Goal: Information Seeking & Learning: Learn about a topic

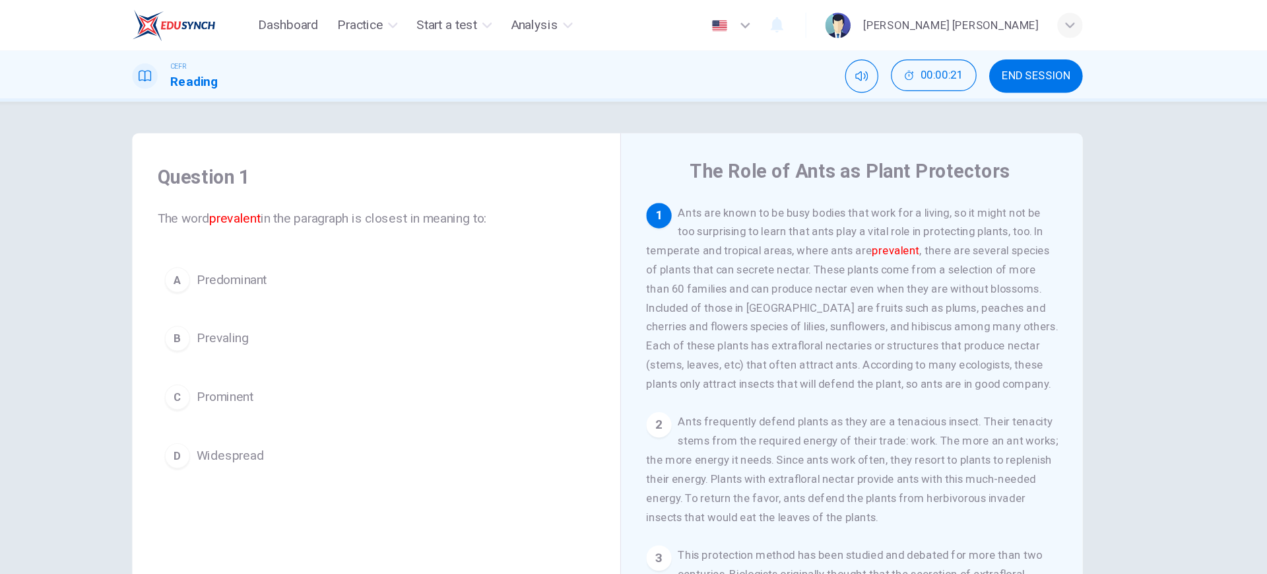
click at [1079, 151] on div "Question 1 The word prevalent in the paragraph is closest in meaning to: A Pred…" at bounding box center [633, 302] width 1267 height 436
click at [1156, 352] on div "Question 1 The word prevalent in the paragraph is closest in meaning to: A Pred…" at bounding box center [633, 302] width 1267 height 436
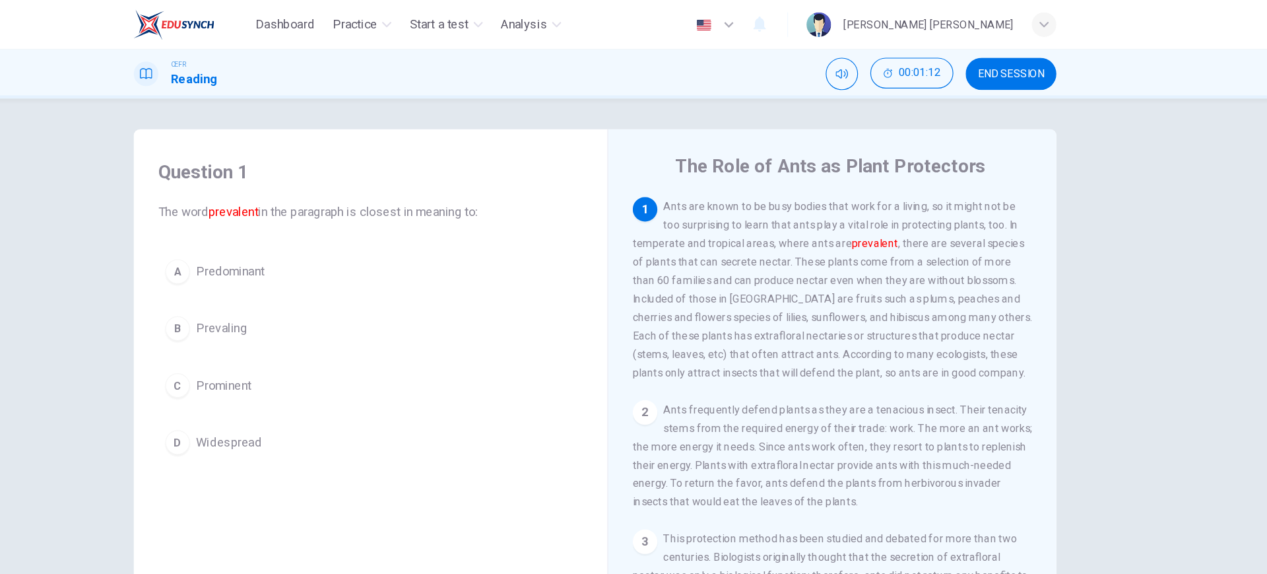
click at [480, 230] on button "A Predominant" at bounding box center [441, 233] width 364 height 33
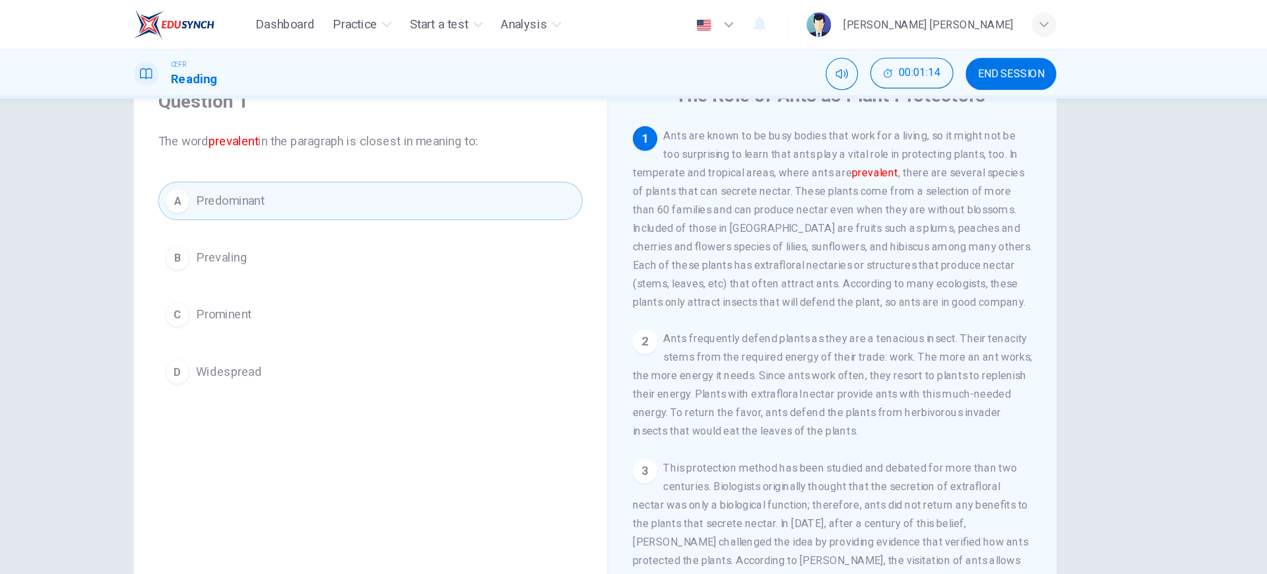
scroll to position [75, 0]
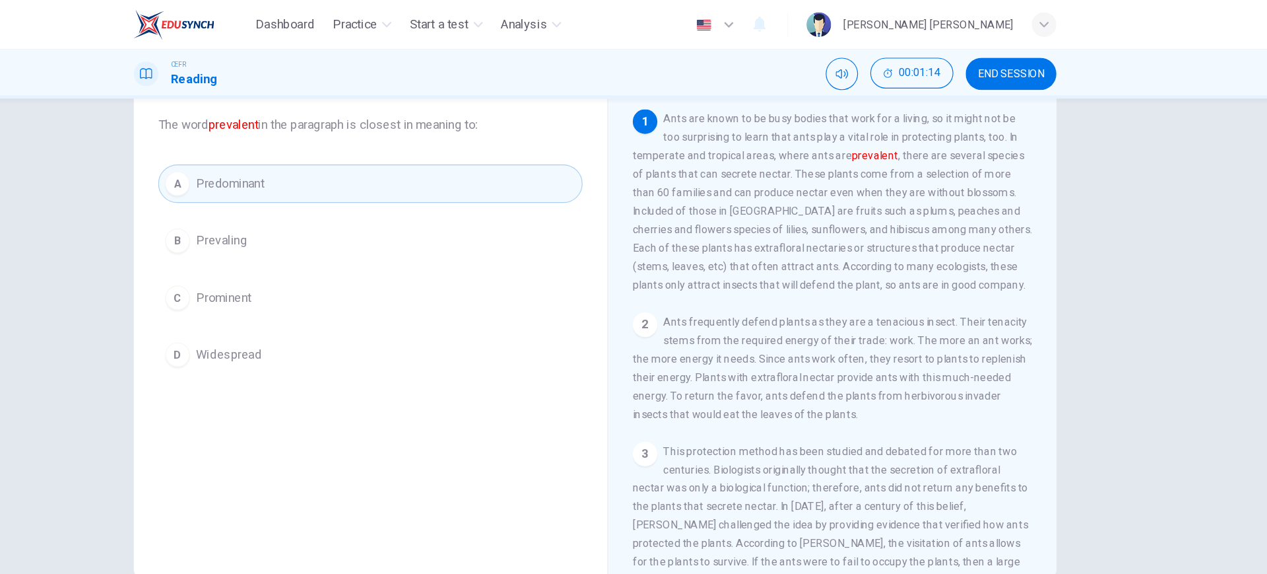
click at [467, 248] on button "C Prominent" at bounding box center [441, 255] width 364 height 33
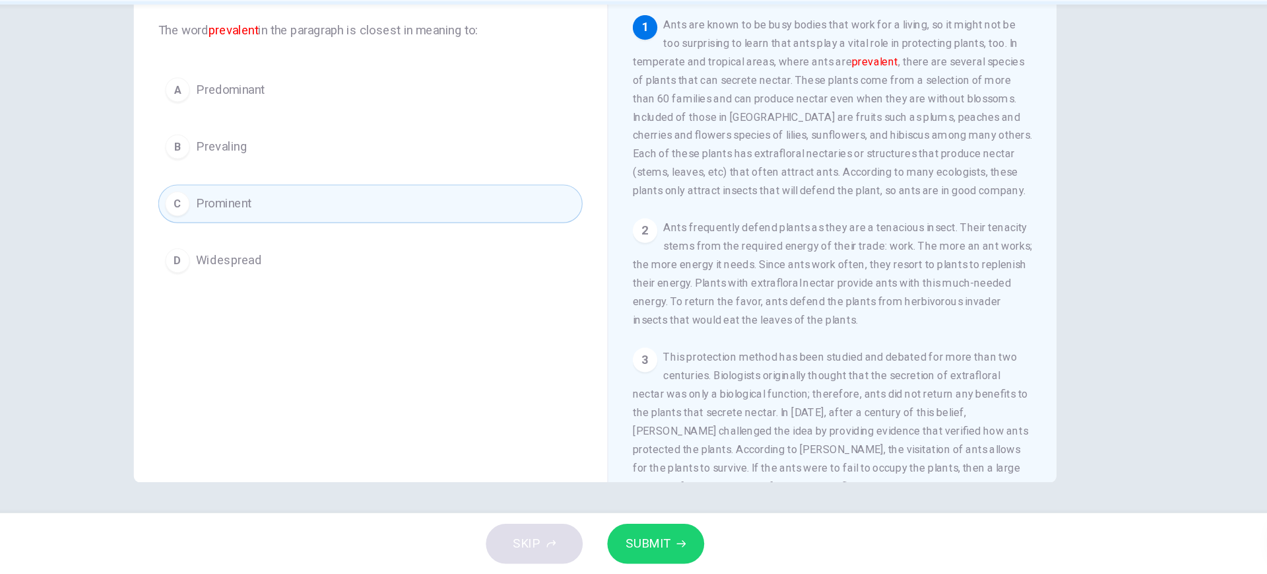
scroll to position [0, 0]
click at [704, 547] on icon "button" at bounding box center [708, 547] width 8 height 8
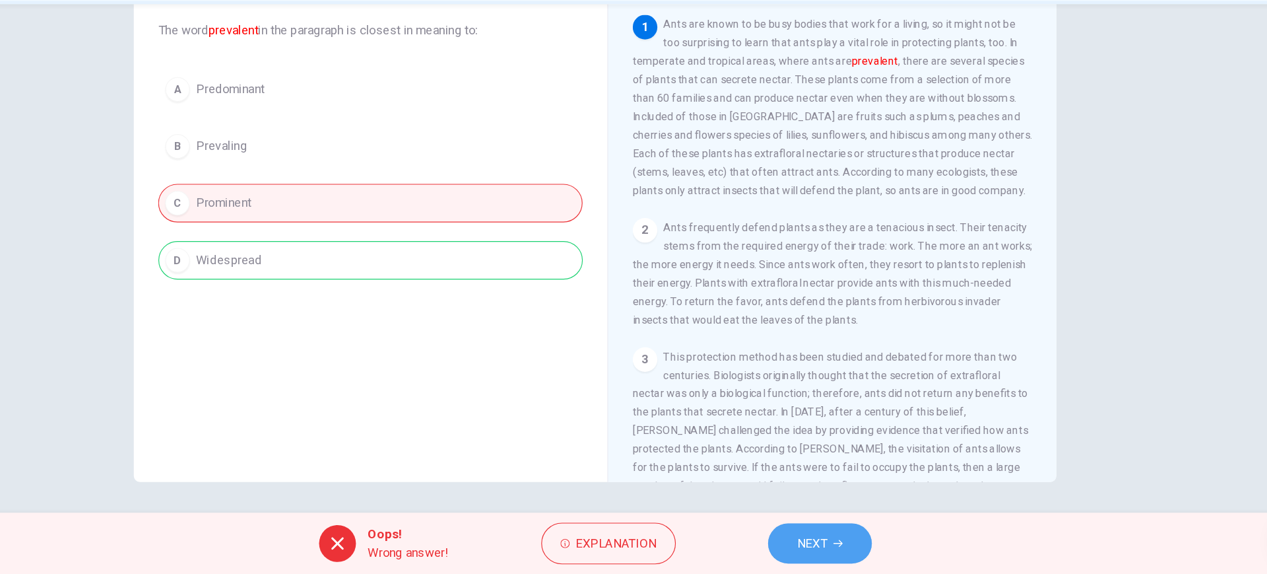
click at [824, 561] on button "NEXT" at bounding box center [826, 547] width 89 height 34
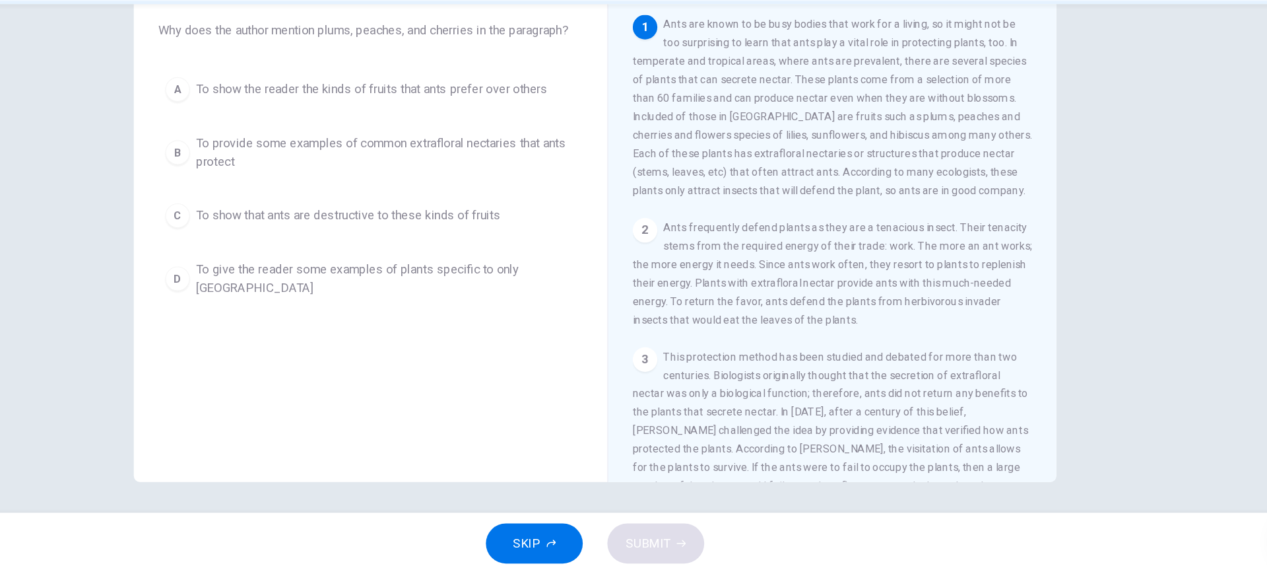
scroll to position [5, 0]
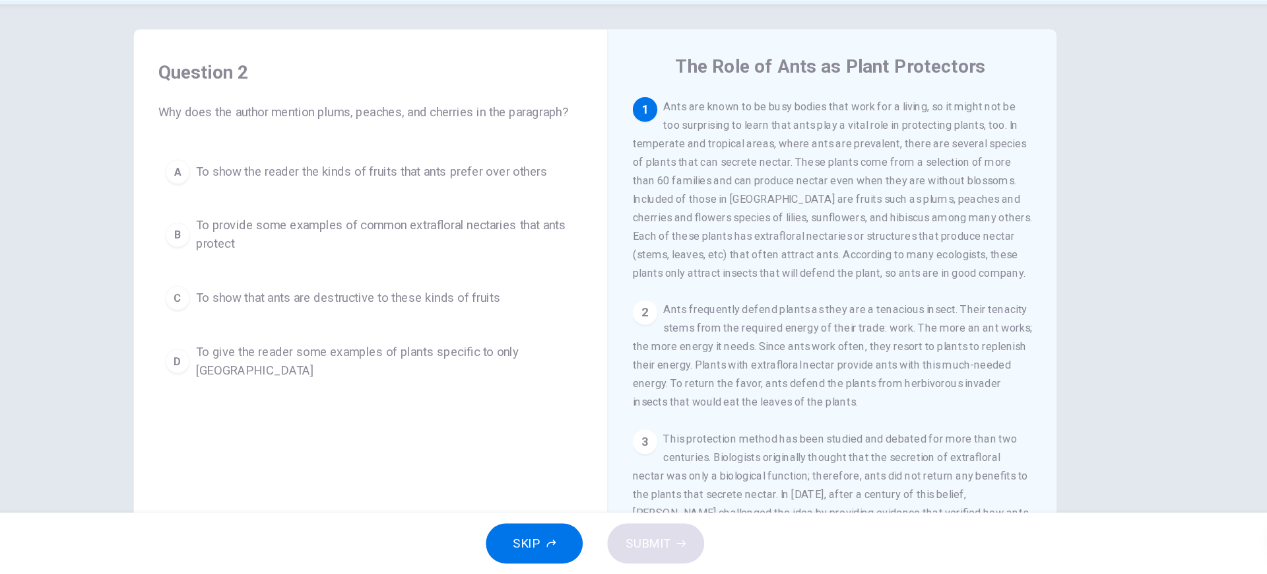
click at [414, 271] on span "To provide some examples of common extrafloral nectaries that ants protect" at bounding box center [454, 283] width 326 height 32
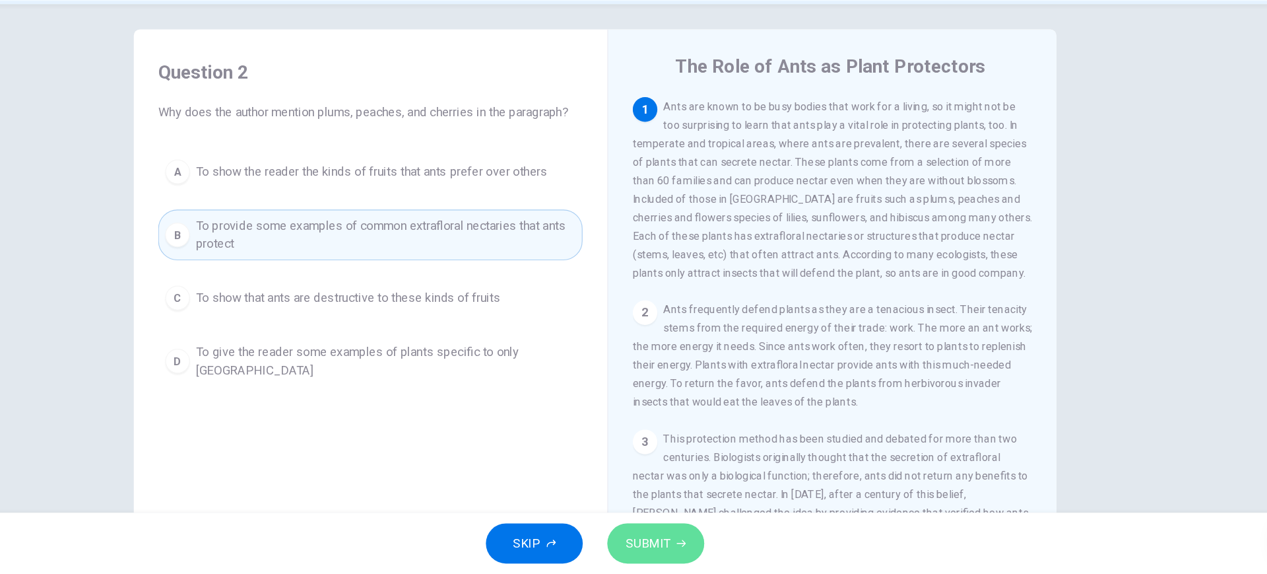
click at [710, 558] on button "SUBMIT" at bounding box center [685, 547] width 83 height 34
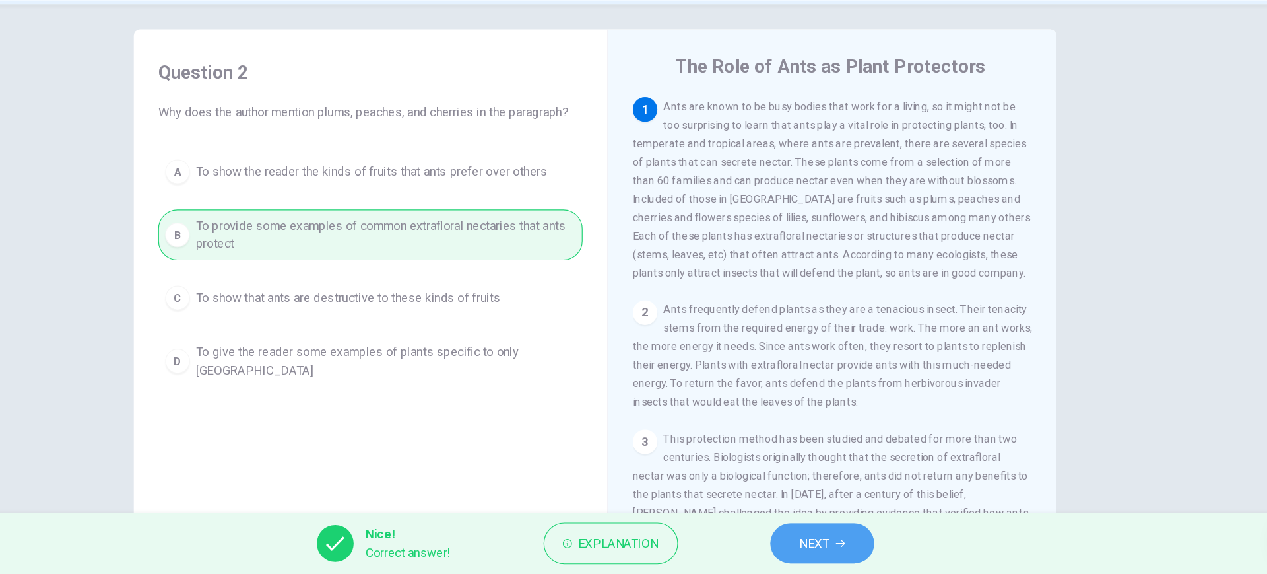
click at [798, 531] on button "NEXT" at bounding box center [828, 547] width 89 height 34
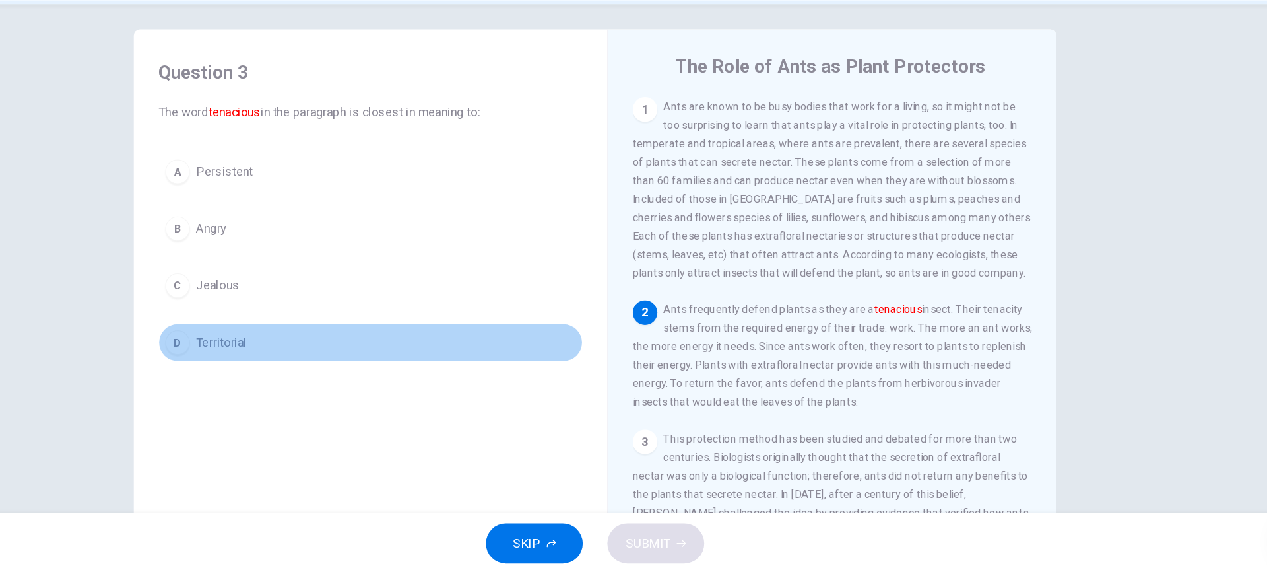
click at [347, 370] on button "D Territorial" at bounding box center [441, 374] width 364 height 33
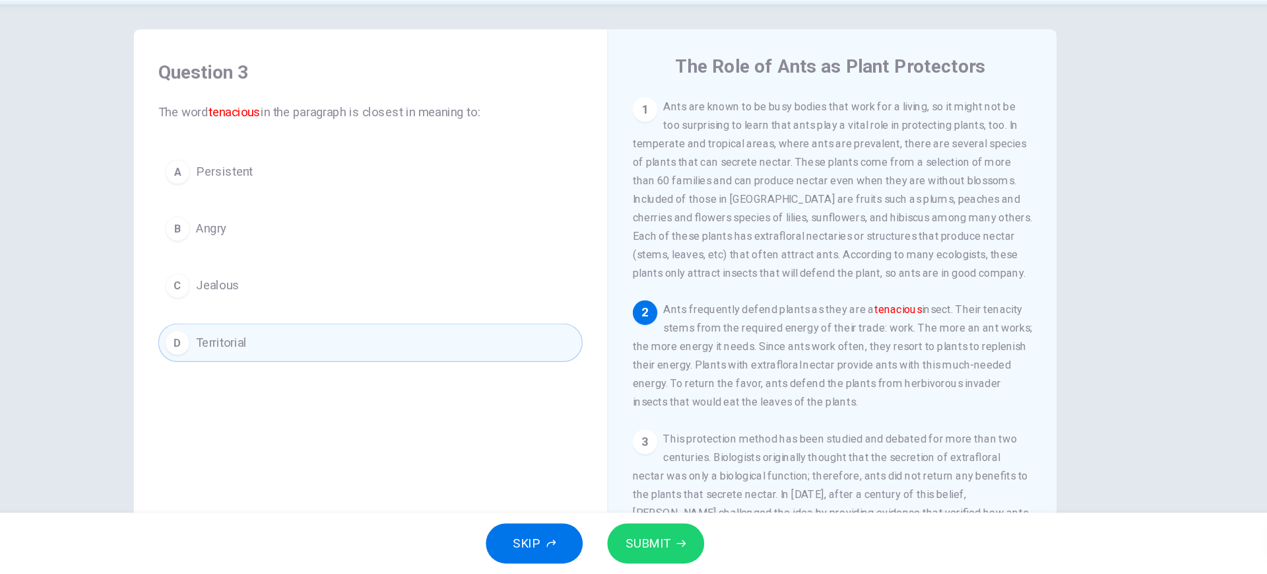
click at [699, 552] on button "SUBMIT" at bounding box center [685, 547] width 83 height 34
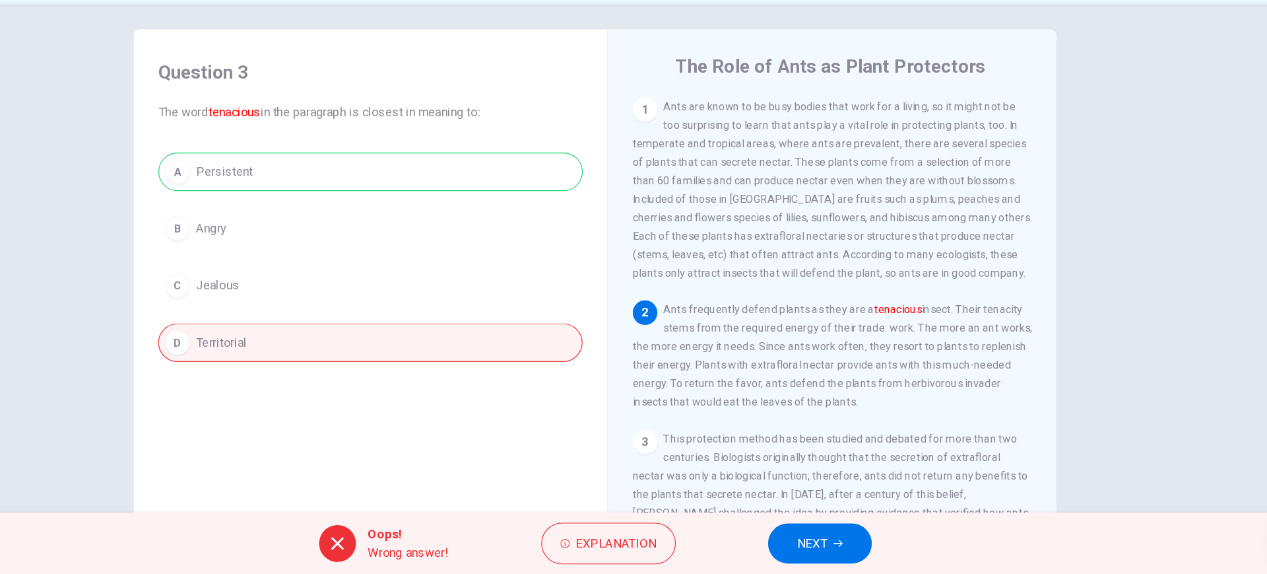
click at [807, 554] on span "NEXT" at bounding box center [820, 547] width 26 height 18
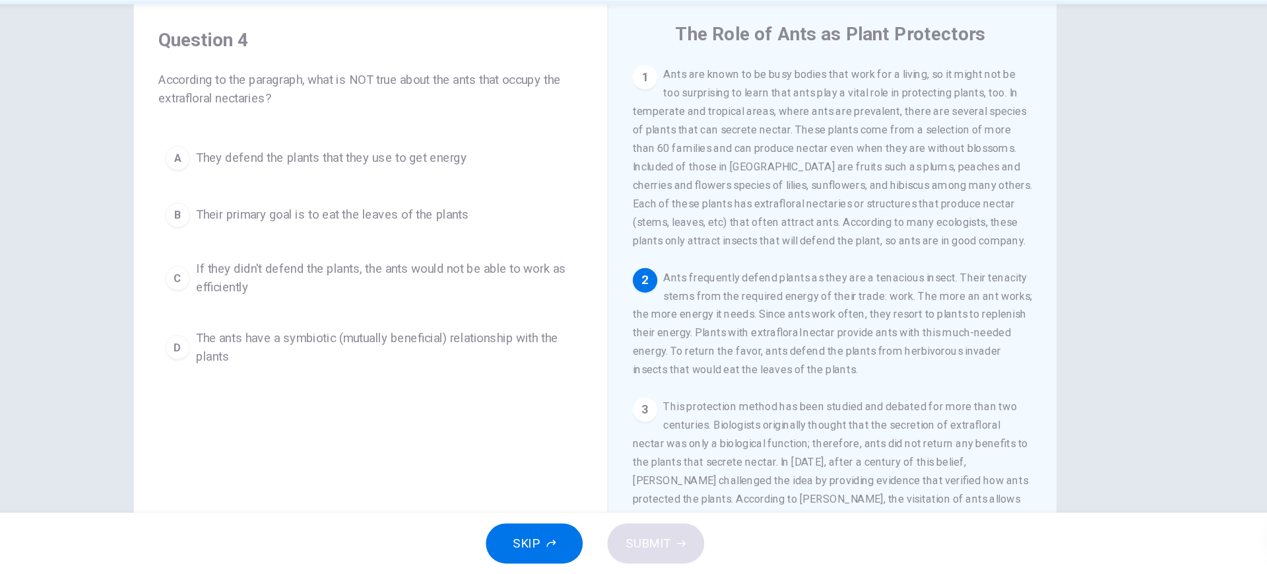
scroll to position [33, 0]
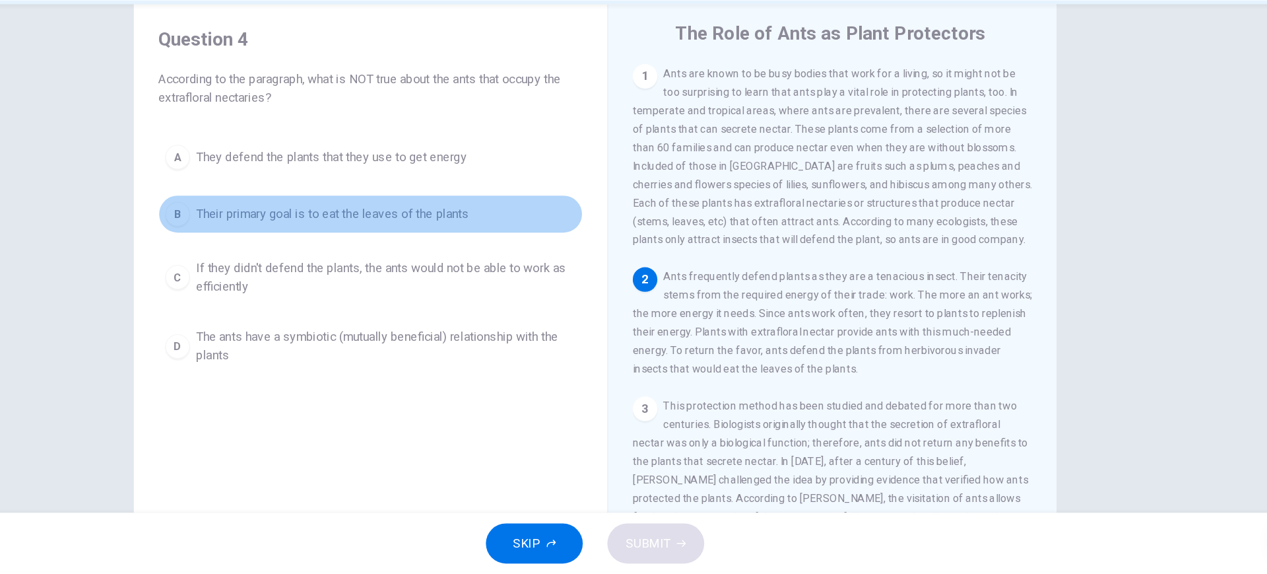
click at [564, 271] on button "B Their primary goal is to eat the leaves of the plants" at bounding box center [441, 264] width 364 height 33
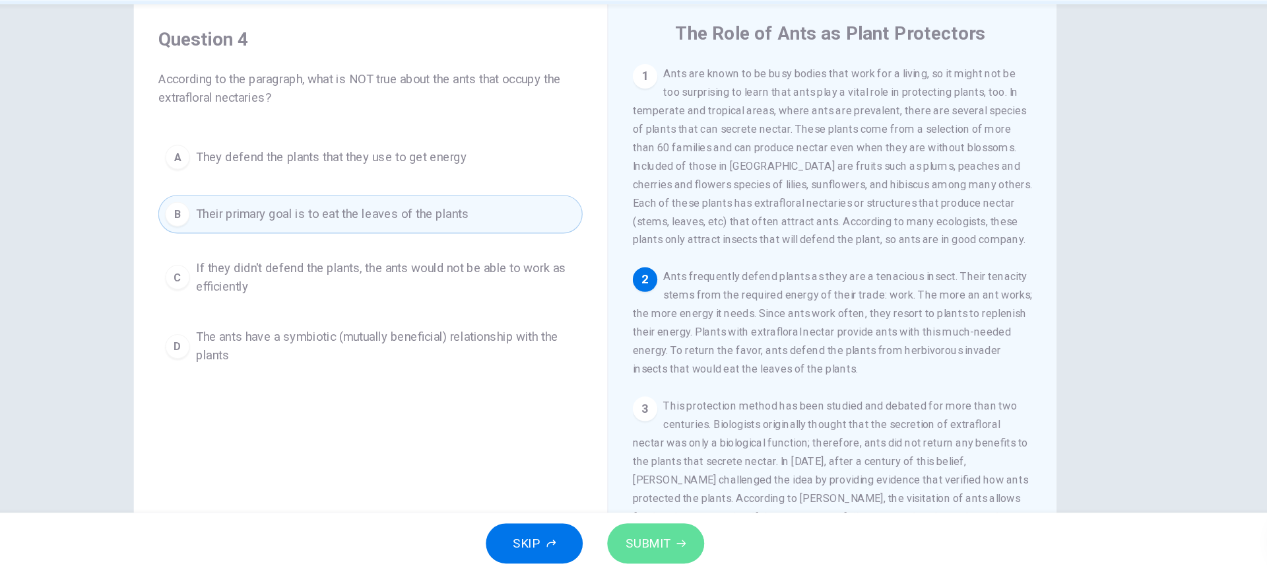
click at [697, 557] on button "SUBMIT" at bounding box center [685, 547] width 83 height 34
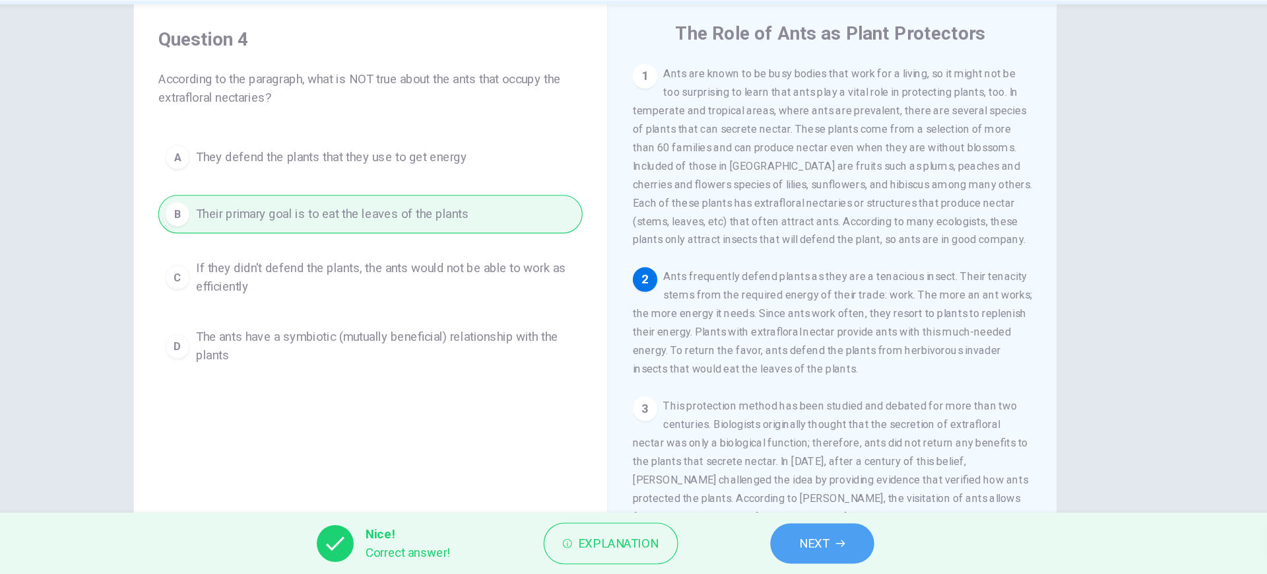
click at [818, 547] on span "NEXT" at bounding box center [822, 547] width 26 height 18
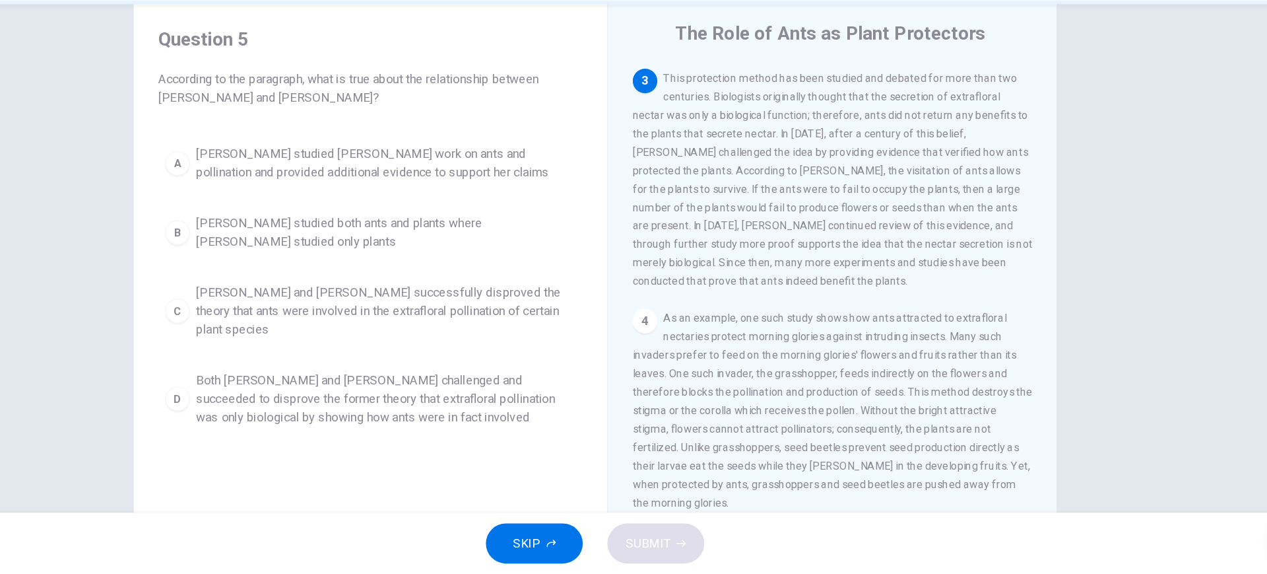
scroll to position [282, 0]
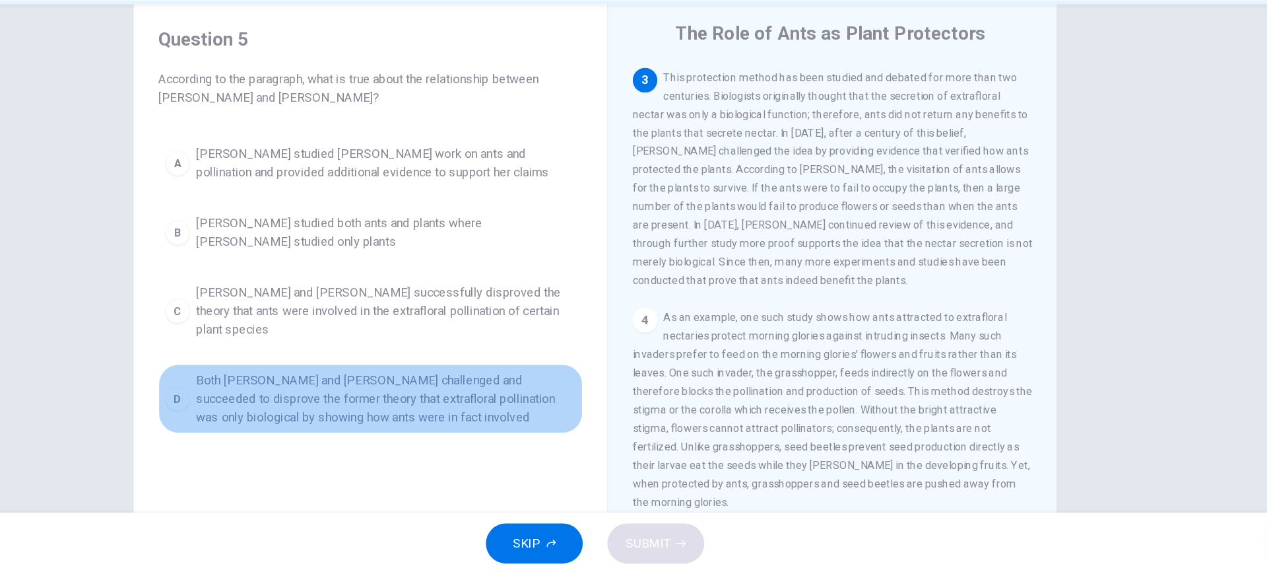
click at [504, 413] on span "Both Wheeler and Bentley challenged and succeeded to disprove the former theory…" at bounding box center [454, 423] width 326 height 48
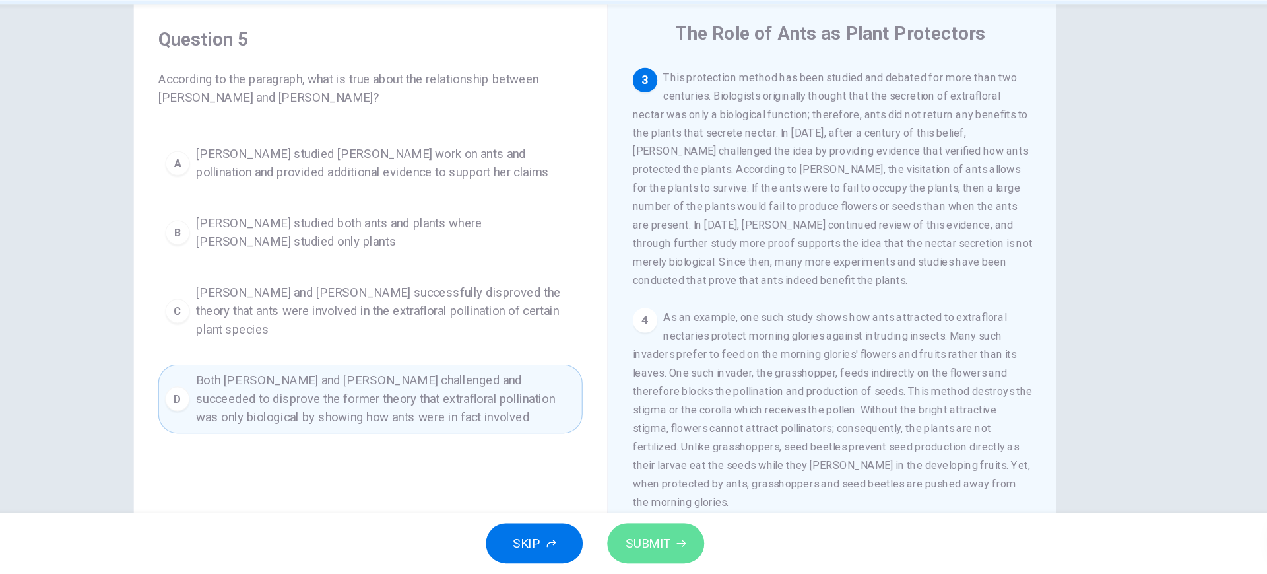
click at [686, 536] on button "SUBMIT" at bounding box center [685, 547] width 83 height 34
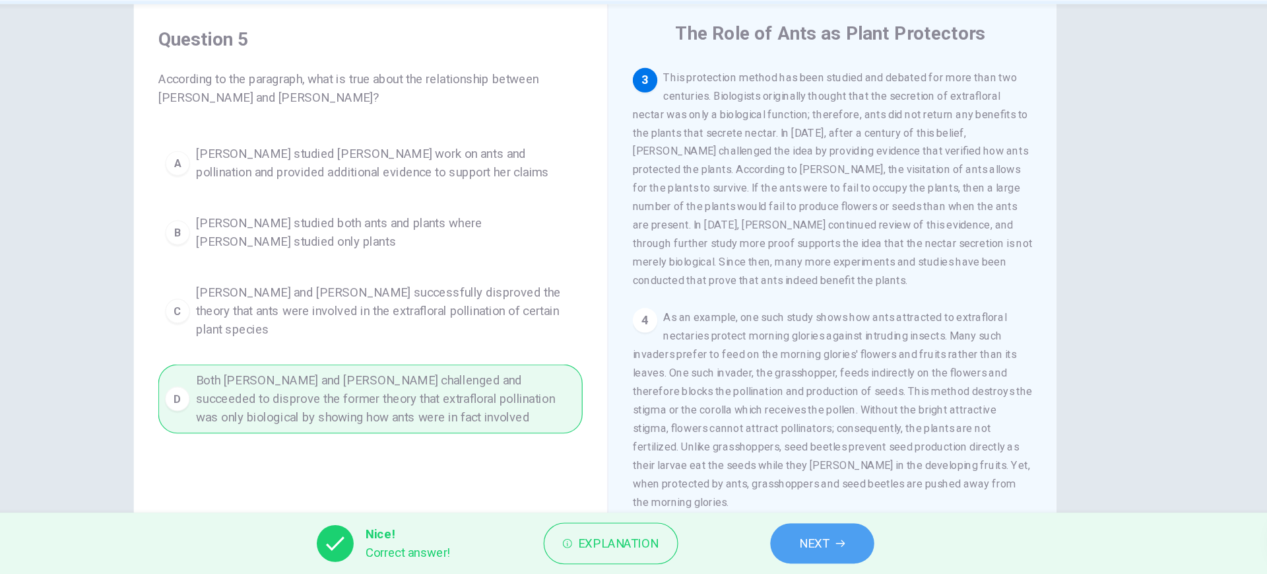
click at [840, 545] on button "NEXT" at bounding box center [828, 547] width 89 height 34
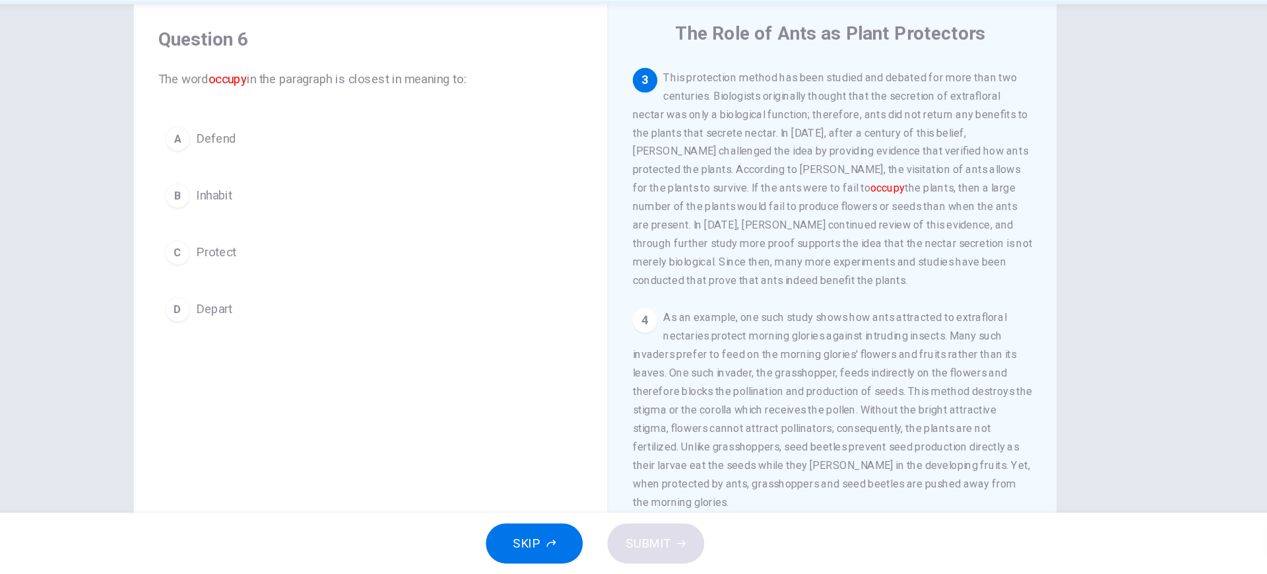
click at [467, 207] on button "A Defend" at bounding box center [441, 200] width 364 height 33
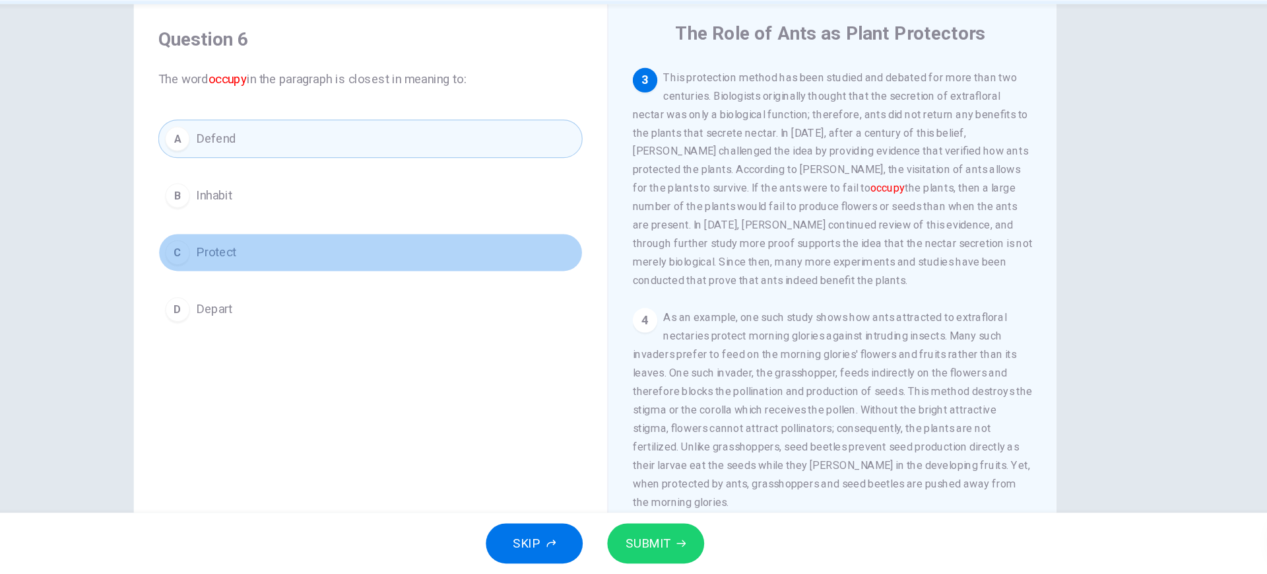
click at [423, 294] on button "C Protect" at bounding box center [441, 297] width 364 height 33
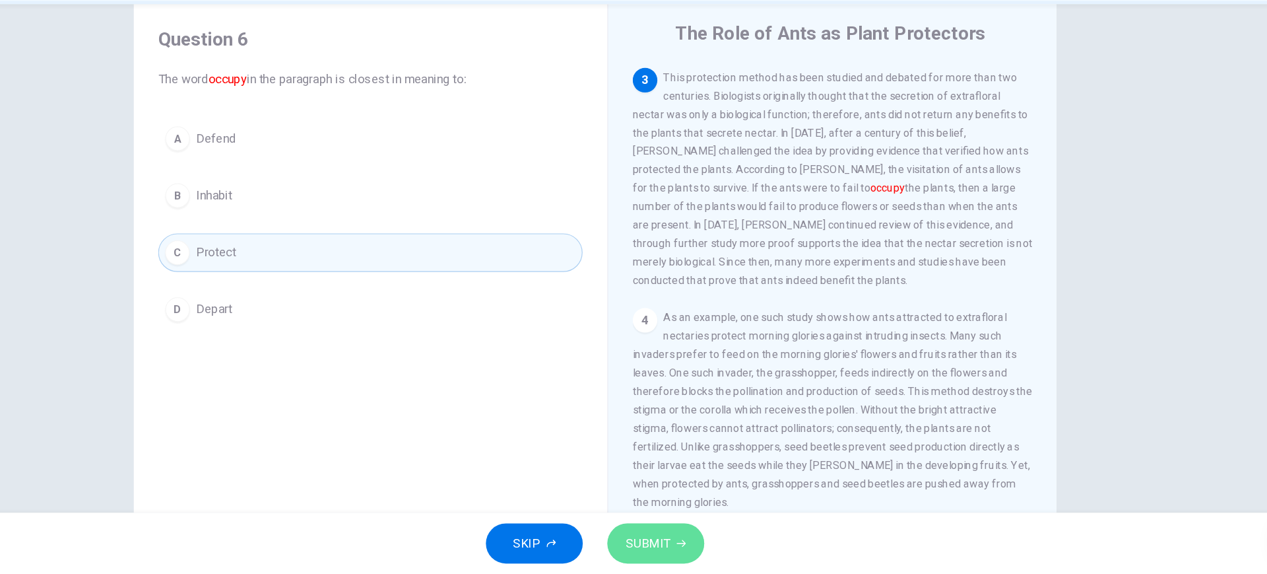
click at [701, 555] on button "SUBMIT" at bounding box center [685, 547] width 83 height 34
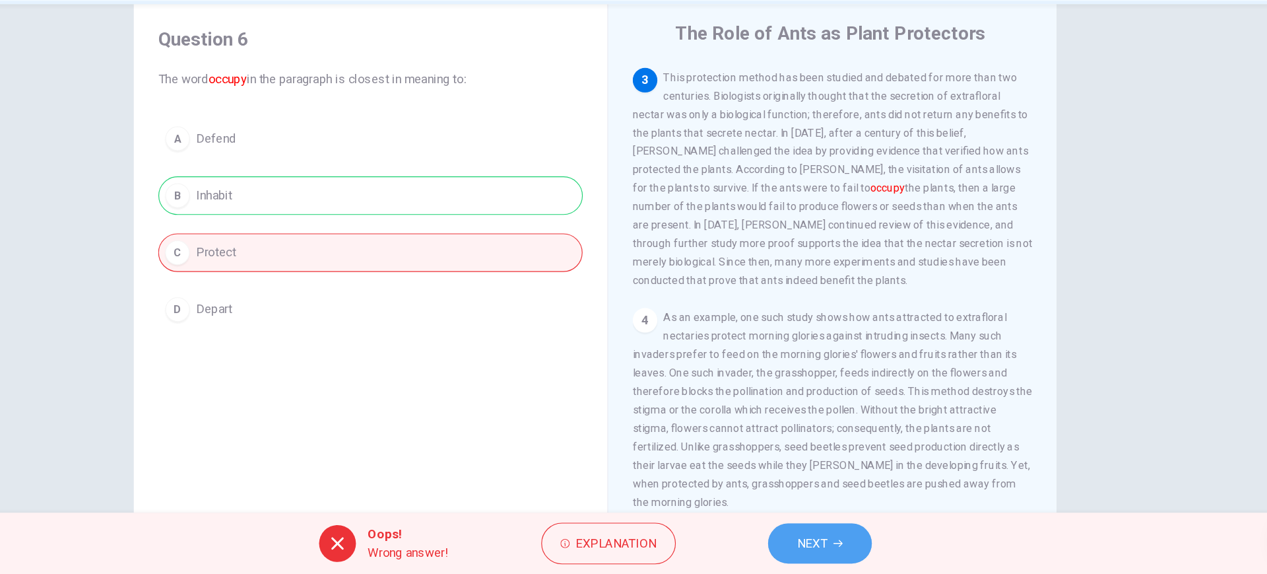
click at [839, 549] on icon "button" at bounding box center [842, 547] width 8 height 8
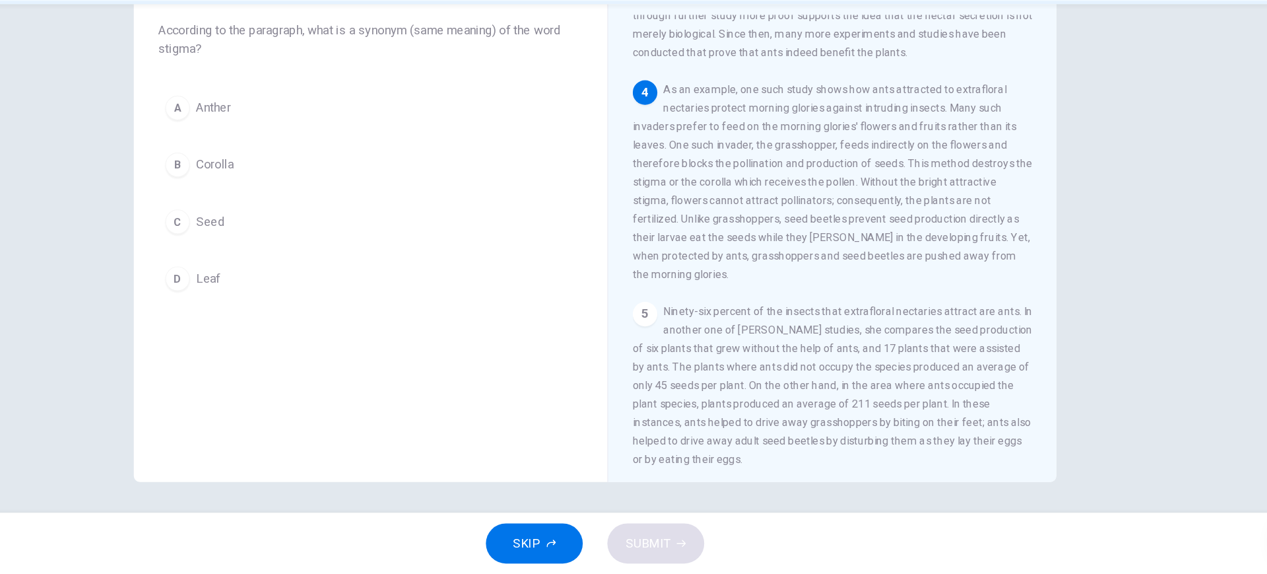
scroll to position [436, 0]
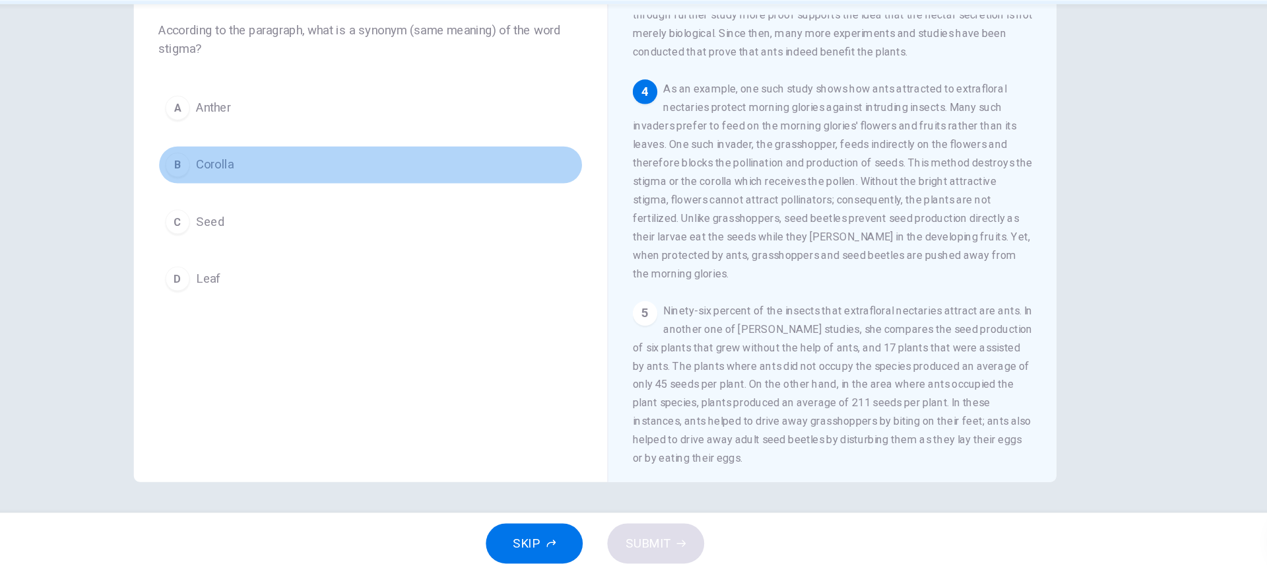
click at [496, 222] on button "B Corolla" at bounding box center [441, 222] width 364 height 33
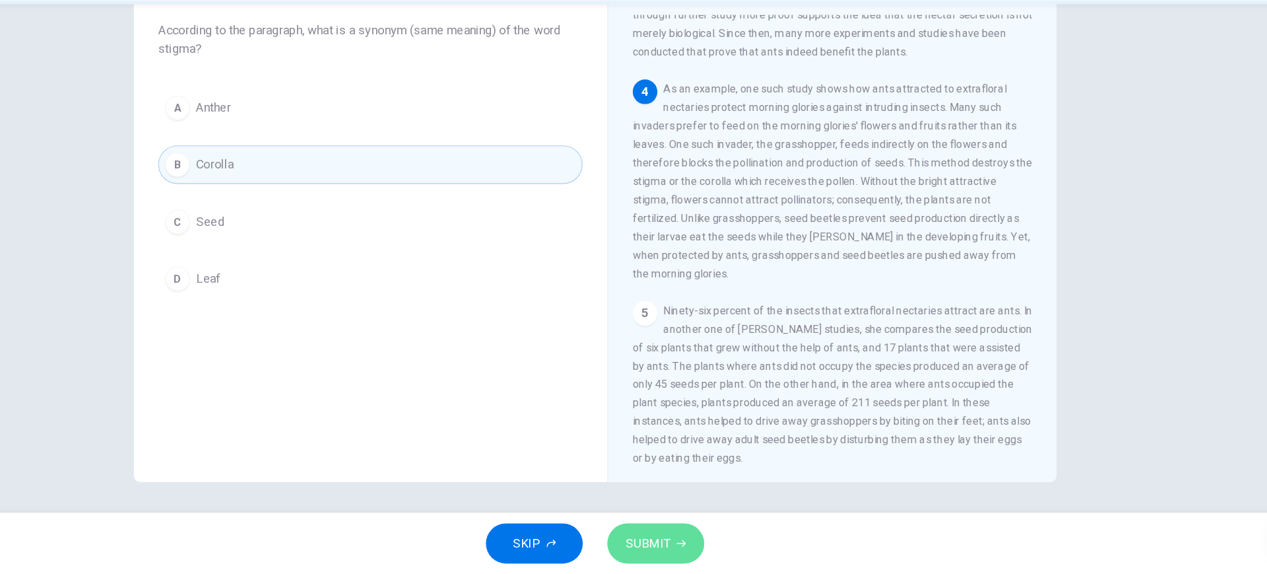
click at [690, 540] on span "SUBMIT" at bounding box center [679, 547] width 38 height 18
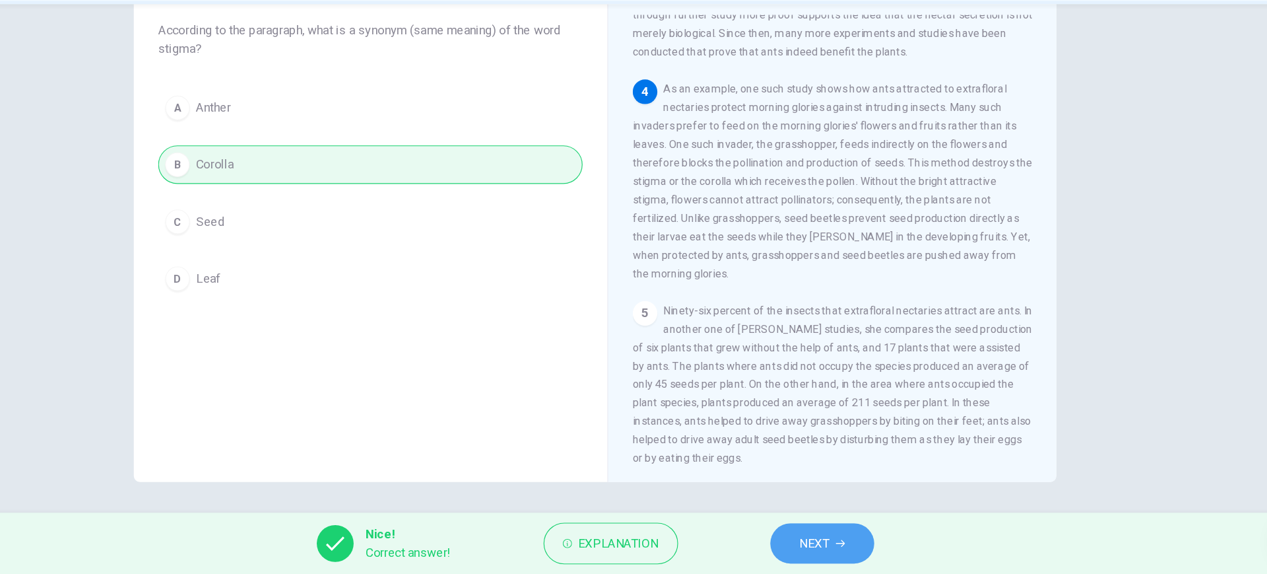
click at [847, 548] on icon "button" at bounding box center [844, 548] width 8 height 6
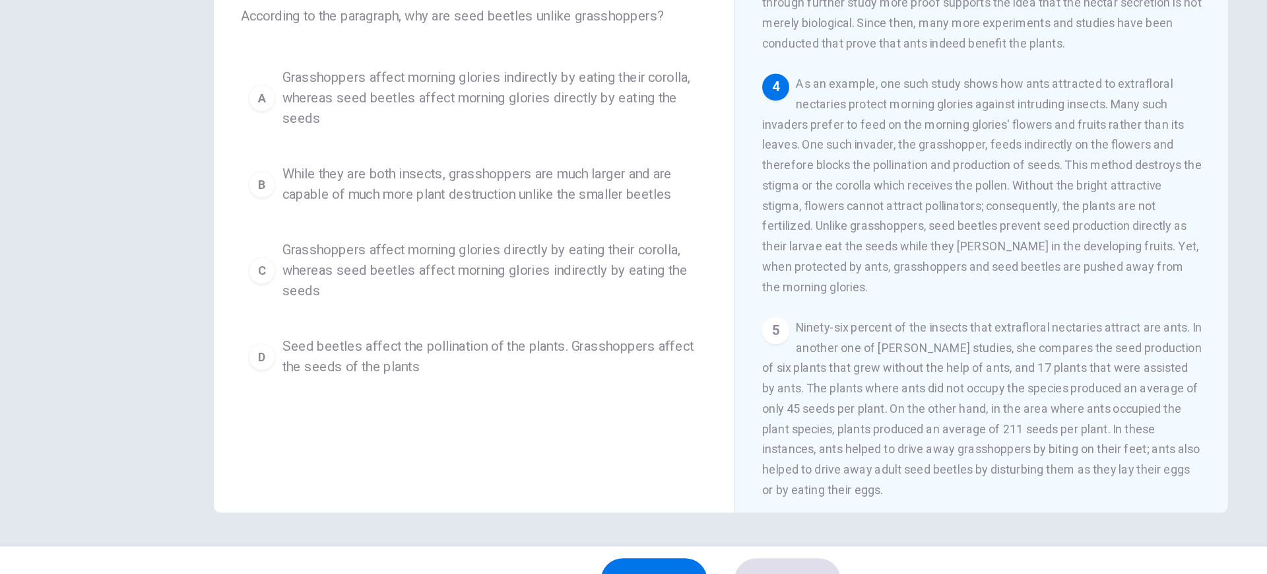
scroll to position [62, 0]
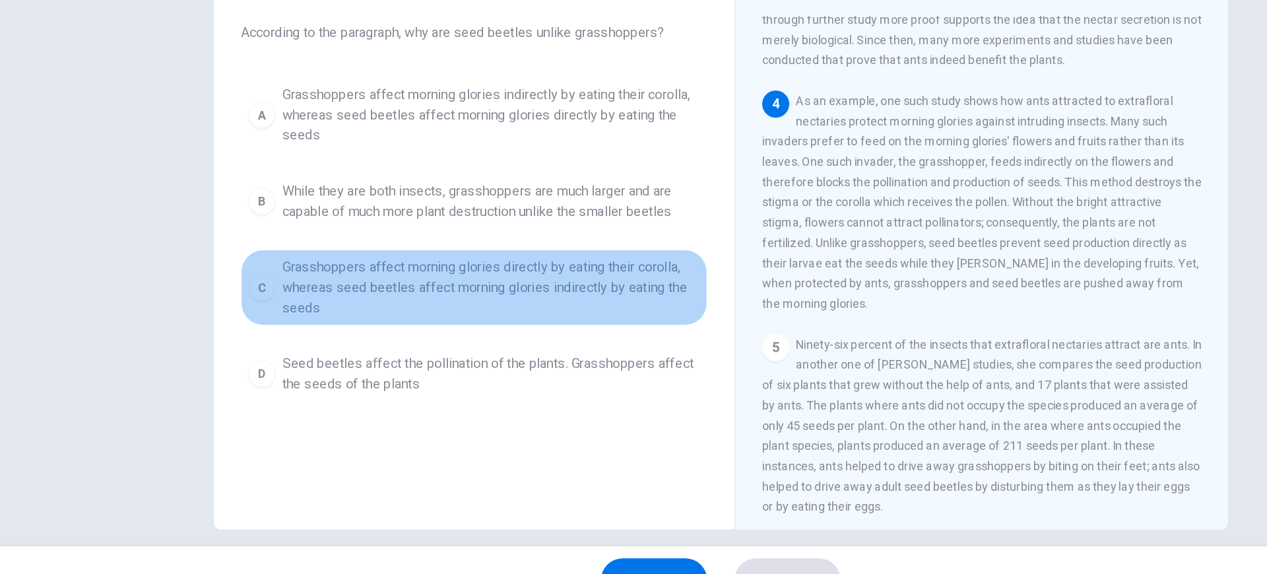
click at [544, 330] on span "Grasshoppers affect morning glories directly by eating their corolla, whereas s…" at bounding box center [454, 319] width 326 height 48
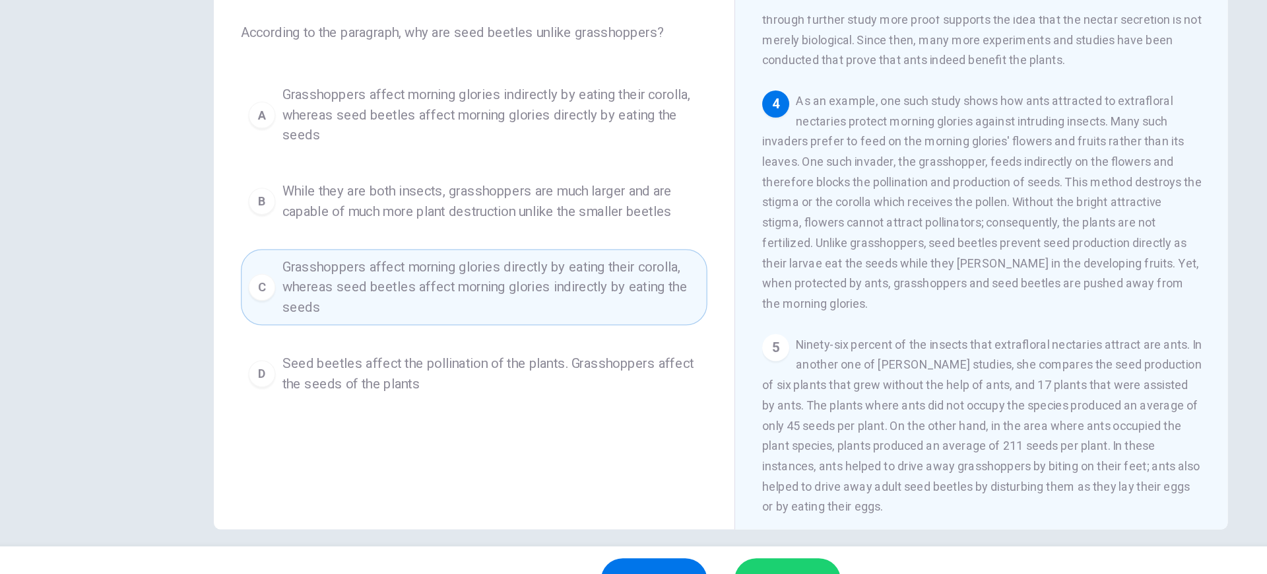
scroll to position [75, 0]
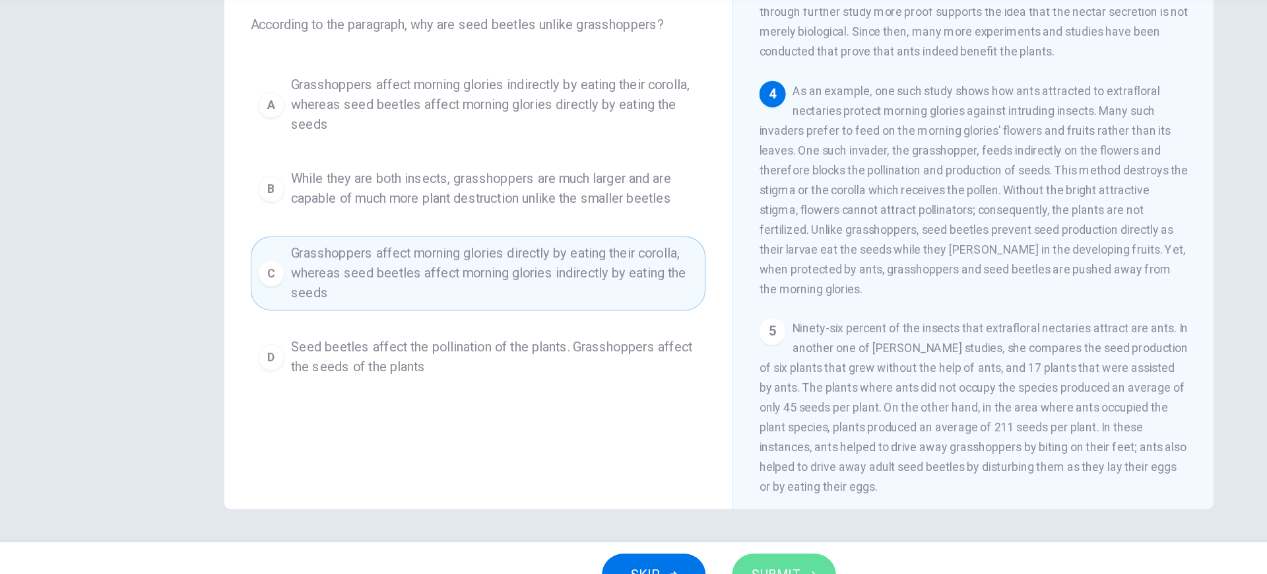
click at [710, 537] on button "SUBMIT" at bounding box center [685, 547] width 83 height 34
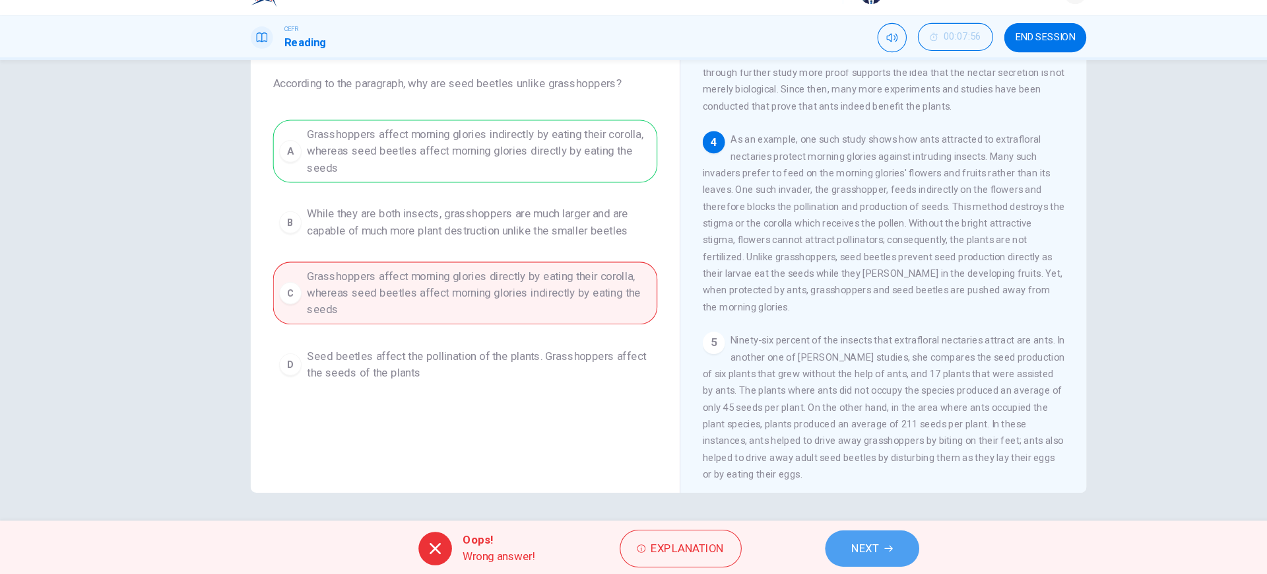
click at [840, 541] on button "NEXT" at bounding box center [826, 547] width 89 height 34
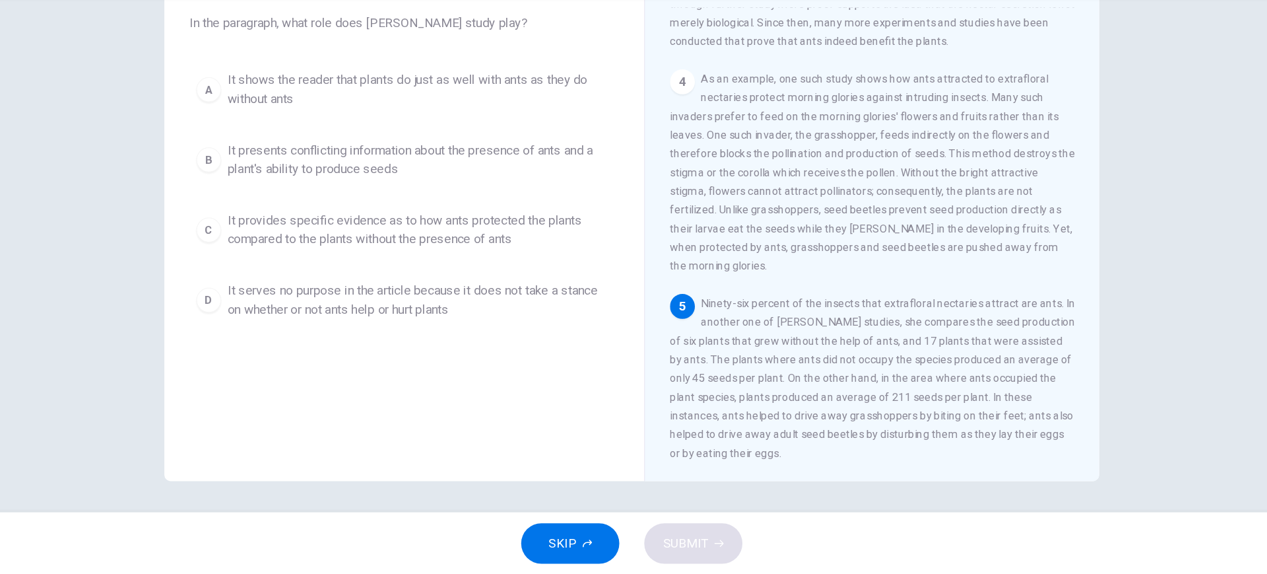
scroll to position [487, 0]
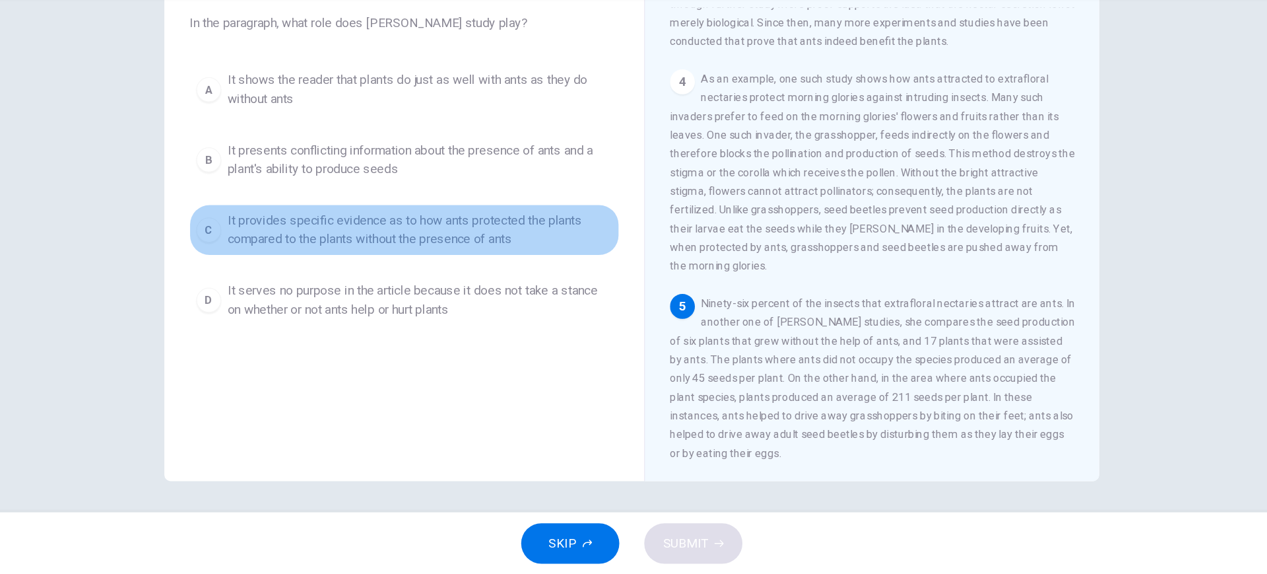
click at [542, 301] on button "C It provides specific evidence as to how ants protected the plants compared to…" at bounding box center [441, 282] width 364 height 44
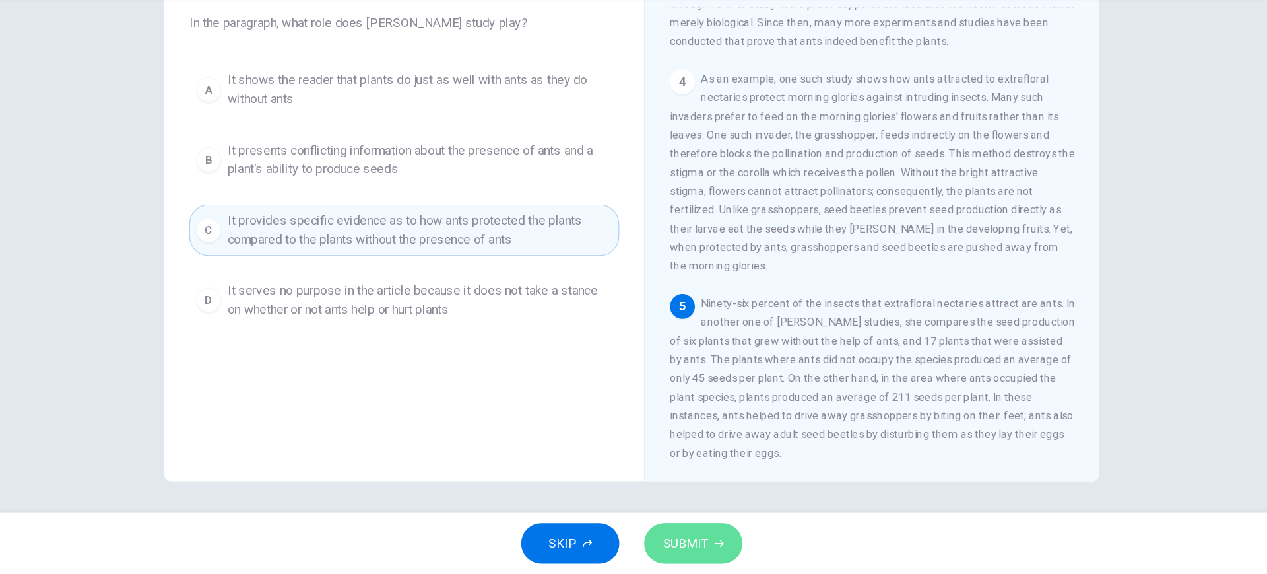
click at [667, 539] on span "SUBMIT" at bounding box center [679, 547] width 38 height 18
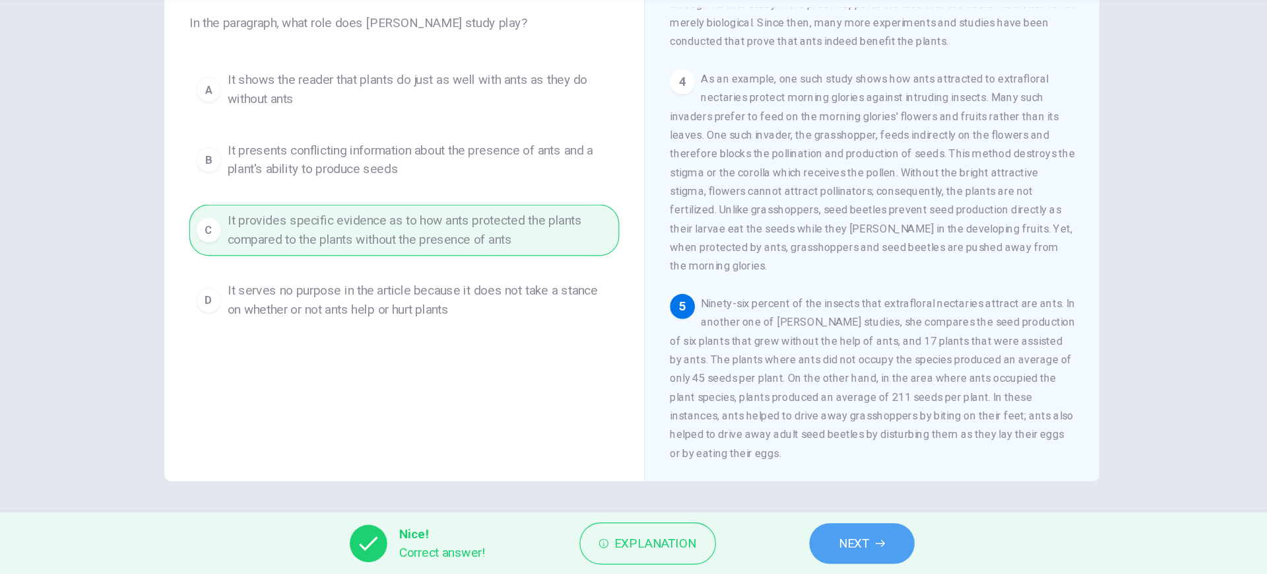
click at [847, 541] on button "NEXT" at bounding box center [828, 547] width 89 height 34
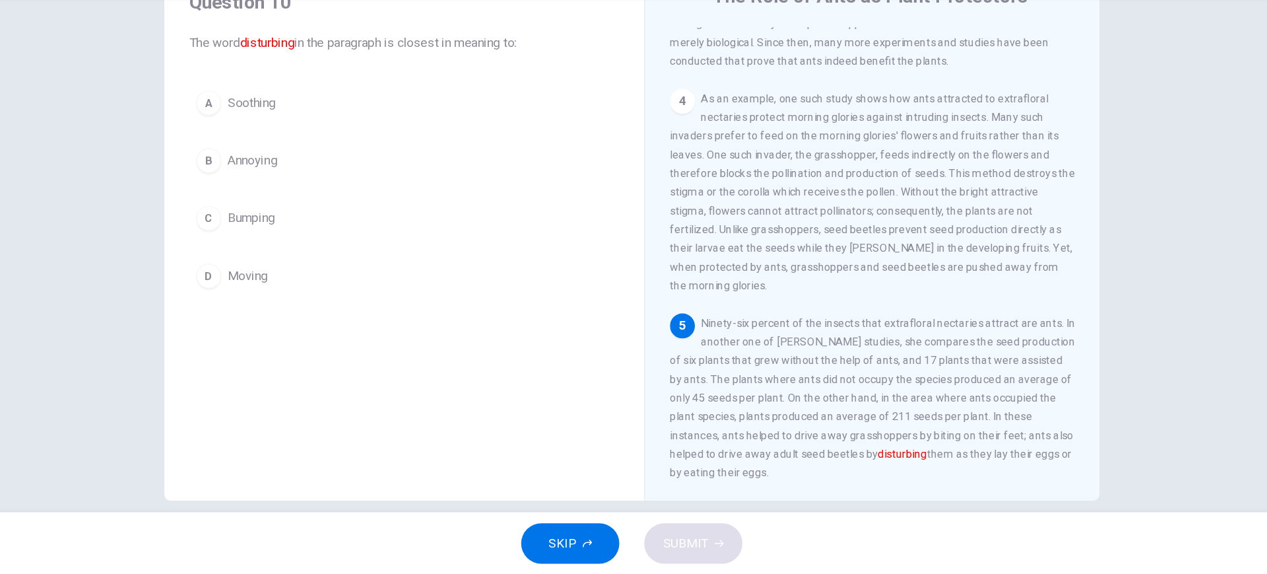
scroll to position [59, 0]
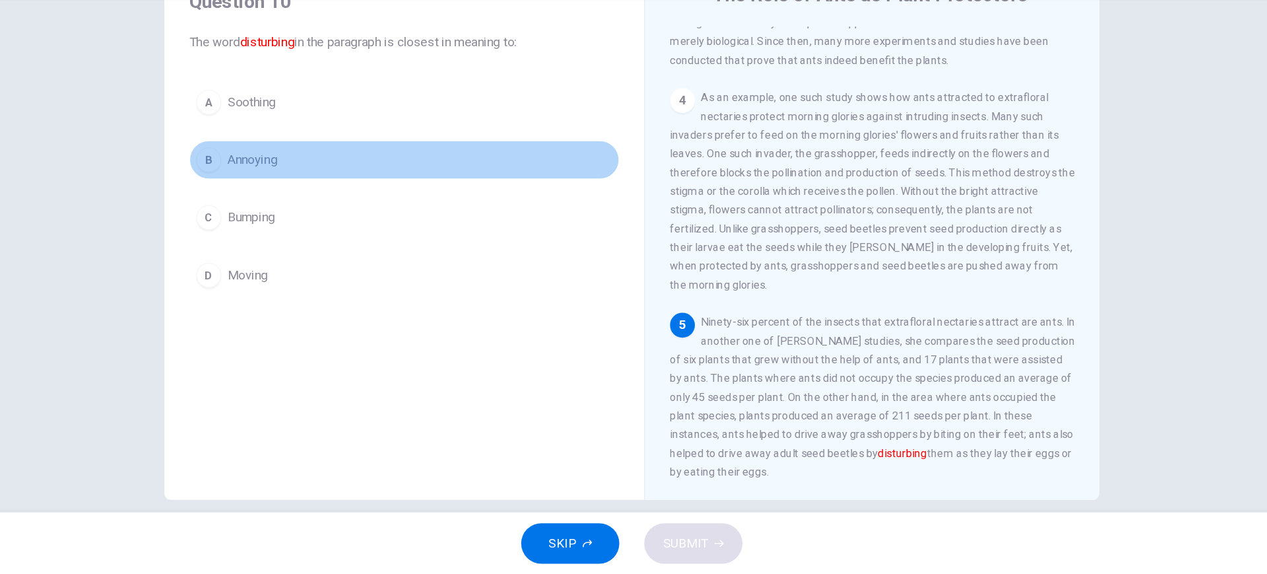
click at [490, 230] on button "B Annoying" at bounding box center [441, 222] width 364 height 33
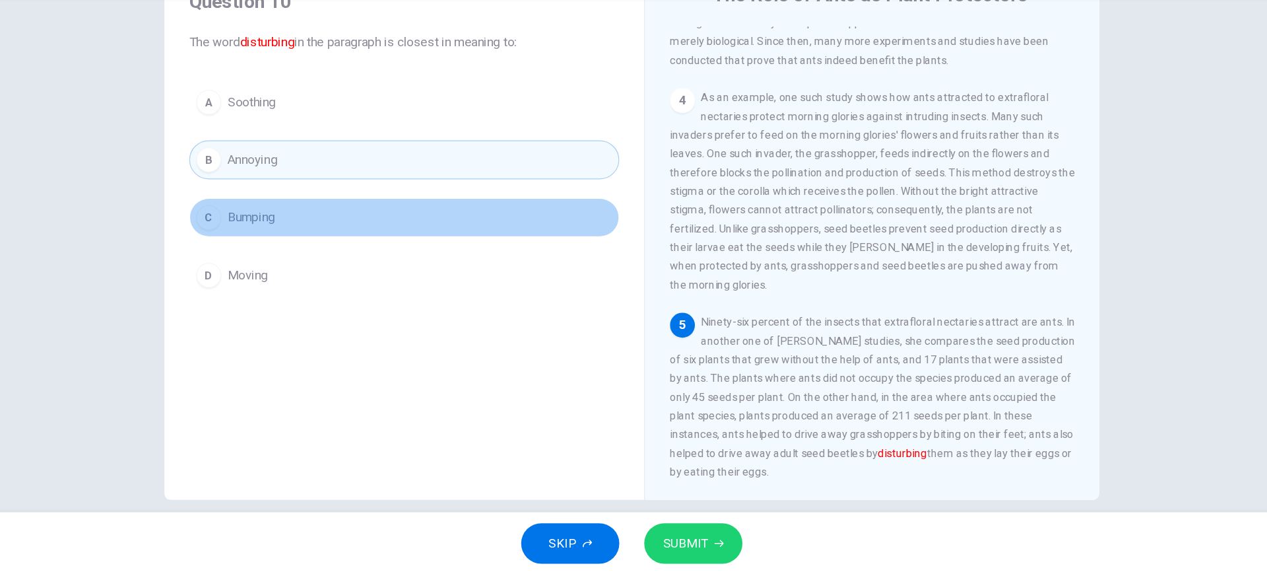
click at [531, 269] on button "C Bumping" at bounding box center [441, 271] width 364 height 33
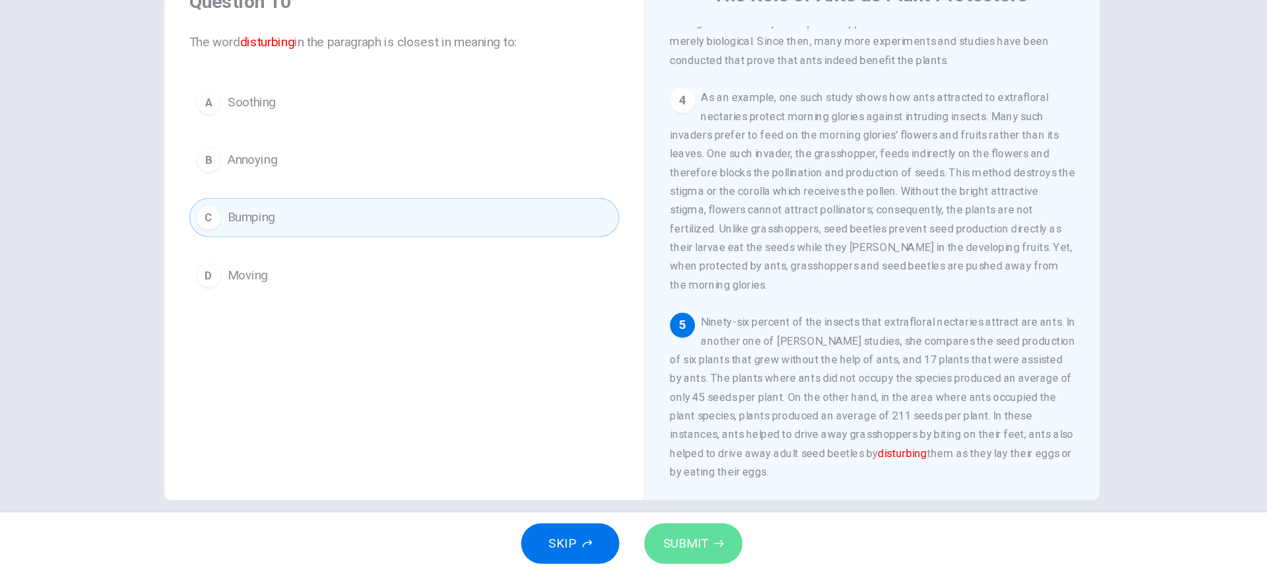
click at [708, 551] on button "SUBMIT" at bounding box center [685, 547] width 83 height 34
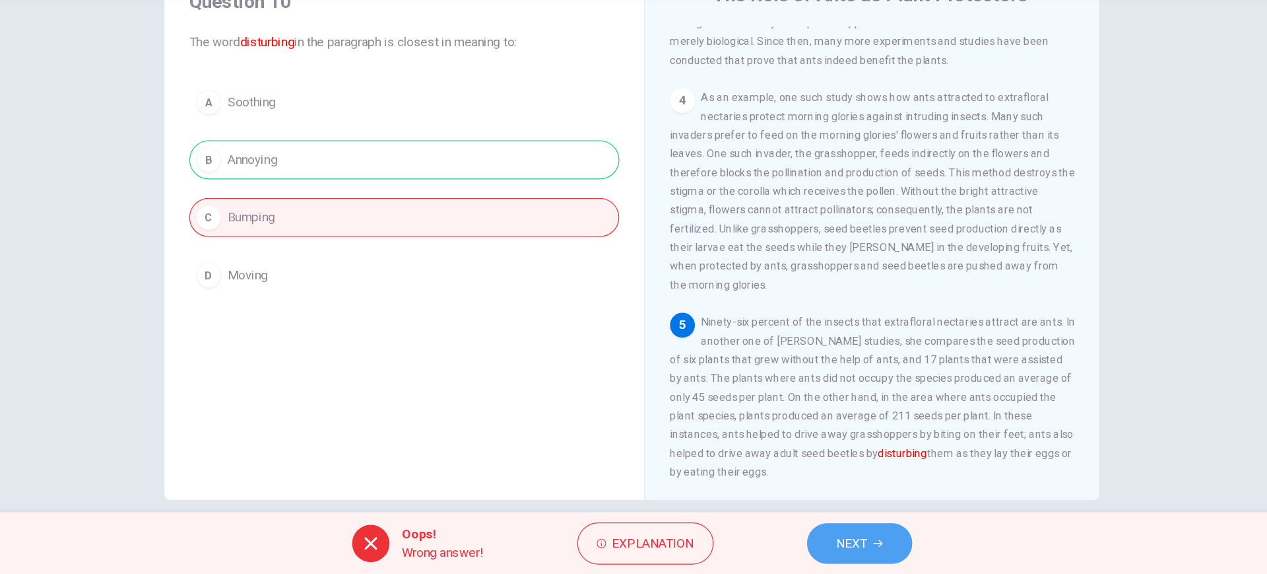
click at [840, 549] on icon "button" at bounding box center [842, 547] width 8 height 8
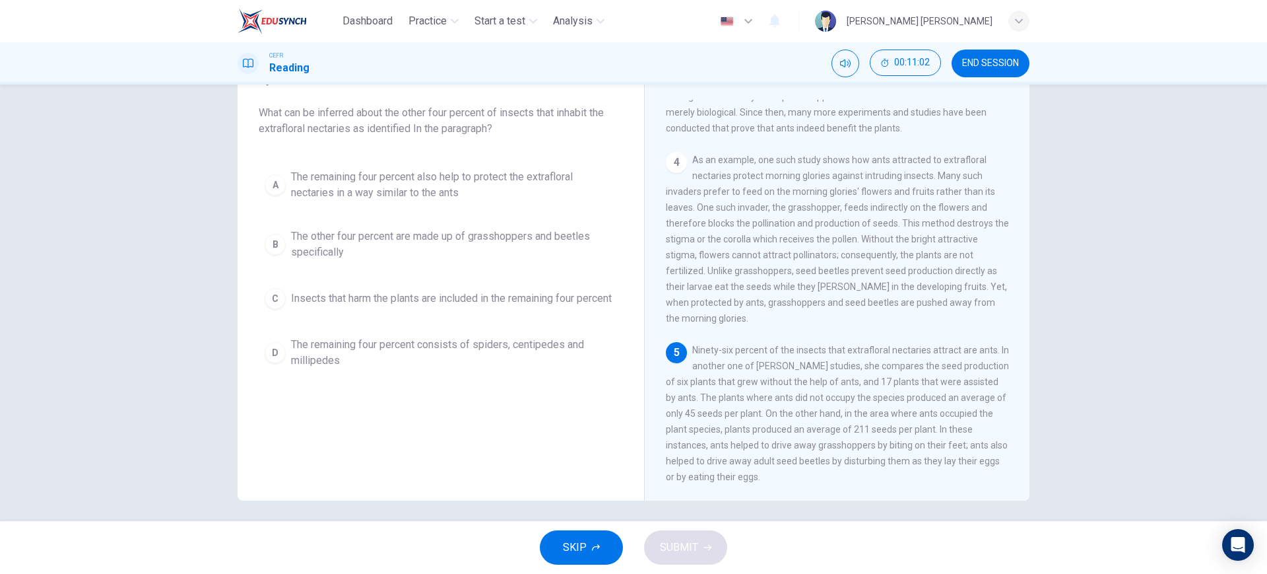
scroll to position [69, 0]
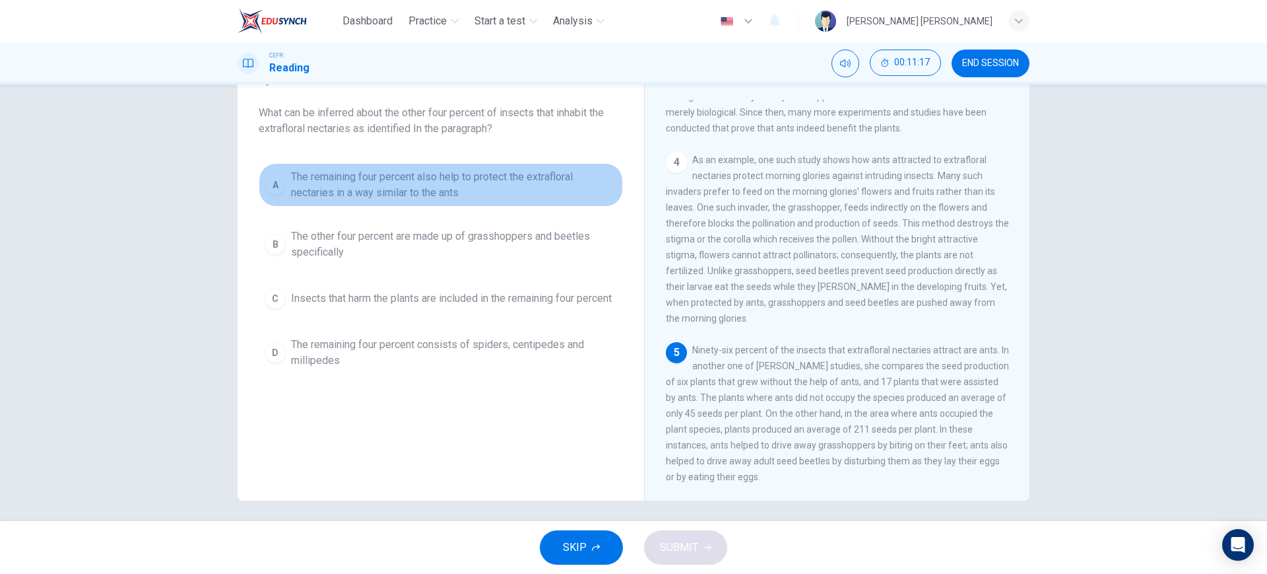
click at [458, 188] on span "The remaining four percent also help to protect the extrafloral nectaries in a …" at bounding box center [454, 185] width 326 height 32
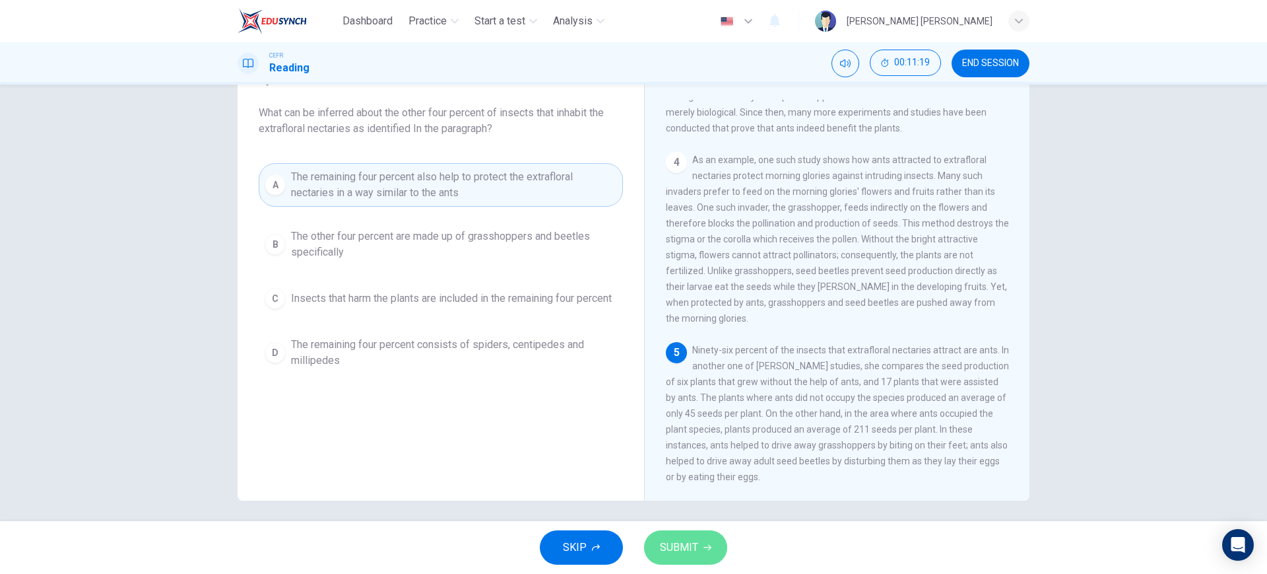
click at [695, 556] on button "SUBMIT" at bounding box center [685, 547] width 83 height 34
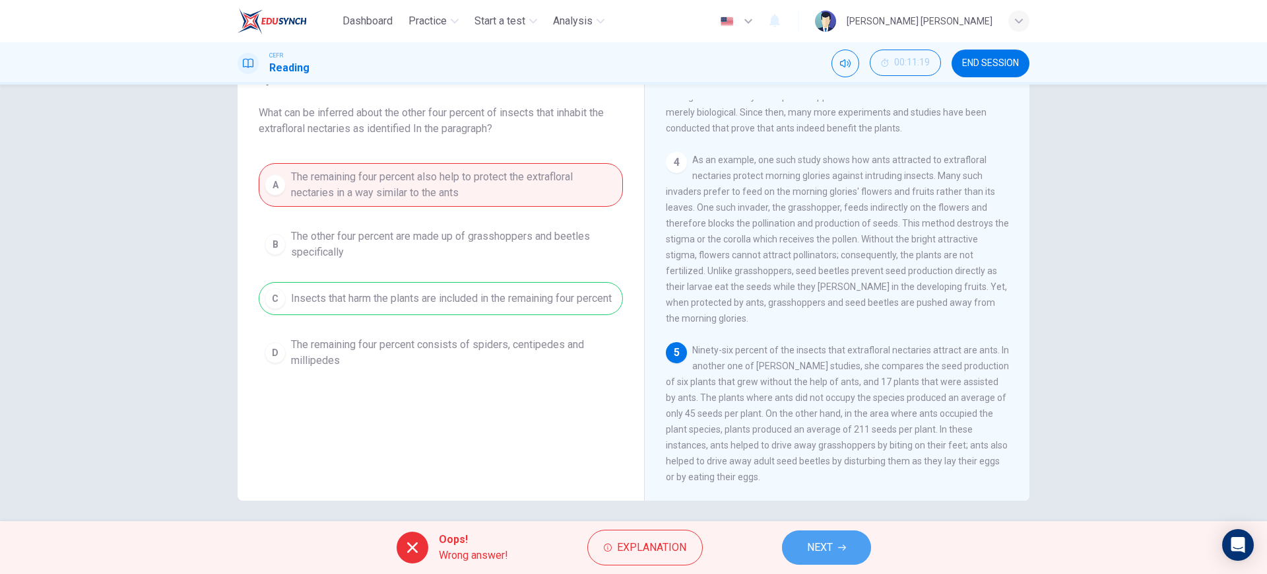
click at [855, 562] on button "NEXT" at bounding box center [826, 547] width 89 height 34
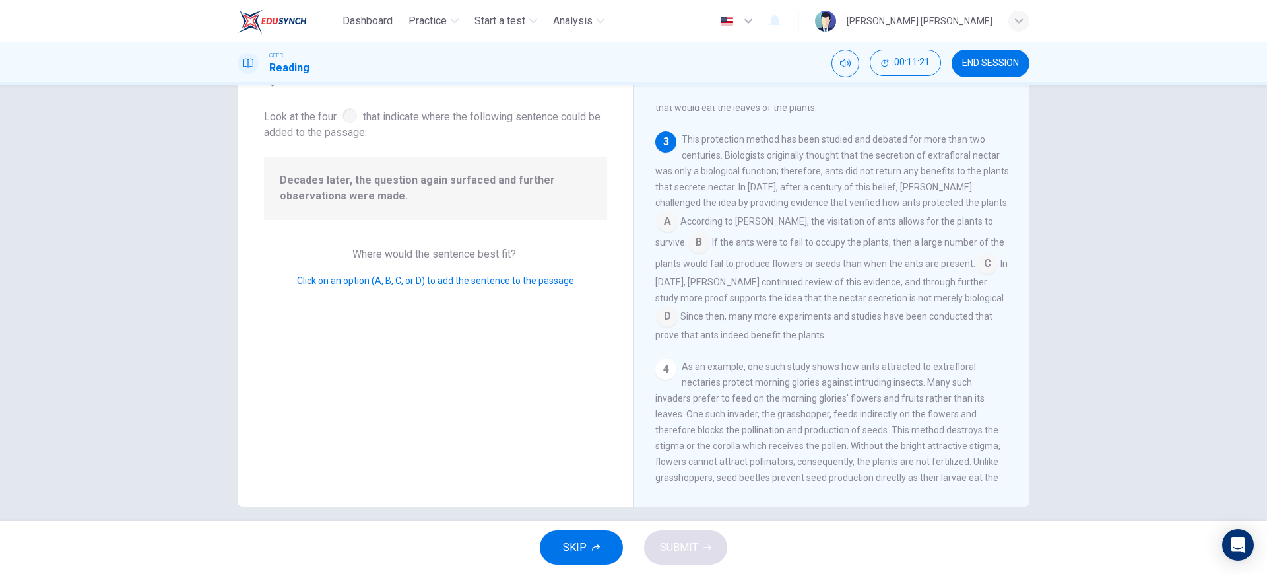
scroll to position [63, 0]
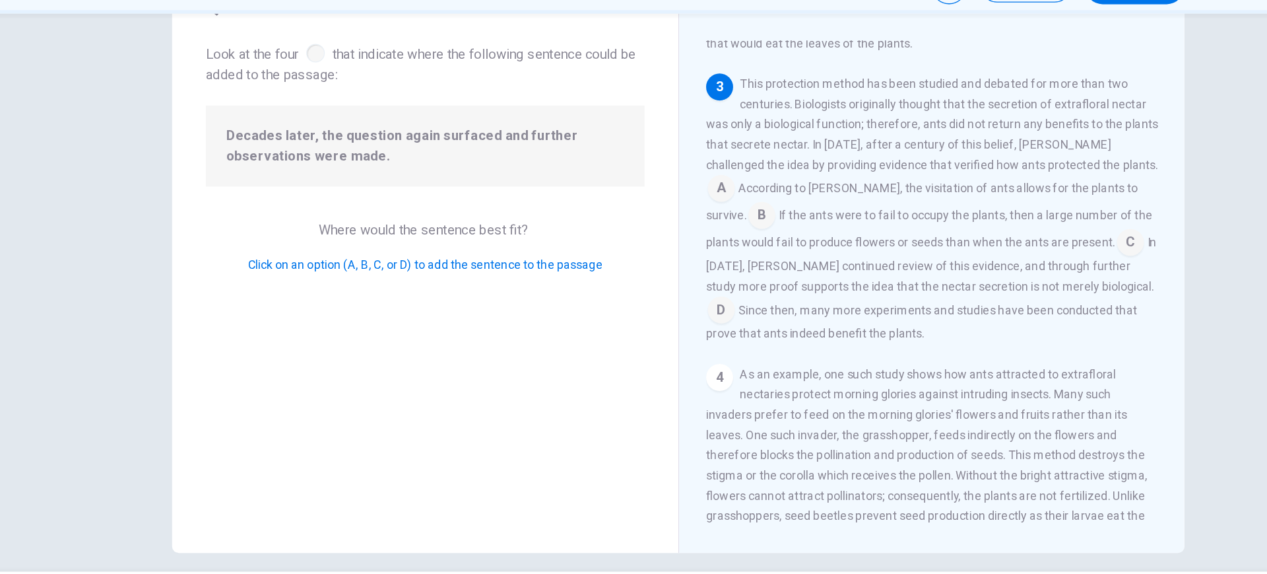
click at [678, 326] on input at bounding box center [667, 317] width 21 height 21
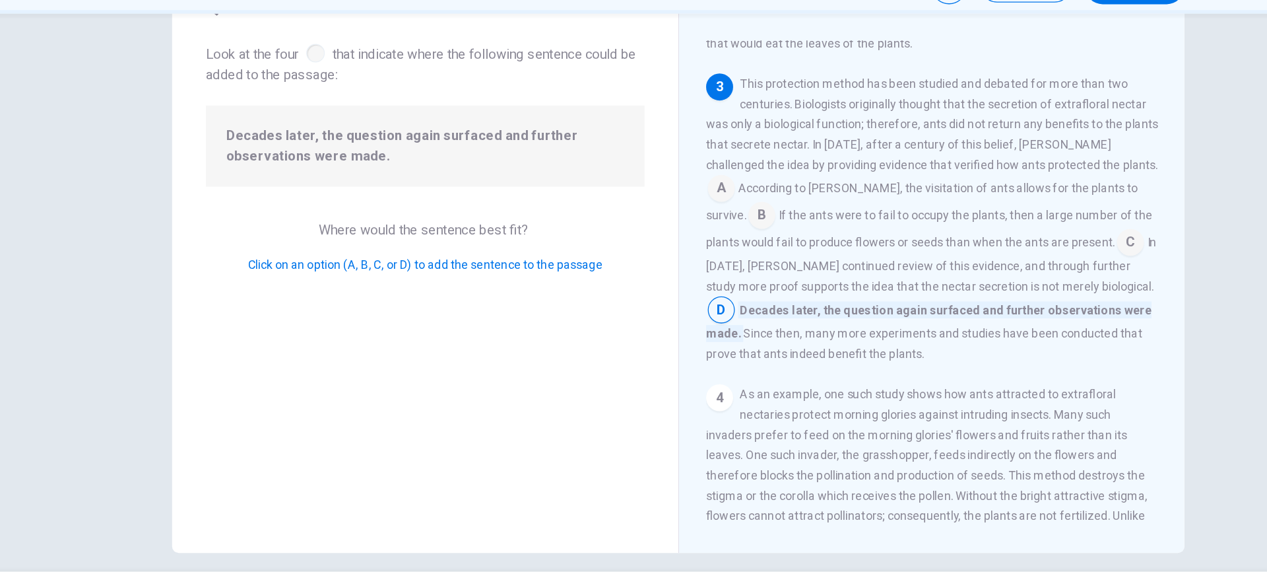
scroll to position [75, 0]
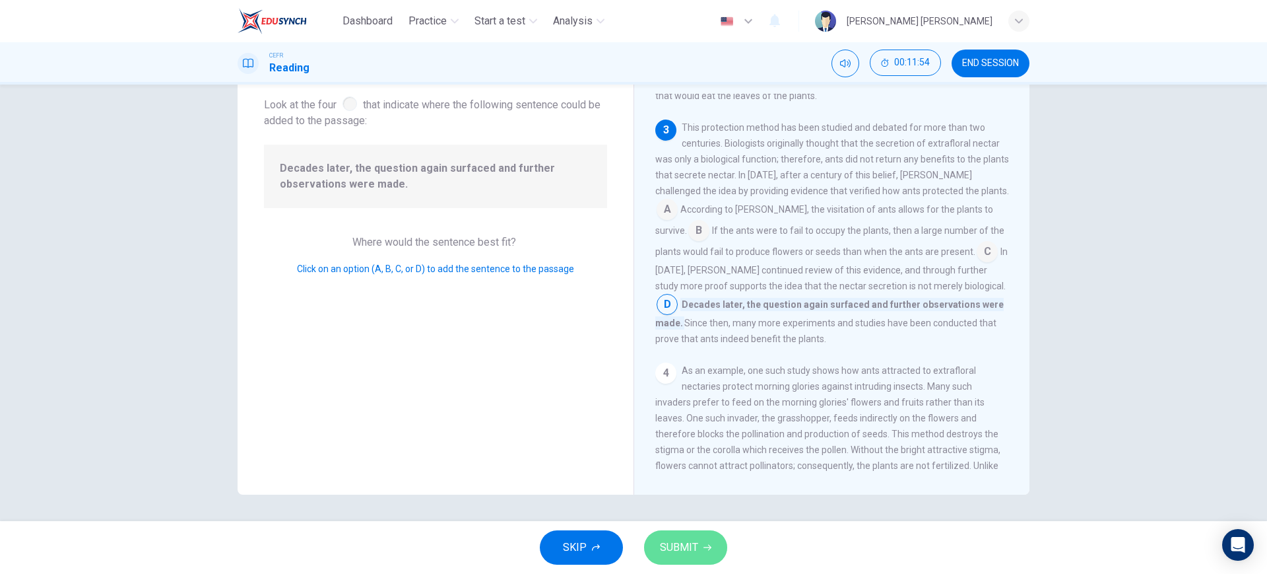
click at [676, 549] on span "SUBMIT" at bounding box center [679, 547] width 38 height 18
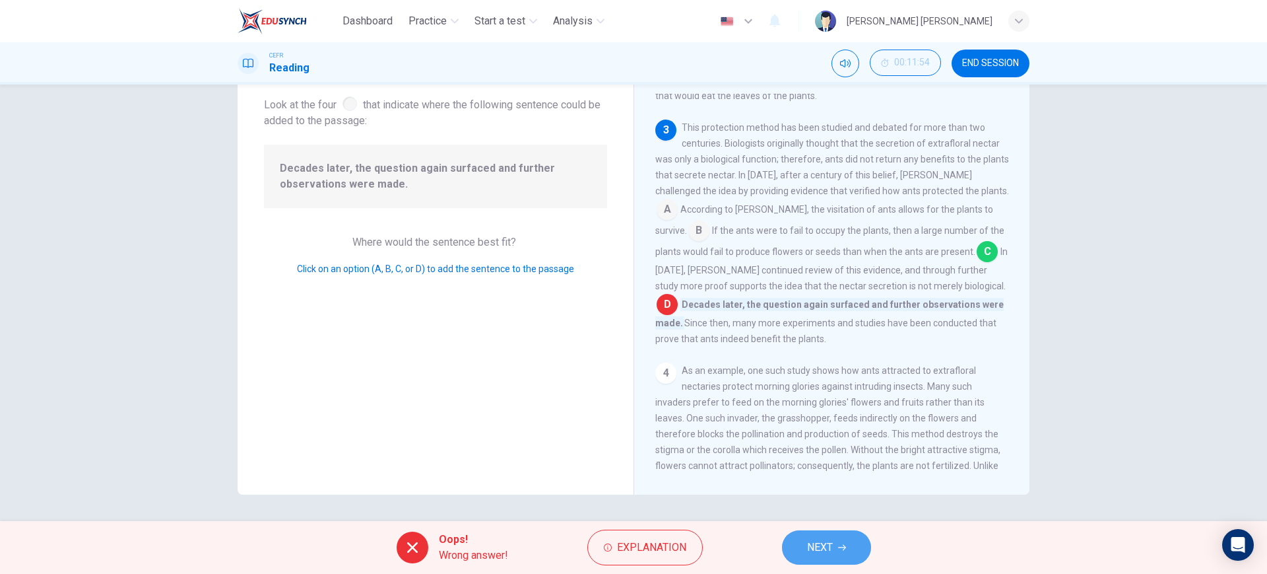
click at [820, 537] on button "NEXT" at bounding box center [826, 547] width 89 height 34
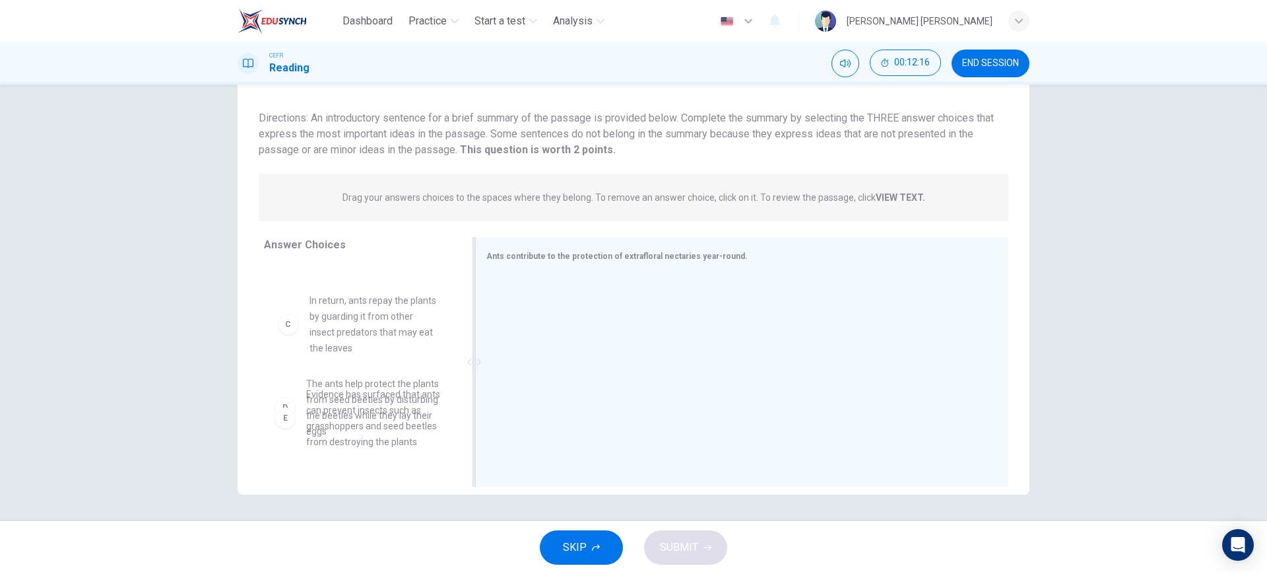
scroll to position [140, 0]
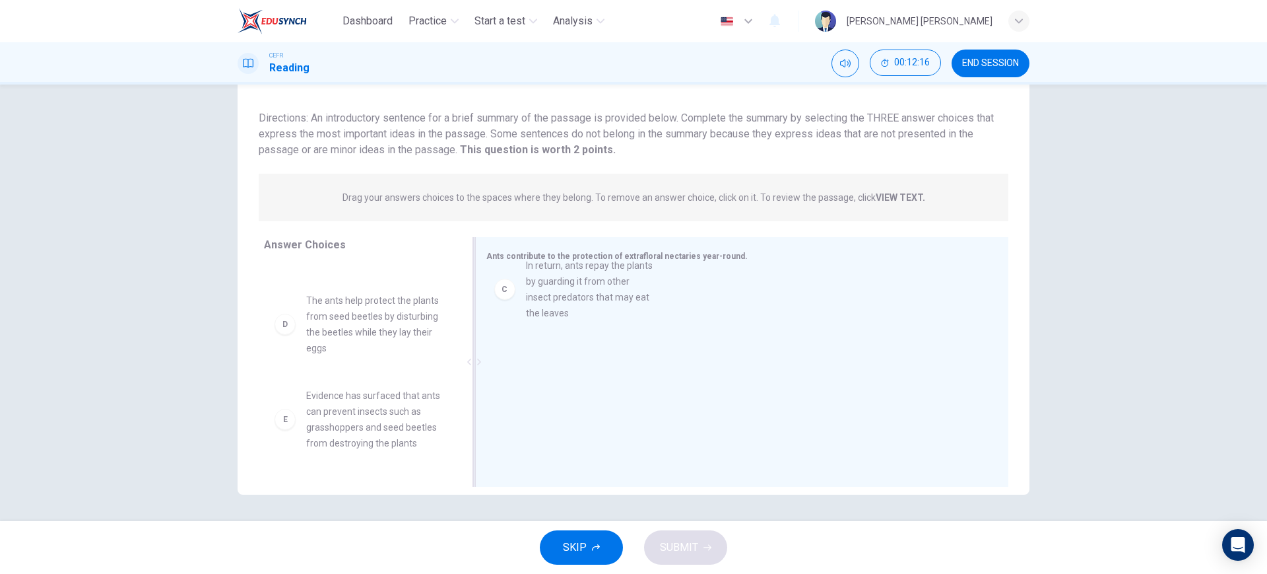
drag, startPoint x: 364, startPoint y: 343, endPoint x: 619, endPoint y: 309, distance: 257.1
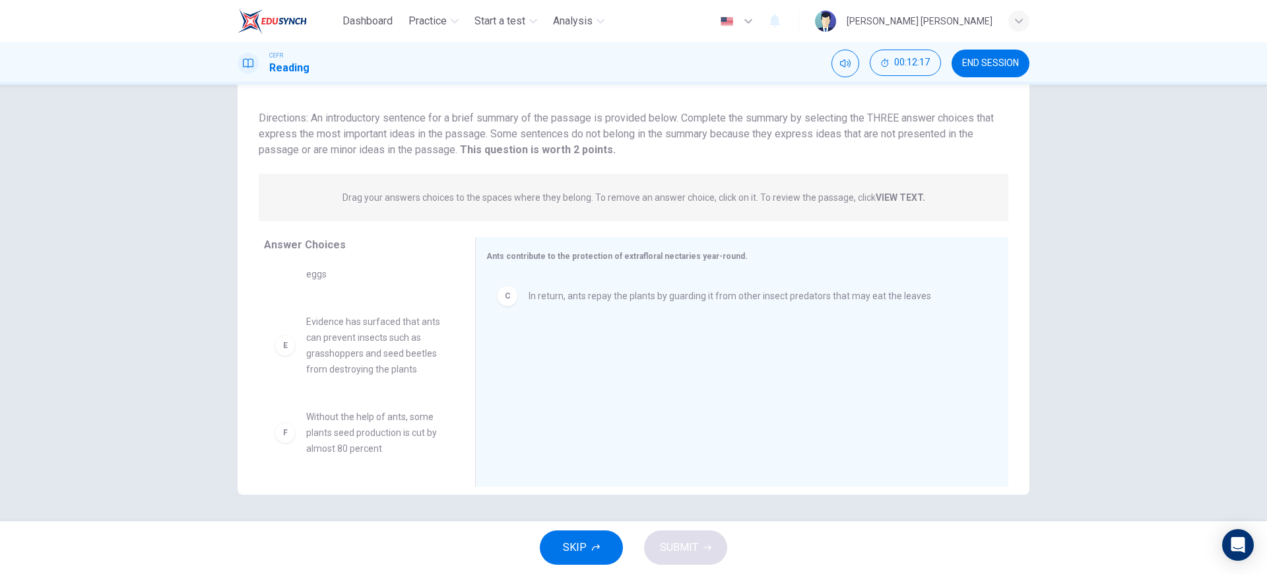
scroll to position [229, 0]
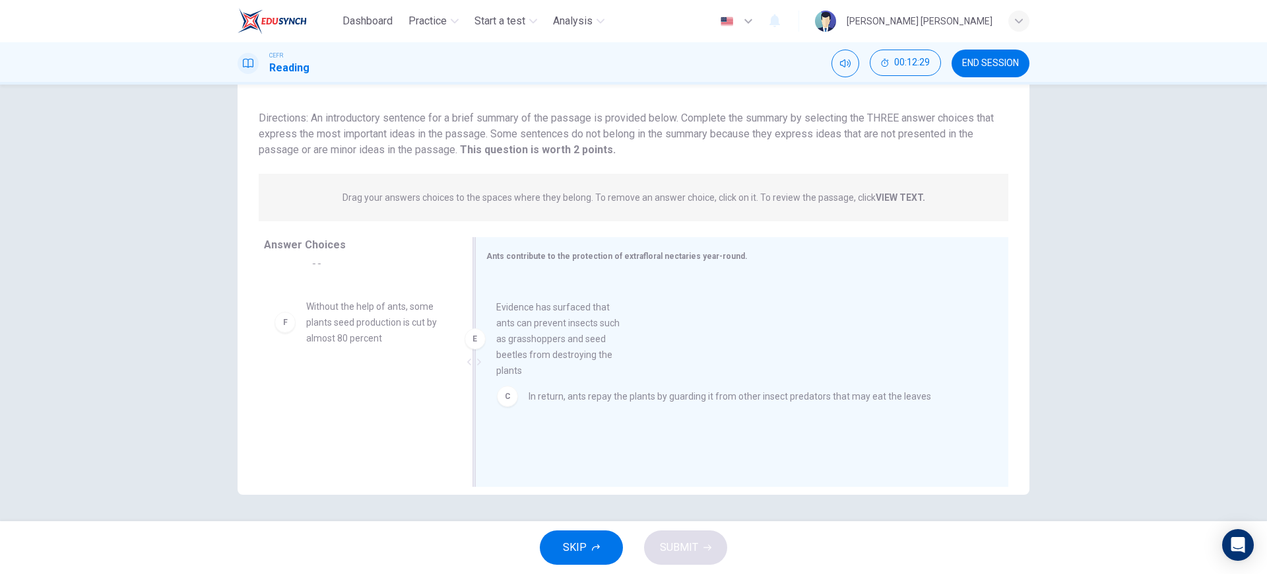
drag, startPoint x: 391, startPoint y: 363, endPoint x: 597, endPoint y: 369, distance: 206.0
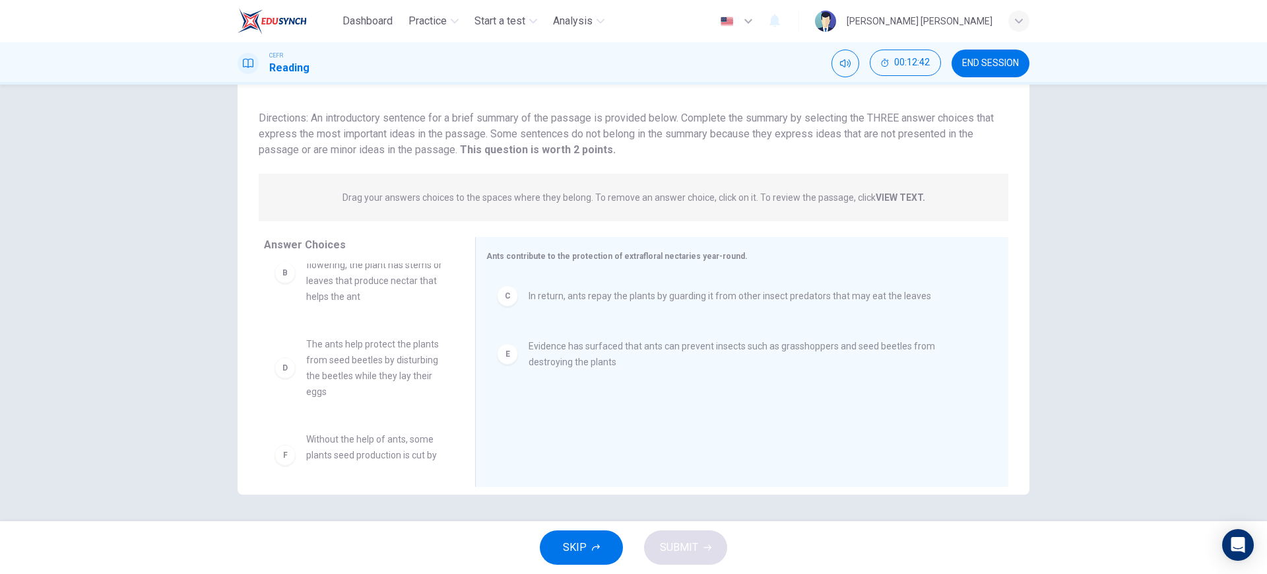
scroll to position [119, 0]
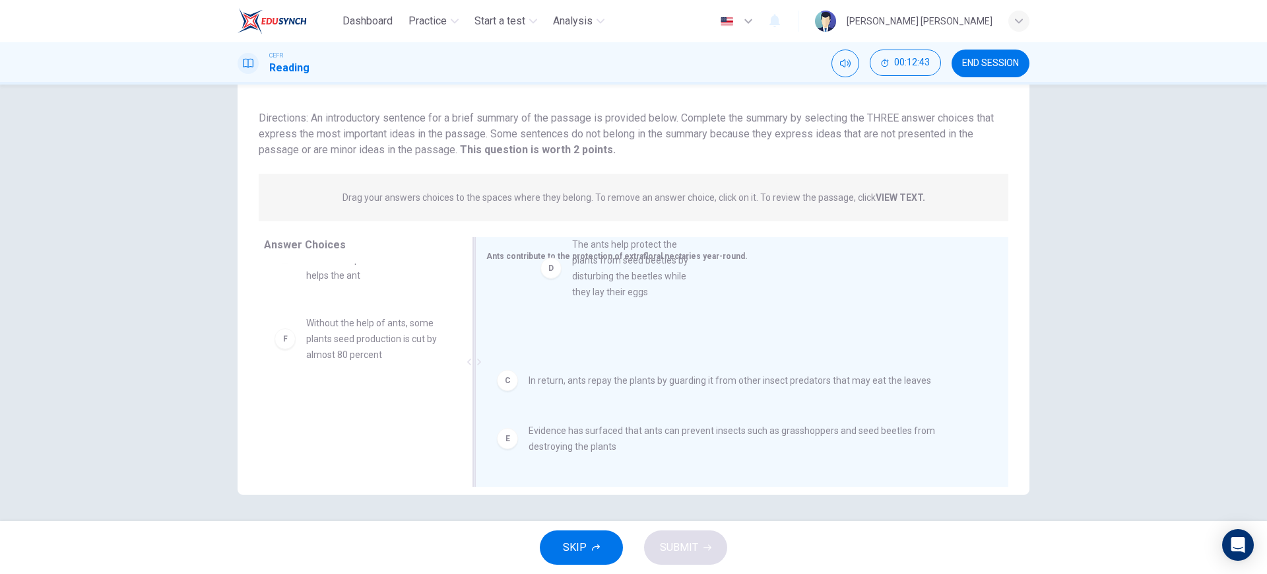
drag, startPoint x: 342, startPoint y: 357, endPoint x: 624, endPoint y: 277, distance: 293.1
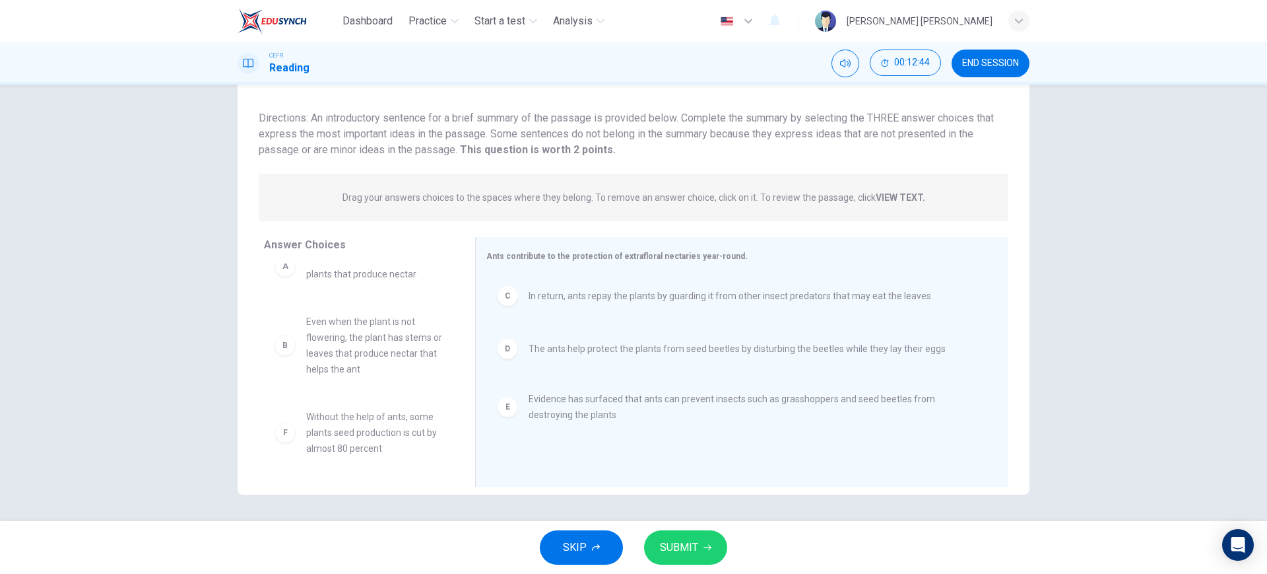
scroll to position [24, 0]
click at [673, 541] on span "SUBMIT" at bounding box center [679, 547] width 38 height 18
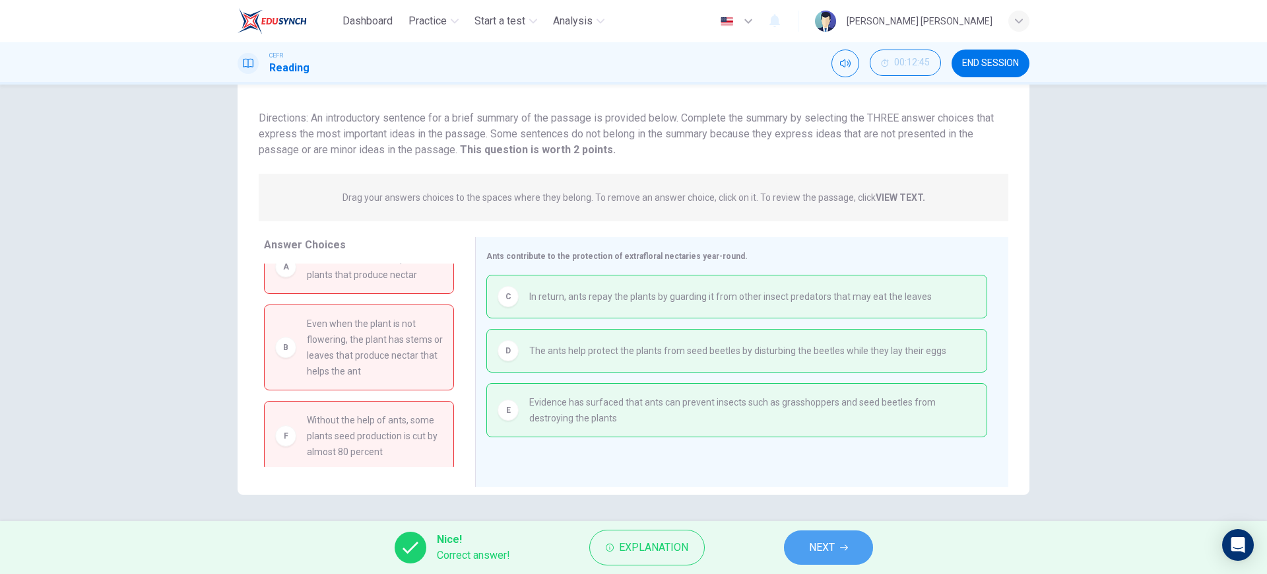
click at [819, 542] on span "NEXT" at bounding box center [822, 547] width 26 height 18
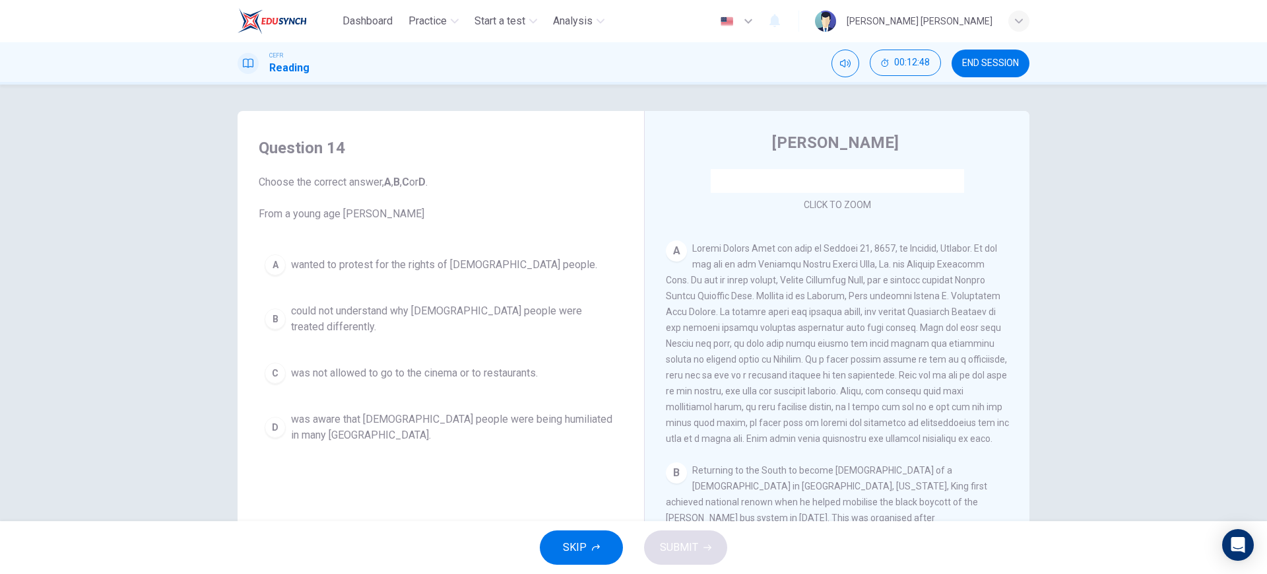
scroll to position [207, 0]
click at [1001, 65] on span "END SESSION" at bounding box center [990, 63] width 57 height 11
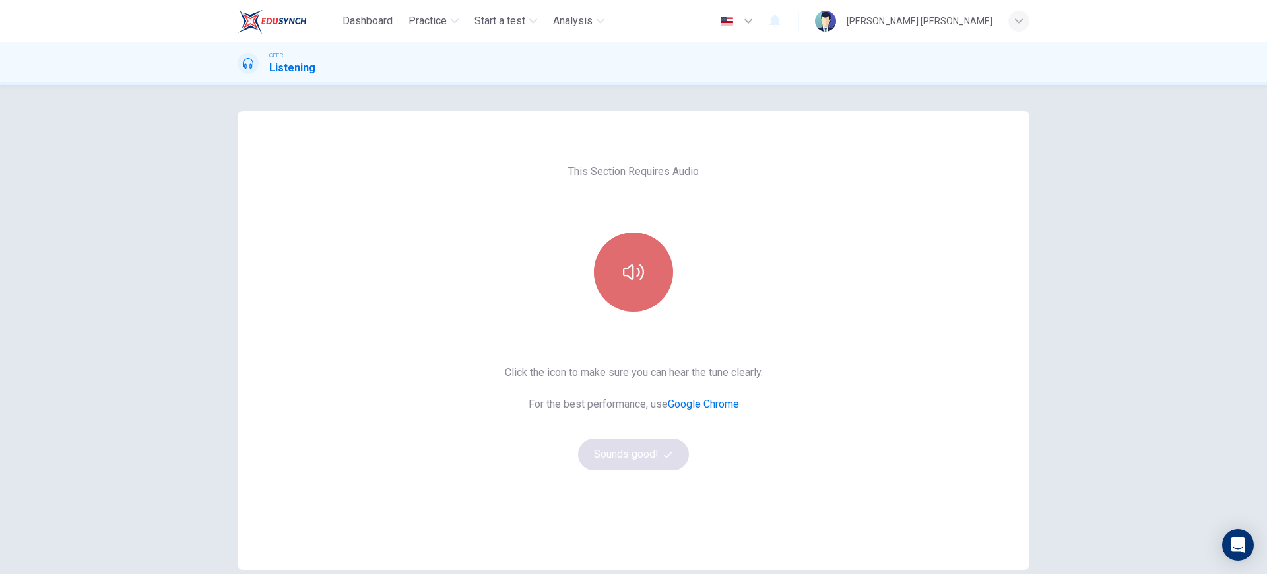
click at [631, 305] on button "button" at bounding box center [633, 271] width 79 height 79
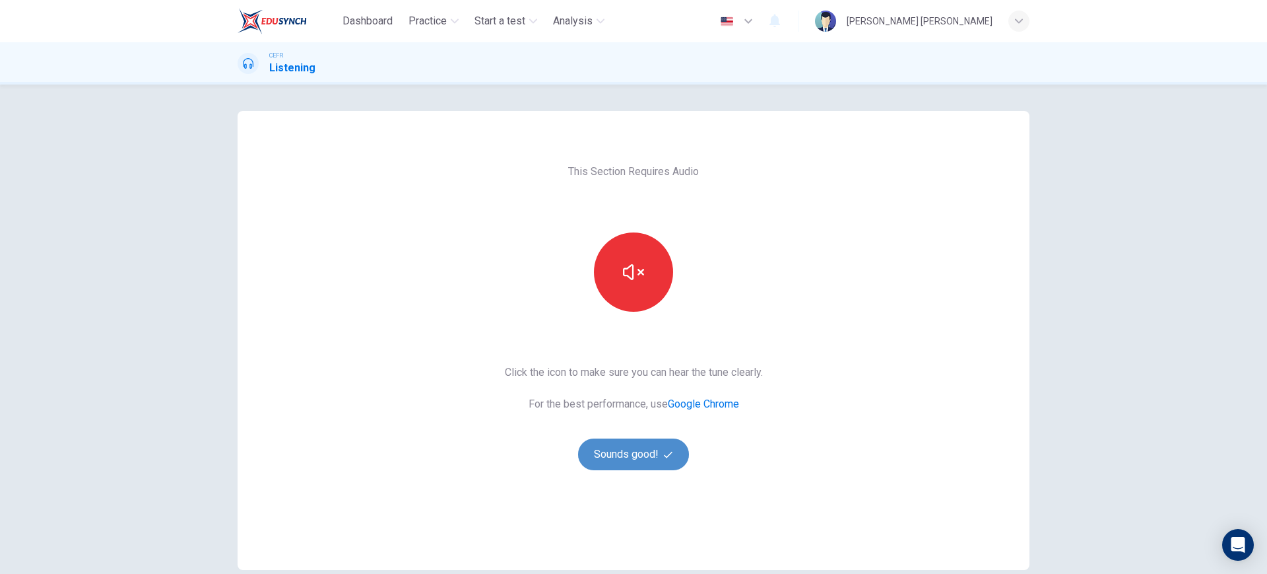
click at [659, 446] on button "Sounds good!" at bounding box center [633, 454] width 111 height 32
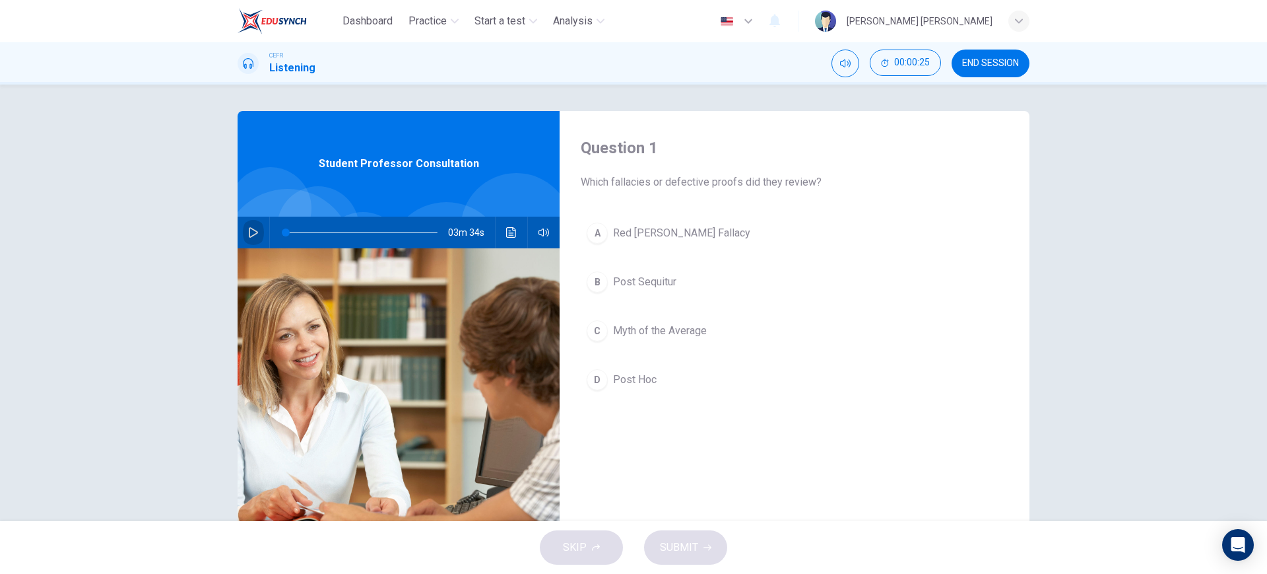
click at [252, 232] on icon "button" at bounding box center [253, 232] width 9 height 11
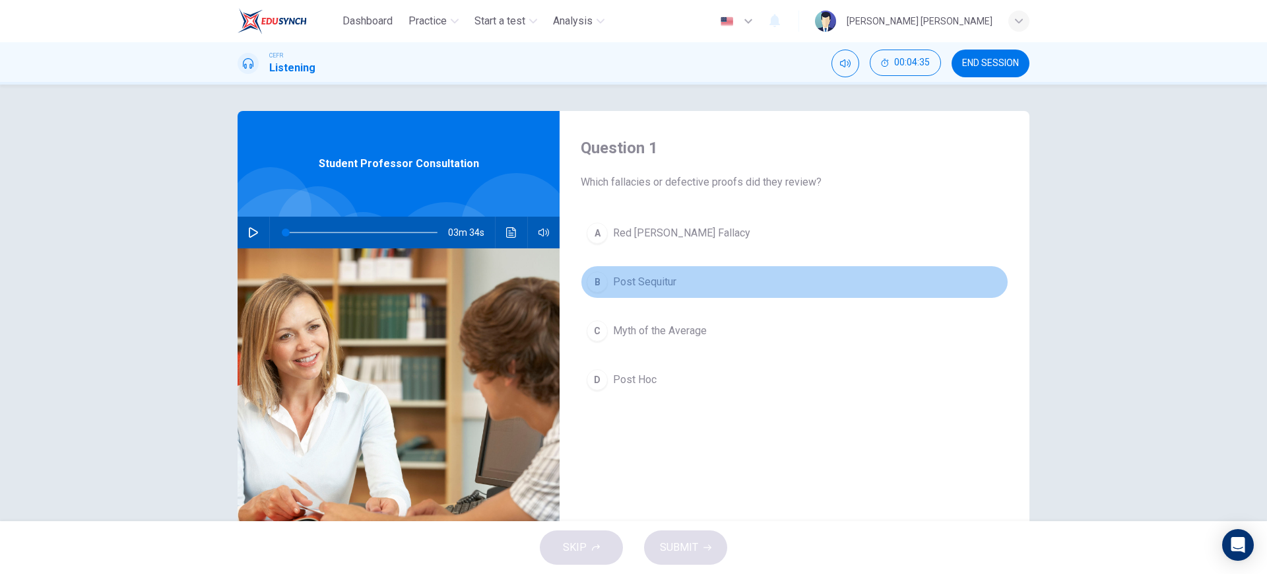
click at [737, 291] on button "B Post Sequitur" at bounding box center [795, 281] width 428 height 33
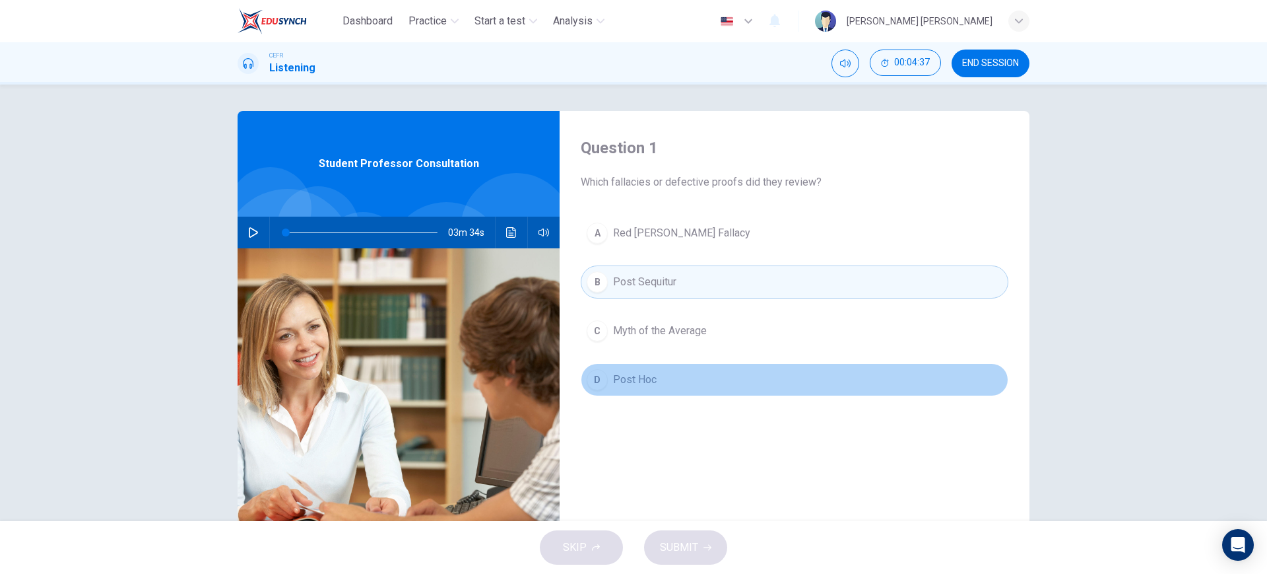
click at [712, 373] on button "D Post Hoc" at bounding box center [795, 379] width 428 height 33
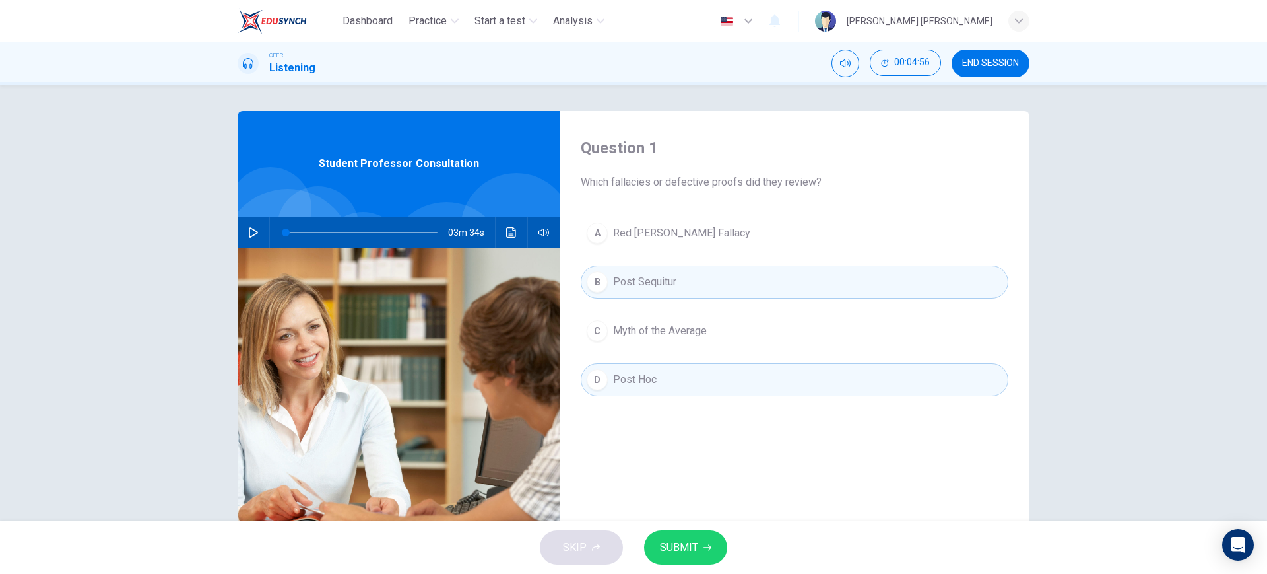
click at [693, 538] on span "SUBMIT" at bounding box center [679, 547] width 38 height 18
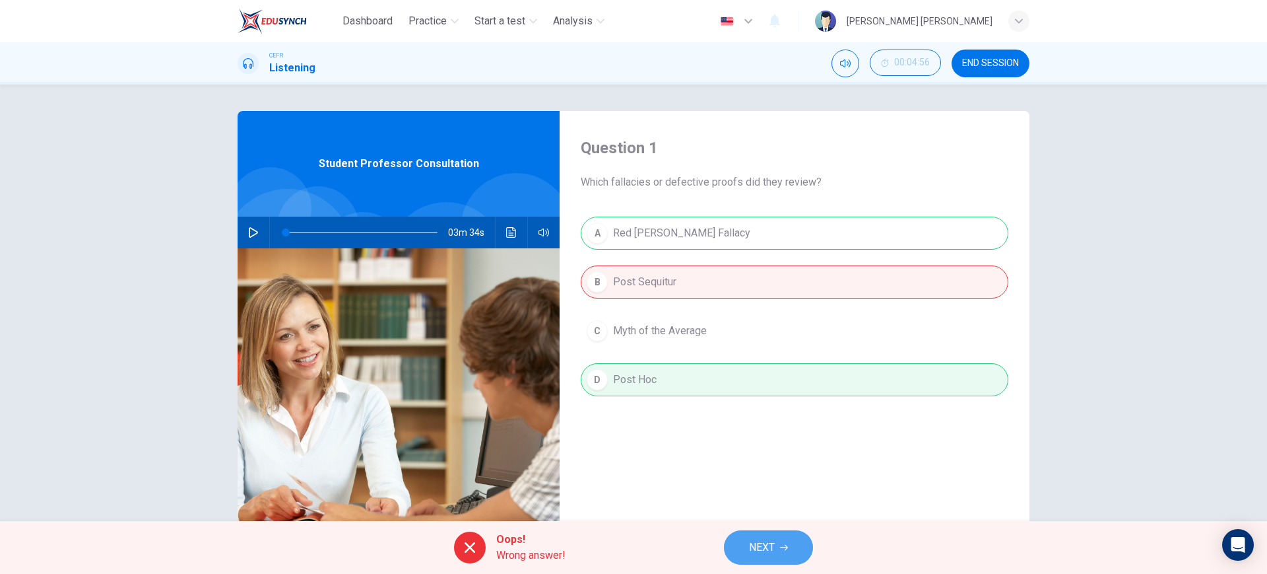
click at [743, 552] on button "NEXT" at bounding box center [768, 547] width 89 height 34
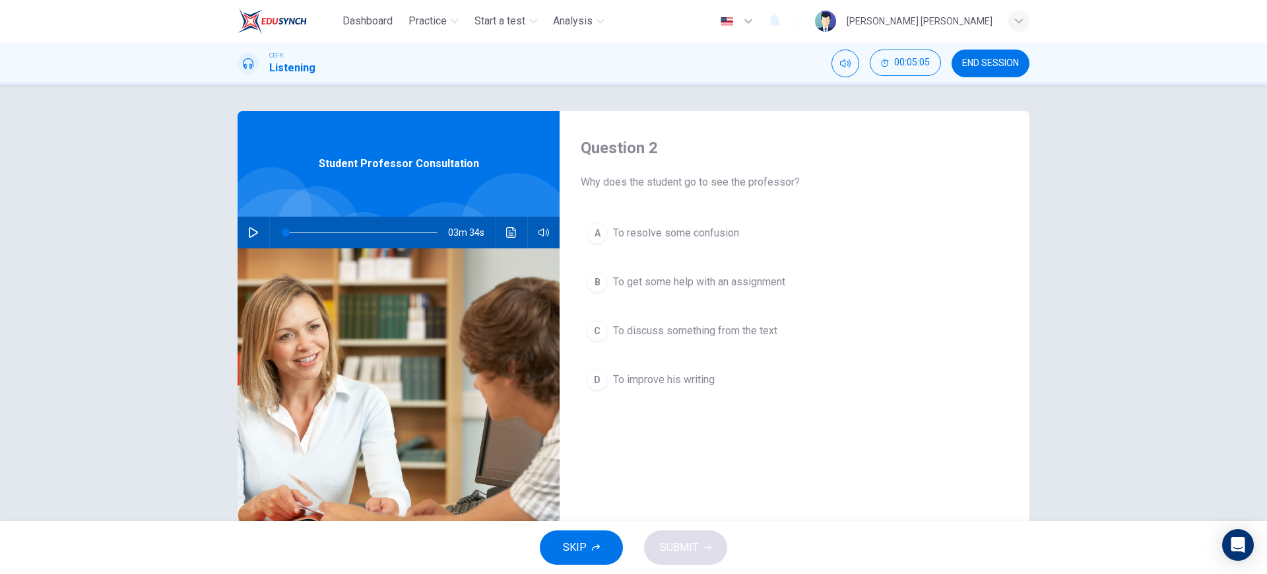
click at [243, 232] on button "button" at bounding box center [253, 233] width 21 height 32
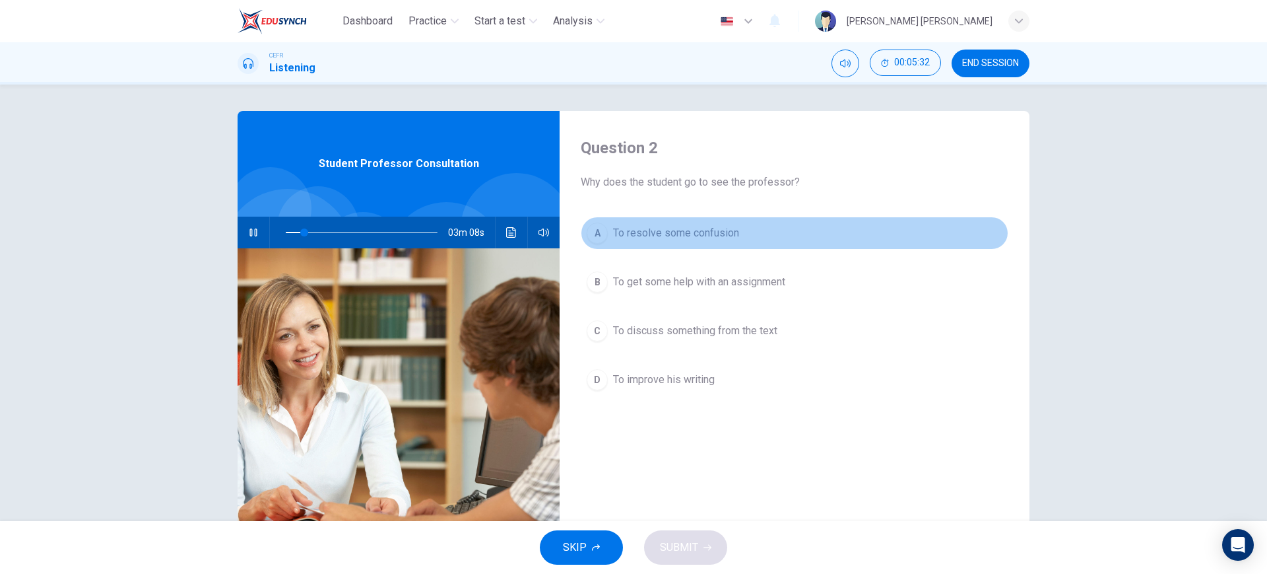
click at [741, 240] on button "A To resolve some confusion" at bounding box center [795, 233] width 428 height 33
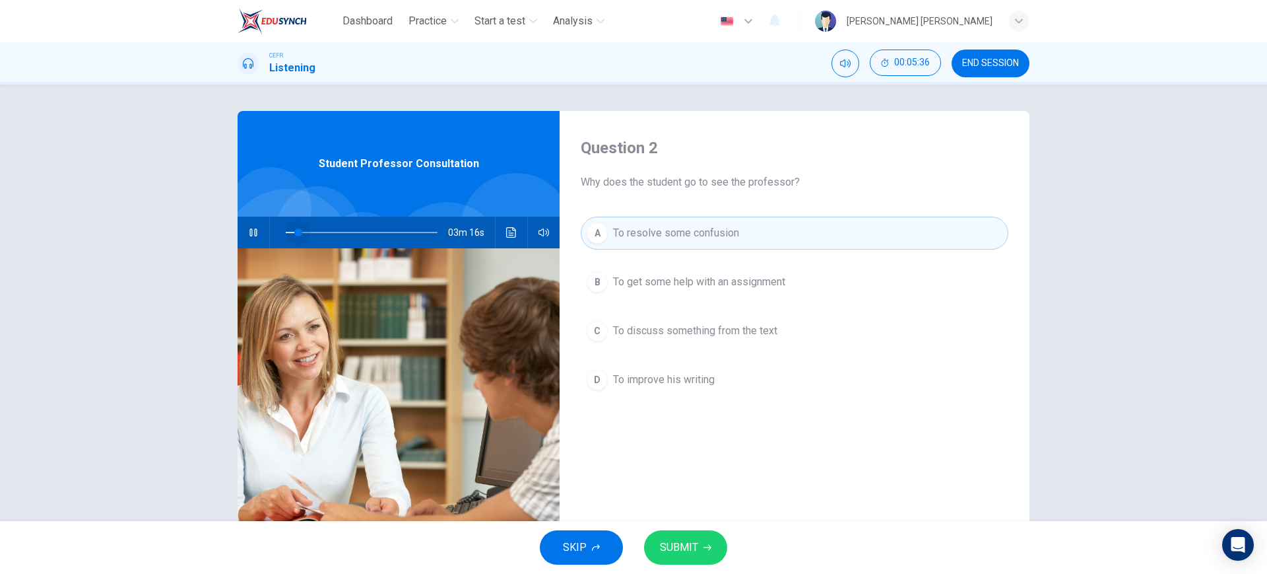
click at [294, 232] on span at bounding box center [298, 232] width 8 height 8
click at [679, 539] on span "SUBMIT" at bounding box center [679, 547] width 38 height 18
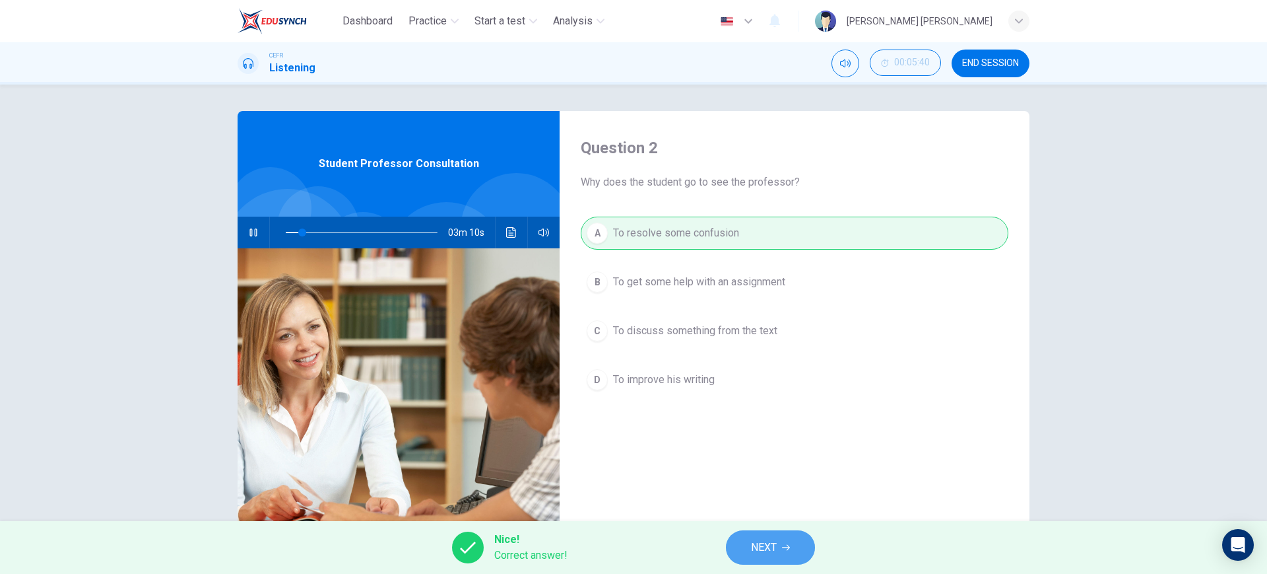
click at [793, 557] on button "NEXT" at bounding box center [770, 547] width 89 height 34
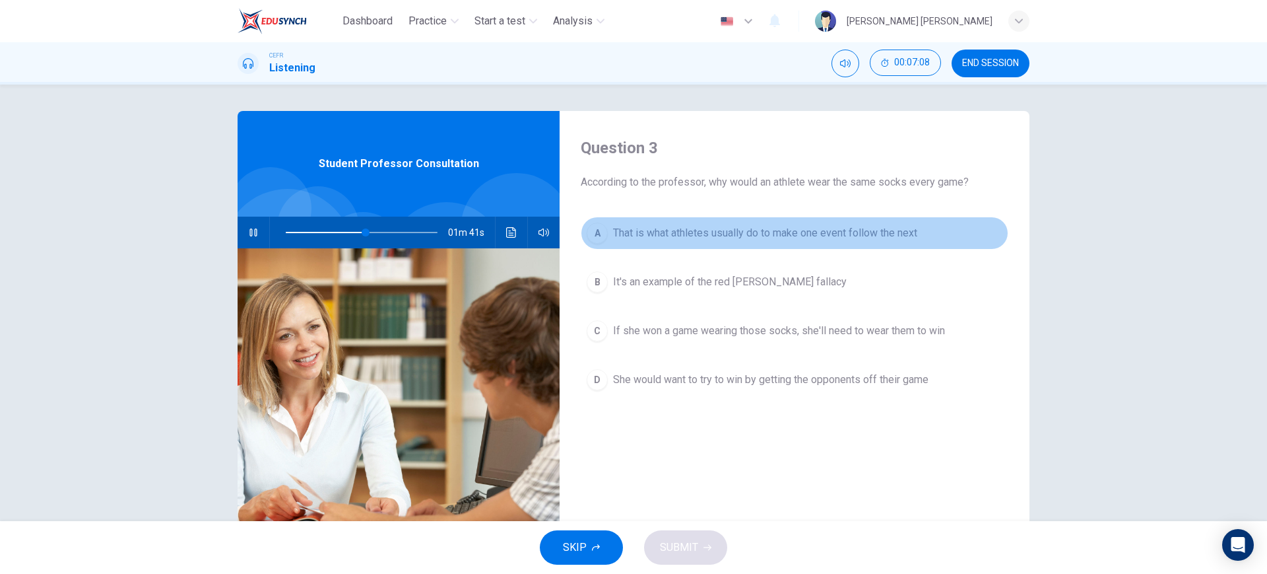
click at [861, 244] on button "A That is what athletes usually do to make one event follow the next" at bounding box center [795, 233] width 428 height 33
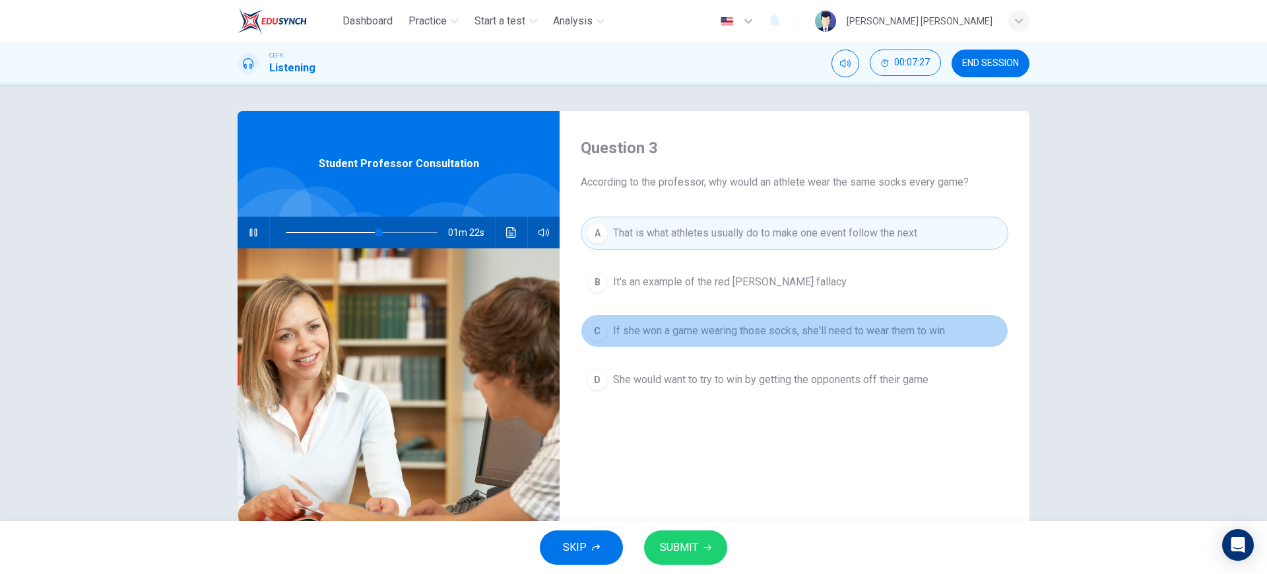
click at [844, 323] on span "If she won a game wearing those socks, she'll need to wear them to win" at bounding box center [779, 331] width 332 height 16
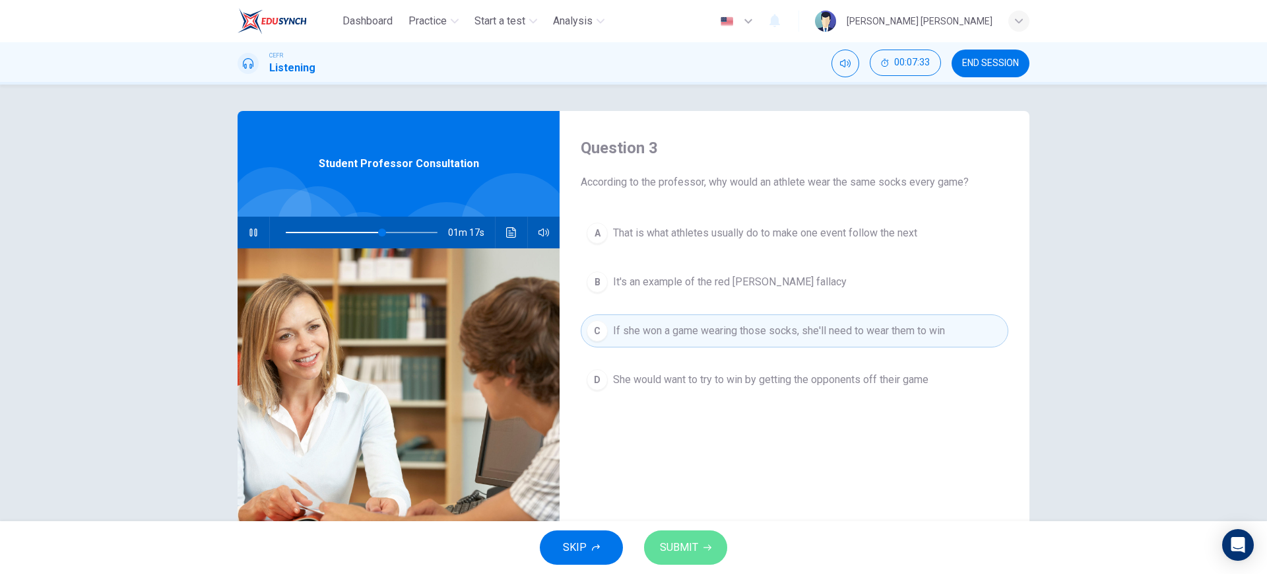
click at [704, 546] on icon "button" at bounding box center [708, 547] width 8 height 8
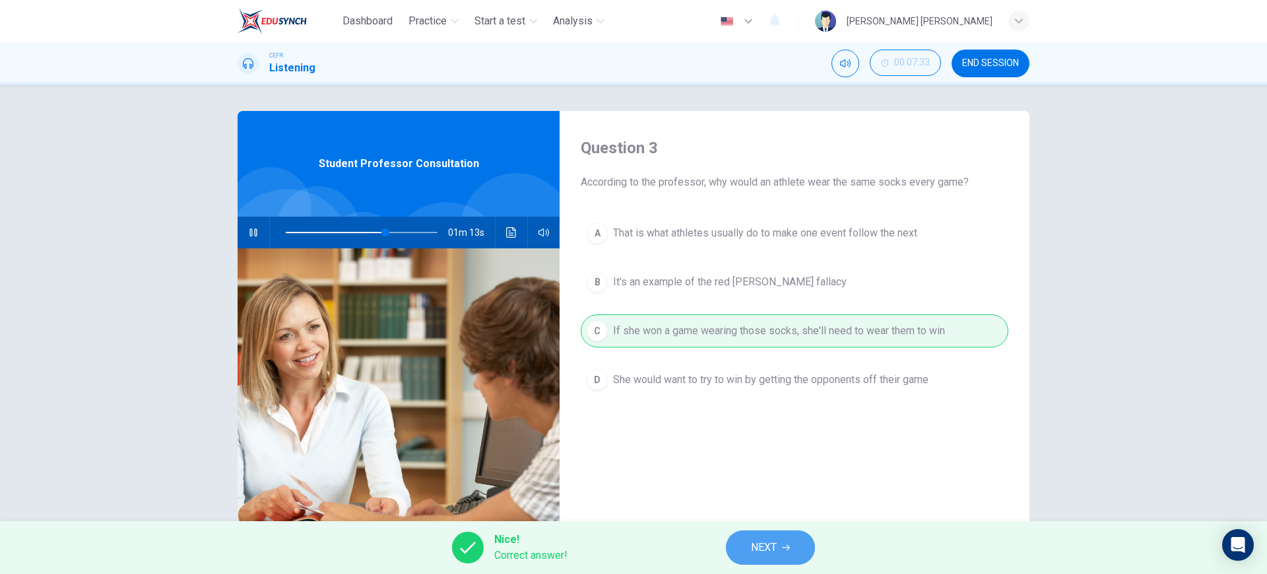
click at [787, 542] on button "NEXT" at bounding box center [770, 547] width 89 height 34
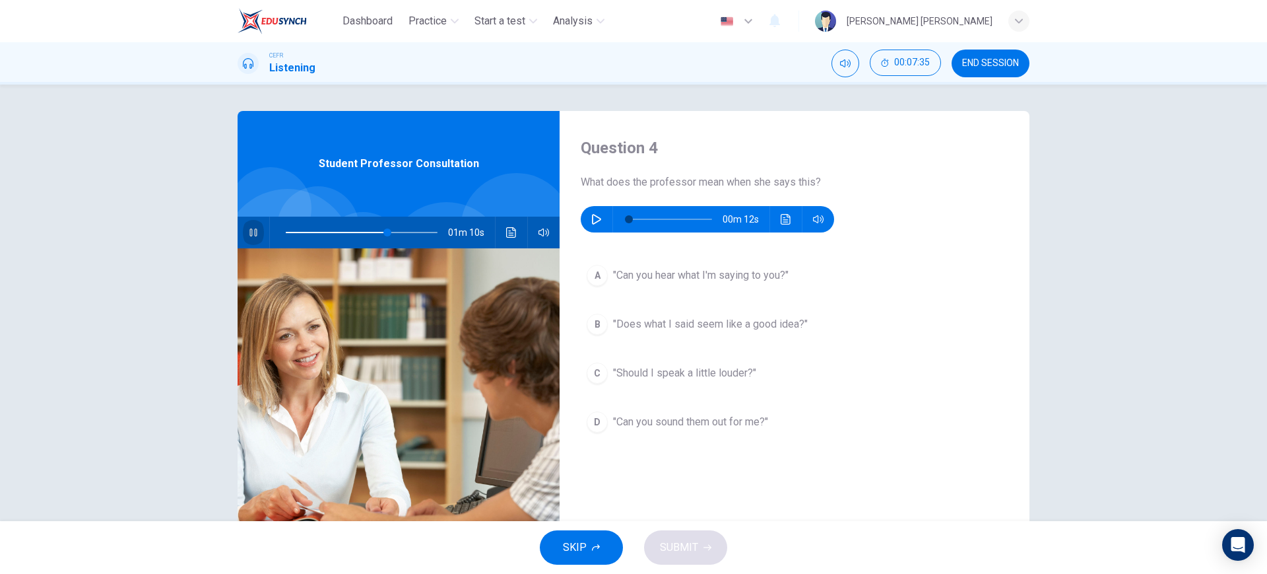
click at [247, 225] on button "button" at bounding box center [253, 233] width 21 height 32
type input "67"
drag, startPoint x: 586, startPoint y: 230, endPoint x: 591, endPoint y: 222, distance: 9.7
click at [591, 222] on div "00m 12s" at bounding box center [707, 219] width 253 height 26
click at [591, 222] on icon "button" at bounding box center [596, 219] width 11 height 11
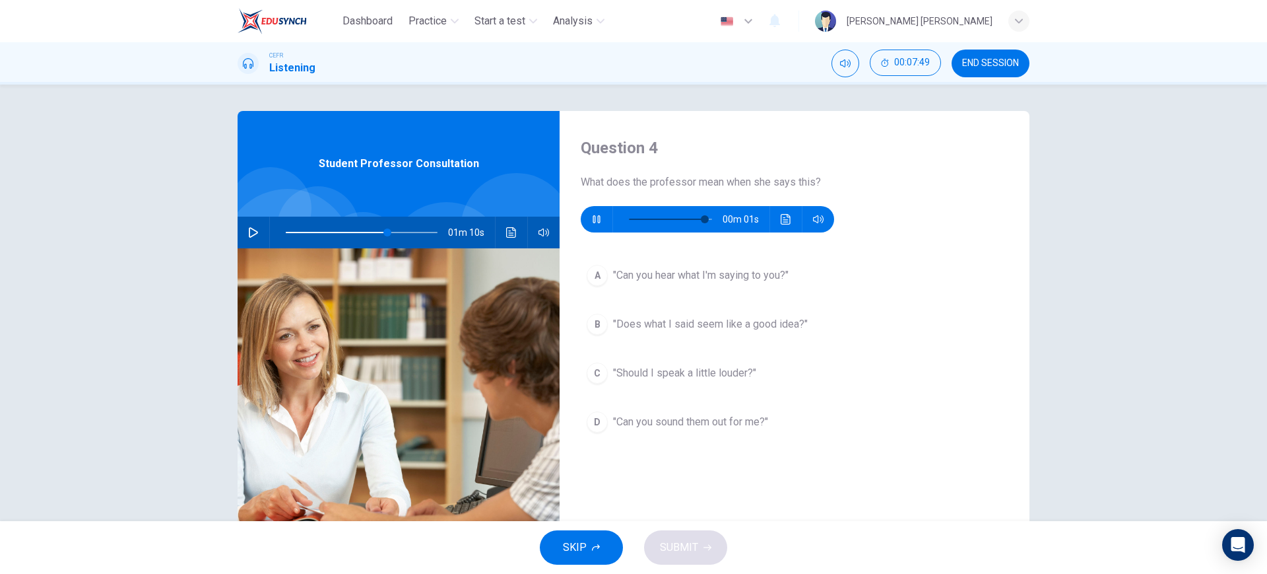
type input "0"
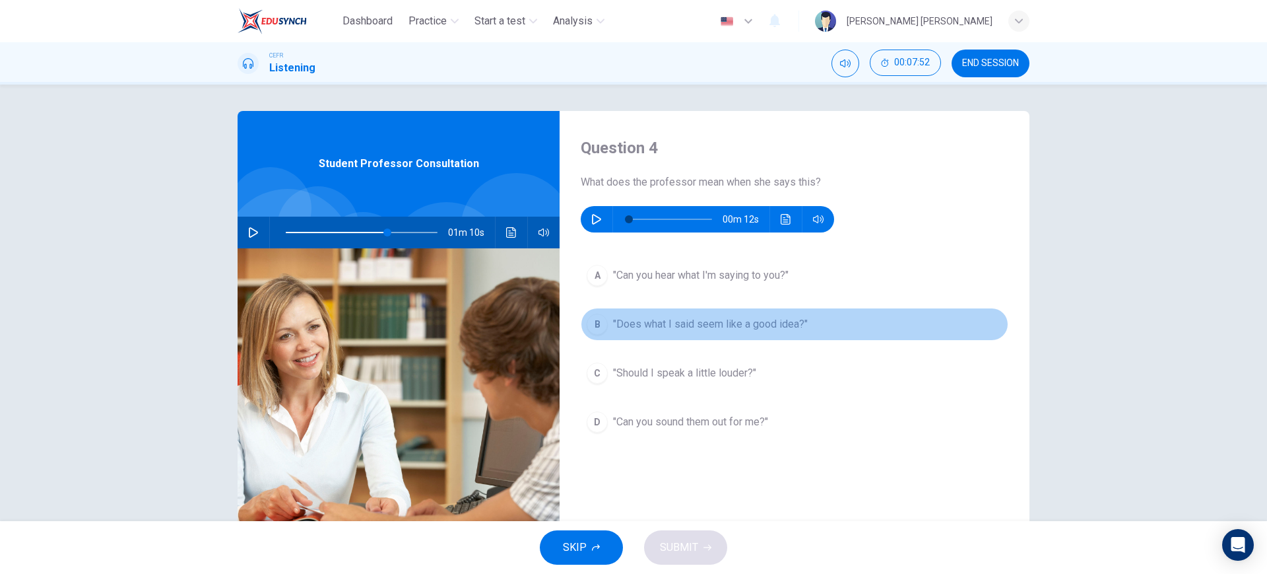
click at [691, 323] on span ""Does what I said seem like a good idea?"" at bounding box center [710, 324] width 195 height 16
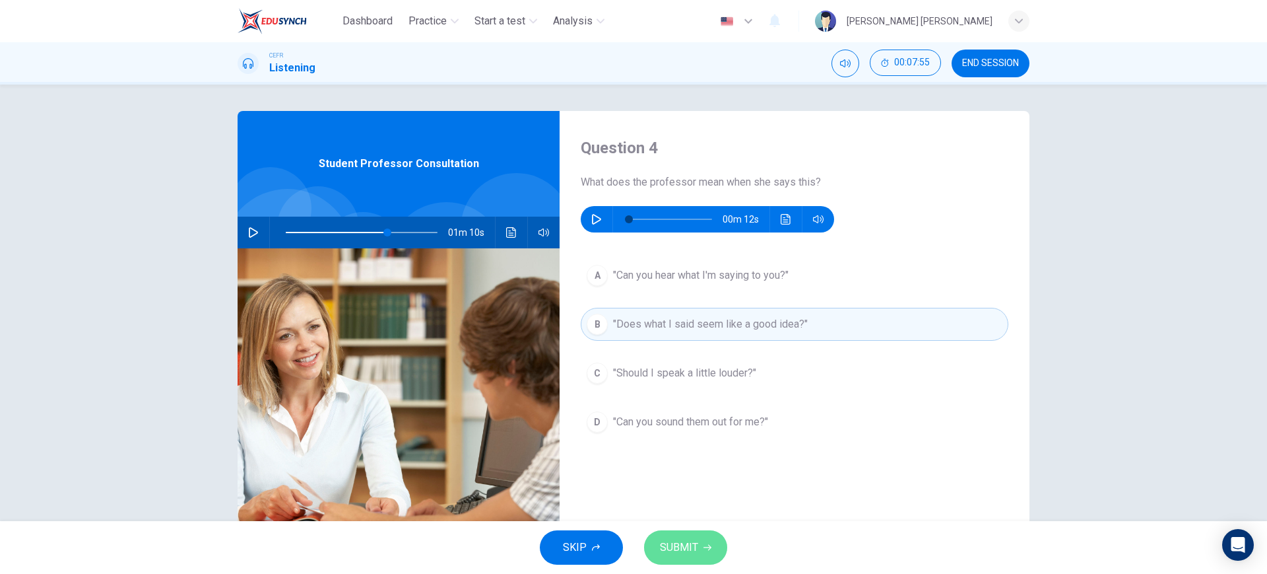
click at [688, 540] on span "SUBMIT" at bounding box center [679, 547] width 38 height 18
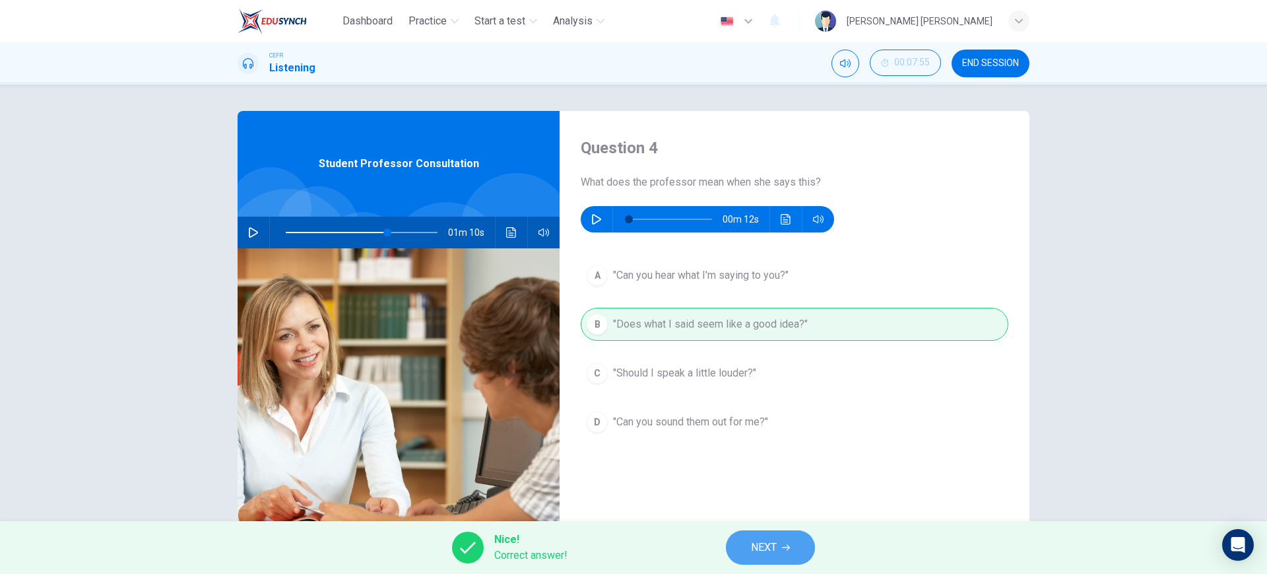
click at [756, 531] on button "NEXT" at bounding box center [770, 547] width 89 height 34
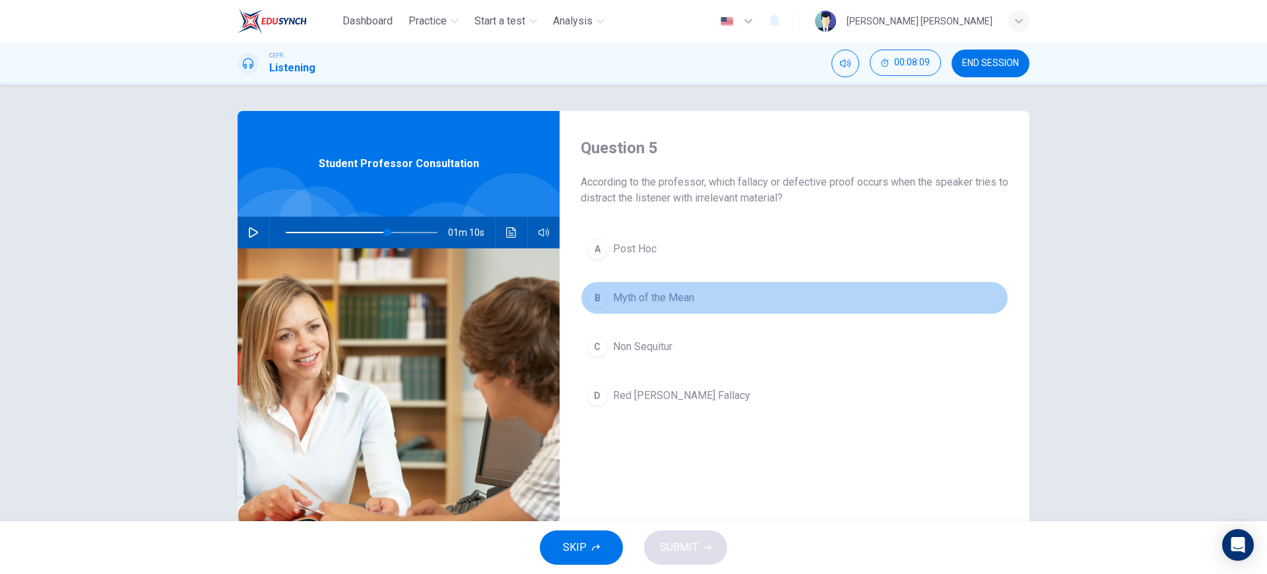
click at [709, 300] on button "B Myth of the Mean" at bounding box center [795, 297] width 428 height 33
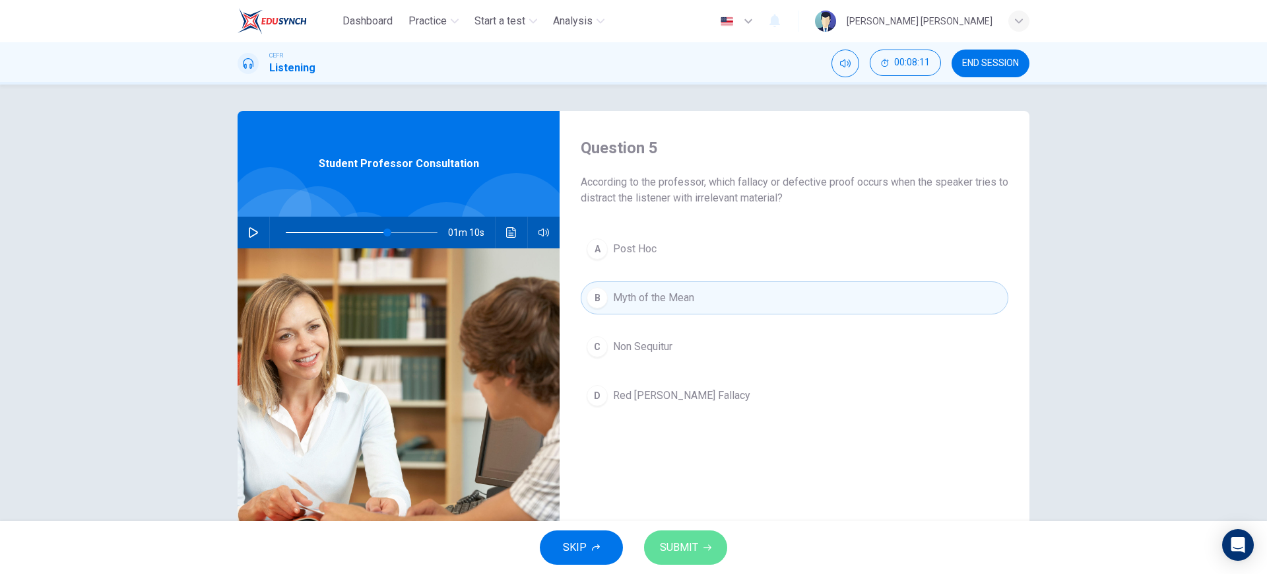
click at [686, 560] on button "SUBMIT" at bounding box center [685, 547] width 83 height 34
type input "67"
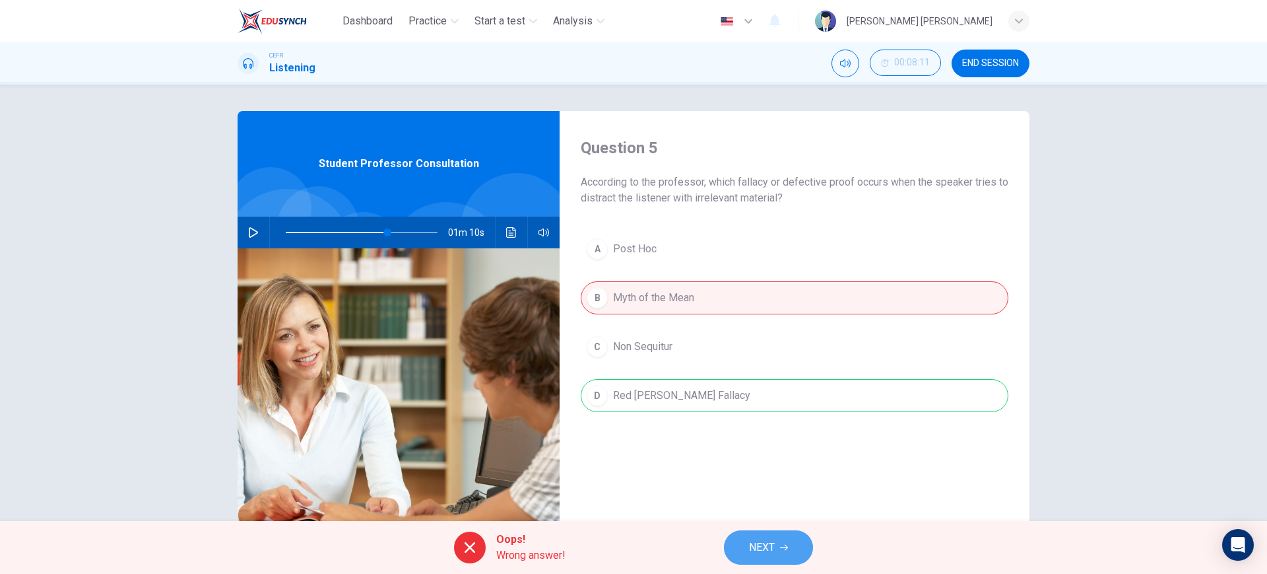
click at [806, 559] on button "NEXT" at bounding box center [768, 547] width 89 height 34
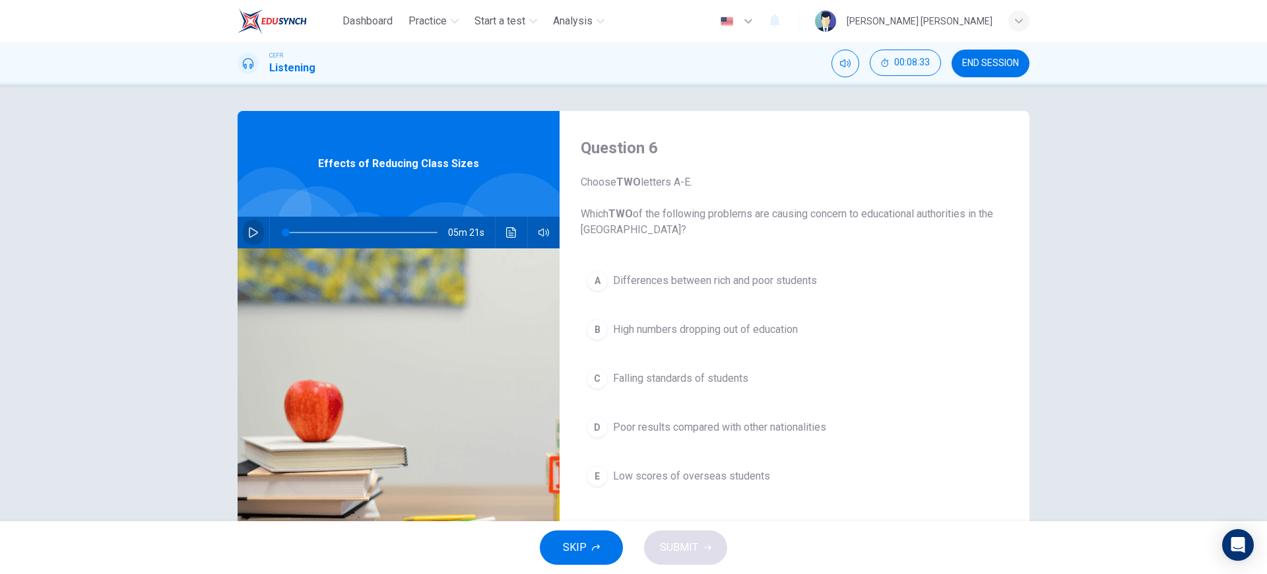
click at [246, 225] on button "button" at bounding box center [253, 233] width 21 height 32
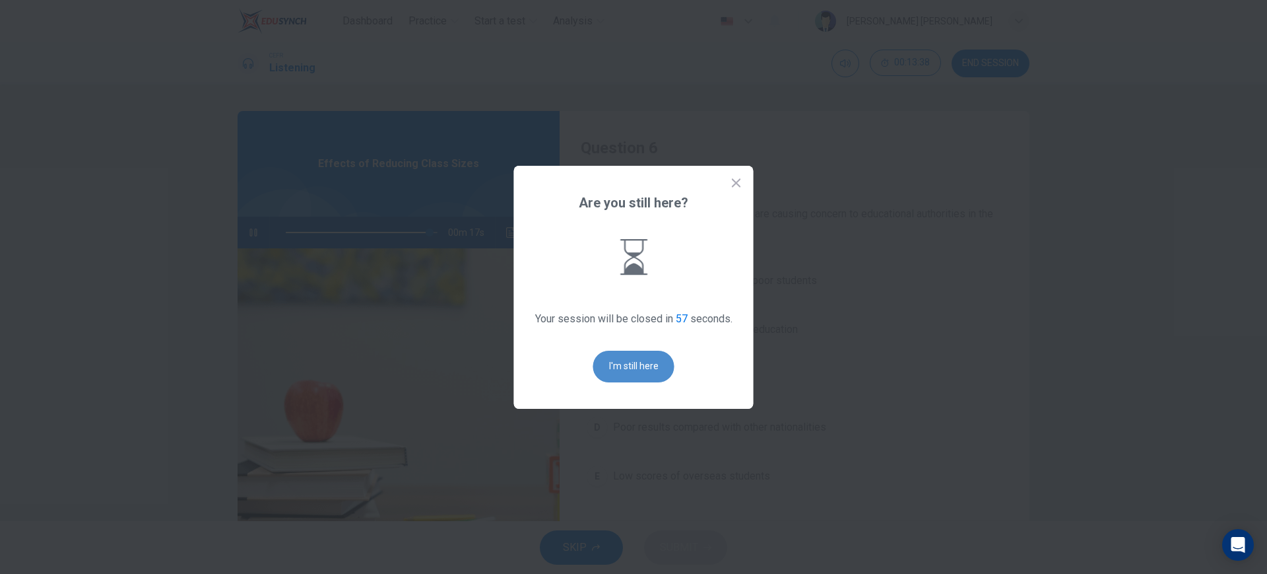
click at [637, 366] on button "I'm still here" at bounding box center [633, 367] width 81 height 32
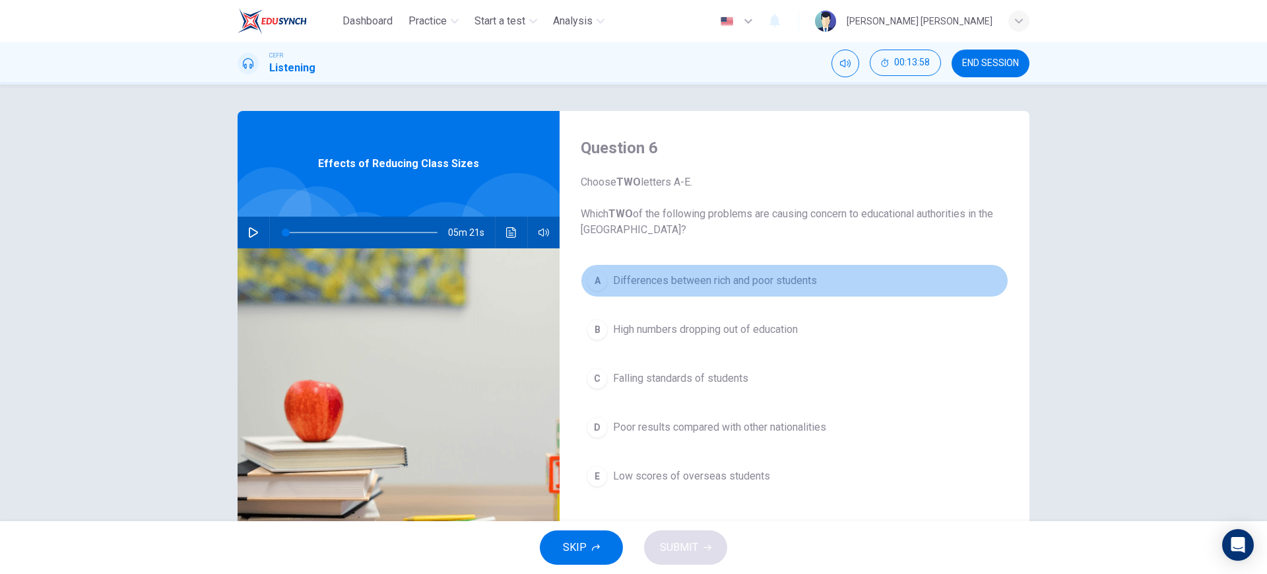
click at [868, 287] on button "A Differences between rich and poor students" at bounding box center [795, 280] width 428 height 33
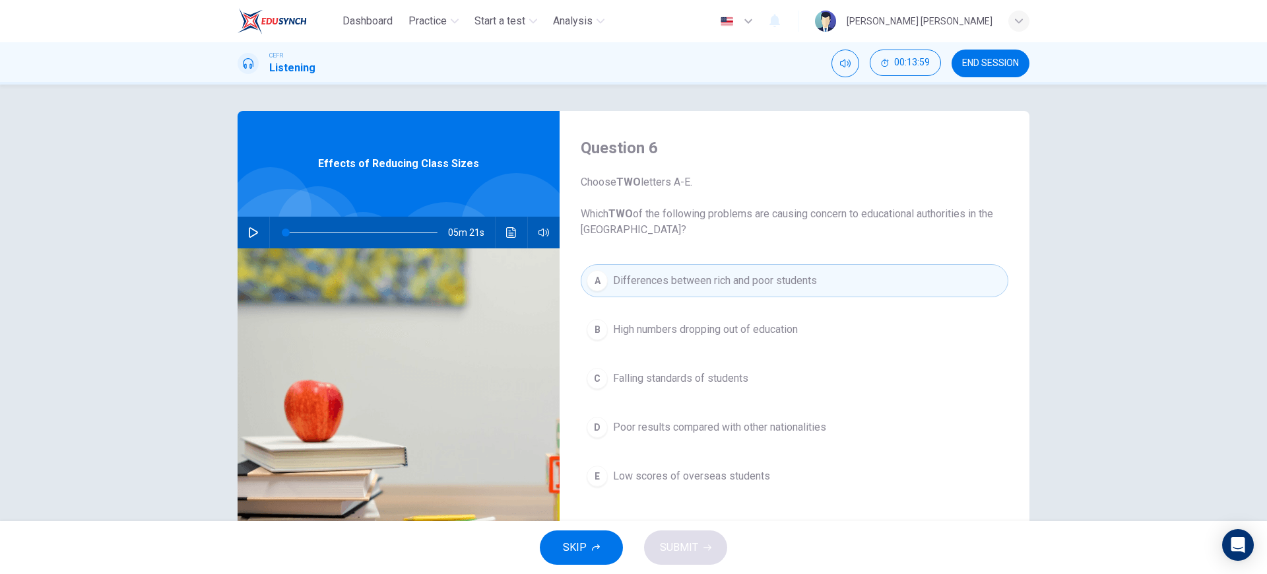
scroll to position [75, 0]
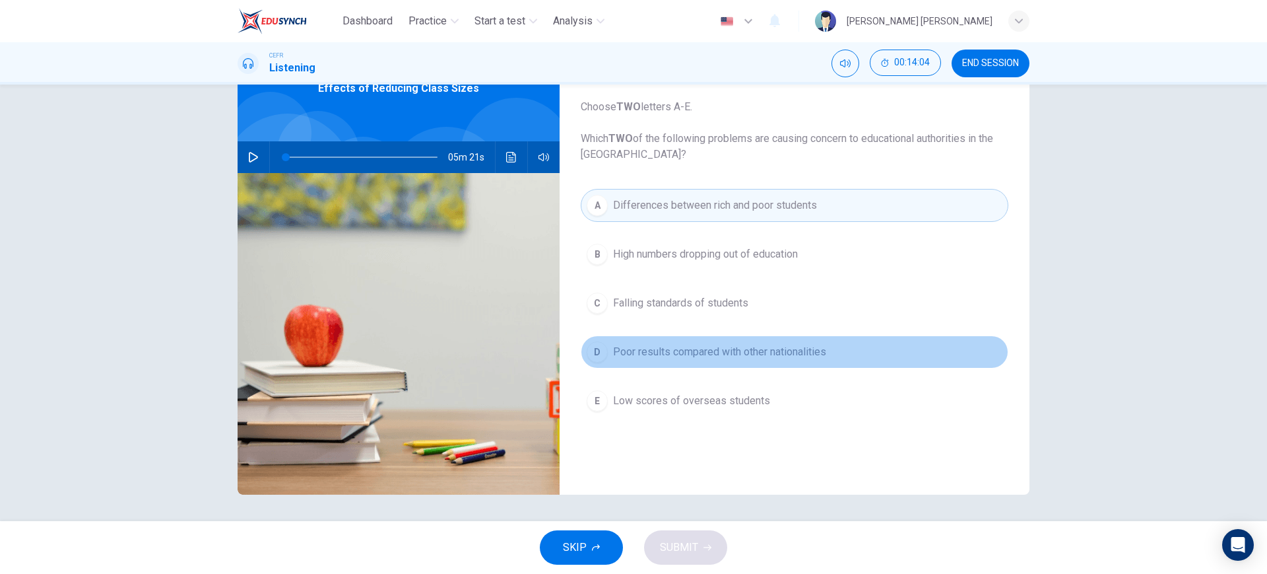
click at [801, 341] on button "D Poor results compared with other nationalities" at bounding box center [795, 351] width 428 height 33
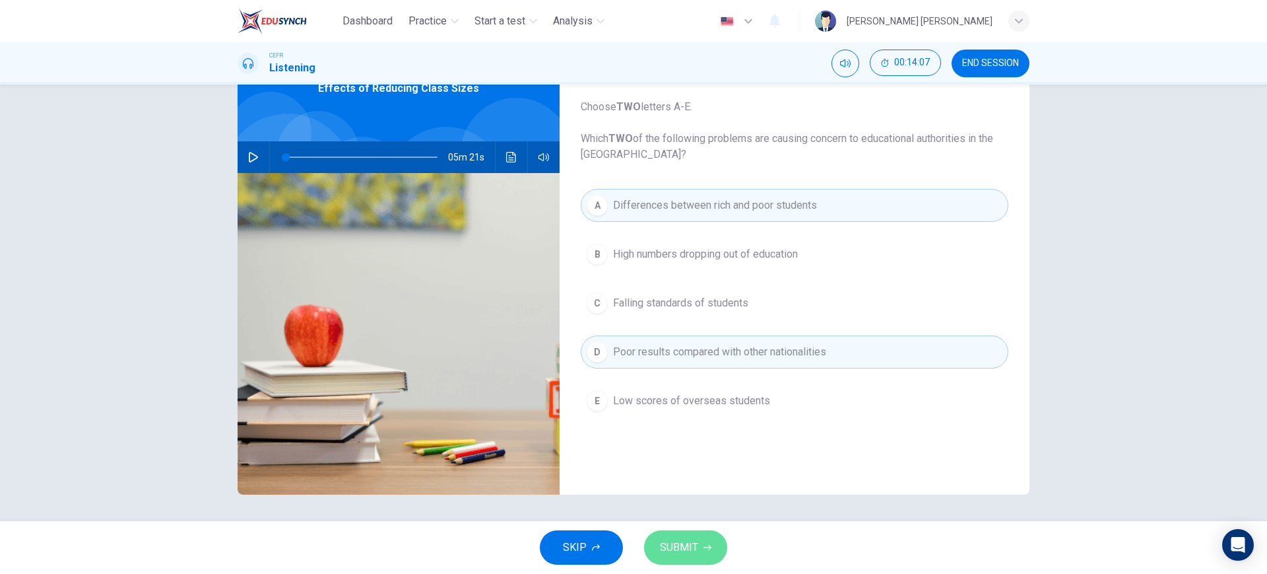
click at [700, 554] on button "SUBMIT" at bounding box center [685, 547] width 83 height 34
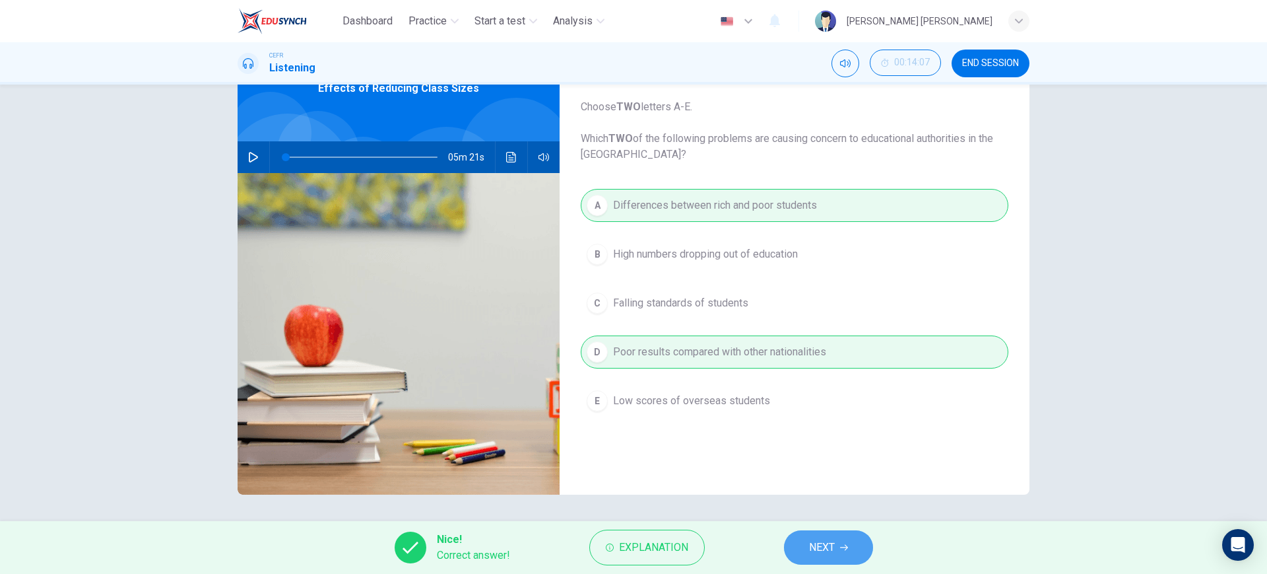
click at [859, 539] on button "NEXT" at bounding box center [828, 547] width 89 height 34
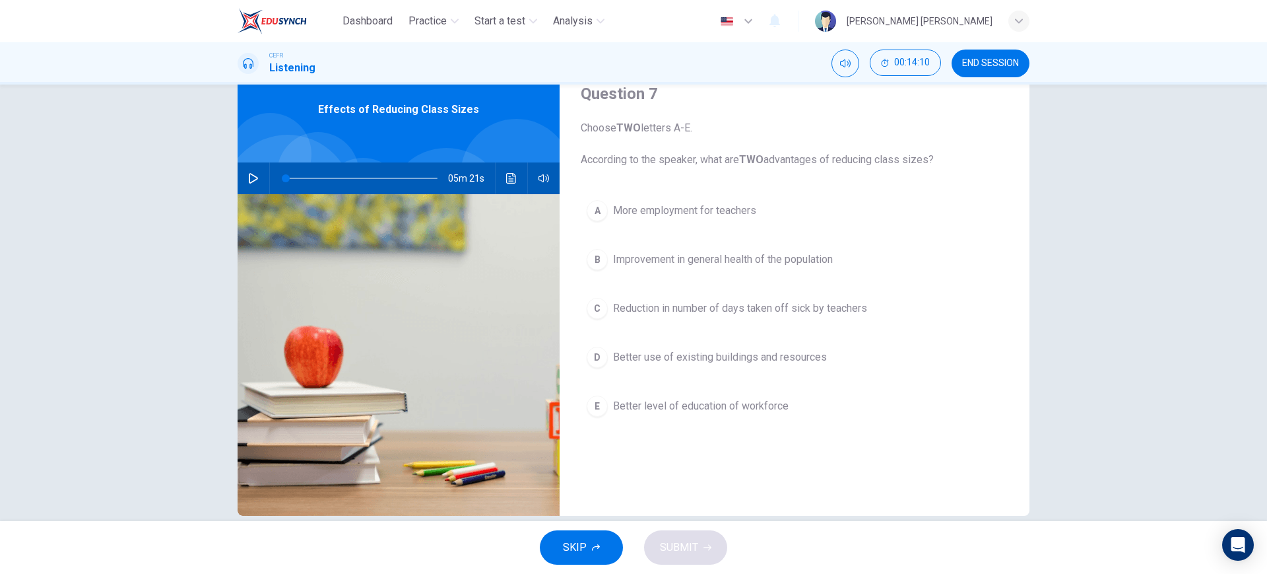
scroll to position [53, 0]
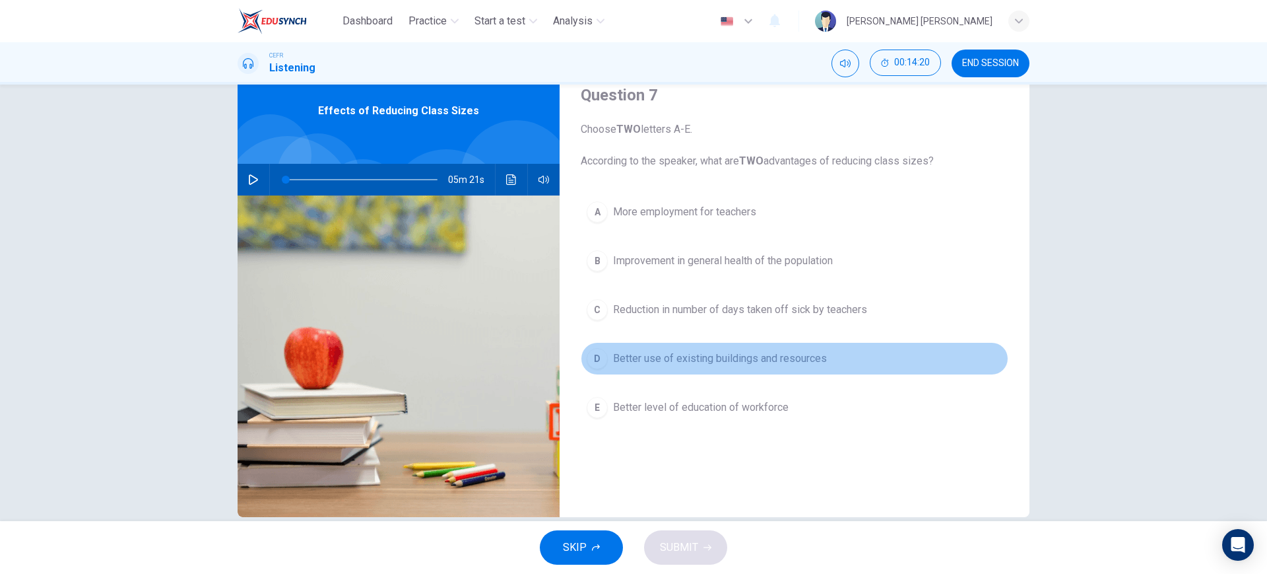
click at [732, 366] on span "Better use of existing buildings and resources" at bounding box center [720, 359] width 214 height 16
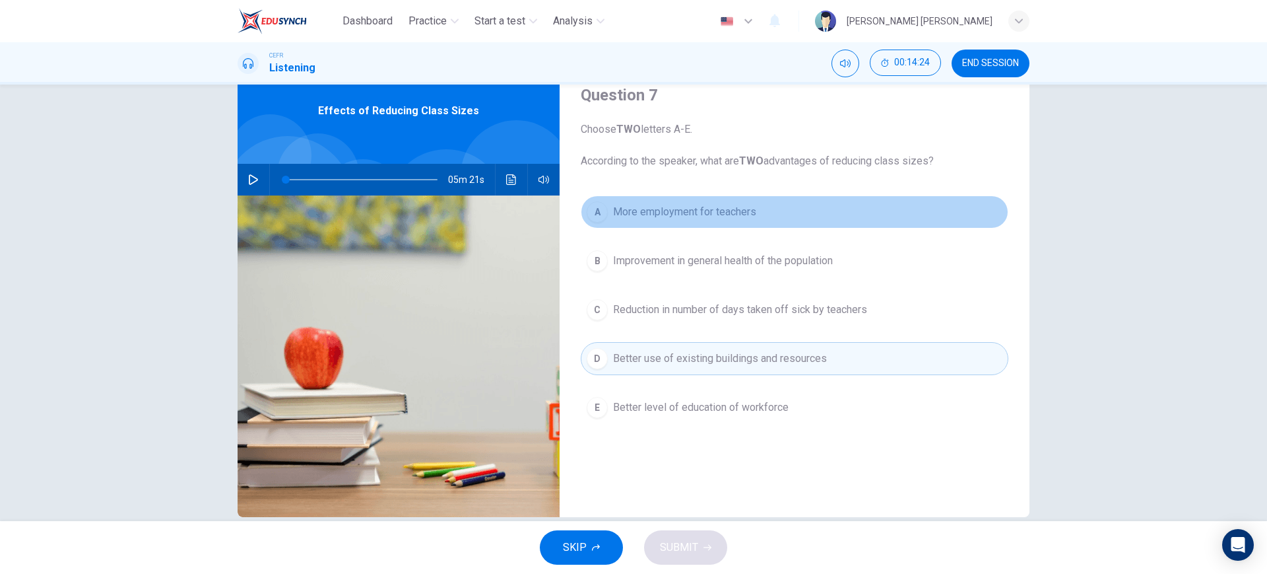
click at [753, 221] on button "A More employment for teachers" at bounding box center [795, 211] width 428 height 33
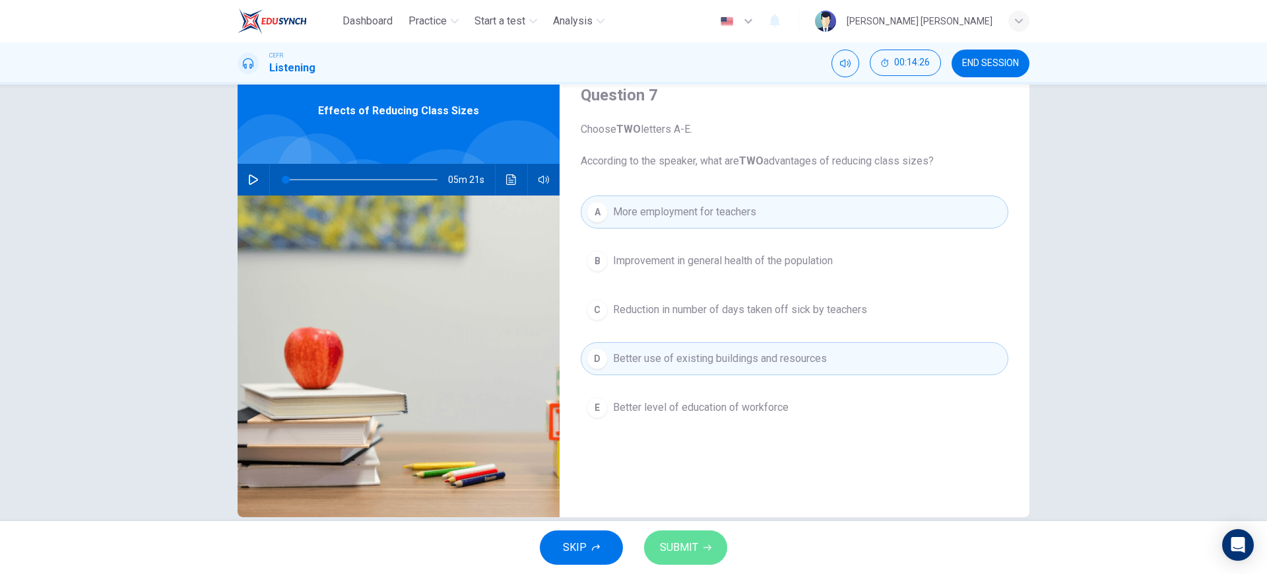
click at [683, 539] on span "SUBMIT" at bounding box center [679, 547] width 38 height 18
click at [683, 539] on span "Processing your response..." at bounding box center [655, 547] width 129 height 16
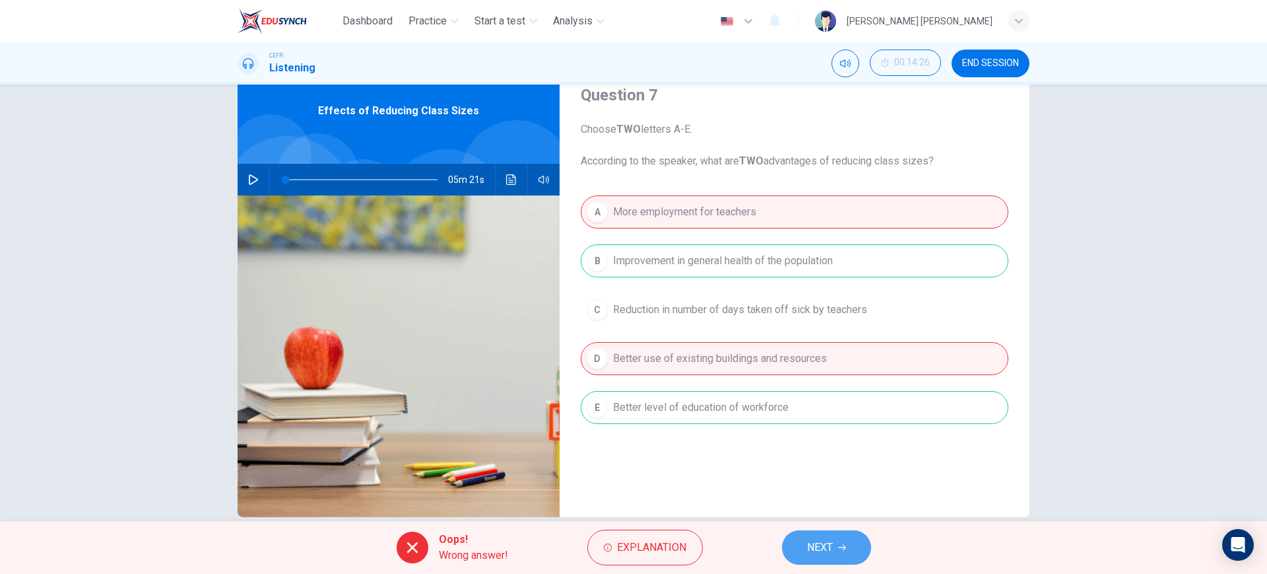
click at [850, 541] on button "NEXT" at bounding box center [826, 547] width 89 height 34
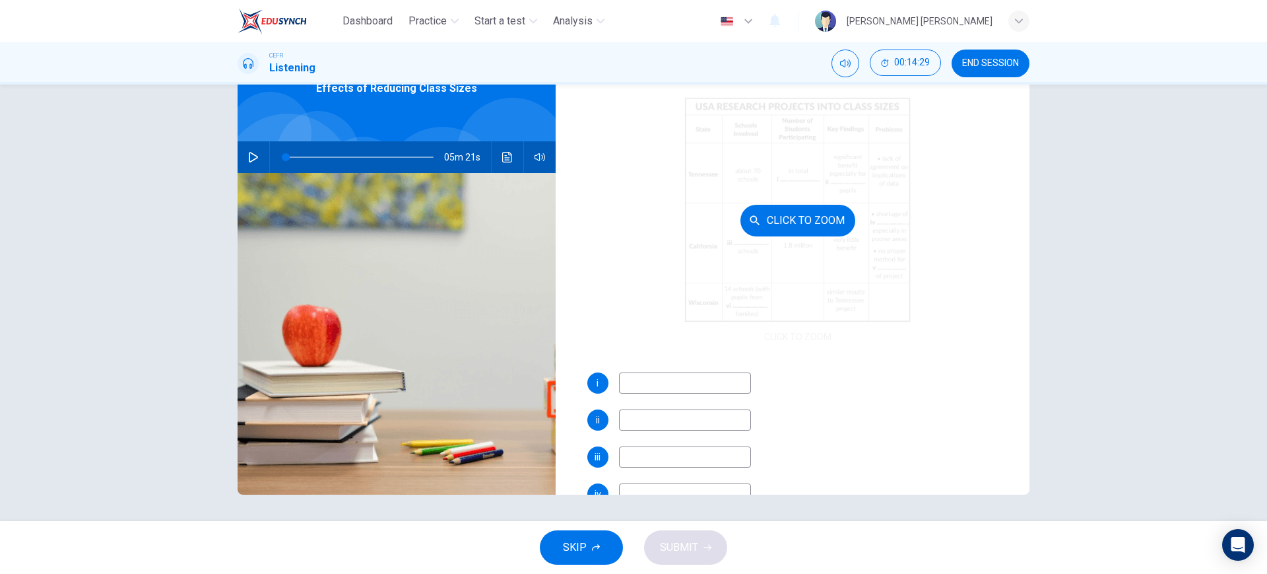
scroll to position [92, 0]
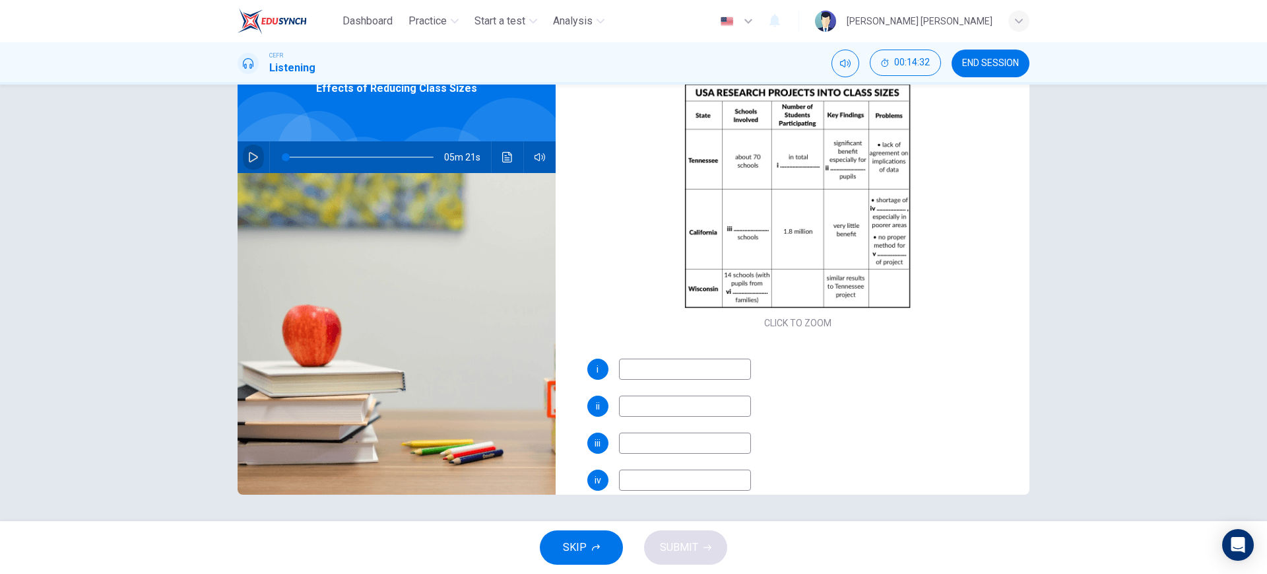
click at [243, 157] on button "button" at bounding box center [253, 157] width 21 height 32
click at [309, 152] on span at bounding box center [360, 157] width 148 height 18
click at [327, 154] on span at bounding box center [360, 157] width 148 height 18
drag, startPoint x: 1055, startPoint y: 409, endPoint x: 820, endPoint y: 397, distance: 235.3
click at [820, 397] on div "Questions 8 - 13 Complete the table below. Write NO MORE THAN THREE WORDS for e…" at bounding box center [633, 302] width 1267 height 436
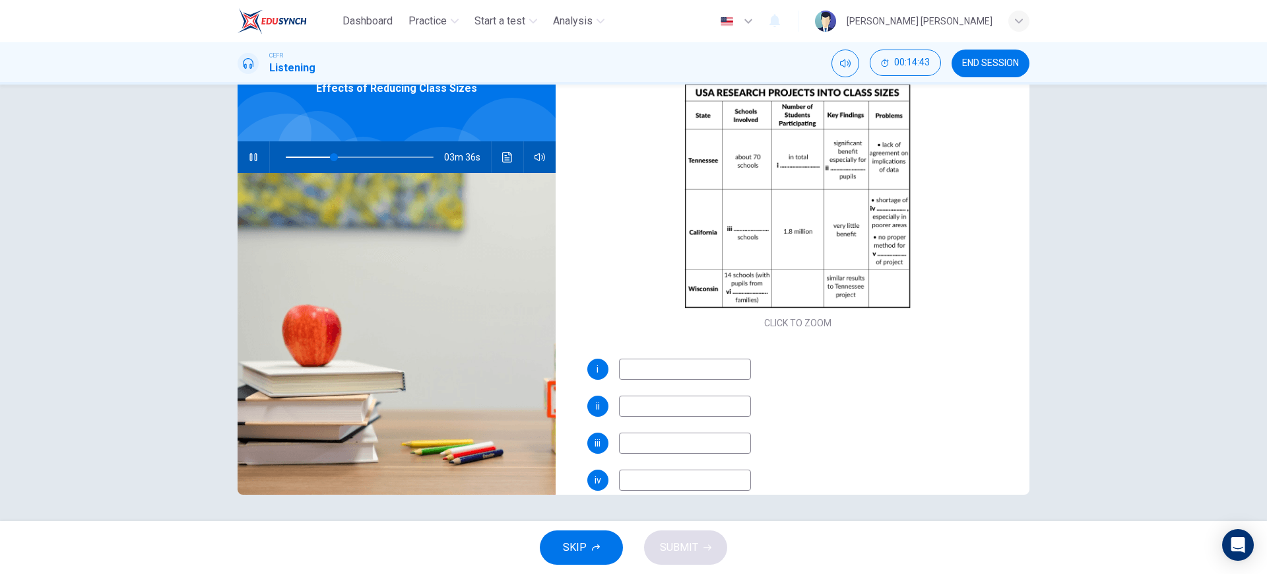
click at [687, 369] on input at bounding box center [685, 368] width 132 height 21
type input "48"
type input "6"
type input "48"
type input "64"
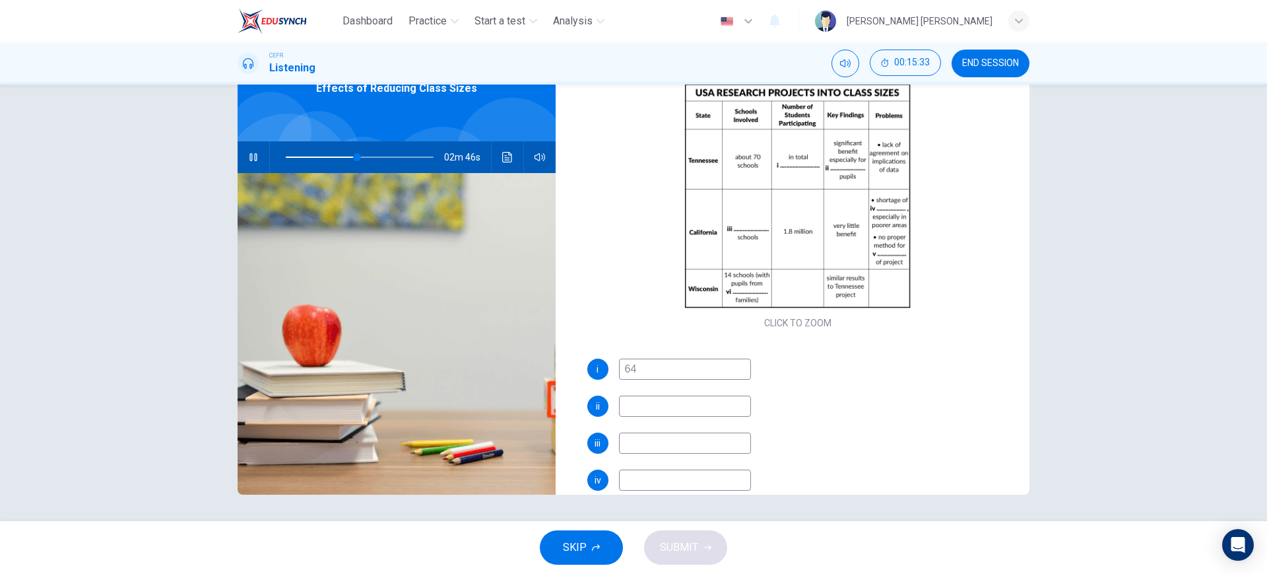
type input "49"
type input "6400"
type input "49"
type input "6400 stu"
type input "50"
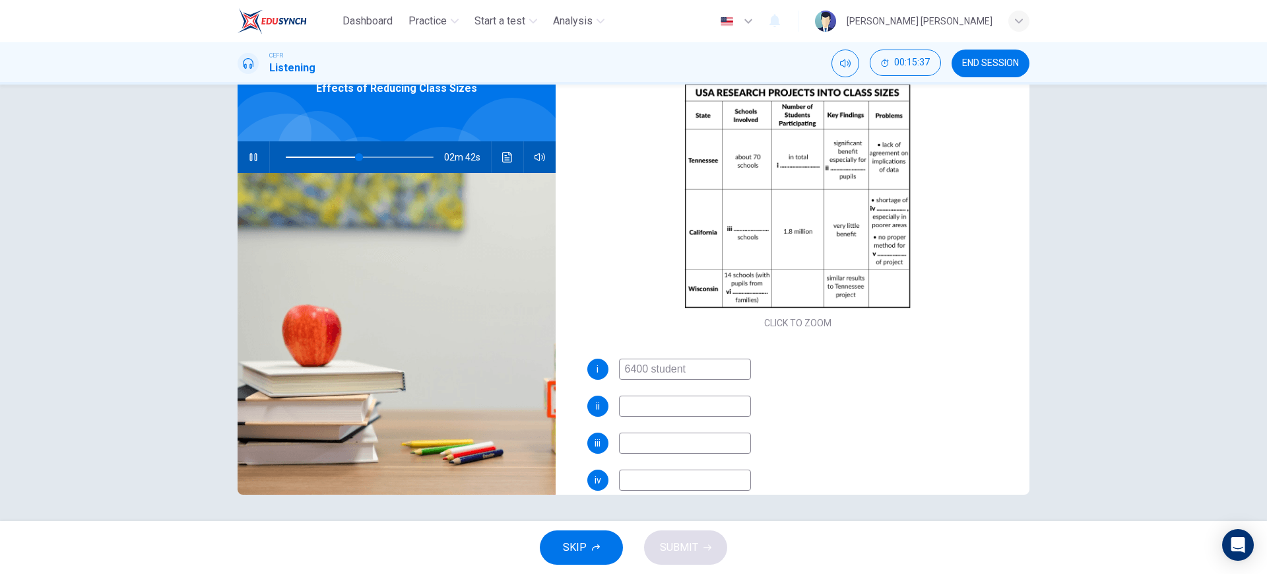
type input "6400 students"
type input "51"
type input "6400 students"
click at [683, 403] on input at bounding box center [685, 405] width 132 height 21
type input "61"
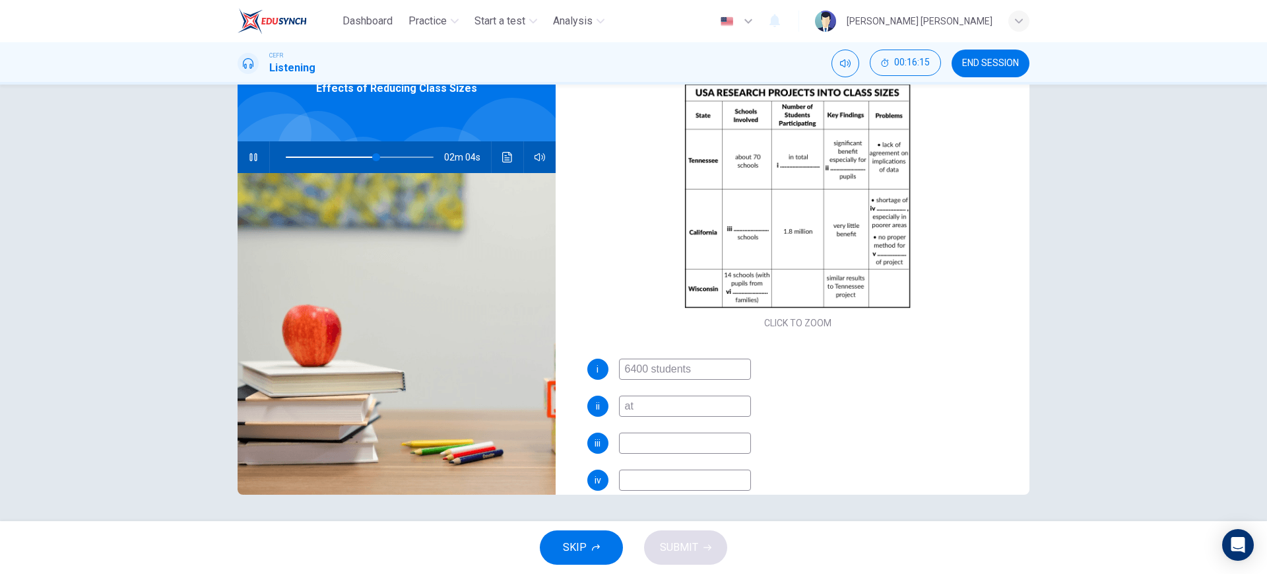
type input "att"
type input "62"
type input "attend"
type input "63"
type input "attend"
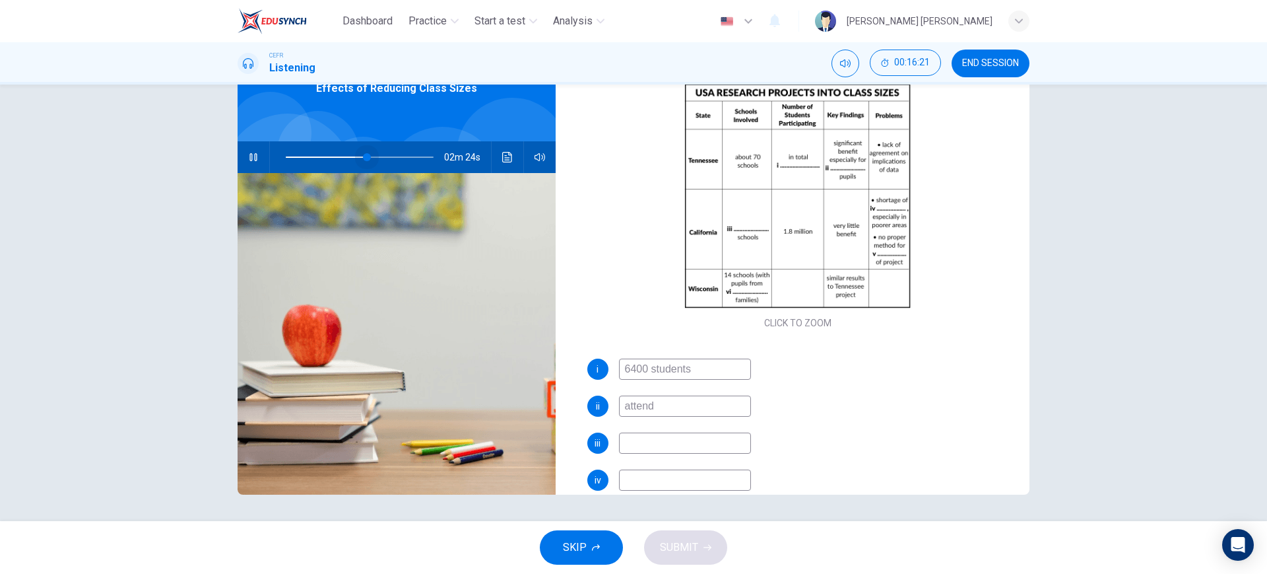
click at [363, 153] on span at bounding box center [367, 157] width 8 height 8
click at [709, 409] on input "attend" at bounding box center [685, 405] width 132 height 21
type input "62"
type input "atten"
type input "62"
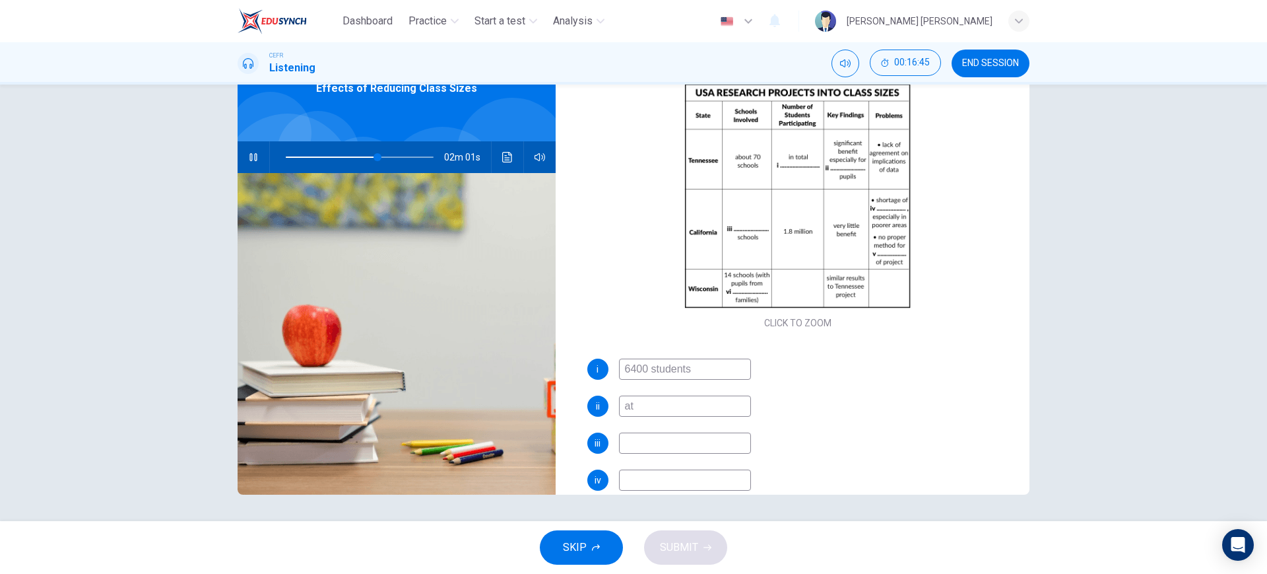
type input "a"
type input "sm"
type input "63"
type input "sma"
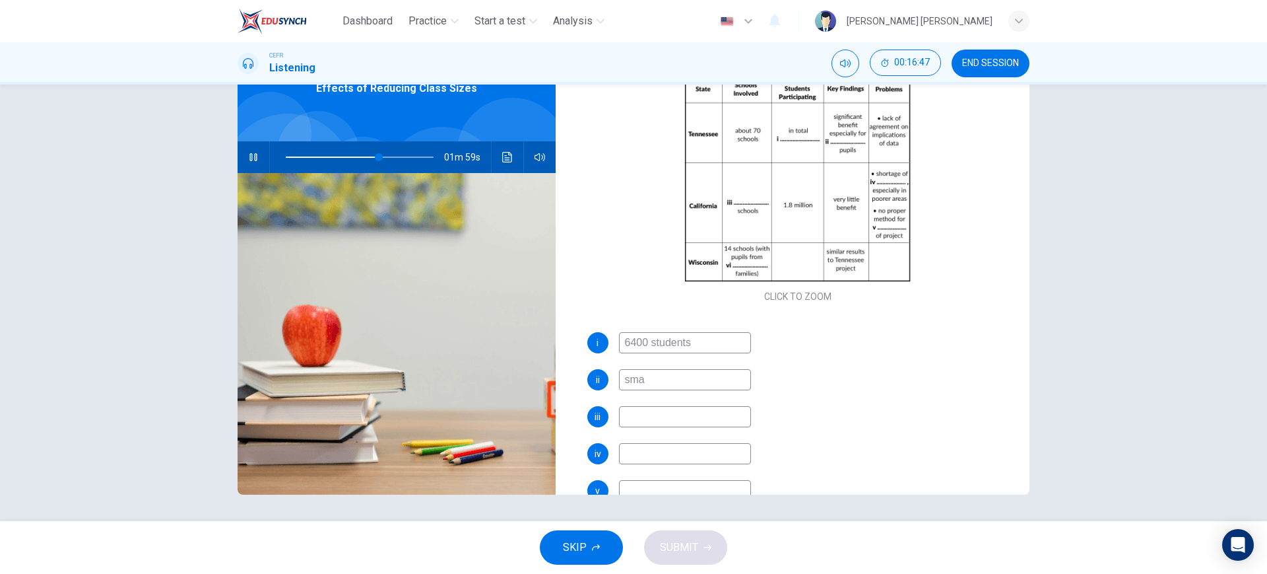
type input "63"
type input "s"
type input "64"
type input "atte"
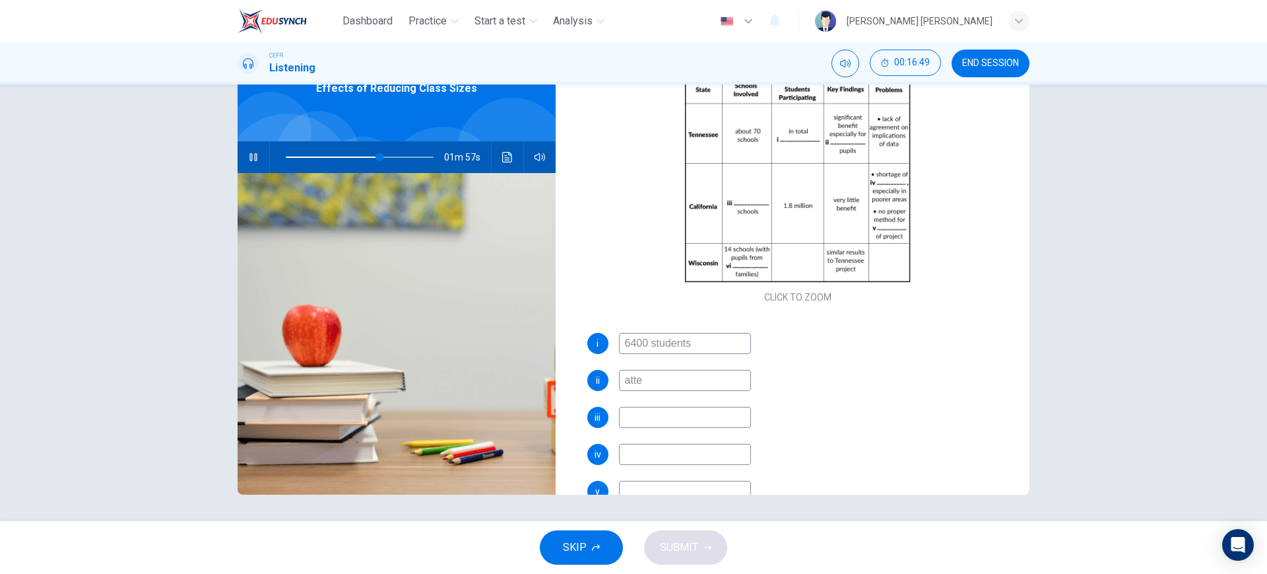
type input "64"
type input "attending"
type input "64"
type input "attending small"
type input "64"
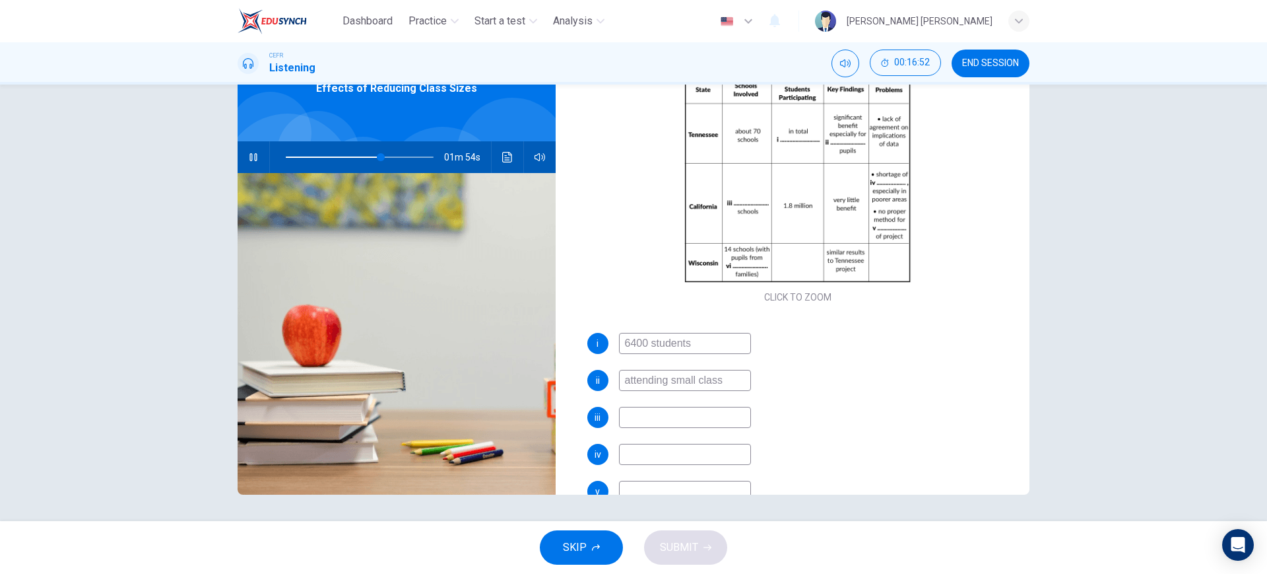
type input "attending small classe"
type input "65"
type input "attending small classes"
type input "66"
type input "attending small classes"
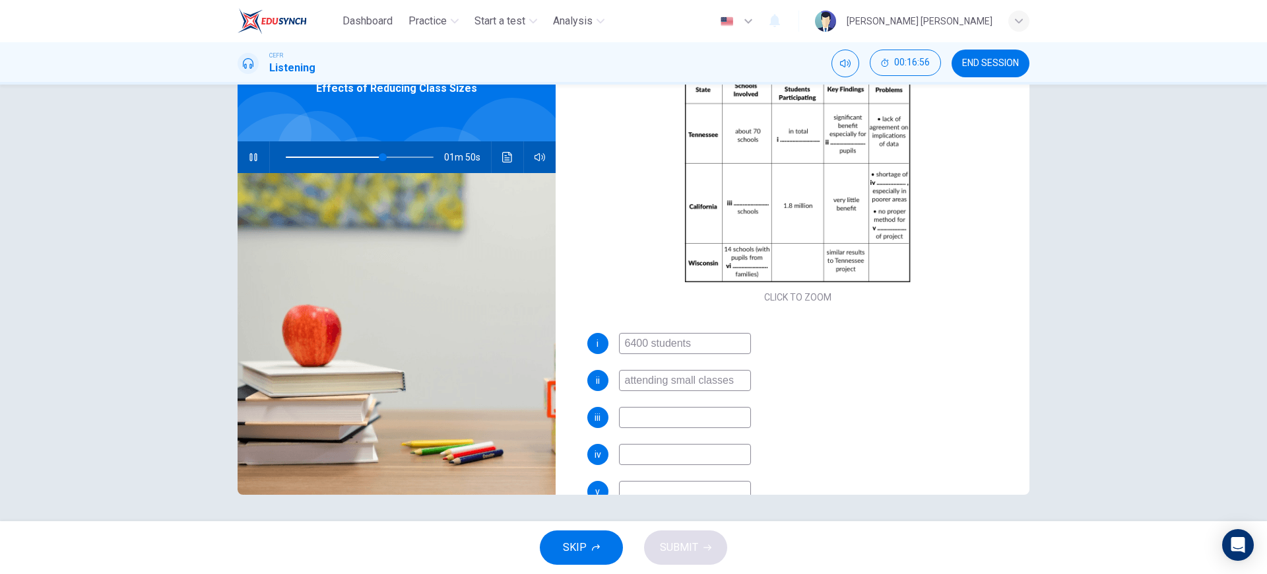
click at [669, 422] on input at bounding box center [685, 417] width 132 height 21
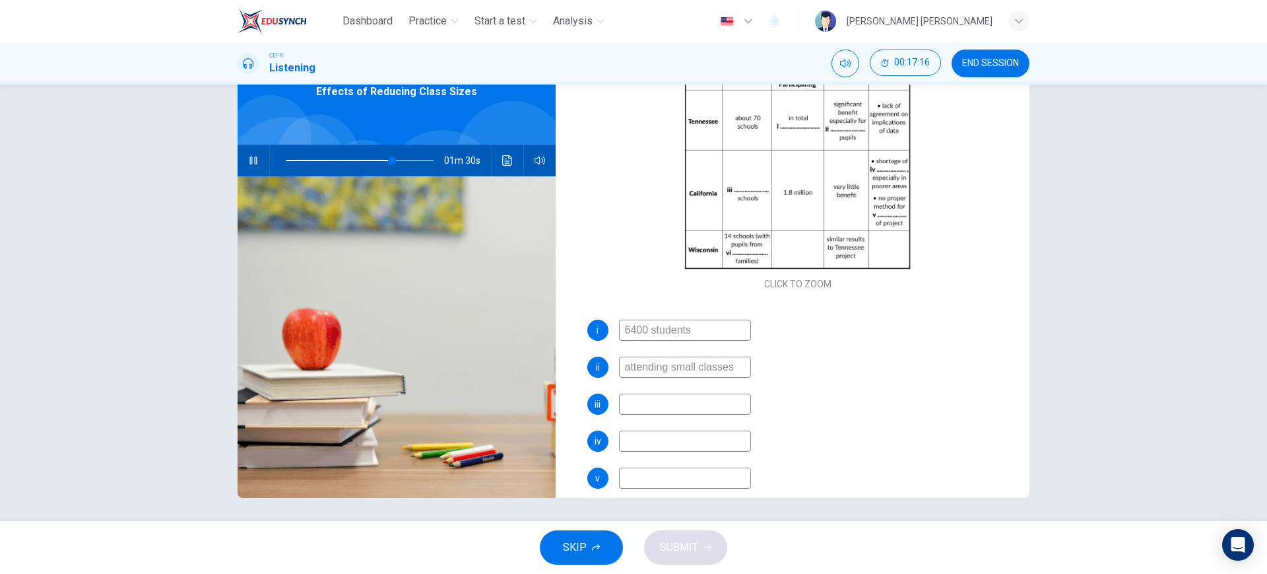
scroll to position [72, 0]
type input "73"
type input "all"
type input "73"
type input "all s"
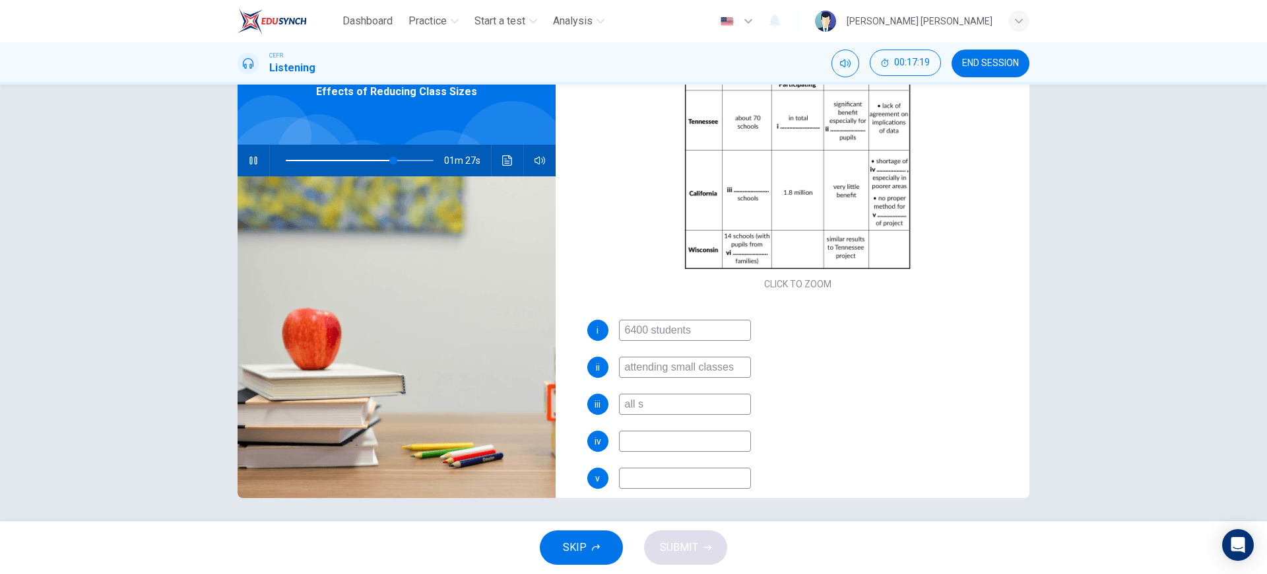
type input "73"
type input "all"
type input "74"
type input "all"
type input "74"
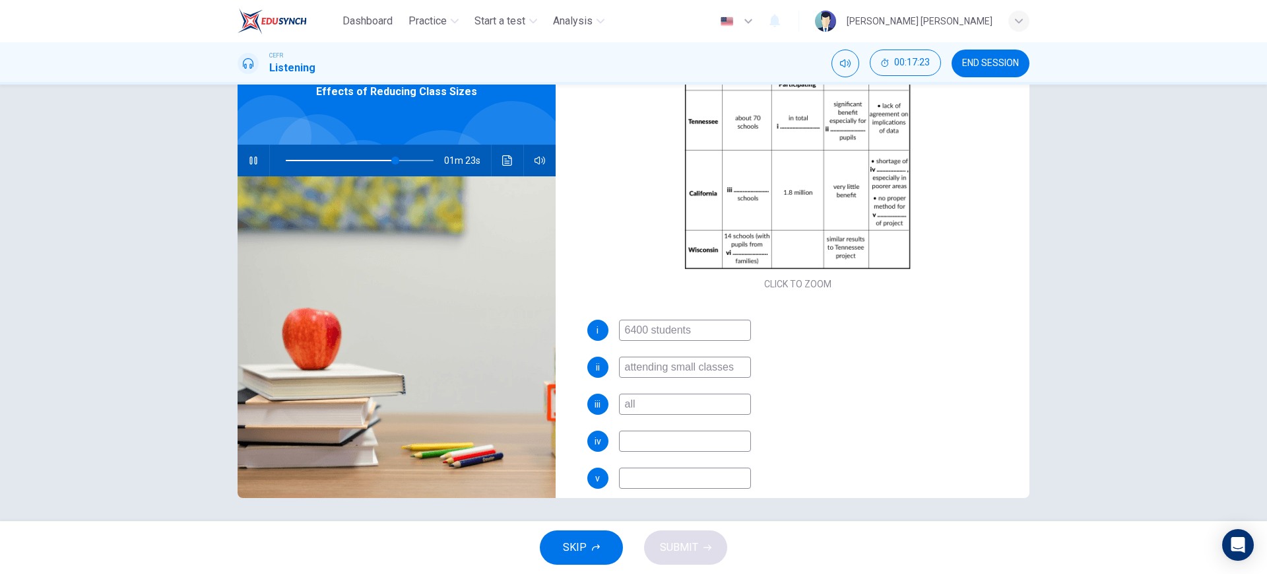
type input "al"
type input "75"
type input "all"
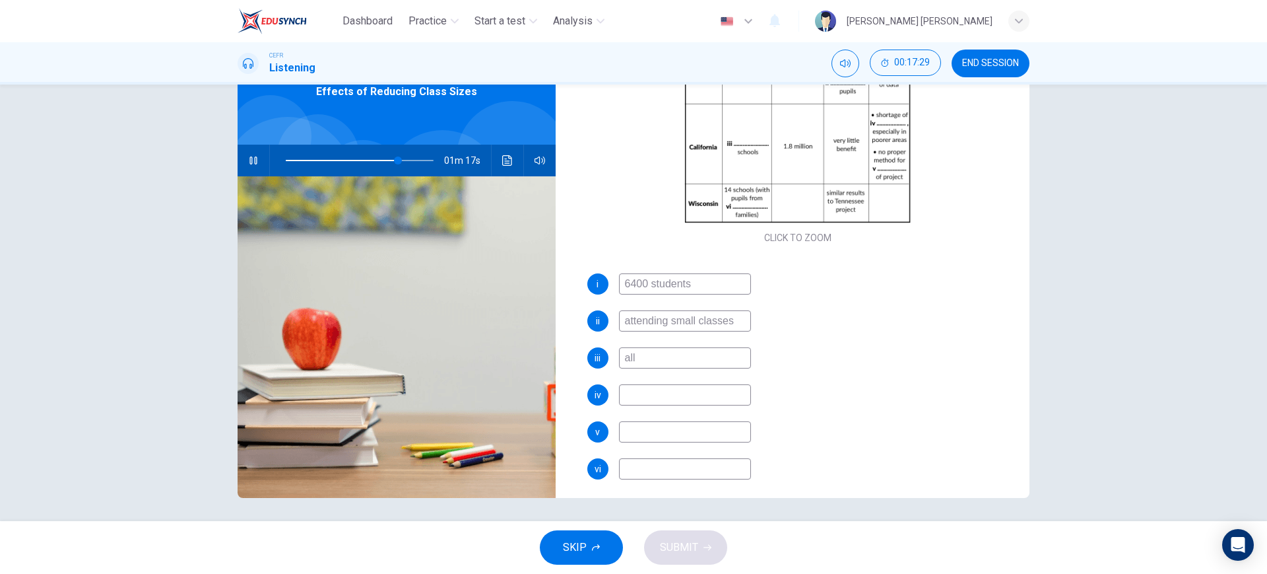
scroll to position [182, 0]
type input "77"
type input "all"
click at [686, 397] on input at bounding box center [685, 393] width 132 height 21
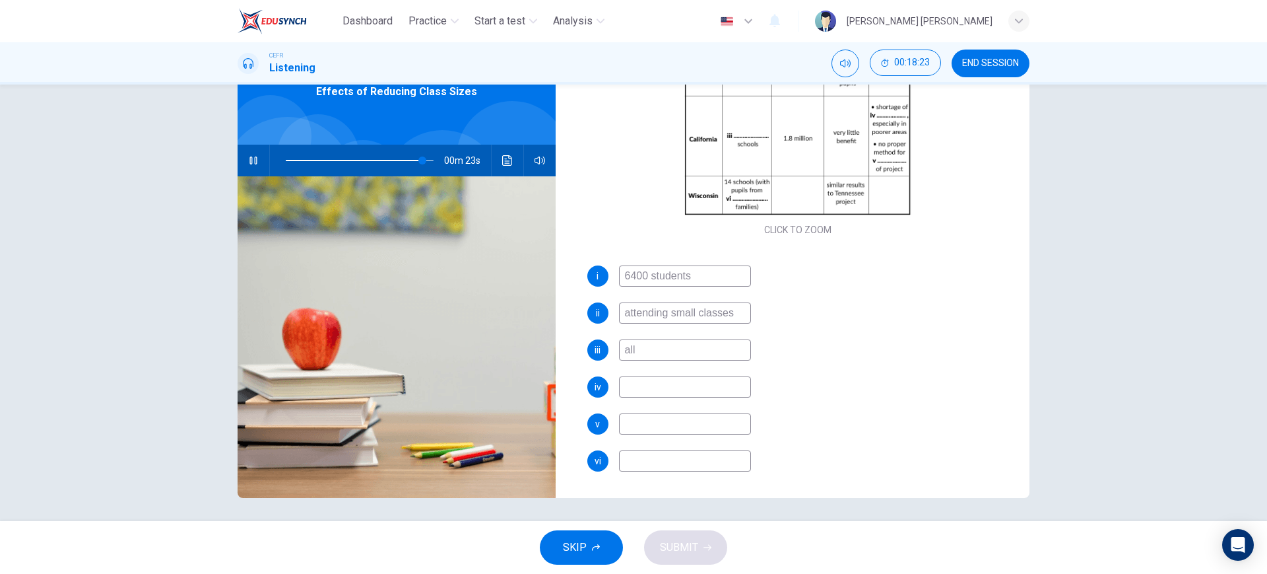
scroll to position [188, 0]
click at [393, 158] on span at bounding box center [360, 160] width 148 height 18
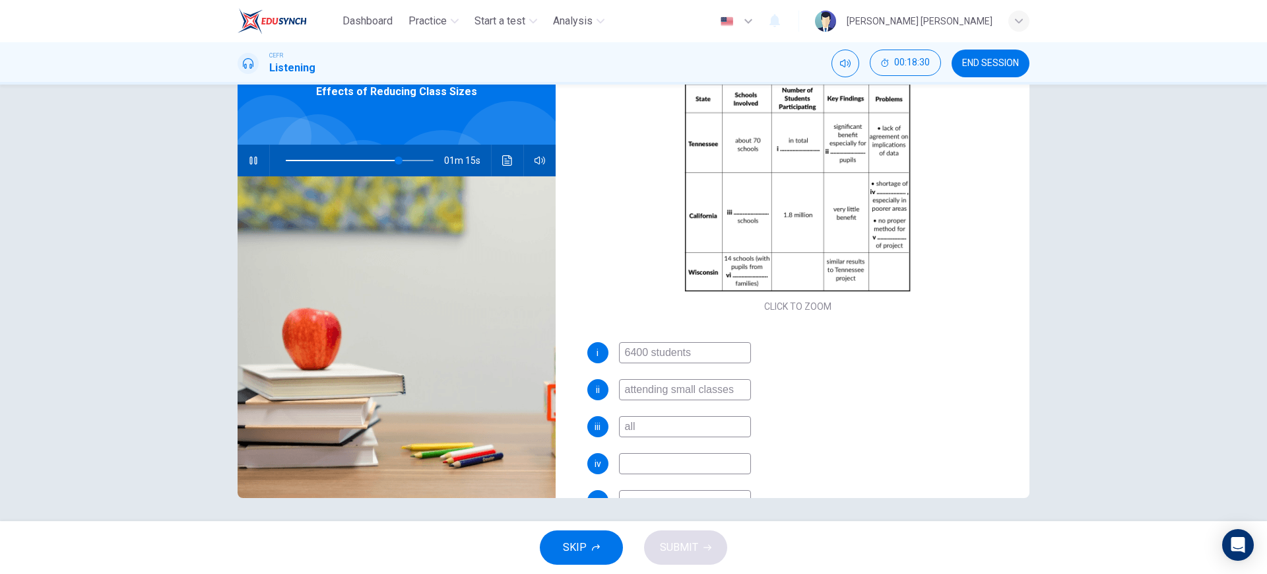
scroll to position [110, 0]
click at [379, 160] on span at bounding box center [360, 160] width 148 height 18
click at [393, 160] on span at bounding box center [397, 160] width 8 height 8
click at [644, 462] on input at bounding box center [685, 465] width 132 height 21
type input "80"
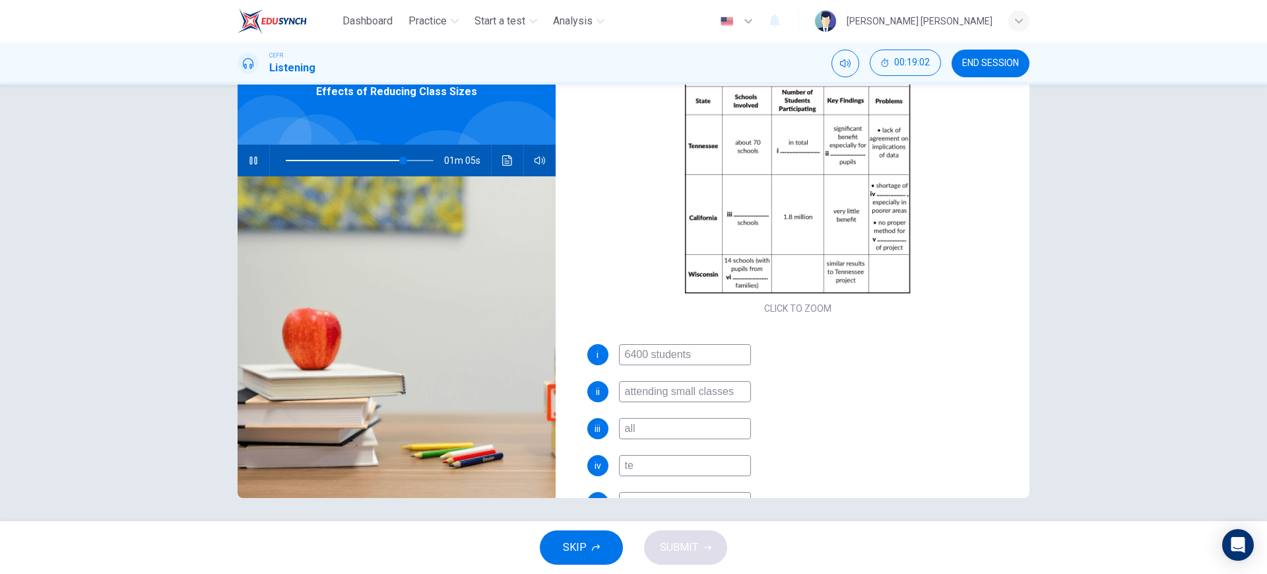
type input "tea"
type input "80"
type input "teachers"
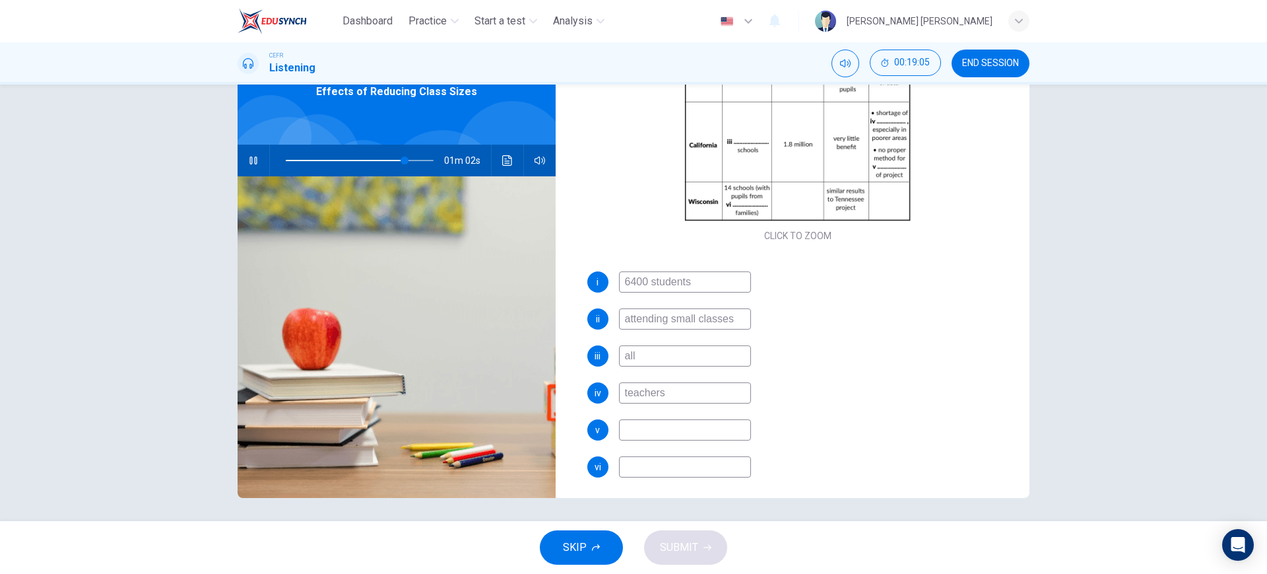
scroll to position [184, 0]
type input "82"
type input "teachers"
click at [675, 429] on input at bounding box center [685, 428] width 132 height 21
type input "84"
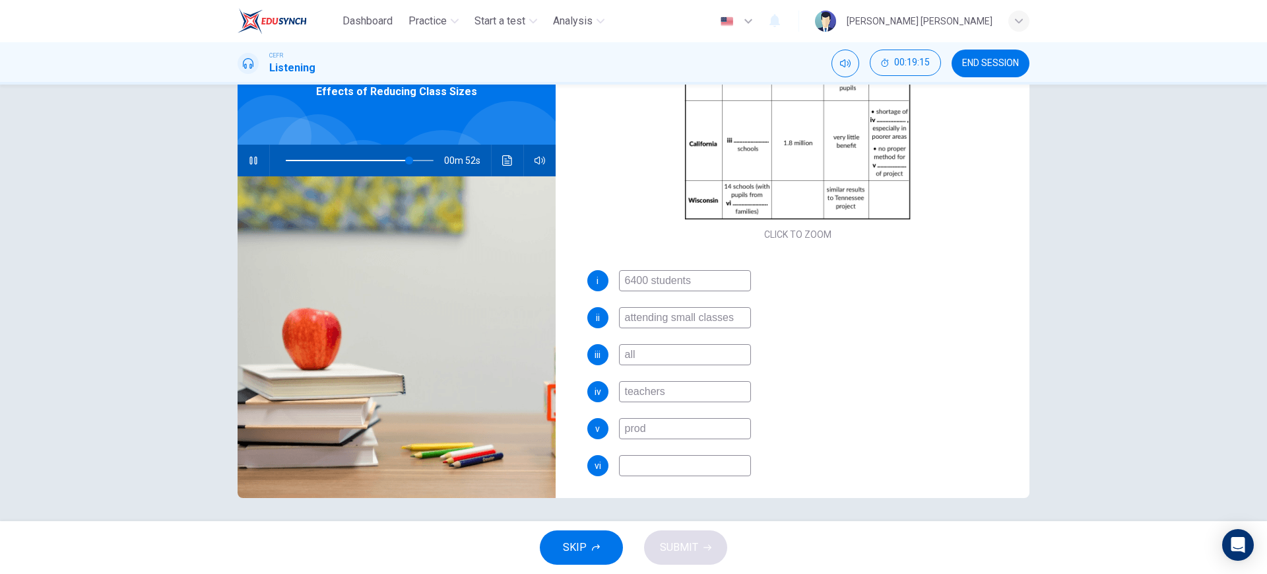
type input "prode"
type input "84"
type input "prodecu"
type input "85"
type input "prodecures"
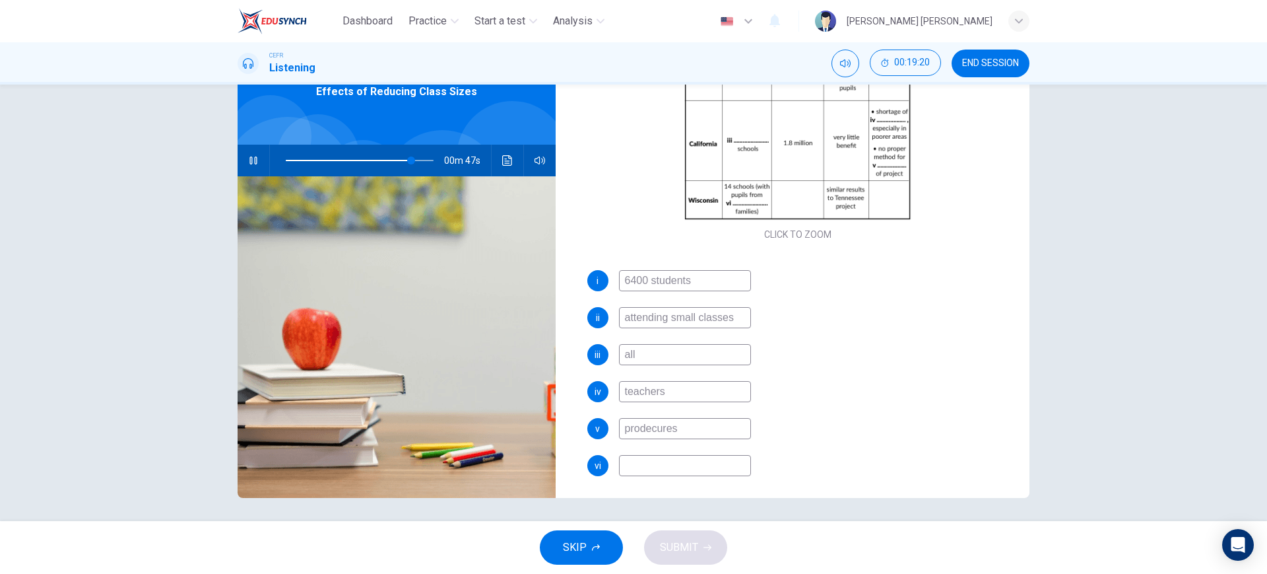
type input "85"
click at [647, 428] on input "prodecures" at bounding box center [685, 428] width 132 height 21
type input "procures"
type input "86"
type input "proceures"
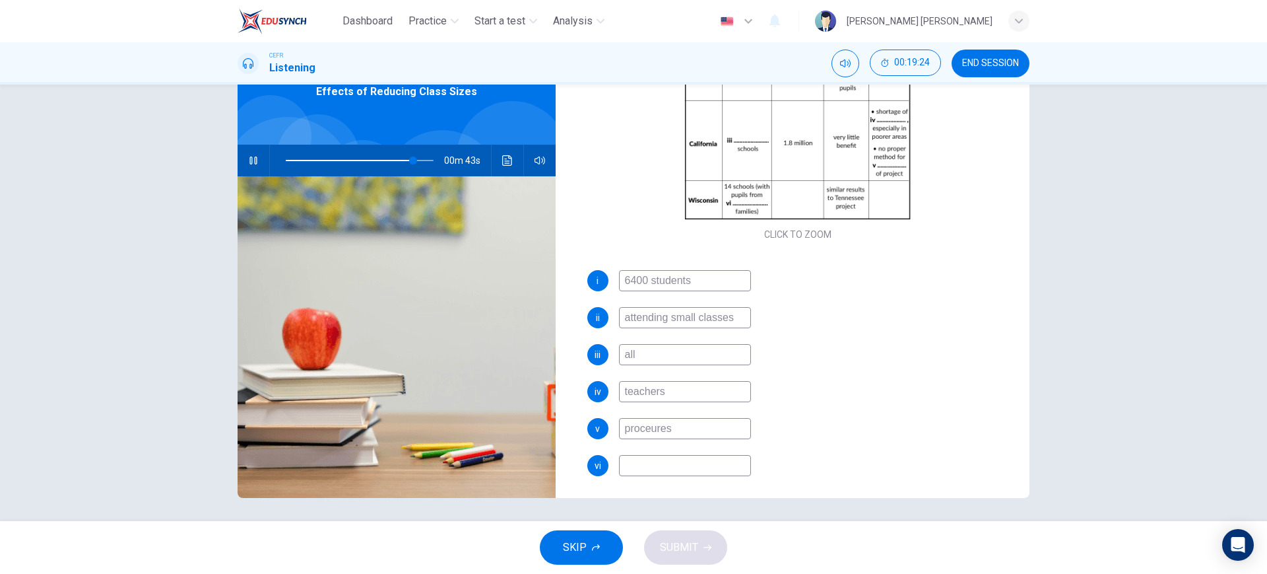
type input "87"
type input "procedures"
type input "87"
type input "procedures"
click at [698, 465] on input at bounding box center [685, 465] width 132 height 21
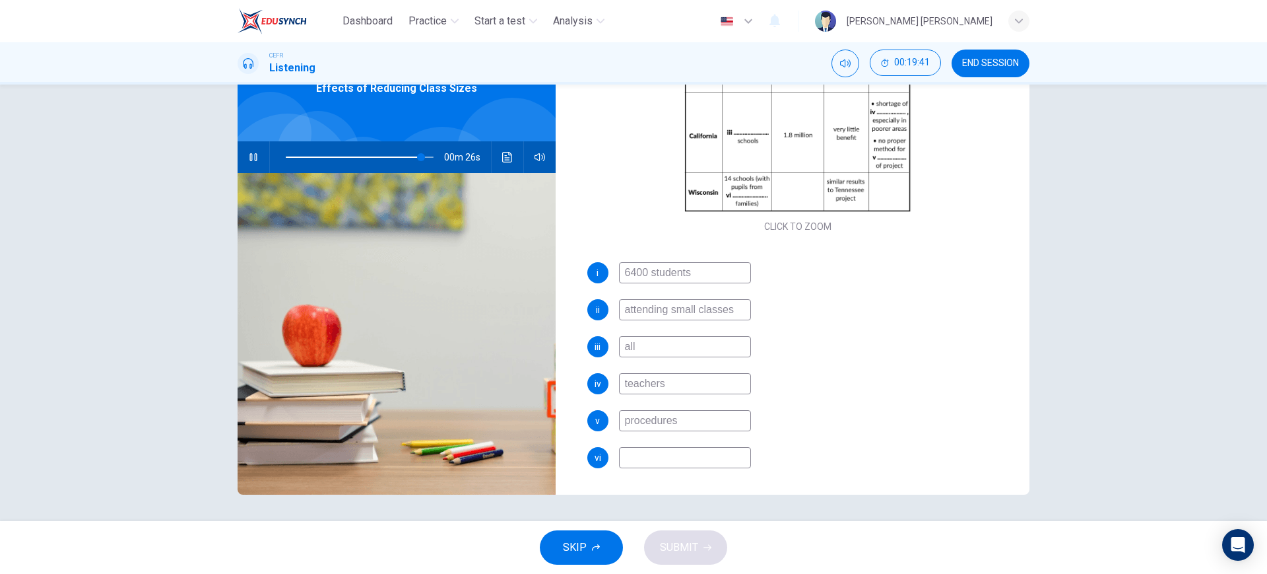
scroll to position [75, 0]
type input "93"
type input "po"
type input "93"
type input "poo"
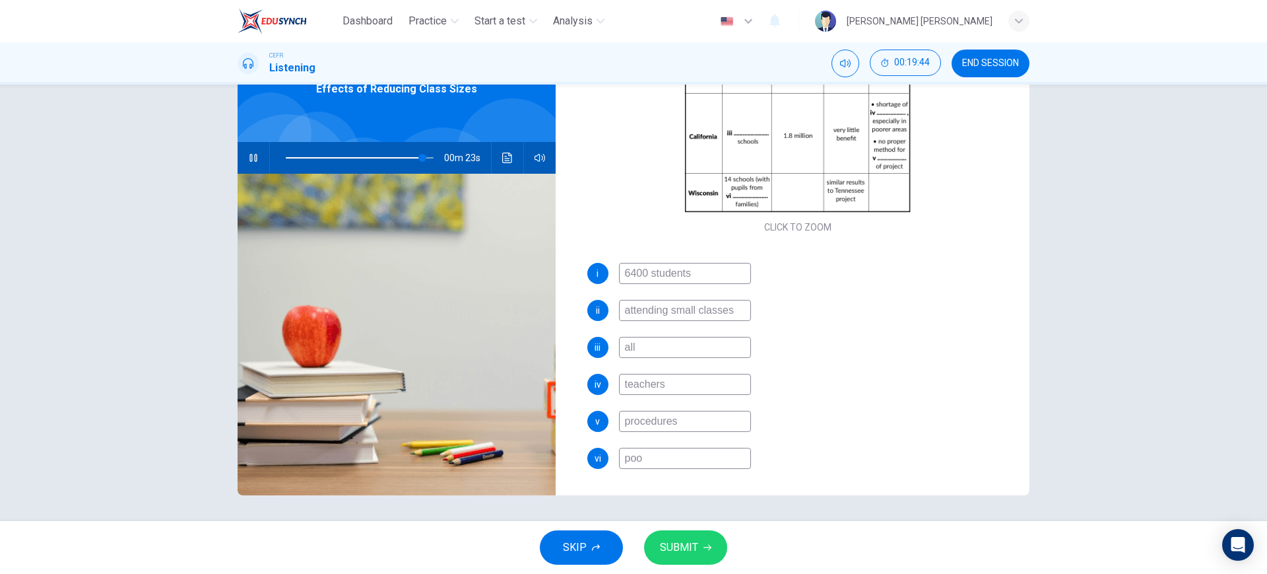
type input "93"
type input "poor"
type input "94"
type input "poor"
click at [698, 555] on button "SUBMIT" at bounding box center [685, 547] width 83 height 34
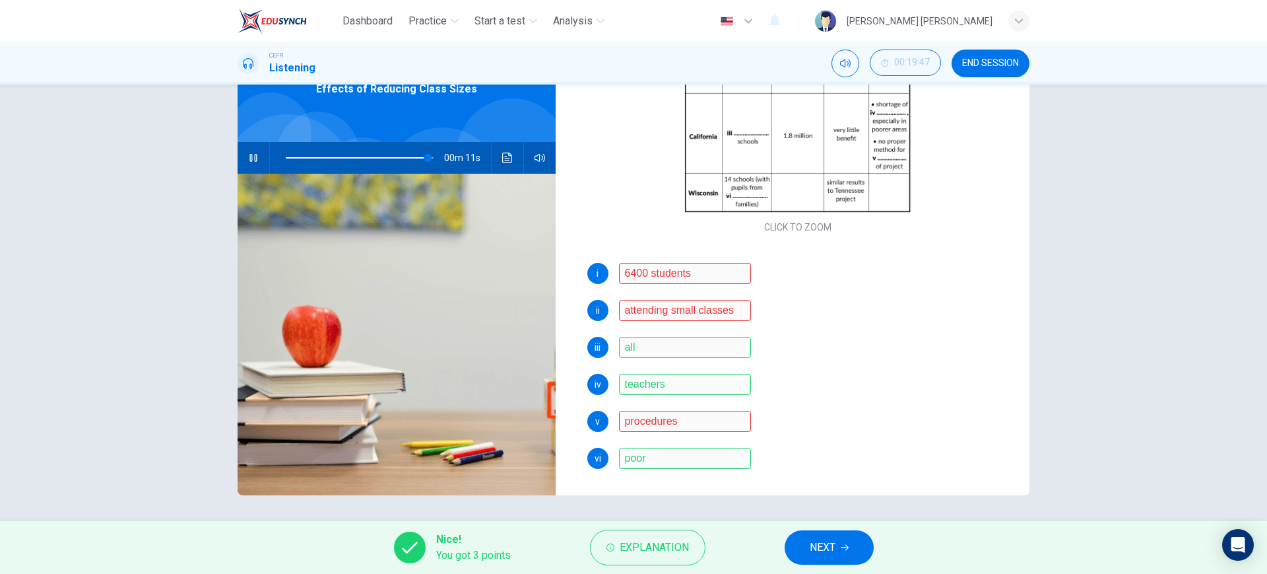
type input "97"
click at [831, 553] on span "NEXT" at bounding box center [823, 547] width 26 height 18
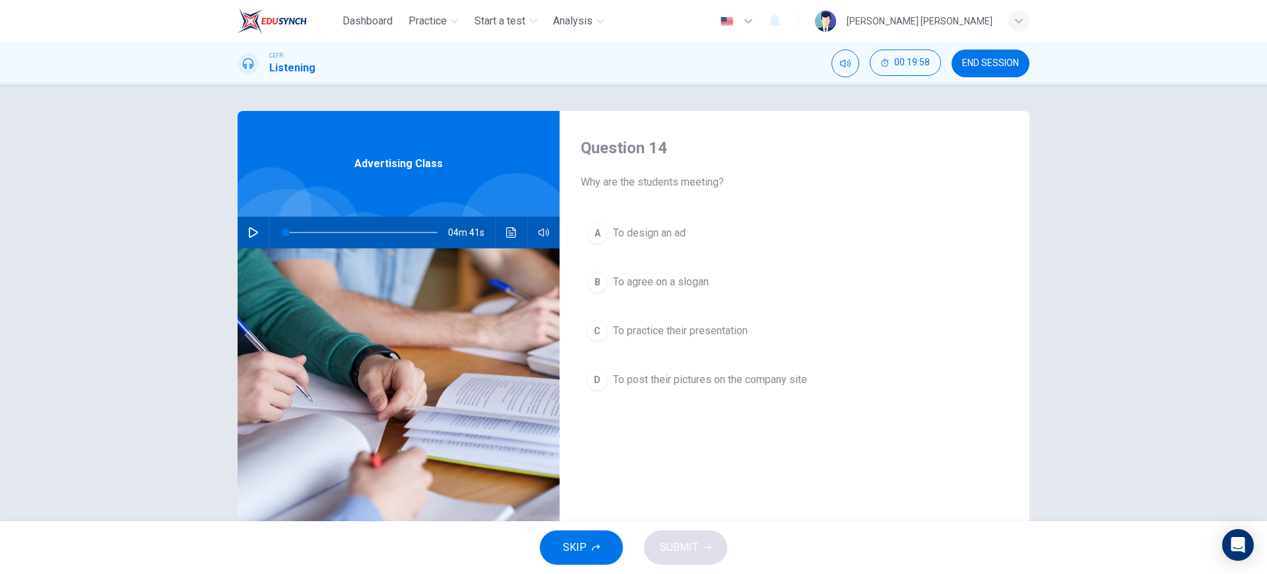
click at [248, 237] on icon "button" at bounding box center [253, 232] width 11 height 11
click at [248, 229] on icon "button" at bounding box center [253, 232] width 11 height 11
type input "0"
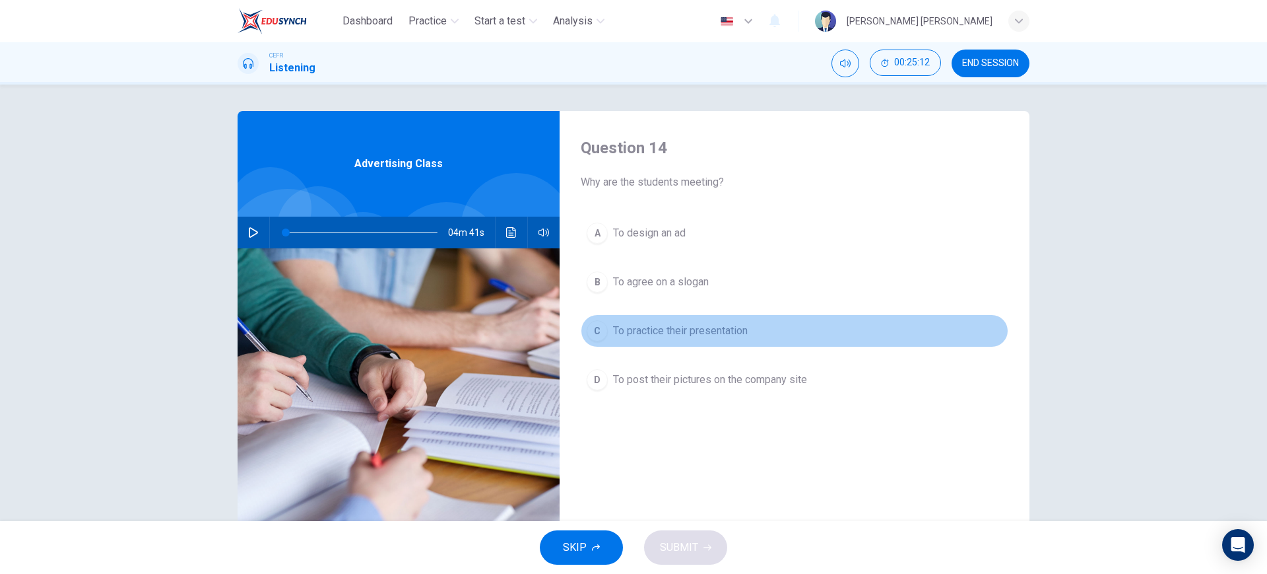
click at [754, 332] on button "C To practice their presentation" at bounding box center [795, 330] width 428 height 33
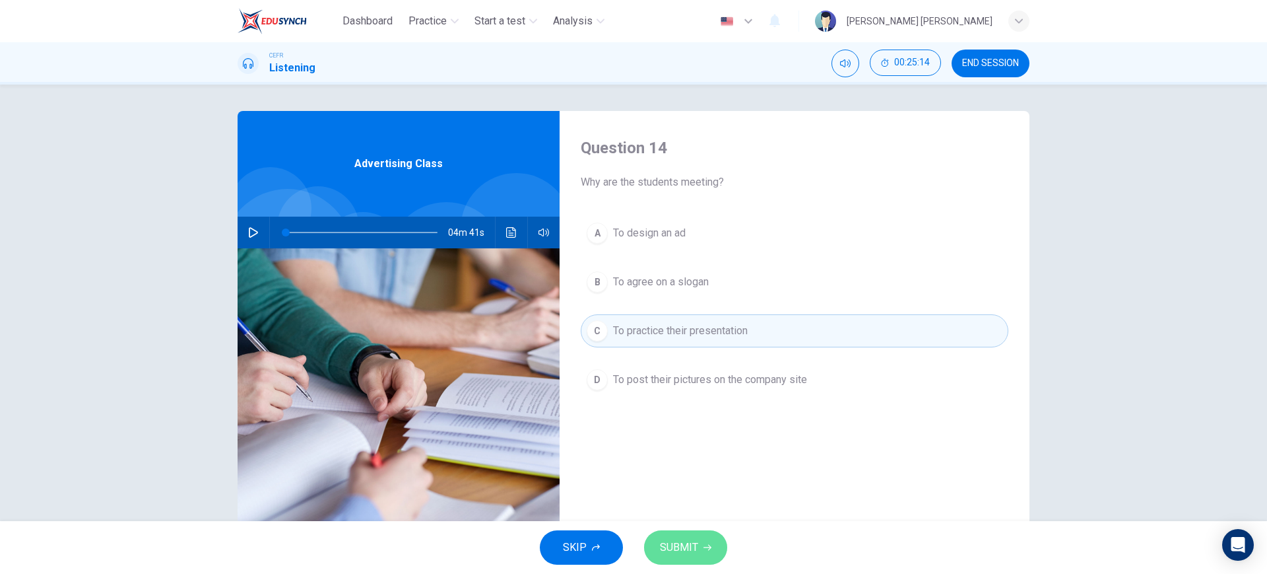
click at [689, 543] on span "SUBMIT" at bounding box center [679, 547] width 38 height 18
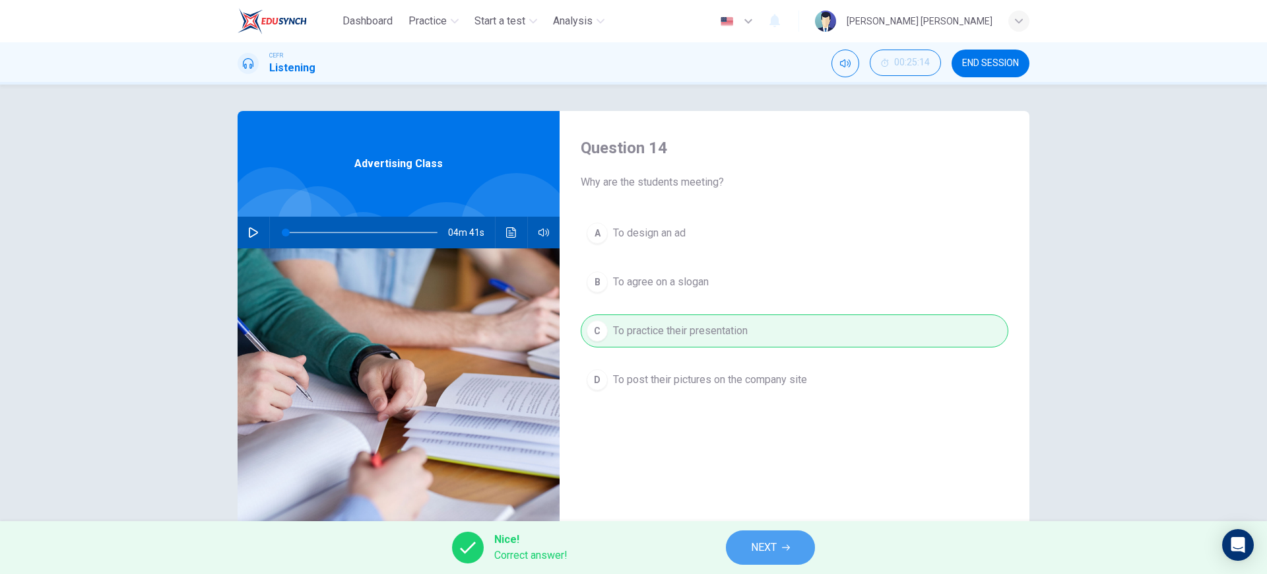
click at [740, 533] on button "NEXT" at bounding box center [770, 547] width 89 height 34
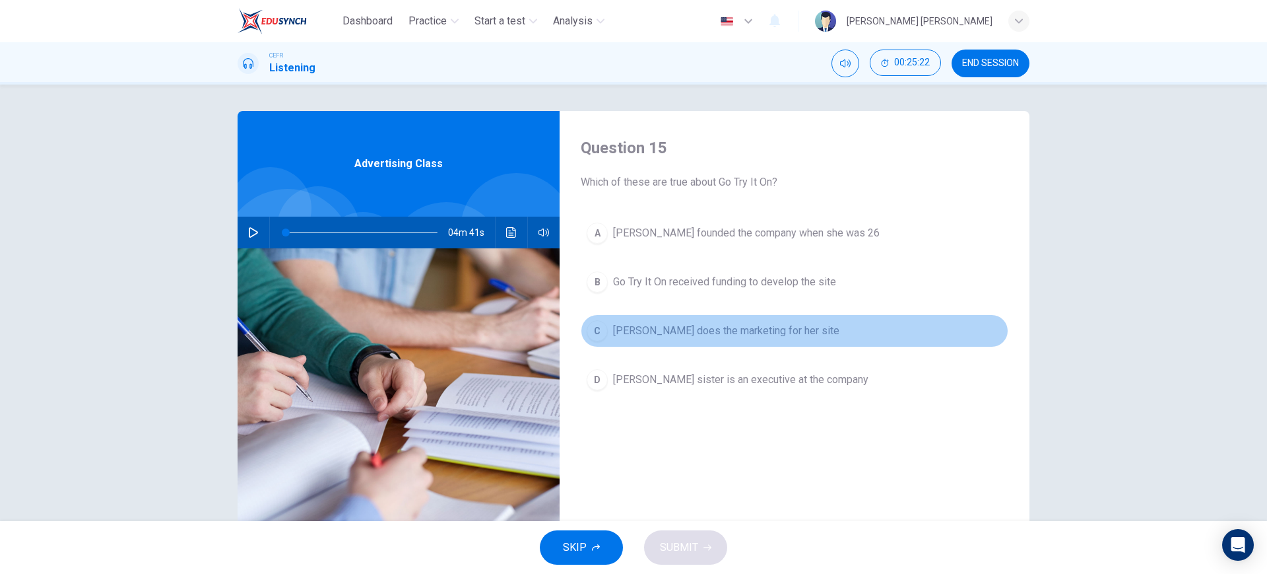
click at [659, 337] on span "[PERSON_NAME] does the marketing for her site" at bounding box center [726, 331] width 226 height 16
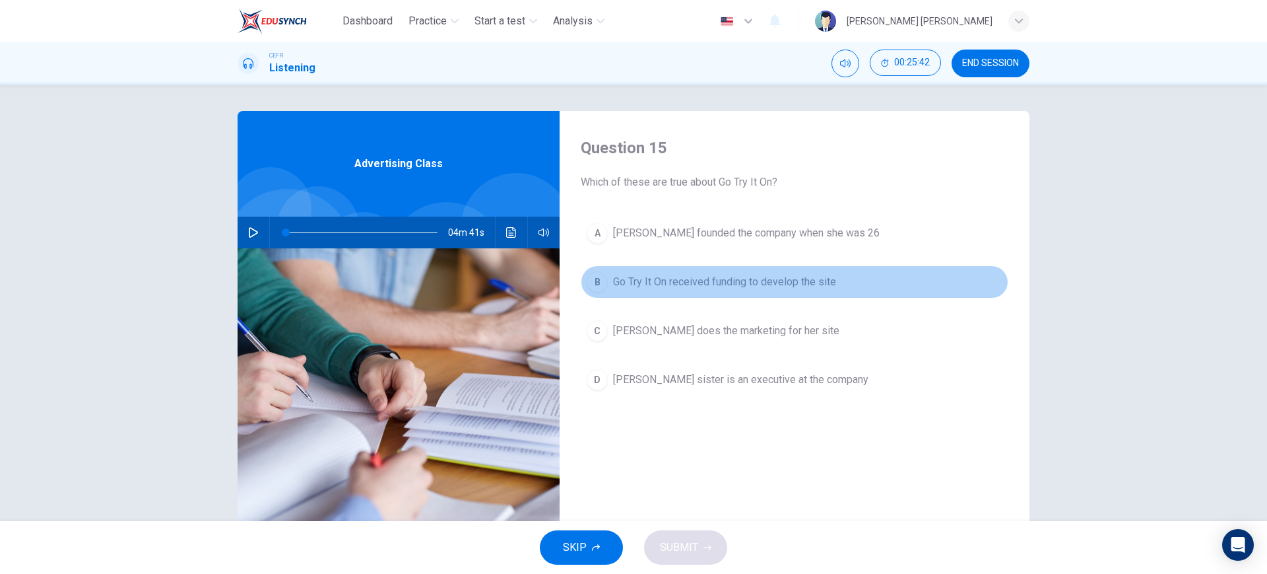
click at [852, 294] on button "B Go Try It On received funding to develop the site" at bounding box center [795, 281] width 428 height 33
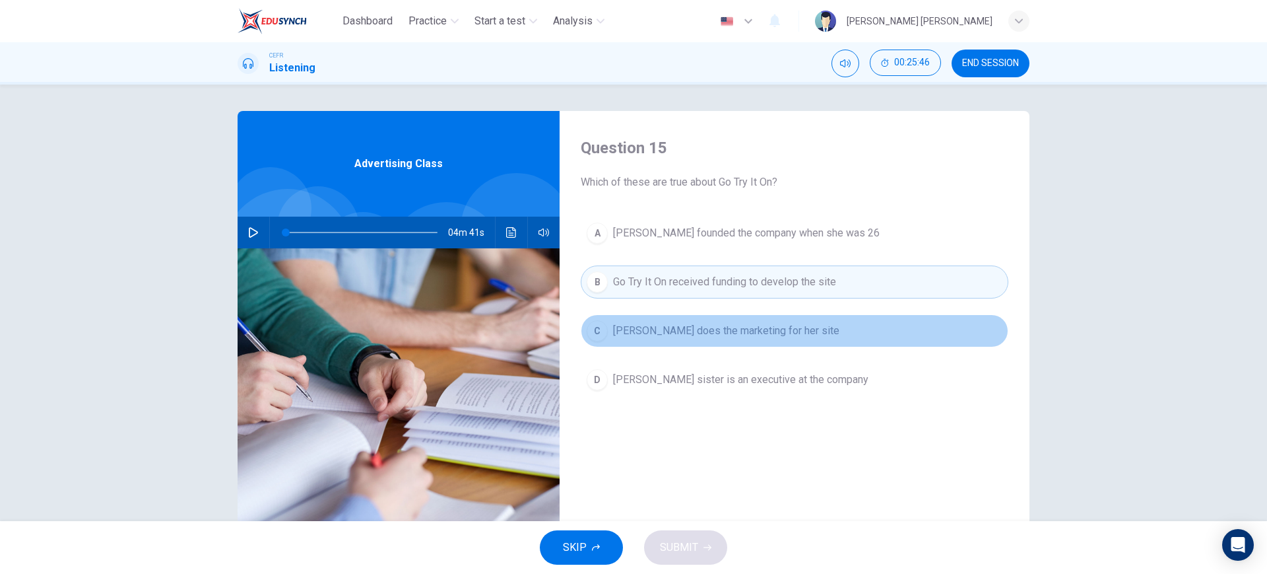
click at [829, 330] on button "C [PERSON_NAME] does the marketing for her site" at bounding box center [795, 330] width 428 height 33
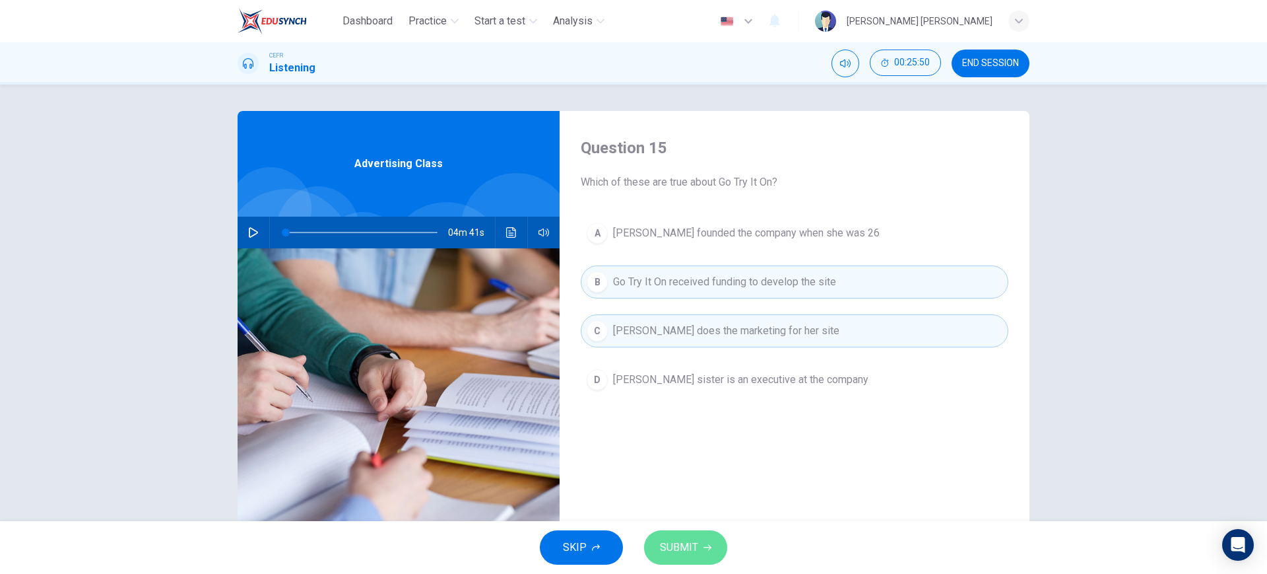
click at [700, 541] on button "SUBMIT" at bounding box center [685, 547] width 83 height 34
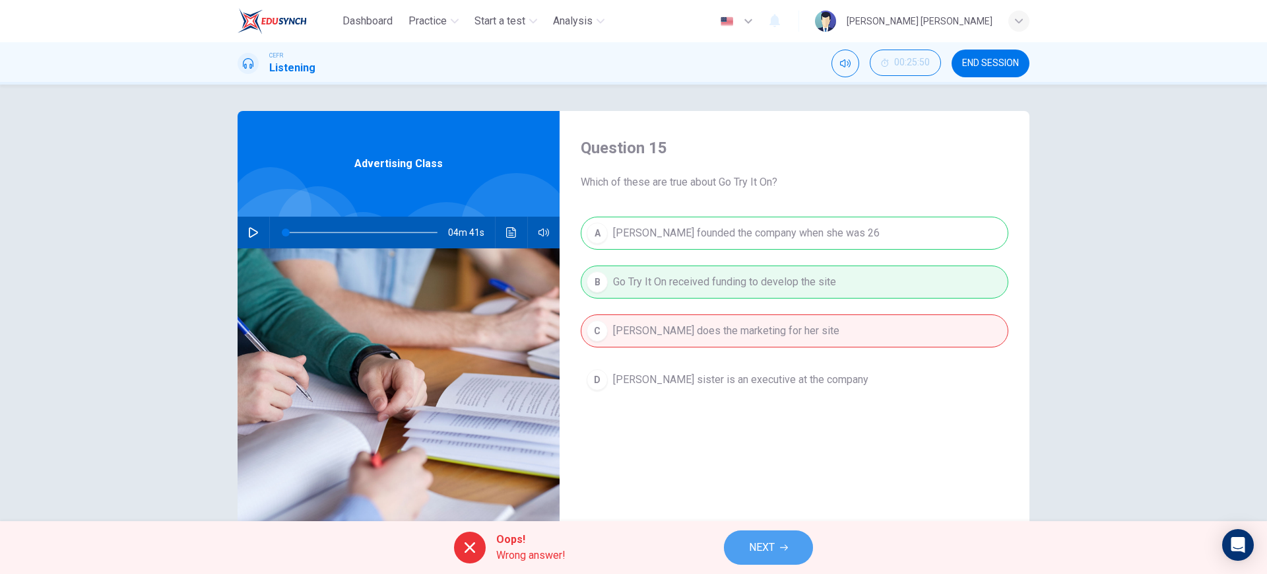
click at [793, 549] on button "NEXT" at bounding box center [768, 547] width 89 height 34
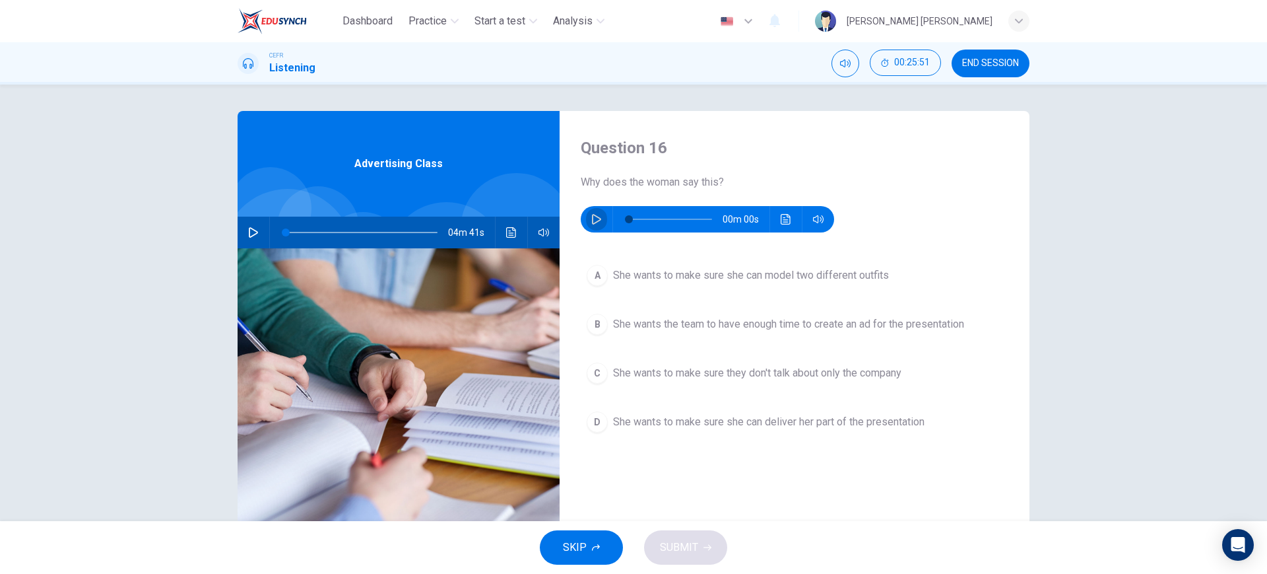
click at [591, 219] on icon "button" at bounding box center [596, 219] width 11 height 11
click at [592, 216] on icon "button" at bounding box center [596, 219] width 9 height 11
click at [593, 217] on icon "button" at bounding box center [596, 219] width 9 height 11
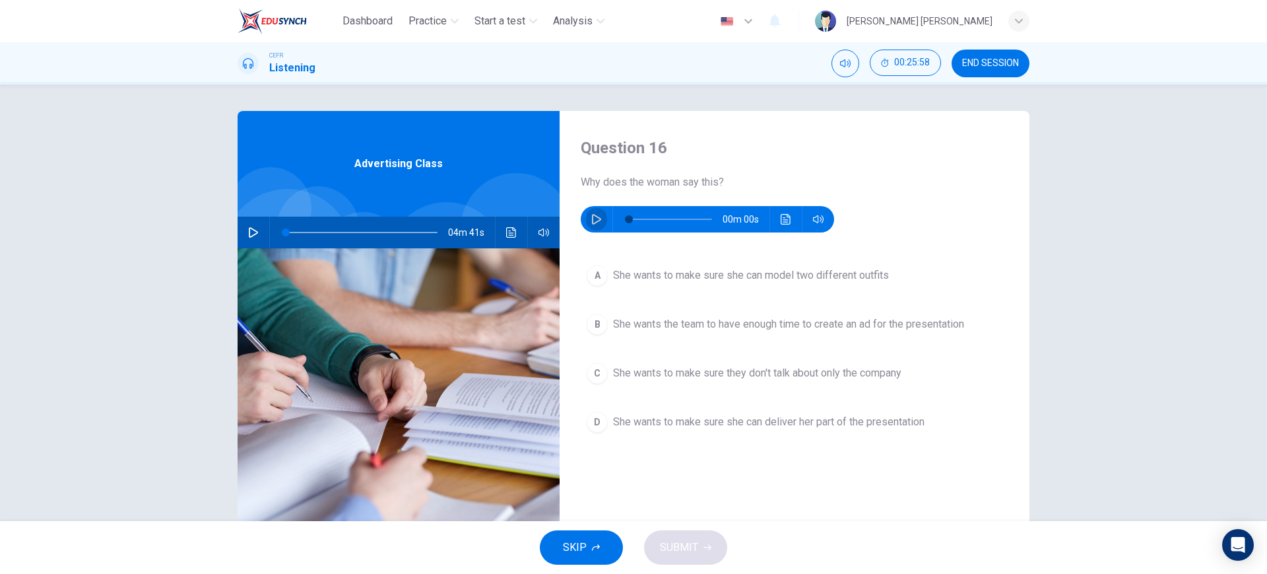
click at [593, 217] on icon "button" at bounding box center [596, 219] width 9 height 11
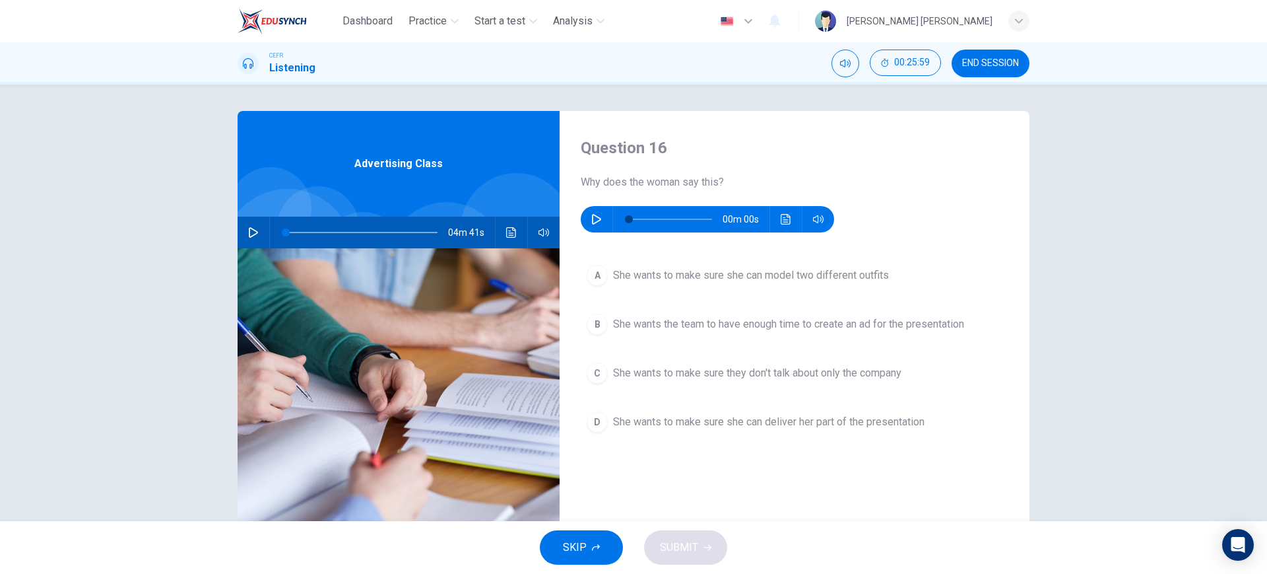
click at [593, 217] on icon "button" at bounding box center [596, 219] width 9 height 11
drag, startPoint x: 593, startPoint y: 217, endPoint x: 786, endPoint y: 222, distance: 192.8
click at [786, 222] on div "00m 00s" at bounding box center [707, 219] width 253 height 26
click at [786, 222] on icon "Click to see the audio transcription" at bounding box center [786, 219] width 10 height 11
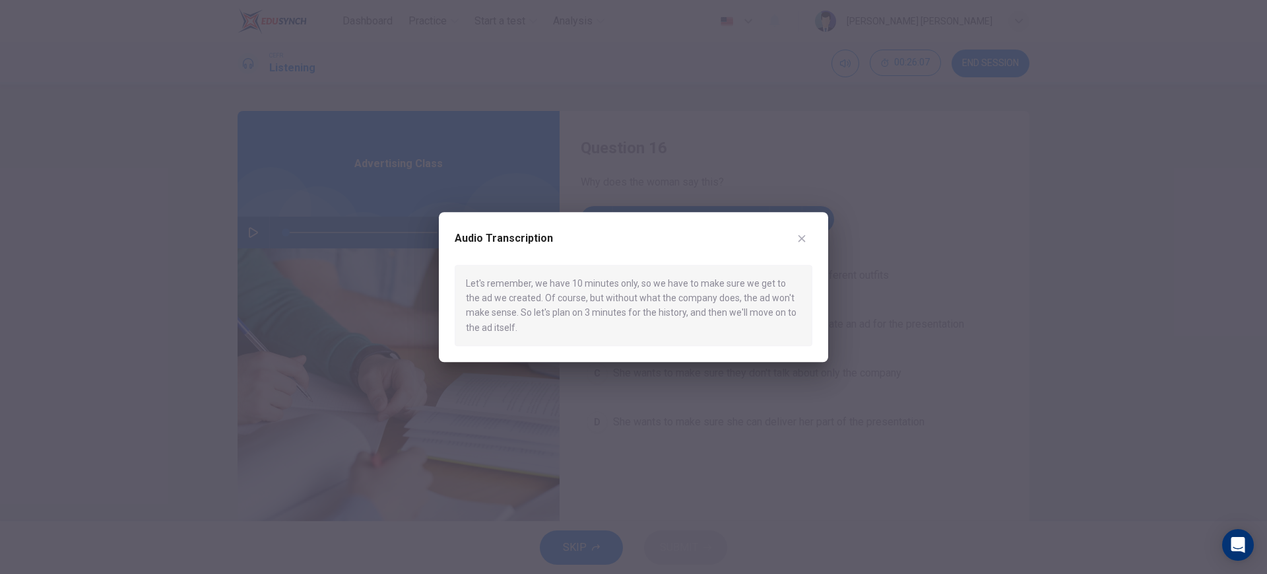
click at [821, 233] on div "Audio Transcription Let's remember, we have 10 minutes only, so we have to make…" at bounding box center [633, 287] width 389 height 151
click at [799, 234] on icon "button" at bounding box center [802, 238] width 11 height 11
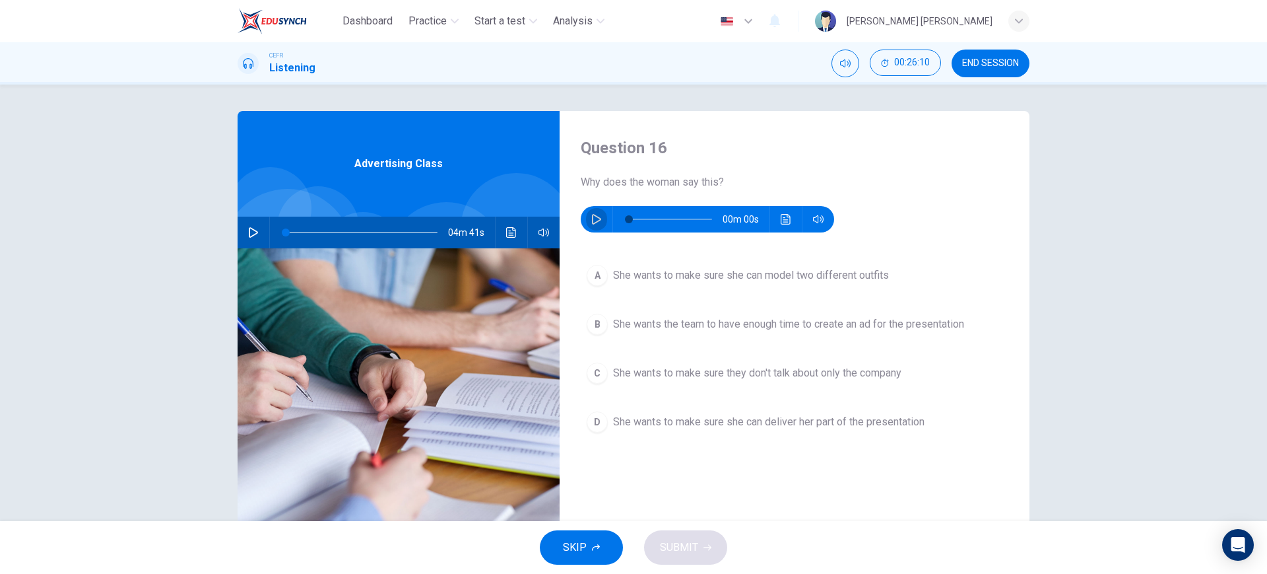
click at [593, 222] on icon "button" at bounding box center [596, 219] width 11 height 11
type input "2"
click at [627, 223] on span at bounding box center [631, 219] width 8 height 8
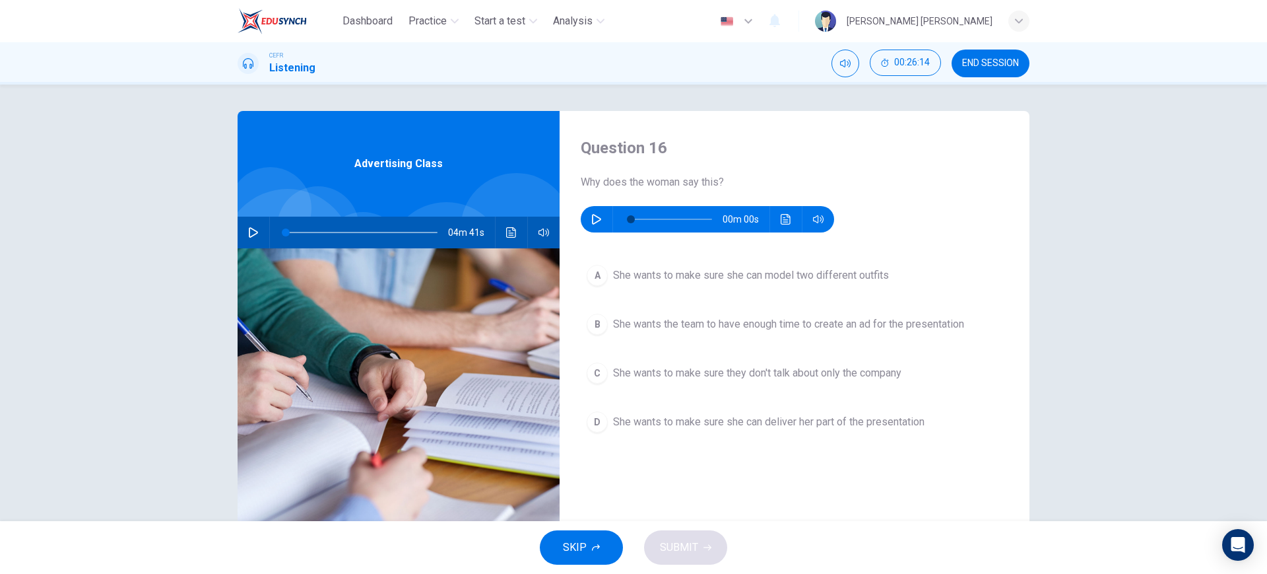
click at [591, 217] on icon "button" at bounding box center [596, 219] width 11 height 11
click at [246, 222] on button "button" at bounding box center [253, 233] width 21 height 32
click at [250, 228] on icon "button" at bounding box center [253, 232] width 11 height 11
type input "0"
click at [789, 217] on button "Click to see the audio transcription" at bounding box center [786, 219] width 21 height 26
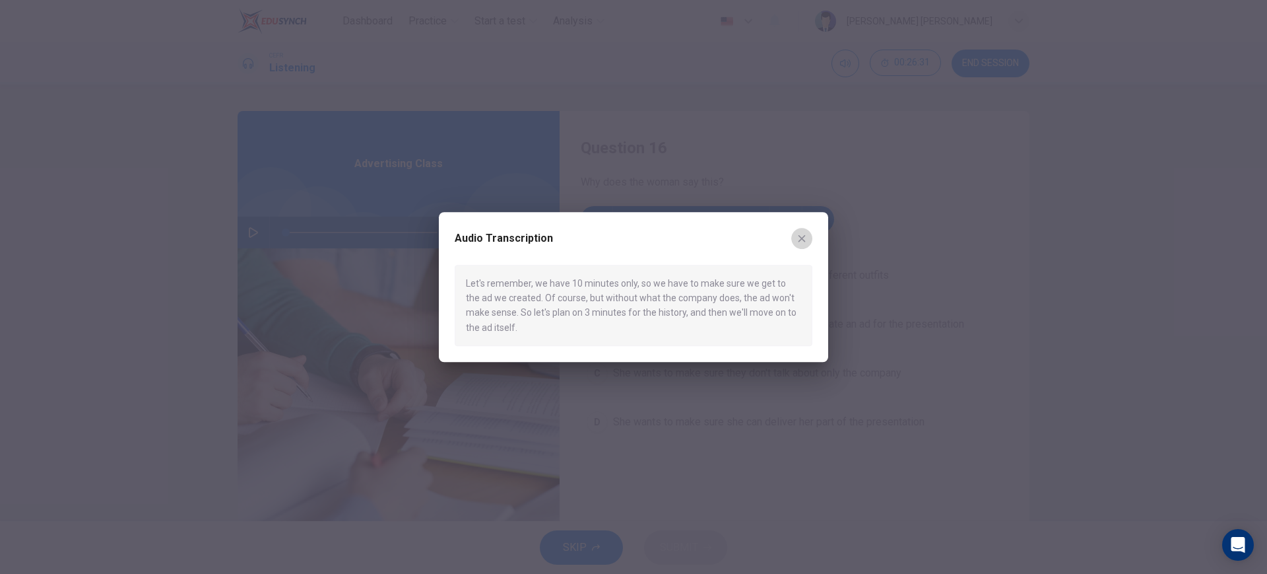
click at [798, 236] on icon "button" at bounding box center [802, 238] width 11 height 11
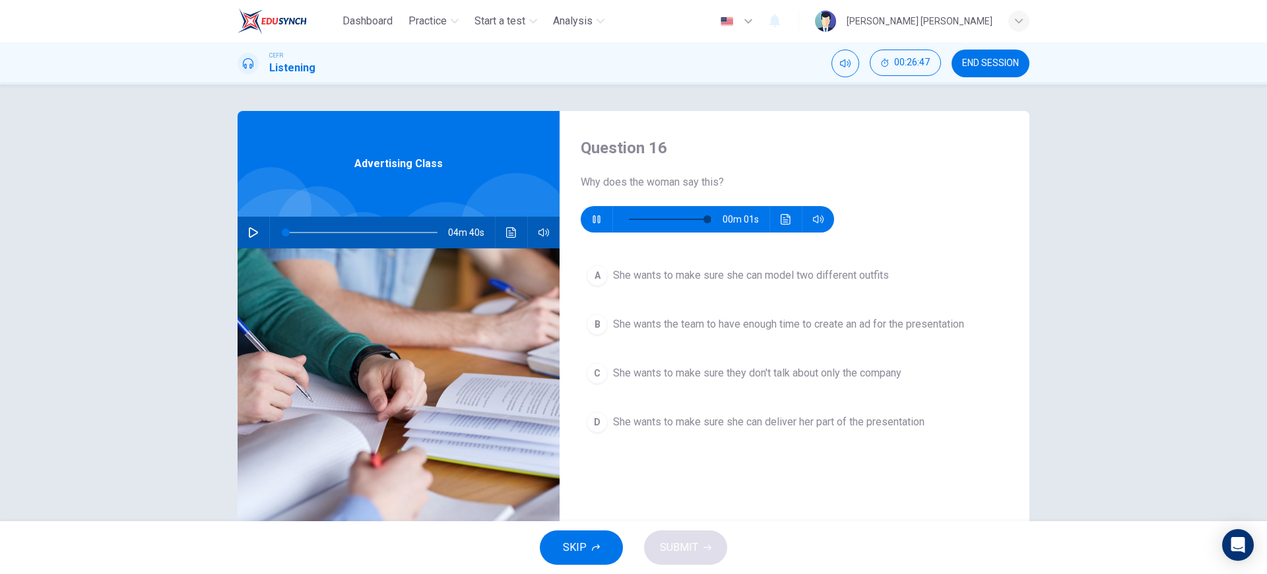
type input "0"
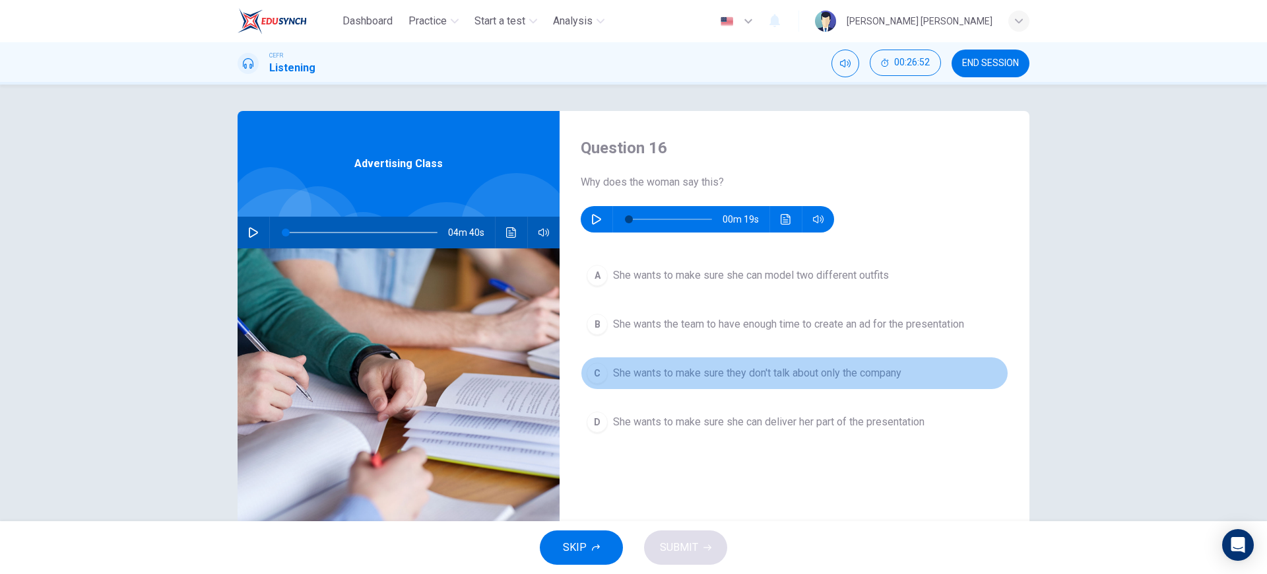
click at [828, 383] on button "C She wants to make sure they don't talk about only the company" at bounding box center [795, 372] width 428 height 33
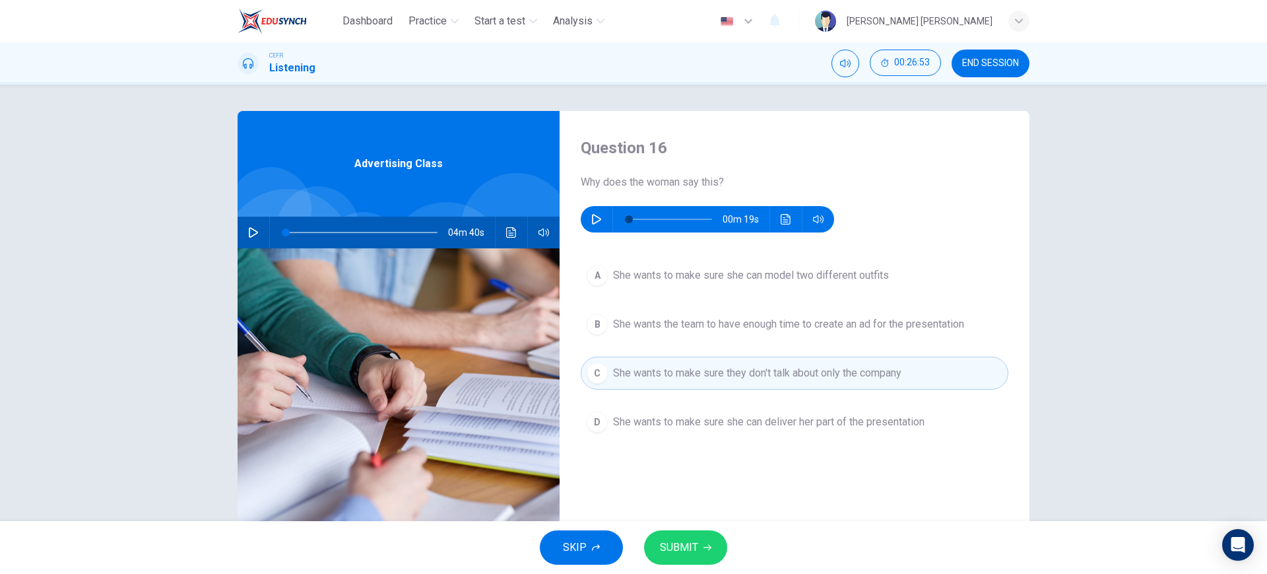
click at [723, 533] on div "SKIP SUBMIT" at bounding box center [633, 547] width 1267 height 53
click at [709, 550] on icon "button" at bounding box center [708, 547] width 8 height 8
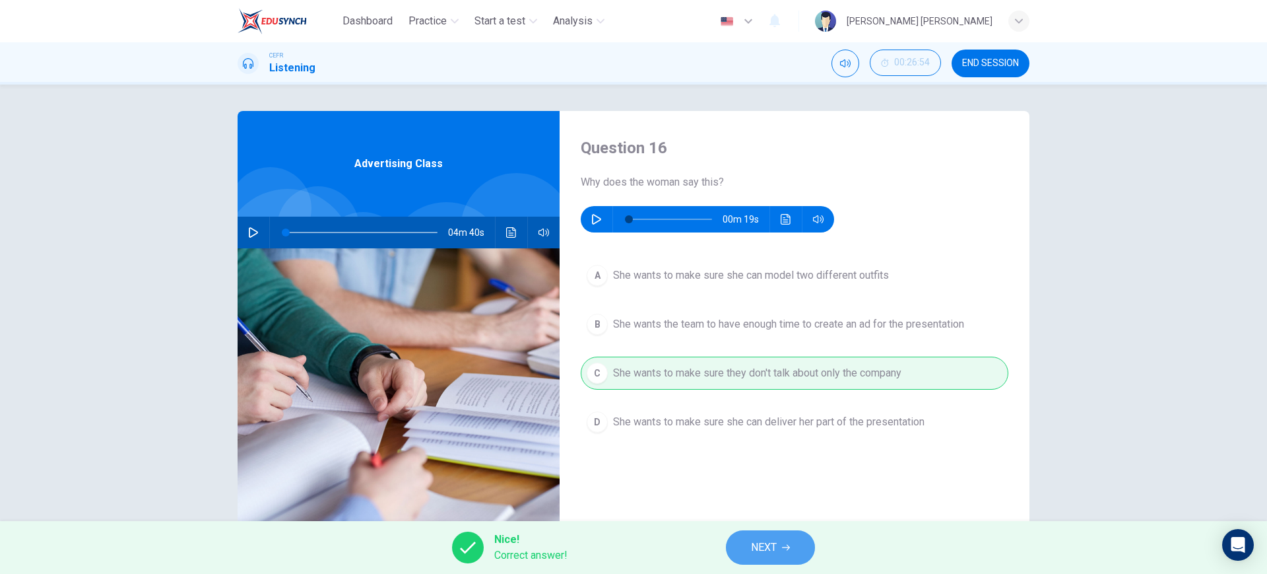
click at [760, 549] on span "NEXT" at bounding box center [764, 547] width 26 height 18
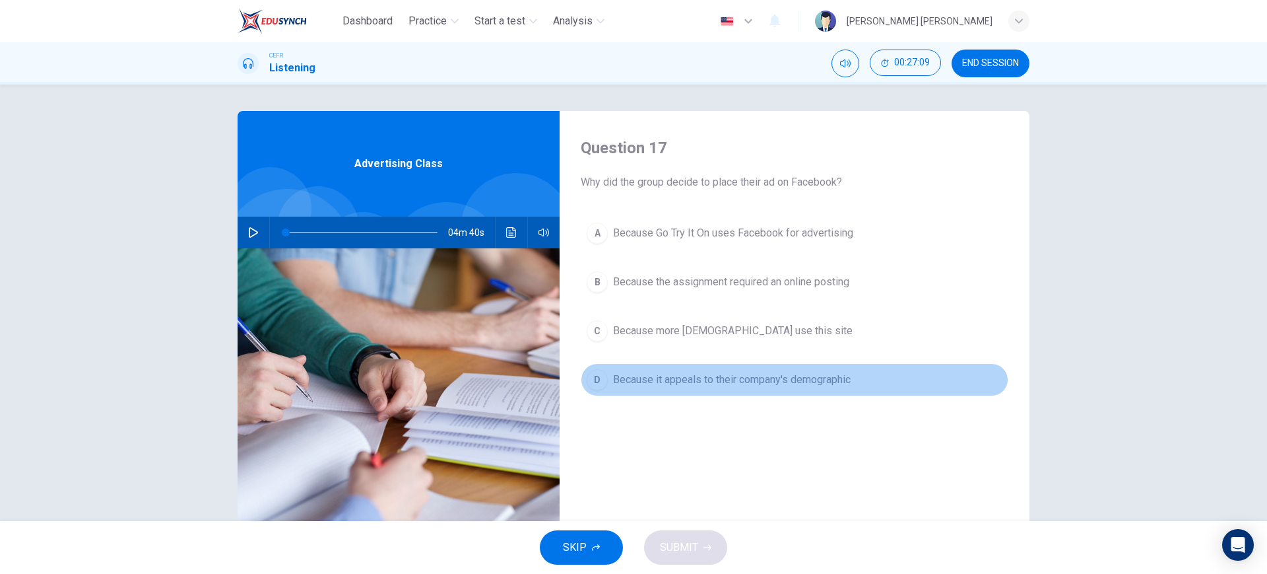
click at [713, 372] on span "Because it appeals to their company's demographic" at bounding box center [732, 380] width 238 height 16
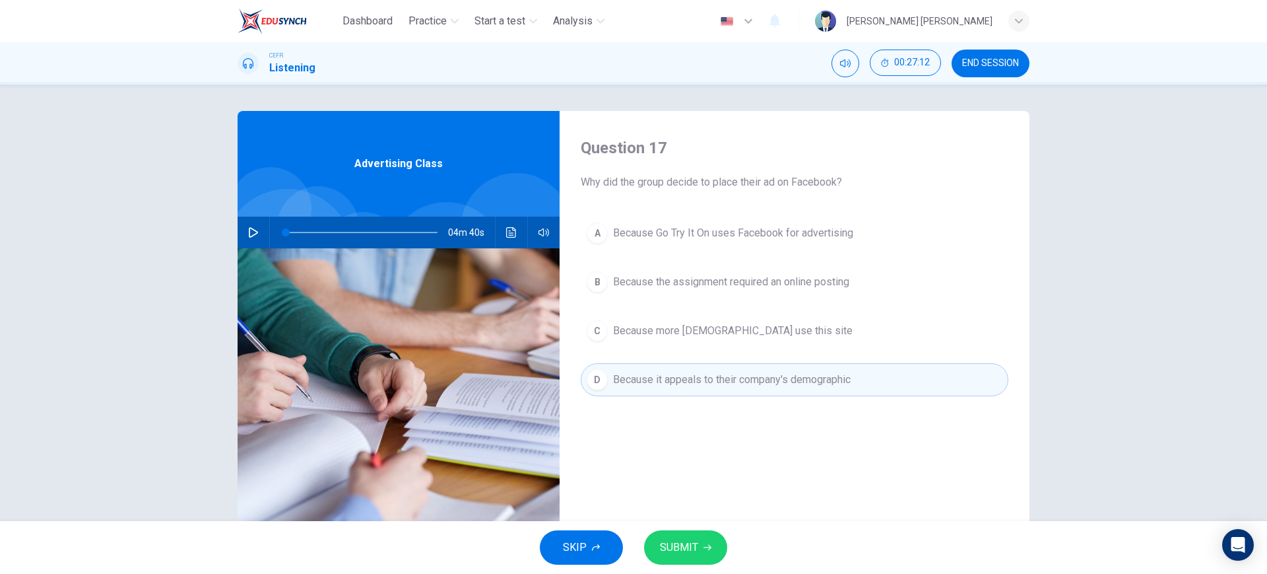
click at [684, 527] on div "SKIP SUBMIT" at bounding box center [633, 547] width 1267 height 53
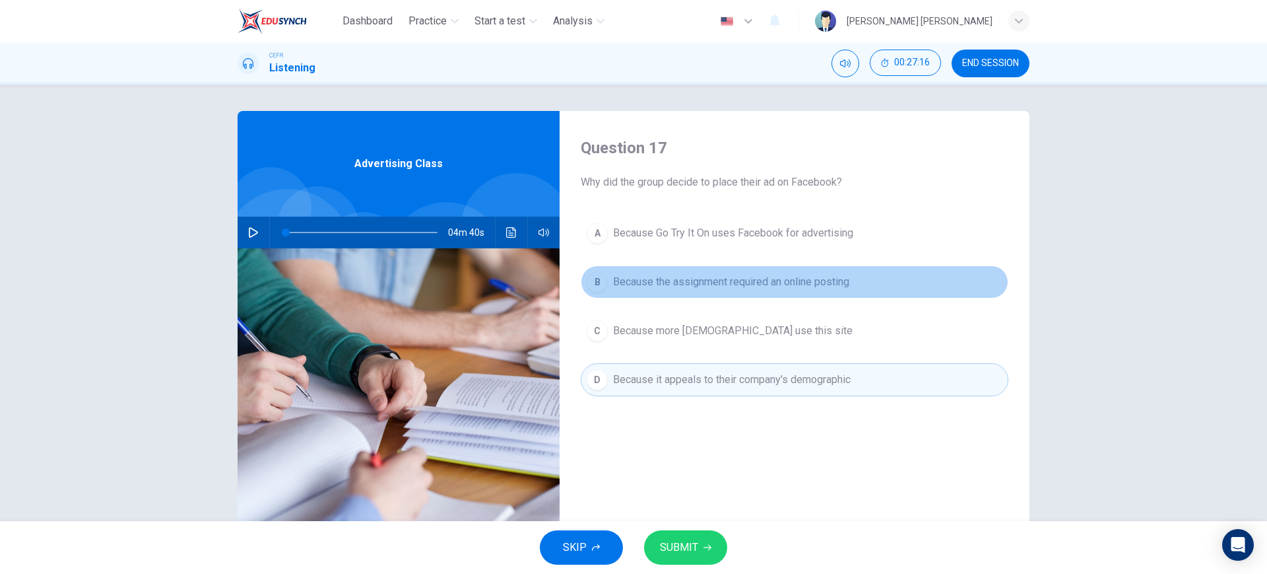
click at [809, 281] on span "Because the assignment required an online posting" at bounding box center [731, 282] width 236 height 16
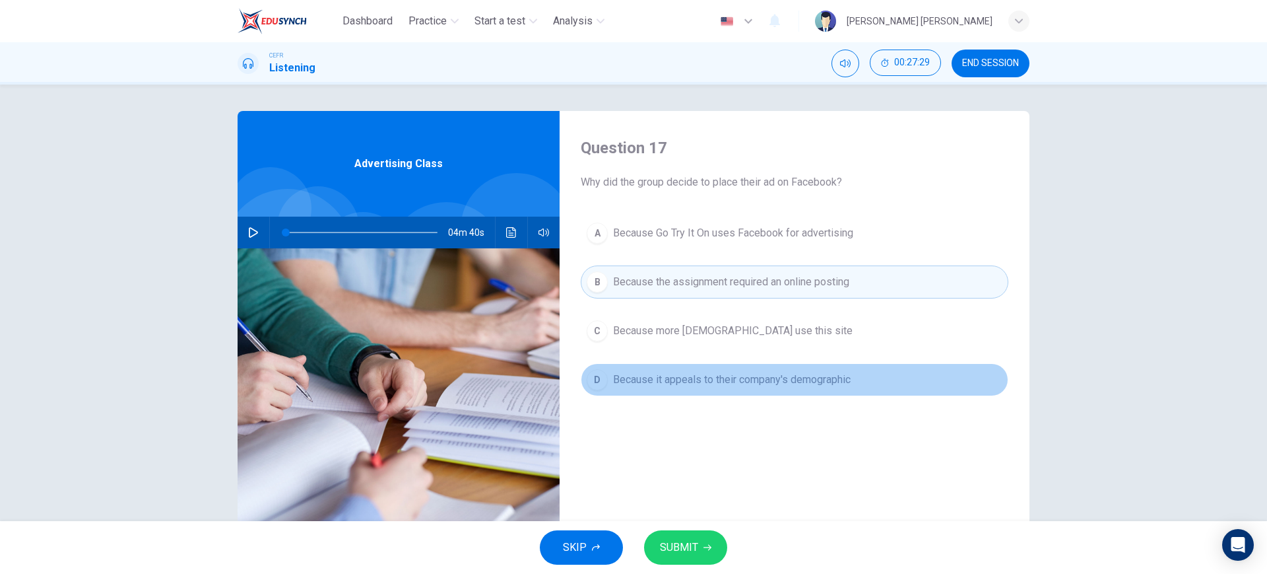
click at [817, 372] on span "Because it appeals to their company's demographic" at bounding box center [732, 380] width 238 height 16
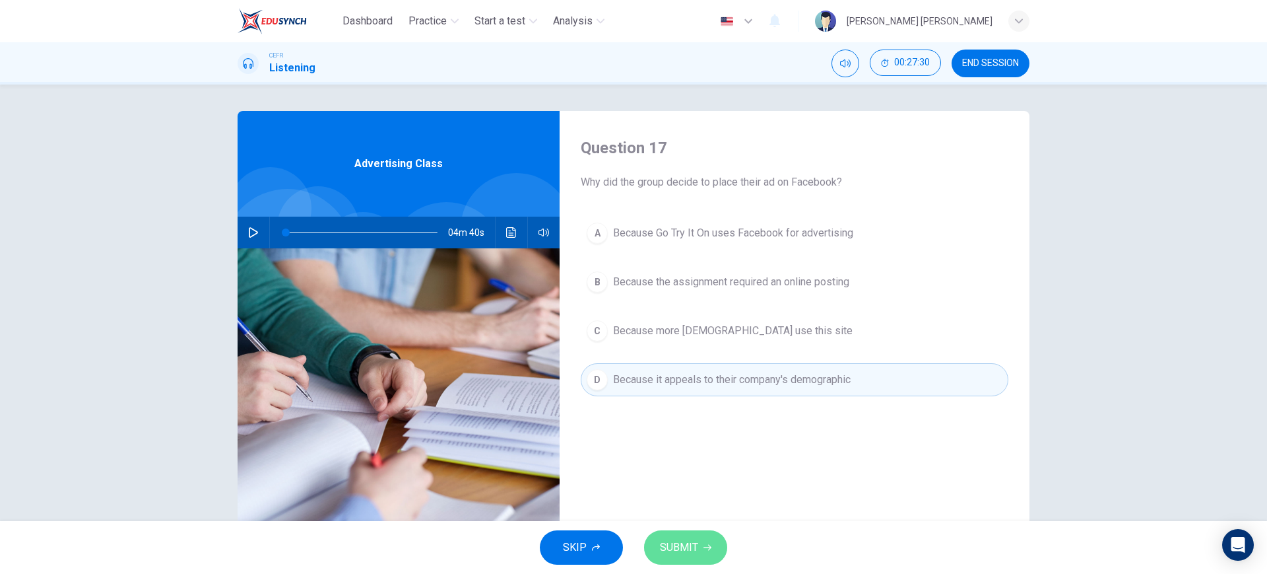
click at [712, 554] on button "SUBMIT" at bounding box center [685, 547] width 83 height 34
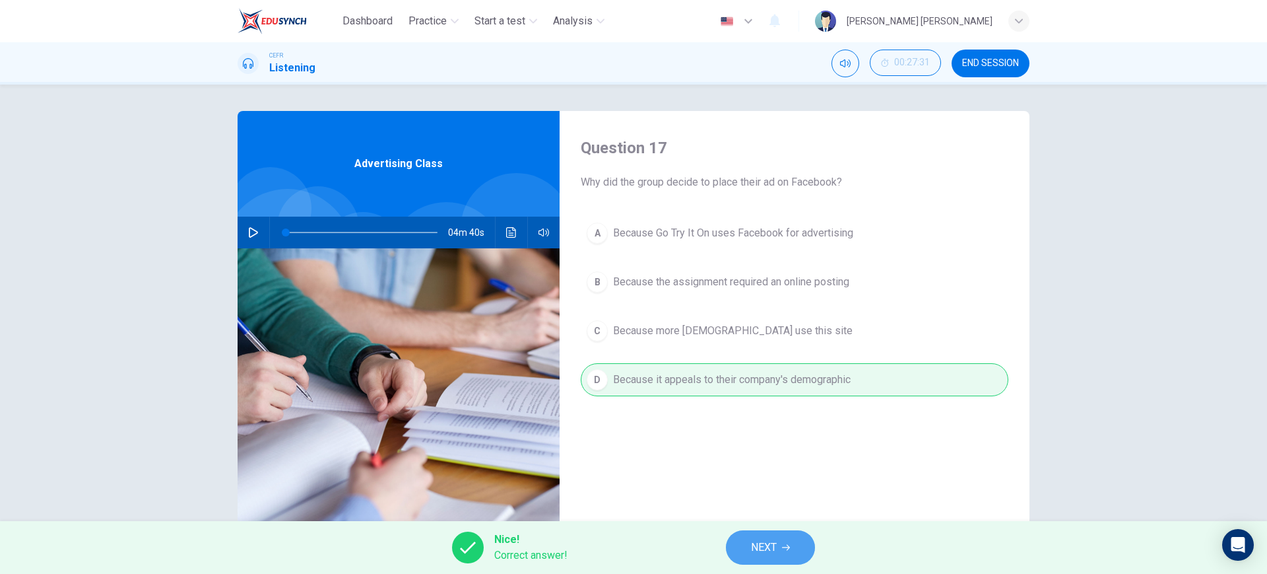
click at [753, 553] on span "NEXT" at bounding box center [764, 547] width 26 height 18
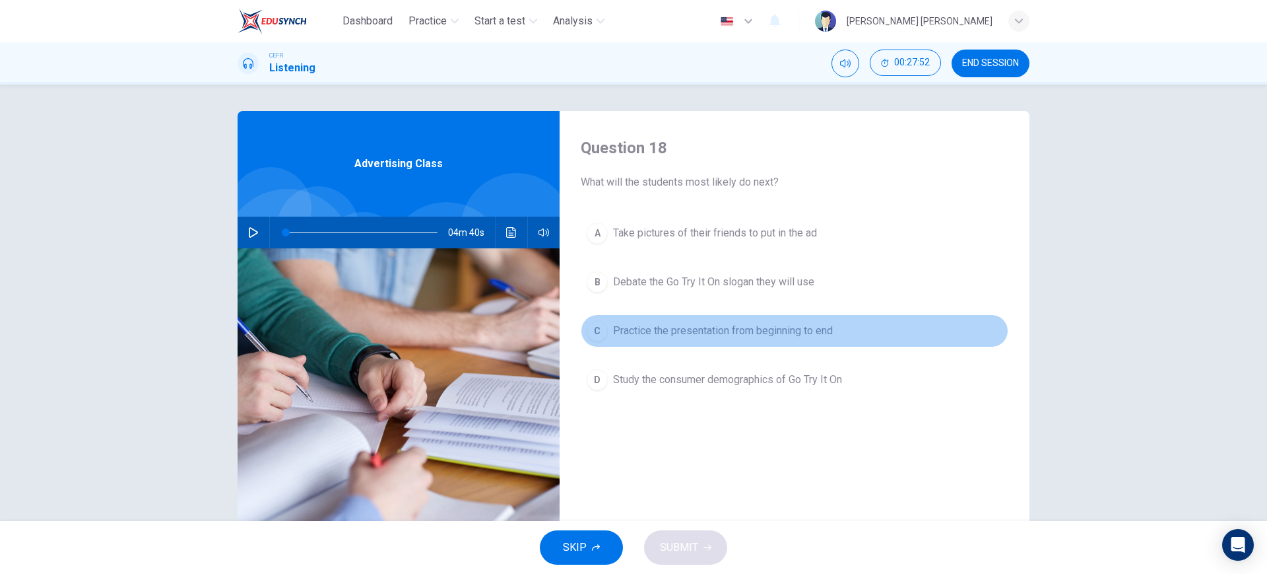
click at [747, 340] on button "C Practice the presentation from beginning to end" at bounding box center [795, 330] width 428 height 33
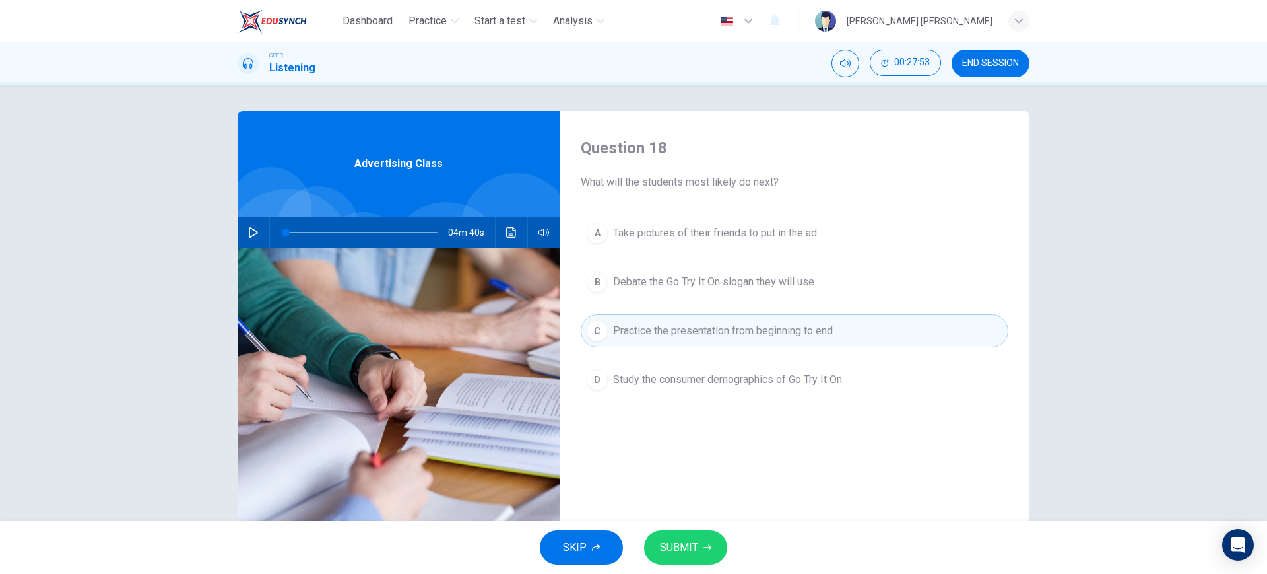
click at [698, 526] on div "SKIP SUBMIT" at bounding box center [633, 547] width 1267 height 53
click at [696, 538] on span "SUBMIT" at bounding box center [679, 547] width 38 height 18
type input "0"
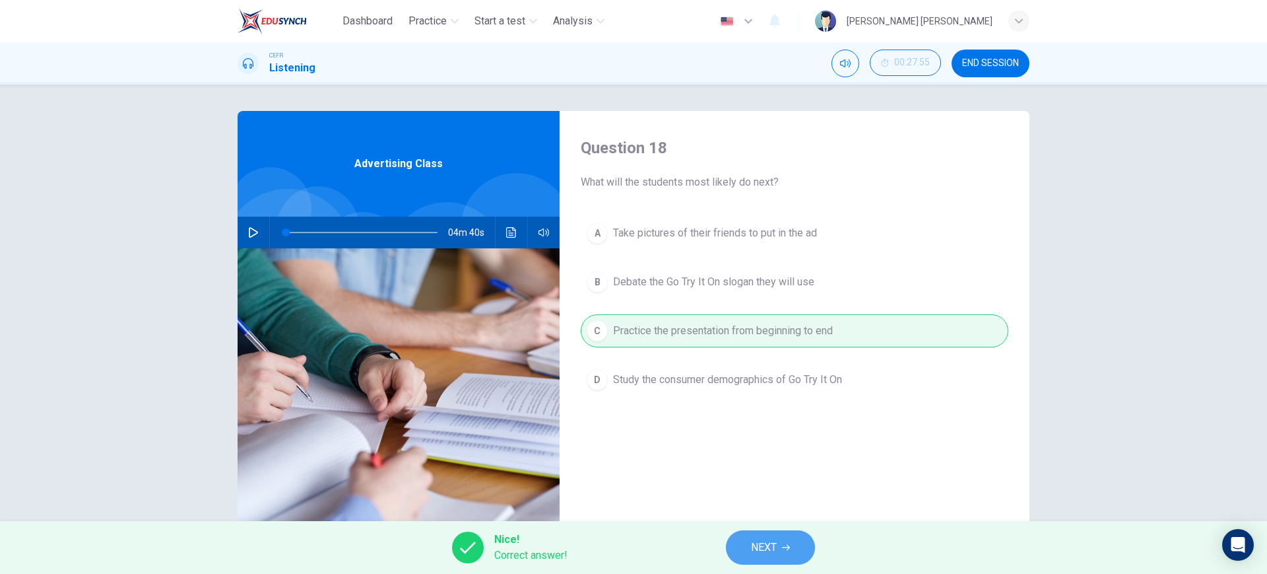
click at [787, 532] on button "NEXT" at bounding box center [770, 547] width 89 height 34
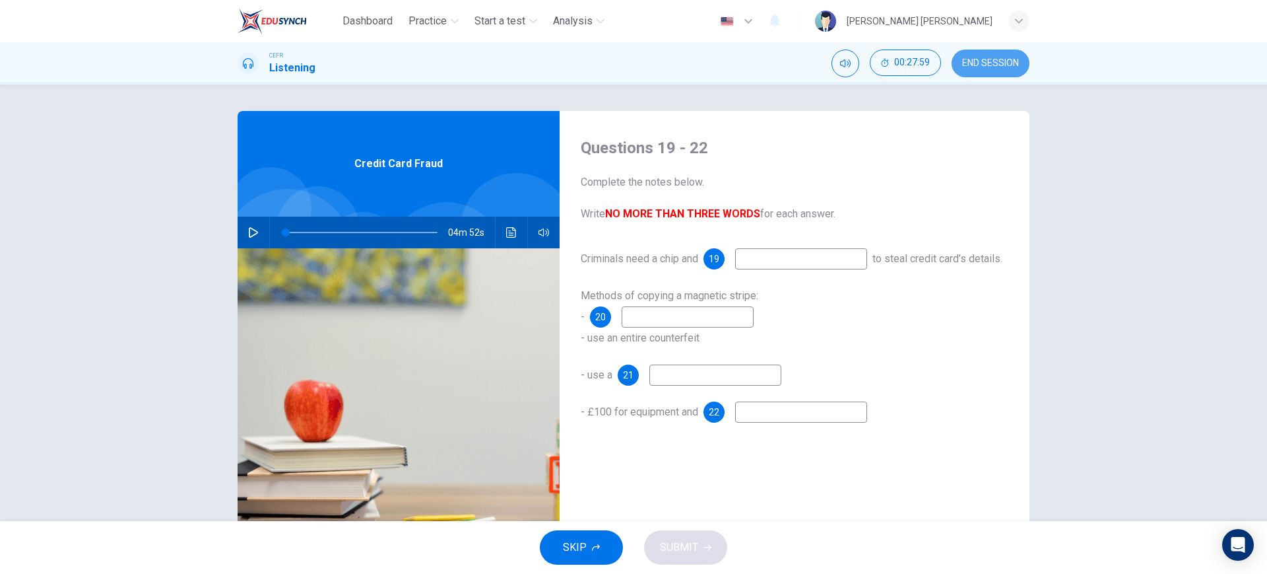
click at [985, 61] on span "END SESSION" at bounding box center [990, 63] width 57 height 11
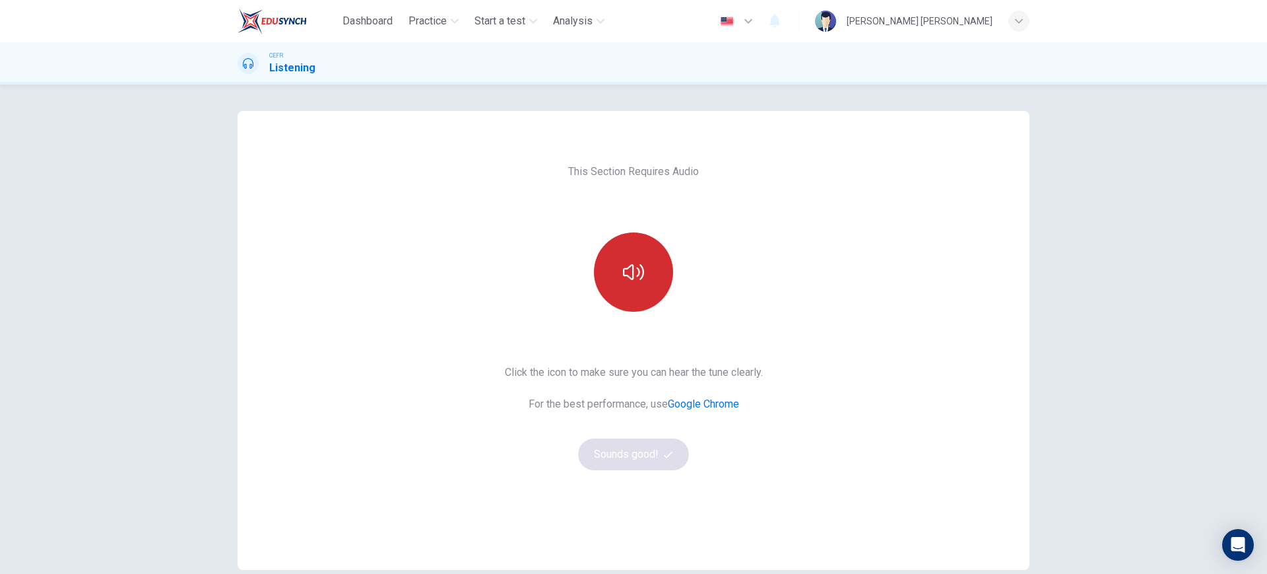
click at [628, 261] on icon "button" at bounding box center [633, 271] width 21 height 21
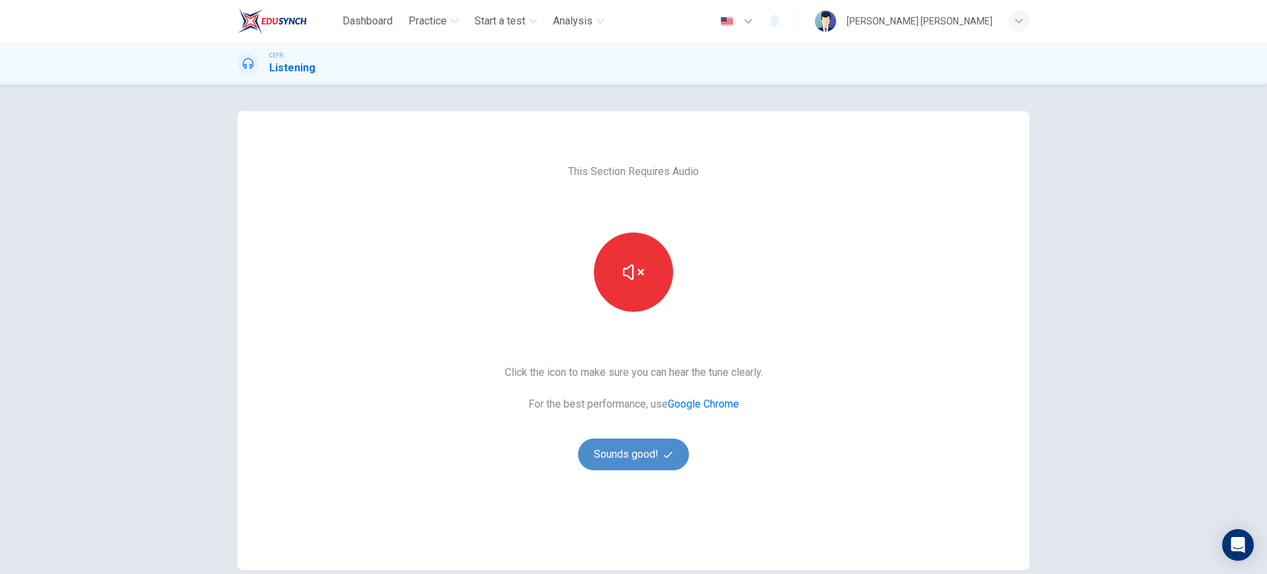
click at [634, 450] on button "Sounds good!" at bounding box center [633, 454] width 111 height 32
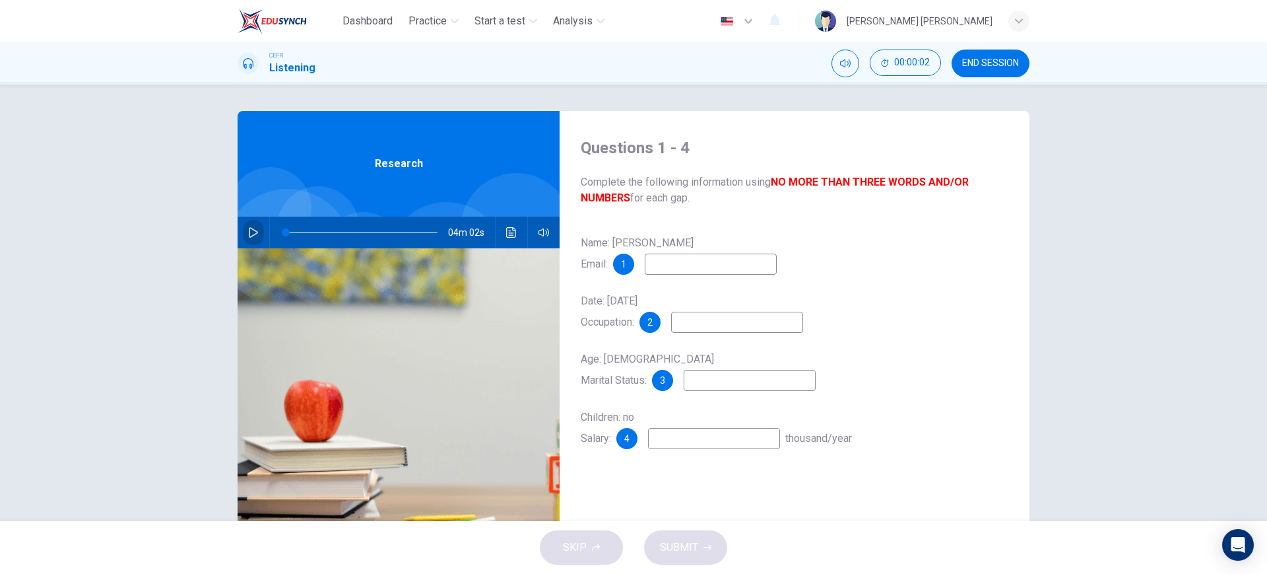
click at [249, 230] on icon "button" at bounding box center [253, 232] width 11 height 11
click at [728, 272] on input at bounding box center [711, 263] width 132 height 21
type input "8"
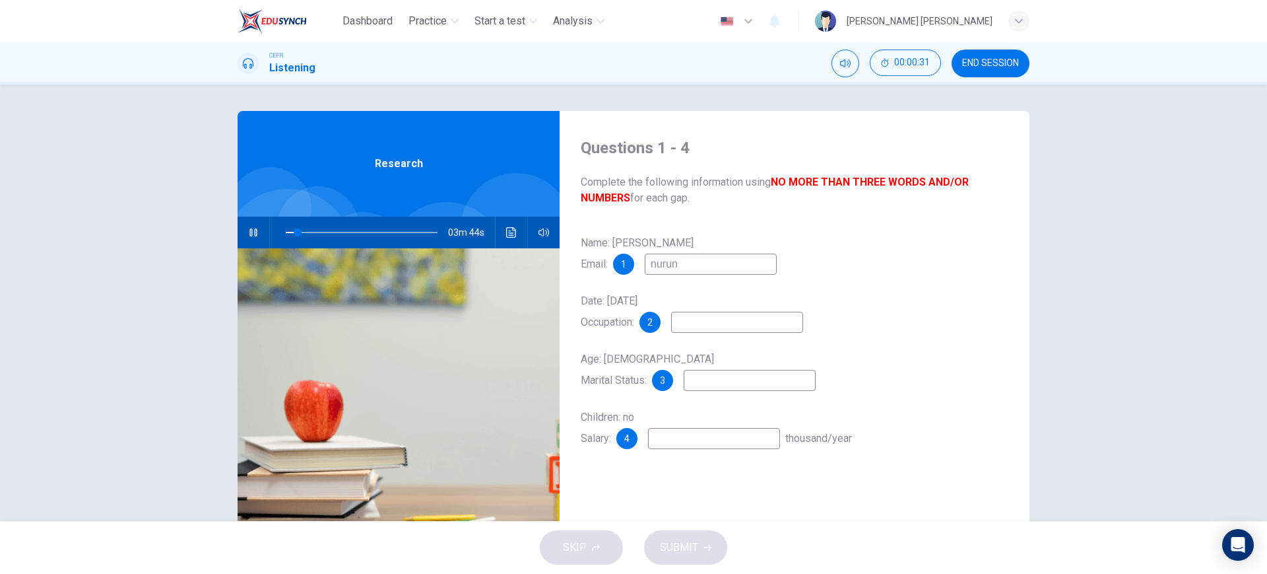
type input "nurunu"
type input "8"
type input "nuru"
type input "9"
type input "n"
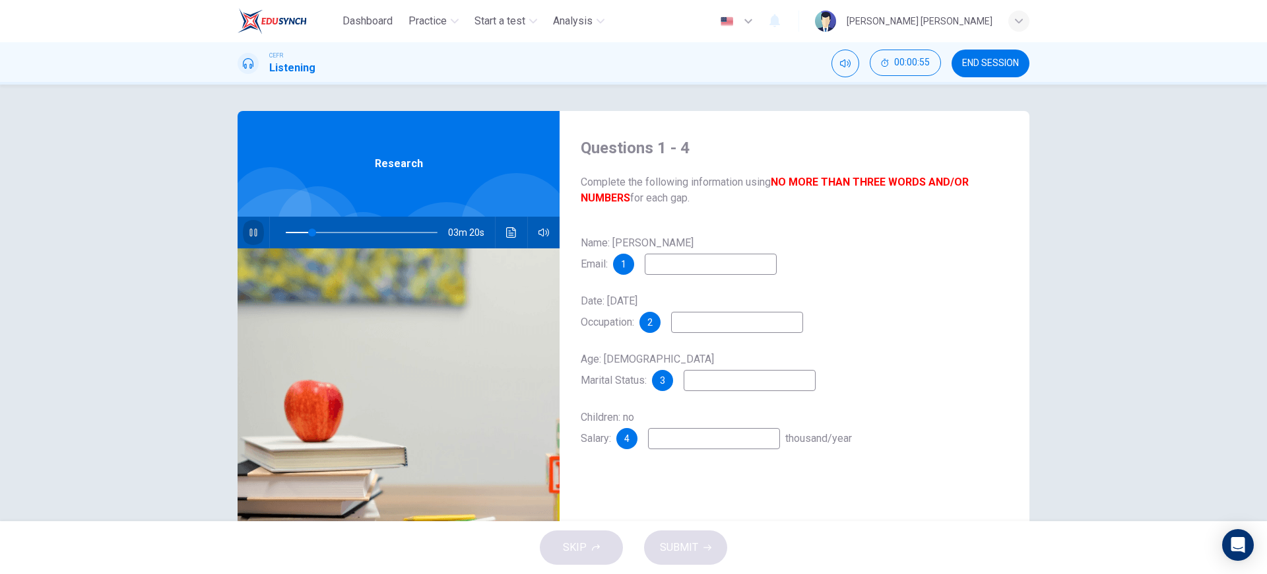
click at [248, 234] on icon "button" at bounding box center [253, 232] width 11 height 11
click at [249, 234] on icon "button" at bounding box center [253, 232] width 9 height 11
click at [708, 261] on input at bounding box center [711, 263] width 132 height 21
type input "22"
type input "wi"
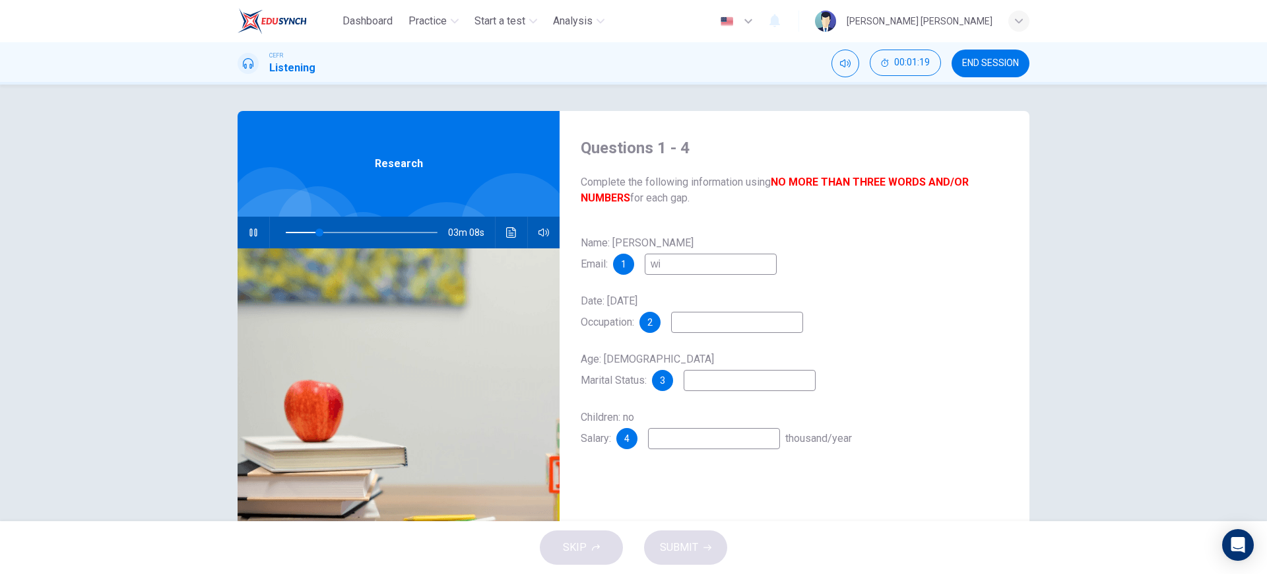
type input "23"
type input "w"
type input "23"
type input "wg"
type input "23"
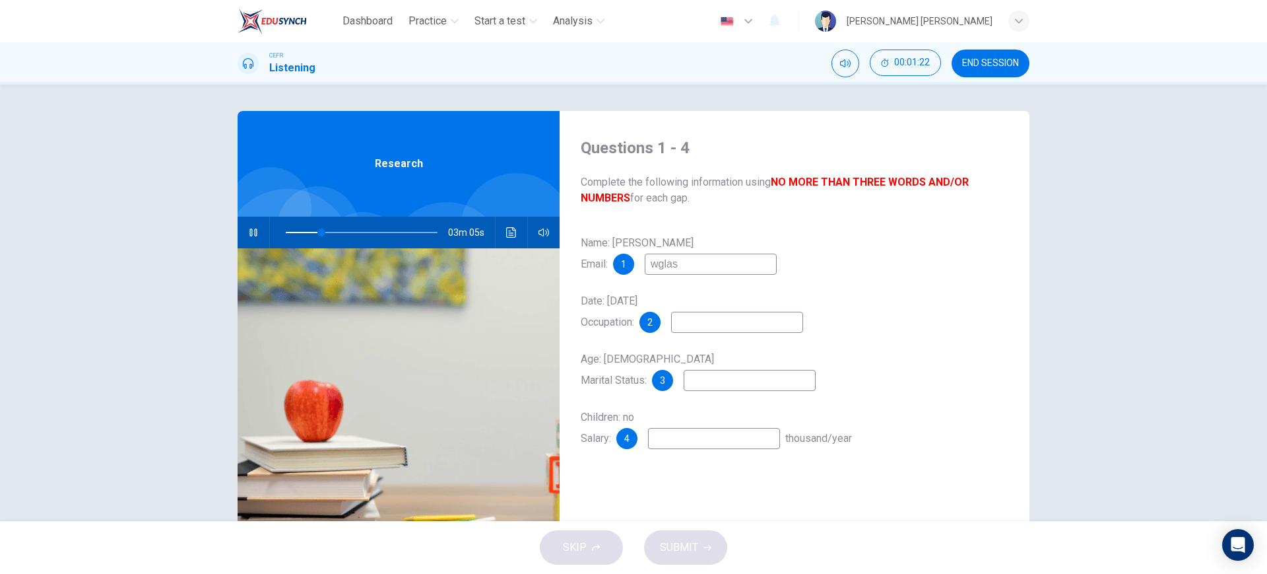
type input "wglass"
type input "24"
type input "wglass@em"
type input "25"
type input "wglass@emai"
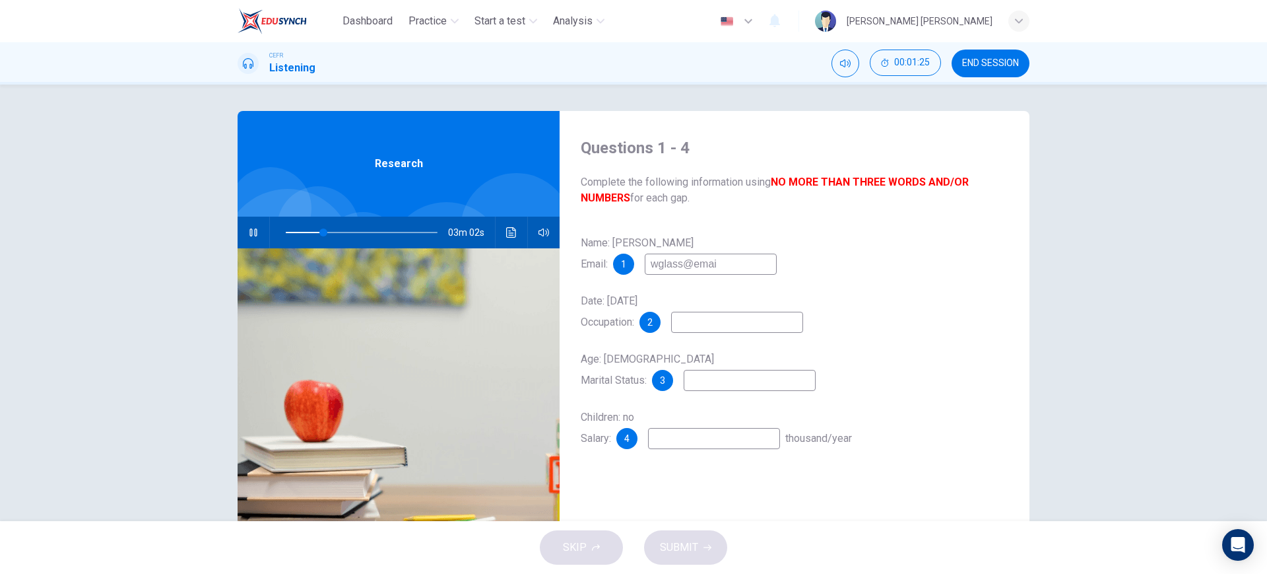
type input "25"
type input "wglass@emai"
type input "25"
type input "wglass@email"
type input "26"
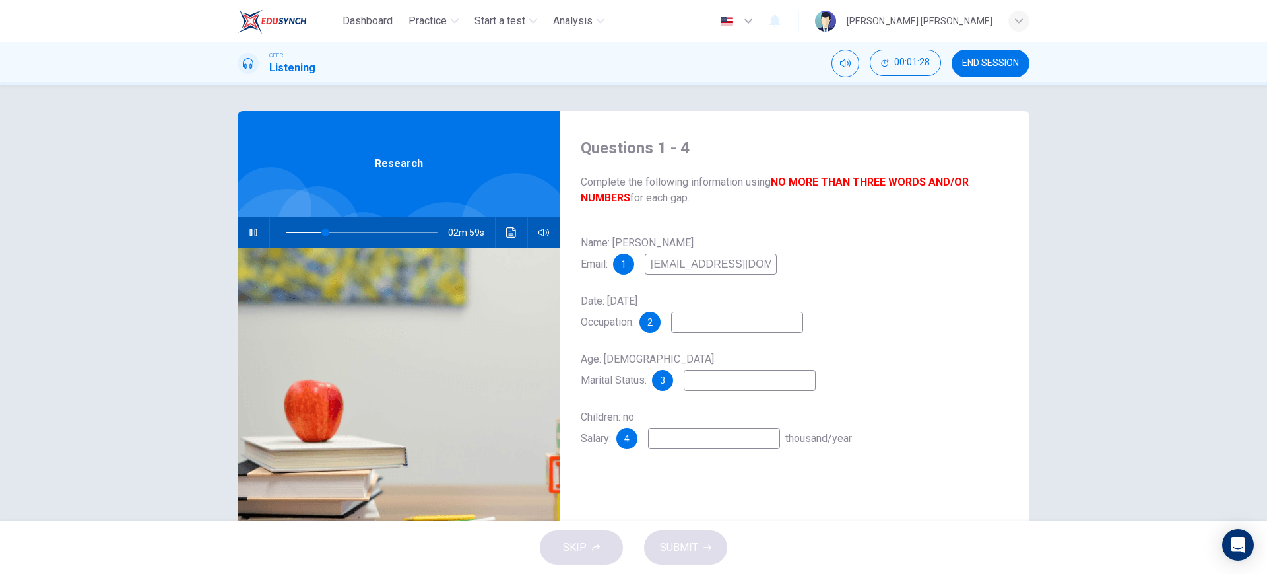
type input "wglass@email.com"
type input "27"
type input "wglass@email.com"
click at [727, 324] on input at bounding box center [737, 322] width 132 height 21
type input "28"
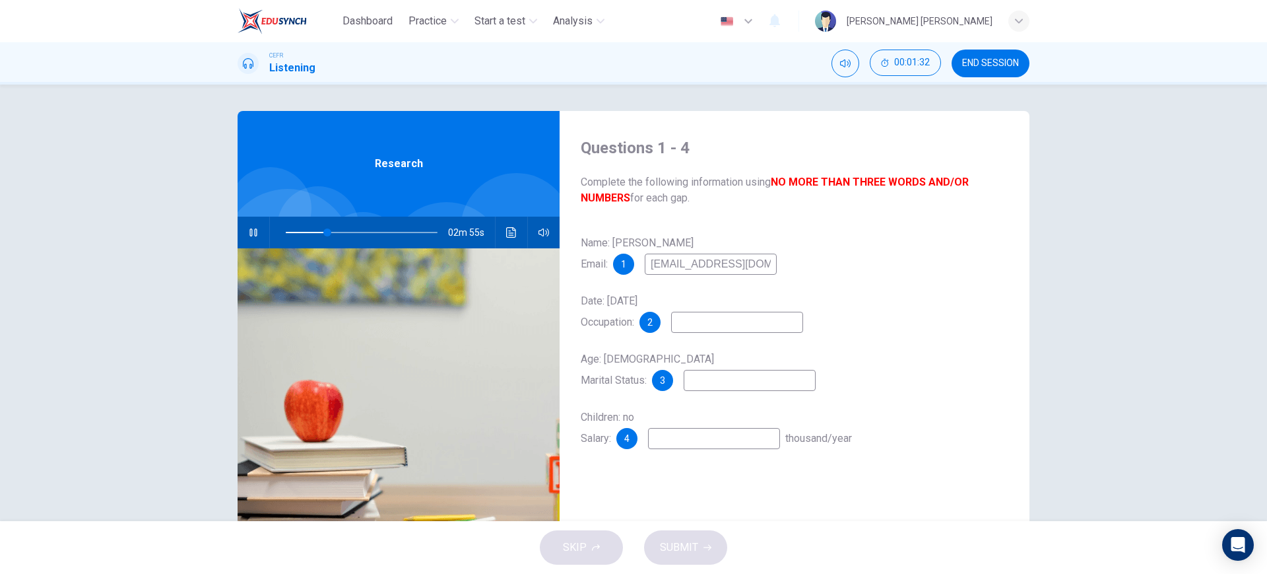
type input "m"
type input "28"
type input "mini"
type input "28"
type input "mi"
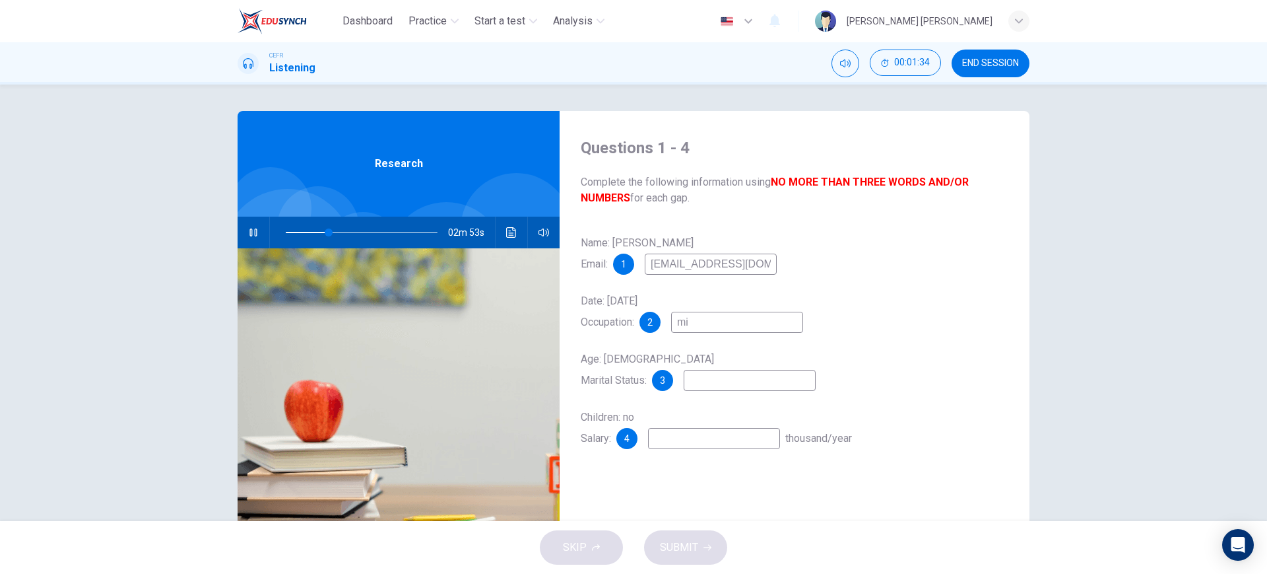
type input "29"
type input "m"
type input "c"
type input "29"
type input "civ"
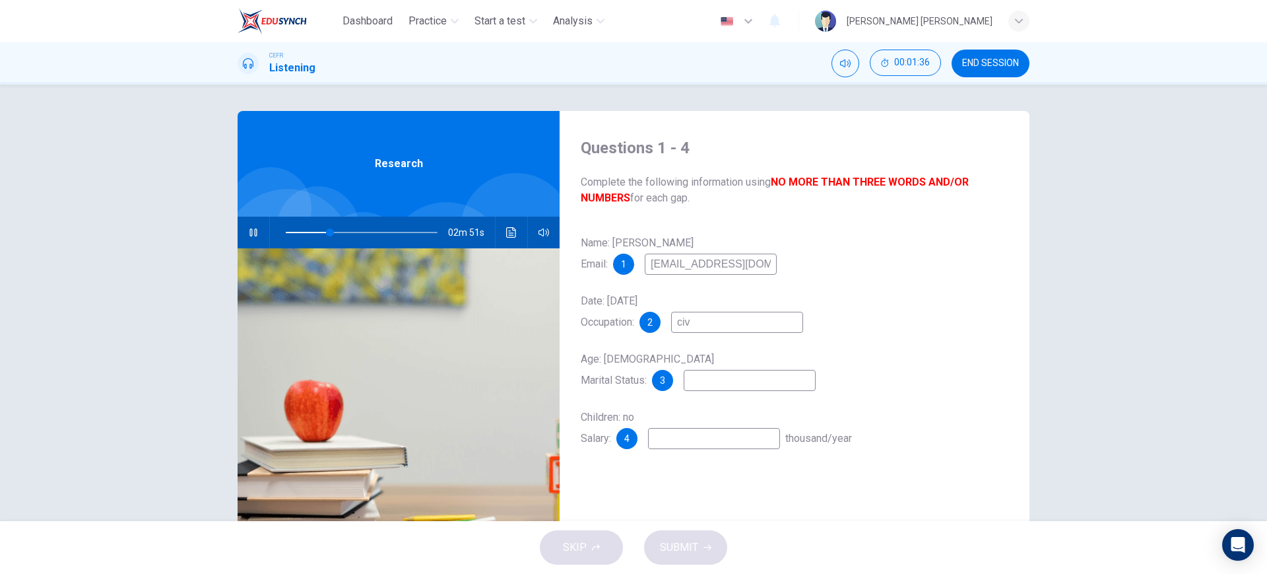
type input "30"
type input "civil"
type input "30"
type input "civil ser"
type input "30"
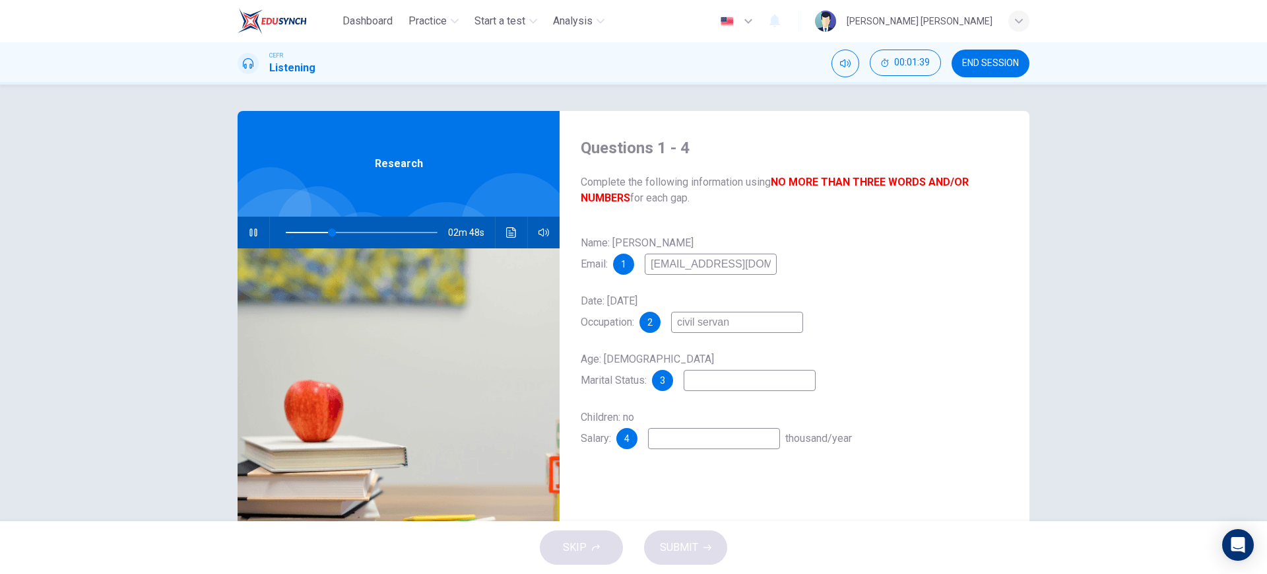
type input "civil servant"
type input "31"
type input "civil servant"
click at [721, 387] on input at bounding box center [750, 380] width 132 height 21
type input "32"
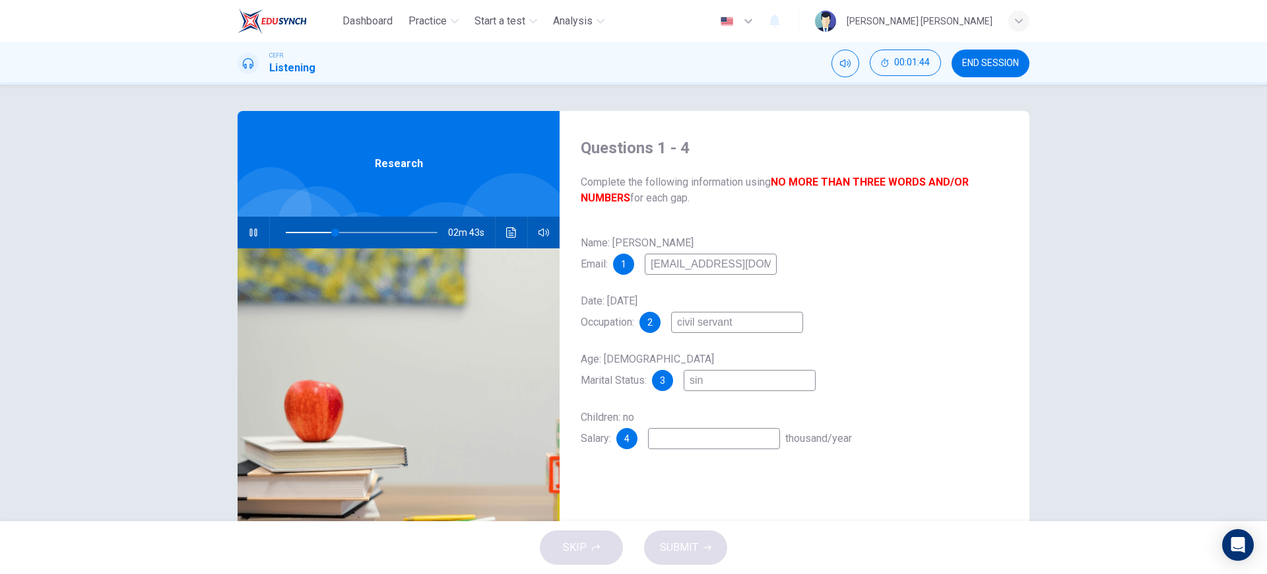
type input "sing"
type input "33"
type input "single"
type input "34"
type input "single"
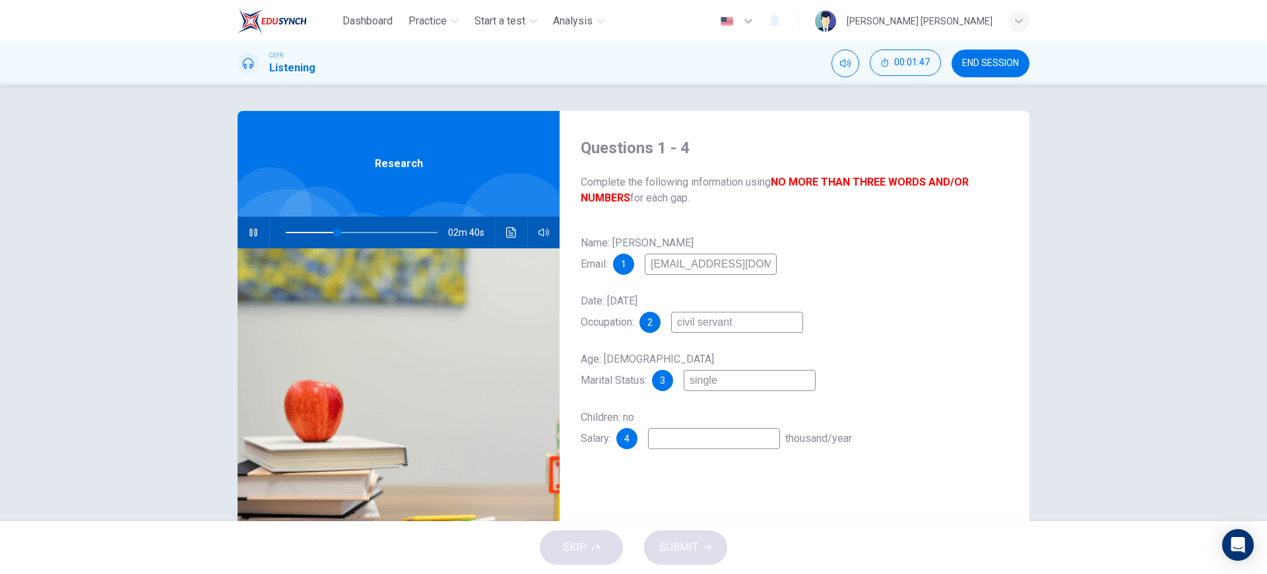
click at [708, 445] on input at bounding box center [714, 438] width 132 height 21
type input "39"
type input "2"
type input "39"
type input "24"
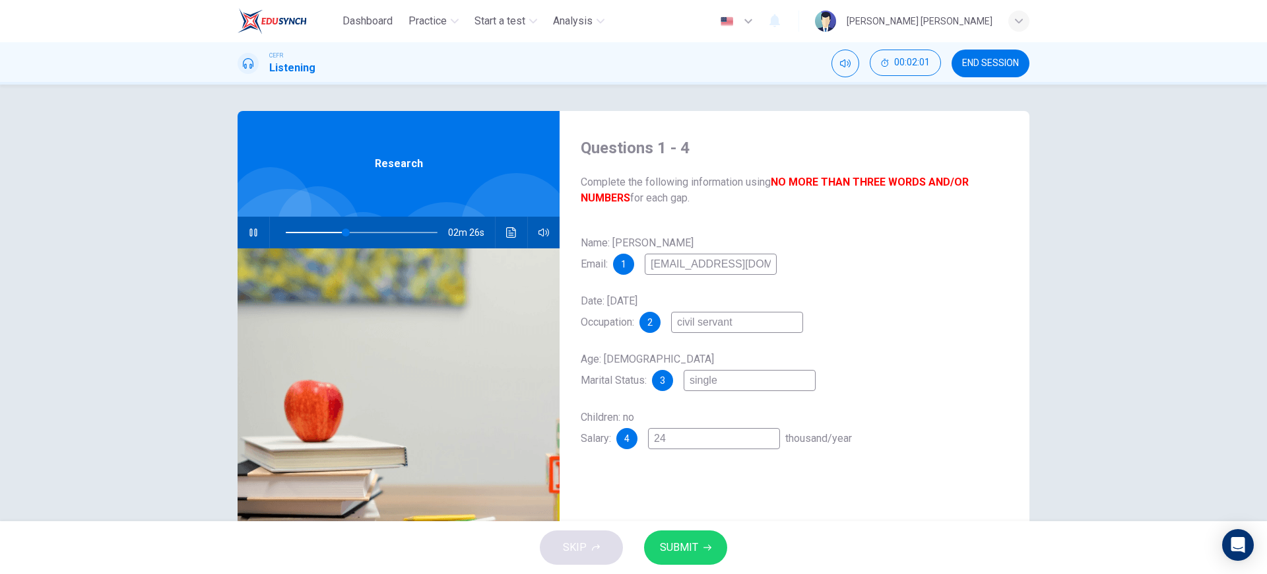
type input "40"
type input "24"
type input "40"
type input "24 t"
type input "40"
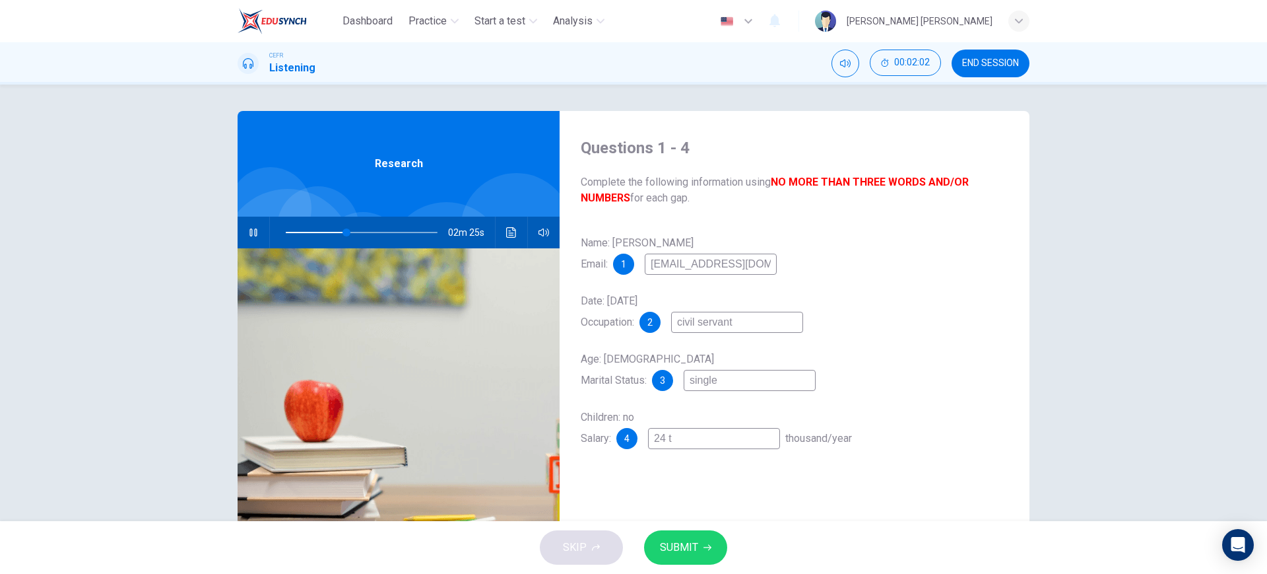
type input "24 to"
type input "40"
type input "24 to"
type input "40"
type input "24 to 2"
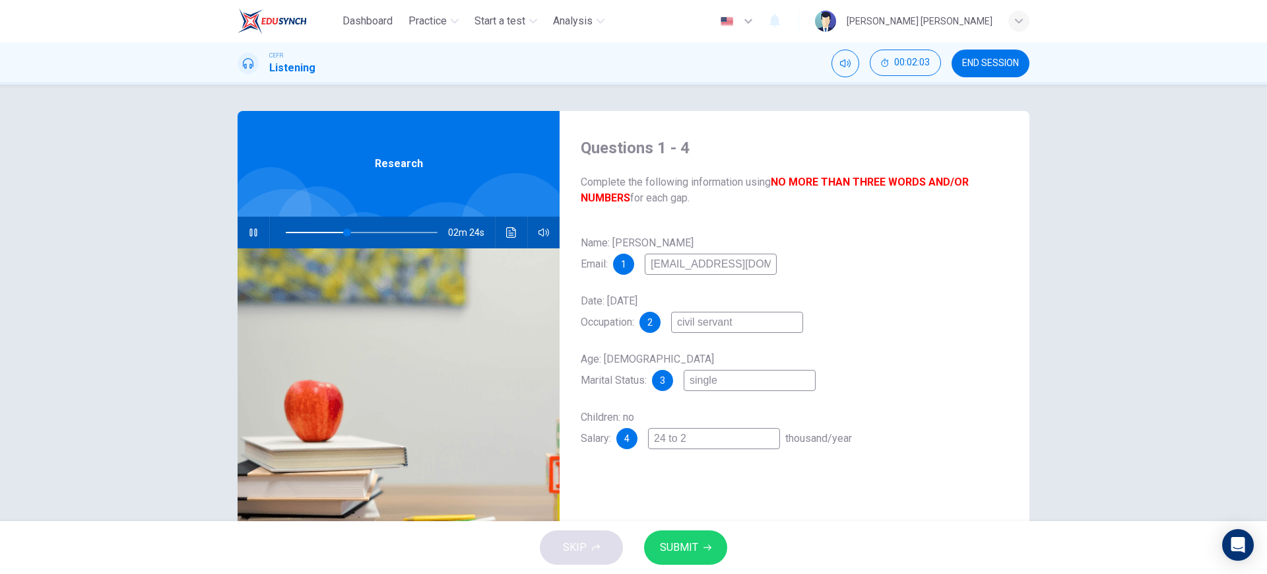
type input "41"
type input "24 to 26"
type input "41"
type input "24 to 26"
click at [692, 556] on button "SUBMIT" at bounding box center [685, 547] width 83 height 34
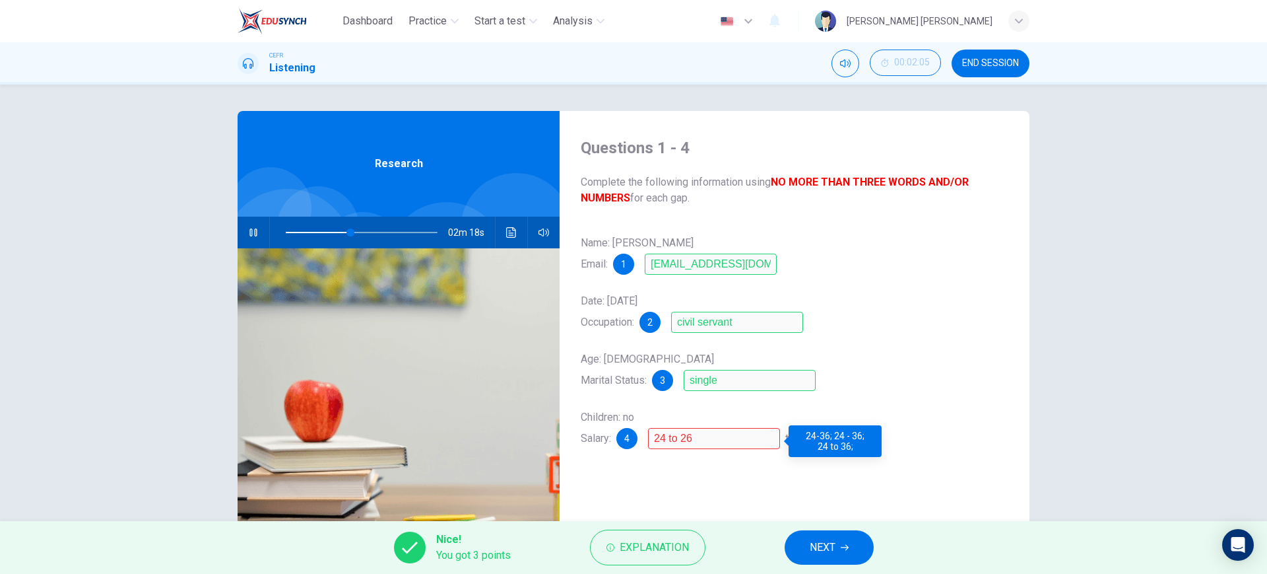
scroll to position [75, 0]
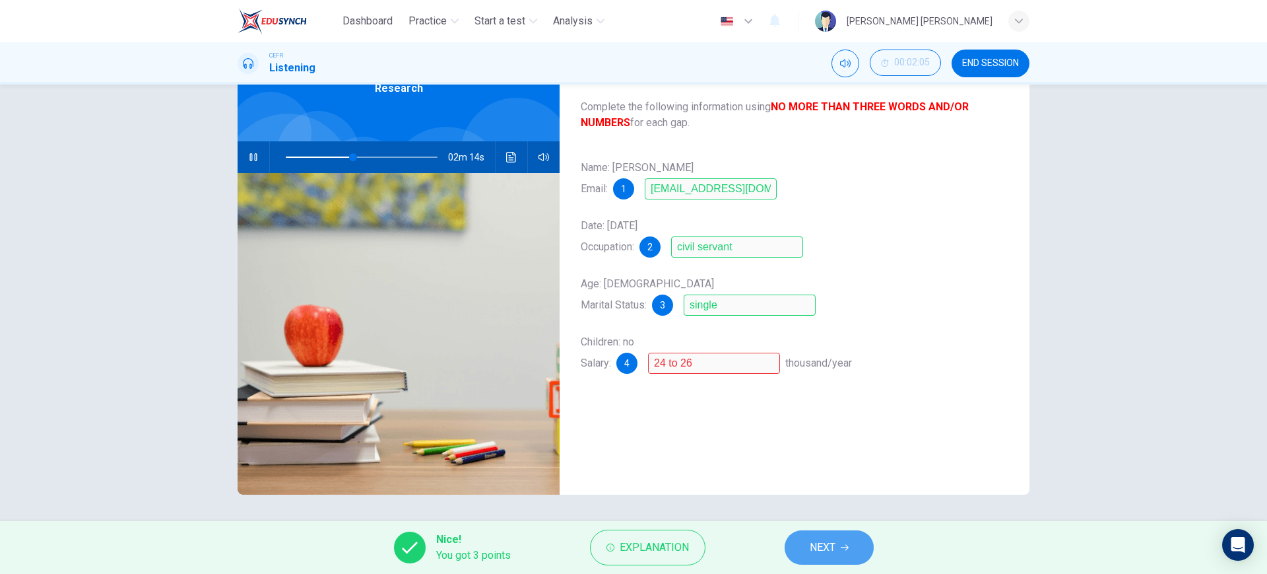
click at [819, 545] on span "NEXT" at bounding box center [823, 547] width 26 height 18
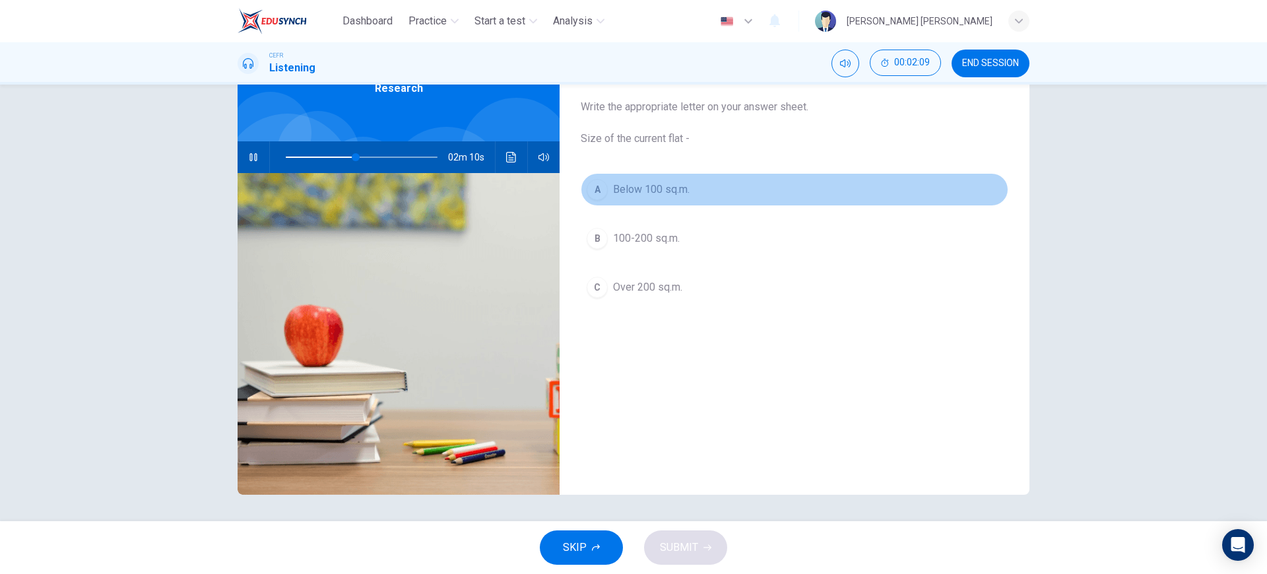
click at [712, 196] on button "A Below 100 sq.m." at bounding box center [795, 189] width 428 height 33
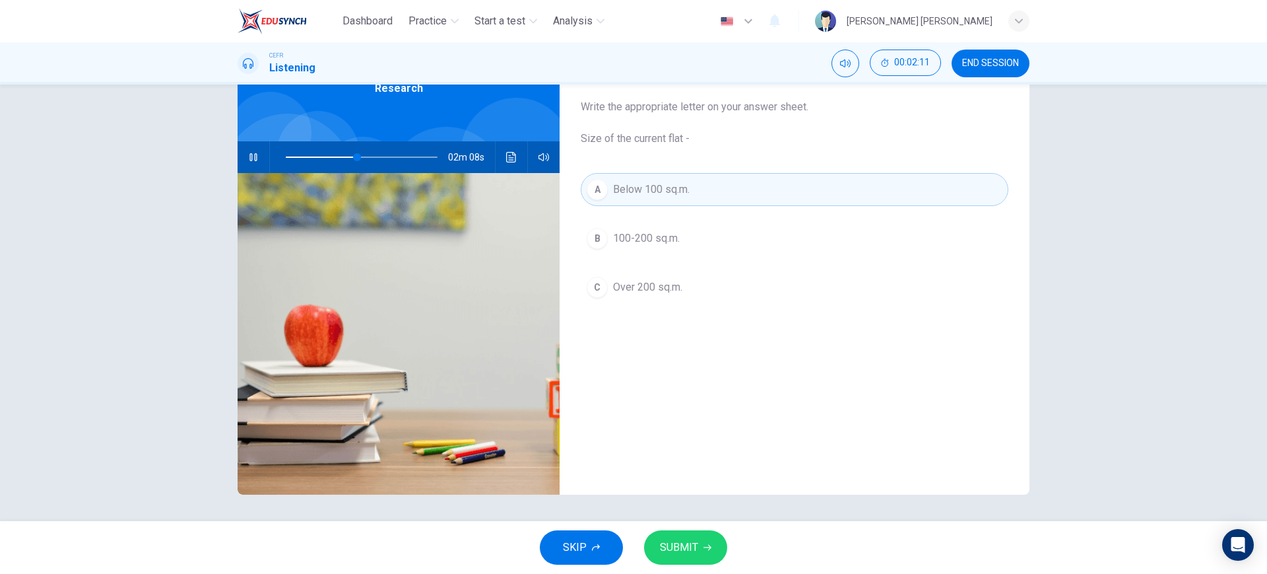
click at [698, 568] on div "SKIP SUBMIT" at bounding box center [633, 547] width 1267 height 53
click at [702, 556] on button "SUBMIT" at bounding box center [685, 547] width 83 height 34
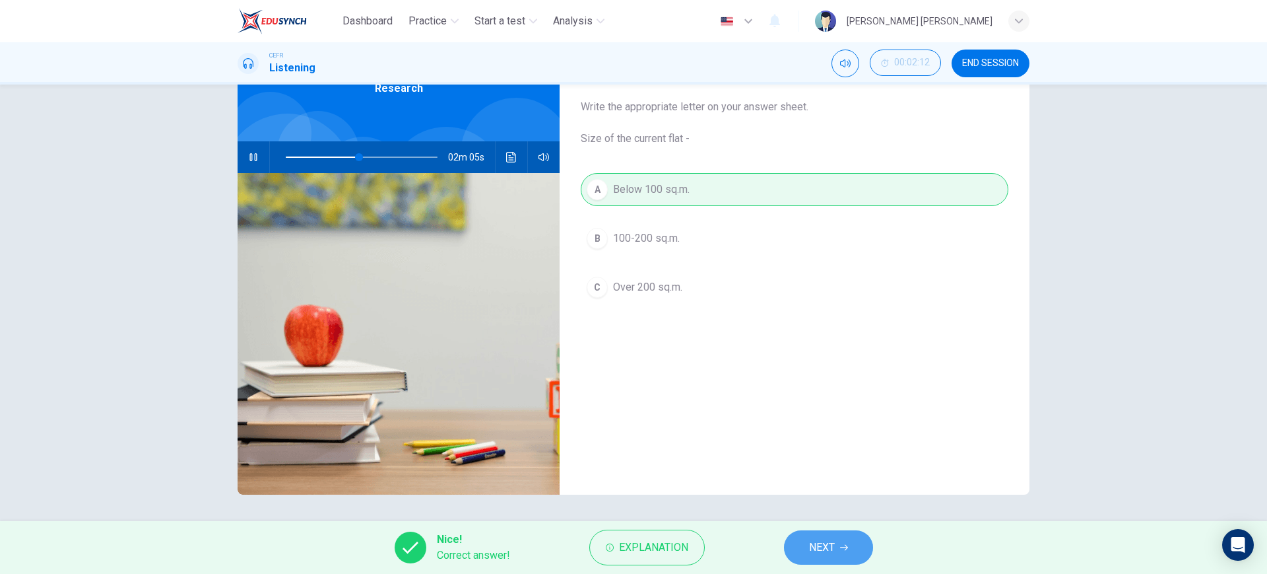
click at [819, 537] on button "NEXT" at bounding box center [828, 547] width 89 height 34
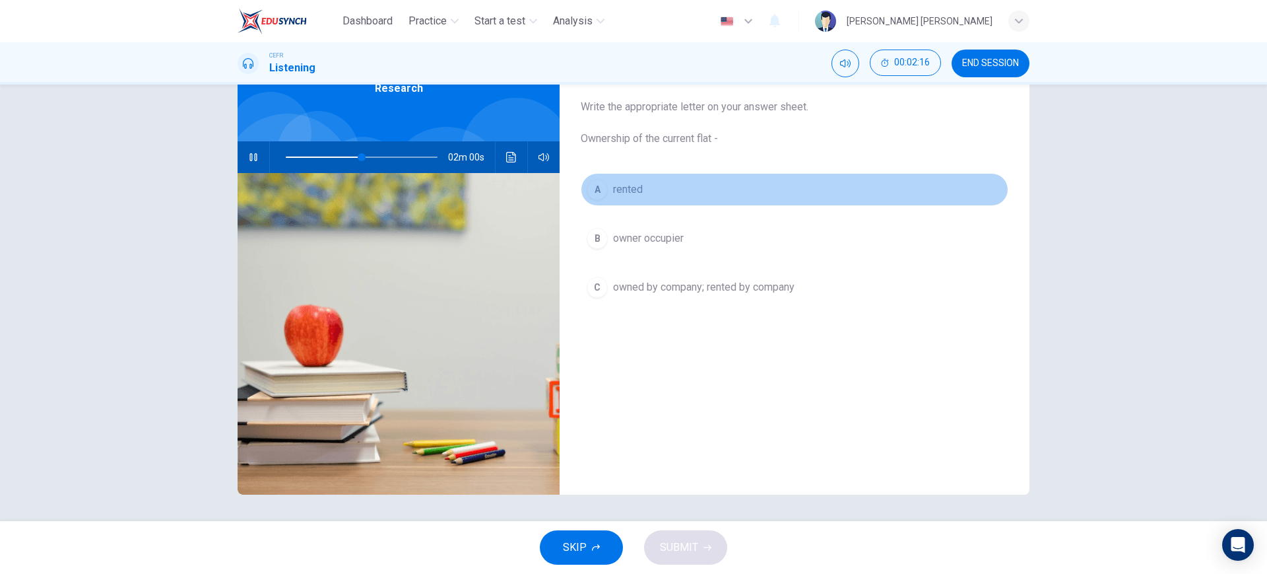
click at [740, 180] on button "A rented" at bounding box center [795, 189] width 428 height 33
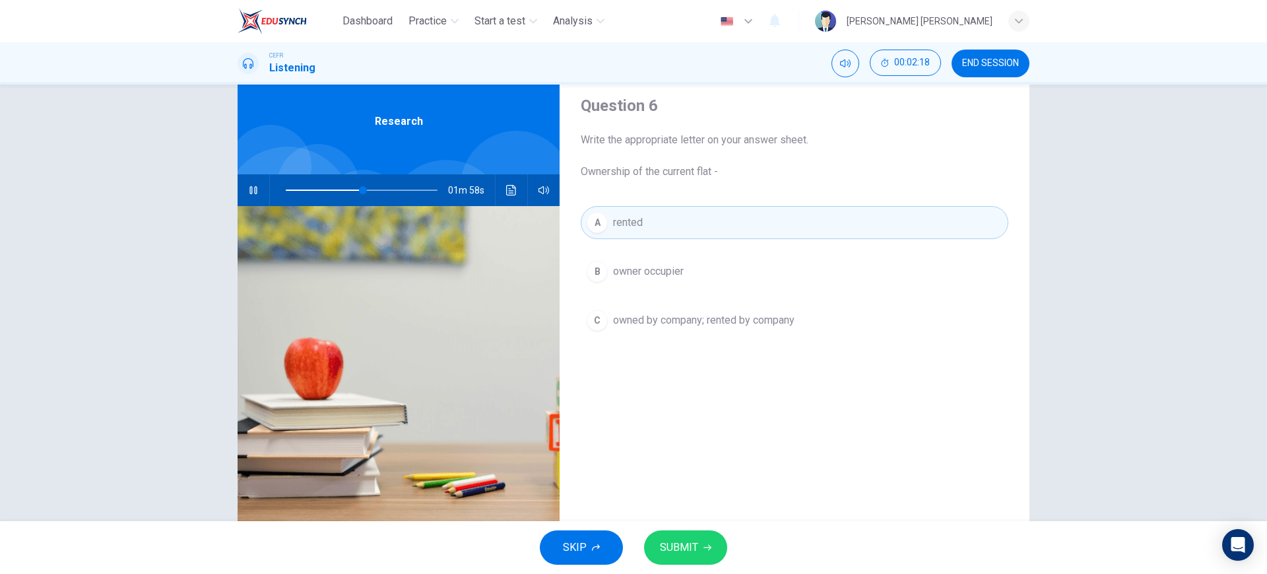
scroll to position [42, 0]
click at [346, 191] on span at bounding box center [362, 191] width 152 height 18
click at [251, 189] on icon "button" at bounding box center [253, 190] width 11 height 11
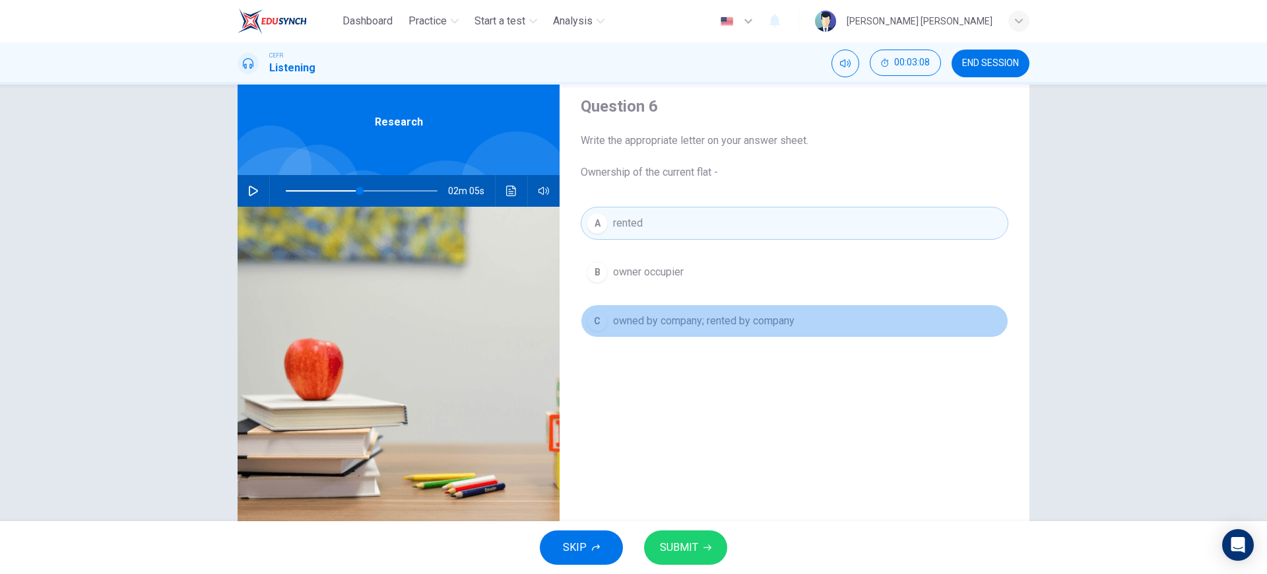
click at [670, 316] on span "owned by company; rented by company" at bounding box center [704, 321] width 182 height 16
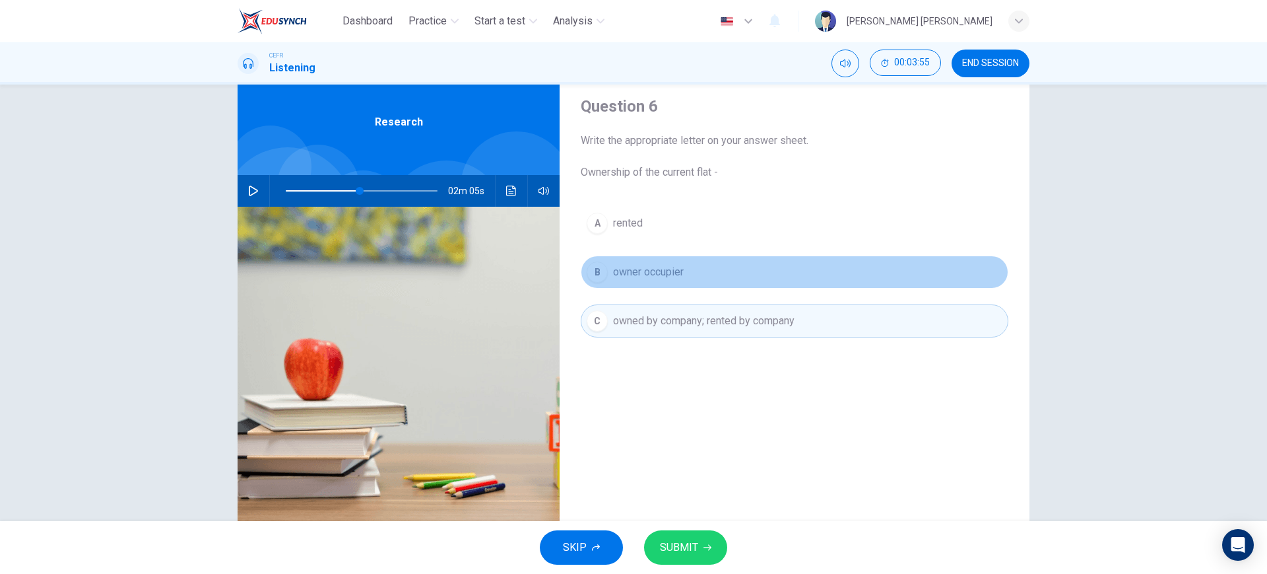
click at [727, 282] on button "B owner occupier" at bounding box center [795, 271] width 428 height 33
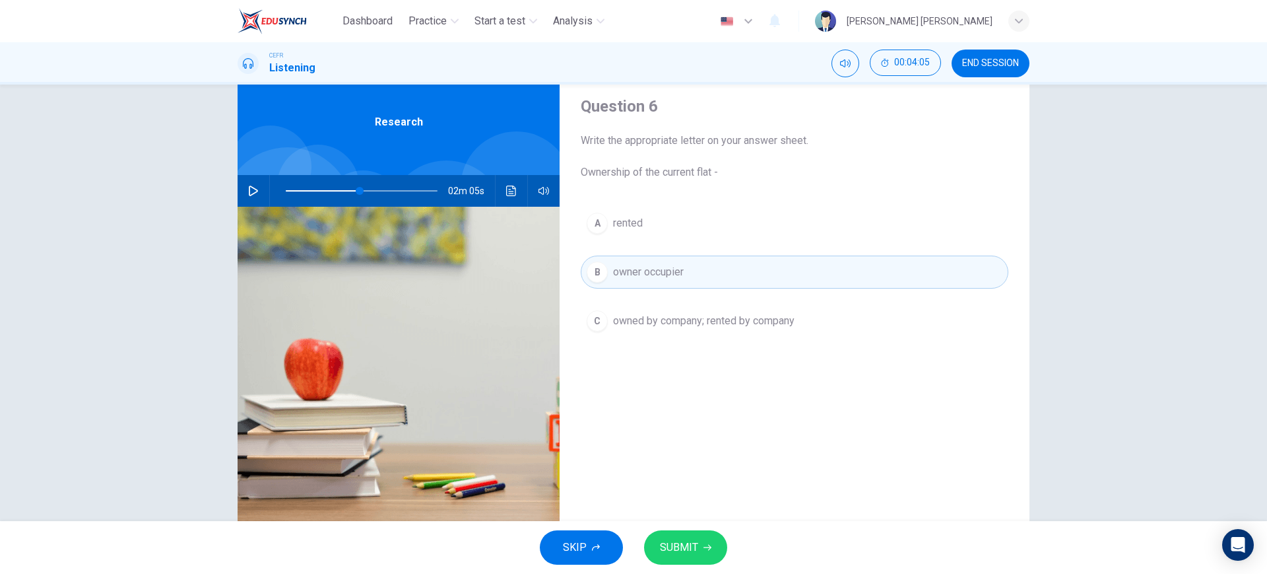
drag, startPoint x: 748, startPoint y: 228, endPoint x: 703, endPoint y: 573, distance: 347.5
click at [703, 573] on div "Dashboard Practice Start a test Analysis English en ​ NURUL NABIHAH BINTI ZULKI…" at bounding box center [633, 287] width 1267 height 574
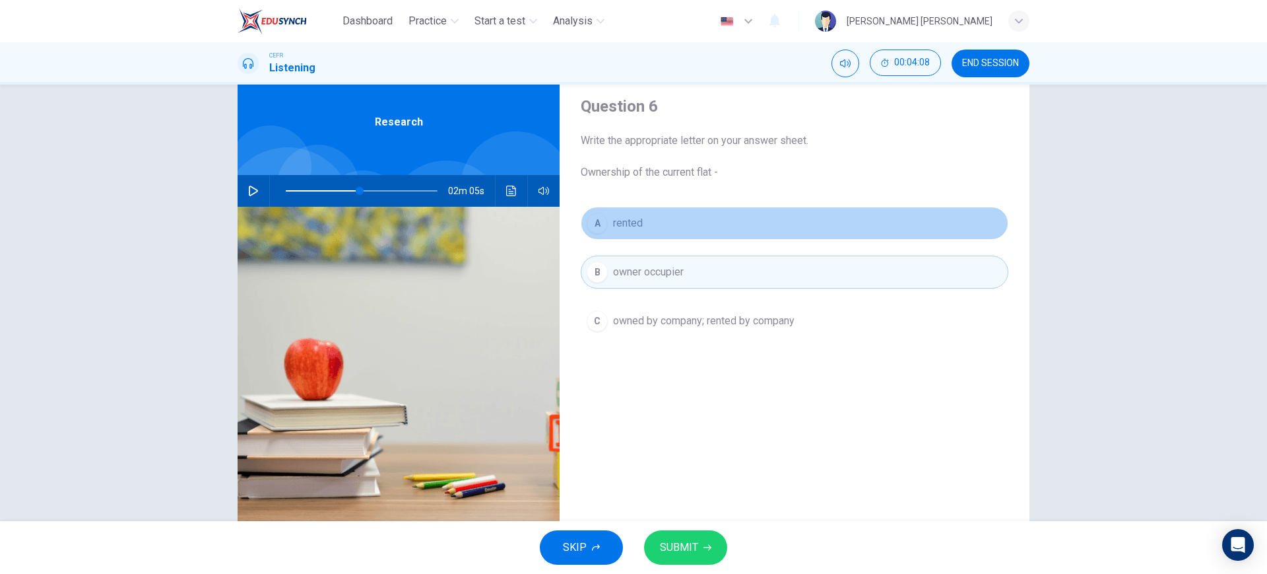
click at [729, 229] on button "A rented" at bounding box center [795, 223] width 428 height 33
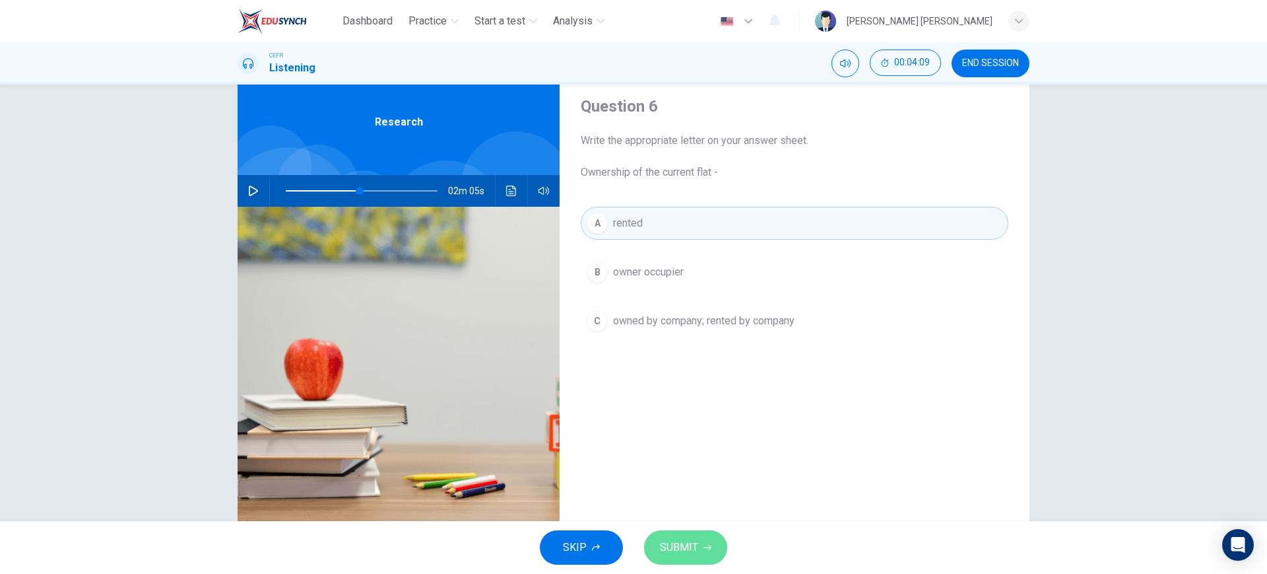
click at [677, 533] on button "SUBMIT" at bounding box center [685, 547] width 83 height 34
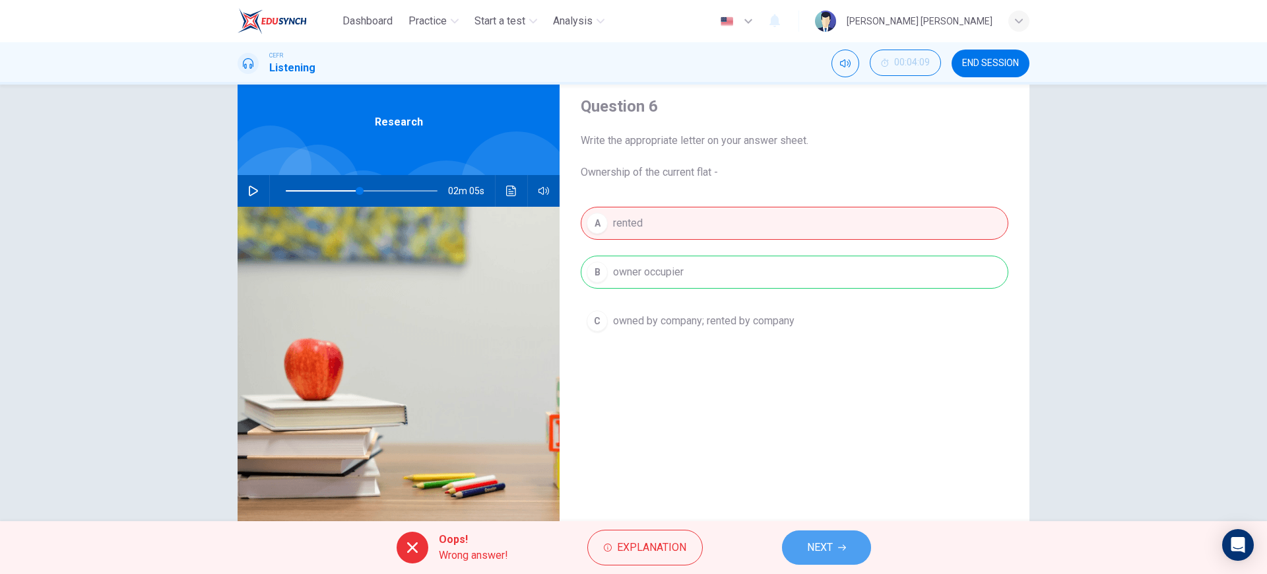
click at [817, 554] on span "NEXT" at bounding box center [820, 547] width 26 height 18
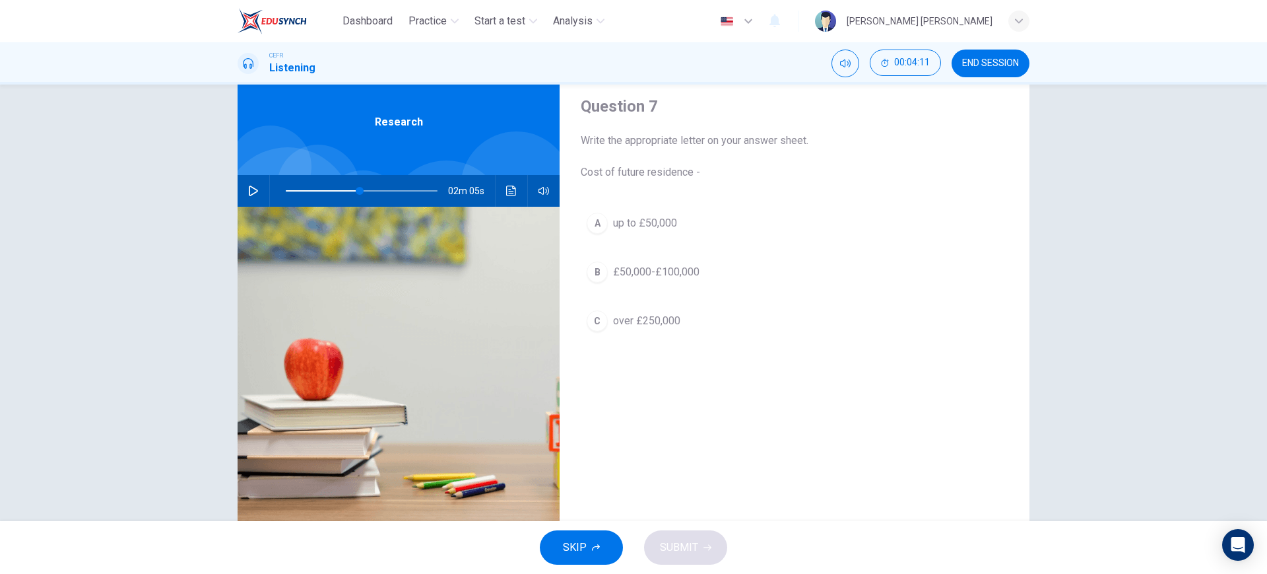
click at [241, 178] on div "02m 05s" at bounding box center [399, 191] width 322 height 32
click at [246, 184] on button "button" at bounding box center [253, 191] width 21 height 32
click at [701, 235] on button "A up to £50,000" at bounding box center [795, 223] width 428 height 33
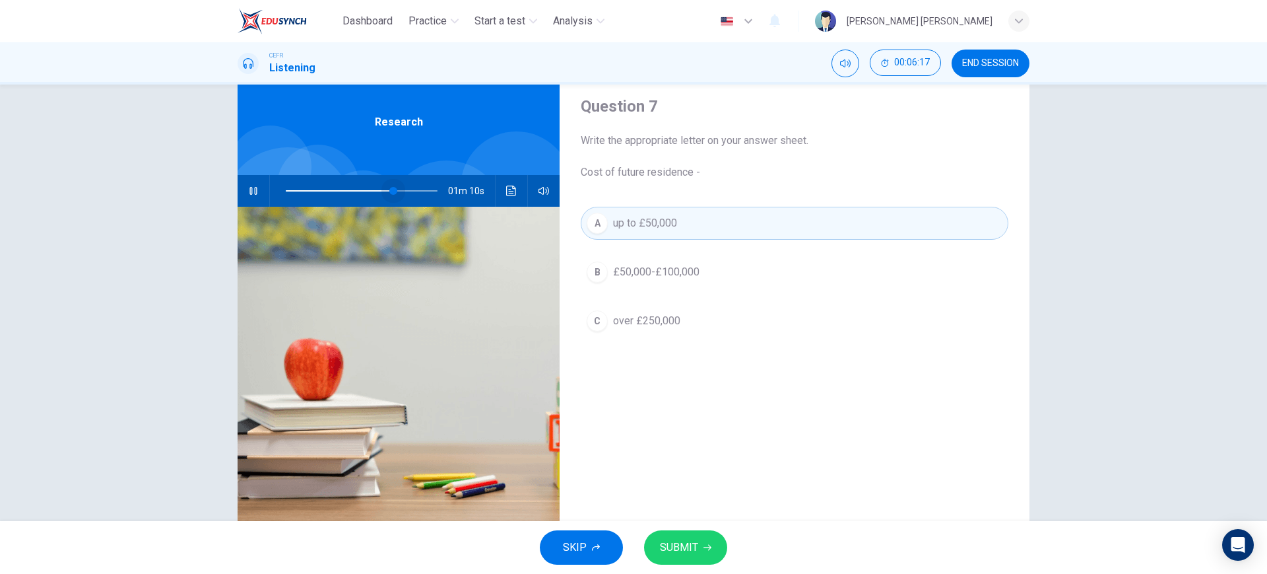
click at [390, 187] on span at bounding box center [362, 191] width 152 height 18
click at [382, 187] on span at bounding box center [386, 191] width 8 height 8
click at [368, 187] on span at bounding box center [372, 191] width 8 height 8
click at [351, 191] on span at bounding box center [362, 191] width 152 height 18
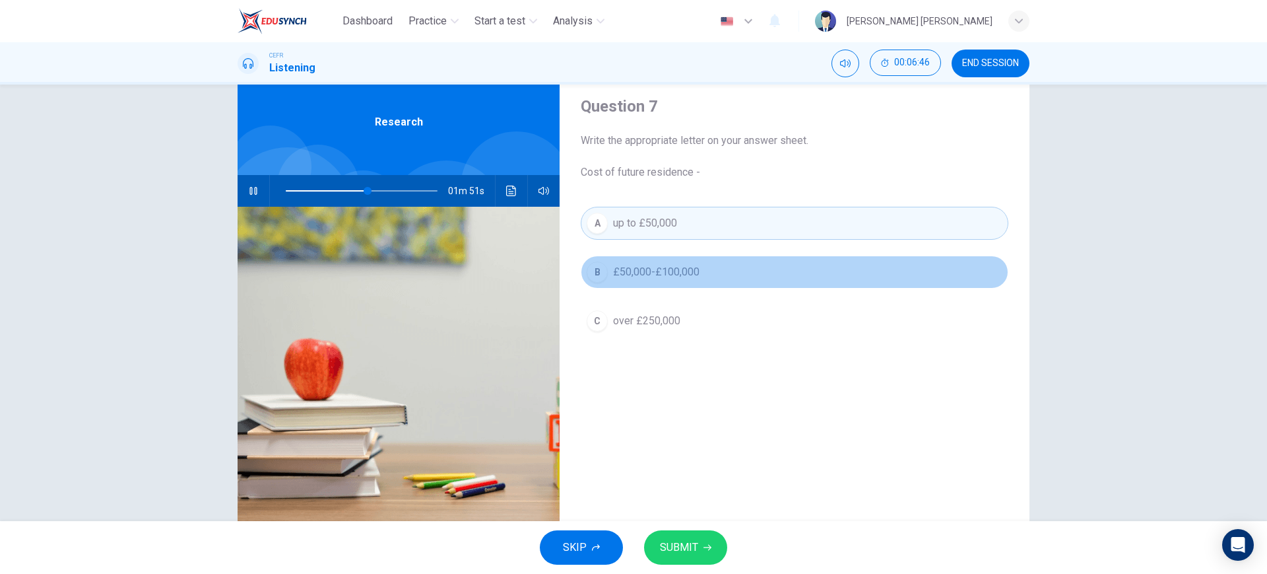
click at [738, 273] on button "B £50,000-£100,000" at bounding box center [795, 271] width 428 height 33
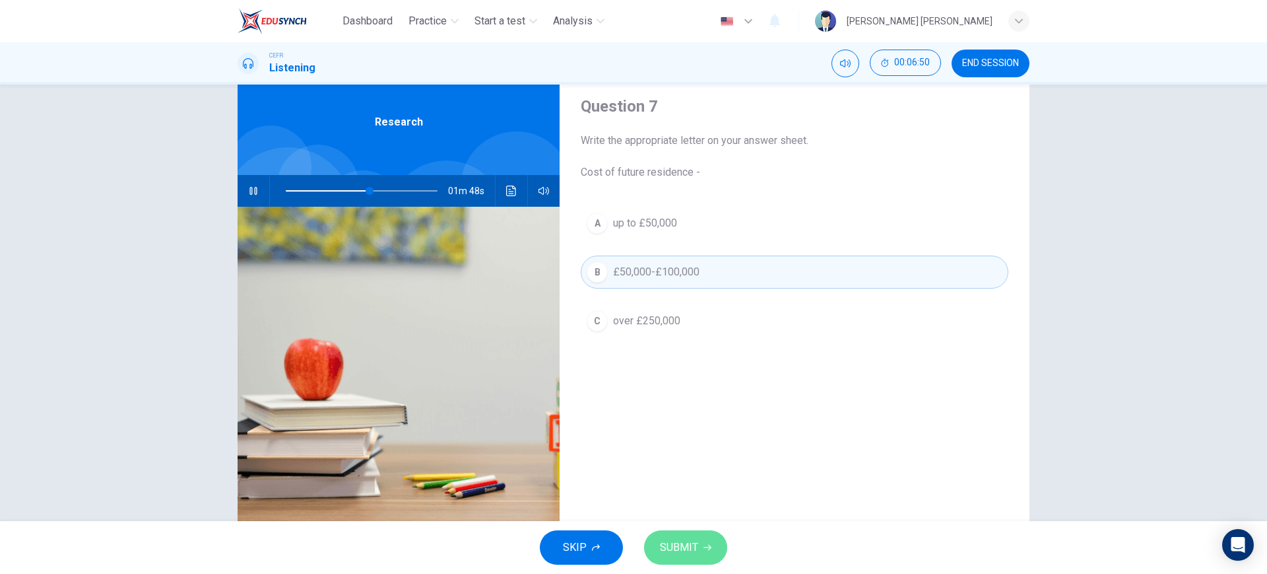
click at [709, 541] on button "SUBMIT" at bounding box center [685, 547] width 83 height 34
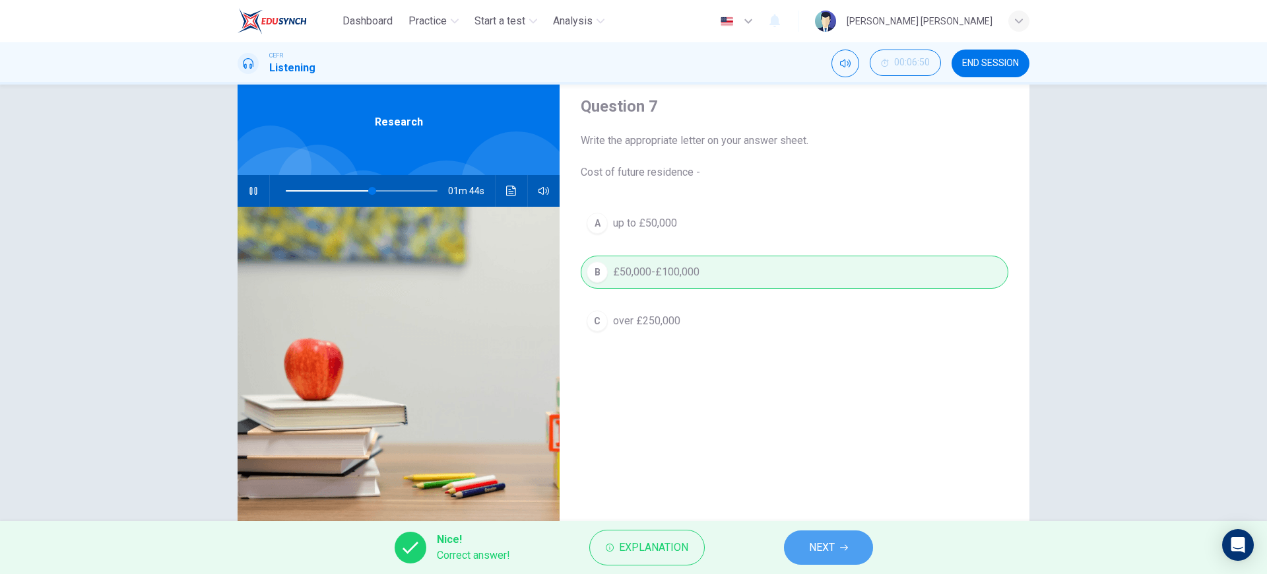
click at [830, 559] on button "NEXT" at bounding box center [828, 547] width 89 height 34
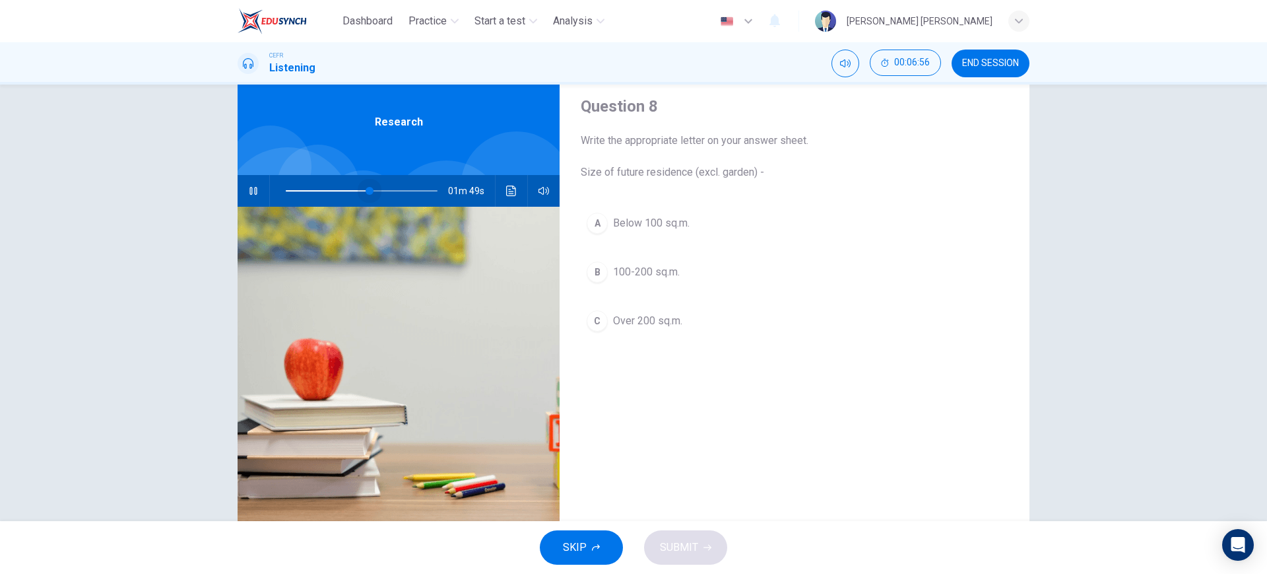
click at [366, 187] on span at bounding box center [370, 191] width 8 height 8
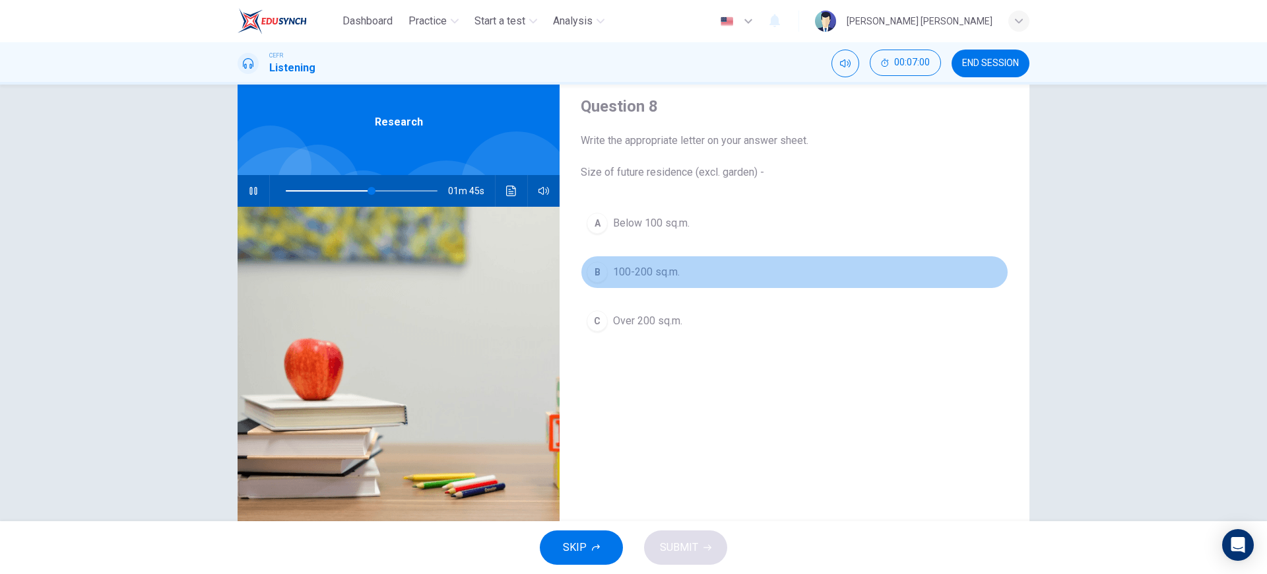
click at [674, 283] on button "B 100-200 sq.m." at bounding box center [795, 271] width 428 height 33
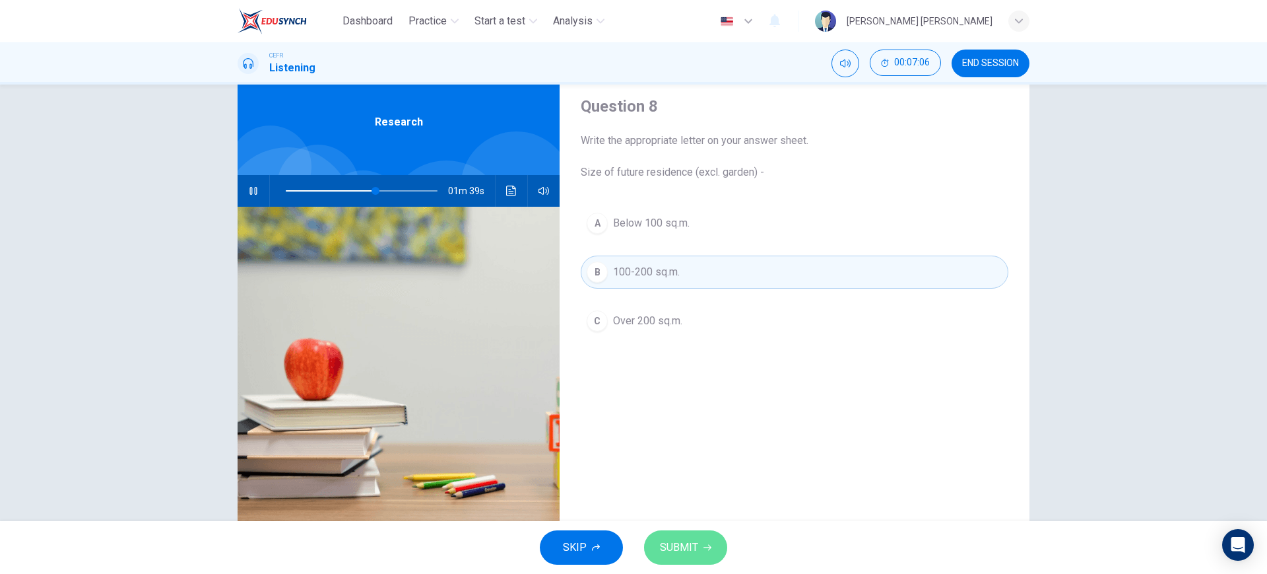
click at [694, 552] on span "SUBMIT" at bounding box center [679, 547] width 38 height 18
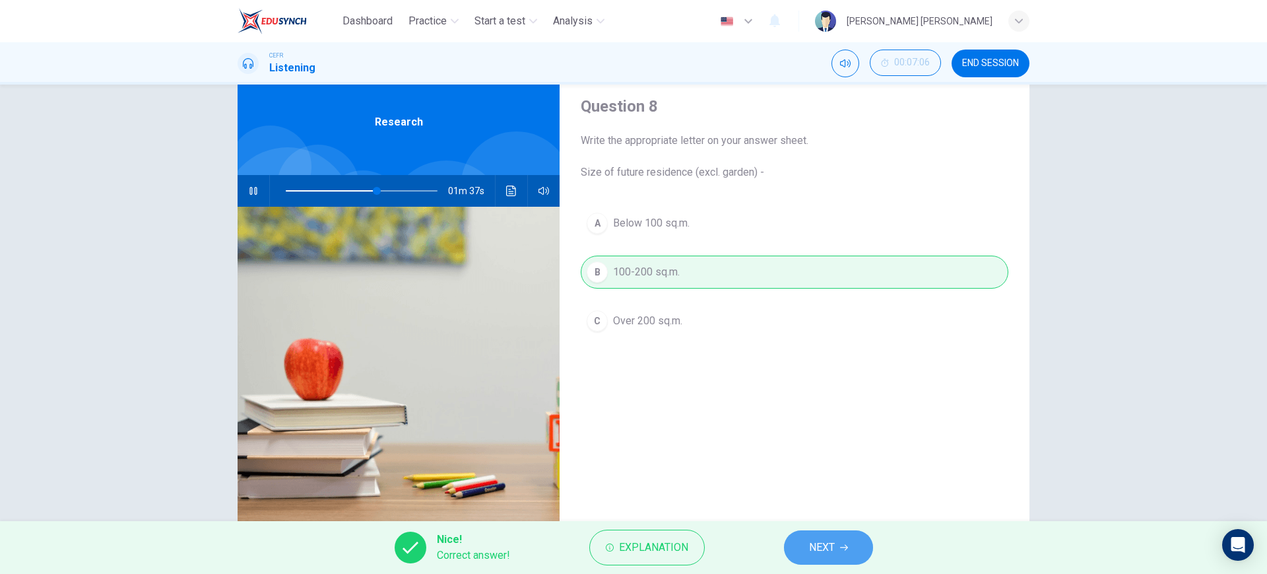
click at [839, 545] on button "NEXT" at bounding box center [828, 547] width 89 height 34
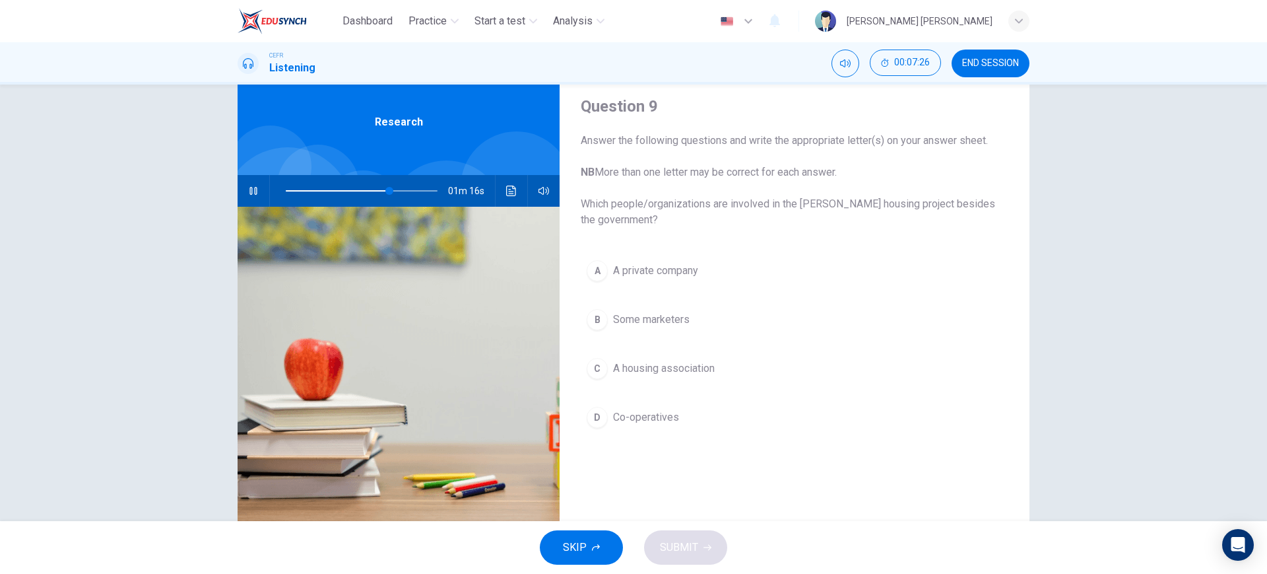
click at [787, 263] on button "A A private company" at bounding box center [795, 270] width 428 height 33
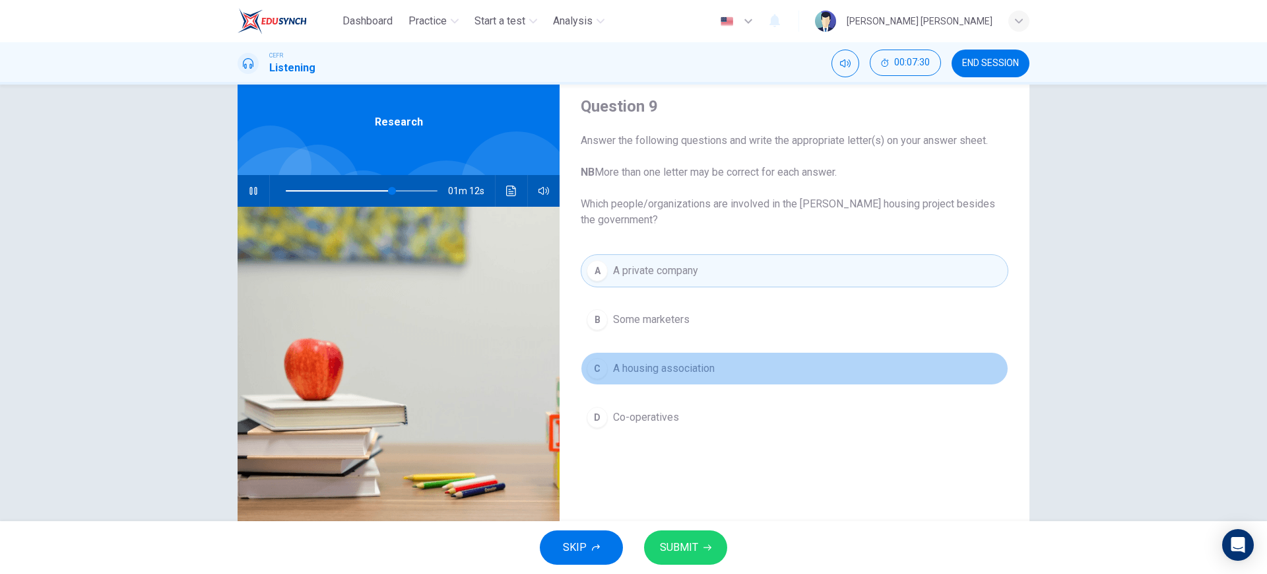
click at [704, 383] on button "C A housing association" at bounding box center [795, 368] width 428 height 33
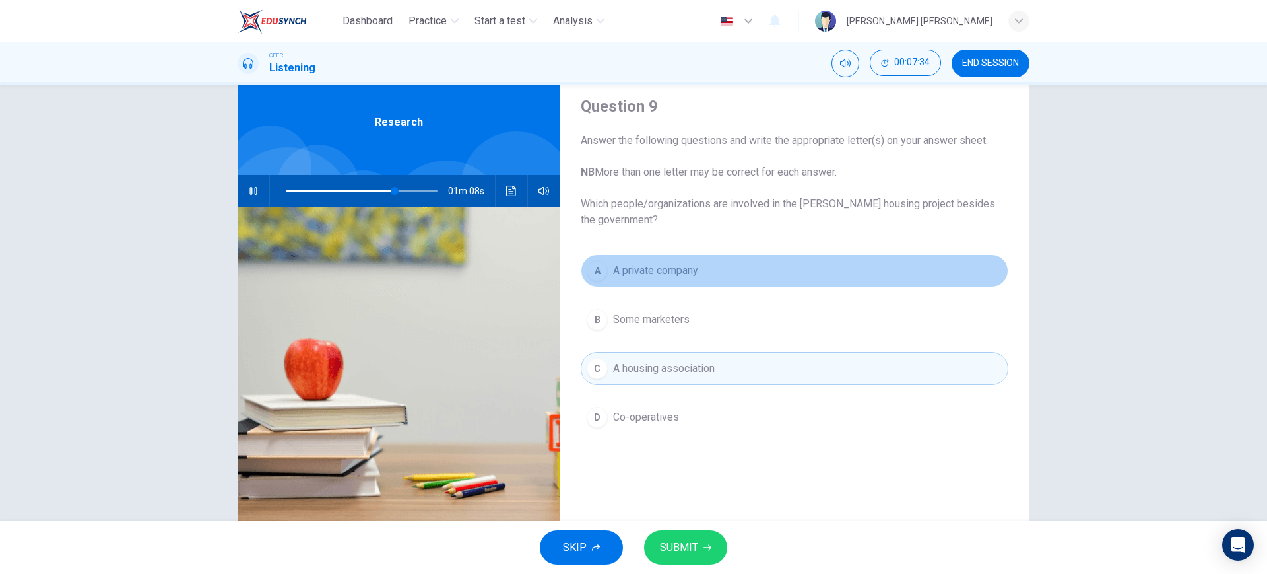
click at [716, 273] on button "A A private company" at bounding box center [795, 270] width 428 height 33
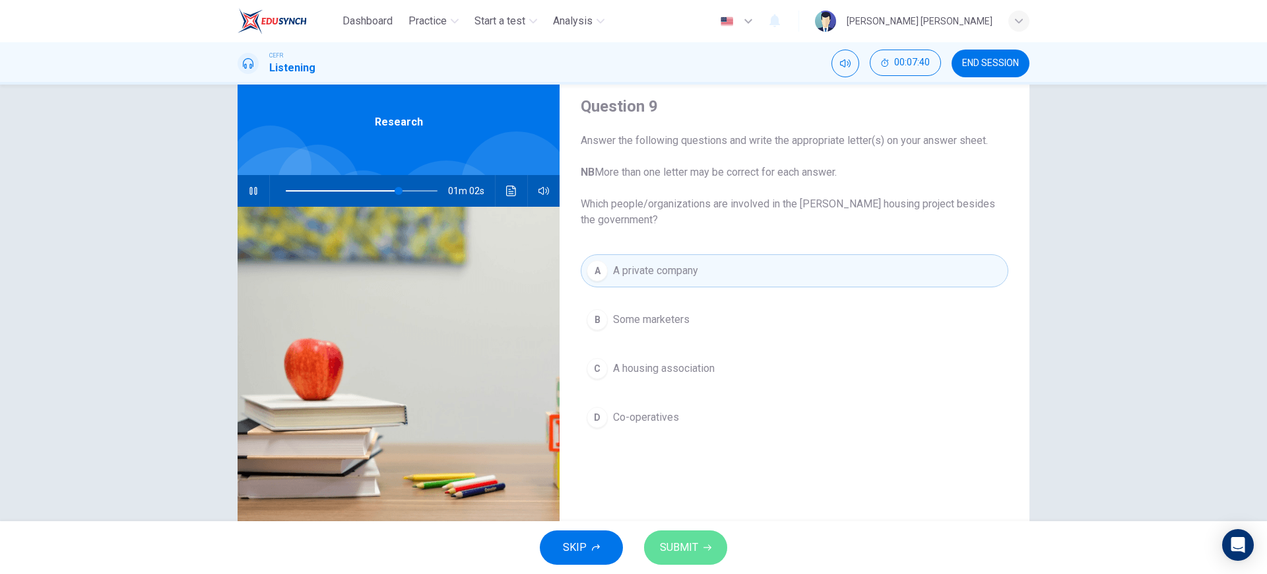
click at [688, 531] on button "SUBMIT" at bounding box center [685, 547] width 83 height 34
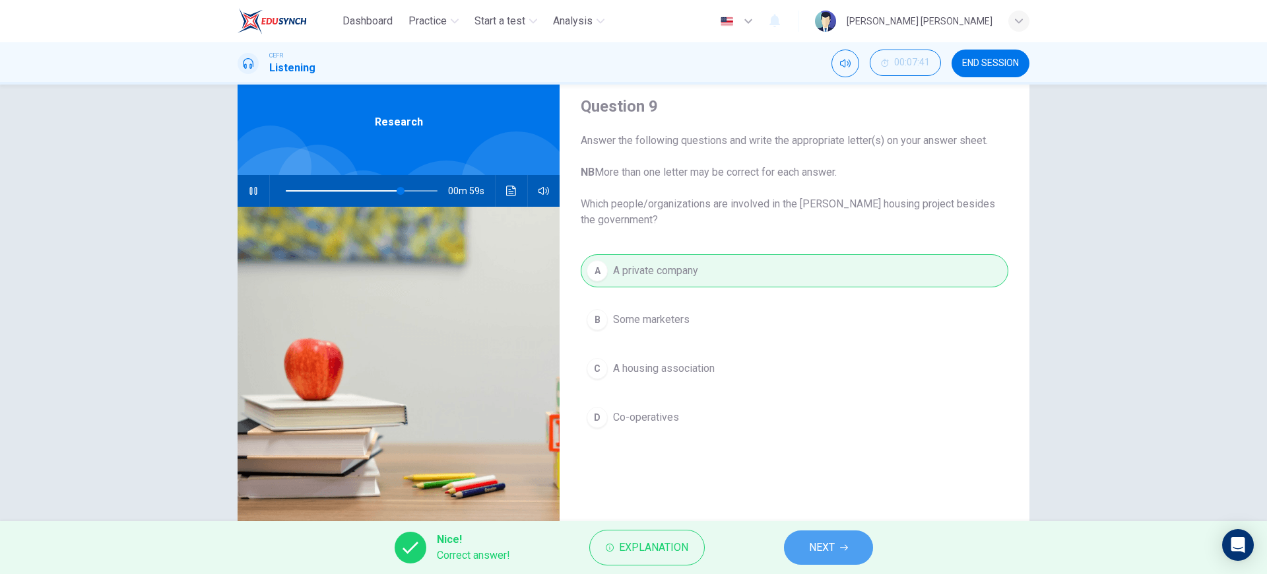
click at [830, 550] on span "NEXT" at bounding box center [822, 547] width 26 height 18
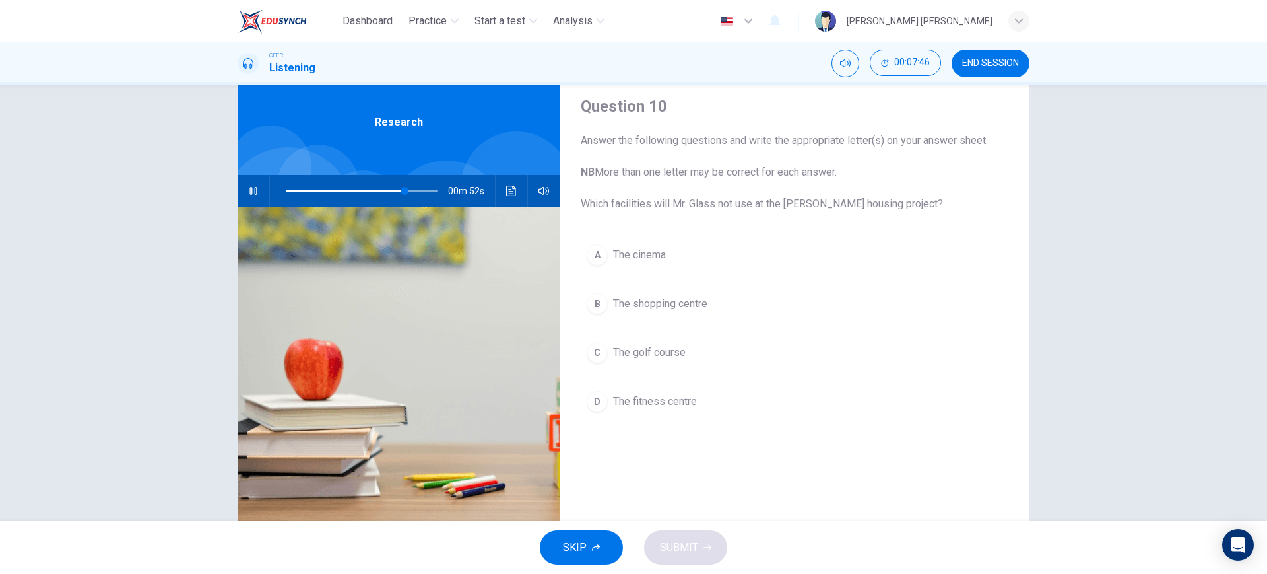
click at [708, 363] on button "C The golf course" at bounding box center [795, 352] width 428 height 33
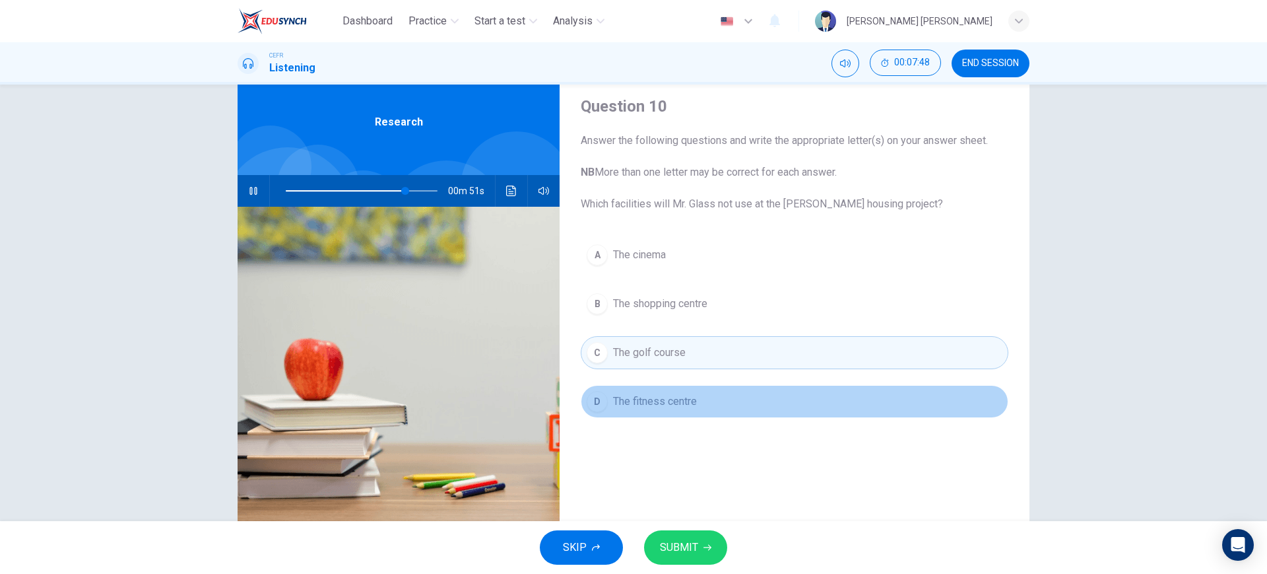
click at [715, 409] on button "D The fitness centre" at bounding box center [795, 401] width 428 height 33
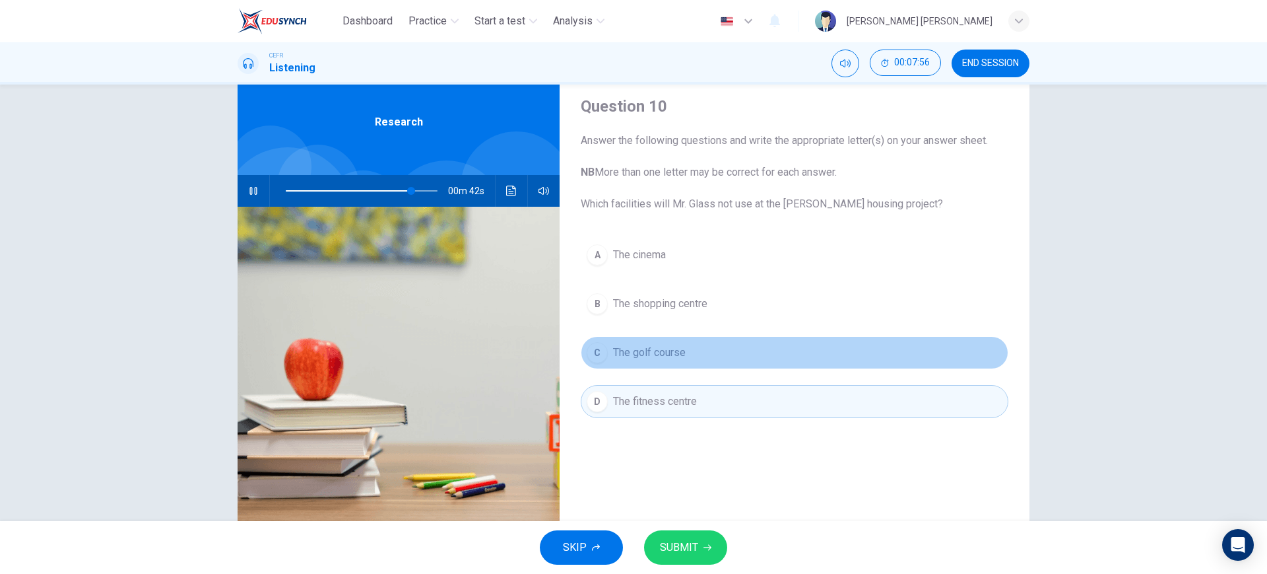
click at [720, 365] on button "C The golf course" at bounding box center [795, 352] width 428 height 33
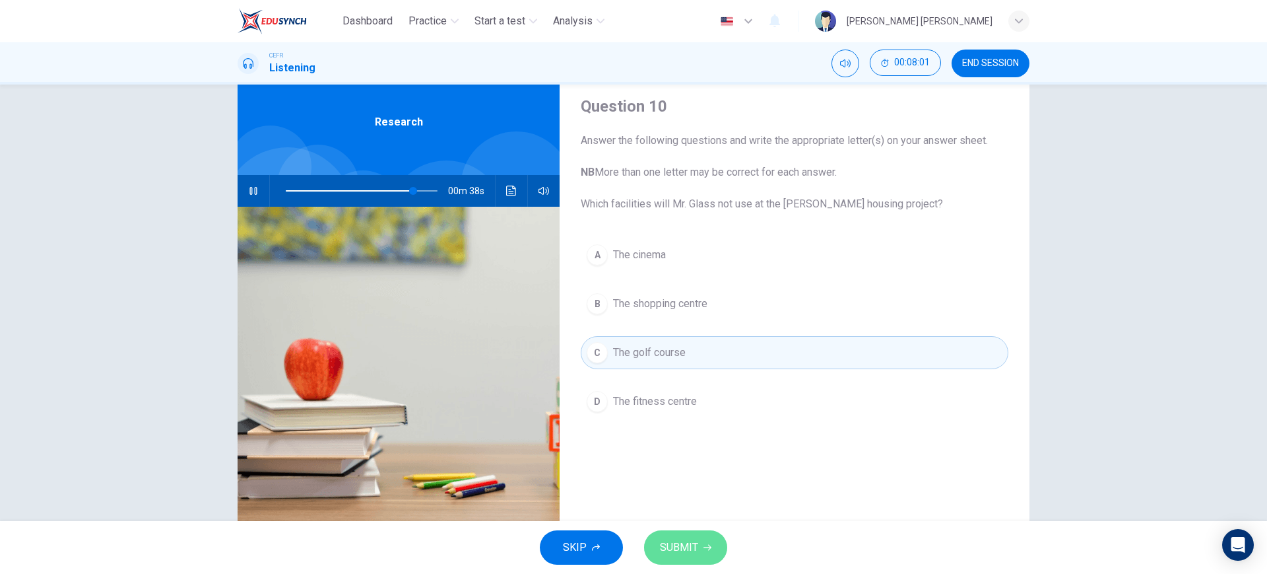
click at [706, 556] on button "SUBMIT" at bounding box center [685, 547] width 83 height 34
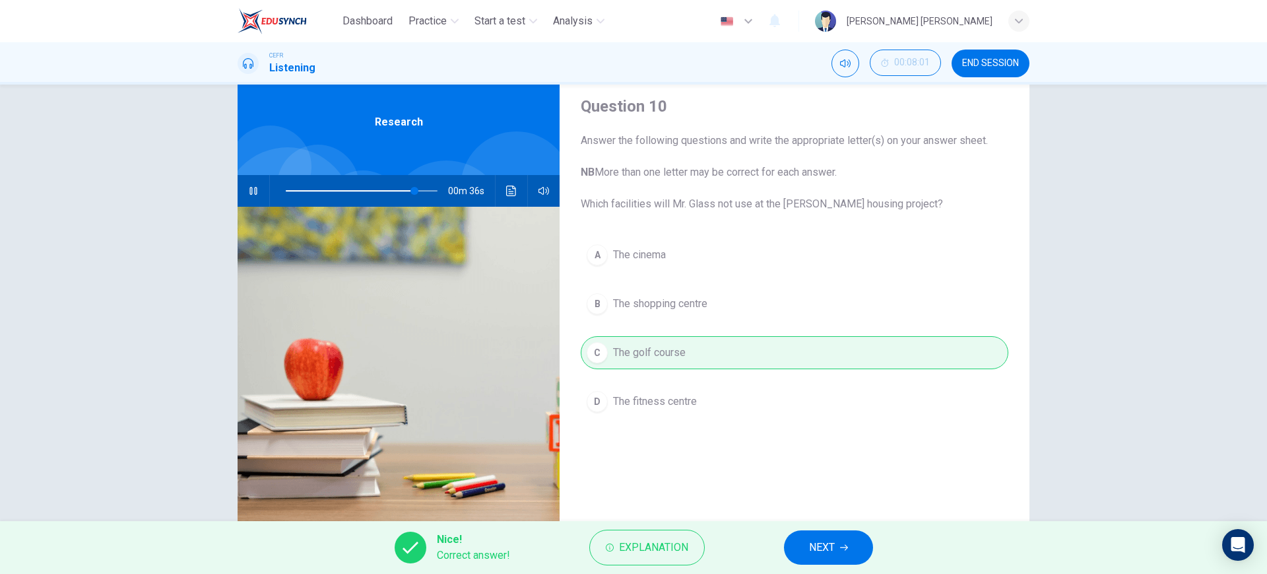
type input "85"
click at [837, 551] on button "NEXT" at bounding box center [828, 547] width 89 height 34
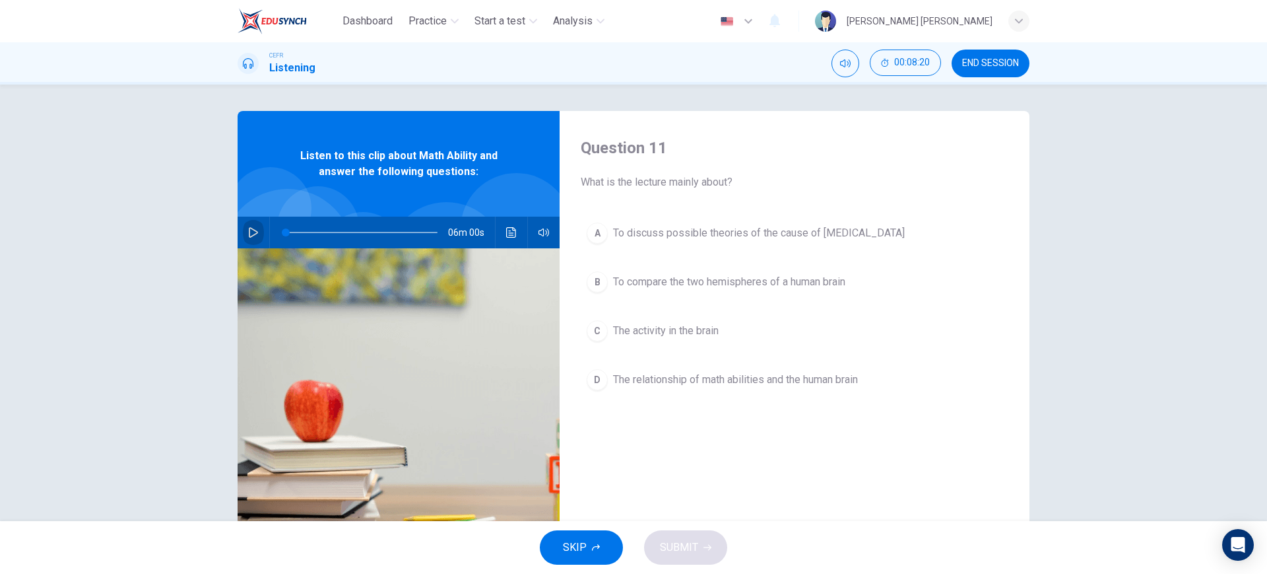
click at [248, 234] on icon "button" at bounding box center [253, 232] width 11 height 11
click at [286, 231] on span at bounding box center [362, 232] width 152 height 18
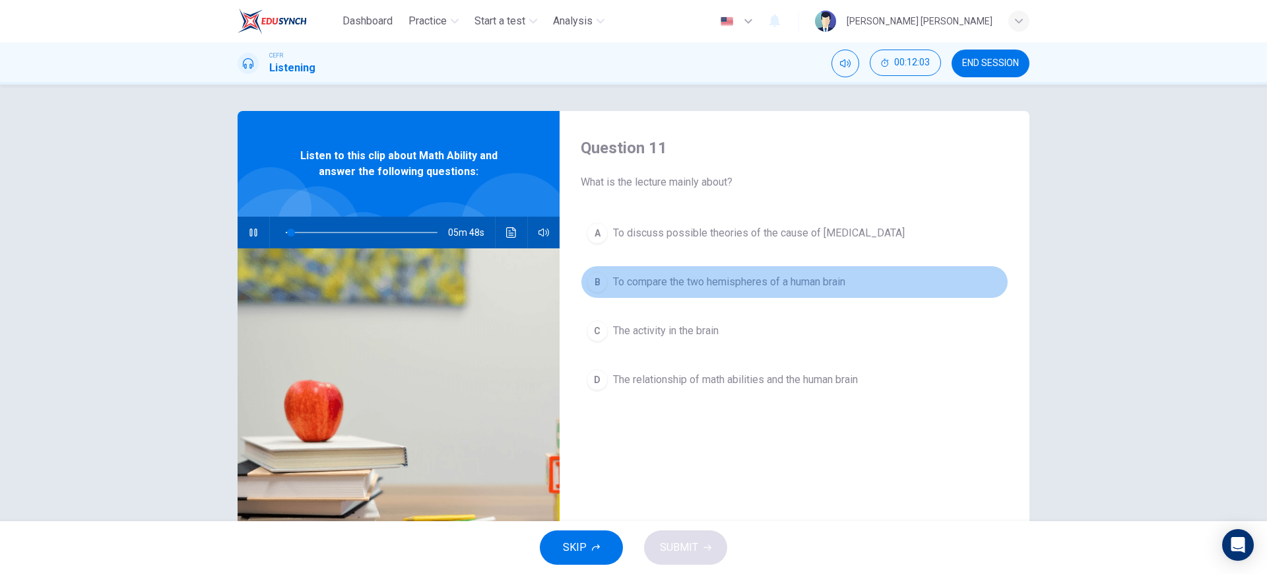
click at [681, 286] on span "To compare the two hemispheres of a human brain" at bounding box center [729, 282] width 232 height 16
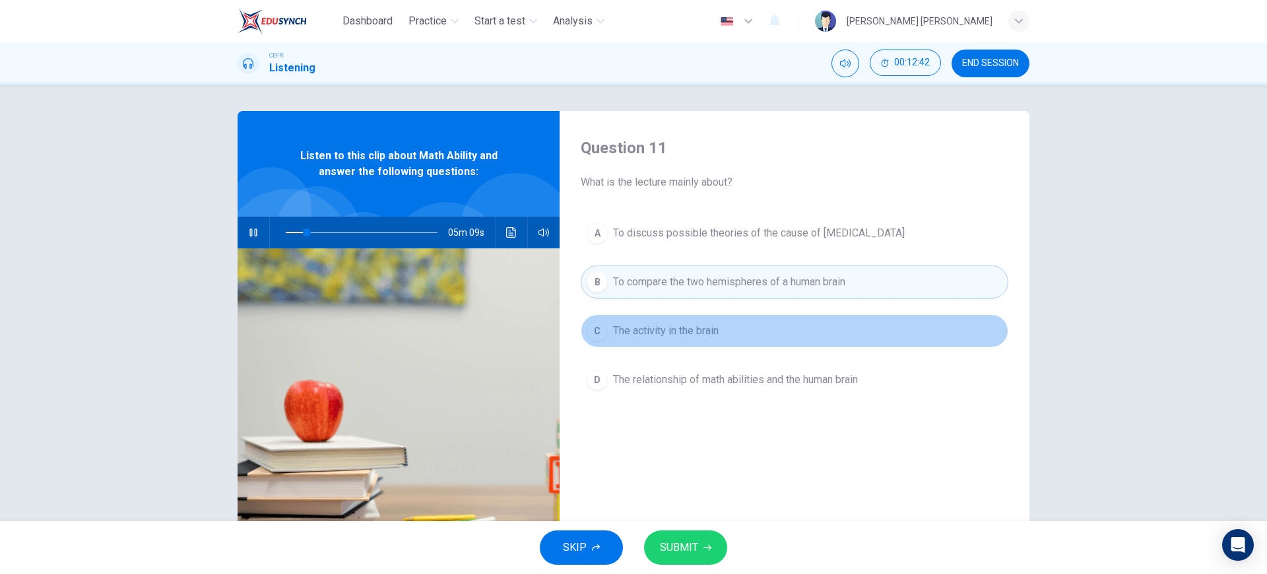
click at [745, 337] on button "C The activity in the brain" at bounding box center [795, 330] width 428 height 33
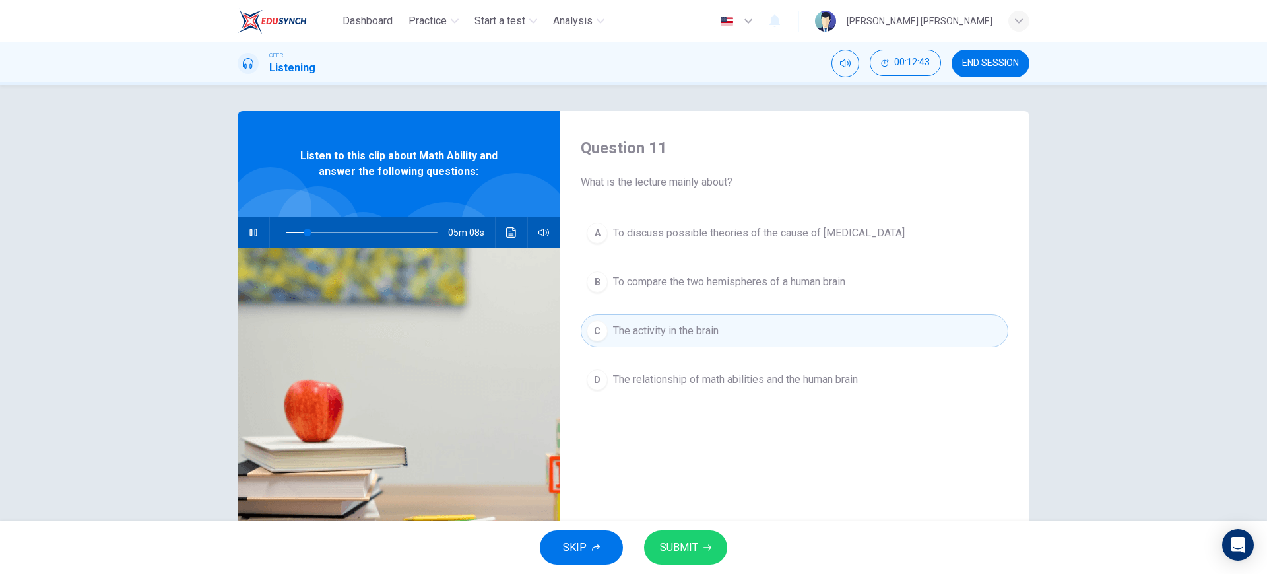
click at [771, 378] on span "The relationship of math abilities and the human brain" at bounding box center [735, 380] width 245 height 16
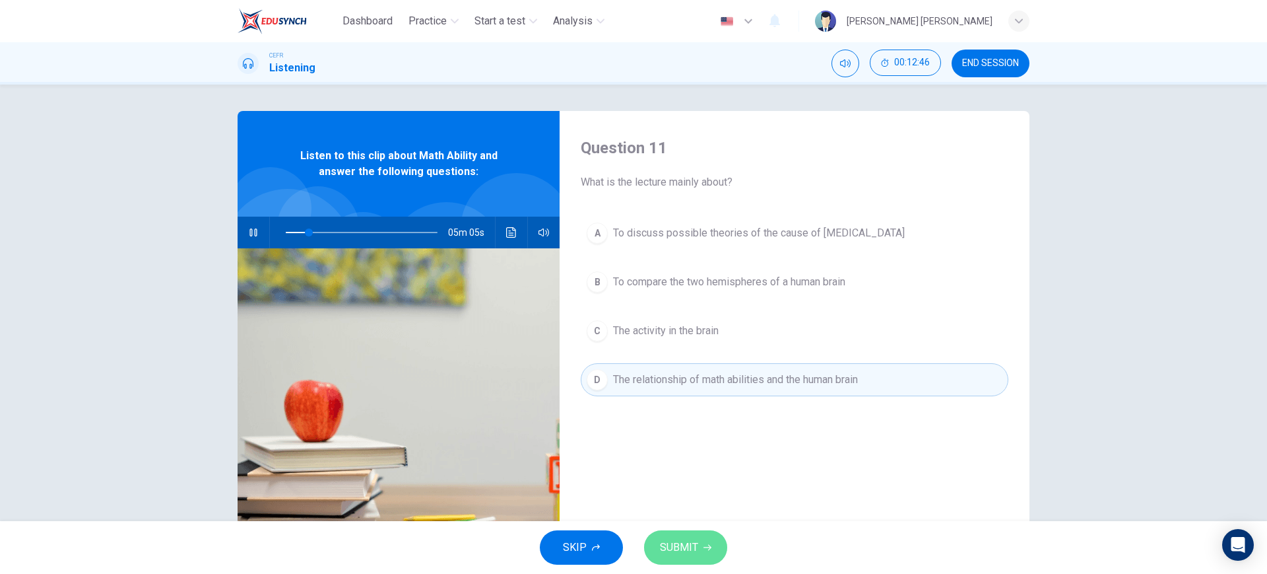
click at [686, 544] on span "SUBMIT" at bounding box center [679, 547] width 38 height 18
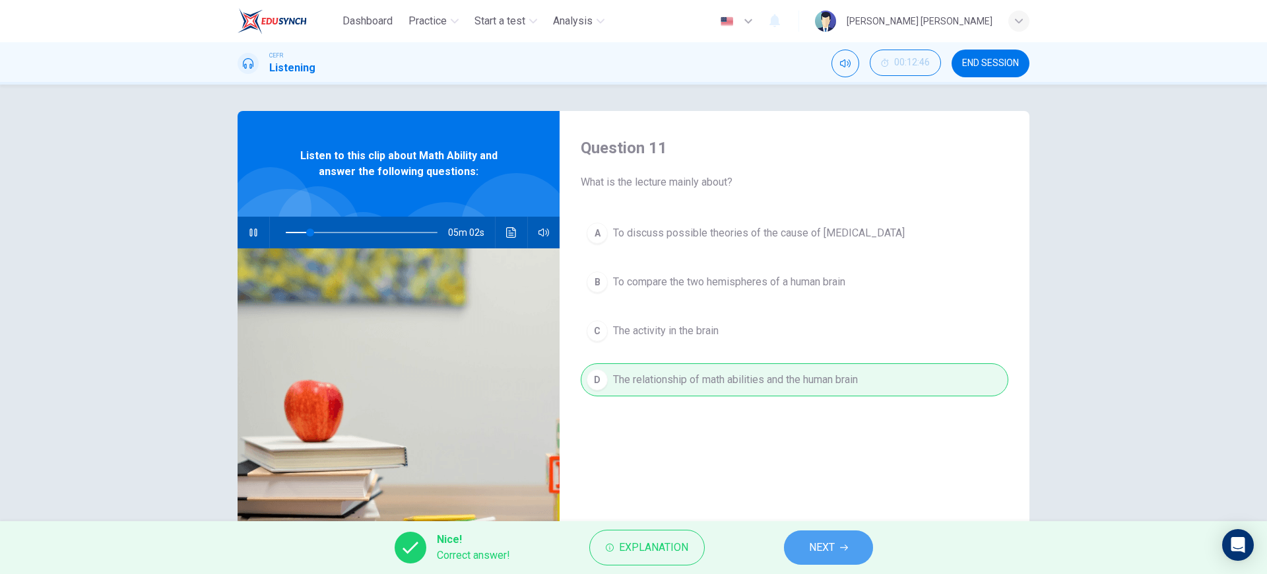
click at [855, 537] on button "NEXT" at bounding box center [828, 547] width 89 height 34
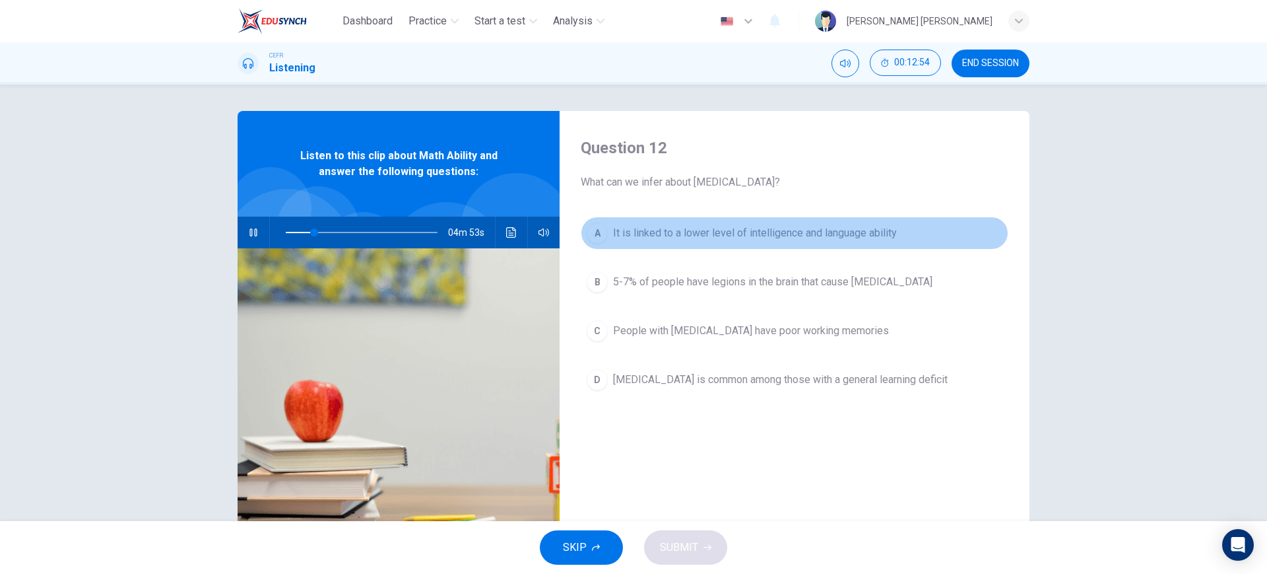
click at [839, 242] on button "A It is linked to a lower level of intelligence and language ability" at bounding box center [795, 233] width 428 height 33
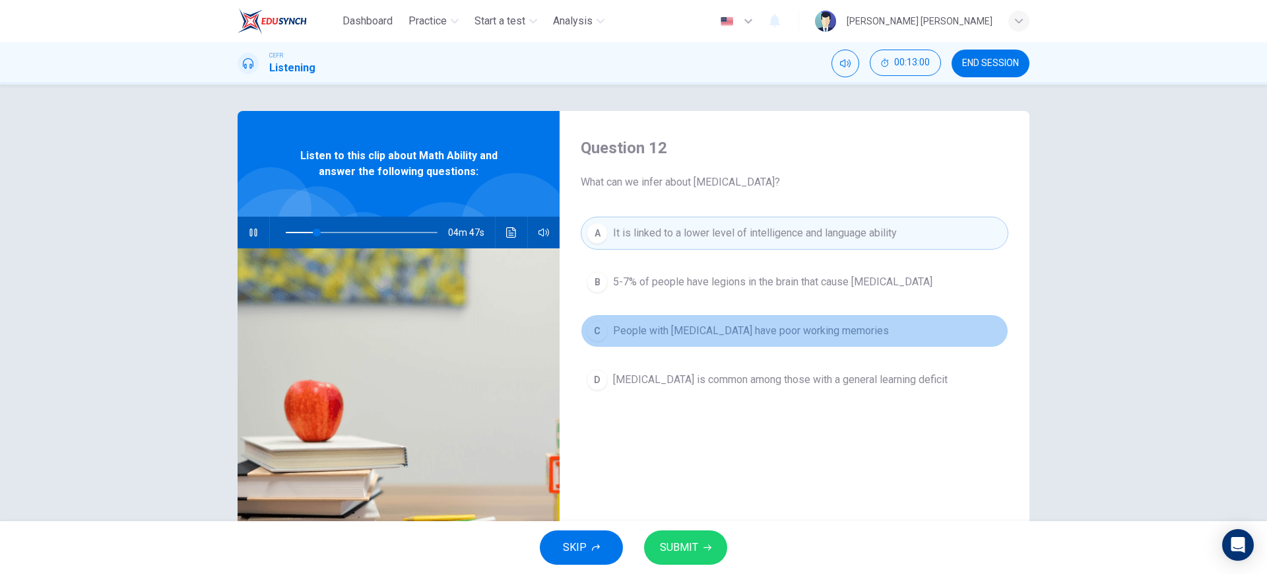
click at [811, 326] on span "People with dyscalculia have poor working memories" at bounding box center [751, 331] width 276 height 16
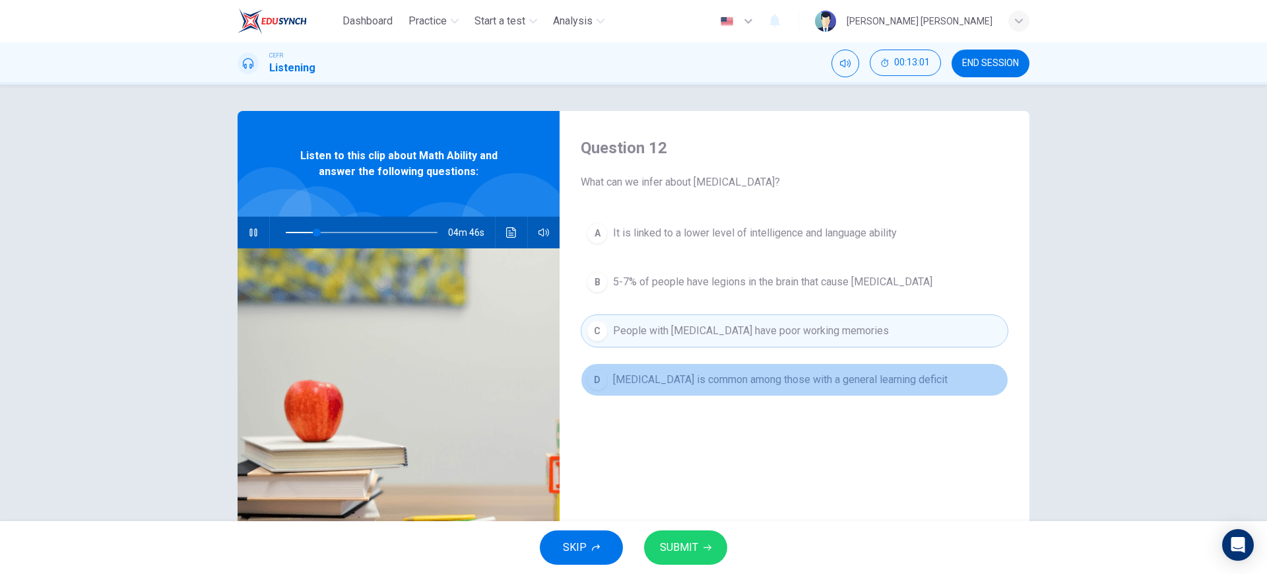
click at [830, 380] on span "Dyscalculia is common among those with a general learning deficit" at bounding box center [780, 380] width 335 height 16
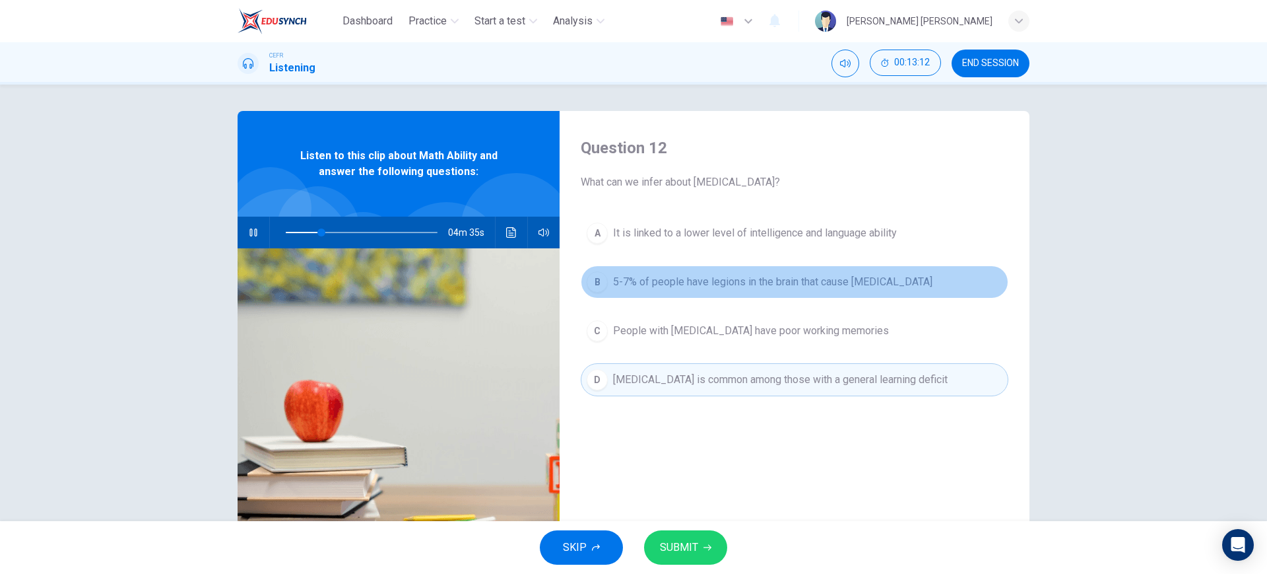
click at [809, 279] on span "5-7% of people have legions in the brain that cause dyscalculia" at bounding box center [772, 282] width 319 height 16
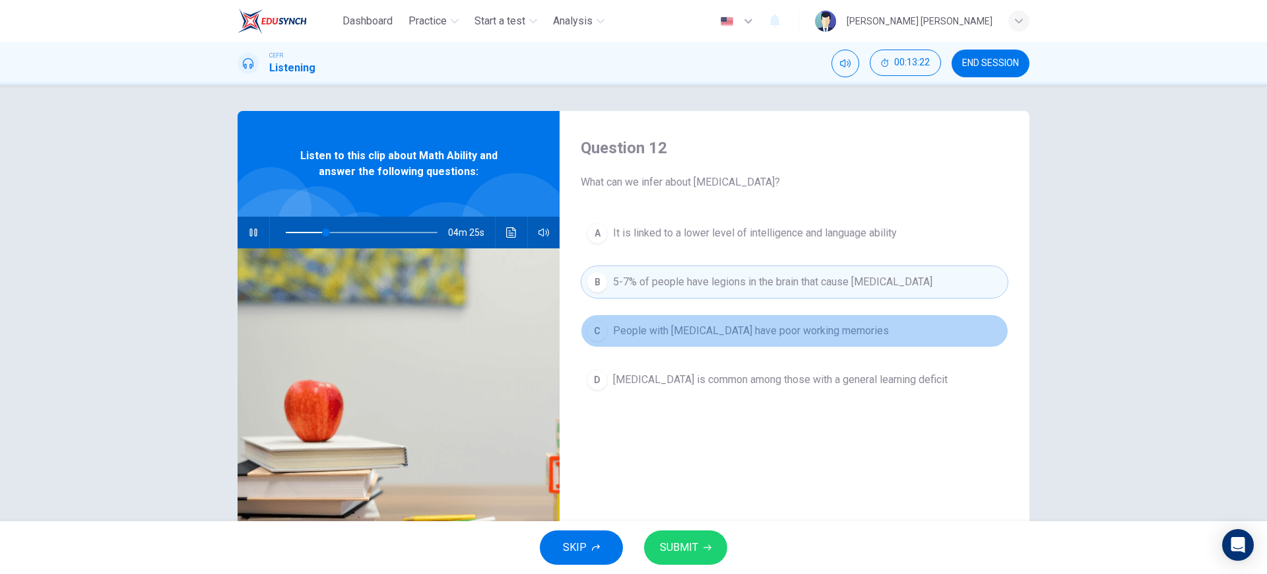
click at [810, 338] on span "People with dyscalculia have poor working memories" at bounding box center [751, 331] width 276 height 16
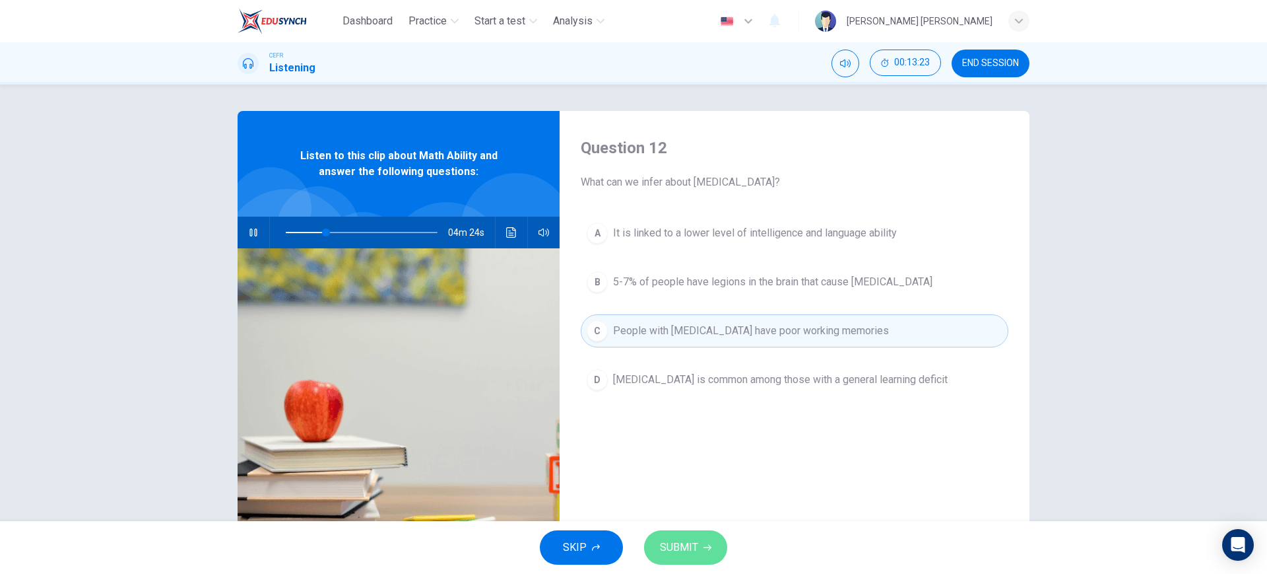
click at [686, 539] on span "SUBMIT" at bounding box center [679, 547] width 38 height 18
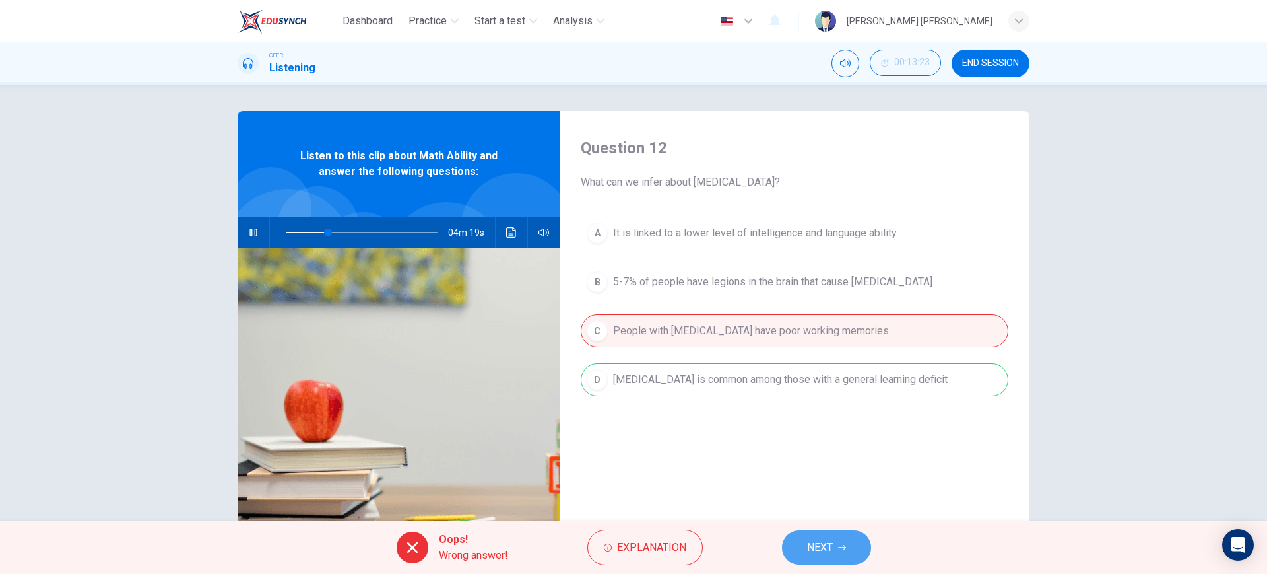
click at [819, 541] on span "NEXT" at bounding box center [820, 547] width 26 height 18
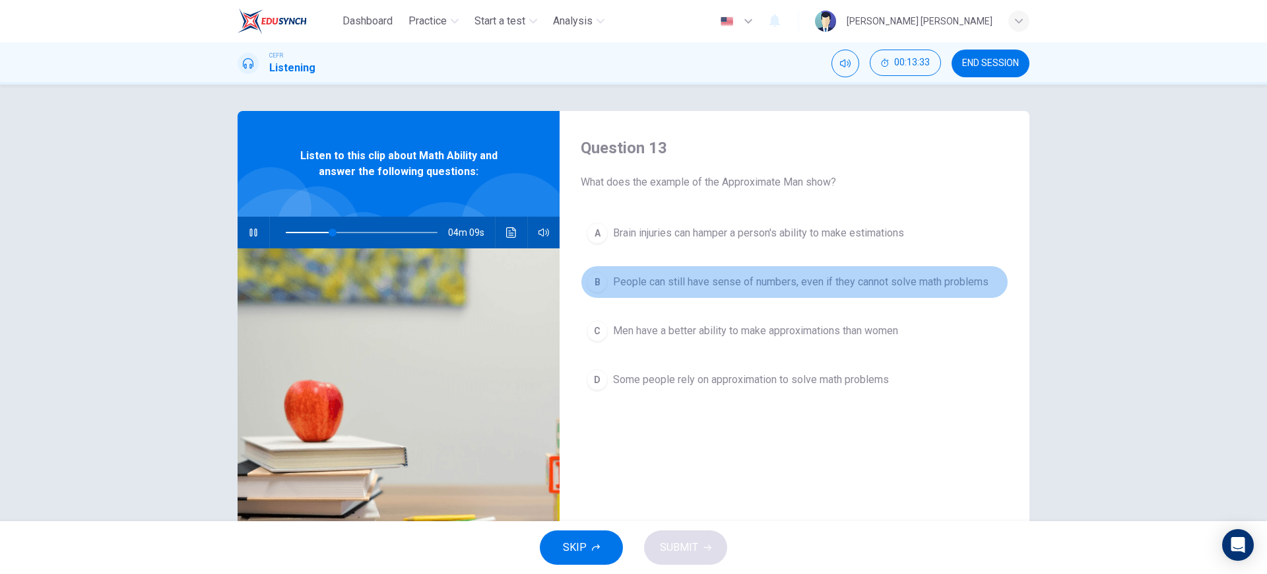
click at [700, 287] on span "People can still have sense of numbers, even if they cannot solve math problems" at bounding box center [801, 282] width 376 height 16
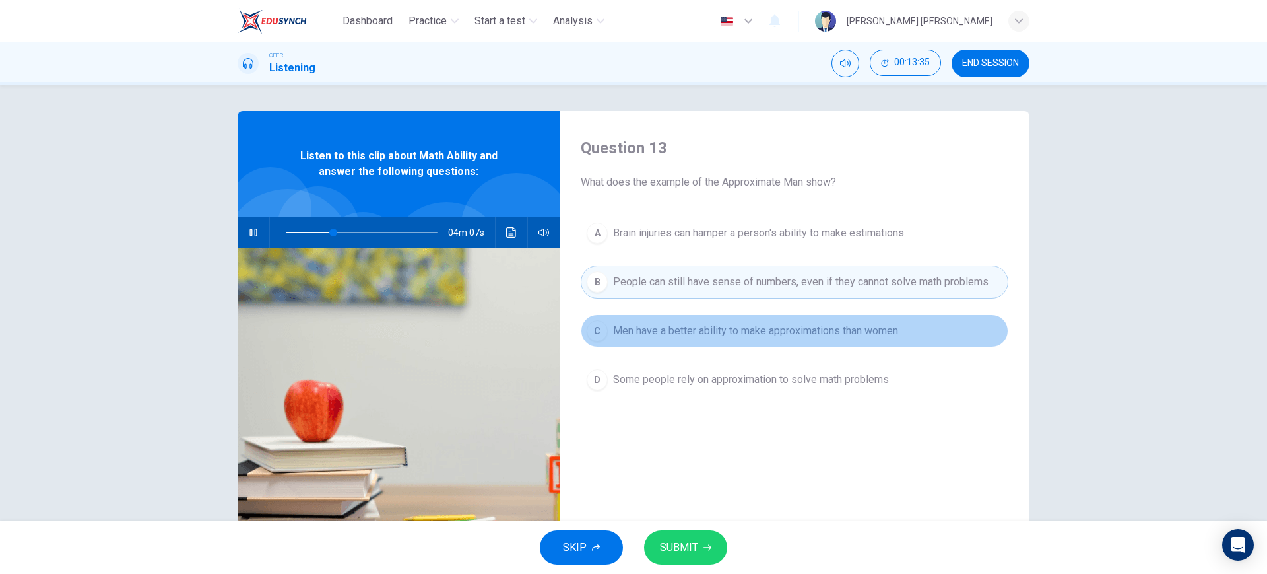
click at [668, 341] on button "C Men have a better ability to make approximations than women" at bounding box center [795, 330] width 428 height 33
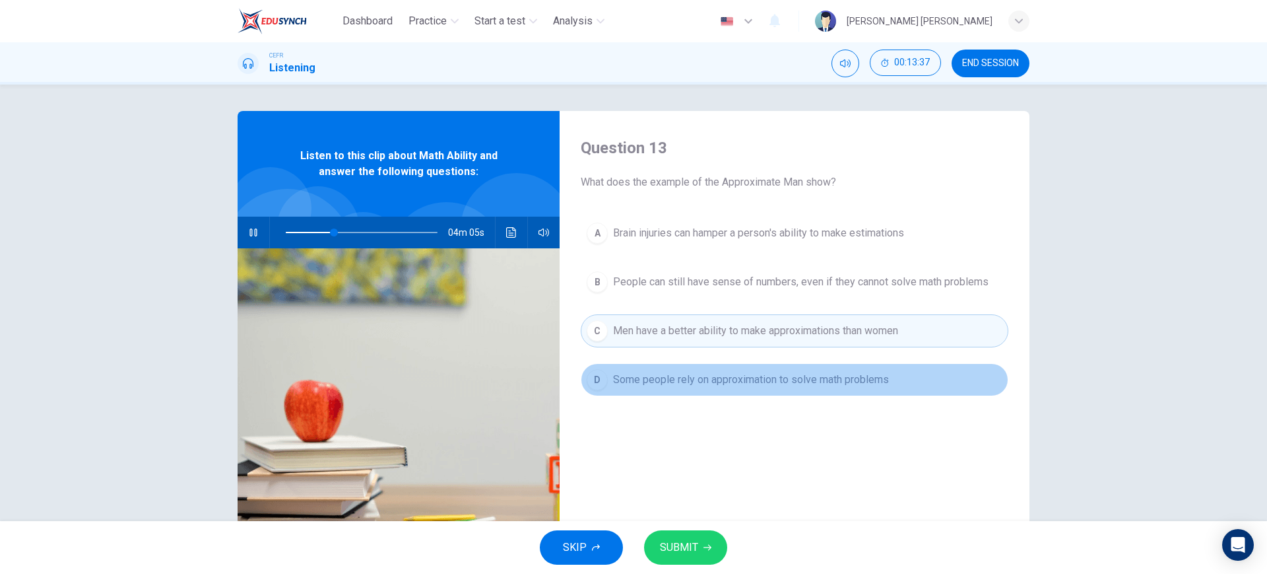
click at [659, 384] on span "Some people rely on approximation to solve math problems" at bounding box center [751, 380] width 276 height 16
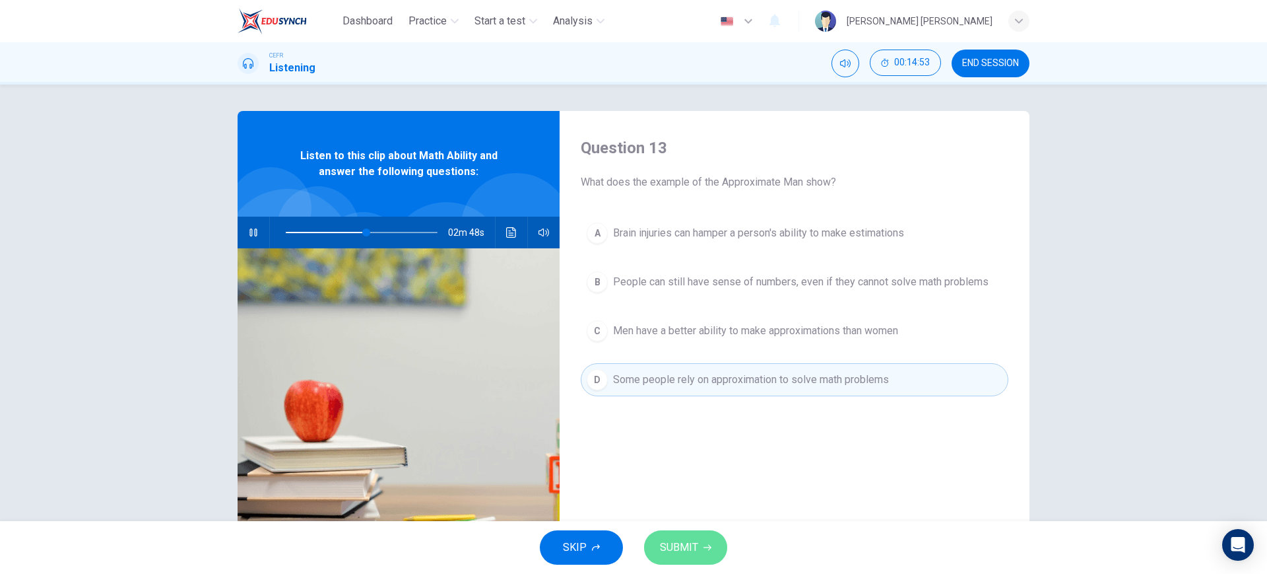
click at [710, 544] on icon "button" at bounding box center [708, 547] width 8 height 8
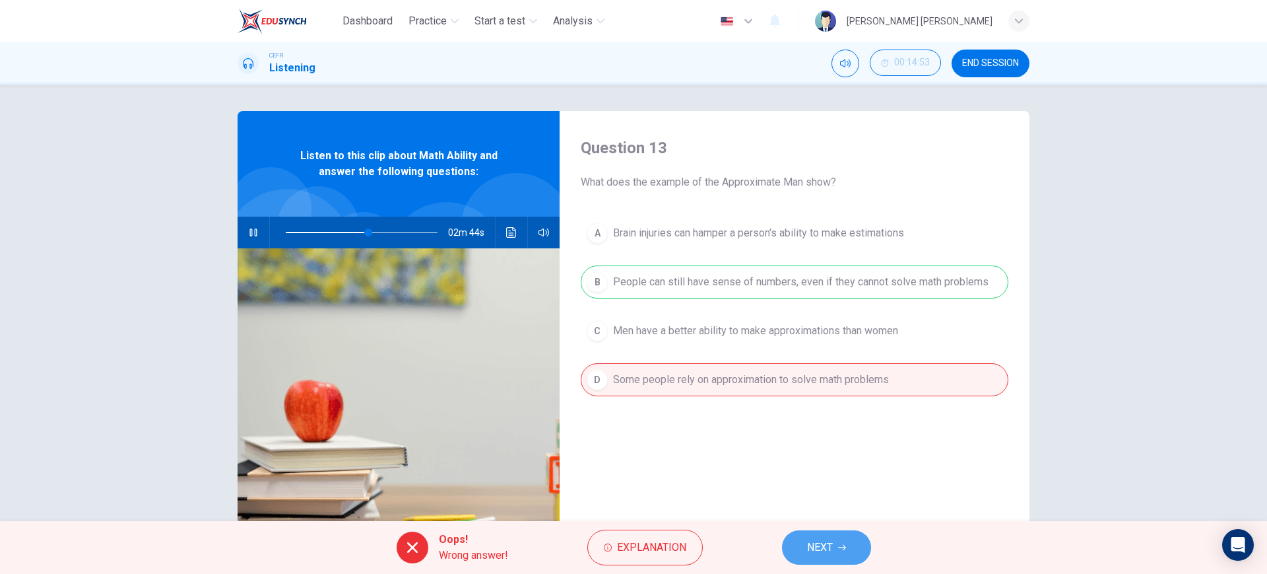
click at [833, 552] on span "NEXT" at bounding box center [820, 547] width 26 height 18
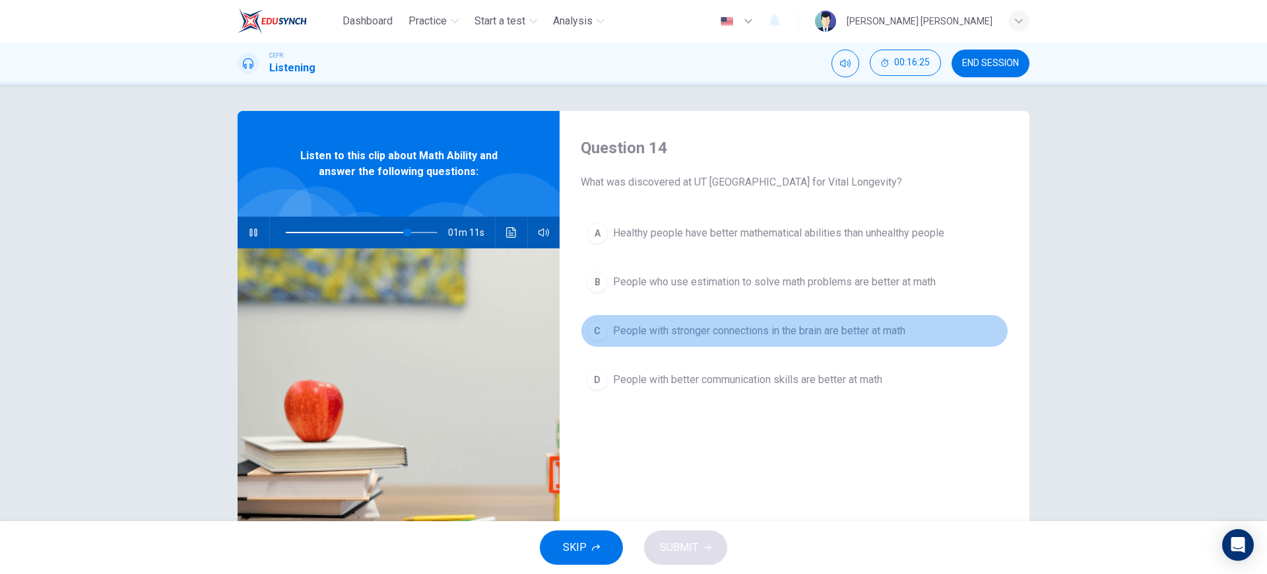
click at [820, 337] on span "People with stronger connections in the brain are better at math" at bounding box center [759, 331] width 292 height 16
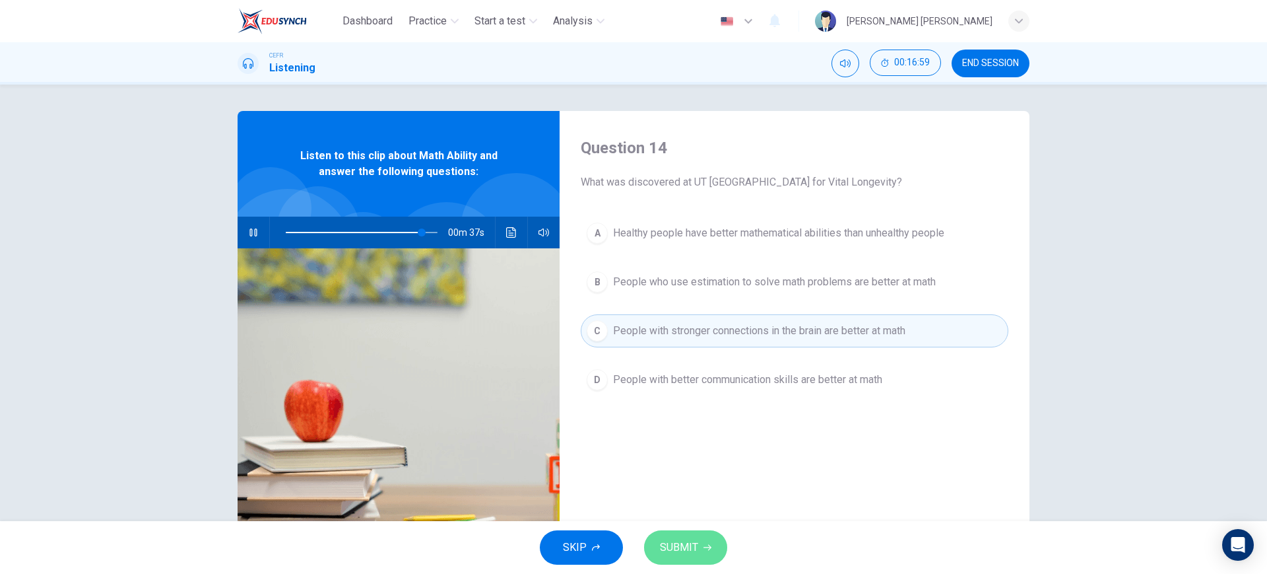
click at [708, 541] on button "SUBMIT" at bounding box center [685, 547] width 83 height 34
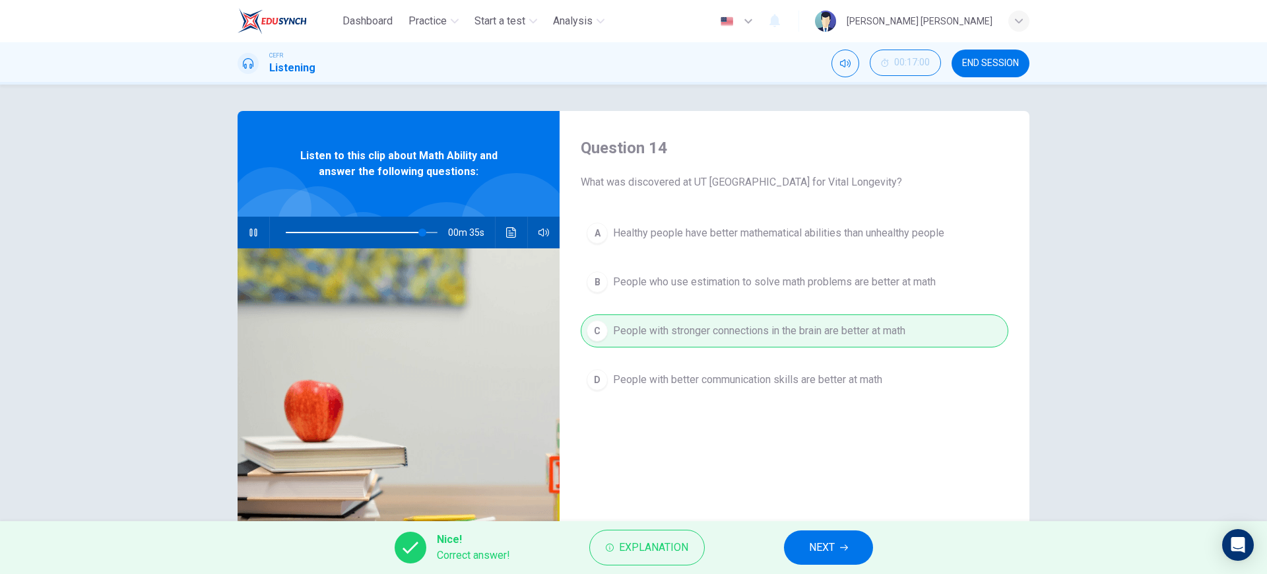
type input "90"
click at [828, 554] on span "NEXT" at bounding box center [822, 547] width 26 height 18
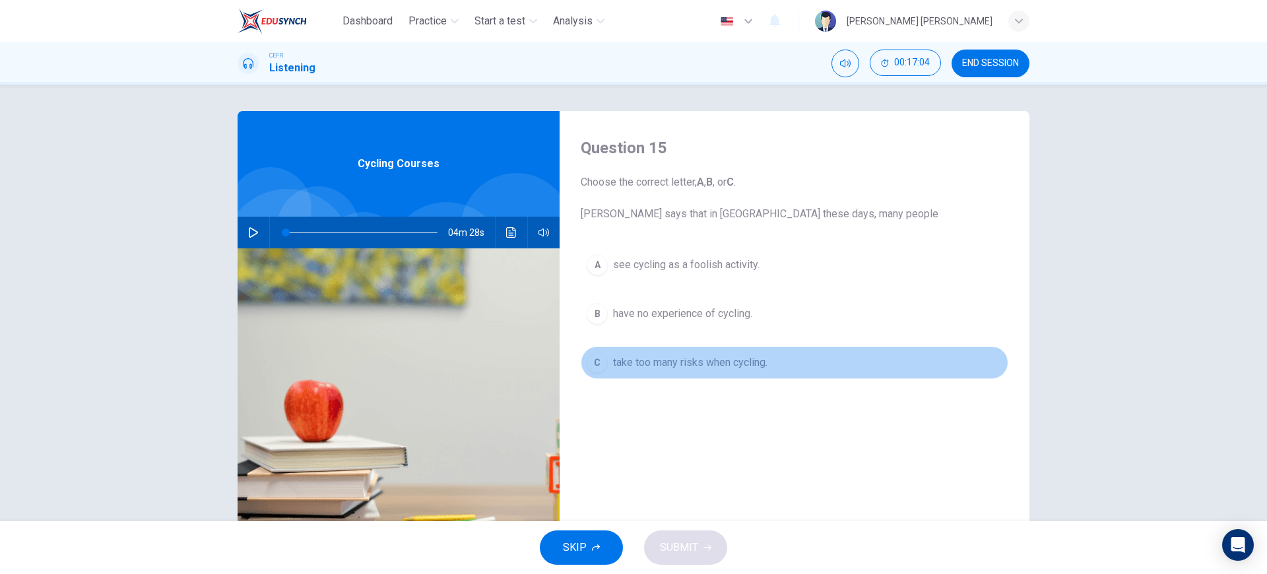
click at [667, 362] on span "take too many risks when cycling." at bounding box center [690, 362] width 154 height 16
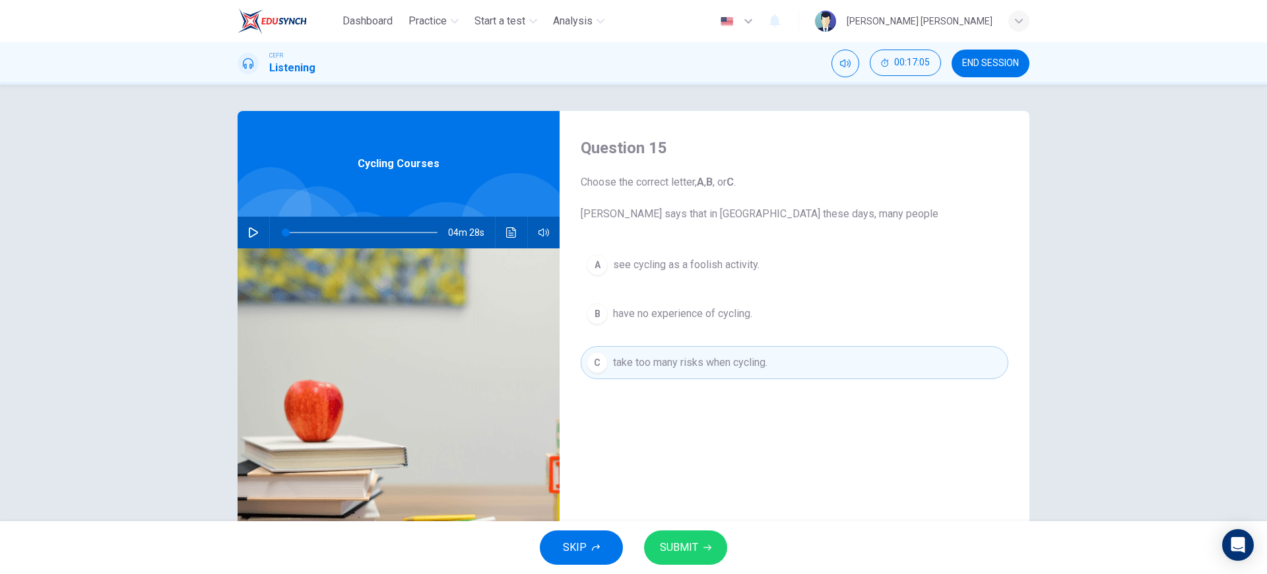
click at [691, 323] on button "B have no experience of cycling." at bounding box center [795, 313] width 428 height 33
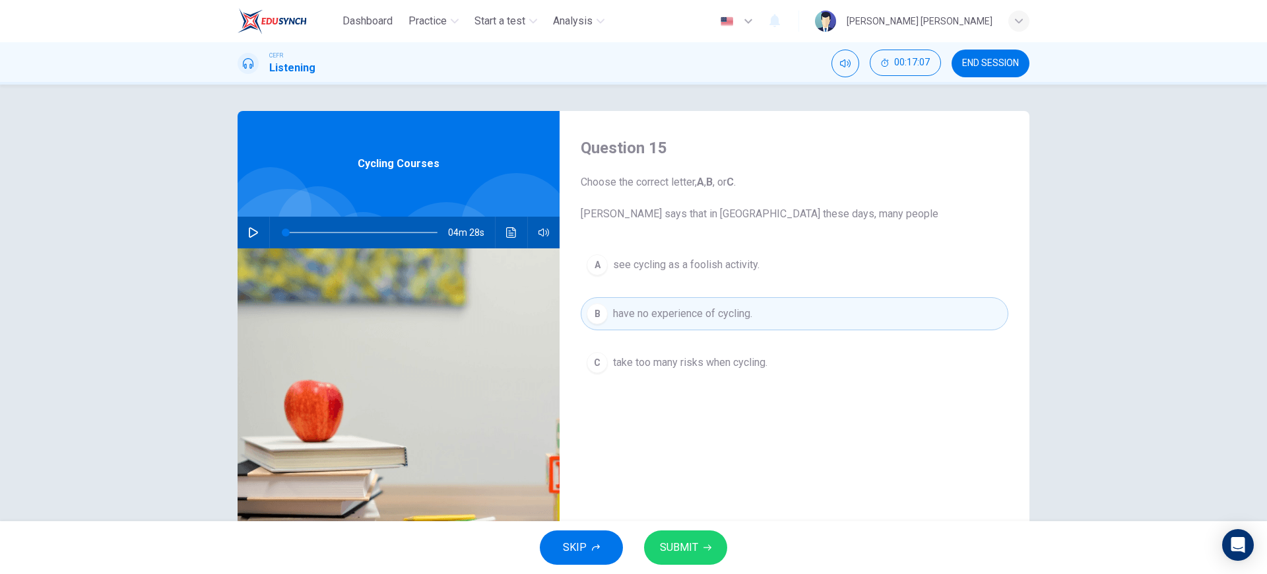
click at [680, 549] on span "SUBMIT" at bounding box center [679, 547] width 38 height 18
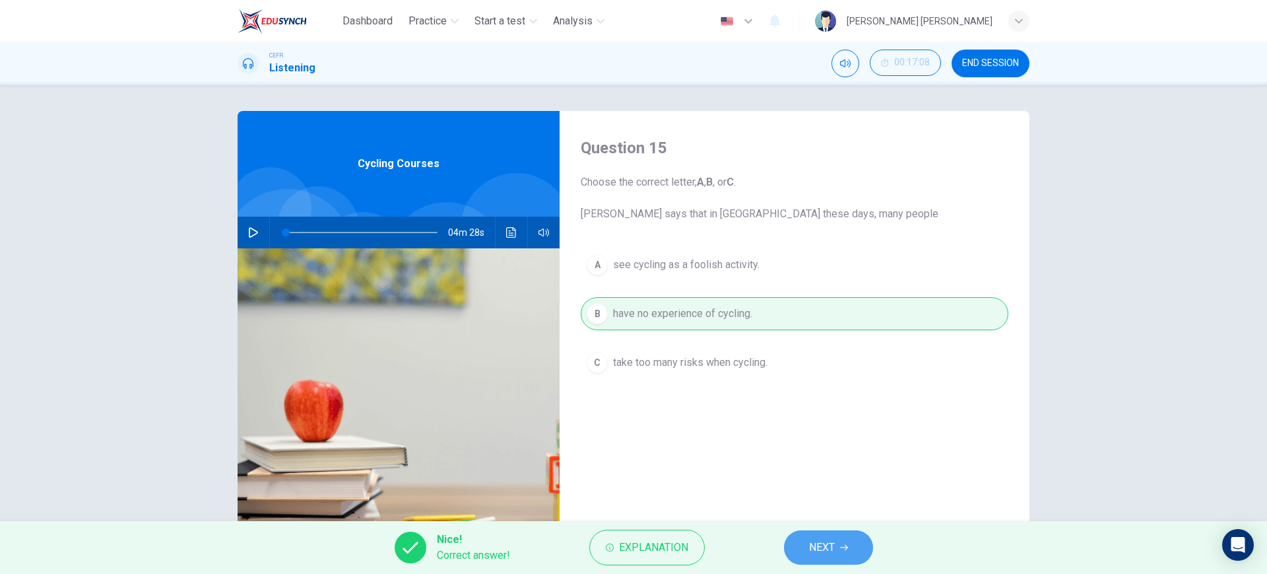
click at [824, 552] on span "NEXT" at bounding box center [822, 547] width 26 height 18
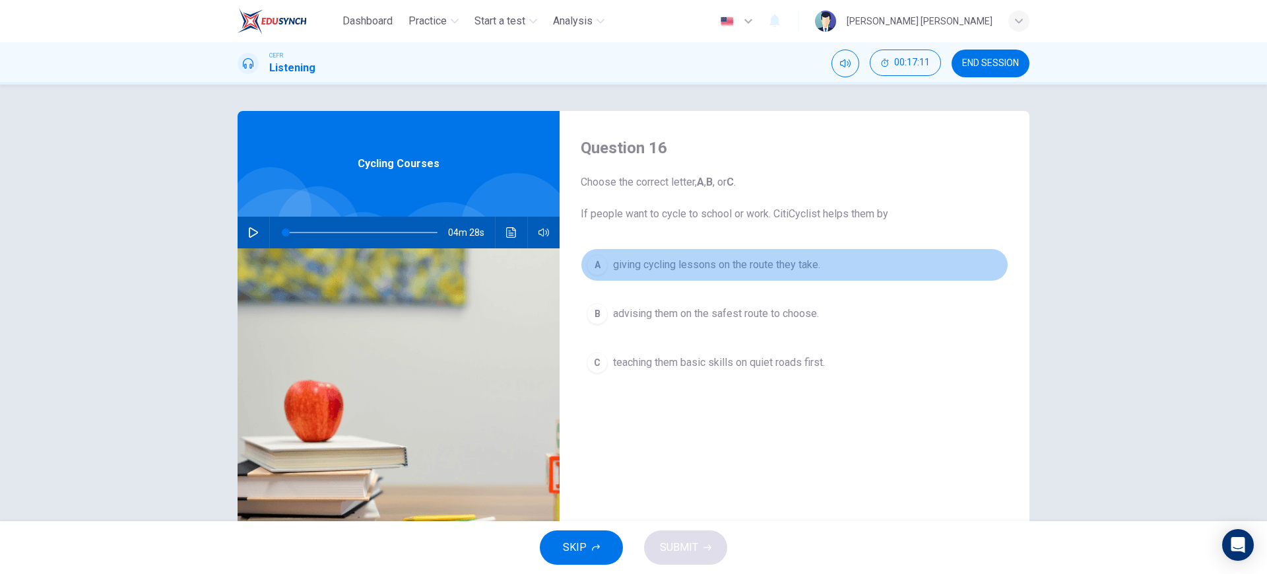
click at [791, 261] on span "giving cycling lessons on the route they take." at bounding box center [716, 265] width 207 height 16
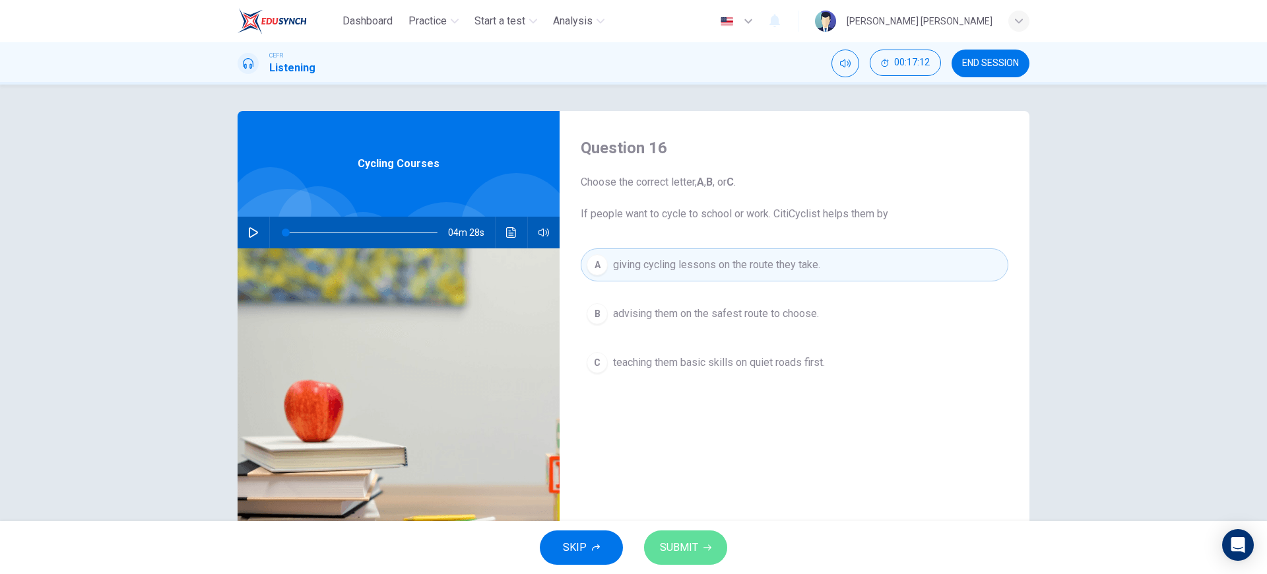
click at [700, 559] on button "SUBMIT" at bounding box center [685, 547] width 83 height 34
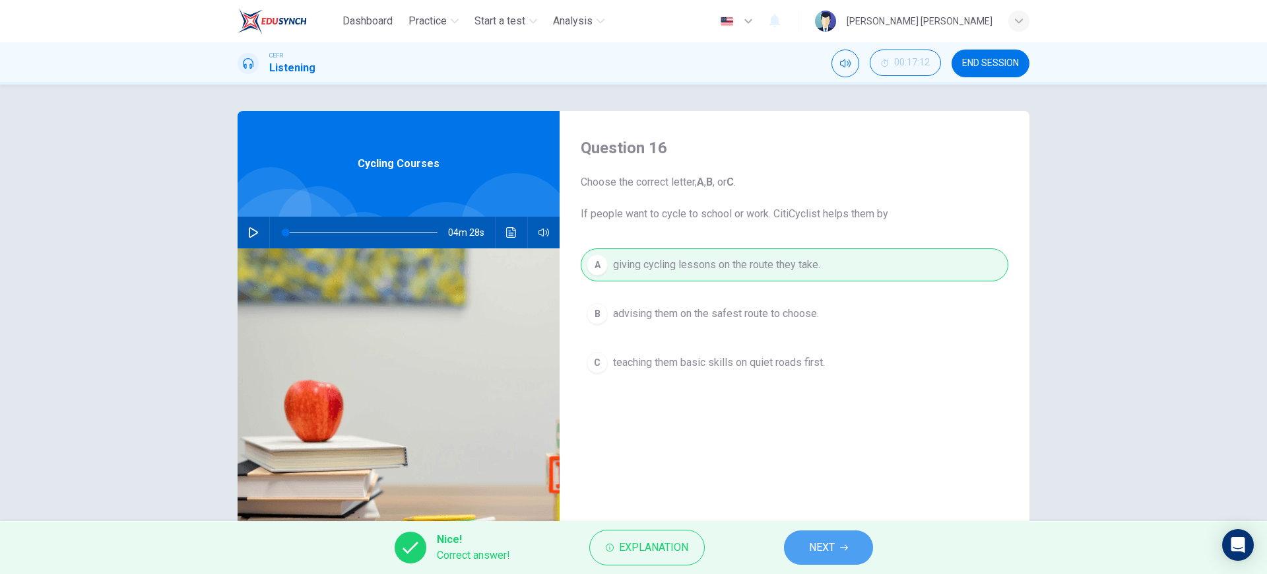
click at [818, 545] on span "NEXT" at bounding box center [822, 547] width 26 height 18
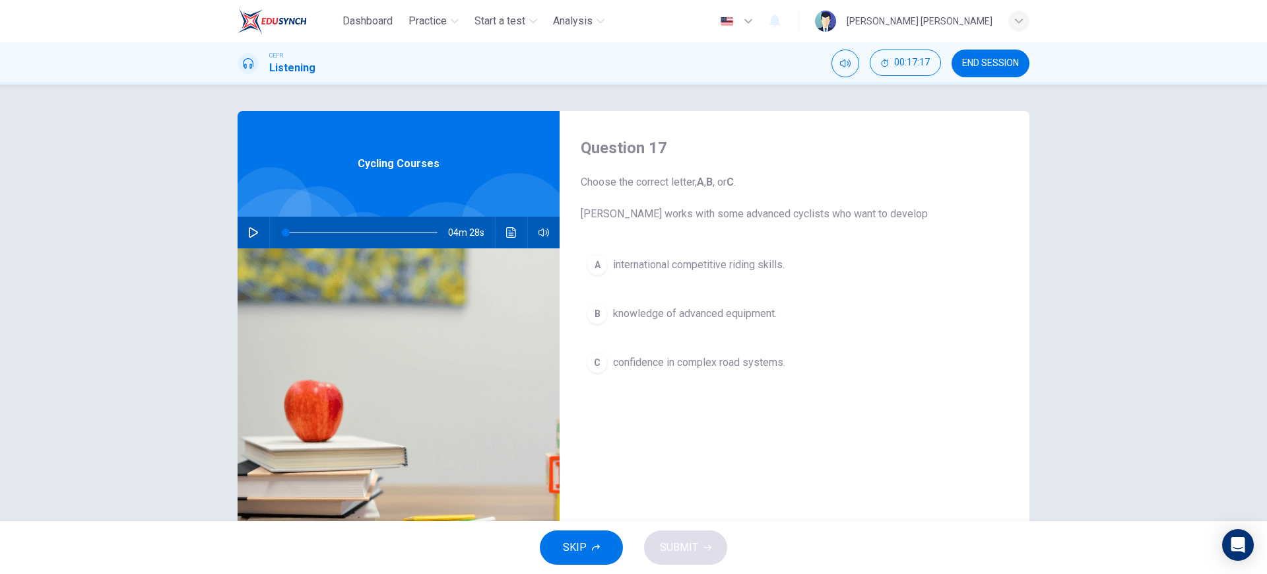
click at [781, 368] on span "confidence in complex road systems." at bounding box center [699, 362] width 172 height 16
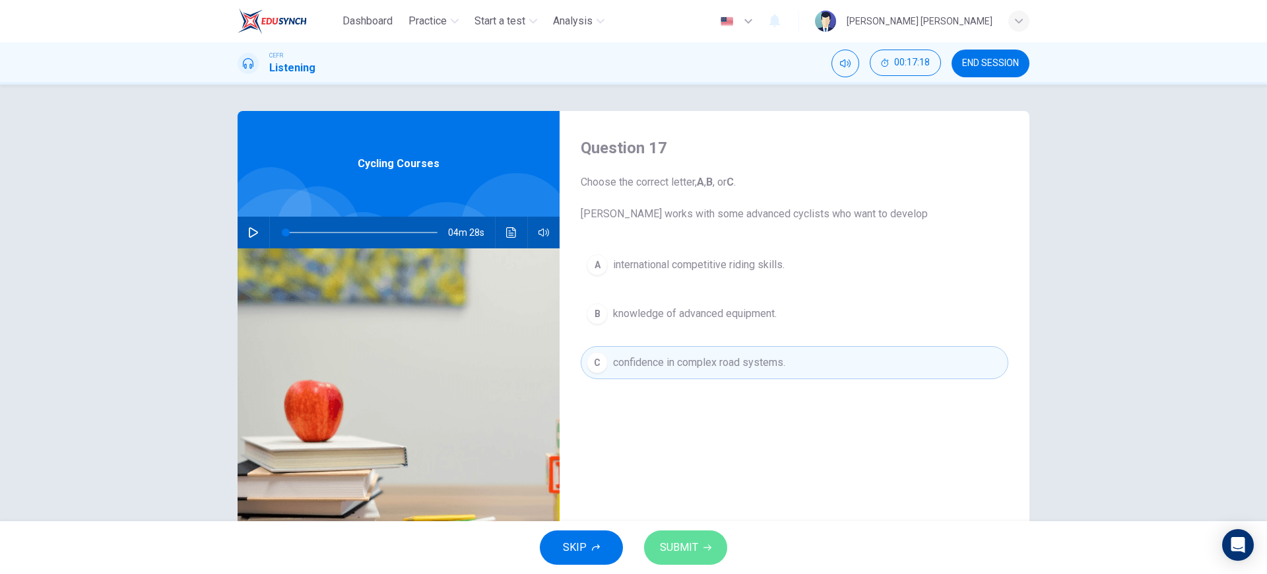
click at [675, 554] on span "SUBMIT" at bounding box center [679, 547] width 38 height 18
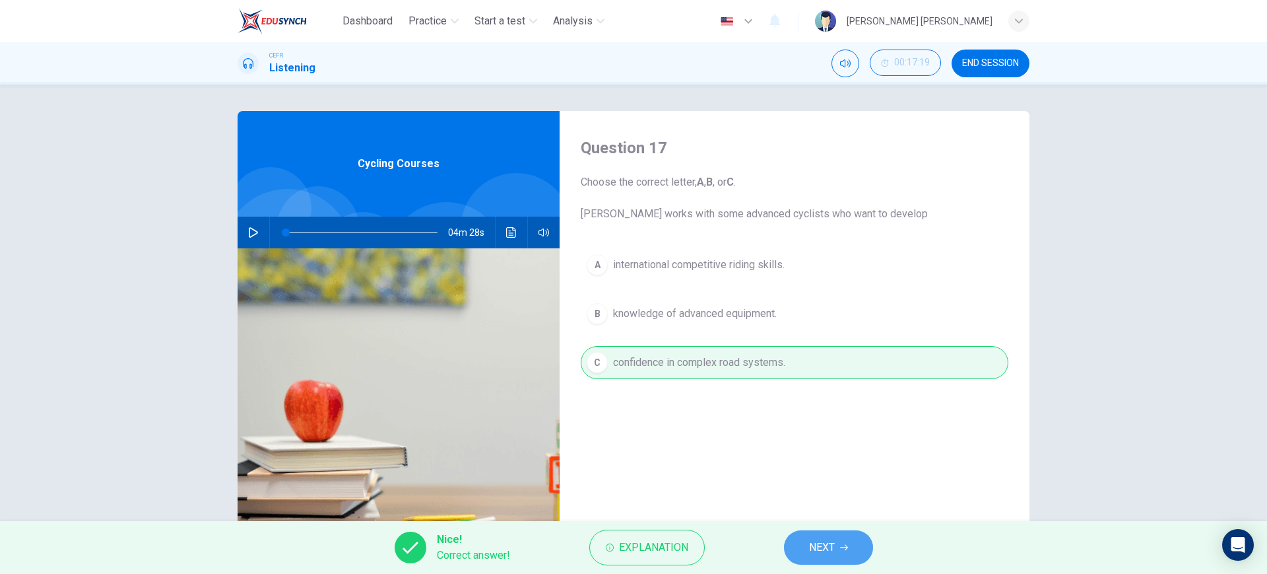
click at [830, 535] on button "NEXT" at bounding box center [828, 547] width 89 height 34
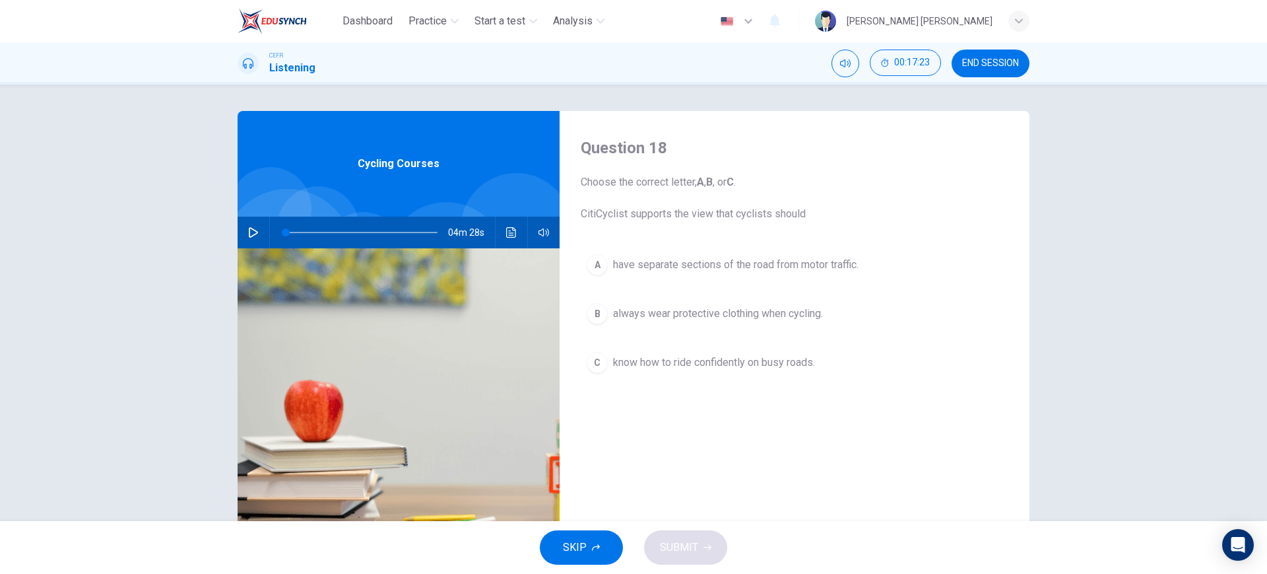
drag, startPoint x: 805, startPoint y: 272, endPoint x: 795, endPoint y: 273, distance: 9.9
click at [795, 273] on button "A have separate sections of the road from motor traffic." at bounding box center [795, 264] width 428 height 33
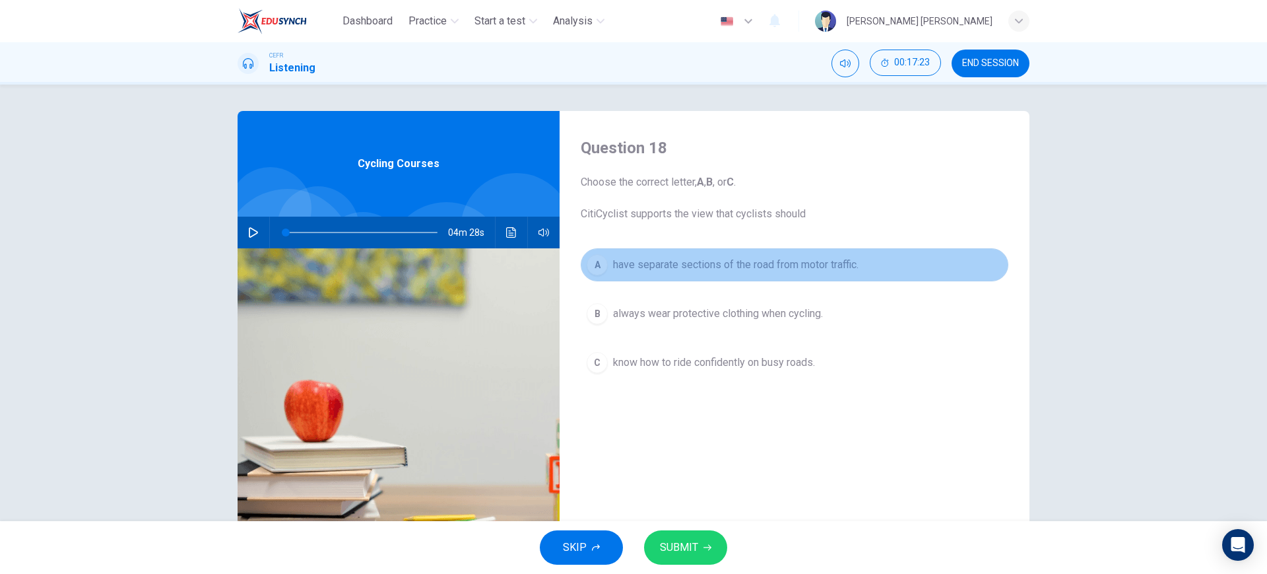
click at [795, 273] on button "A have separate sections of the road from motor traffic." at bounding box center [795, 264] width 428 height 33
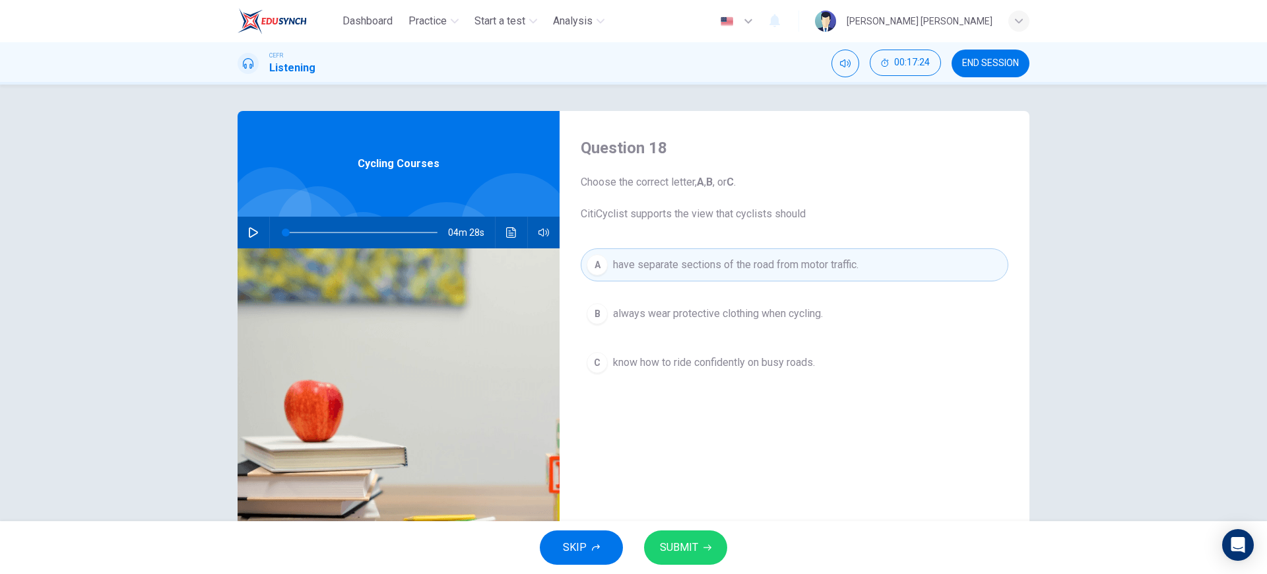
click at [708, 545] on icon "button" at bounding box center [708, 547] width 8 height 8
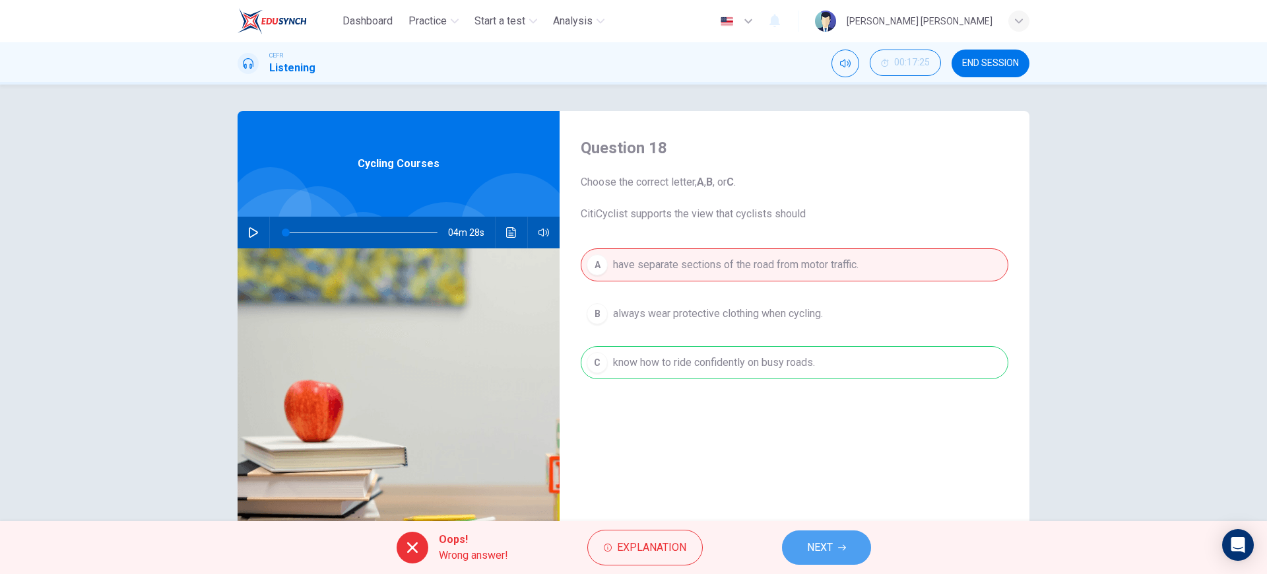
click at [831, 542] on span "NEXT" at bounding box center [820, 547] width 26 height 18
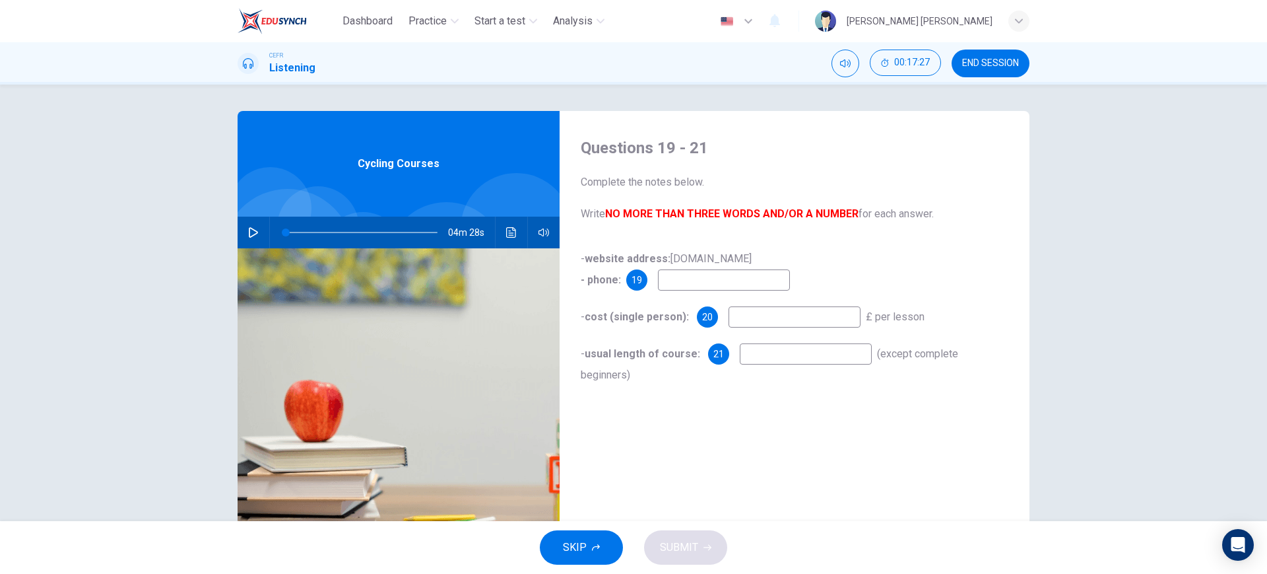
click at [715, 275] on input at bounding box center [724, 279] width 132 height 21
click at [606, 541] on button "SKIP" at bounding box center [581, 547] width 83 height 34
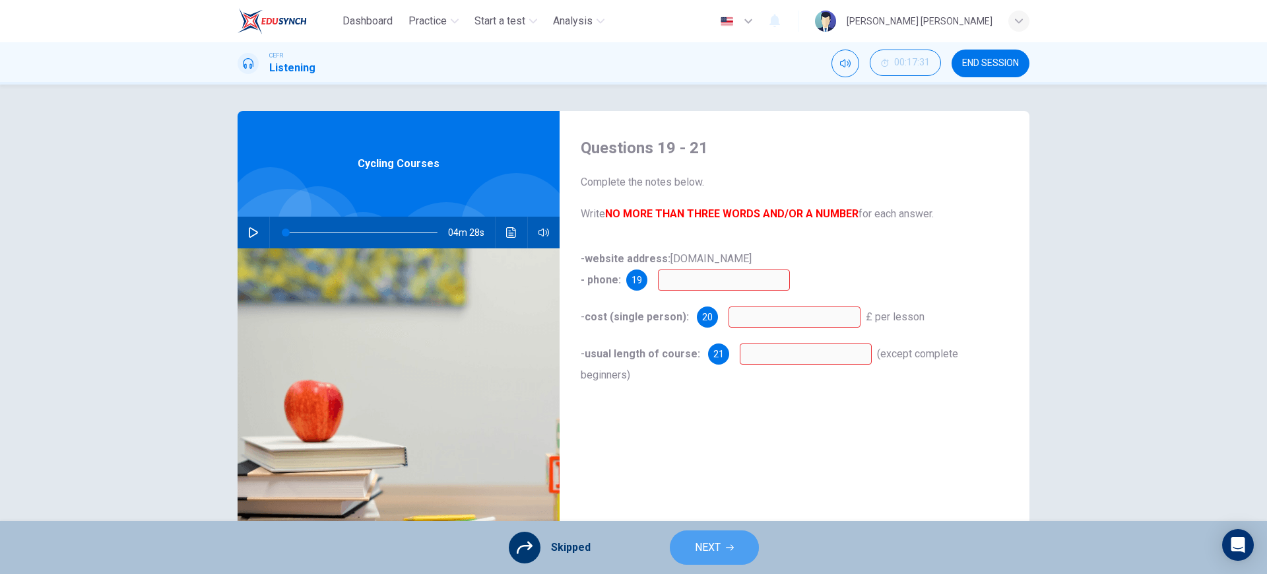
click at [722, 543] on button "NEXT" at bounding box center [714, 547] width 89 height 34
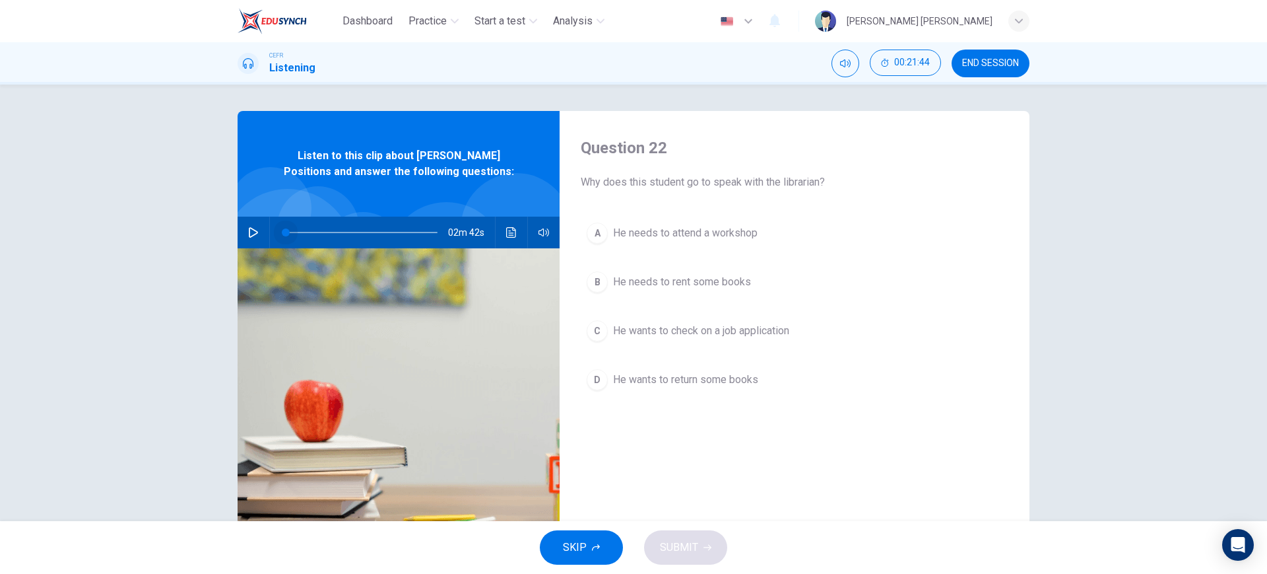
click at [282, 231] on span at bounding box center [286, 232] width 8 height 8
click at [255, 236] on button "button" at bounding box center [253, 233] width 21 height 32
type input "0"
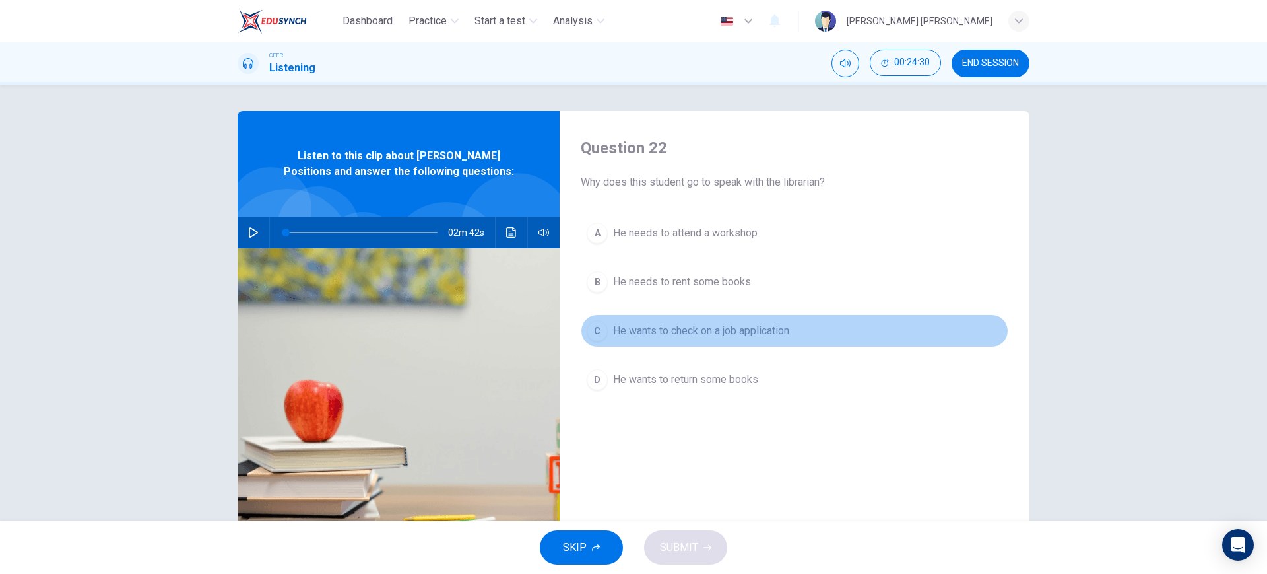
click at [727, 317] on button "C He wants to check on a job application" at bounding box center [795, 330] width 428 height 33
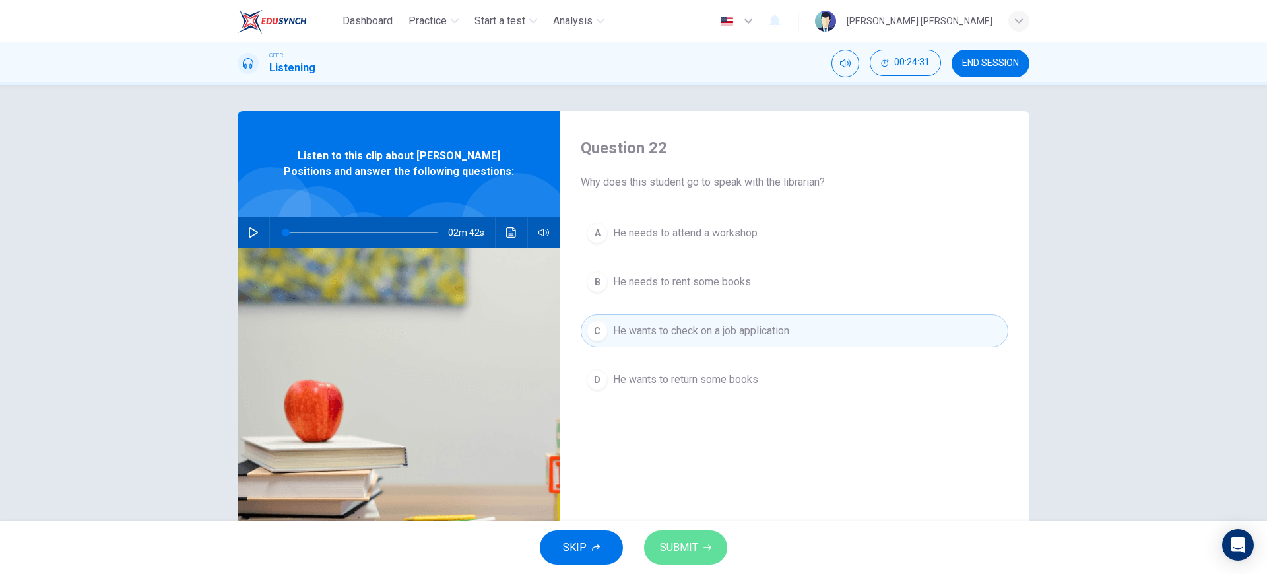
click at [704, 545] on icon "button" at bounding box center [708, 547] width 8 height 8
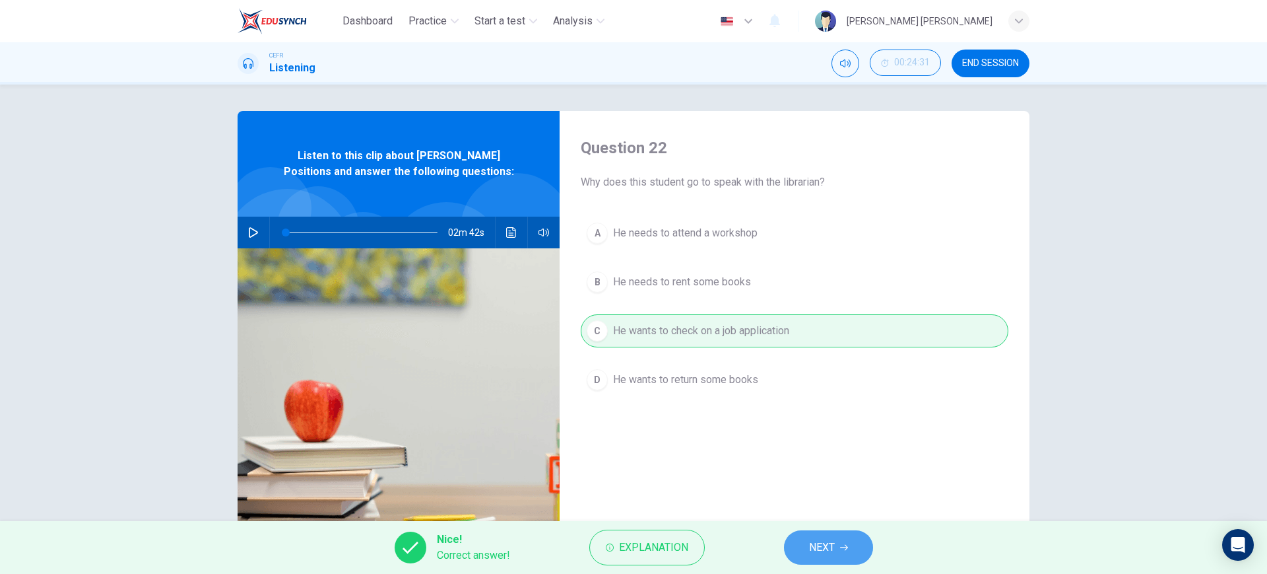
click at [812, 540] on span "NEXT" at bounding box center [822, 547] width 26 height 18
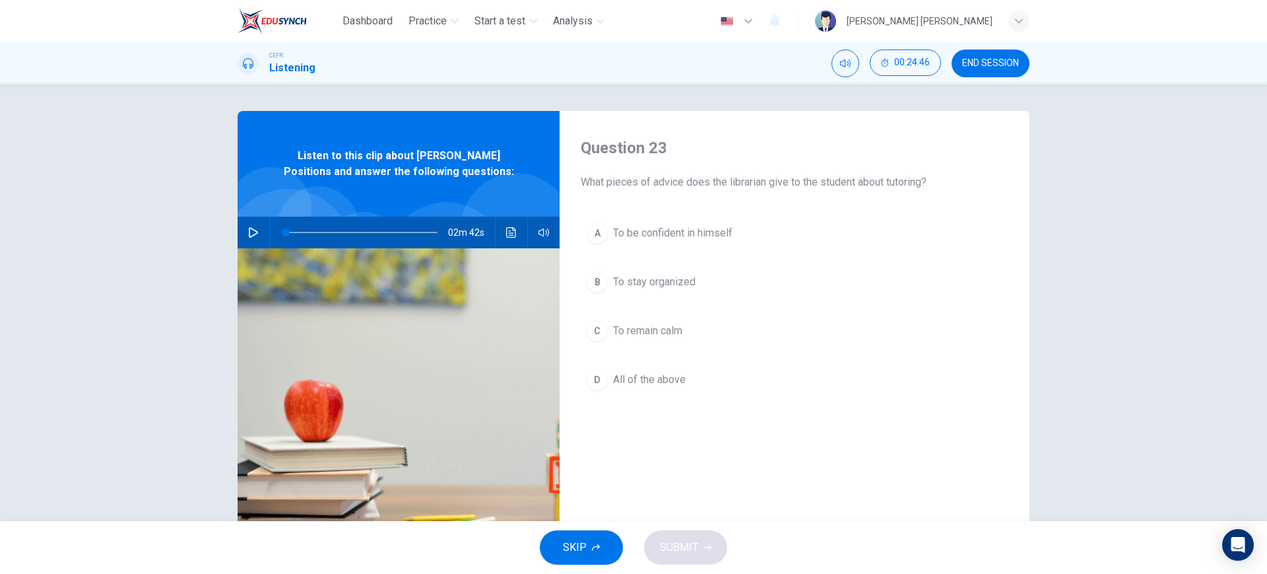
click at [727, 402] on div "A To be confident in himself B To stay organized C To remain calm D All of the …" at bounding box center [795, 320] width 428 height 206
click at [727, 401] on div "A To be confident in himself B To stay organized C To remain calm D All of the …" at bounding box center [795, 320] width 428 height 206
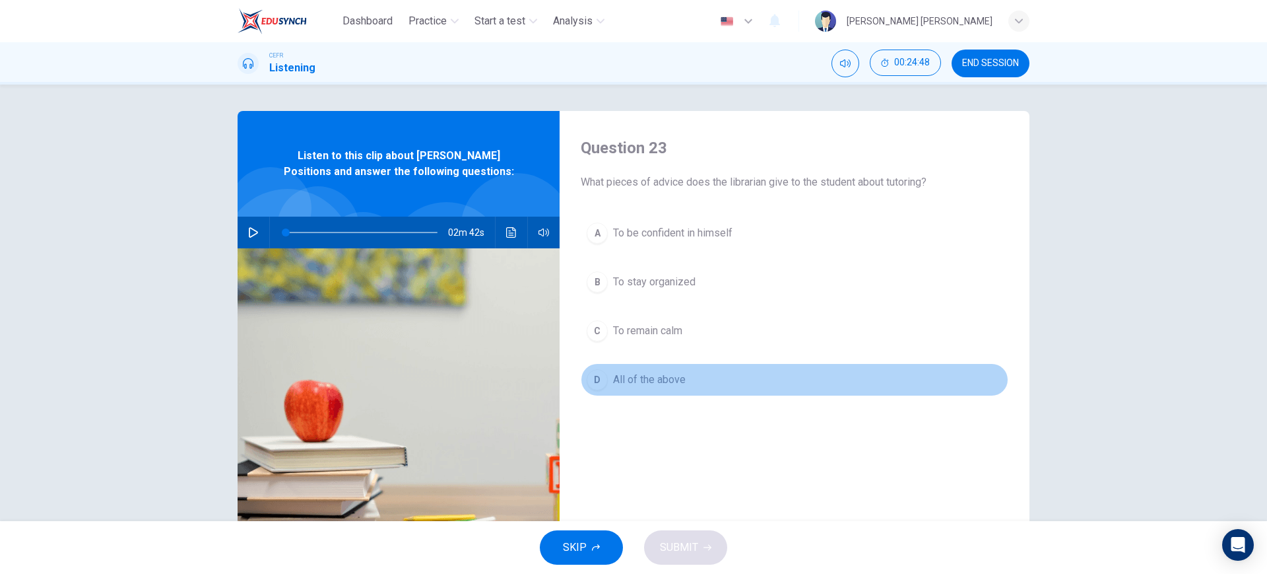
click at [734, 387] on button "D All of the above" at bounding box center [795, 379] width 428 height 33
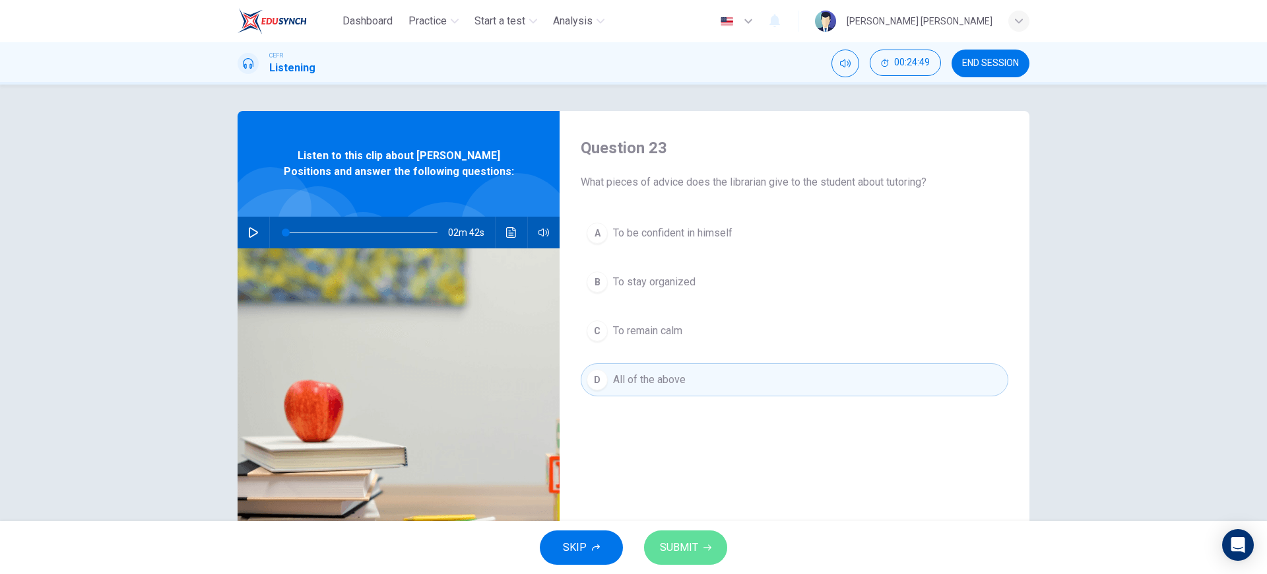
click at [704, 557] on button "SUBMIT" at bounding box center [685, 547] width 83 height 34
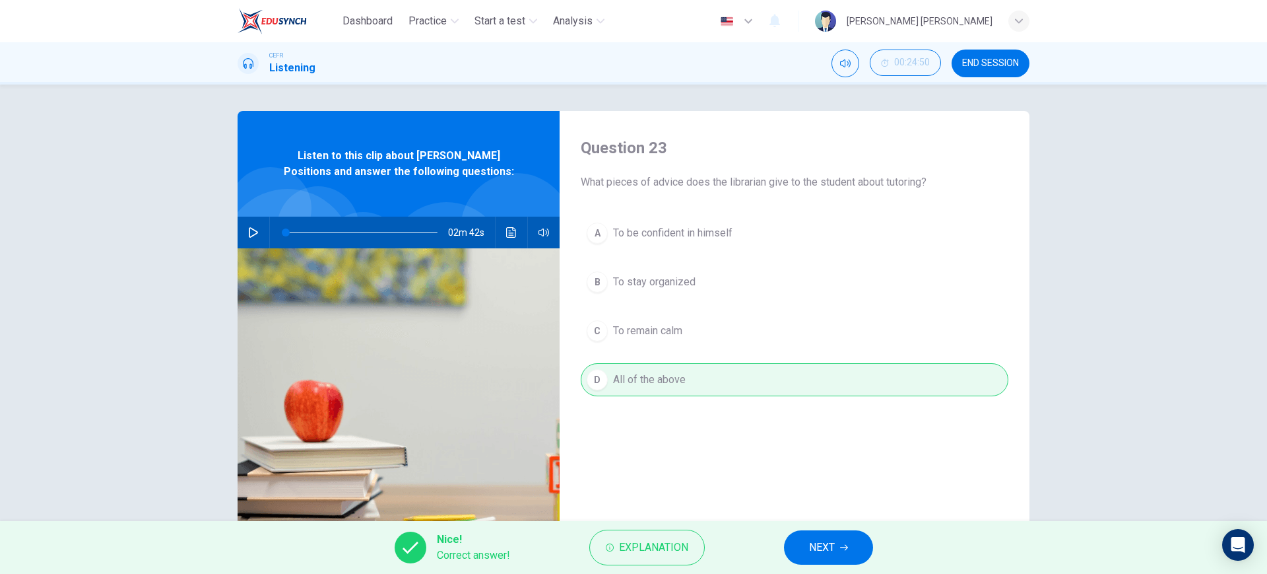
click at [843, 539] on button "NEXT" at bounding box center [828, 547] width 89 height 34
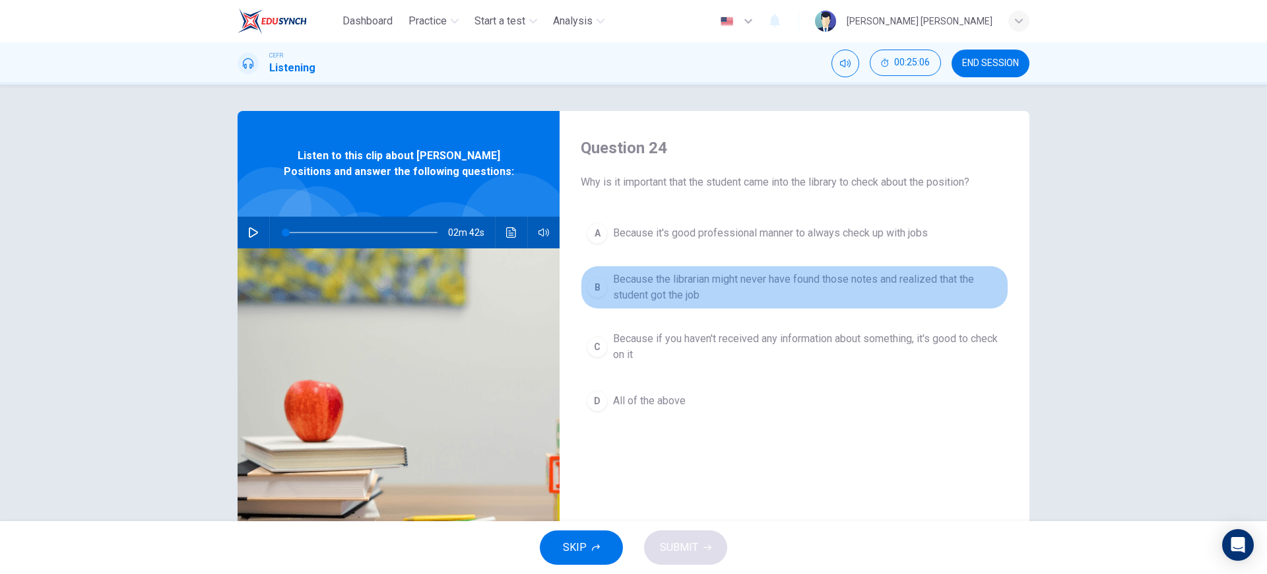
click at [850, 286] on span "Because the librarian might never have found those notes and realized that the …" at bounding box center [807, 287] width 389 height 32
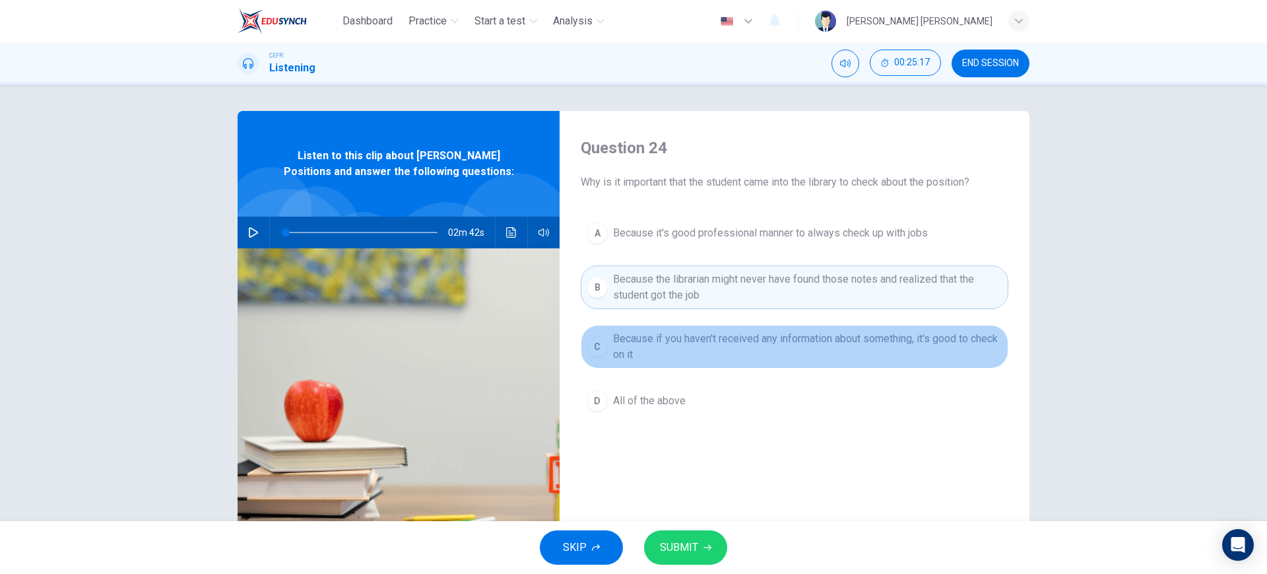
click at [803, 349] on span "Because if you haven't received any information about something, it's good to c…" at bounding box center [807, 347] width 389 height 32
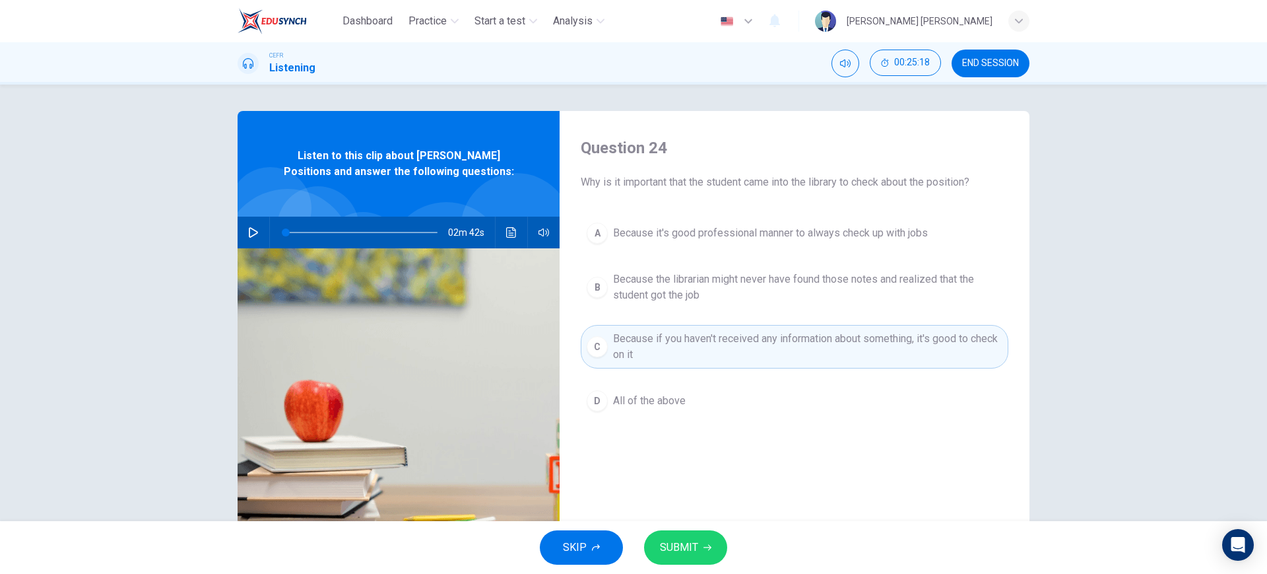
click at [691, 545] on span "SUBMIT" at bounding box center [679, 547] width 38 height 18
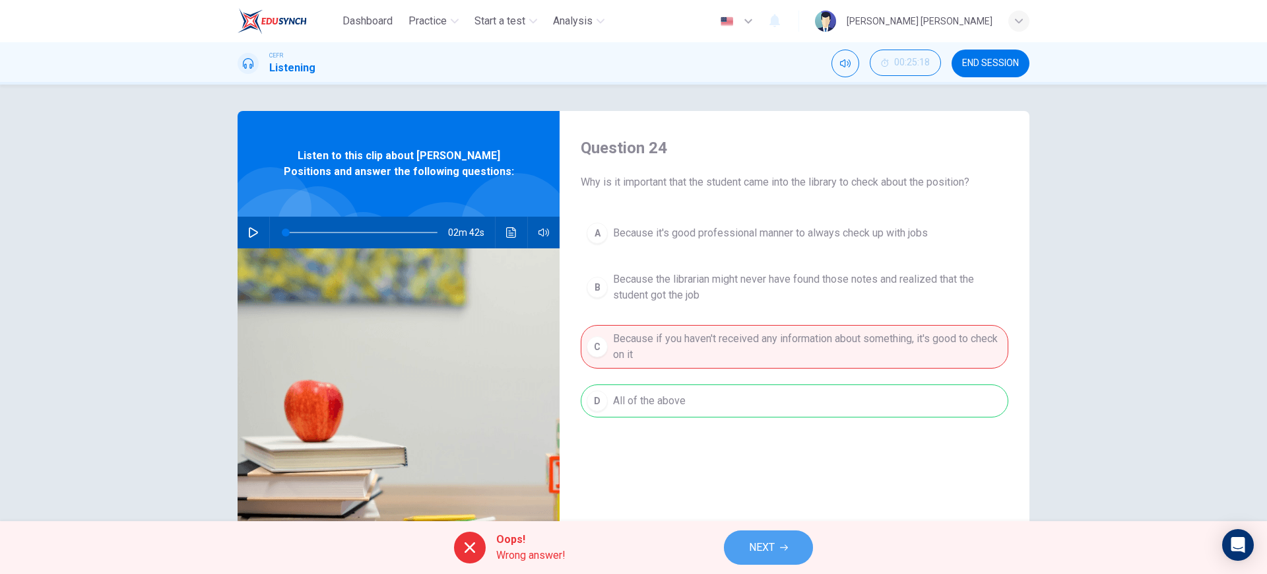
click at [763, 545] on span "NEXT" at bounding box center [762, 547] width 26 height 18
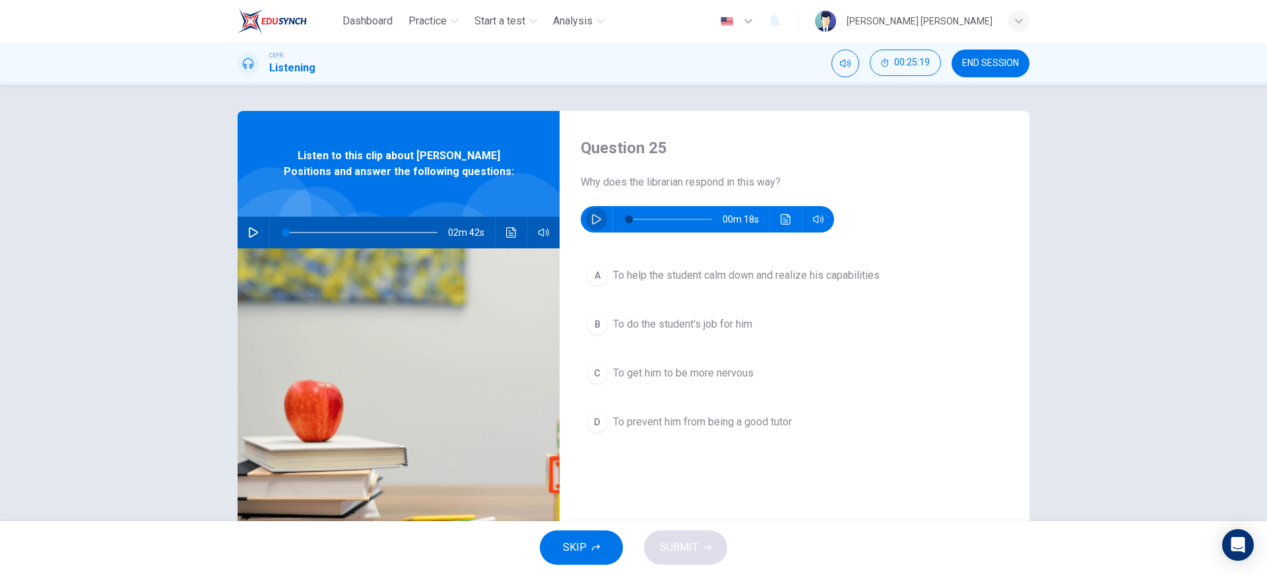
click at [592, 219] on icon "button" at bounding box center [596, 219] width 9 height 11
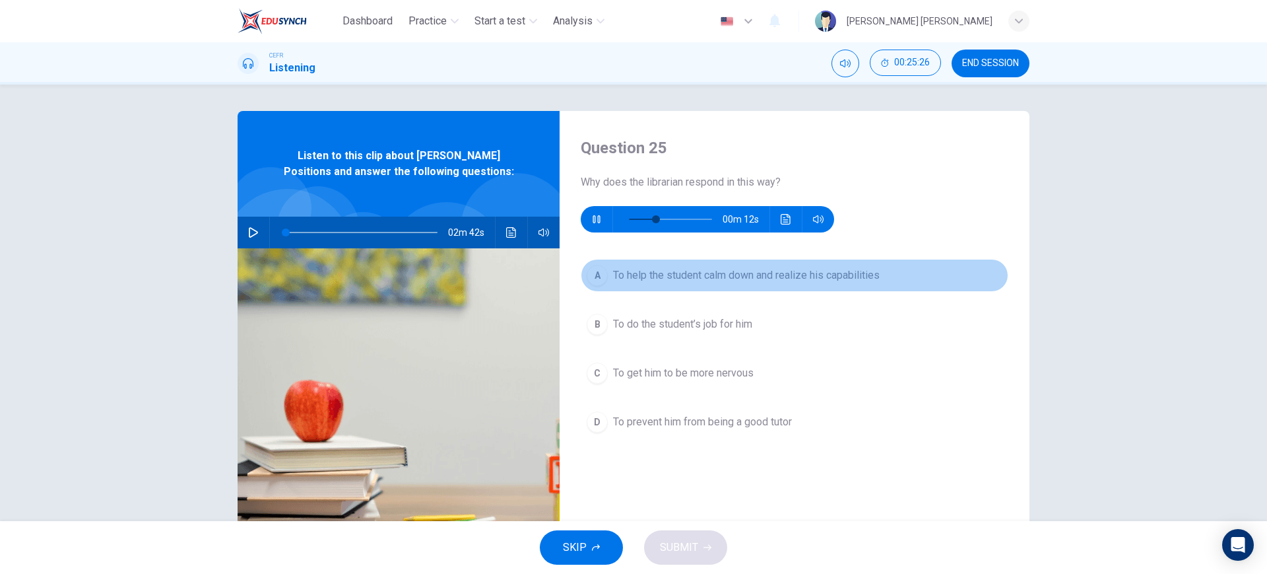
click at [716, 289] on button "A To help the student calm down and realize his capabilities" at bounding box center [795, 275] width 428 height 33
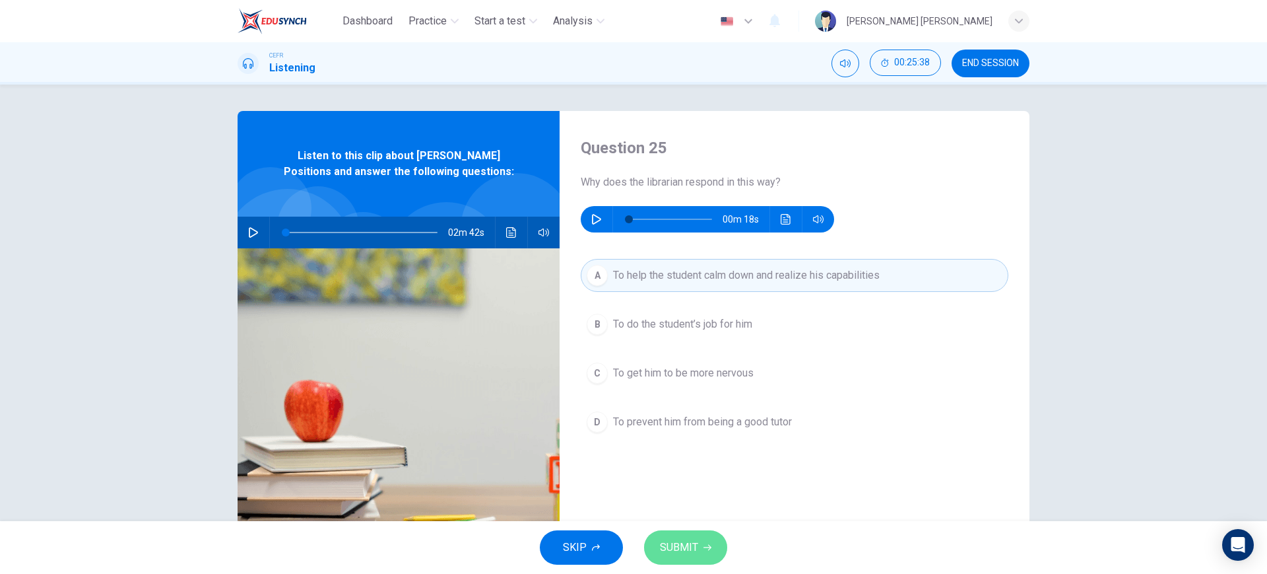
click at [686, 551] on span "SUBMIT" at bounding box center [679, 547] width 38 height 18
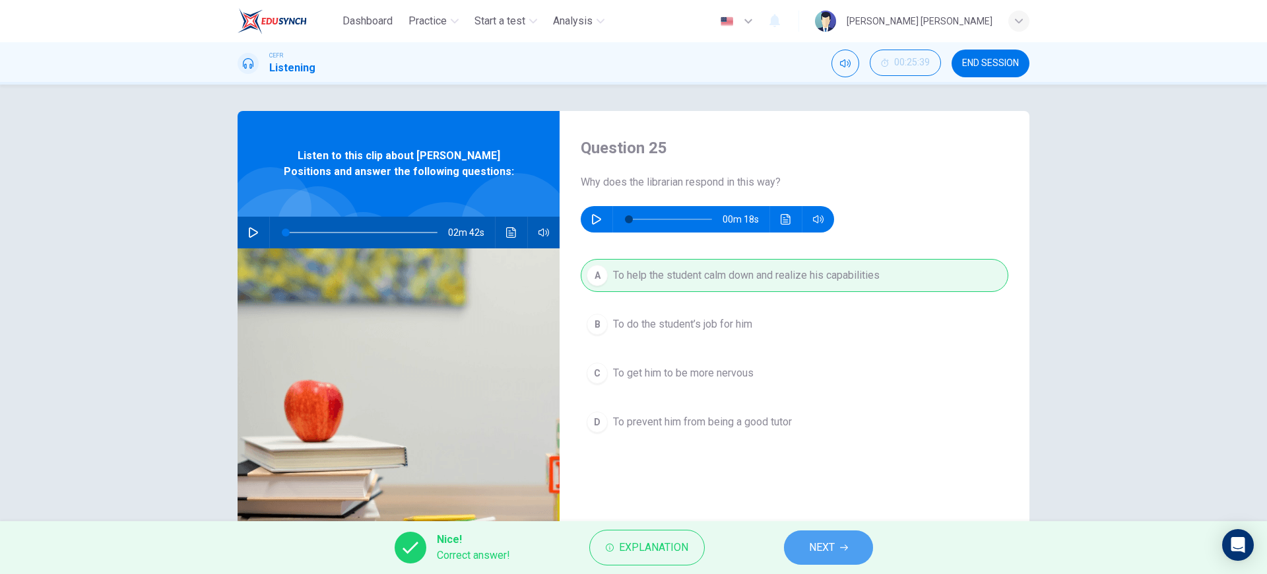
click at [824, 547] on span "NEXT" at bounding box center [822, 547] width 26 height 18
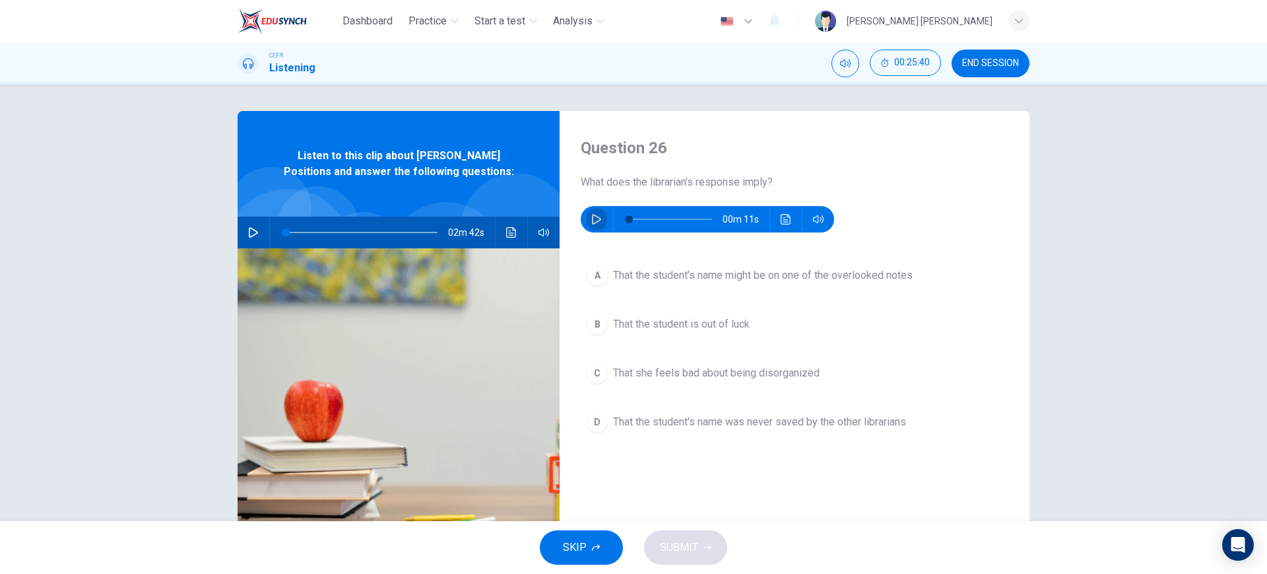
click at [586, 218] on button "button" at bounding box center [596, 219] width 21 height 26
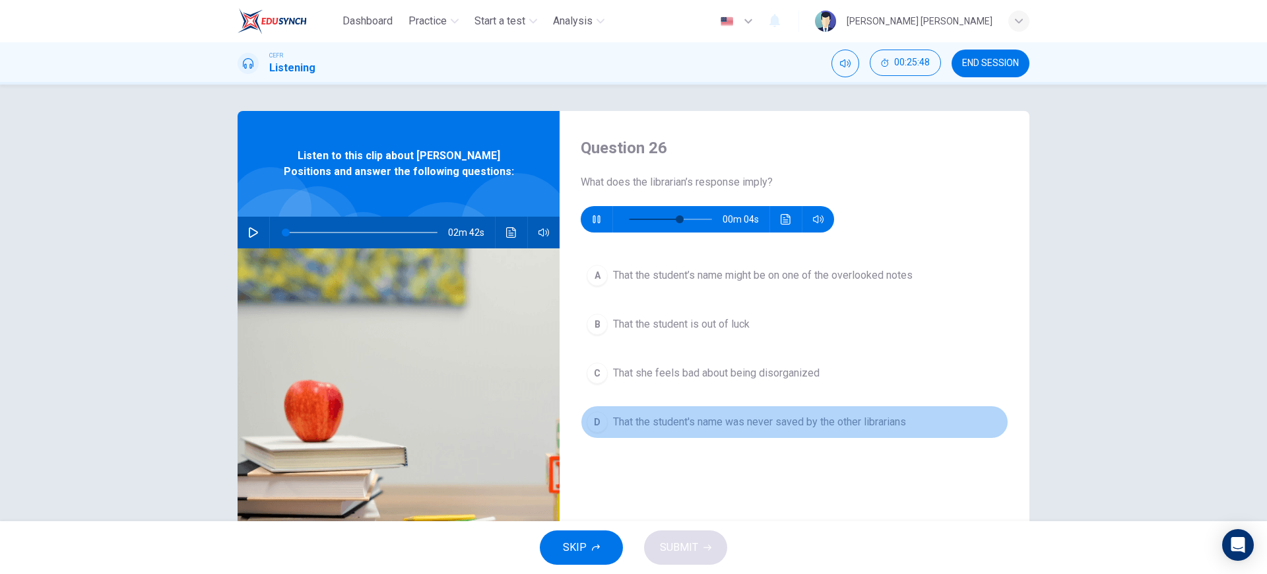
click at [739, 433] on button "D That the student's name was never saved by the other librarians" at bounding box center [795, 421] width 428 height 33
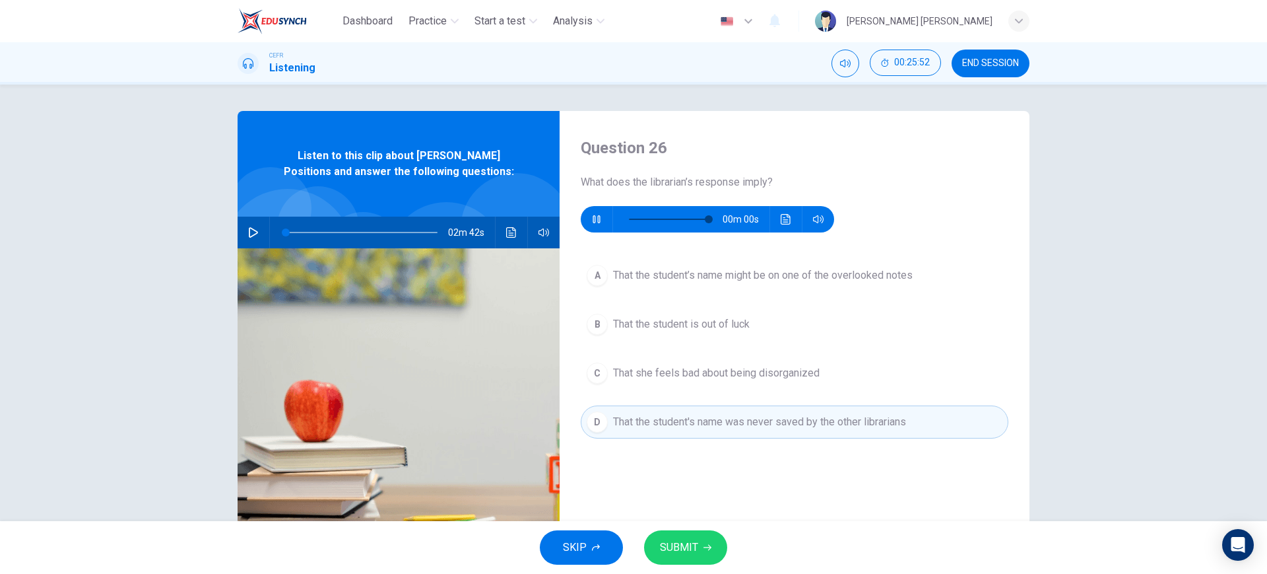
type input "0"
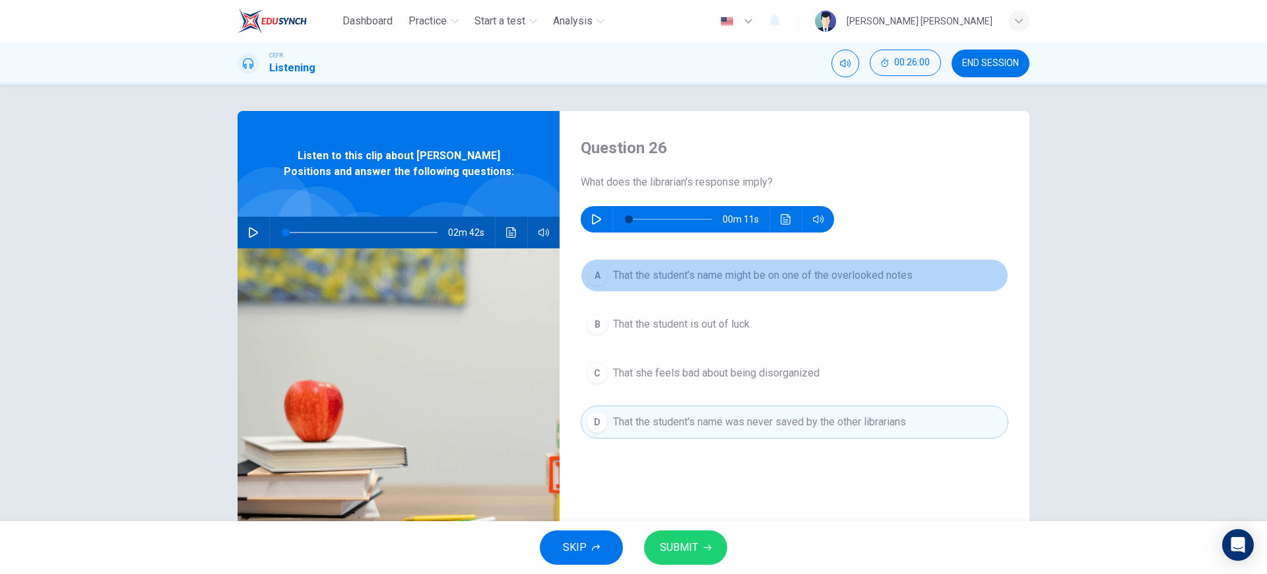
click at [805, 271] on span "That the student’s name might be on one of the overlooked notes" at bounding box center [763, 275] width 300 height 16
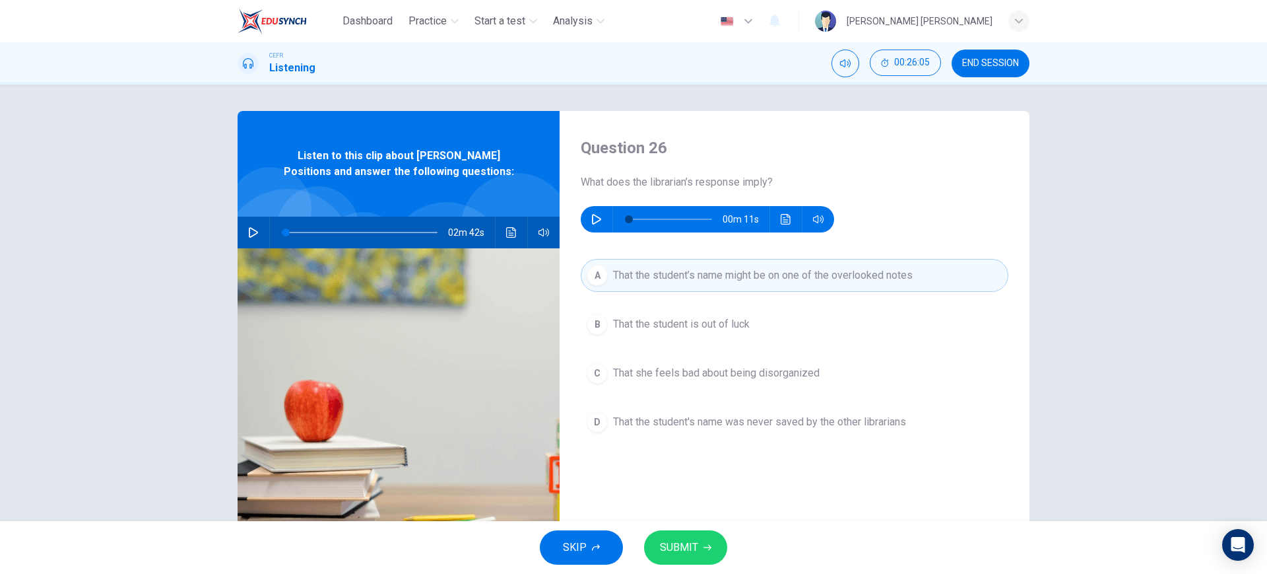
click at [715, 550] on button "SUBMIT" at bounding box center [685, 547] width 83 height 34
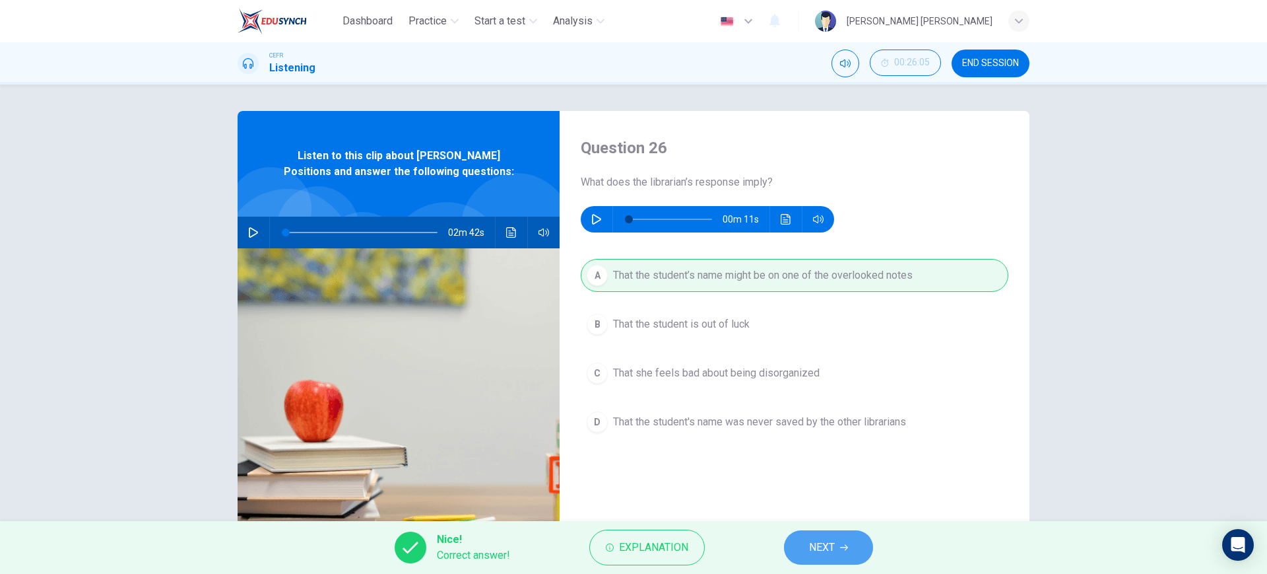
click at [809, 536] on button "NEXT" at bounding box center [828, 547] width 89 height 34
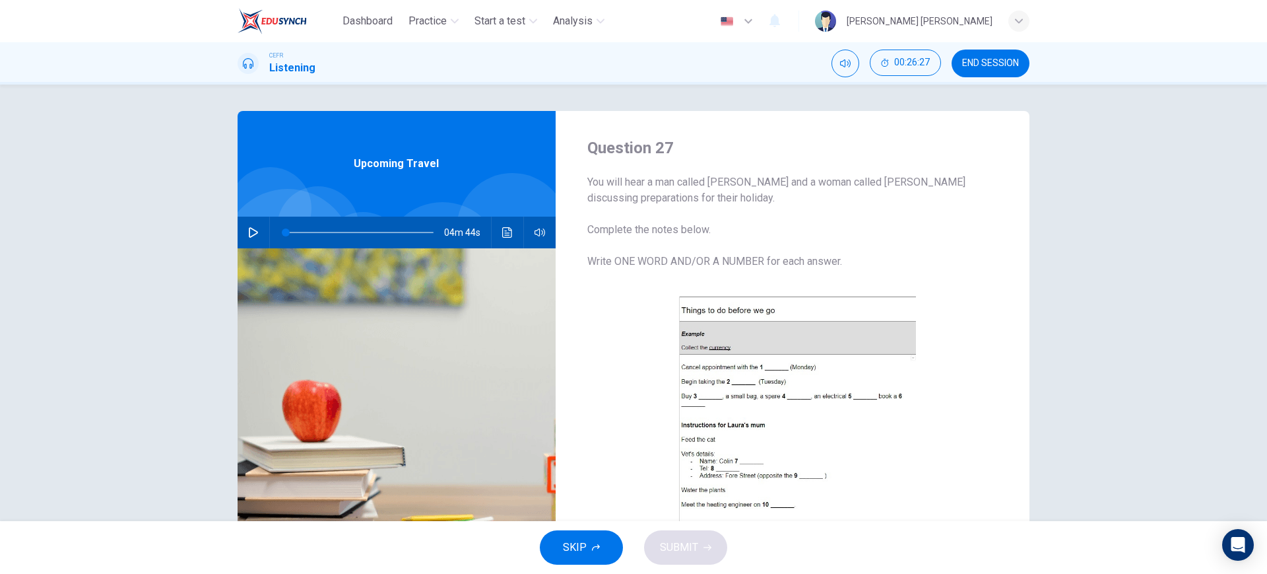
click at [255, 238] on button "button" at bounding box center [253, 233] width 21 height 32
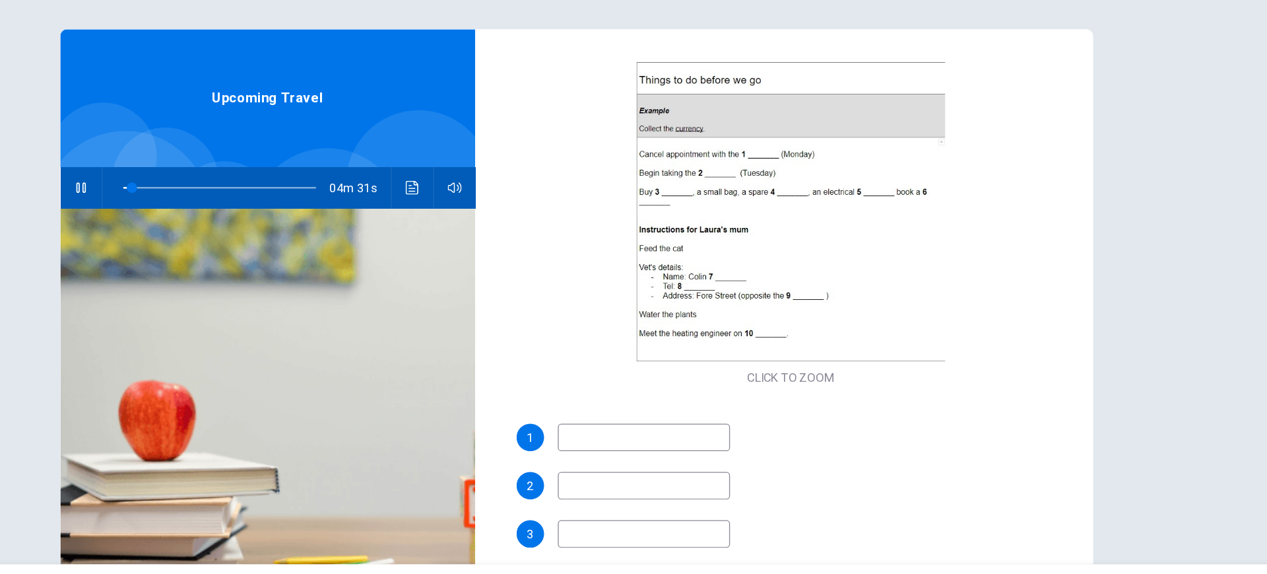
scroll to position [160, 0]
click at [709, 425] on input at bounding box center [685, 424] width 132 height 21
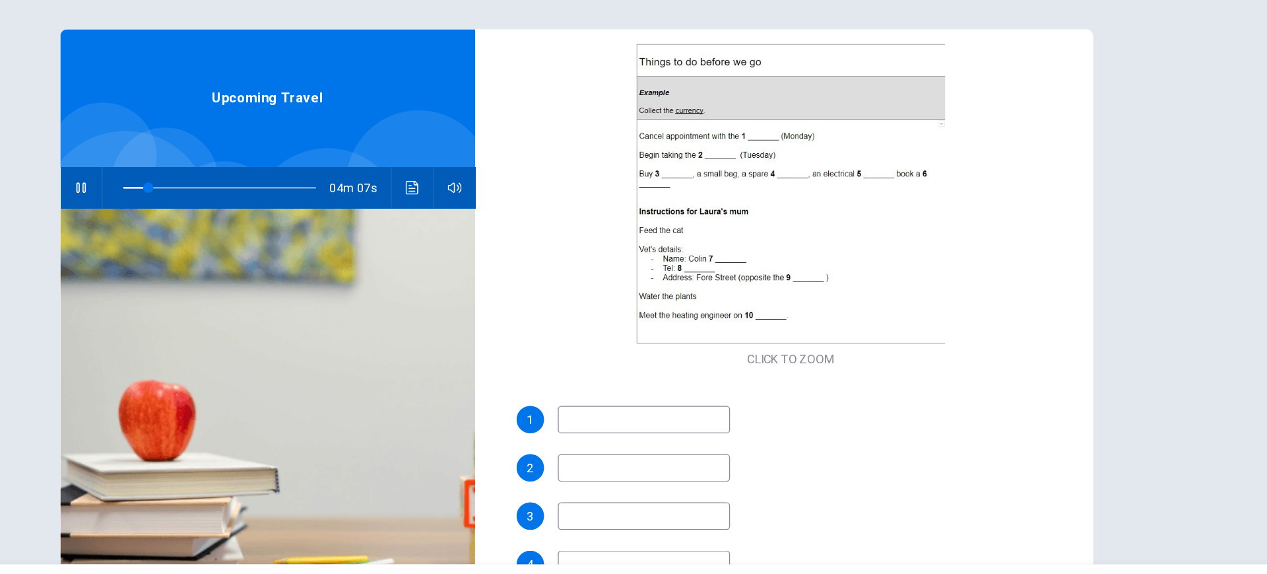
scroll to position [175, 0]
type input "22"
type input "ha"
type input "23"
type input "hair"
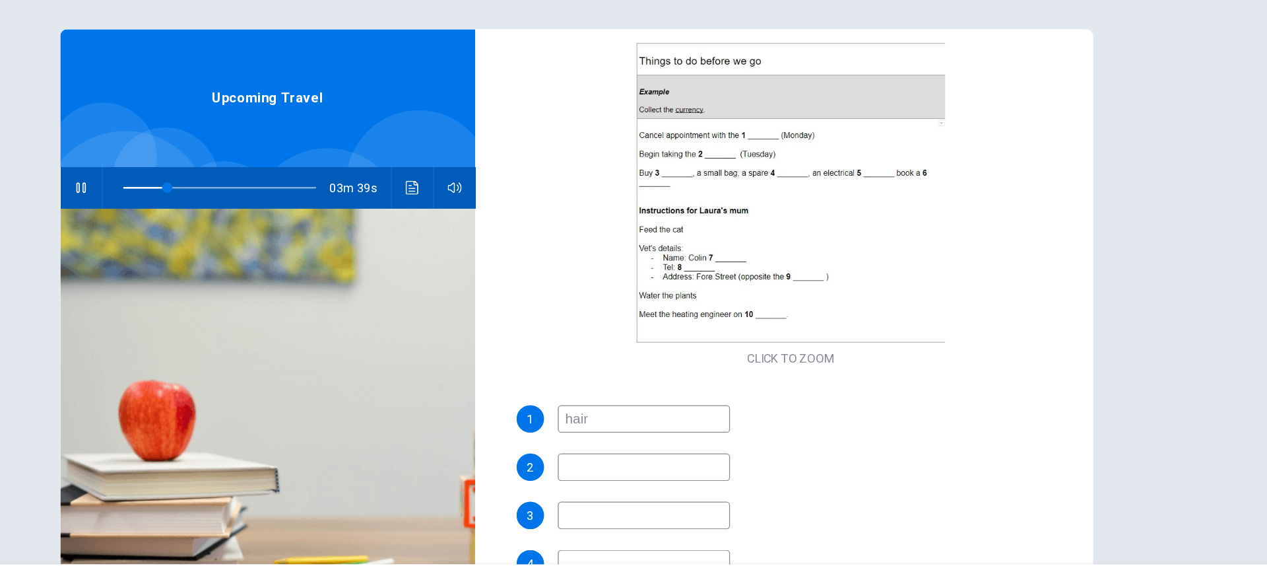
type input "23"
type input "hair dre"
type input "23"
type input "hair dresser"
type input "24"
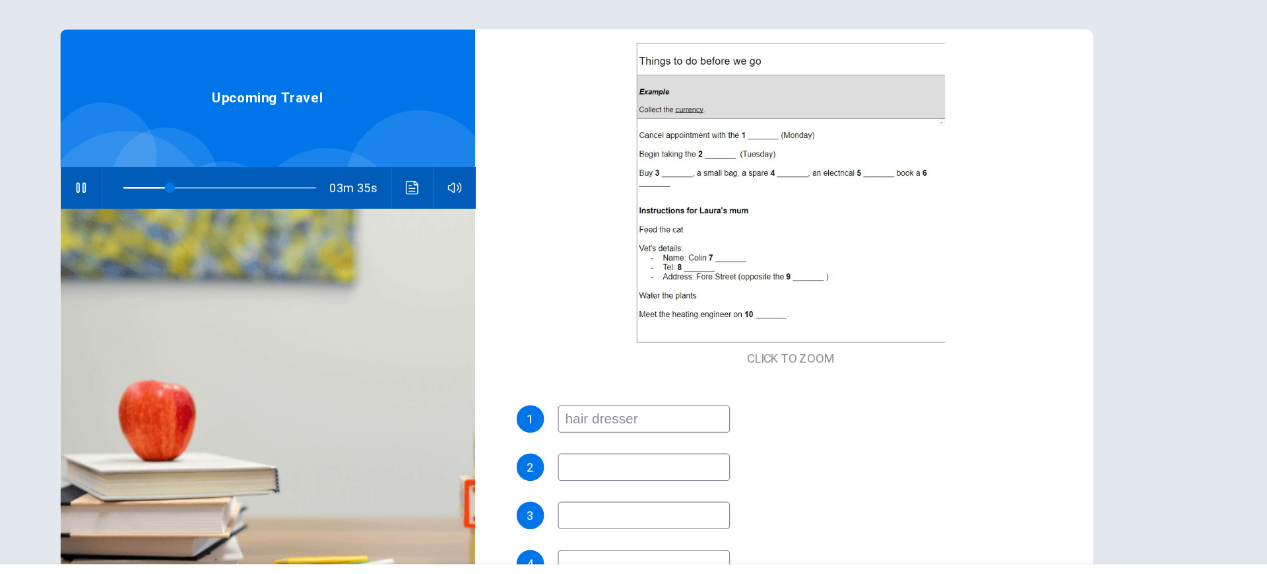
type input "hair dresser"
click at [711, 449] on input at bounding box center [685, 446] width 132 height 21
type input "27"
type input "tav"
type input "27"
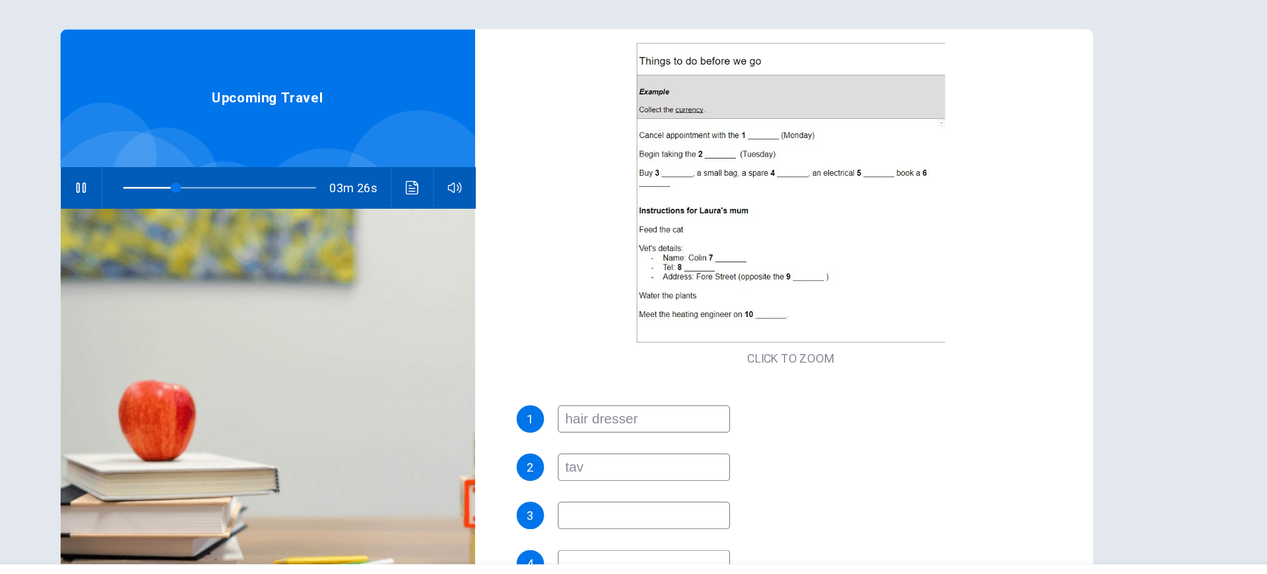
type input "ta"
type input "28"
type input "table"
type input "28"
type input "tablets"
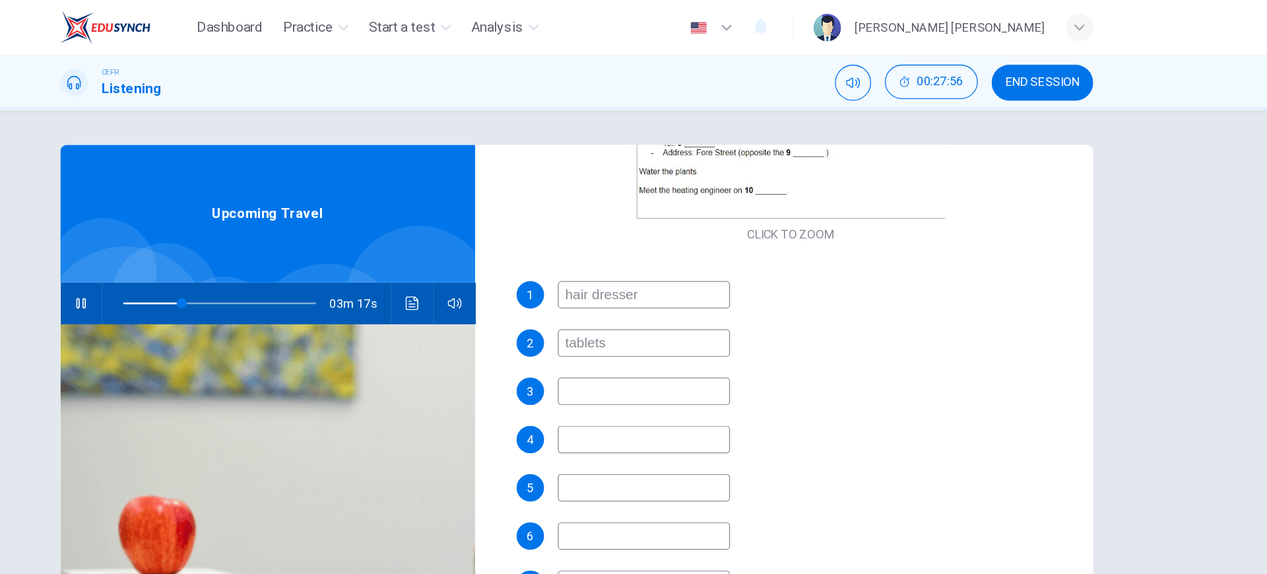
scroll to position [360, 0]
type input "31"
type input "tablets"
click at [658, 303] on input at bounding box center [685, 298] width 132 height 21
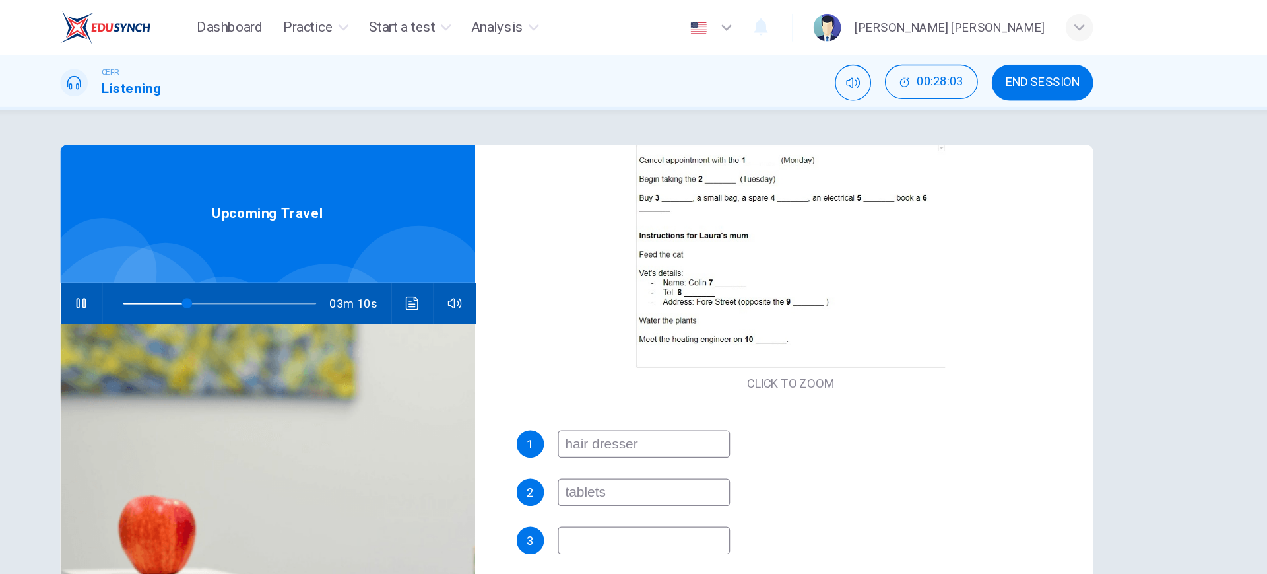
scroll to position [245, 0]
type input "33"
type input "sun"
type input "34"
type input "sunbloc"
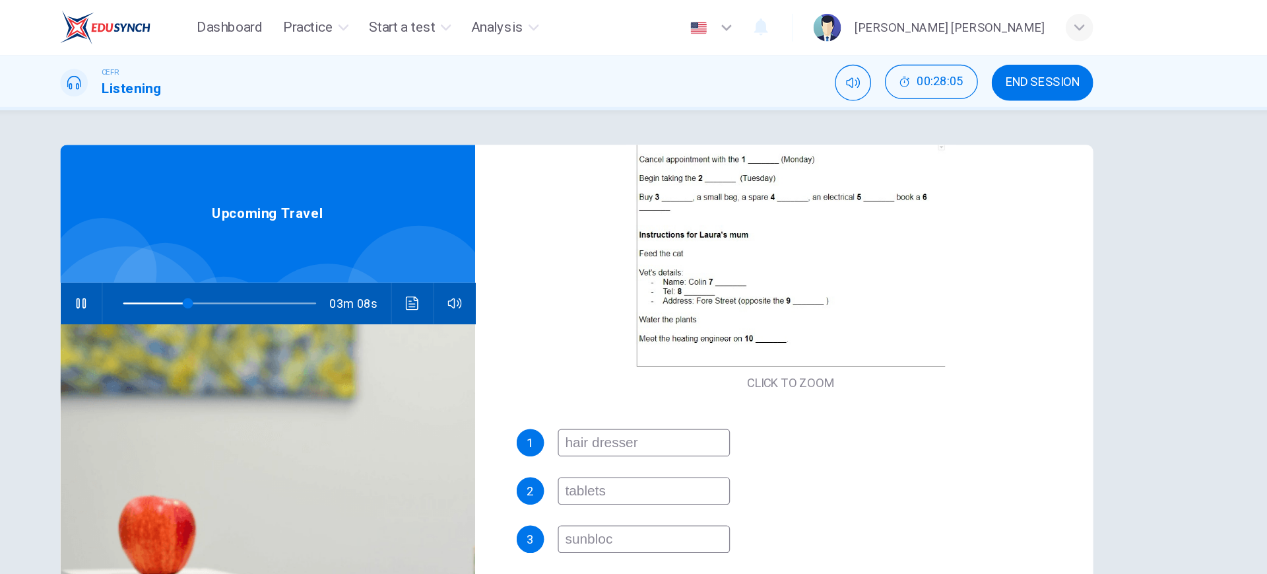
type input "34"
type input "sunblock"
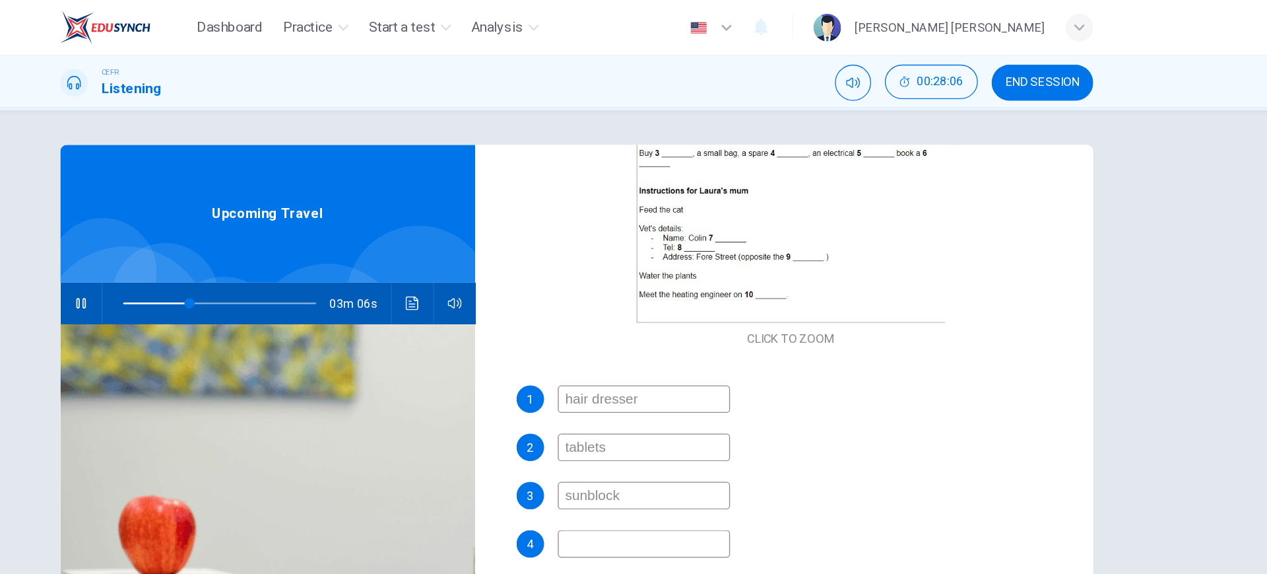
scroll to position [273, 0]
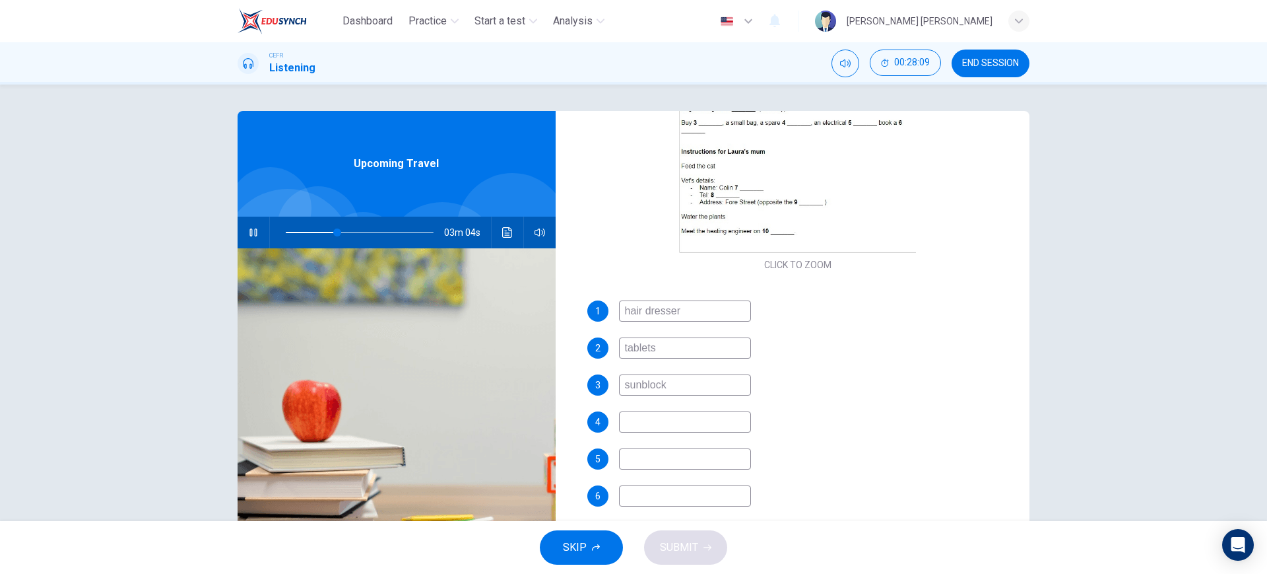
type input "35"
type input "sunblock"
click at [723, 418] on input at bounding box center [685, 421] width 132 height 21
type input "37"
type input "su"
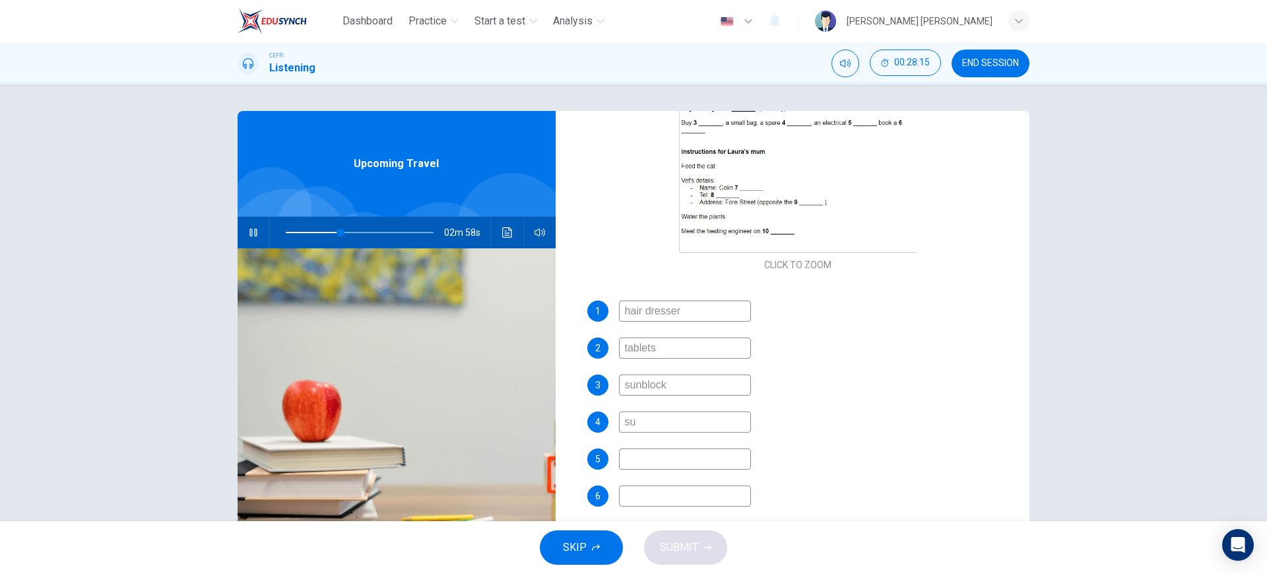
type input "38"
type input "sungla"
type input "38"
type input "sunglasses"
type input "39"
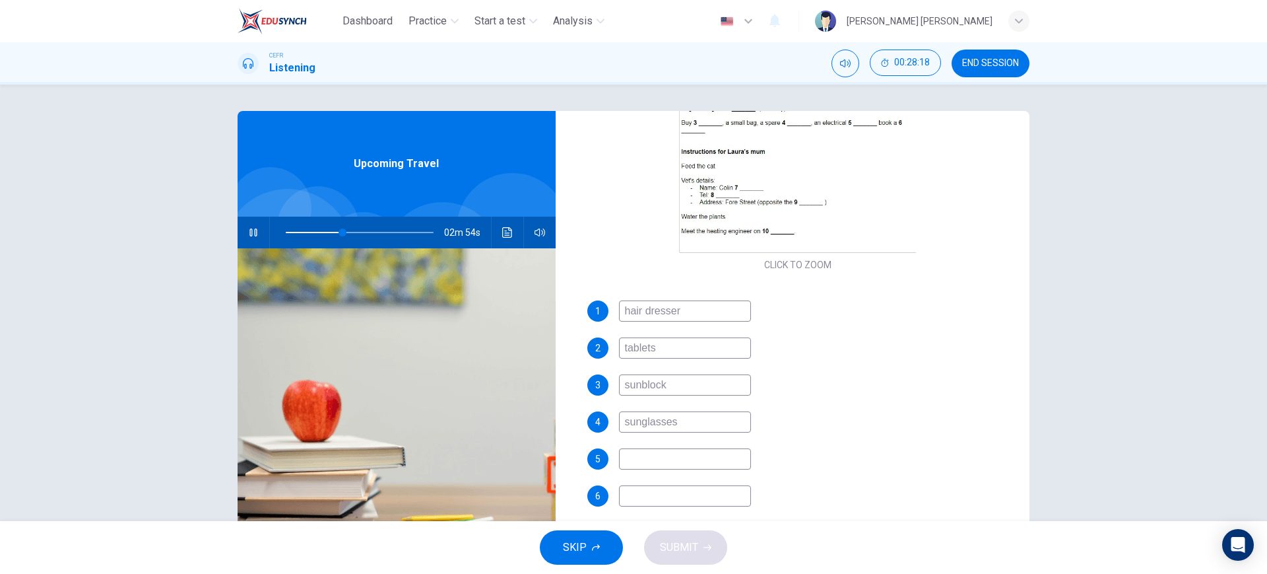
type input "sunglasses"
click at [702, 450] on input at bounding box center [685, 458] width 132 height 21
click at [716, 422] on input "sunglasses" at bounding box center [685, 421] width 132 height 21
type input "41"
type input "sunglas"
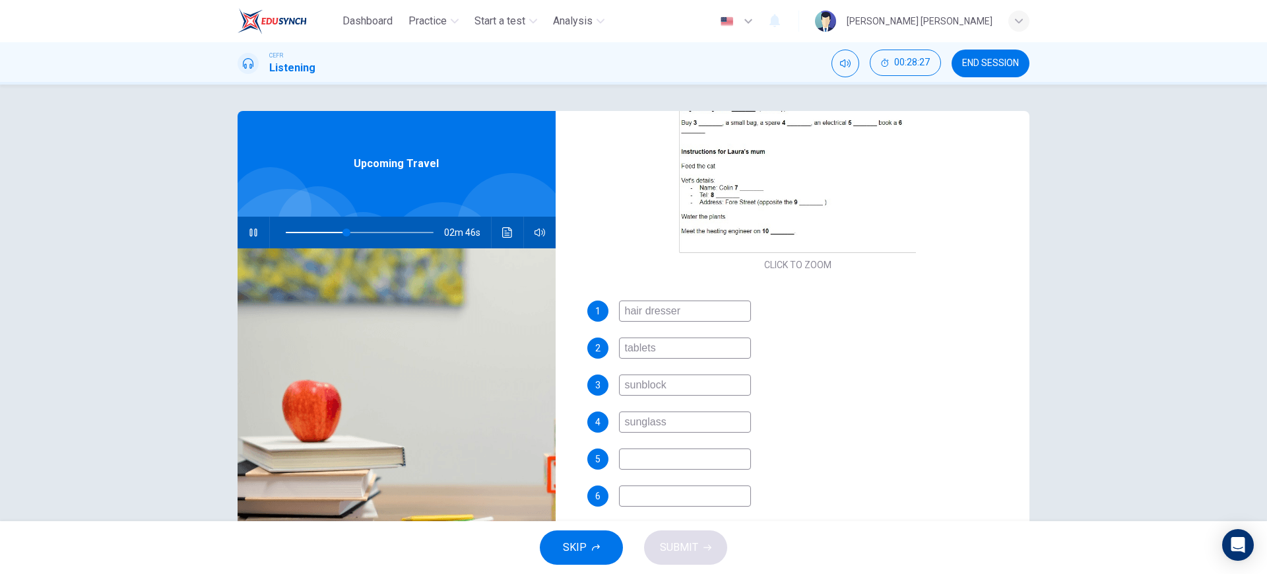
type input "42"
type input "s"
type input "42"
type input "lo"
type input "43"
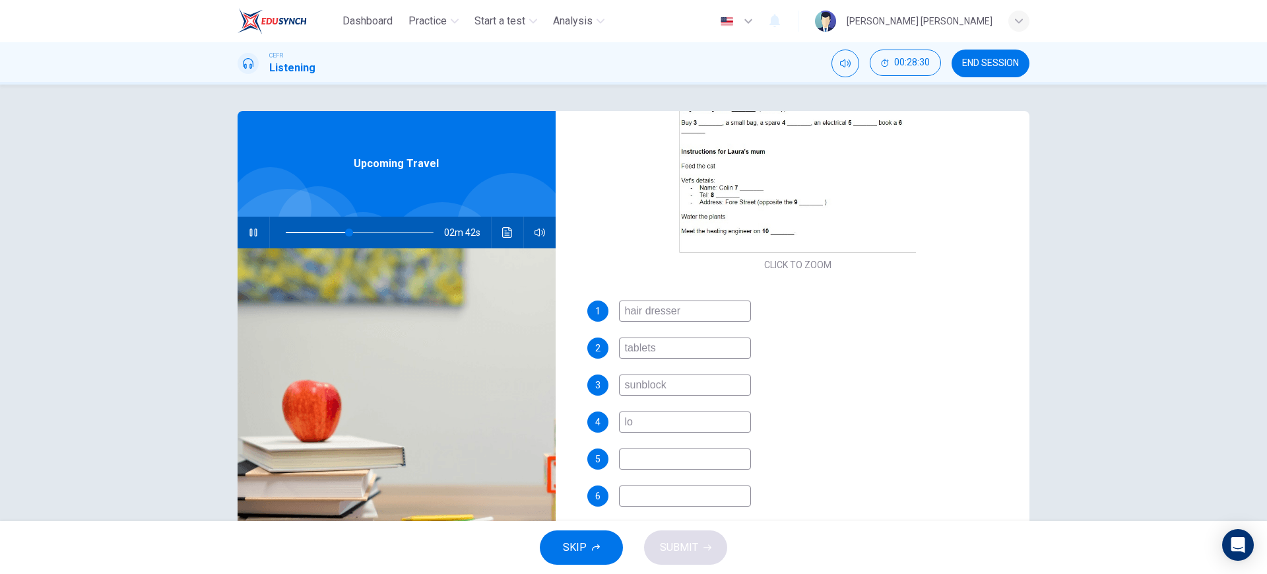
type input "l"
type input "43"
type input "lock"
type input "44"
type input "lock"
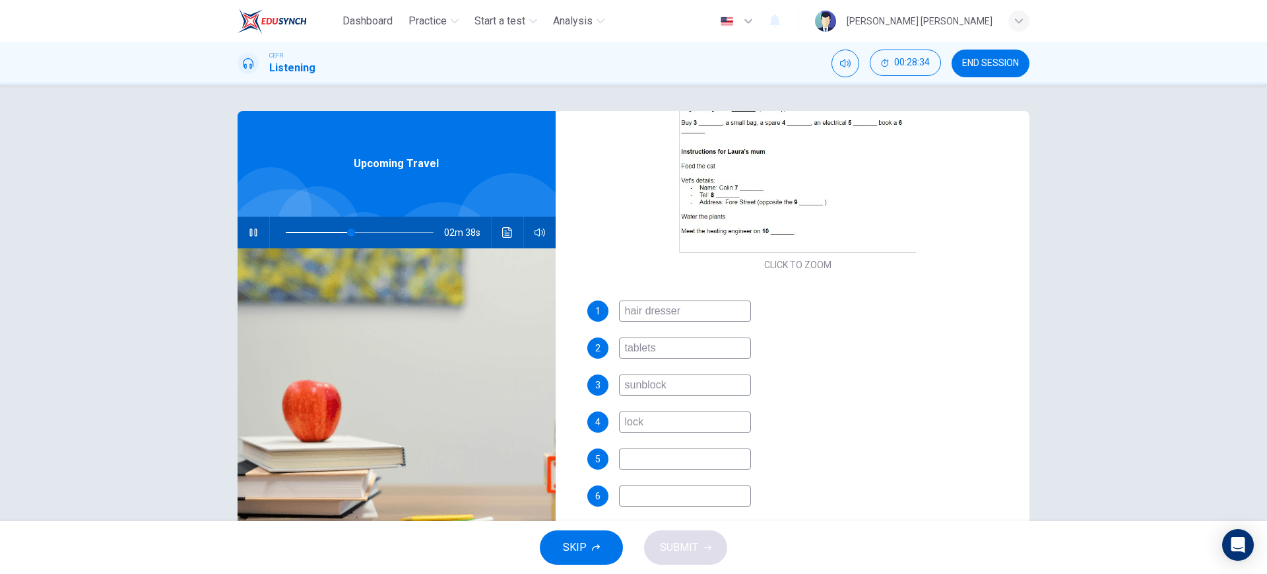
click at [714, 451] on input at bounding box center [685, 458] width 132 height 21
type input "47"
type input "ad"
type input "47"
type input "adapt"
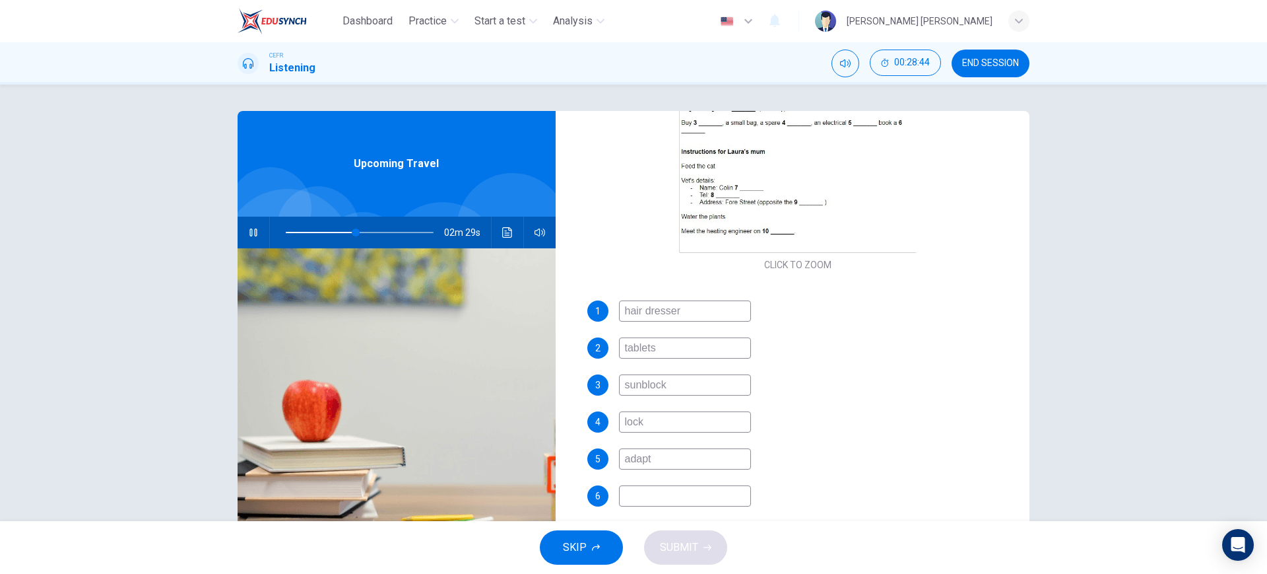
type input "48"
type input "adapter"
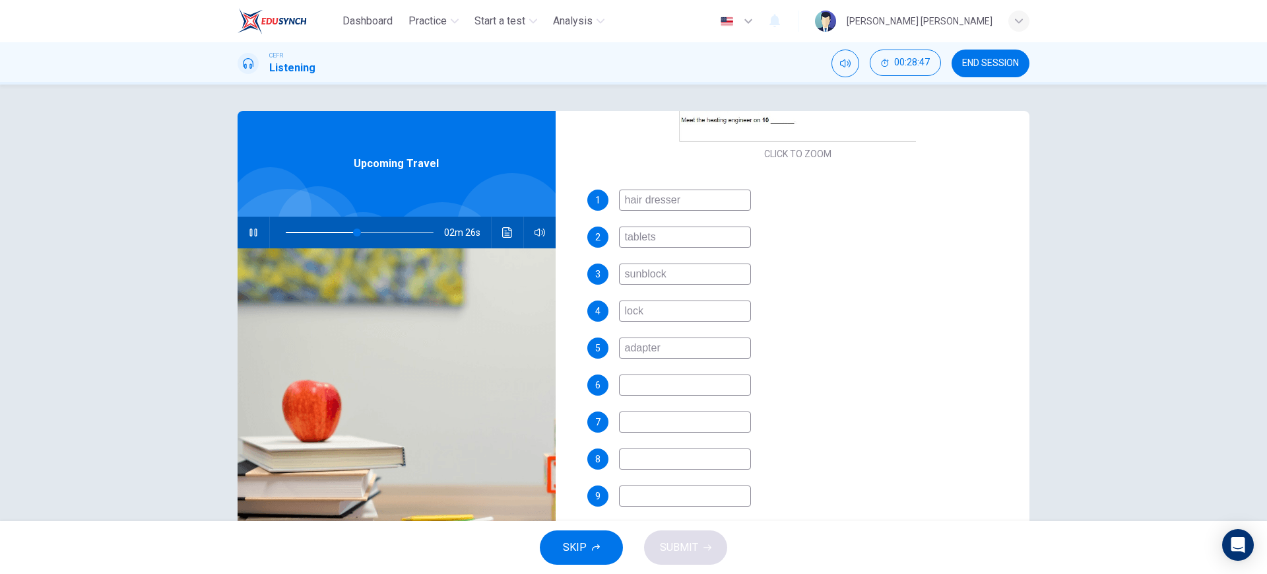
type input "49"
type input "adapter"
drag, startPoint x: 732, startPoint y: 387, endPoint x: 856, endPoint y: 362, distance: 126.5
click at [856, 362] on div "1 hair dresser 2 tablets 3 sunblock 4 lock 5 adapter 6 7 8 9 10" at bounding box center [798, 379] width 422 height 380
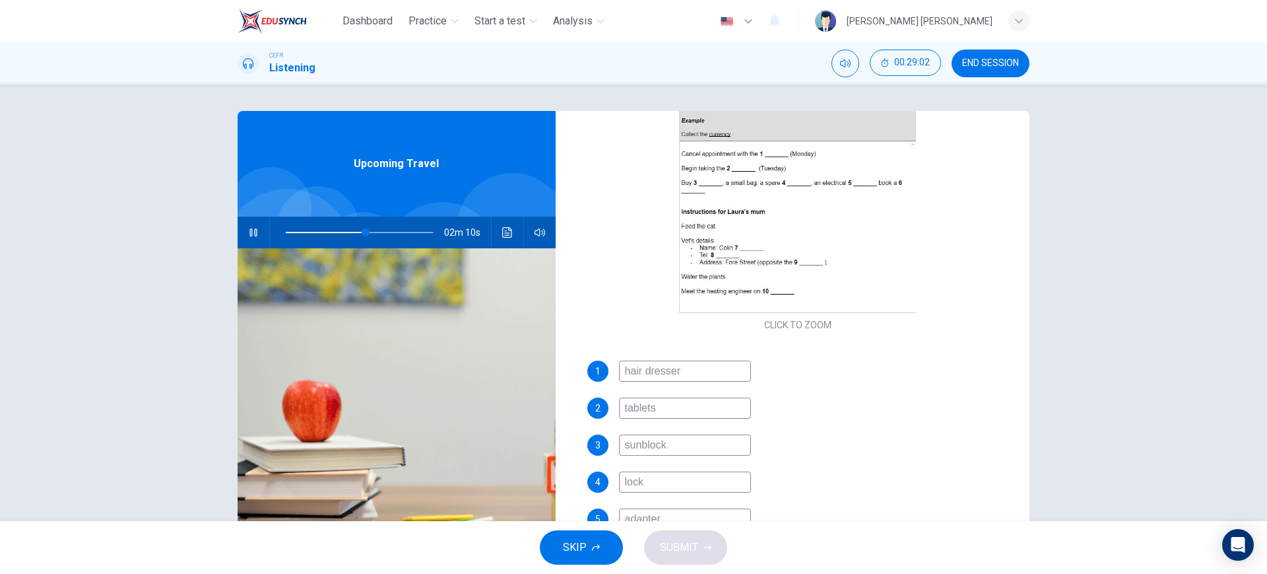
scroll to position [213, 0]
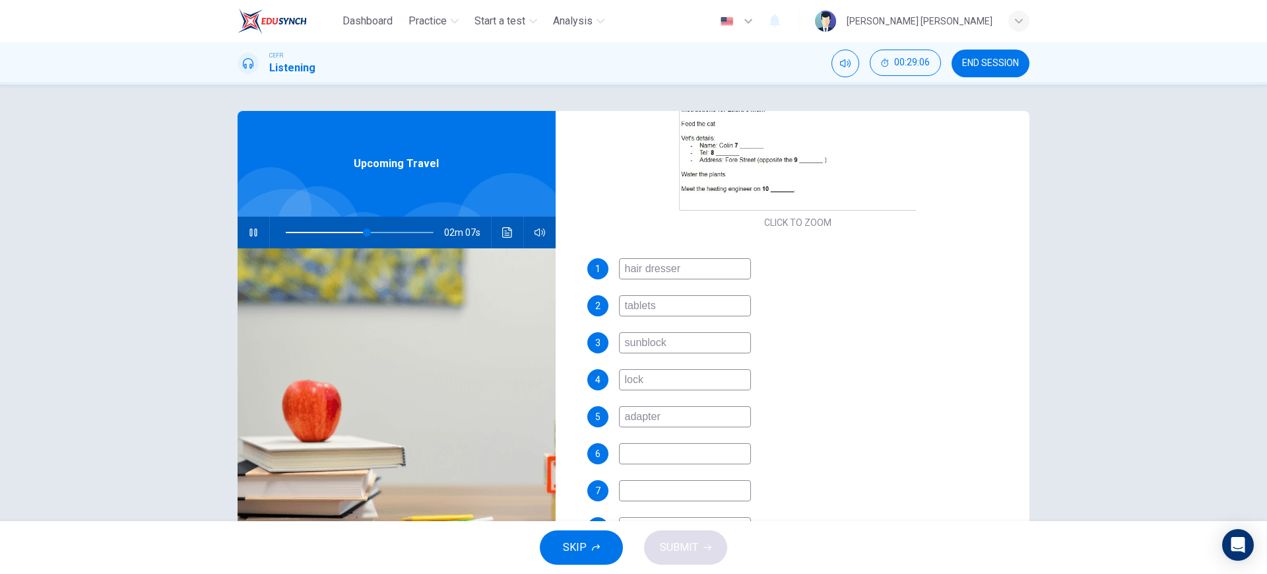
type input "55"
type input "ta"
type input "56"
type input "taxi"
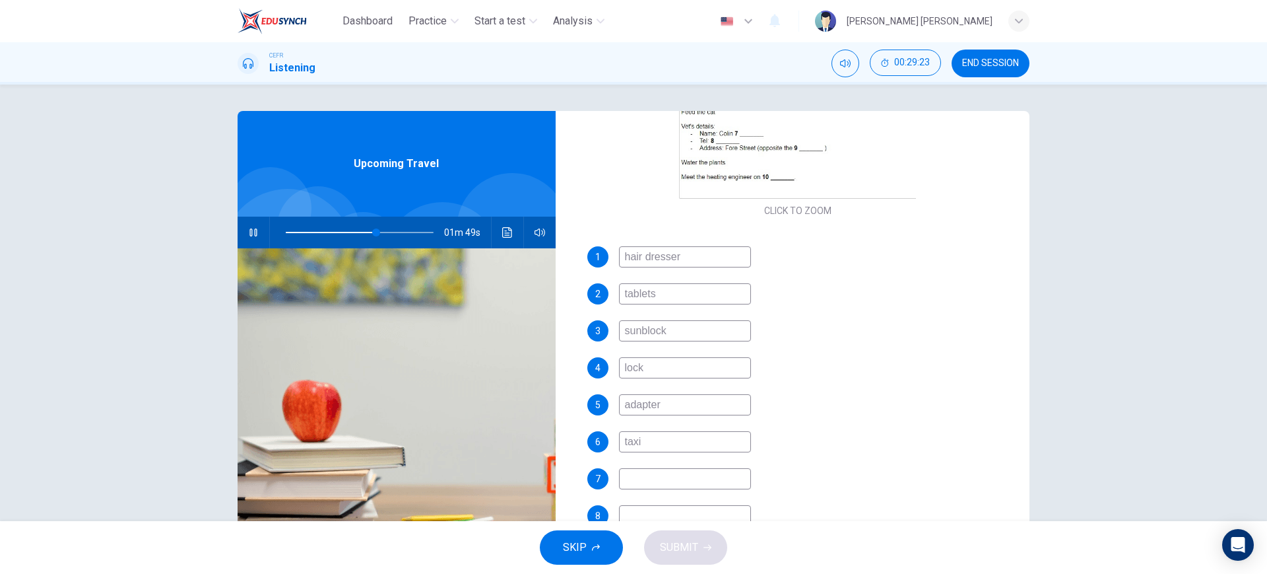
scroll to position [327, 0]
type input "62"
type input "taxi"
click at [711, 479] on input at bounding box center [685, 479] width 132 height 21
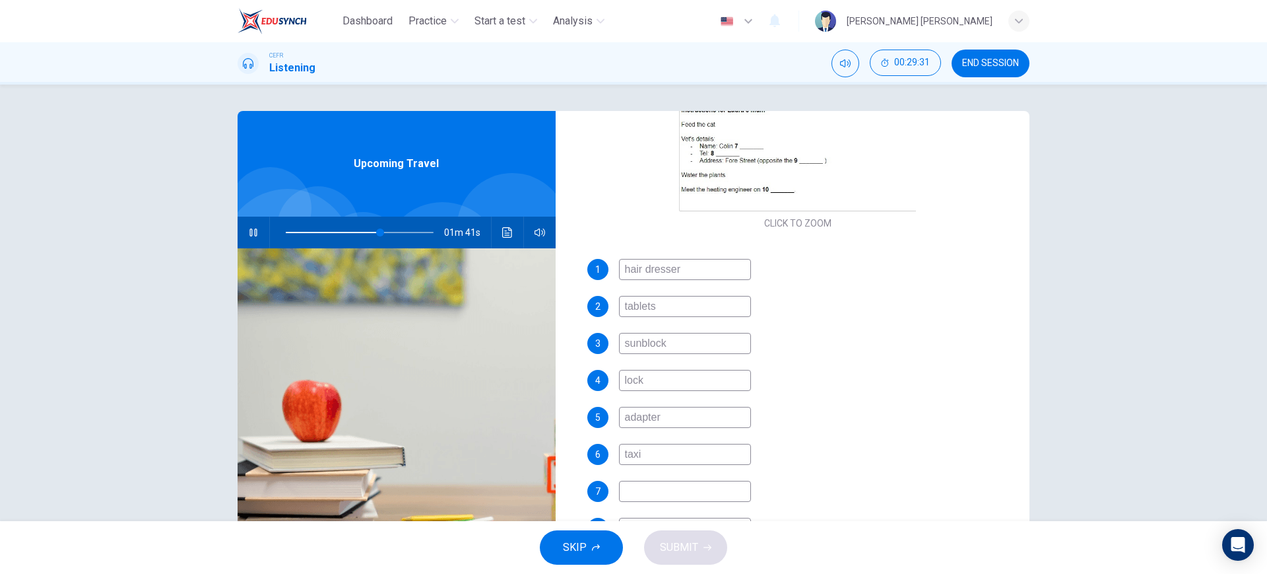
scroll to position [316, 0]
type input "70"
type input "JA"
type input "70"
type input "J"
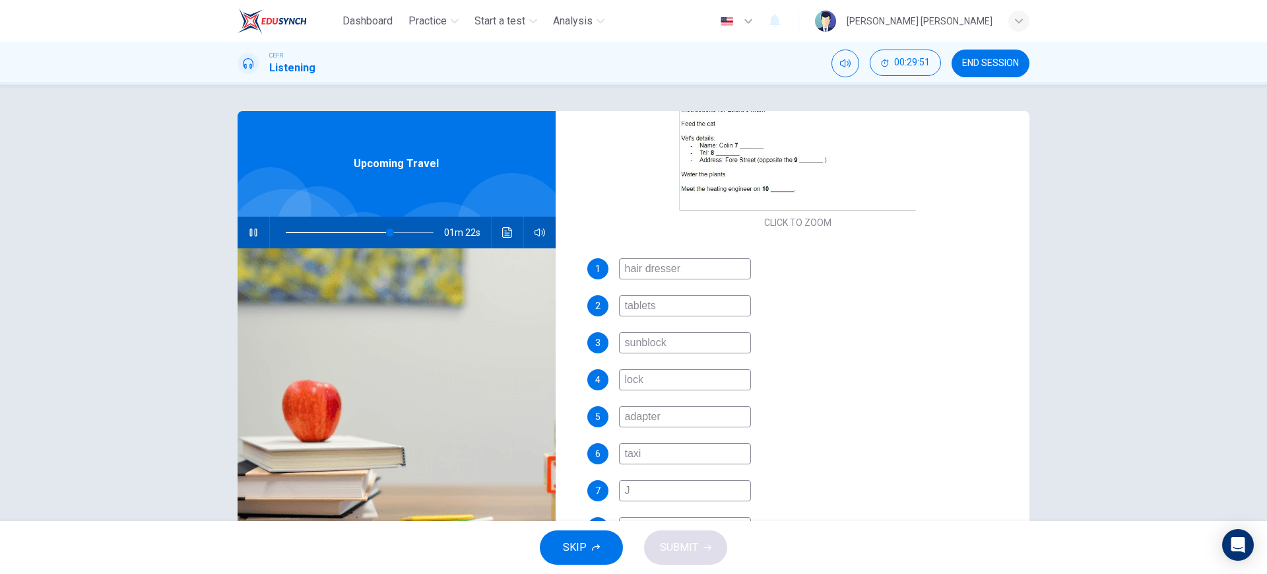
type input "71"
type input "Je"
type input "72"
type input "Jef"
type input "72"
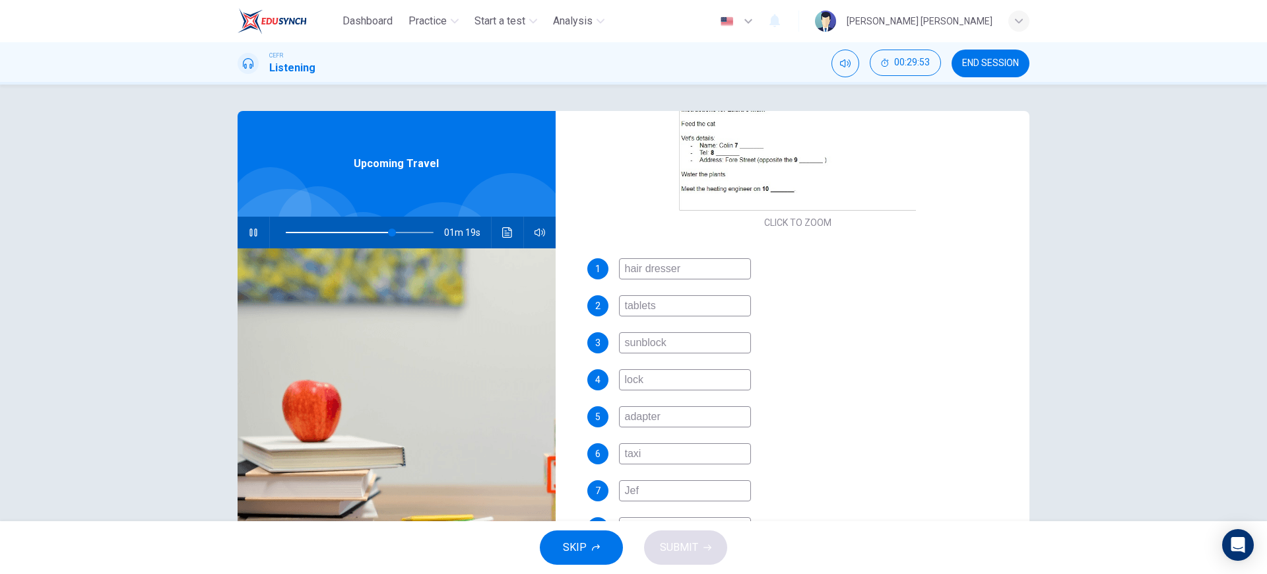
type input "Jeff"
type input "72"
type input "Jeffe"
type input "73"
type input "Jeffer"
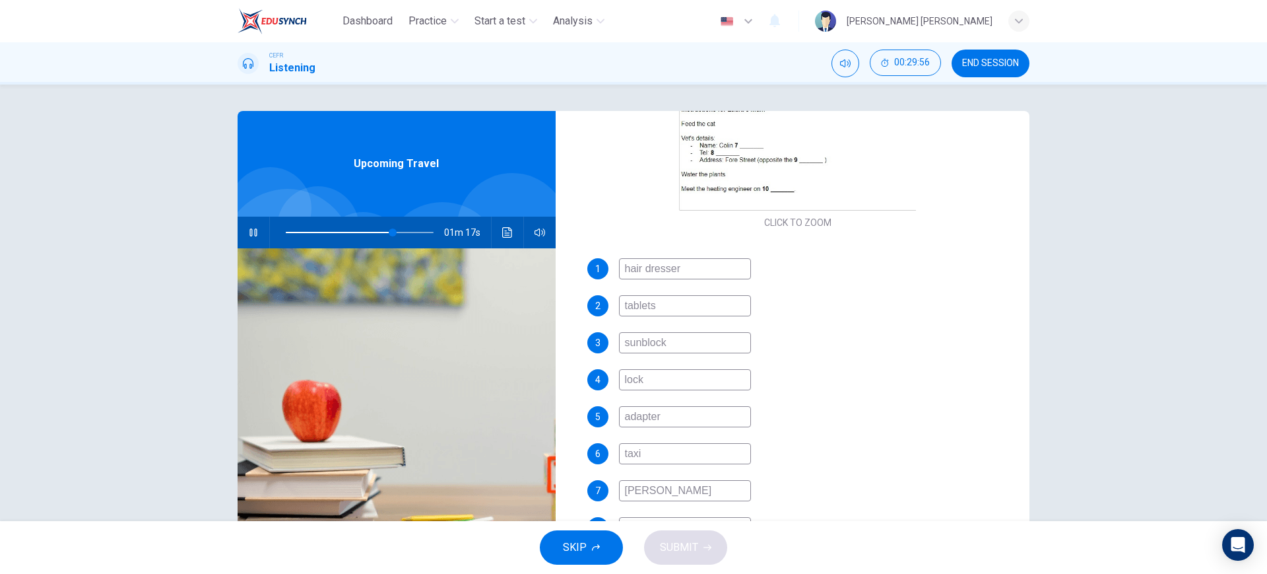
type input "73"
type input "Jefferehy"
type input "73"
type input "Jeffere"
type input "74"
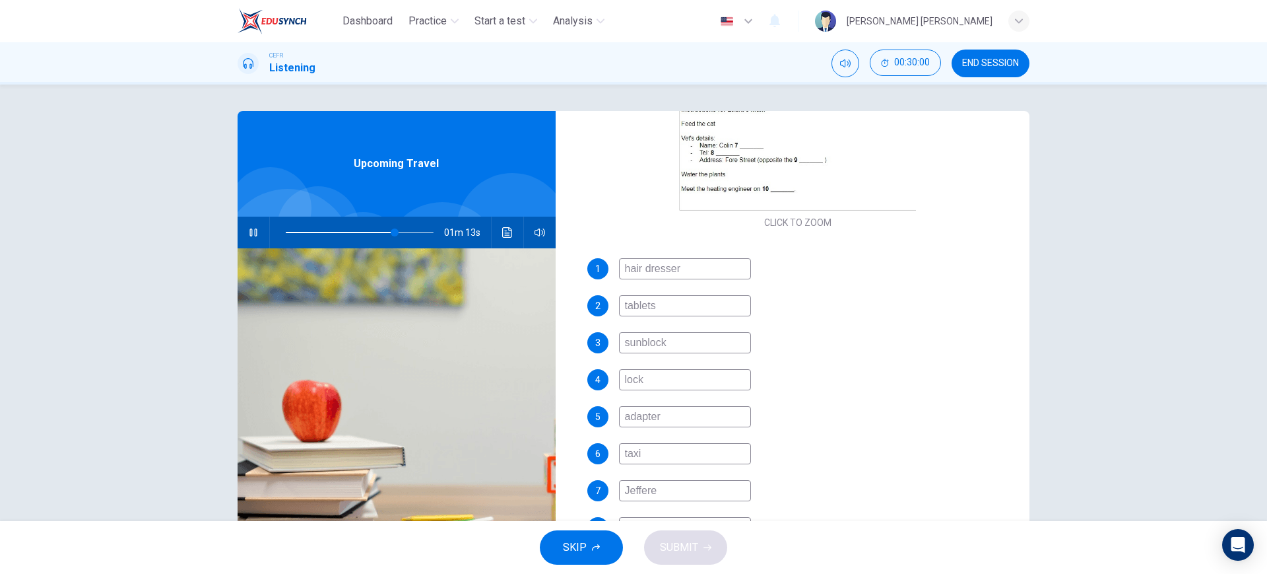
type input "Jefferey"
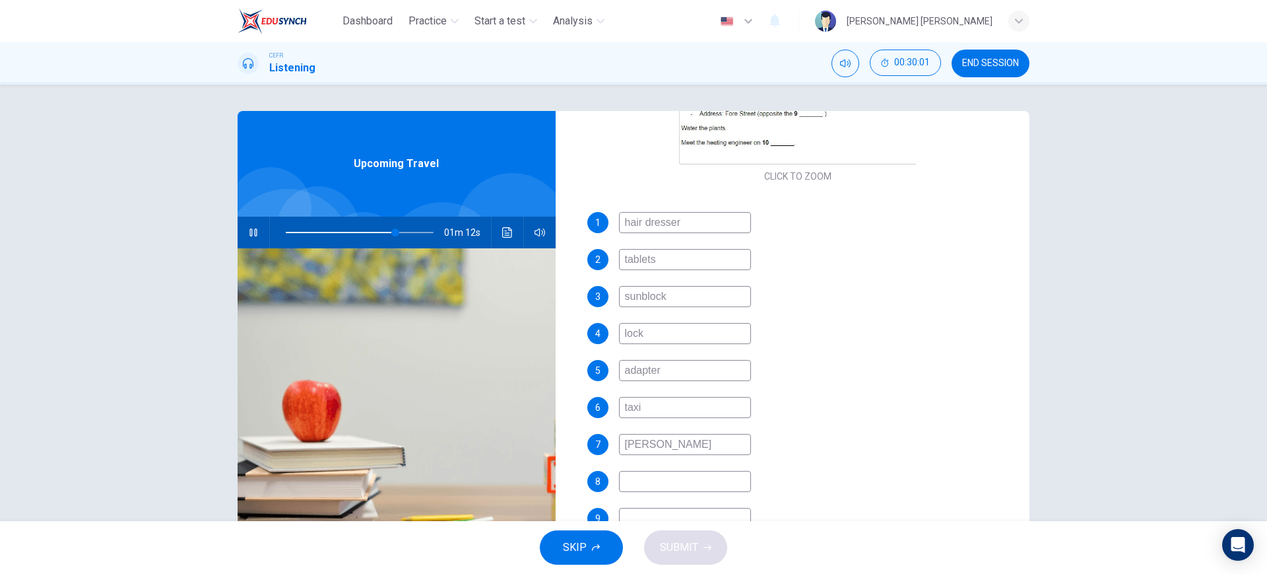
type input "75"
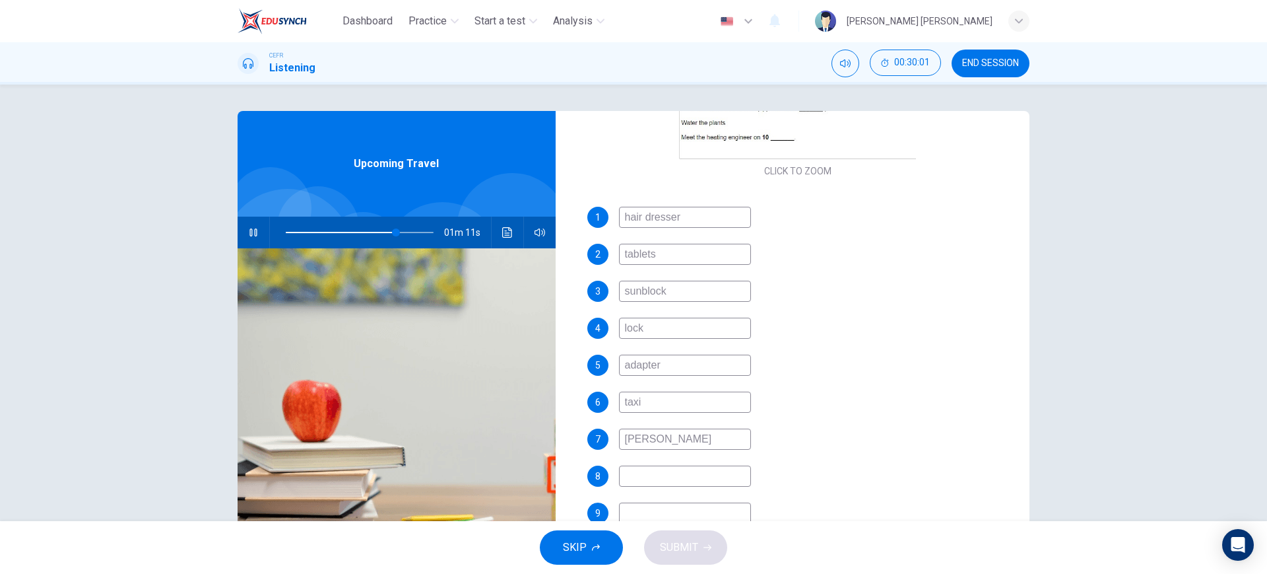
scroll to position [368, 0]
type input "Jefferey"
type input "75"
click at [738, 469] on input at bounding box center [685, 475] width 132 height 21
type input "0"
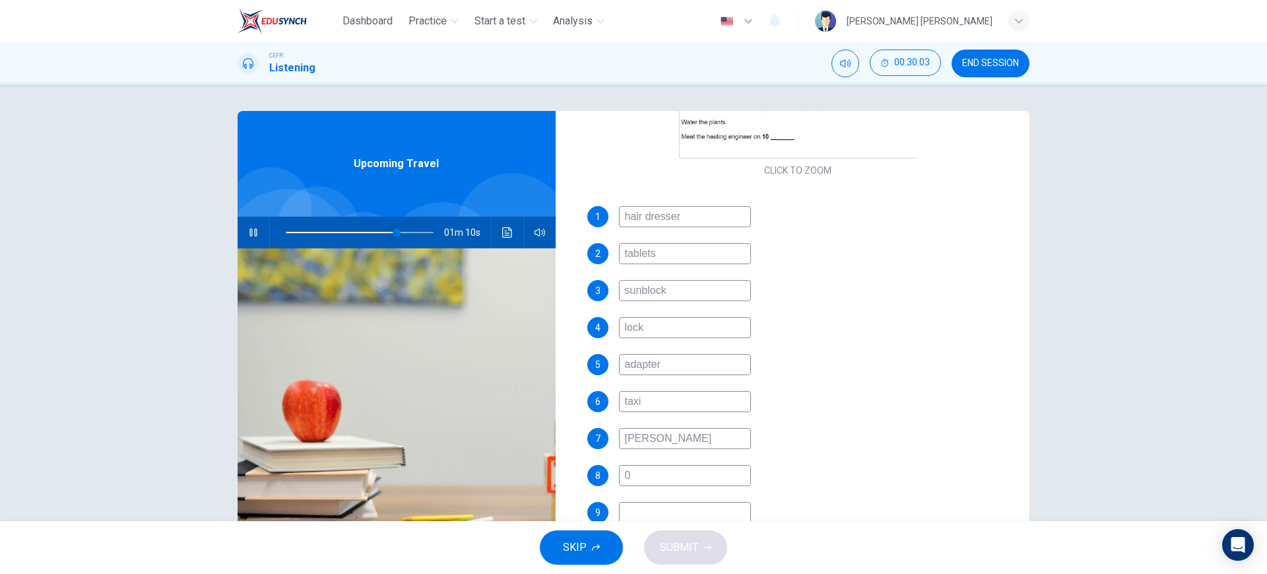
type input "75"
type input "07"
type input "76"
type input "0777"
type input "76"
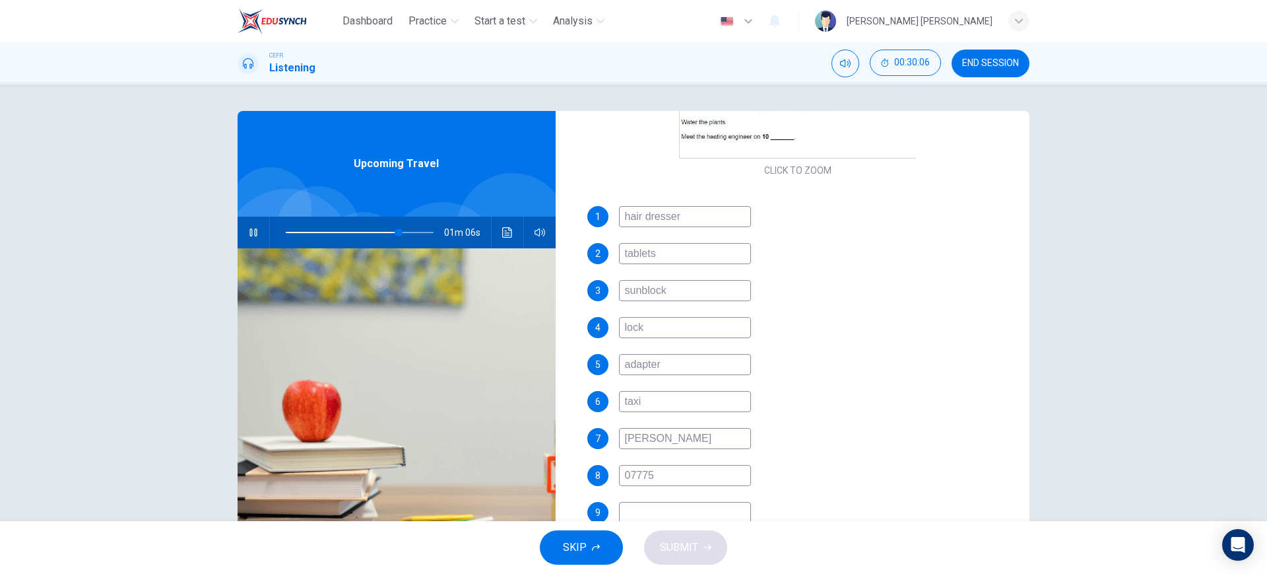
type input "077759"
type input "78"
type input "077759"
click at [384, 228] on span at bounding box center [388, 232] width 8 height 8
click at [692, 485] on input "077759" at bounding box center [685, 475] width 132 height 21
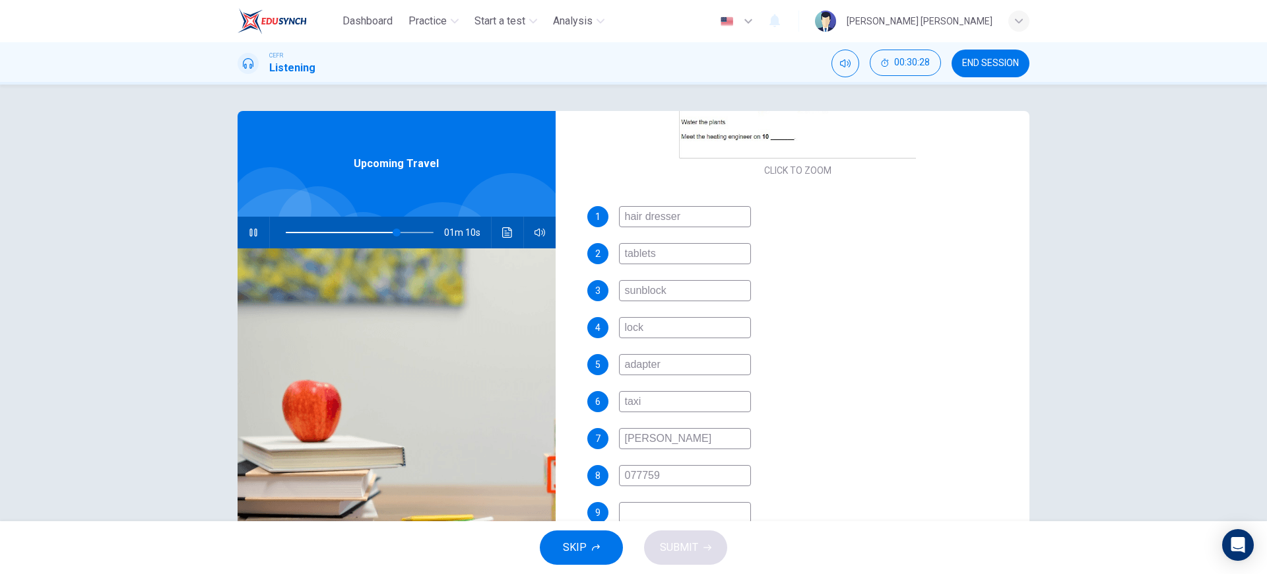
type input "75"
type input "0777594"
type input "76"
type input "07775941"
type input "76"
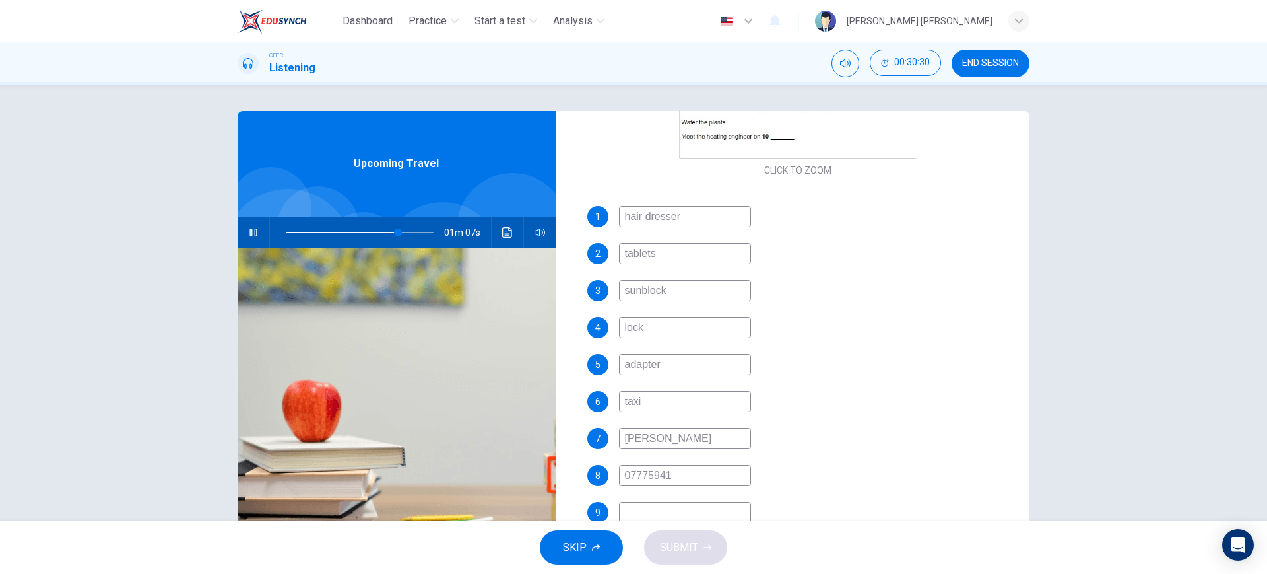
type input "077759412"
type input "77"
type input "0777594128"
type input "77"
type input "0777594128"
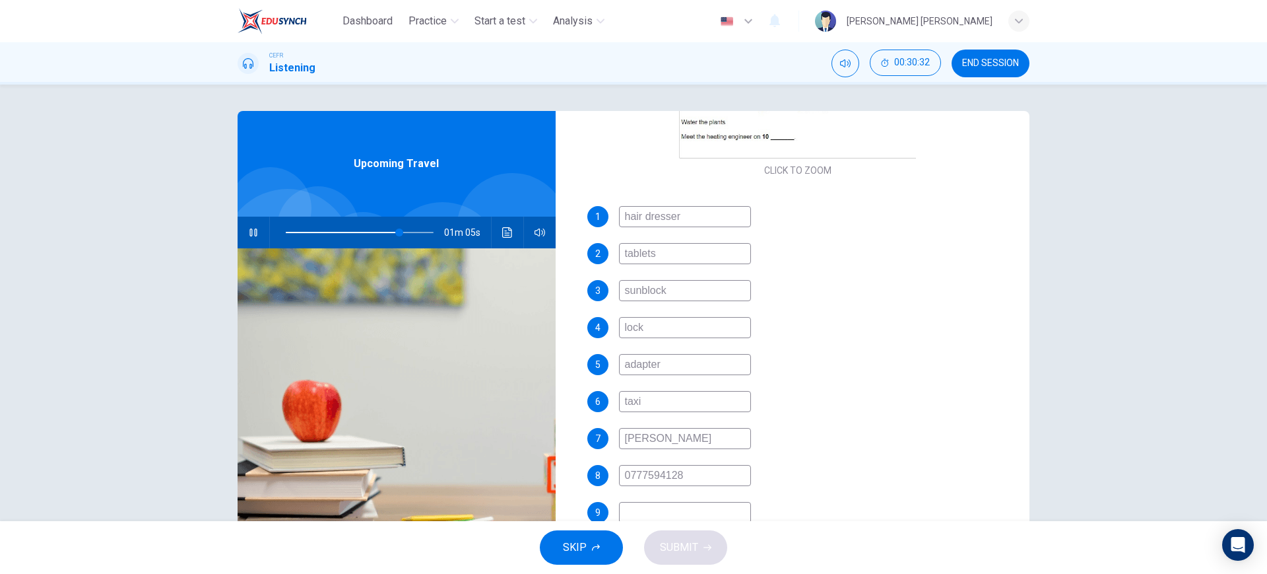
click at [669, 515] on input at bounding box center [685, 512] width 132 height 21
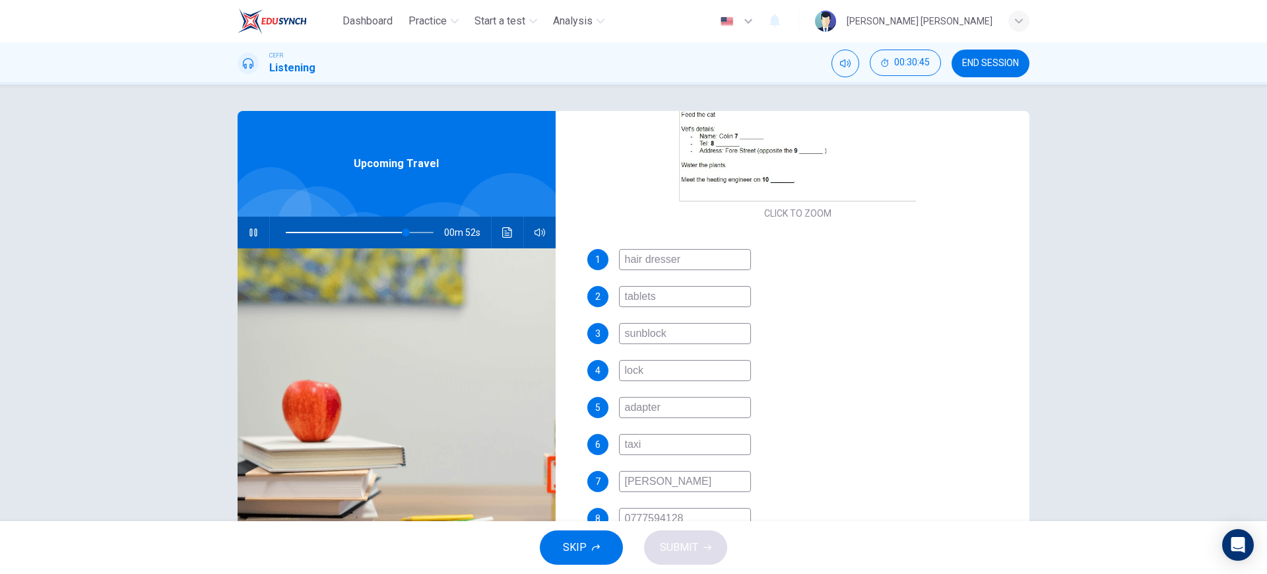
scroll to position [384, 0]
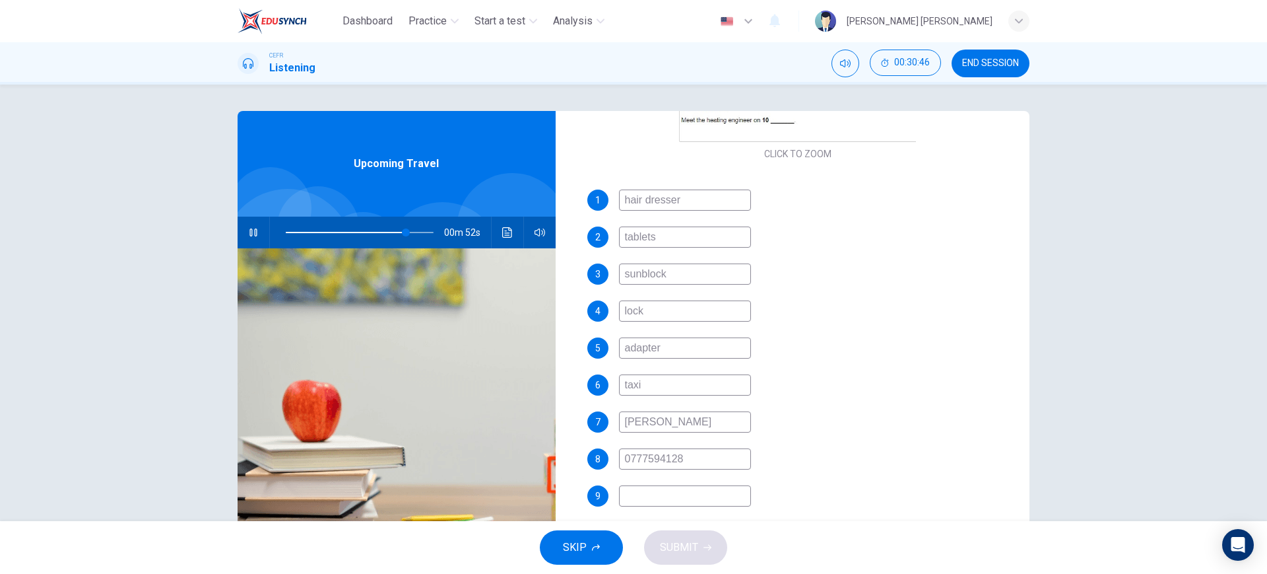
type input "82"
type input "c"
type input "82"
type input "churs"
type input "83"
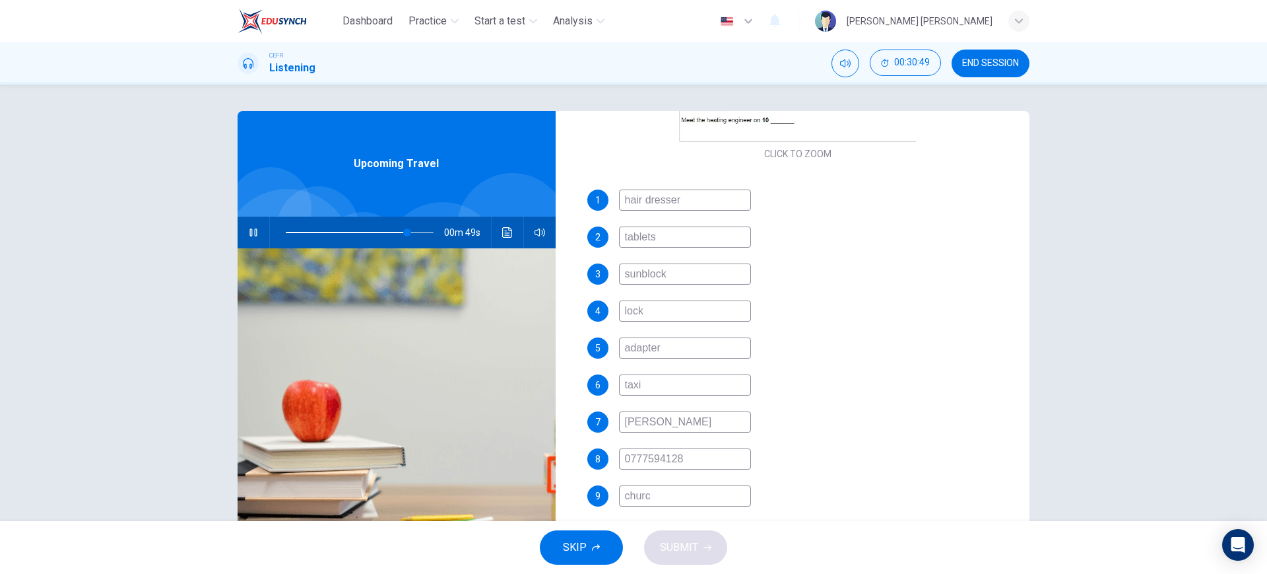
type input "church"
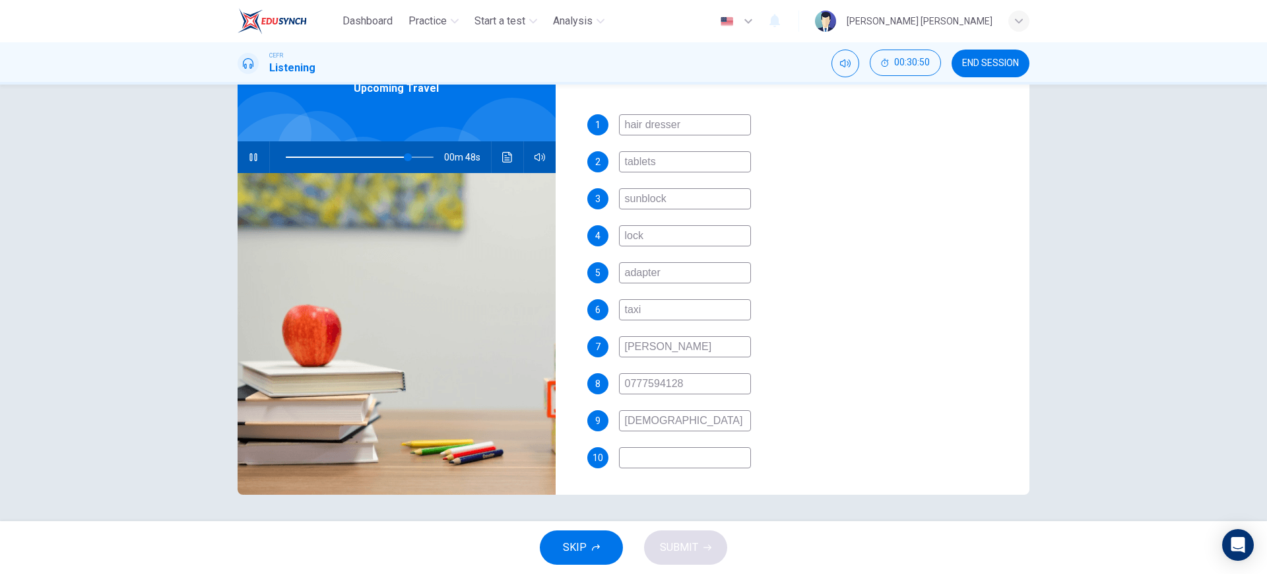
type input "83"
type input "church"
click at [694, 452] on input at bounding box center [685, 457] width 132 height 21
type input "94"
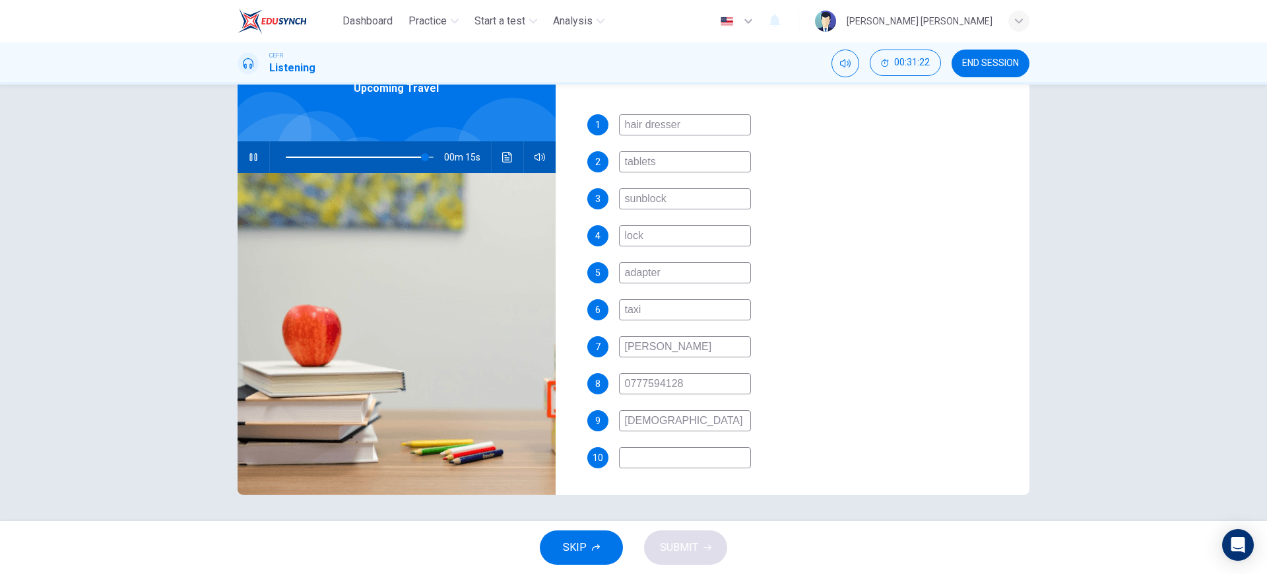
type input "3"
type input "94"
type input "30"
type input "95"
type input "30t"
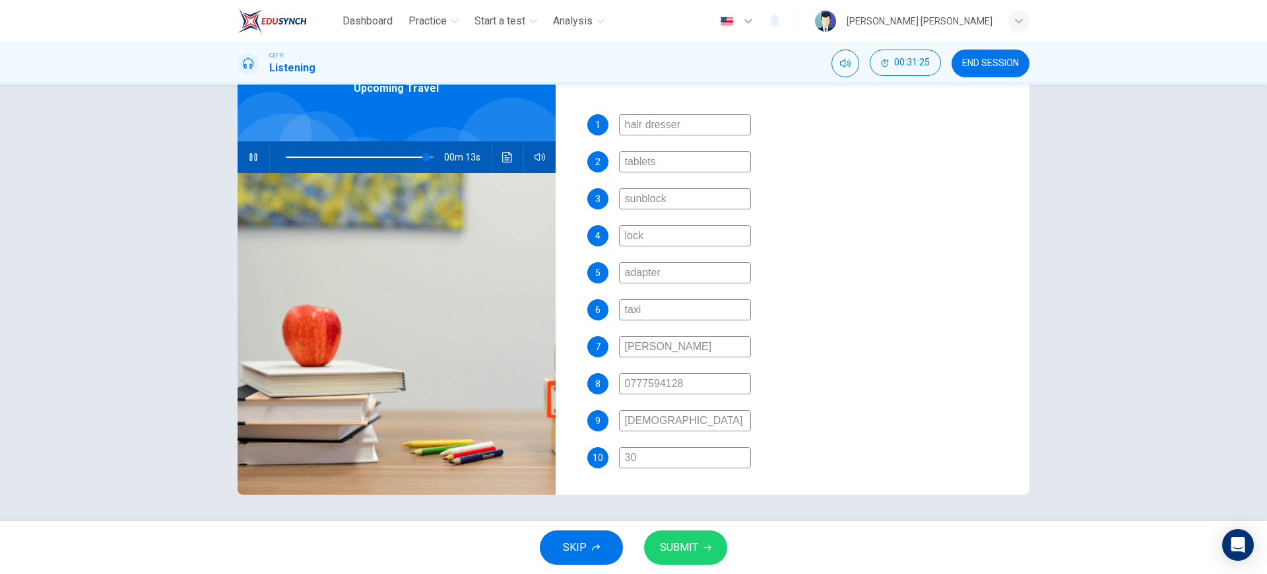
type input "95"
type input "30th"
type input "96"
type input "30th"
type input "96"
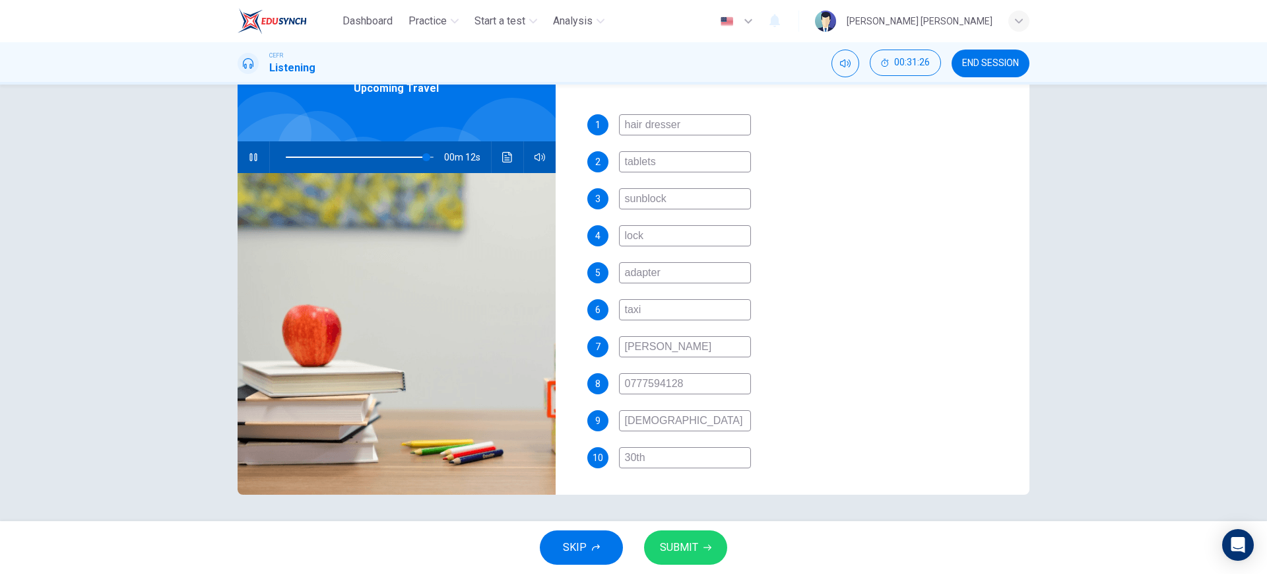
type input "30th A"
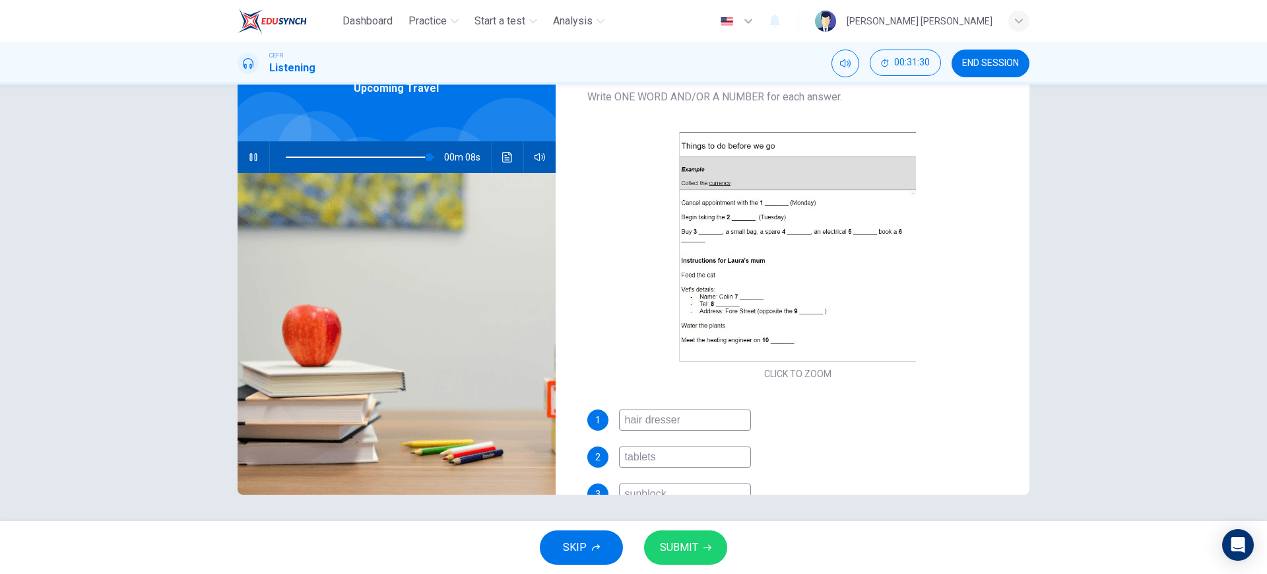
scroll to position [66, 0]
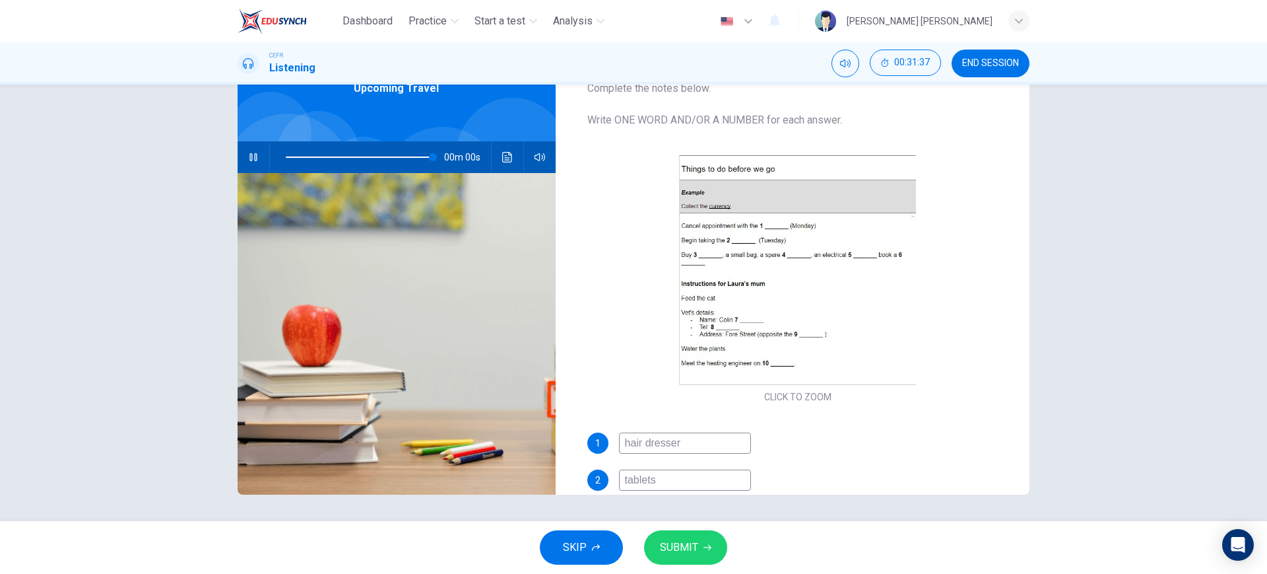
click at [679, 550] on span "SUBMIT" at bounding box center [679, 547] width 38 height 18
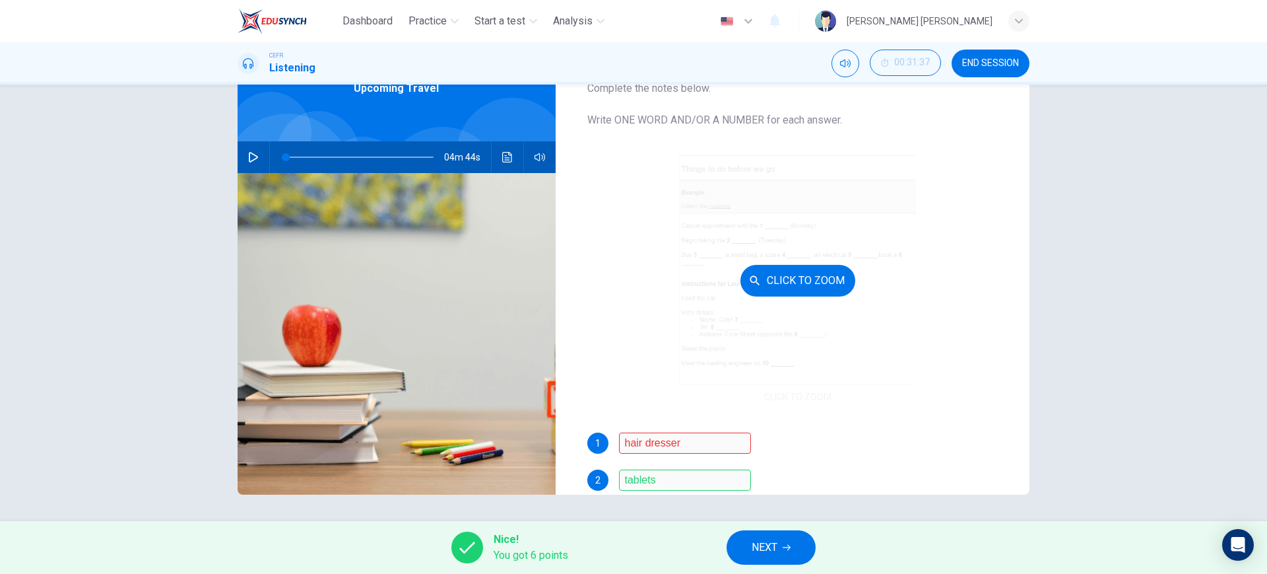
scroll to position [384, 0]
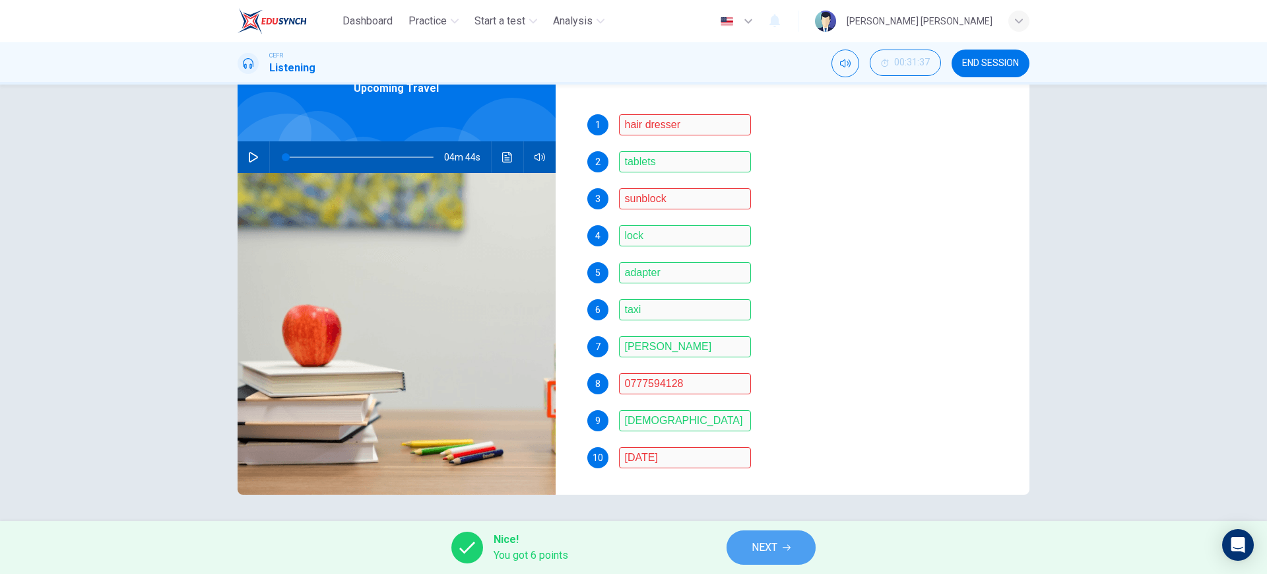
click at [751, 550] on button "NEXT" at bounding box center [771, 547] width 89 height 34
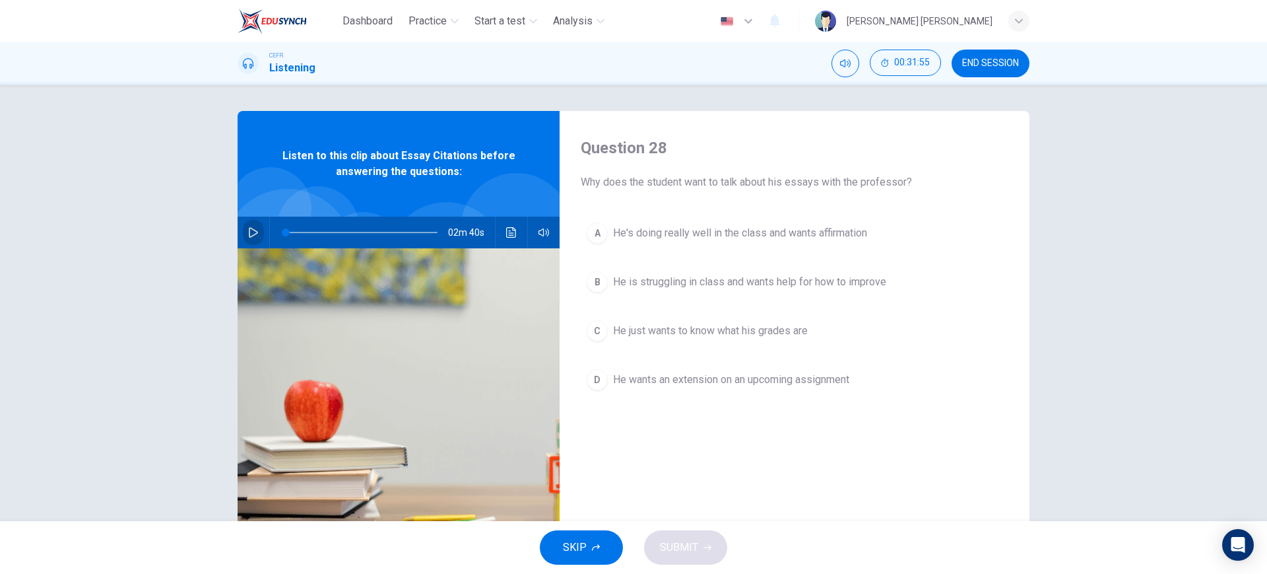
click at [254, 226] on button "button" at bounding box center [253, 233] width 21 height 32
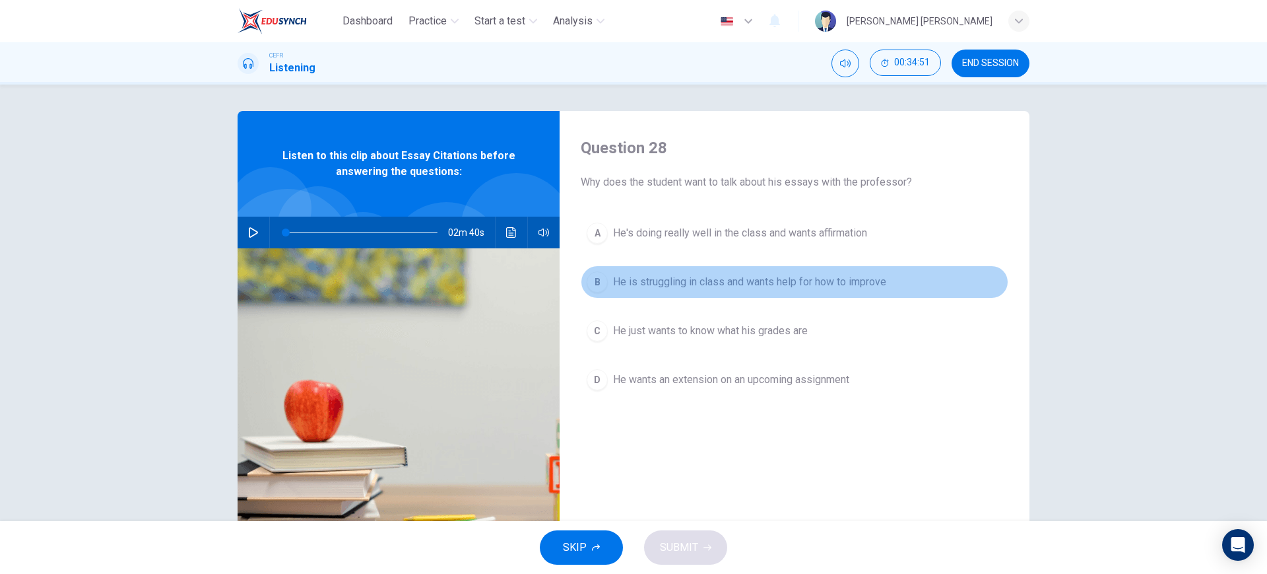
click at [848, 269] on button "B He is struggling in class and wants help for how to improve" at bounding box center [795, 281] width 428 height 33
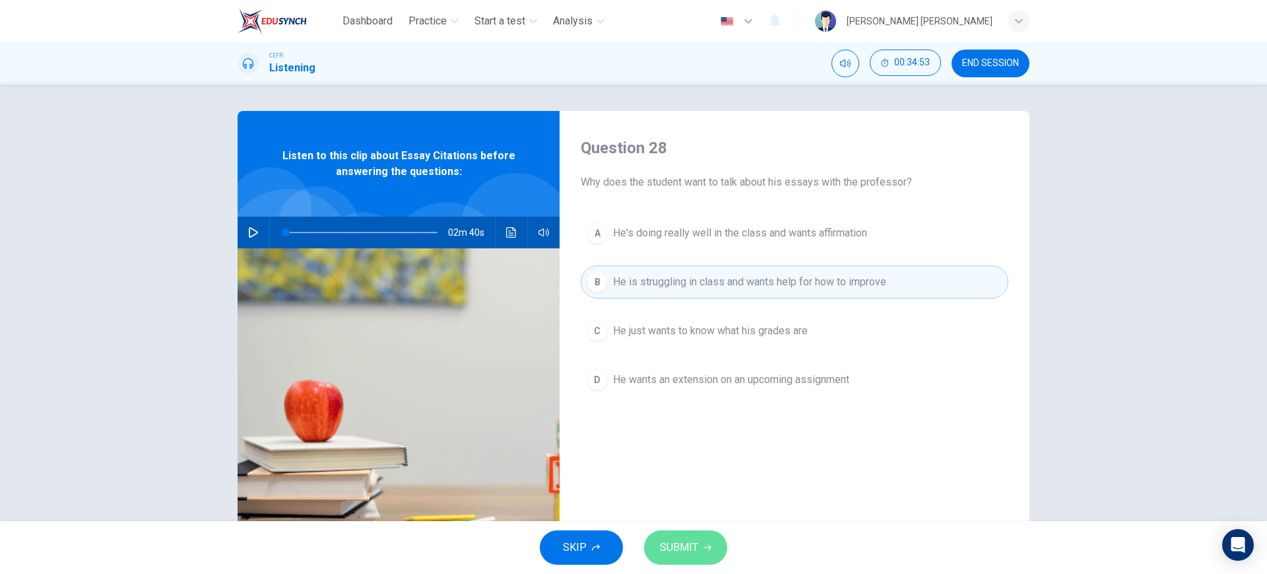
click at [711, 531] on button "SUBMIT" at bounding box center [685, 547] width 83 height 34
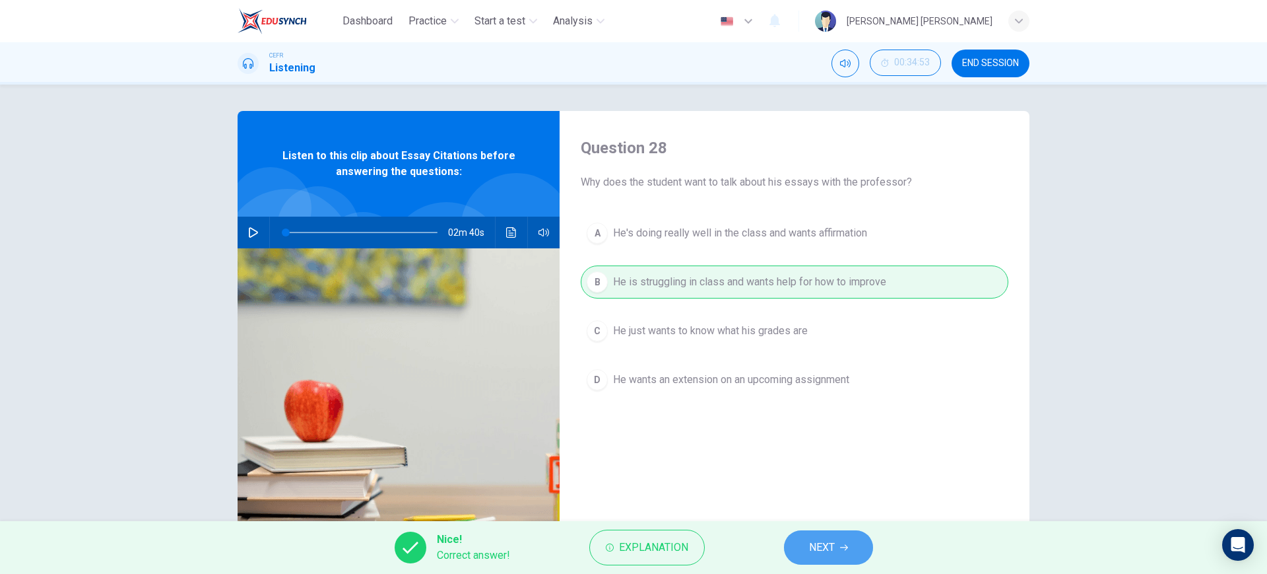
click at [824, 551] on span "NEXT" at bounding box center [822, 547] width 26 height 18
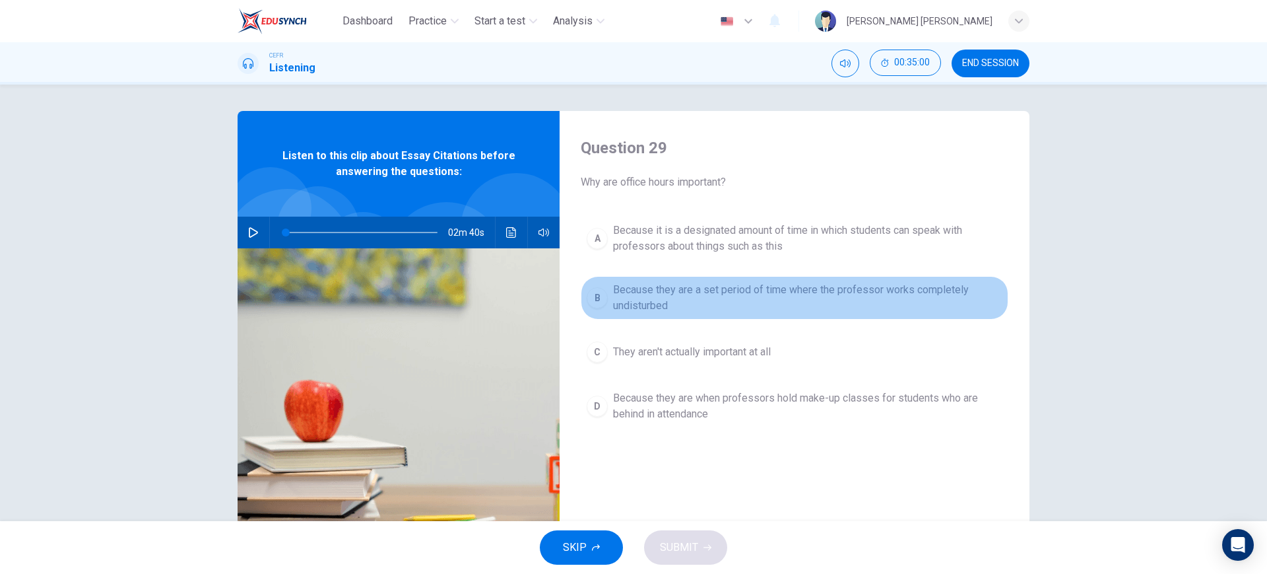
click at [793, 306] on span "Because they are a set period of time where the professor works completely undi…" at bounding box center [807, 298] width 389 height 32
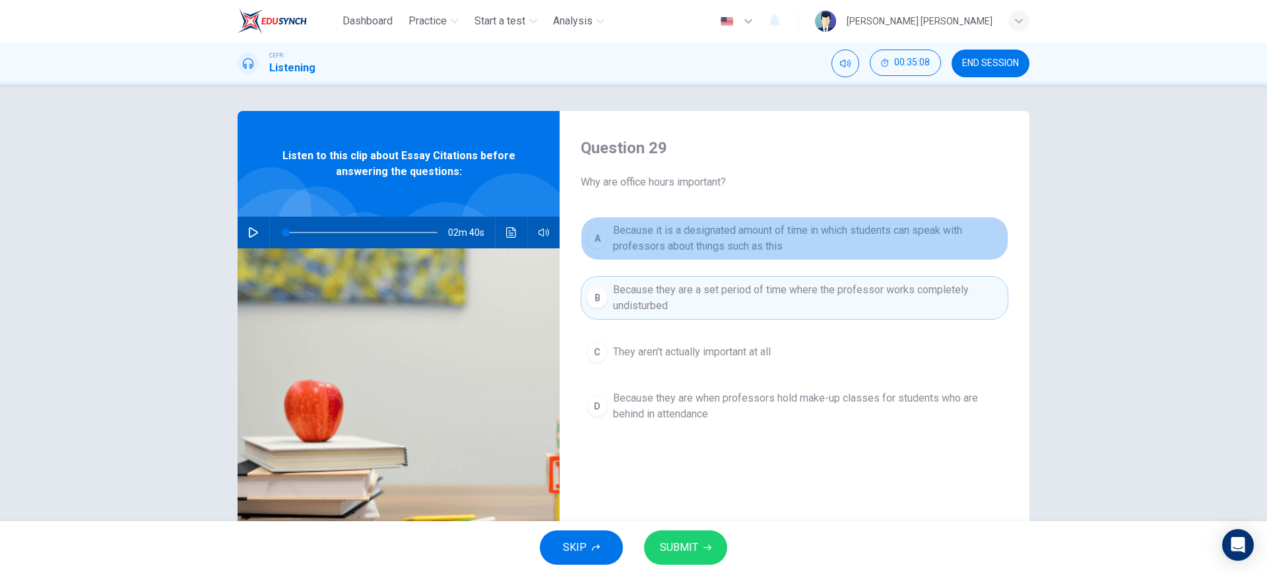
click at [813, 232] on span "Because it is a designated amount of time in which students can speak with prof…" at bounding box center [807, 238] width 389 height 32
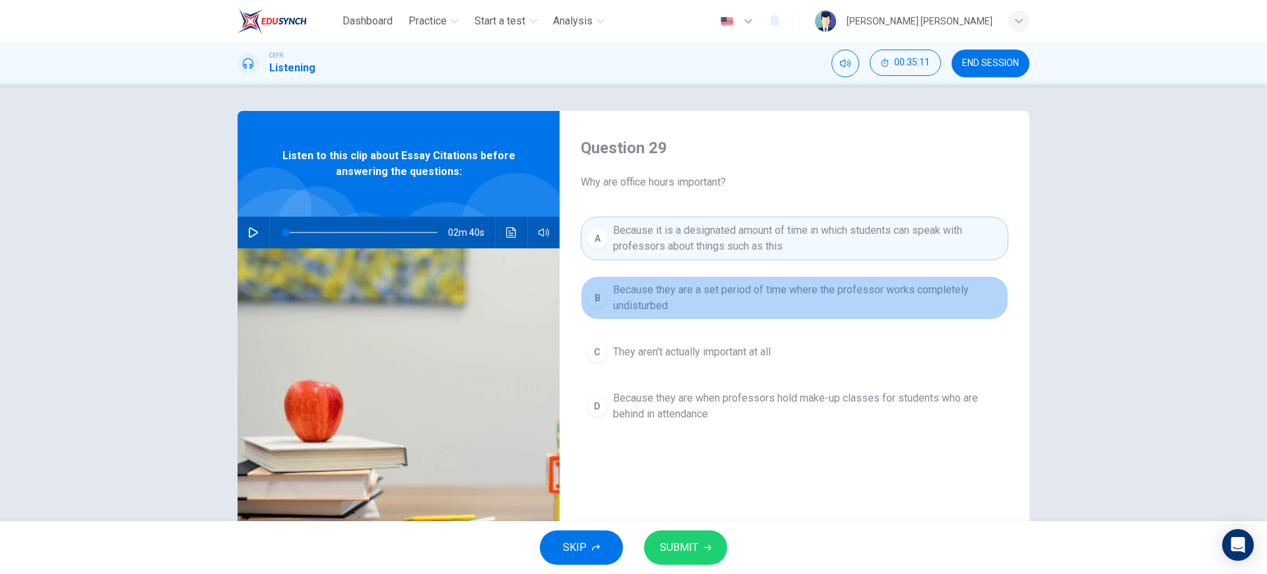
click at [799, 303] on span "Because they are a set period of time where the professor works completely undi…" at bounding box center [807, 298] width 389 height 32
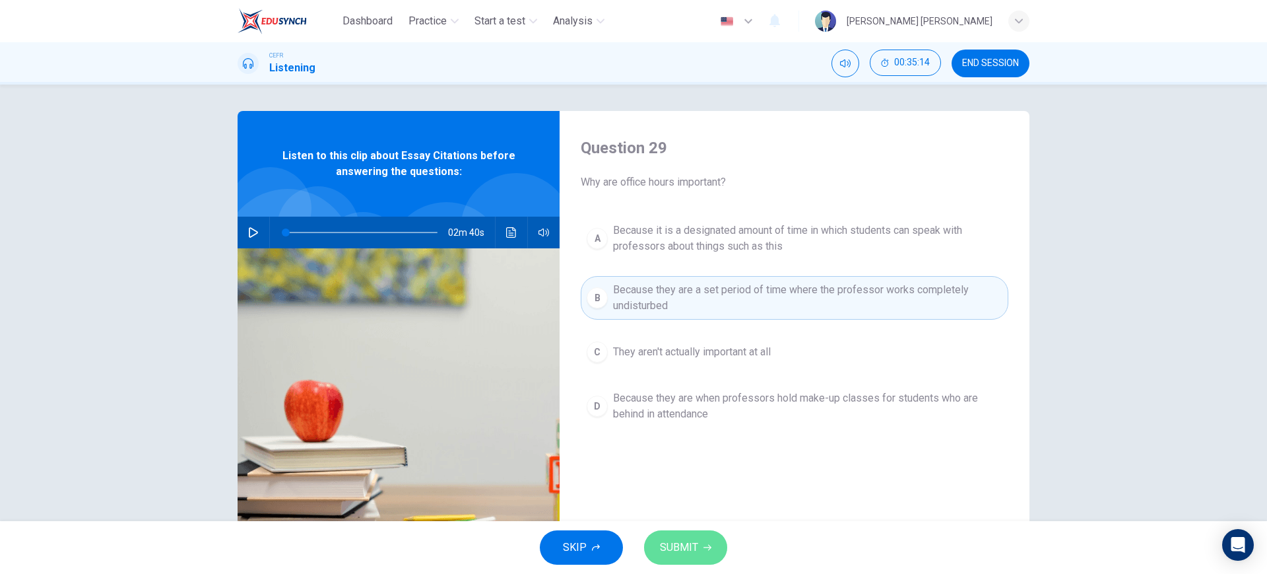
click at [661, 548] on span "SUBMIT" at bounding box center [679, 547] width 38 height 18
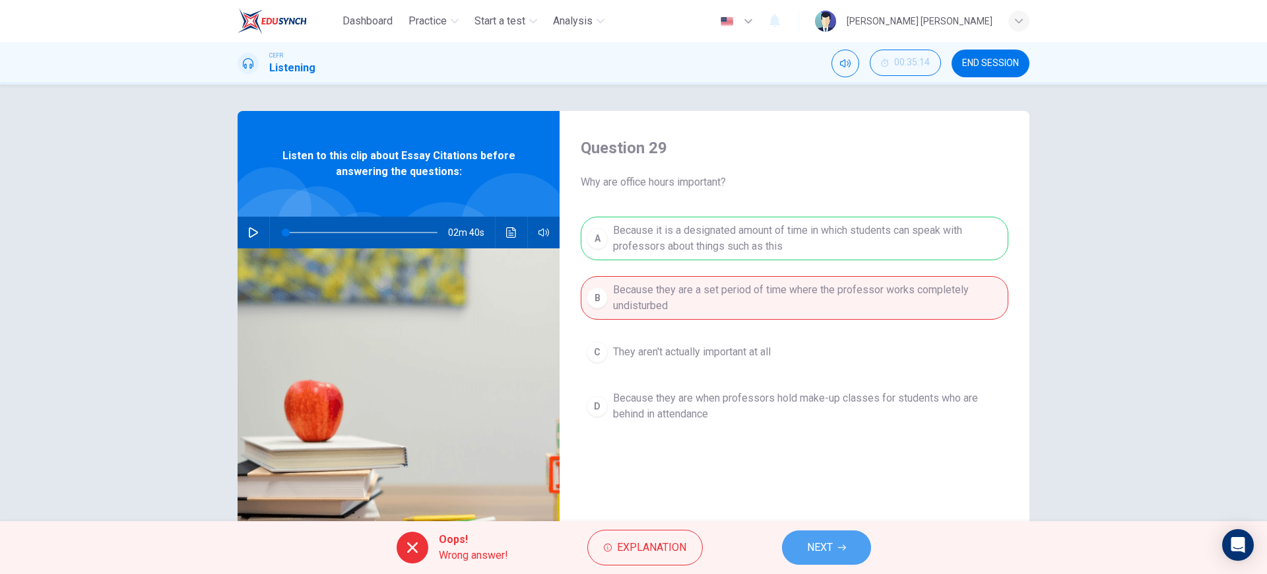
click at [834, 543] on button "NEXT" at bounding box center [826, 547] width 89 height 34
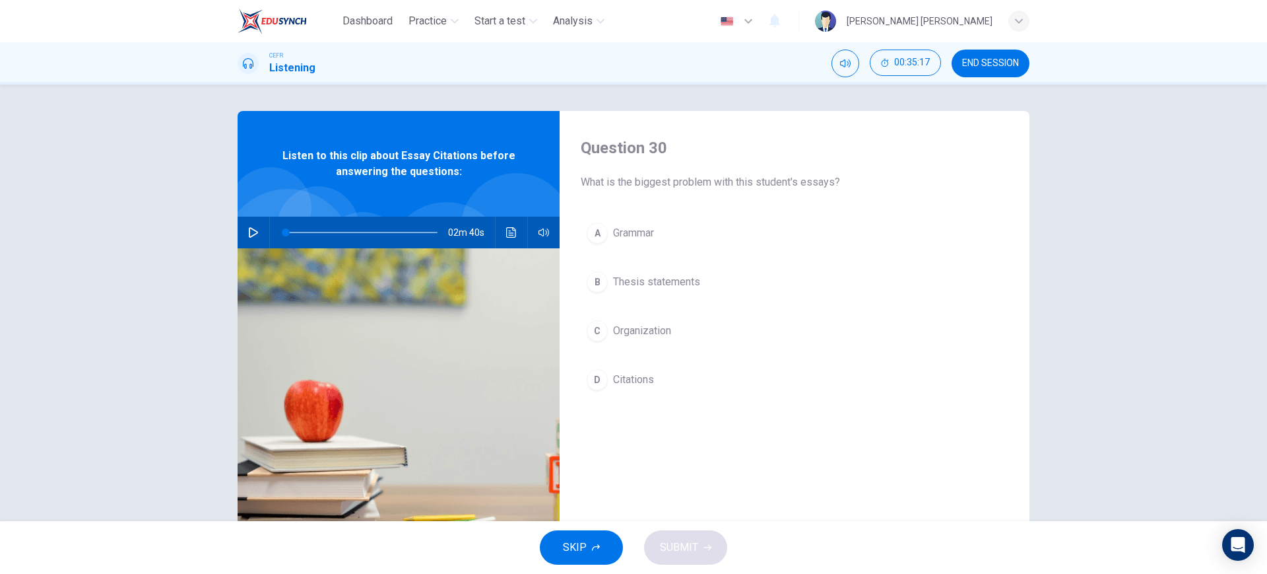
click at [688, 398] on div "A Grammar B Thesis statements C Organization D Citations" at bounding box center [795, 320] width 428 height 206
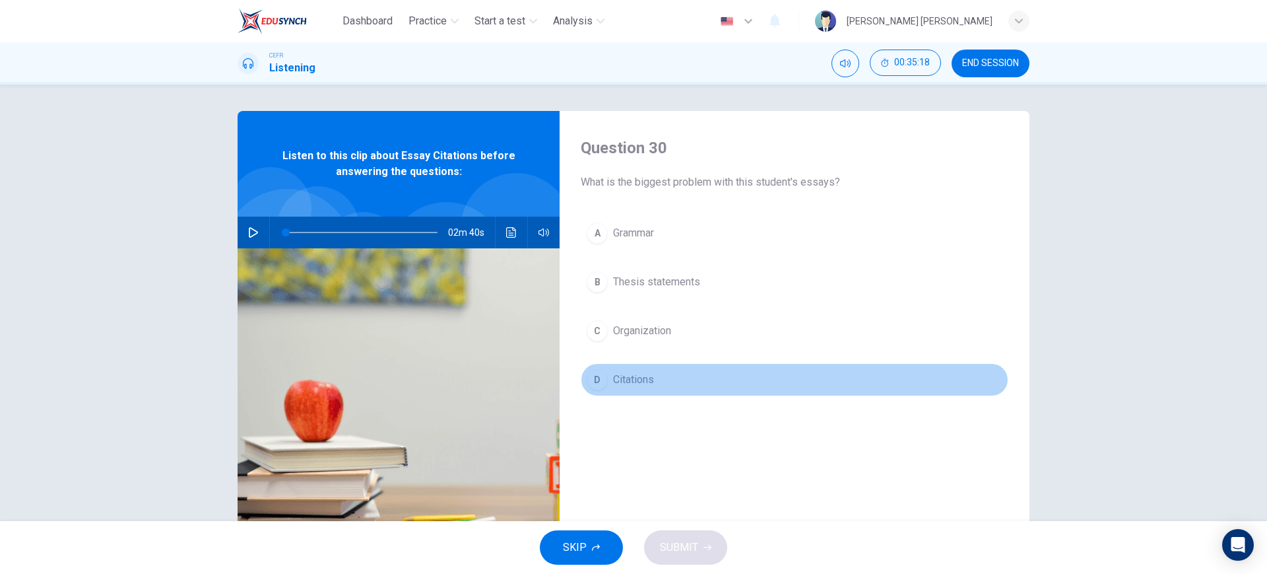
click at [694, 387] on button "D Citations" at bounding box center [795, 379] width 428 height 33
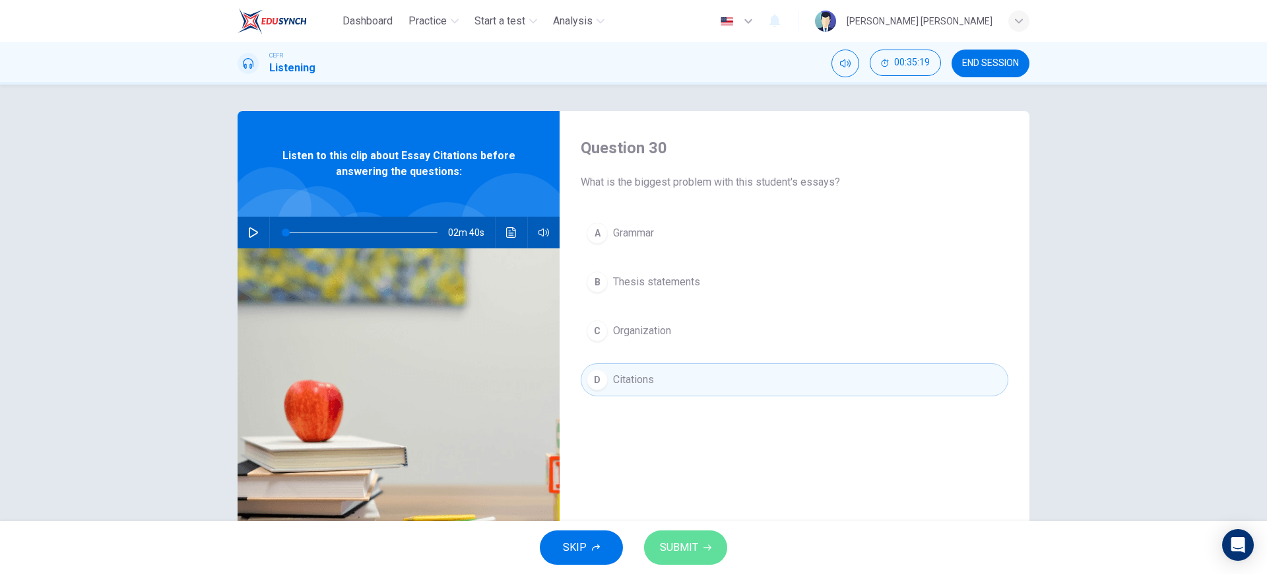
click at [675, 549] on span "SUBMIT" at bounding box center [679, 547] width 38 height 18
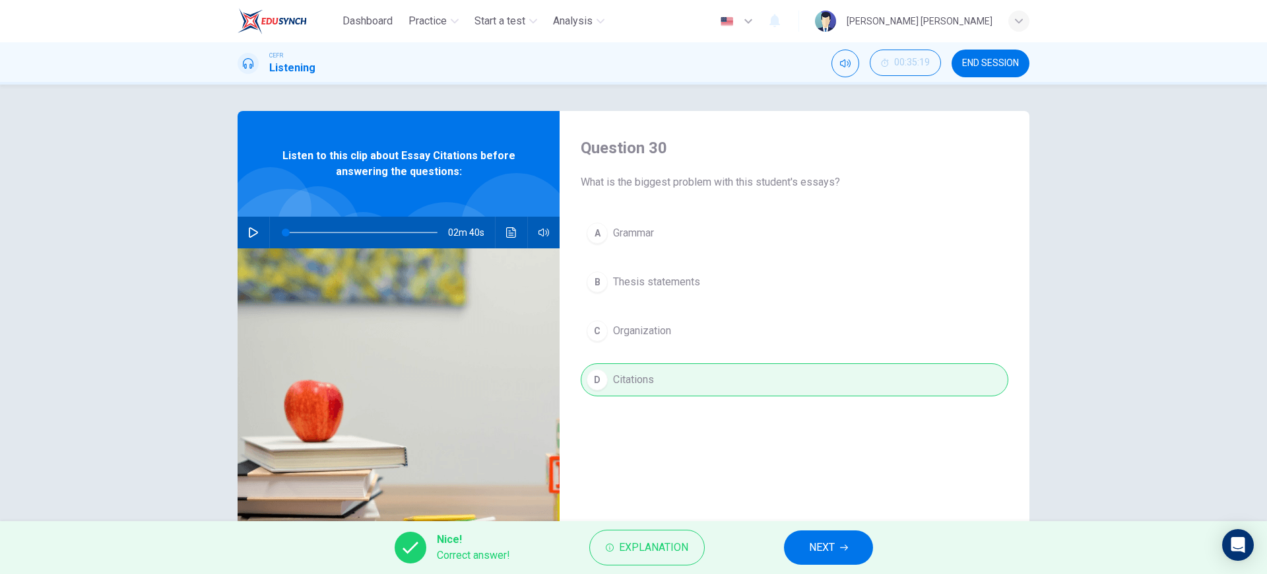
click at [809, 552] on span "NEXT" at bounding box center [822, 547] width 26 height 18
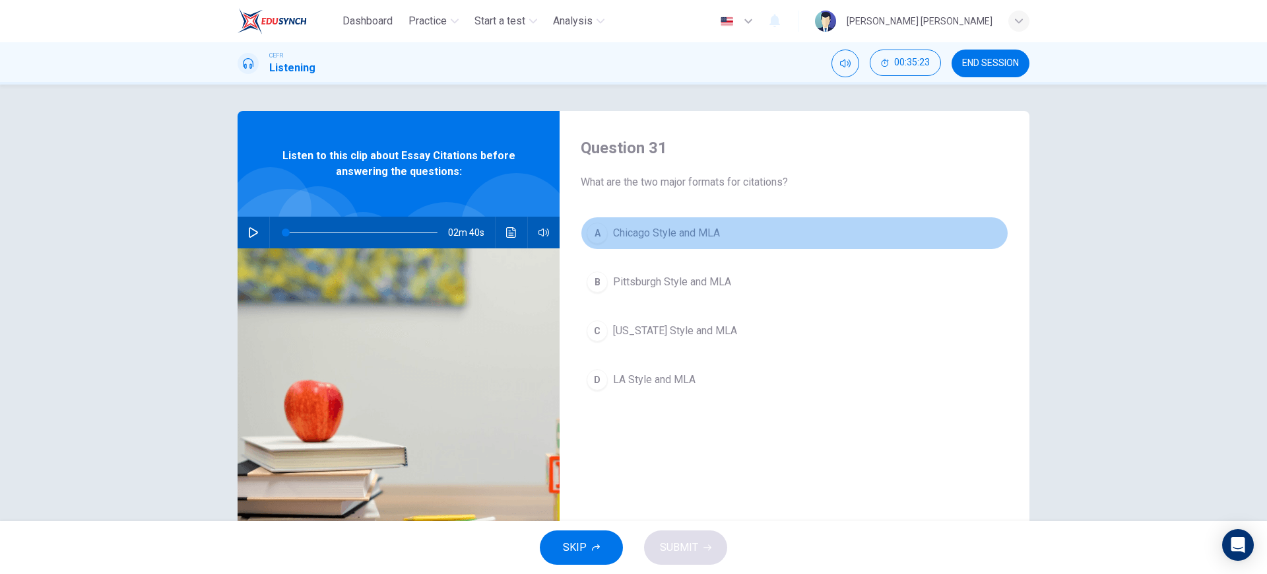
click at [778, 229] on button "A Chicago Style and MLA" at bounding box center [795, 233] width 428 height 33
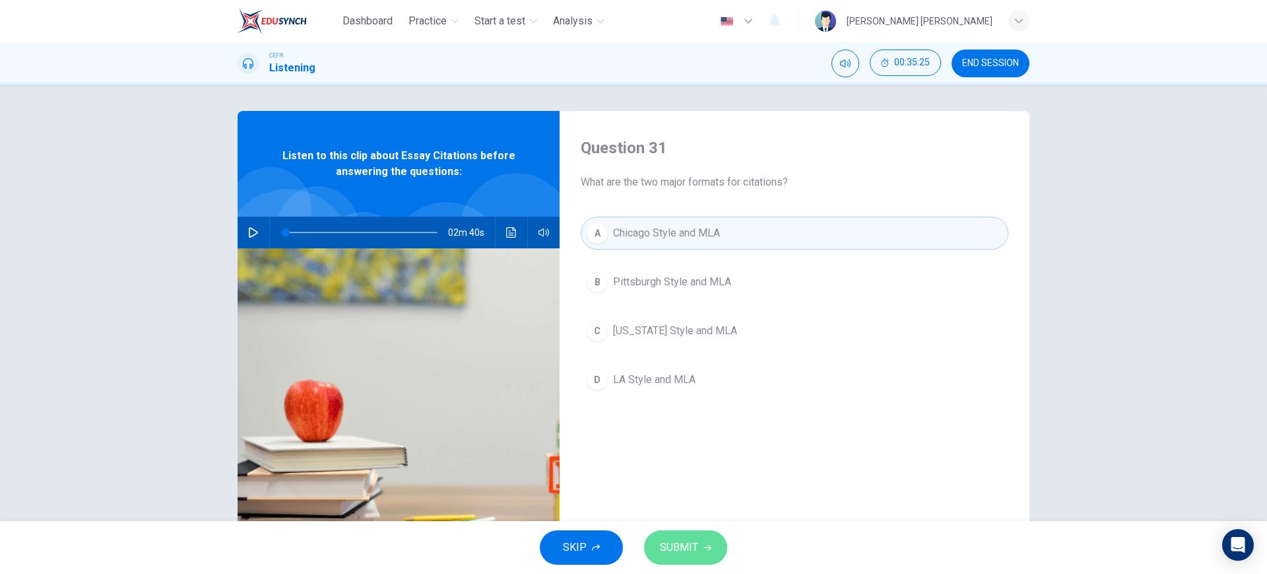
click at [669, 533] on button "SUBMIT" at bounding box center [685, 547] width 83 height 34
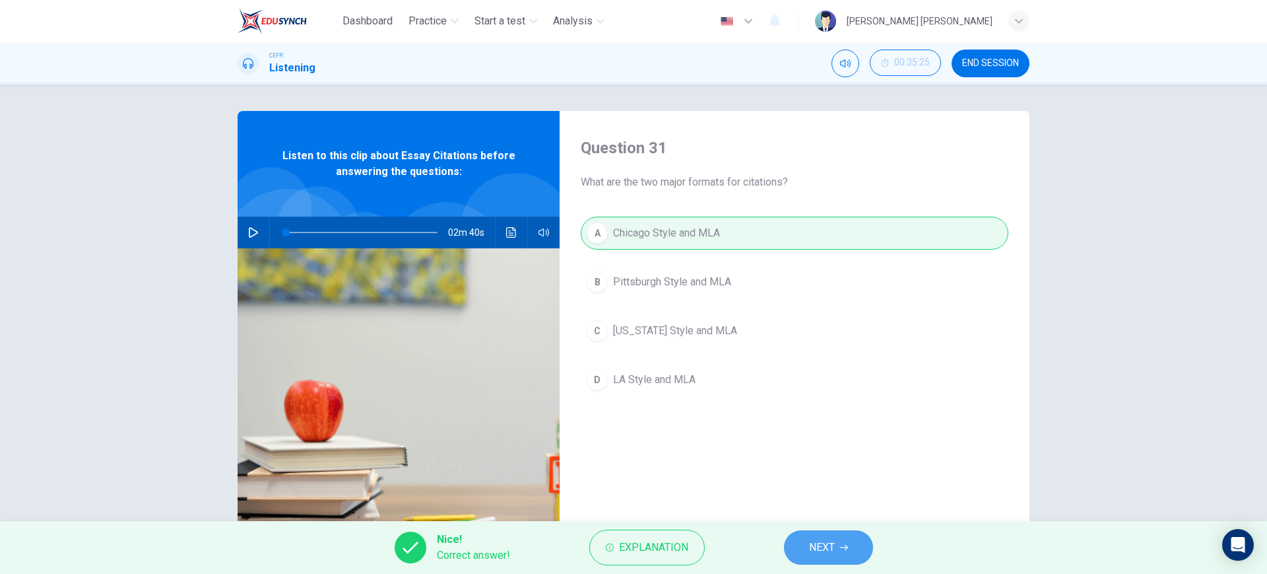
click at [818, 534] on button "NEXT" at bounding box center [828, 547] width 89 height 34
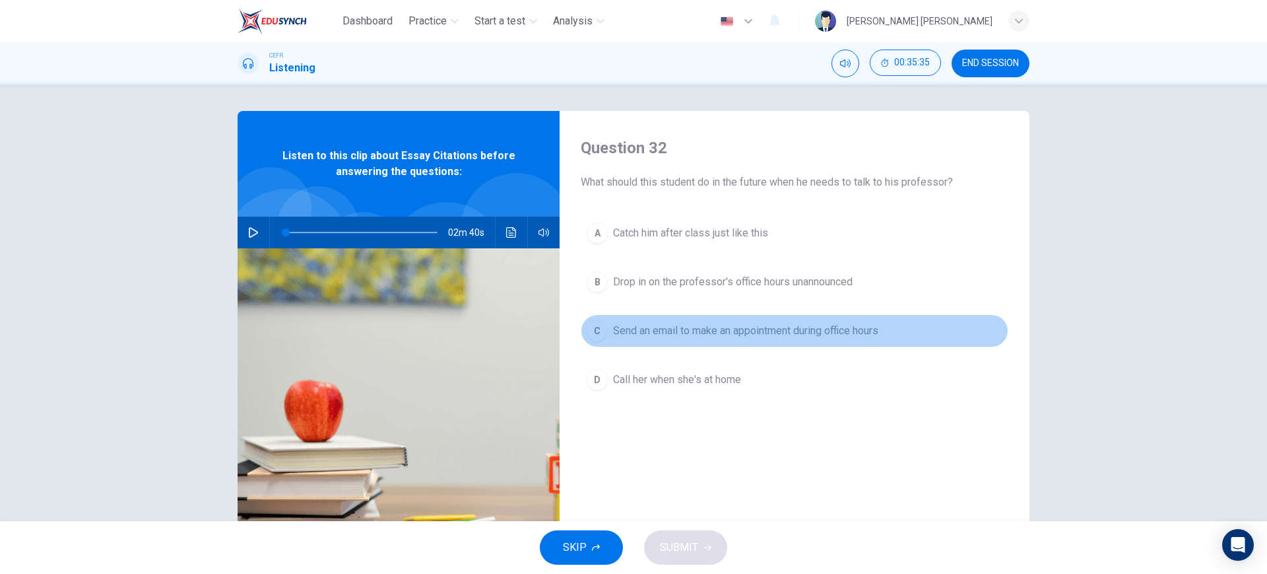
click at [724, 341] on button "C Send an email to make an appointment during office hours" at bounding box center [795, 330] width 428 height 33
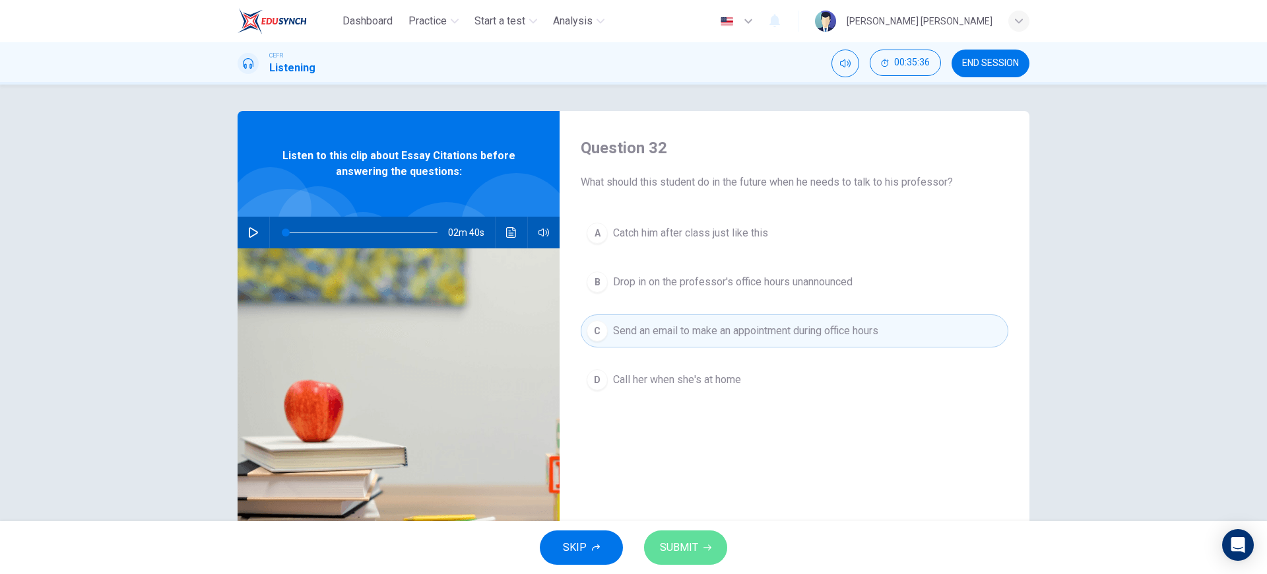
click at [689, 544] on span "SUBMIT" at bounding box center [679, 547] width 38 height 18
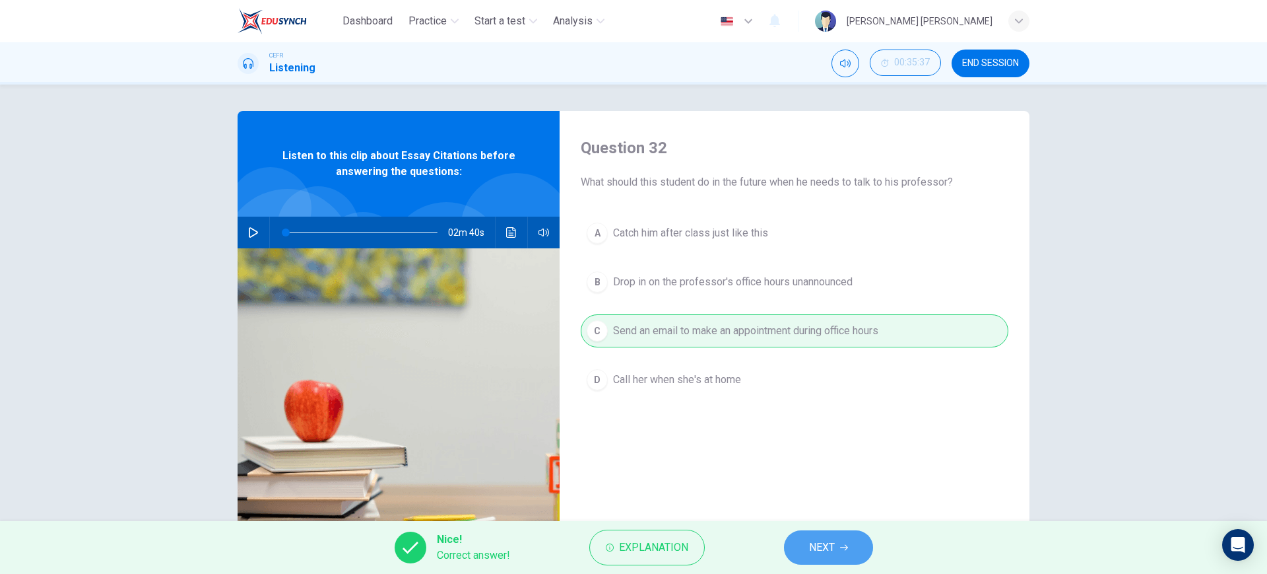
click at [816, 561] on button "NEXT" at bounding box center [828, 547] width 89 height 34
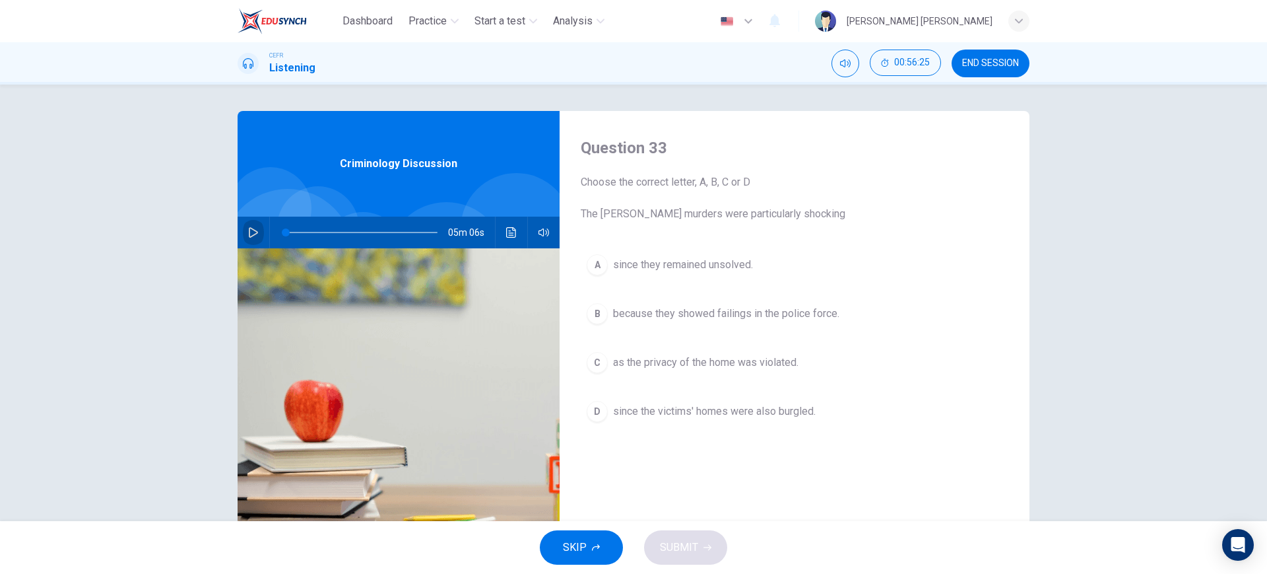
click at [254, 240] on button "button" at bounding box center [253, 233] width 21 height 32
click at [679, 247] on div "Question 33 Choose the correct letter, A, B, C or D The Ratcliffe murders were …" at bounding box center [795, 340] width 470 height 459
click at [664, 282] on div "A since they remained unsolved. B because they showed failings in the police fo…" at bounding box center [795, 351] width 428 height 206
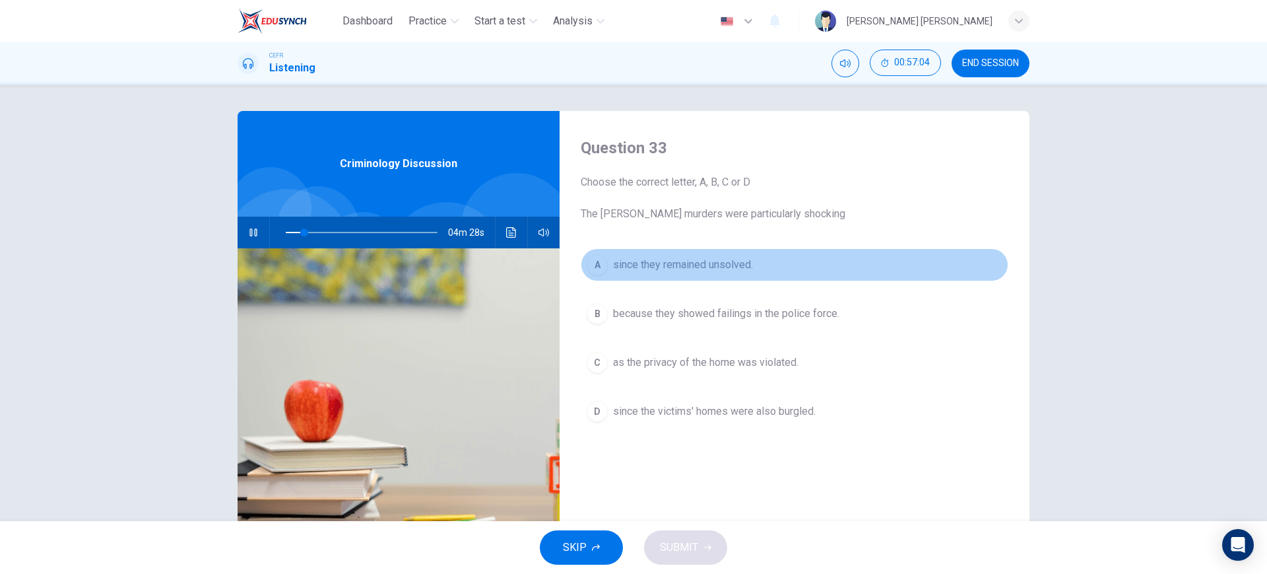
click at [617, 265] on span "since they remained unsolved." at bounding box center [683, 265] width 140 height 16
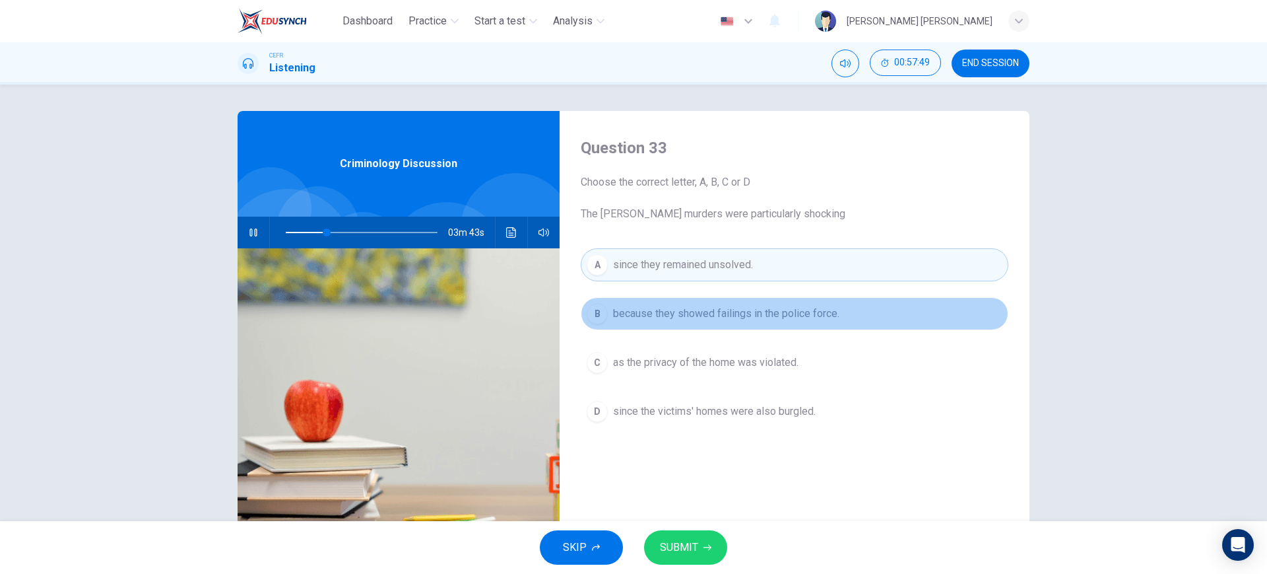
click at [710, 308] on span "because they showed failings in the police force." at bounding box center [726, 314] width 226 height 16
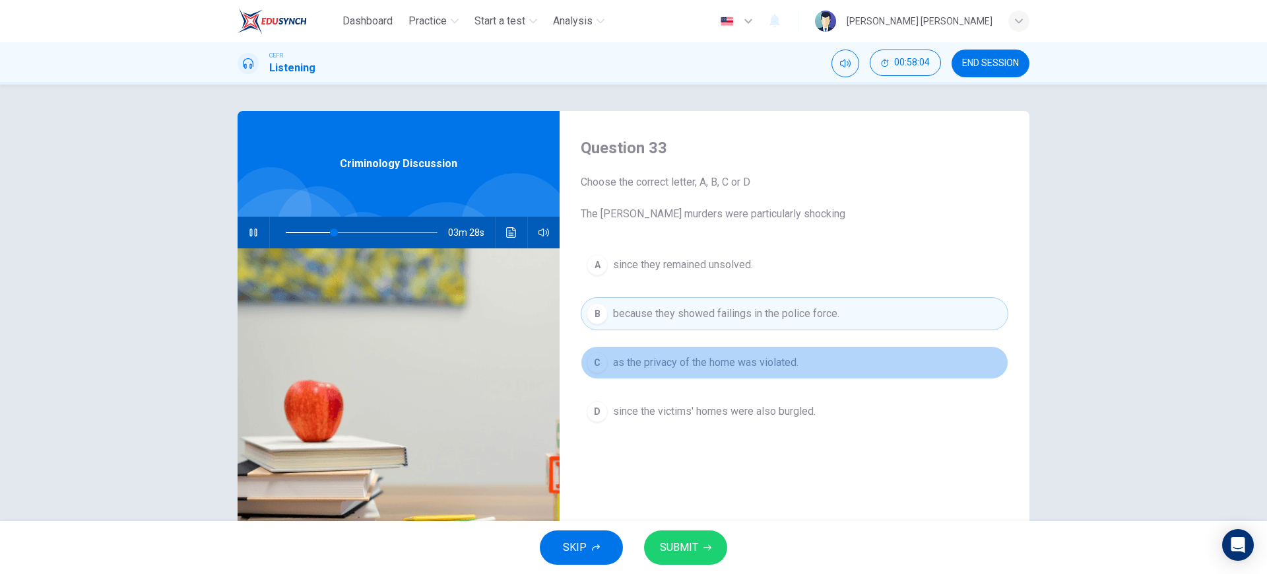
click at [776, 362] on span "as the privacy of the home was violated." at bounding box center [705, 362] width 185 height 16
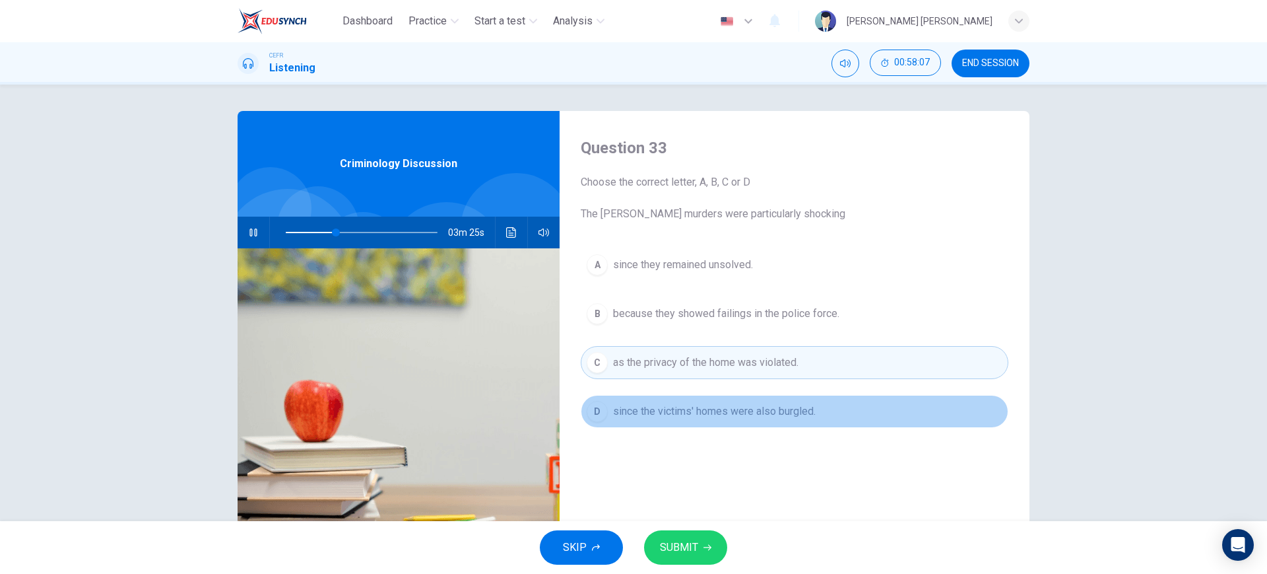
click at [796, 419] on button "D since the victims' homes were also burgled." at bounding box center [795, 411] width 428 height 33
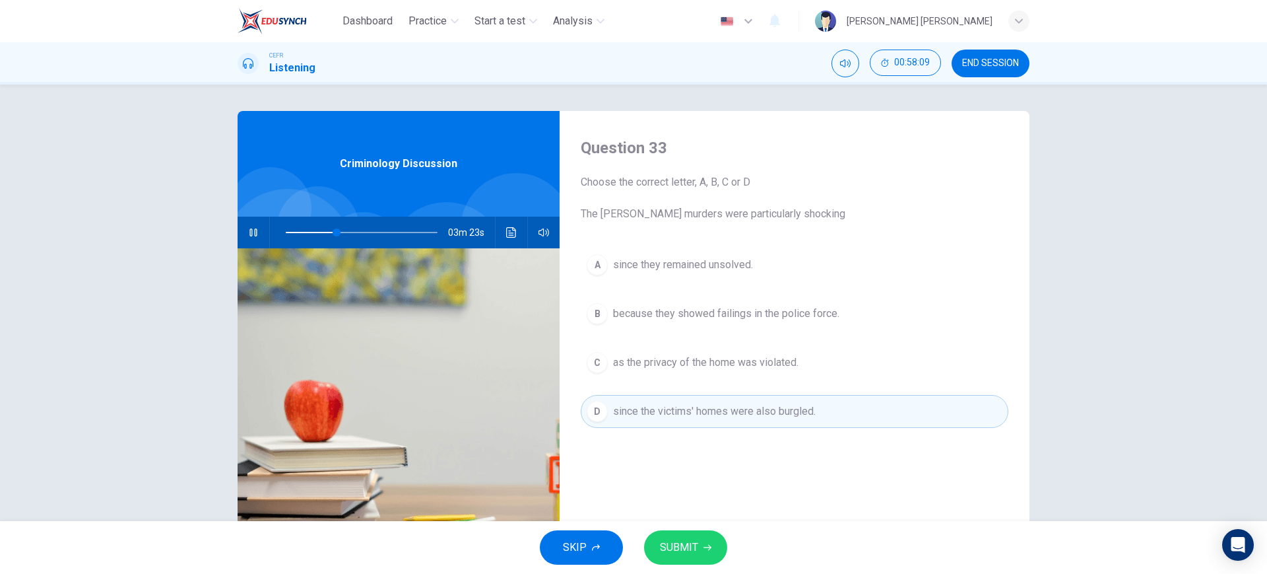
click at [702, 568] on div "SKIP SUBMIT" at bounding box center [633, 547] width 1267 height 53
click at [706, 539] on button "SUBMIT" at bounding box center [685, 547] width 83 height 34
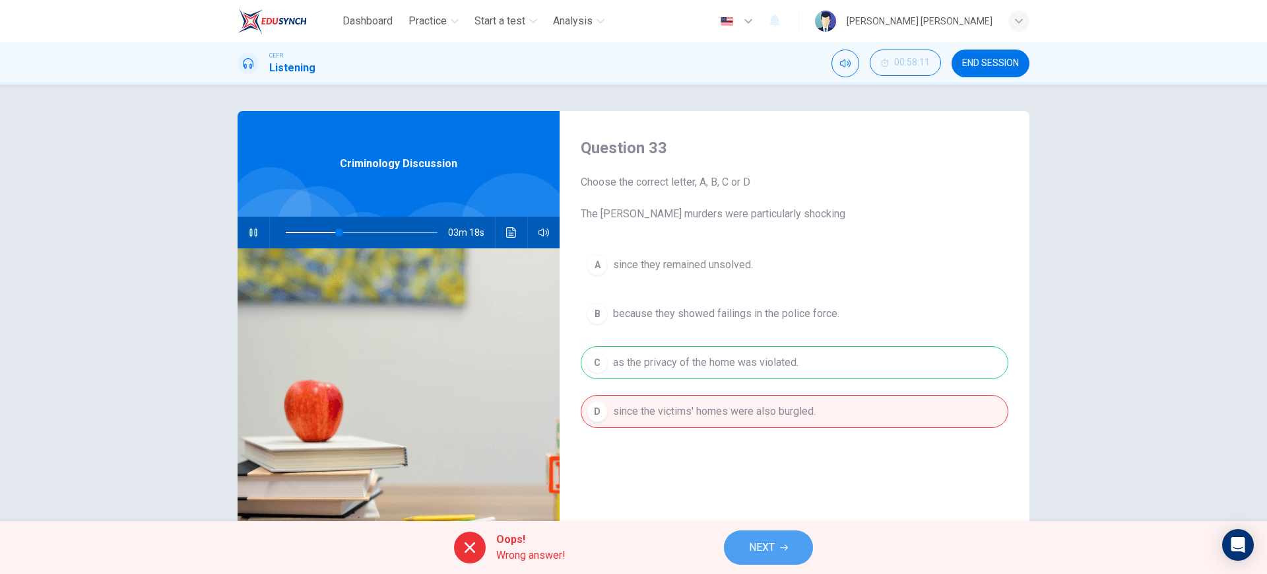
click at [775, 545] on span "NEXT" at bounding box center [762, 547] width 26 height 18
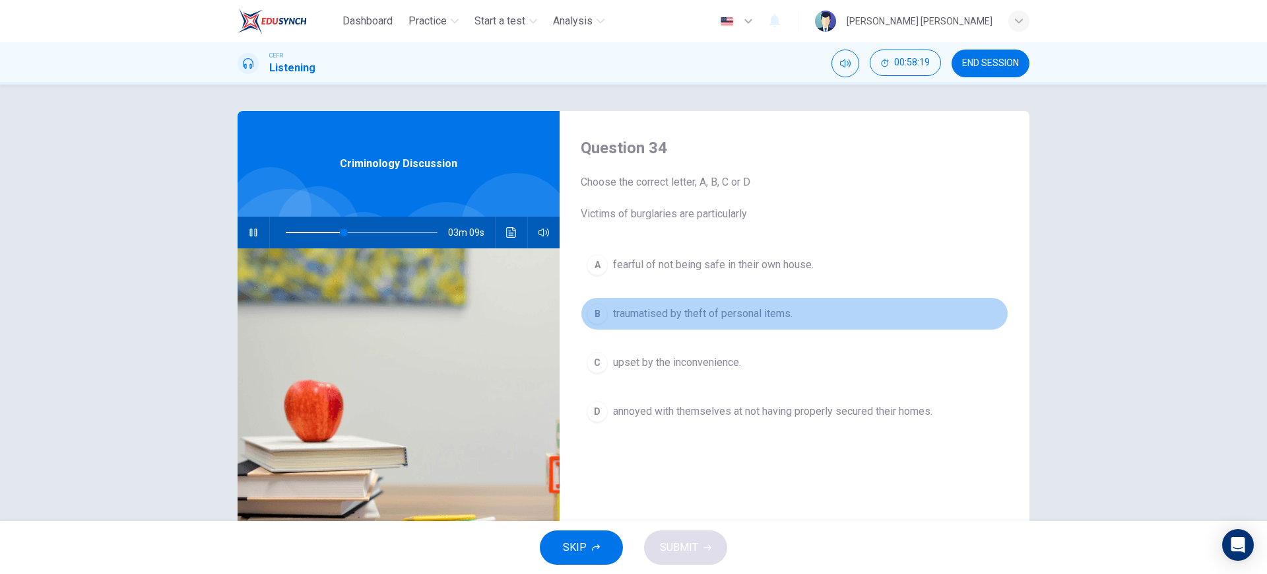
click at [776, 314] on span "traumatised by theft of personal items." at bounding box center [703, 314] width 180 height 16
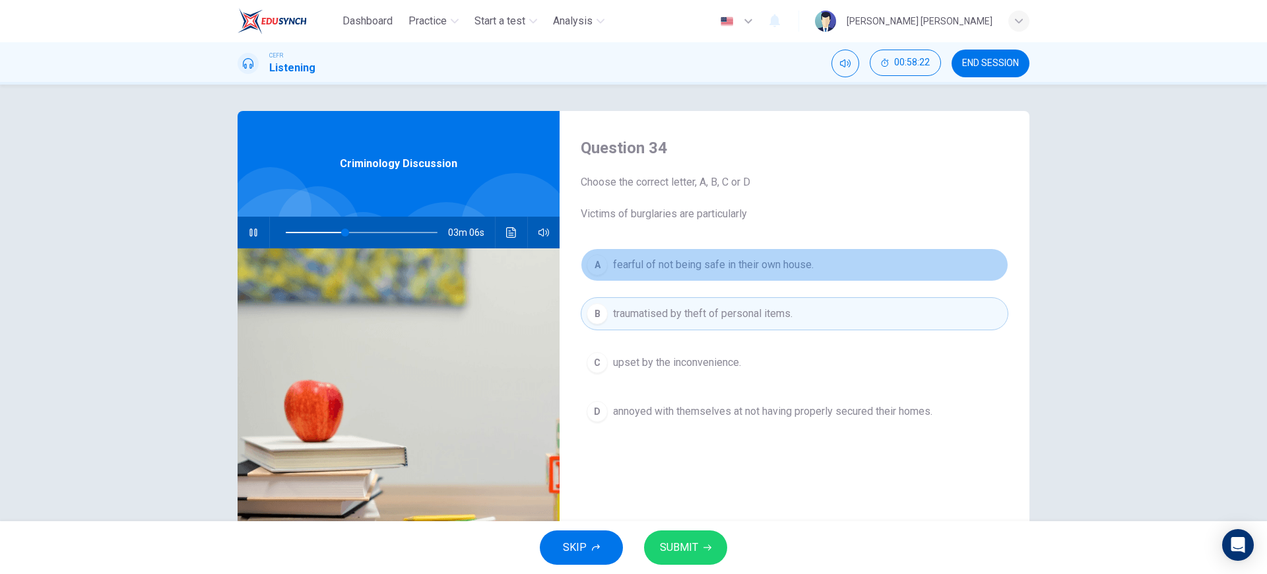
click at [817, 255] on button "A fearful of not being safe in their own house." at bounding box center [795, 264] width 428 height 33
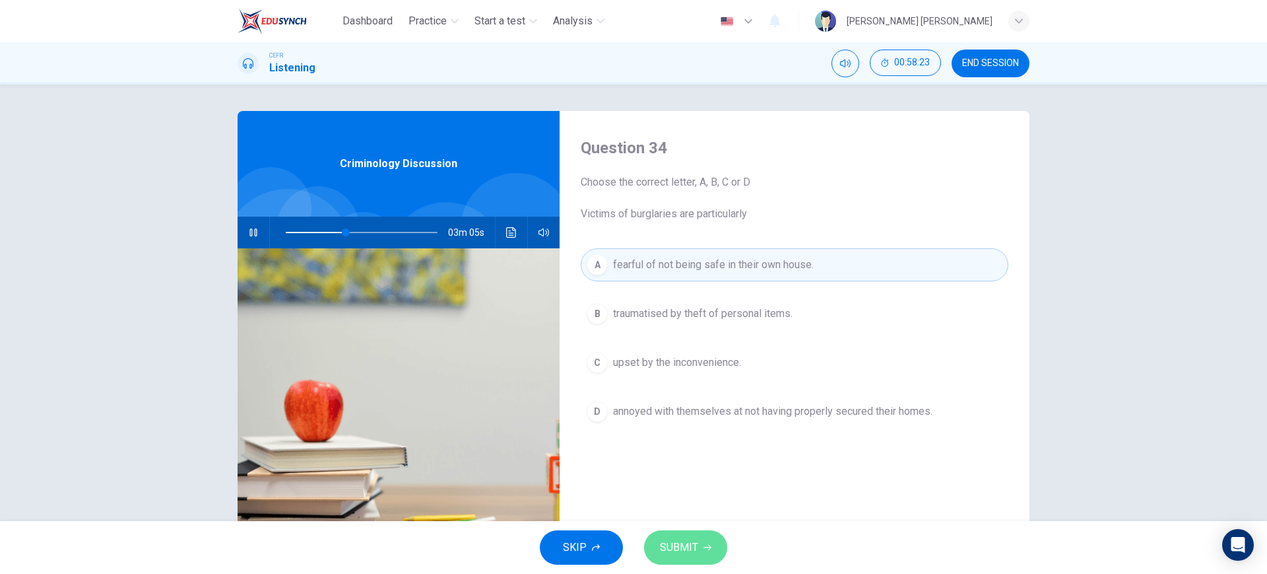
click at [699, 543] on button "SUBMIT" at bounding box center [685, 547] width 83 height 34
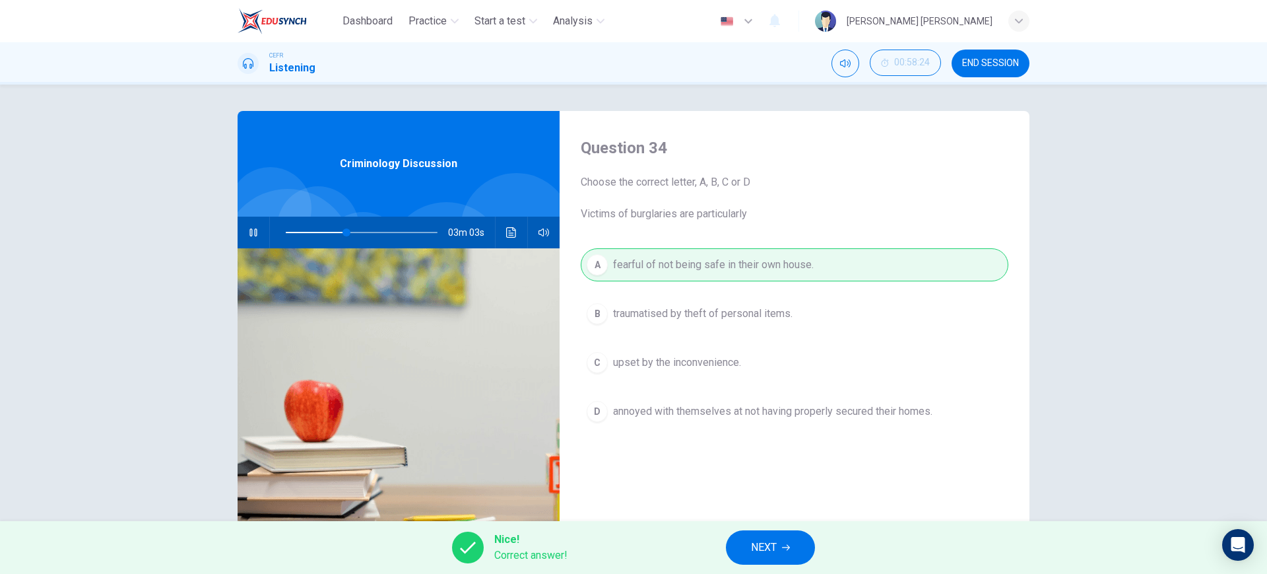
click at [753, 546] on span "NEXT" at bounding box center [764, 547] width 26 height 18
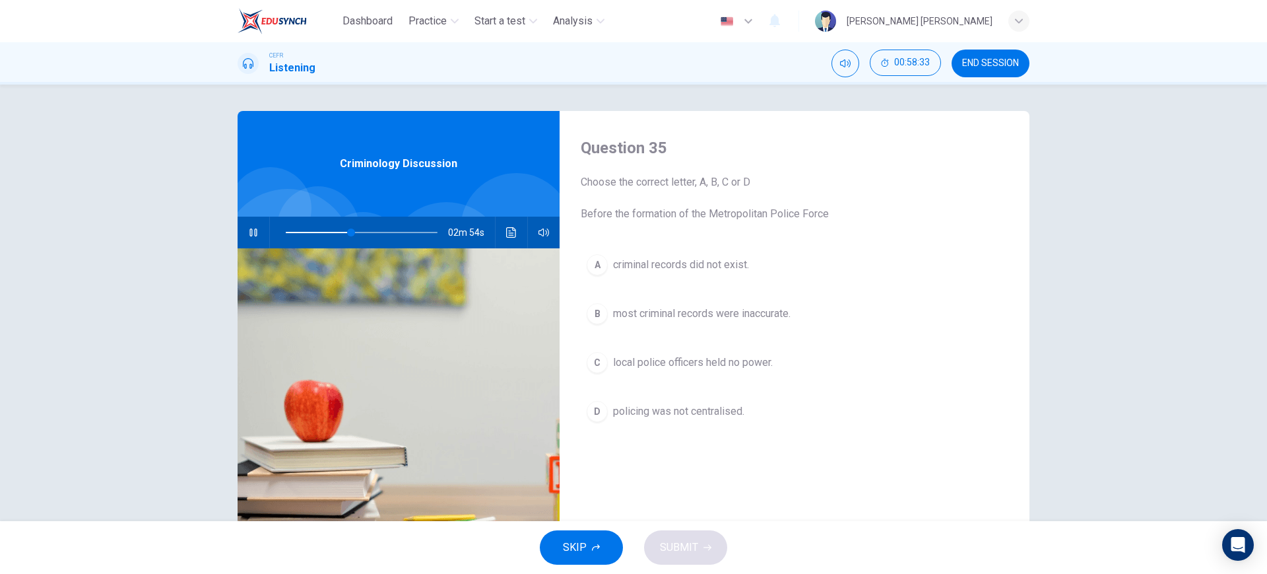
click at [739, 415] on span "policing was not centralised." at bounding box center [678, 411] width 131 height 16
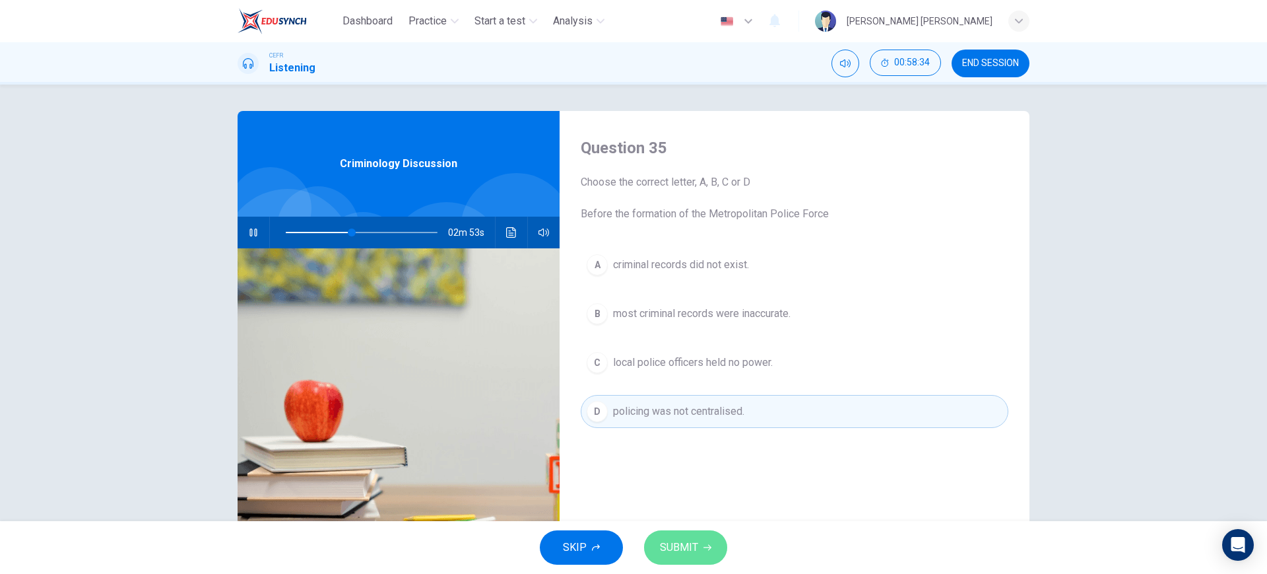
click at [706, 551] on icon "button" at bounding box center [708, 547] width 8 height 8
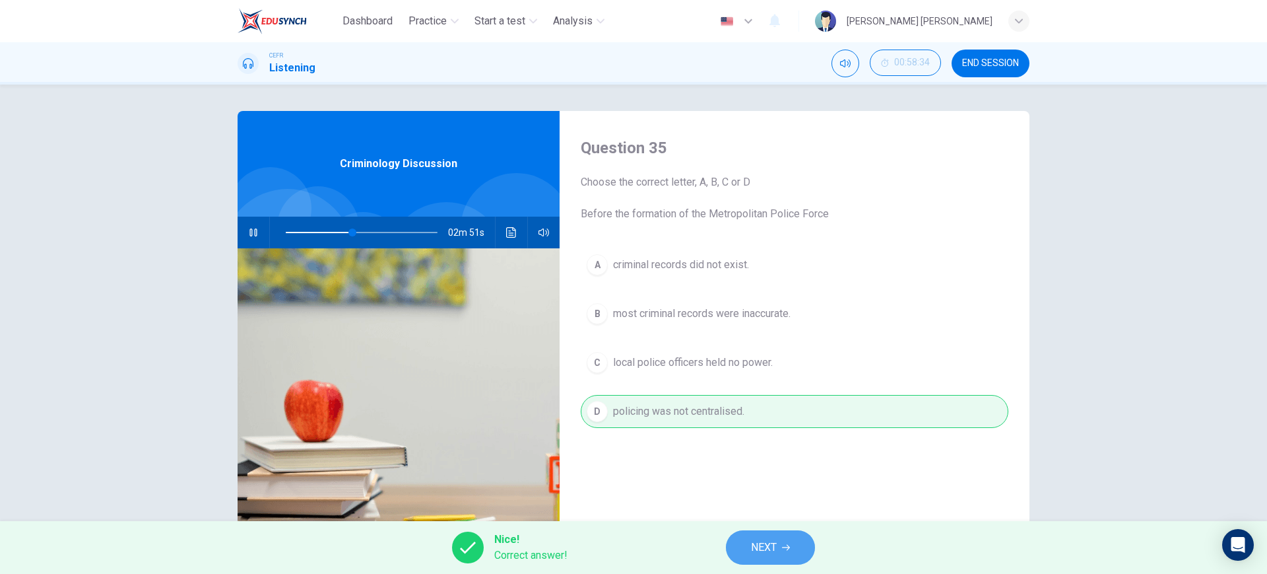
click at [757, 539] on span "NEXT" at bounding box center [764, 547] width 26 height 18
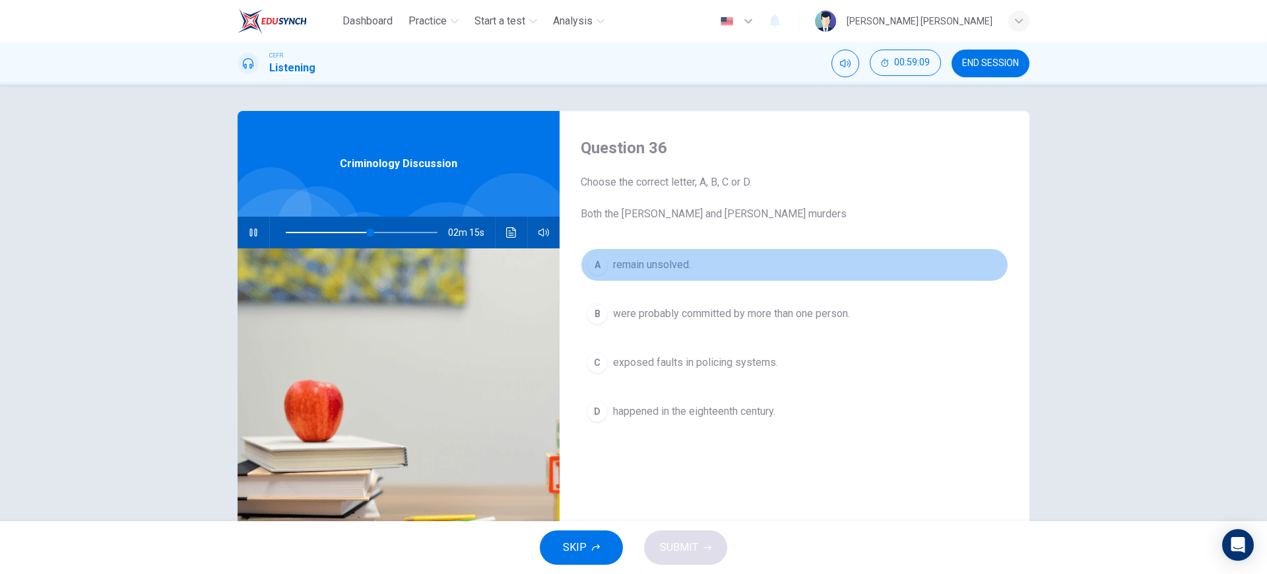
click at [723, 263] on button "A remain unsolved." at bounding box center [795, 264] width 428 height 33
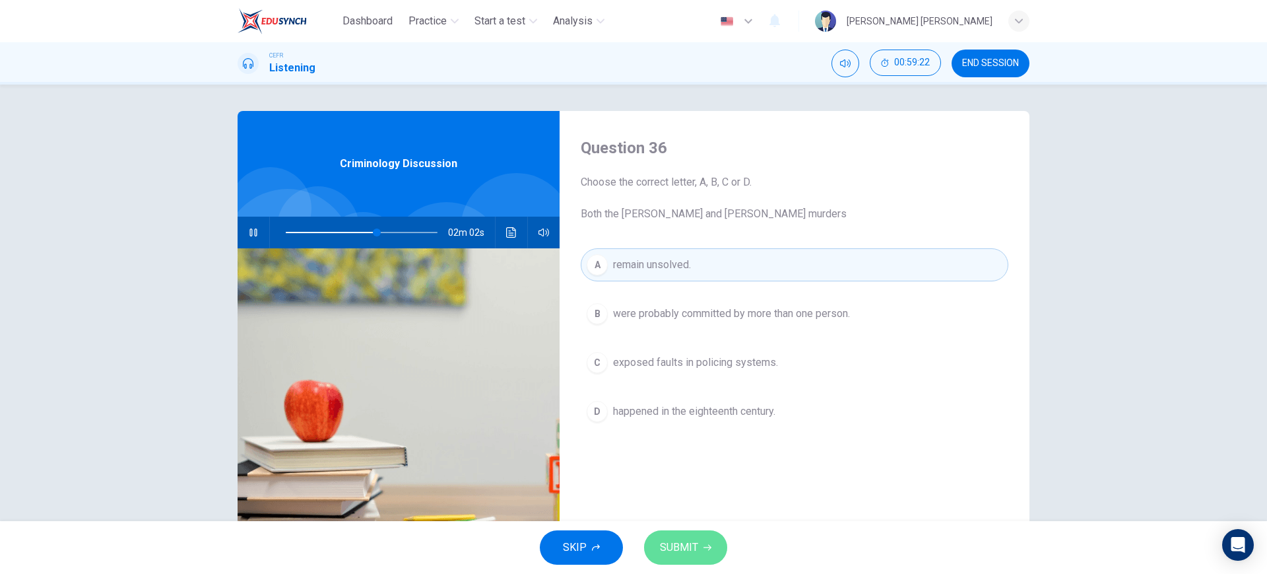
click at [664, 538] on span "SUBMIT" at bounding box center [679, 547] width 38 height 18
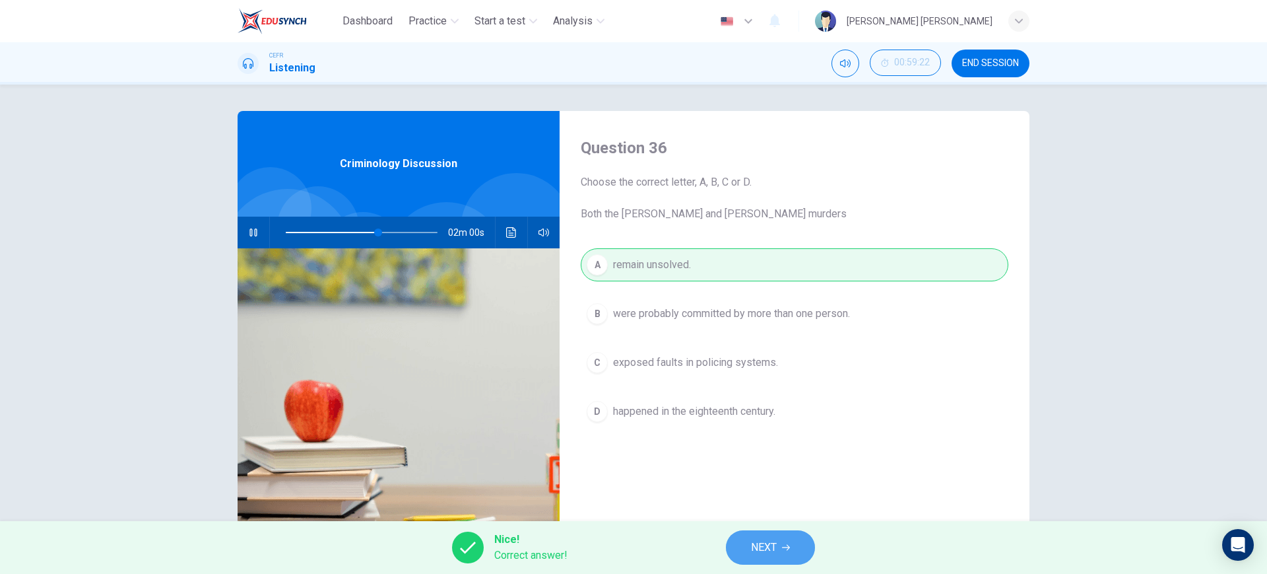
click at [784, 539] on button "NEXT" at bounding box center [770, 547] width 89 height 34
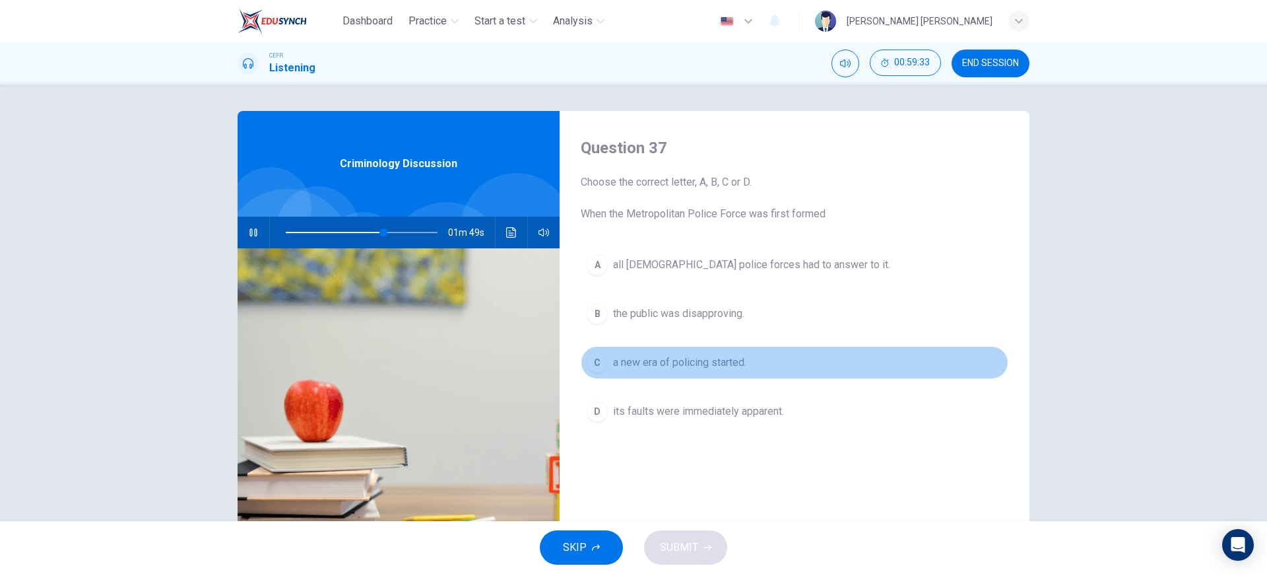
click at [800, 371] on button "C a new era of policing started." at bounding box center [795, 362] width 428 height 33
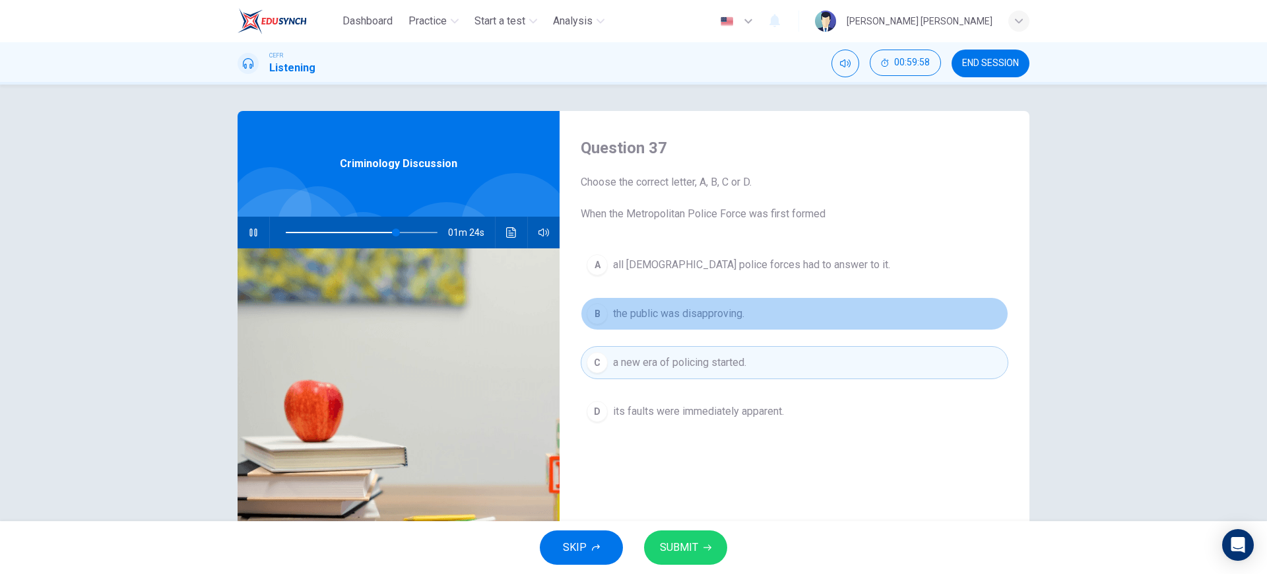
click at [805, 318] on button "B the public was disapproving." at bounding box center [795, 313] width 428 height 33
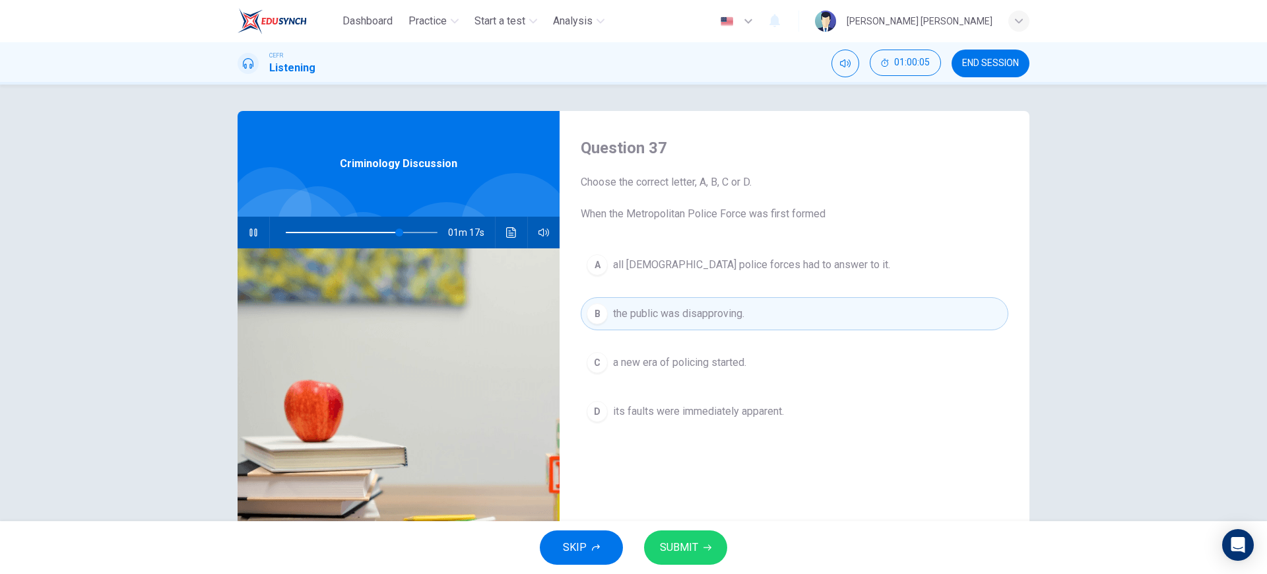
click at [712, 538] on button "SUBMIT" at bounding box center [685, 547] width 83 height 34
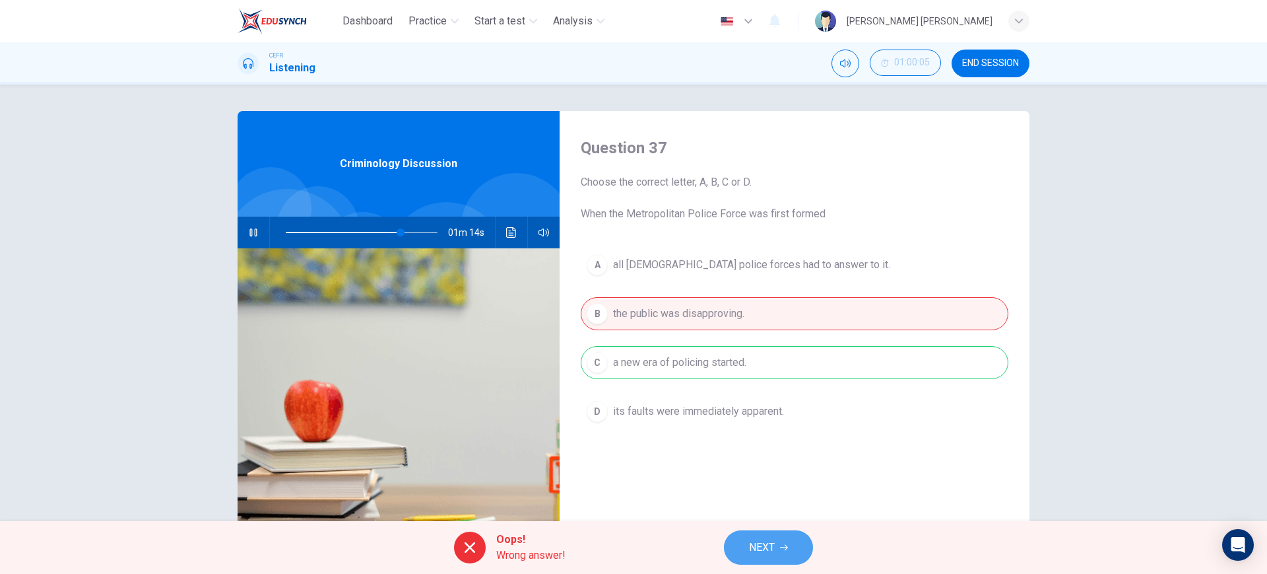
click at [797, 546] on button "NEXT" at bounding box center [768, 547] width 89 height 34
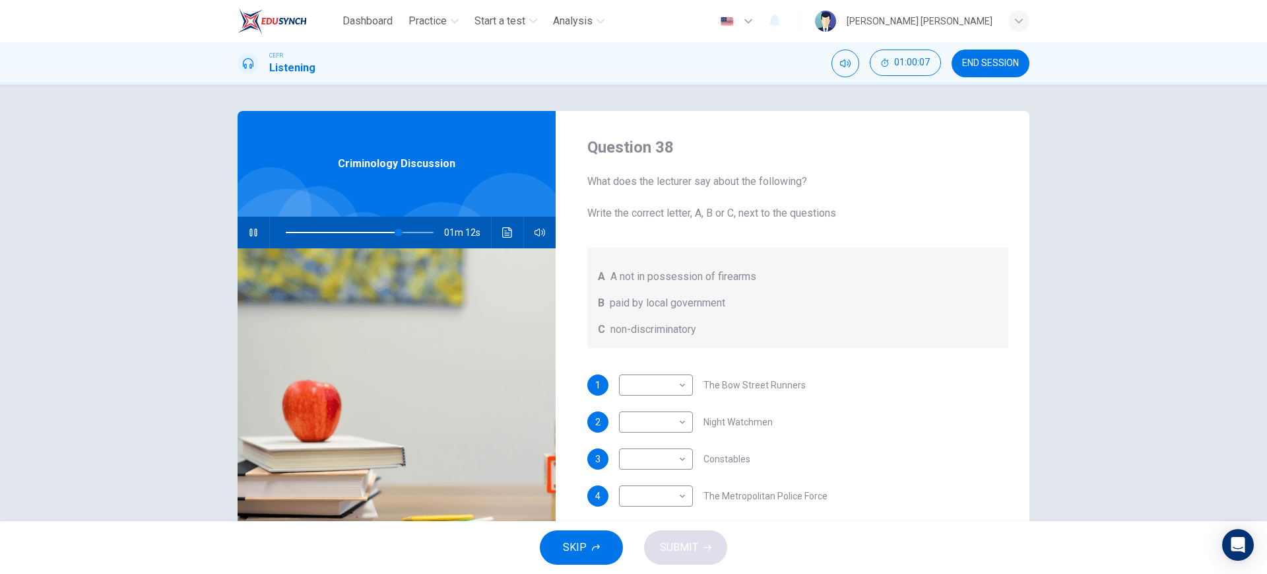
scroll to position [75, 0]
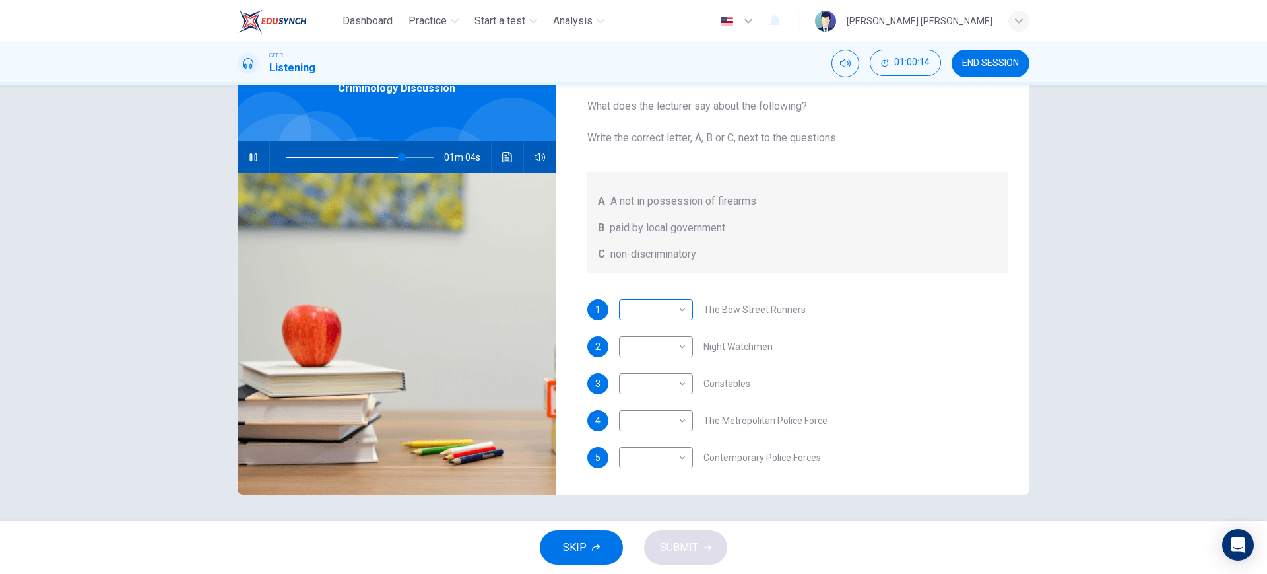
click at [677, 306] on body "Dashboard Practice Start a test Analysis English en ​ NURUL NABIHAH BINTI ZULKI…" at bounding box center [633, 287] width 1267 height 574
click at [669, 348] on li "B" at bounding box center [652, 351] width 74 height 21
click at [667, 346] on body "Dashboard Practice Start a test Analysis English en ​ NURUL NABIHAH BINTI ZULKI…" at bounding box center [633, 287] width 1267 height 574
click at [654, 372] on li "A" at bounding box center [652, 367] width 74 height 21
click at [659, 389] on body "Dashboard Practice Start a test Analysis English en ​ NURUL NABIHAH BINTI ZULKI…" at bounding box center [633, 287] width 1267 height 574
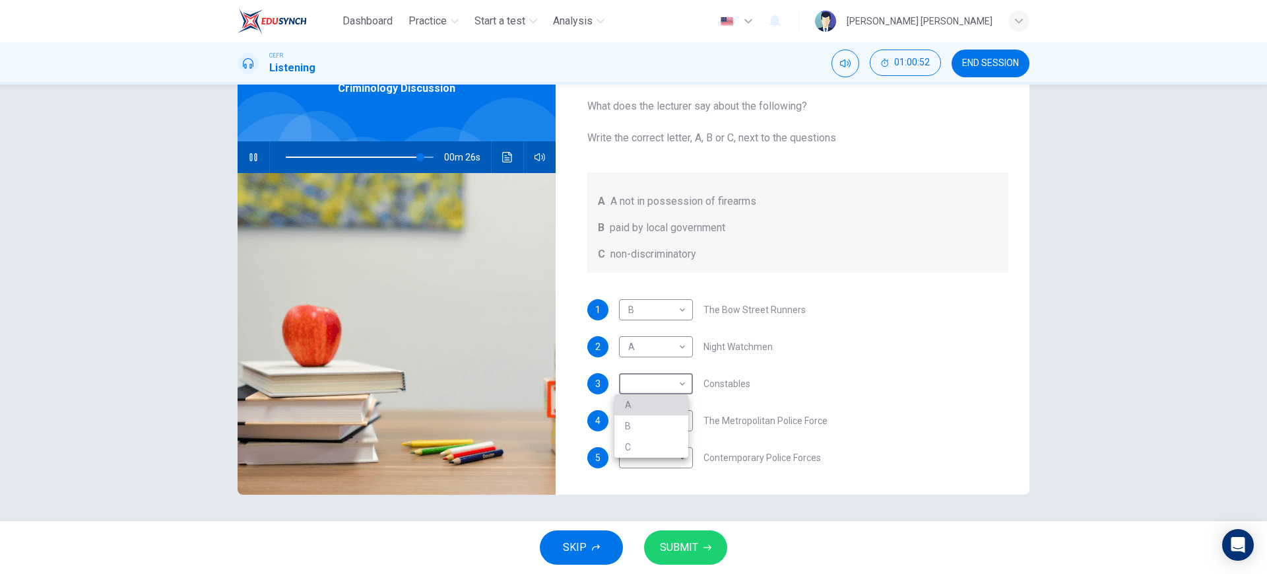
click at [663, 414] on li "A" at bounding box center [652, 404] width 74 height 21
click at [663, 414] on body "Dashboard Practice Start a test Analysis English en ​ NURUL NABIHAH BINTI ZULKI…" at bounding box center [633, 287] width 1267 height 574
drag, startPoint x: 636, startPoint y: 457, endPoint x: 648, endPoint y: 479, distance: 24.5
click at [648, 479] on ul "A B C" at bounding box center [652, 462] width 74 height 63
click at [648, 479] on li "C" at bounding box center [652, 483] width 74 height 21
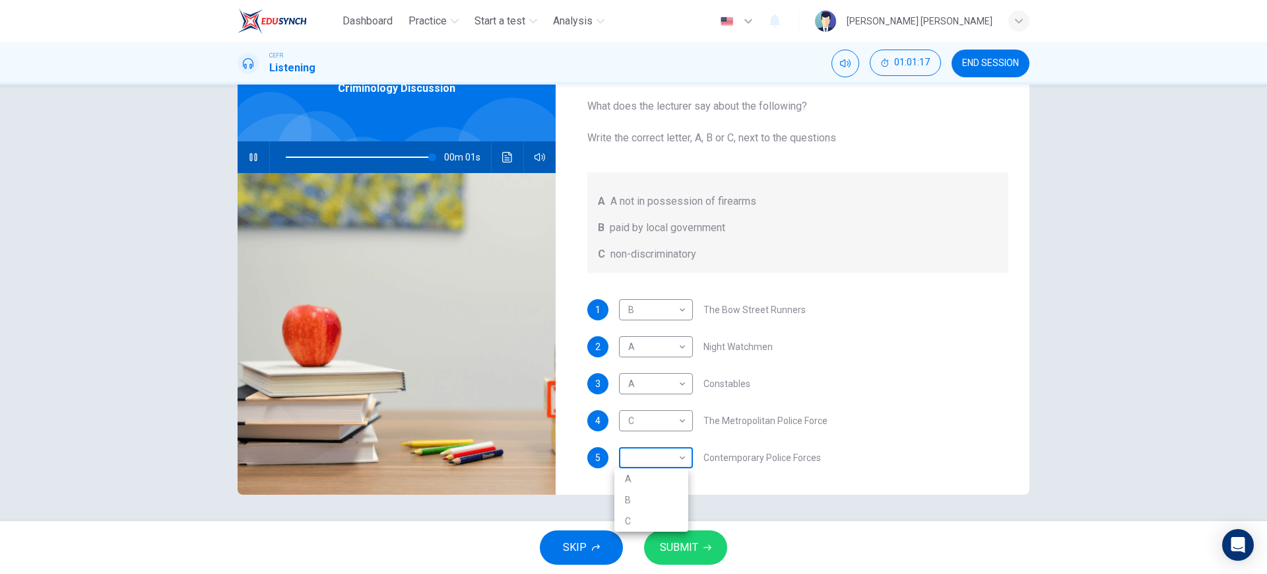
click at [664, 461] on body "Dashboard Practice Start a test Analysis English en ​ NURUL NABIHAH BINTI ZULKI…" at bounding box center [633, 287] width 1267 height 574
click at [643, 525] on li "C" at bounding box center [652, 520] width 74 height 21
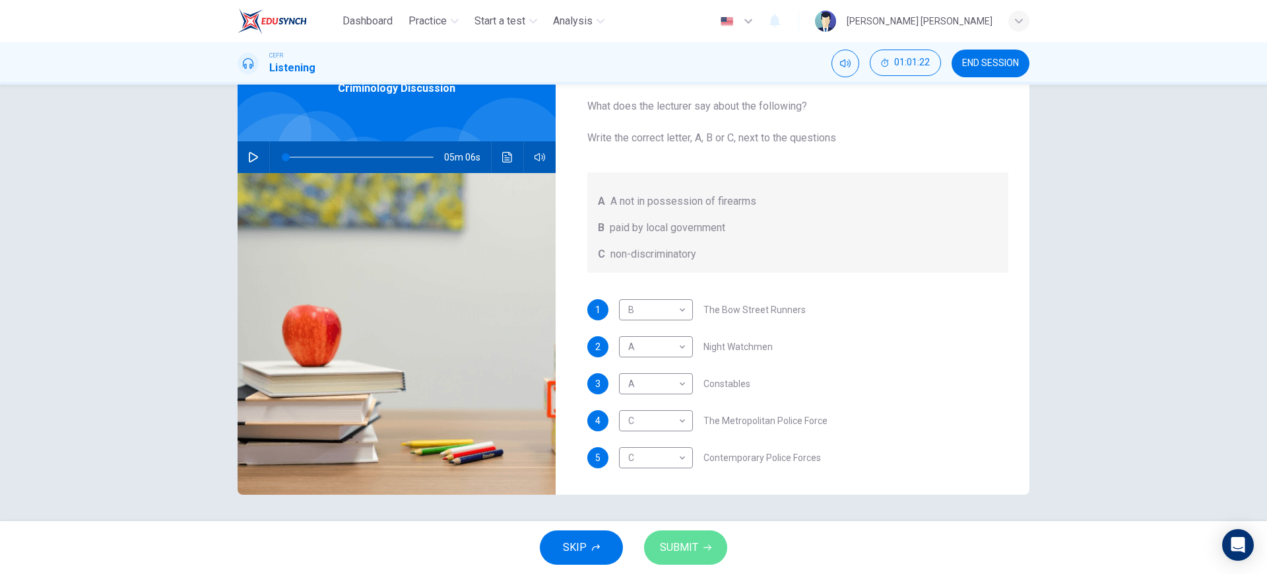
click at [681, 556] on button "SUBMIT" at bounding box center [685, 547] width 83 height 34
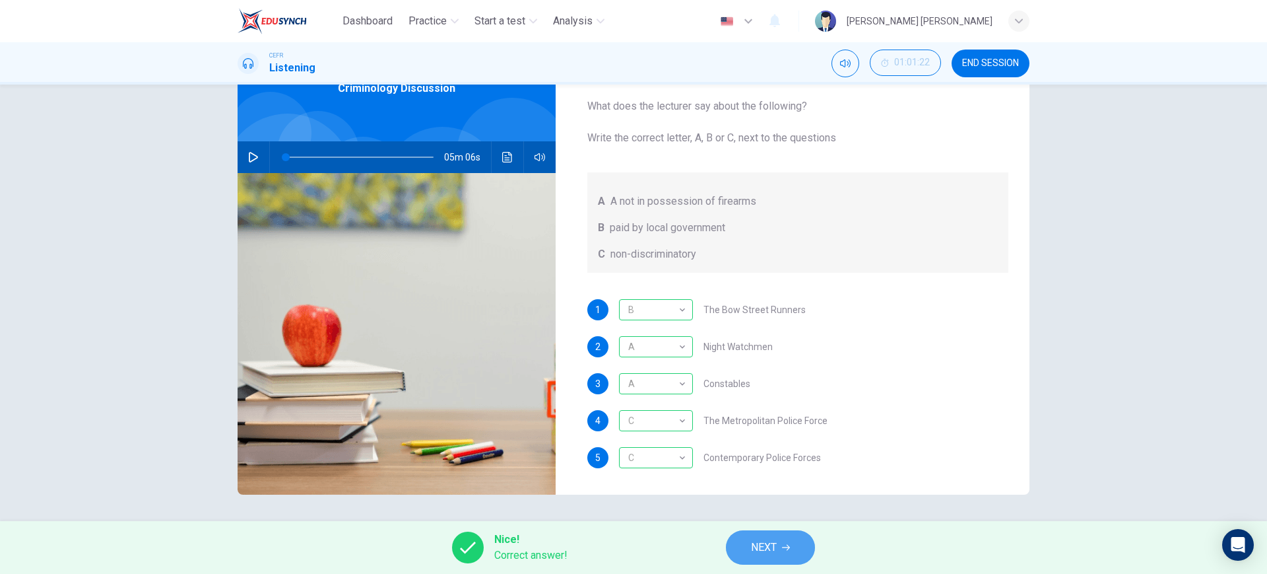
click at [770, 556] on span "NEXT" at bounding box center [764, 547] width 26 height 18
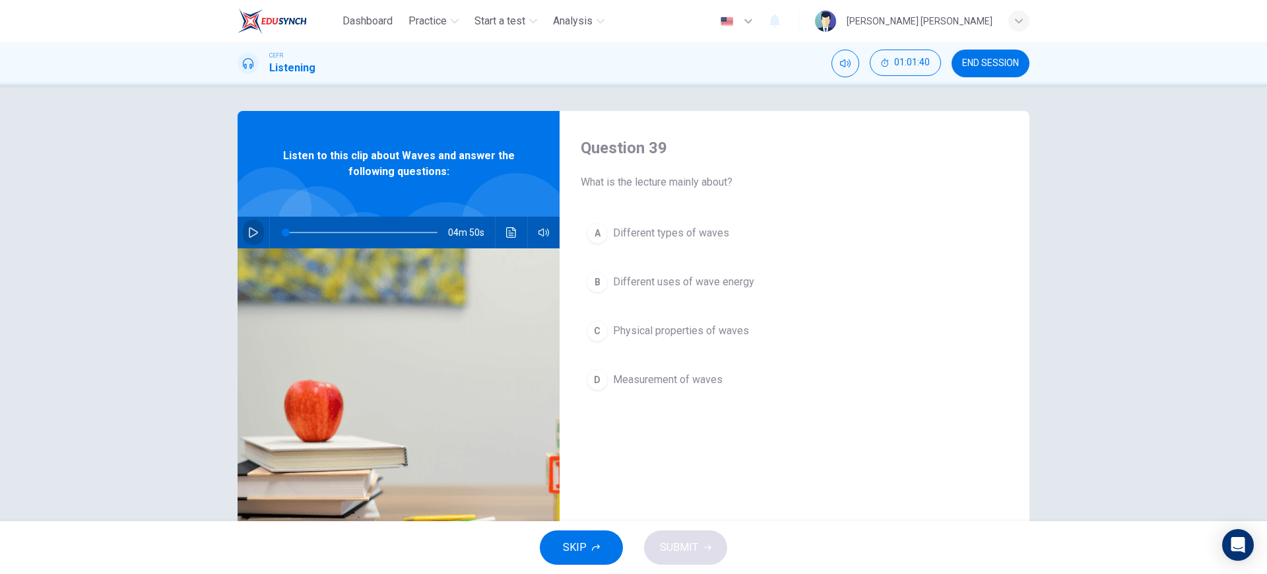
click at [243, 235] on button "button" at bounding box center [253, 233] width 21 height 32
click at [768, 232] on button "A Different types of waves" at bounding box center [795, 233] width 428 height 33
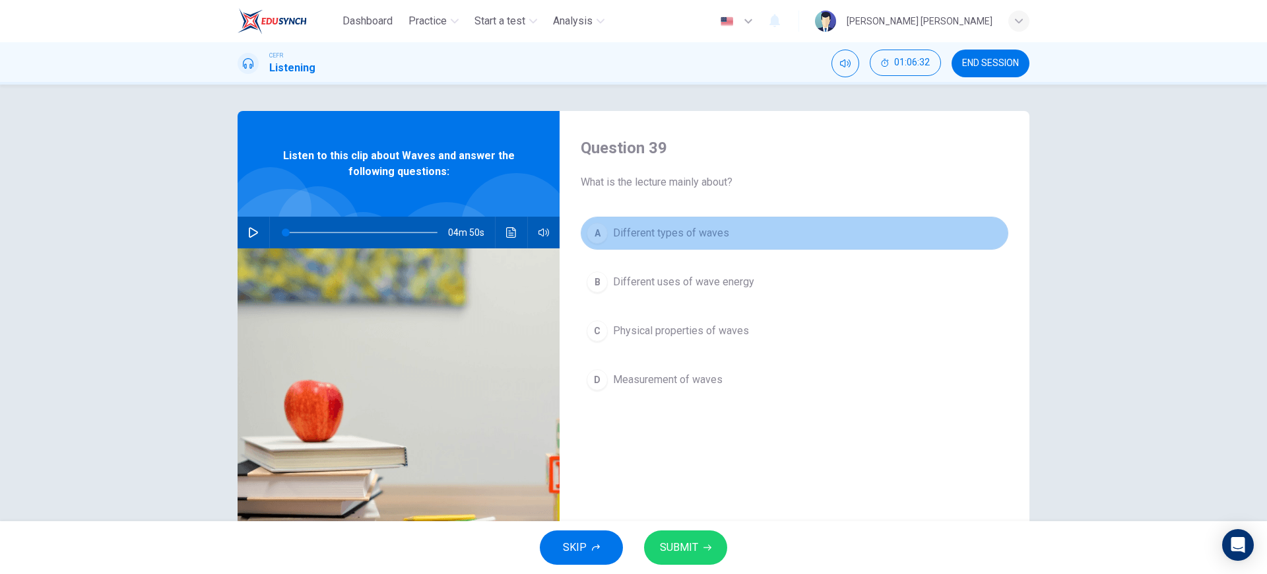
click at [768, 232] on button "A Different types of waves" at bounding box center [795, 233] width 428 height 33
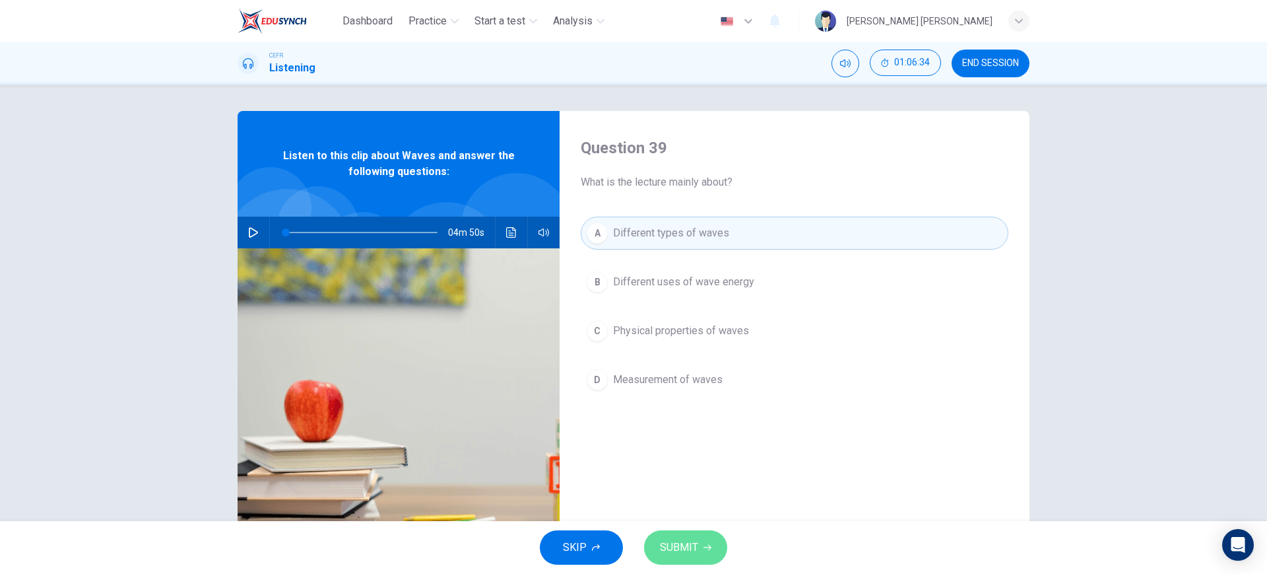
click at [710, 540] on button "SUBMIT" at bounding box center [685, 547] width 83 height 34
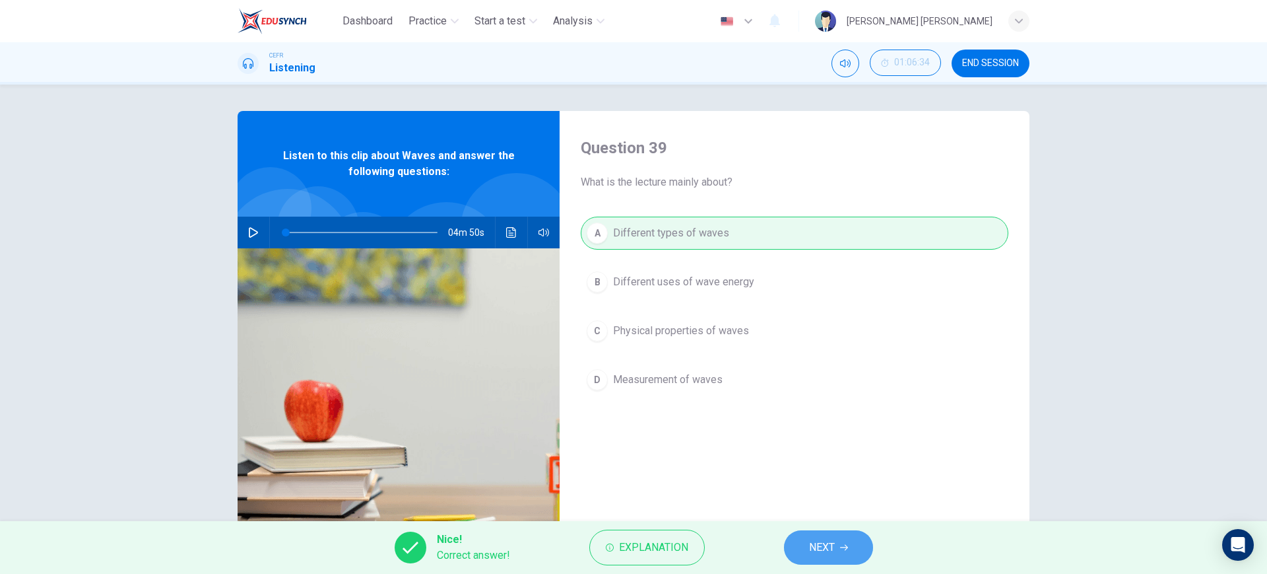
click at [862, 541] on button "NEXT" at bounding box center [828, 547] width 89 height 34
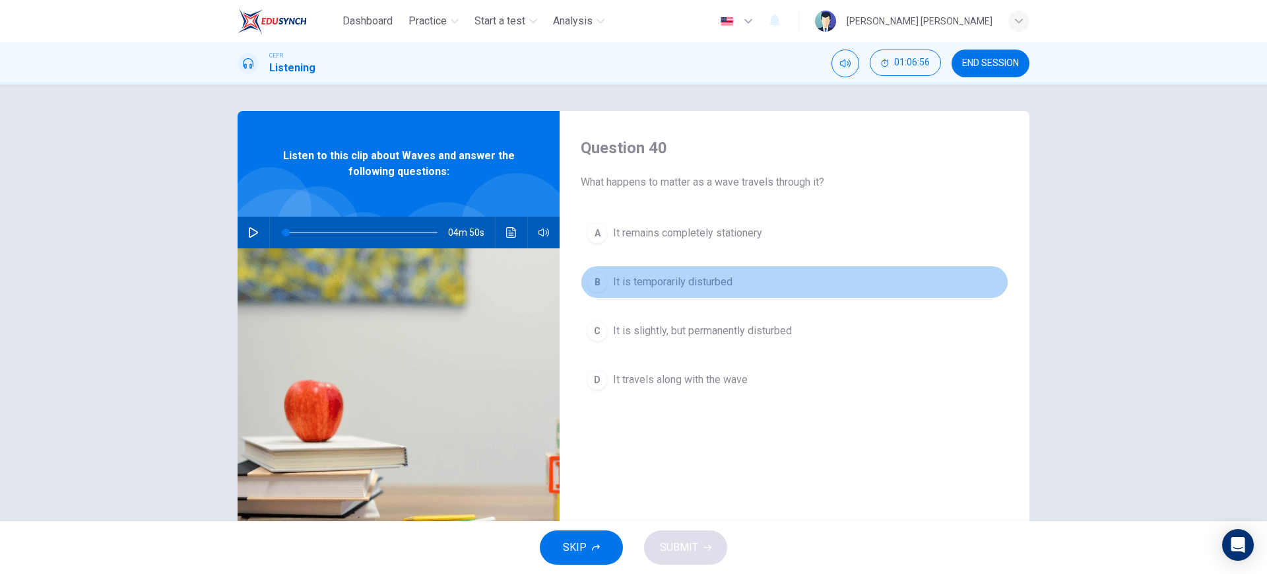
click at [778, 273] on button "B It is temporarily disturbed" at bounding box center [795, 281] width 428 height 33
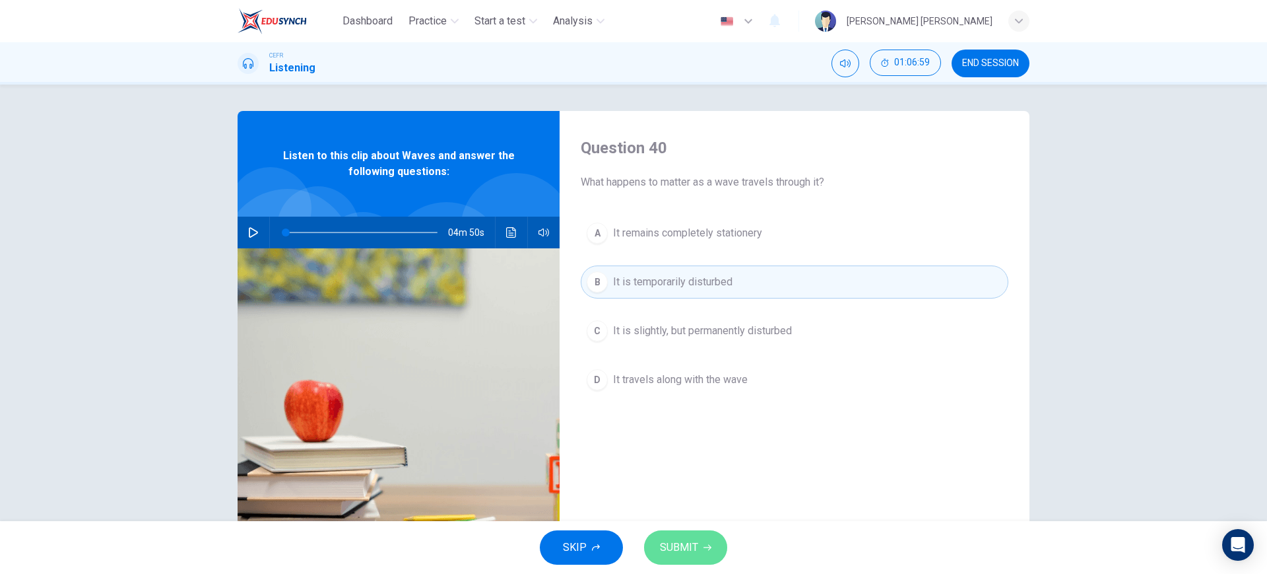
click at [698, 535] on button "SUBMIT" at bounding box center [685, 547] width 83 height 34
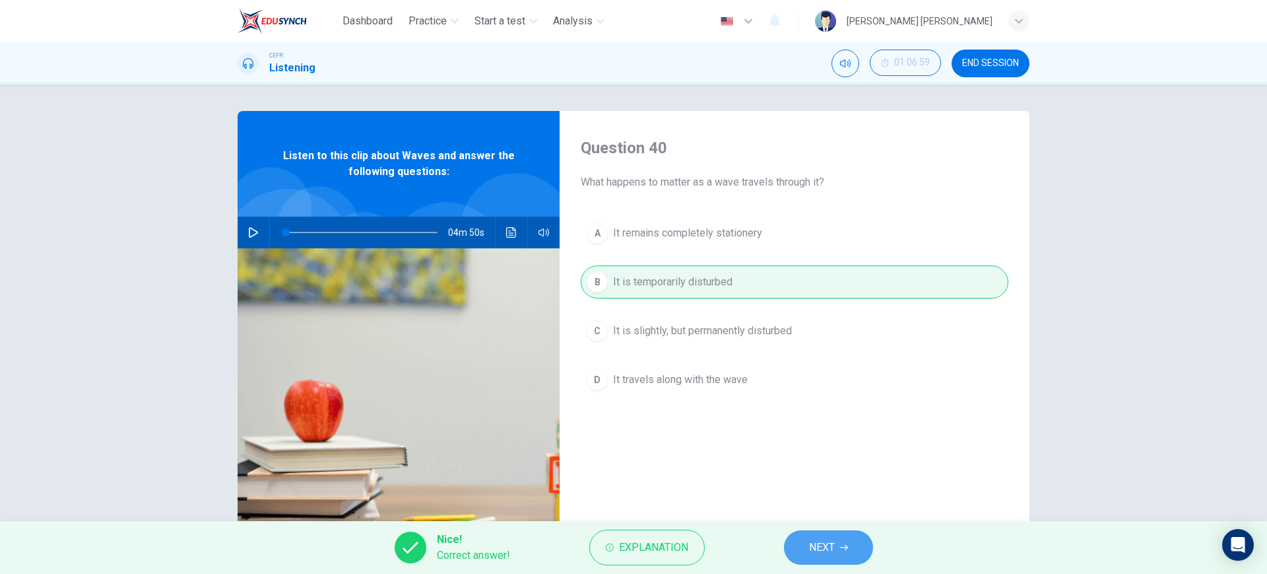
click at [859, 558] on button "NEXT" at bounding box center [828, 547] width 89 height 34
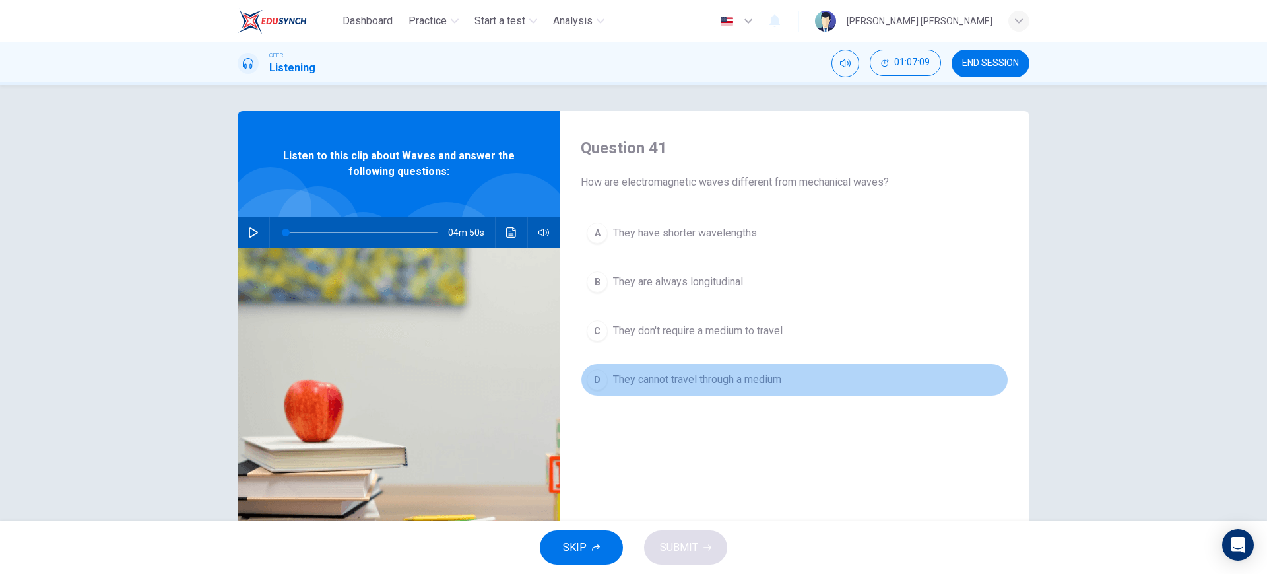
click at [809, 387] on button "D They cannot travel through a medium" at bounding box center [795, 379] width 428 height 33
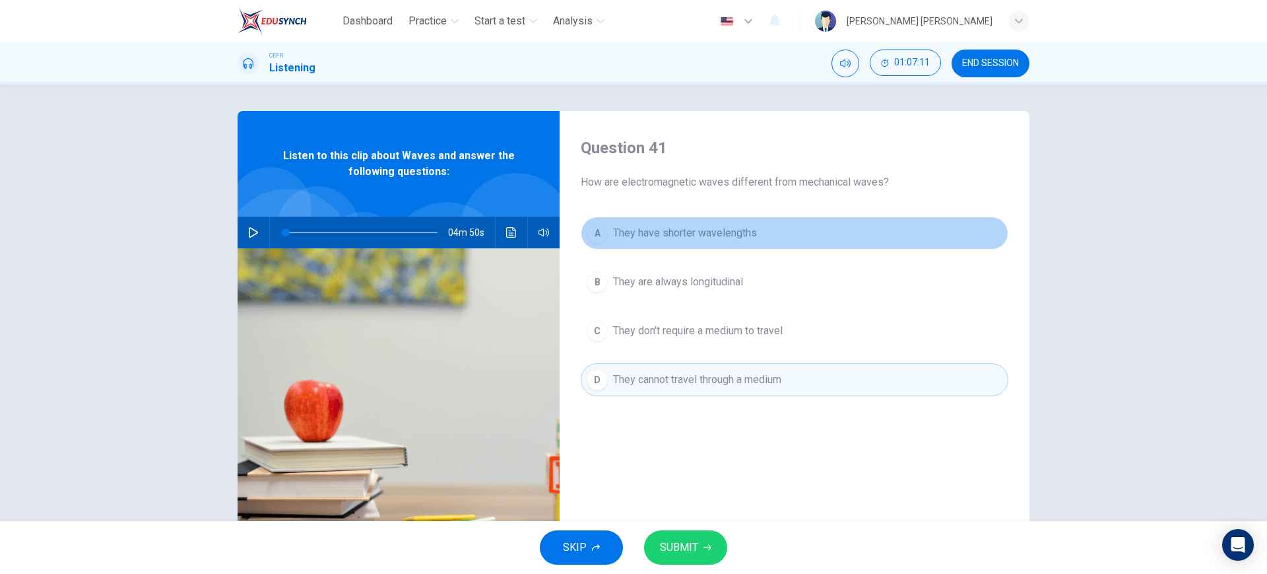
click at [799, 246] on button "A They have shorter wavelengths" at bounding box center [795, 233] width 428 height 33
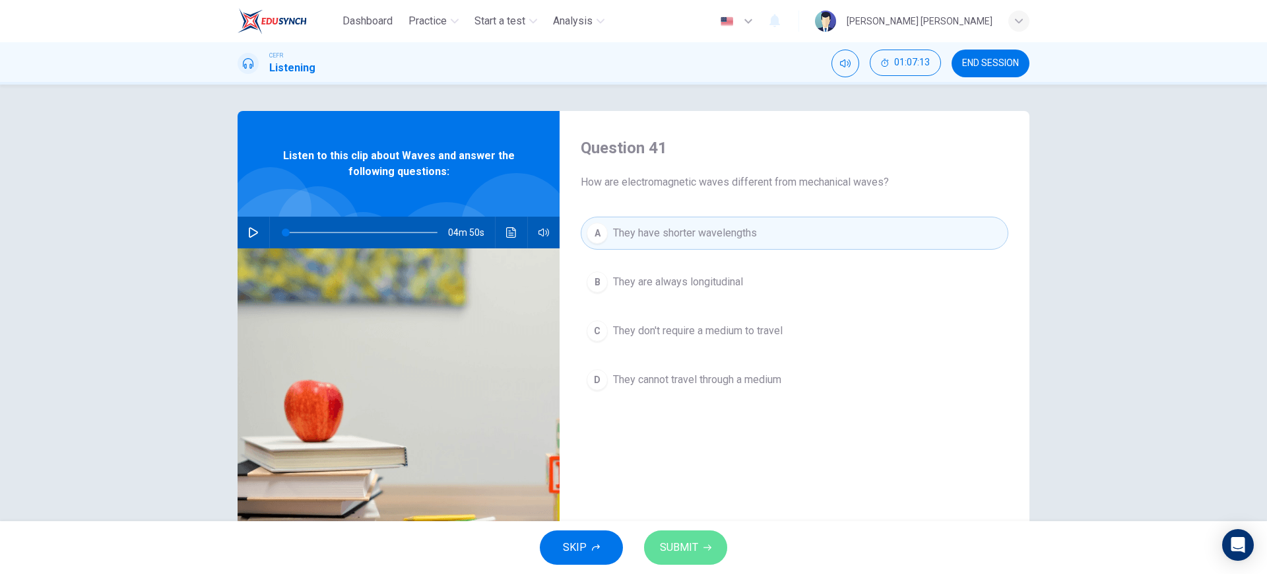
click at [691, 530] on button "SUBMIT" at bounding box center [685, 547] width 83 height 34
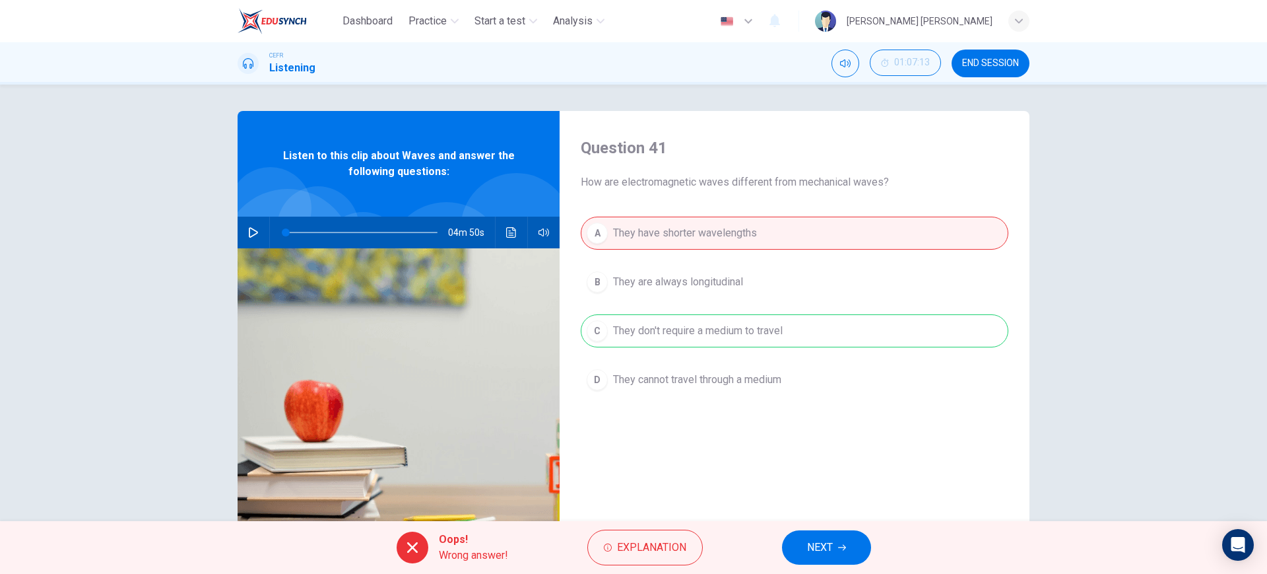
click at [838, 544] on button "NEXT" at bounding box center [826, 547] width 89 height 34
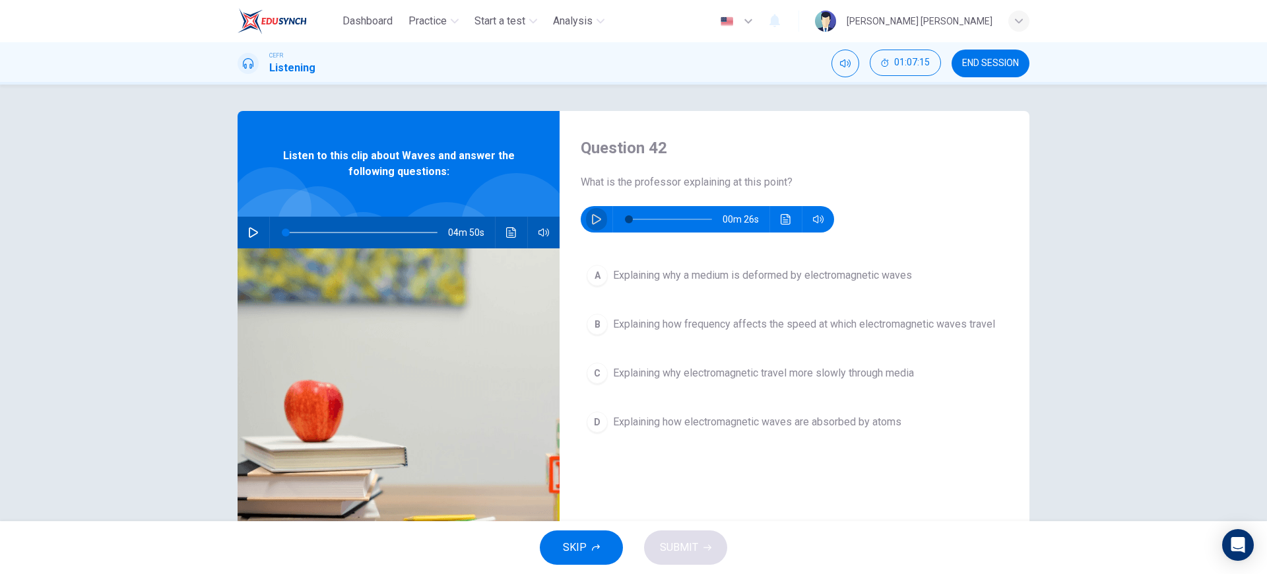
click at [592, 222] on icon "button" at bounding box center [596, 219] width 9 height 11
click at [839, 342] on div "A Explaining why a medium is deformed by electromagnetic waves B Explaining how…" at bounding box center [795, 362] width 428 height 206
click at [598, 224] on button "button" at bounding box center [596, 219] width 21 height 26
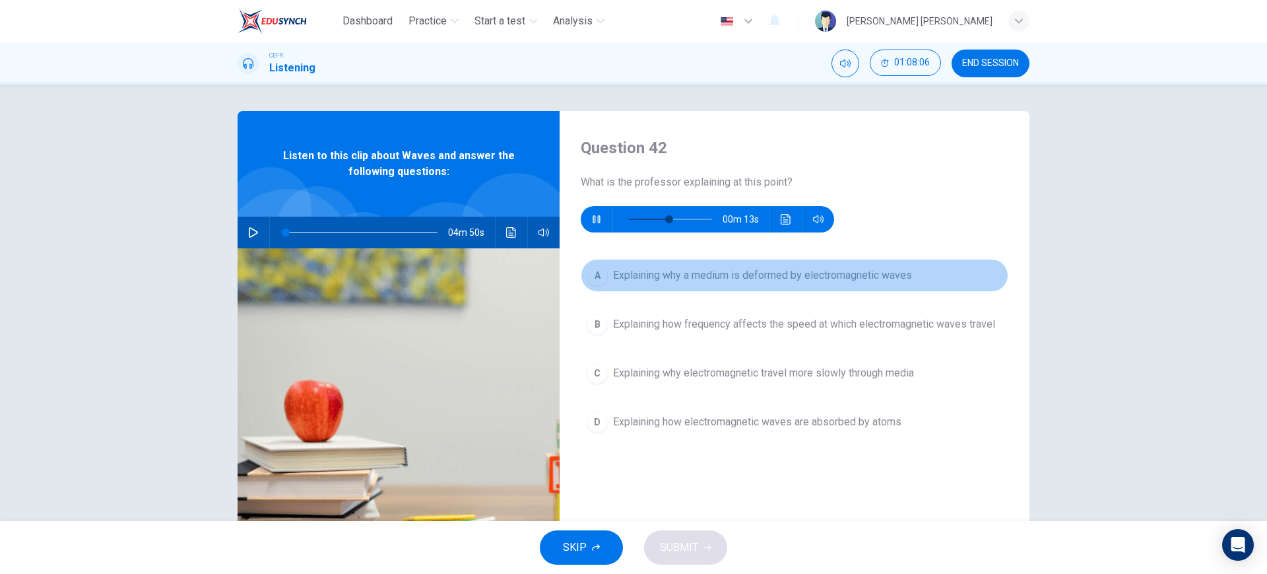
click at [655, 273] on span "Explaining why a medium is deformed by electromagnetic waves" at bounding box center [762, 275] width 299 height 16
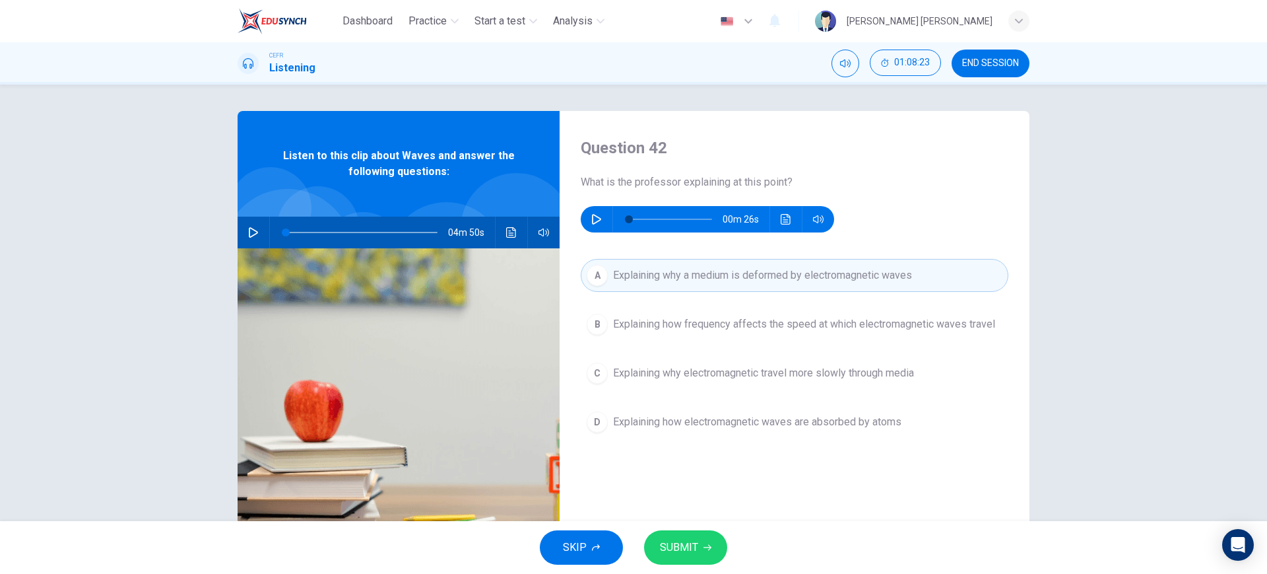
click at [767, 320] on span "Explaining how frequency affects the speed at which electromagnetic waves travel" at bounding box center [804, 324] width 382 height 16
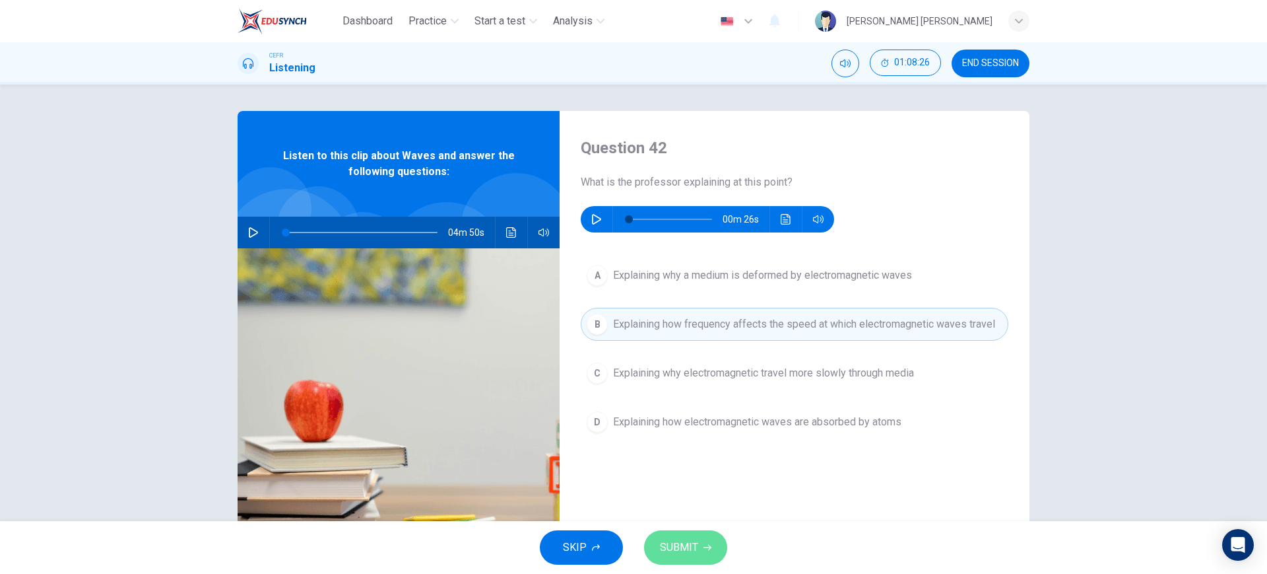
click at [695, 531] on button "SUBMIT" at bounding box center [685, 547] width 83 height 34
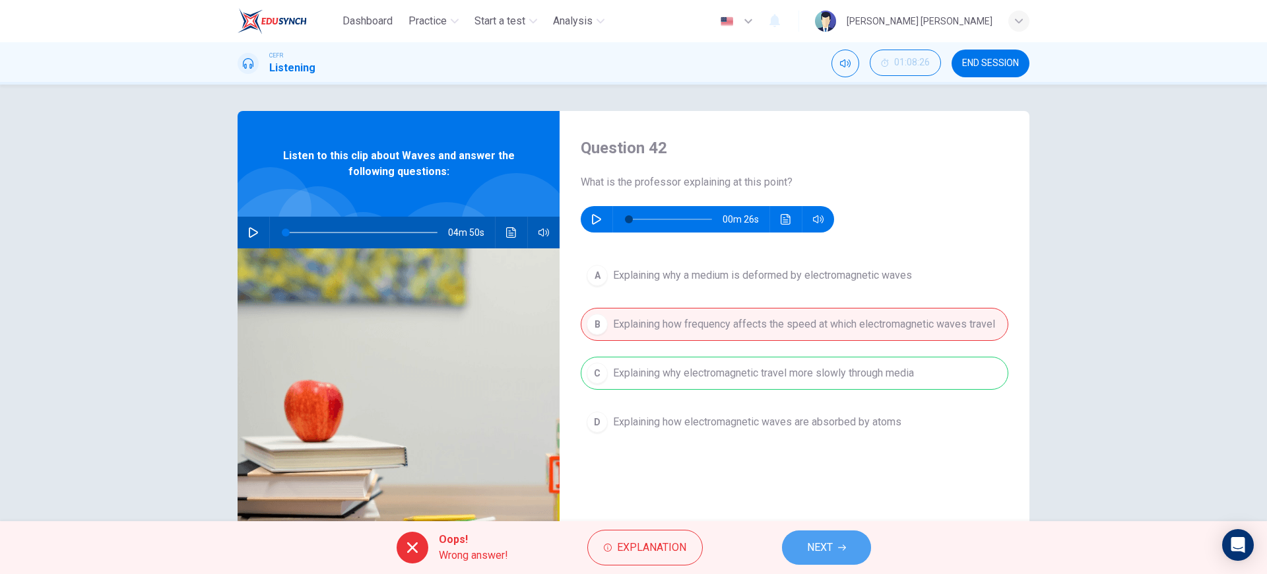
click at [810, 539] on span "NEXT" at bounding box center [820, 547] width 26 height 18
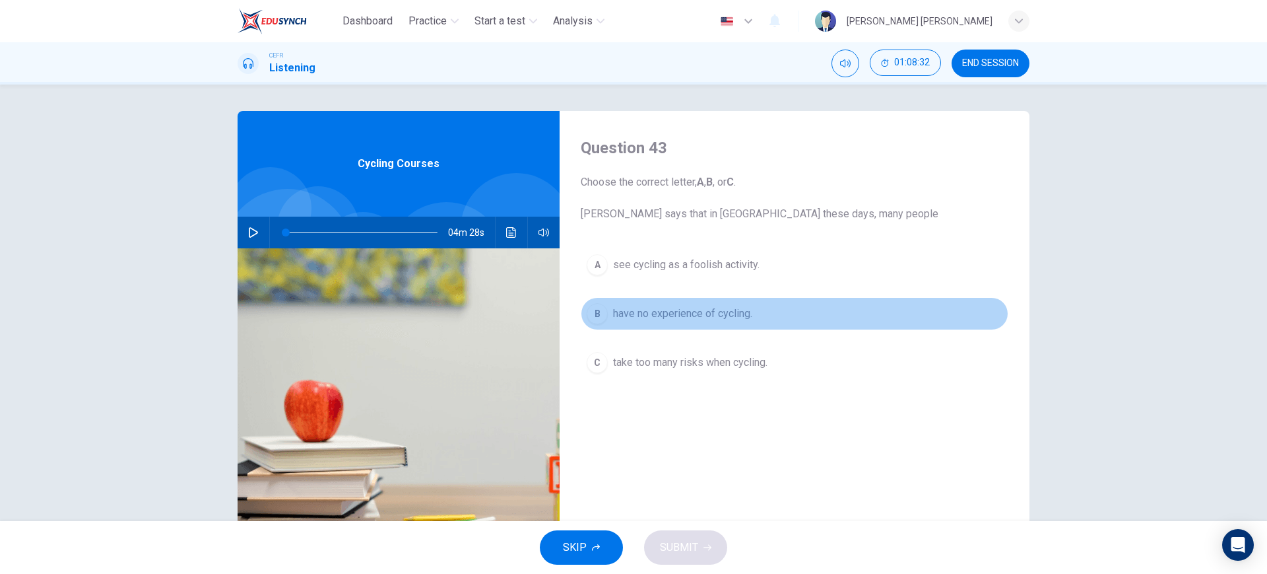
click at [734, 301] on button "B have no experience of cycling." at bounding box center [795, 313] width 428 height 33
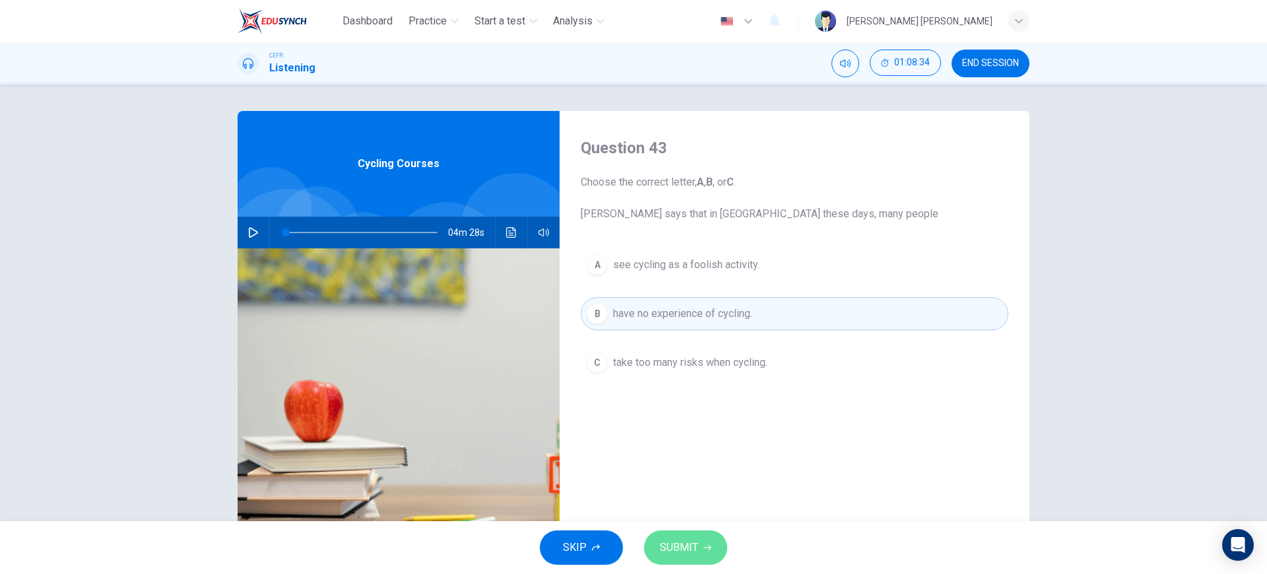
click at [674, 541] on span "SUBMIT" at bounding box center [679, 547] width 38 height 18
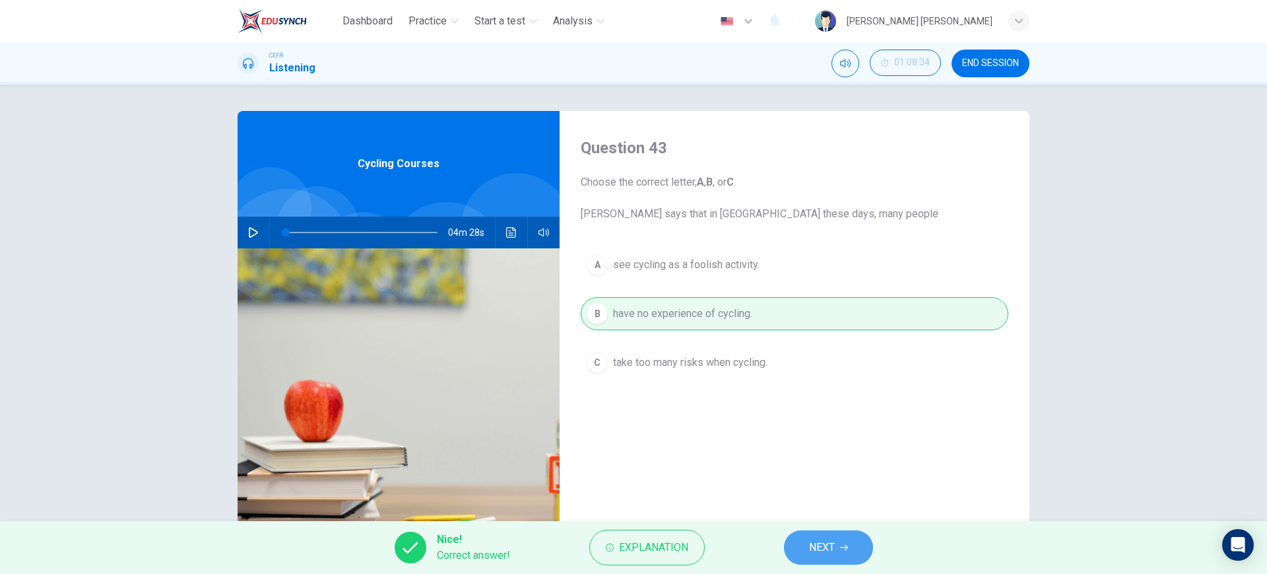
click at [825, 549] on span "NEXT" at bounding box center [822, 547] width 26 height 18
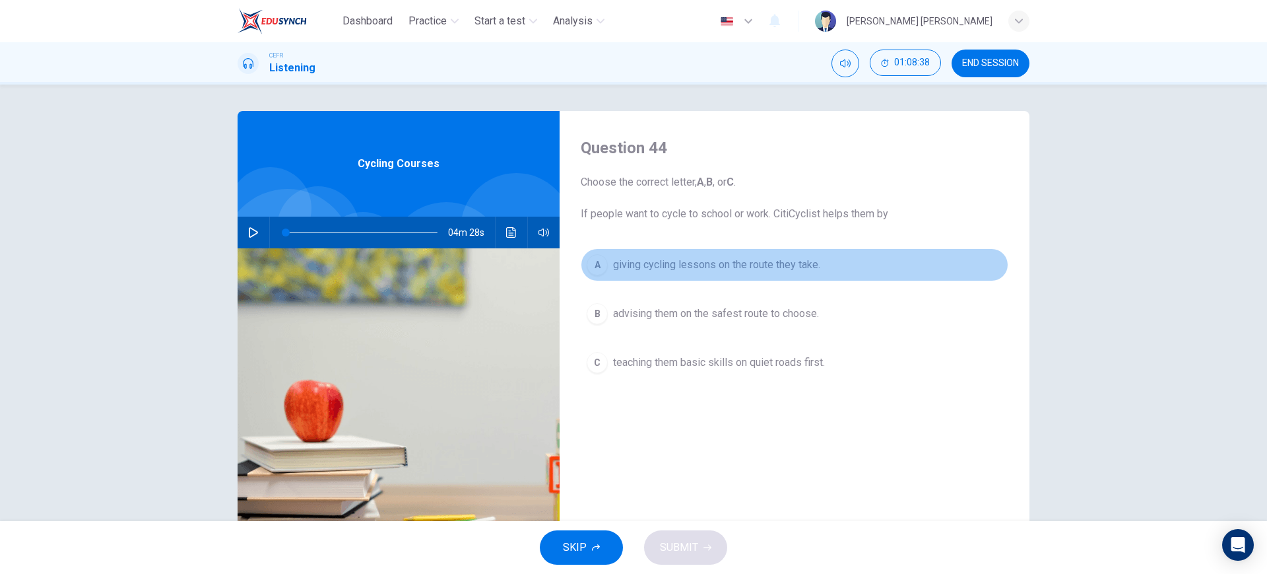
click at [739, 271] on span "giving cycling lessons on the route they take." at bounding box center [716, 265] width 207 height 16
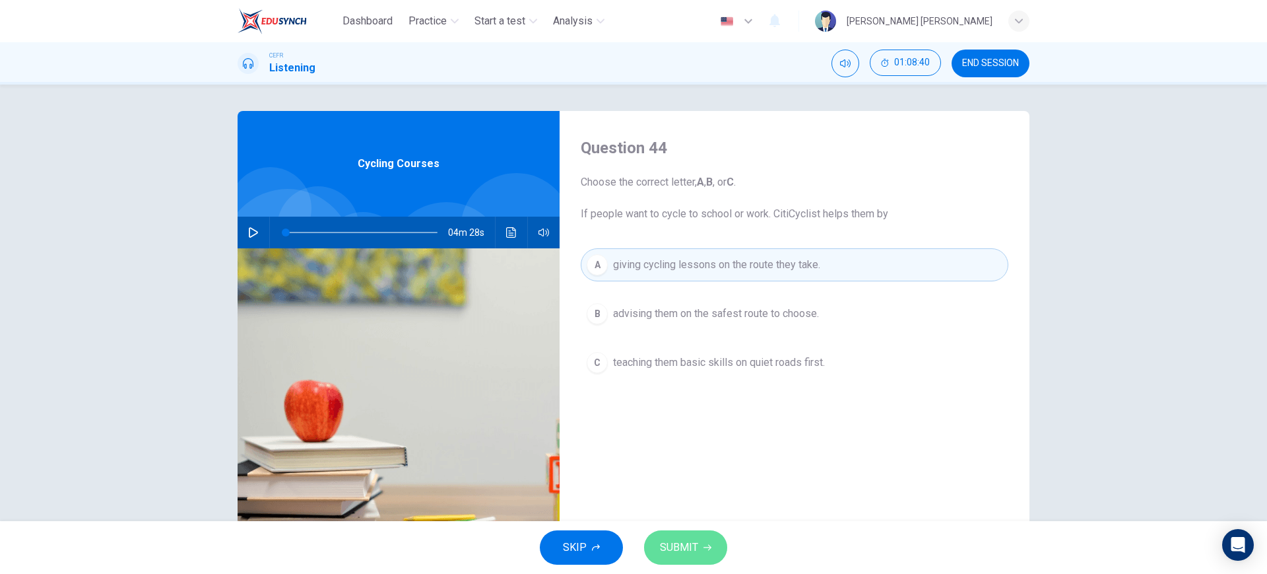
click at [687, 545] on span "SUBMIT" at bounding box center [679, 547] width 38 height 18
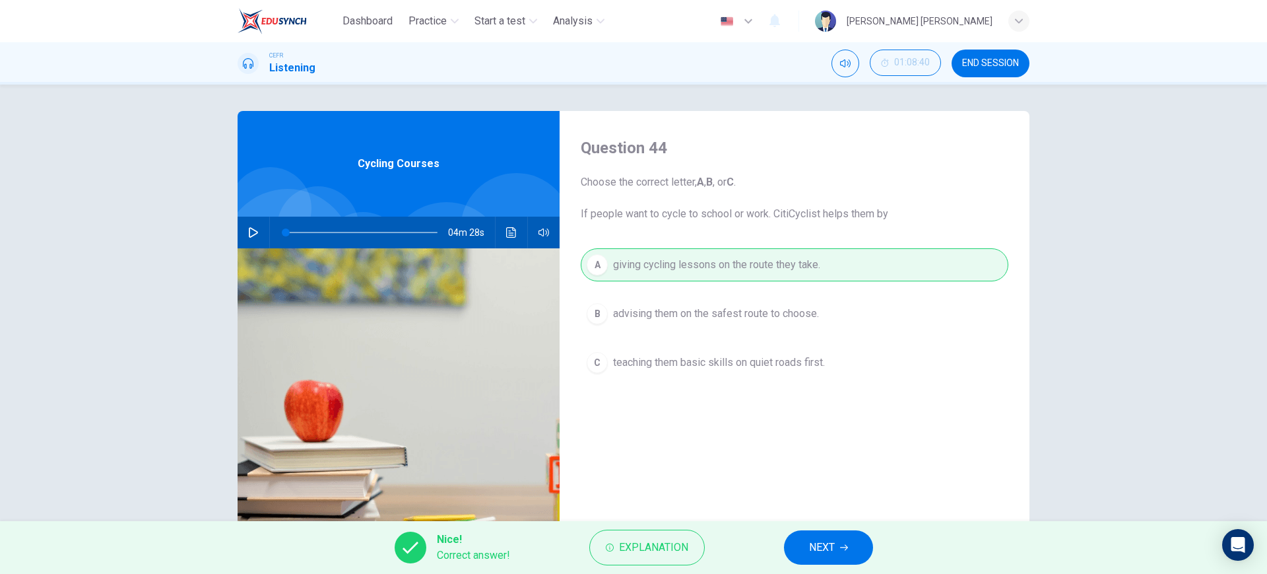
click at [801, 547] on button "NEXT" at bounding box center [828, 547] width 89 height 34
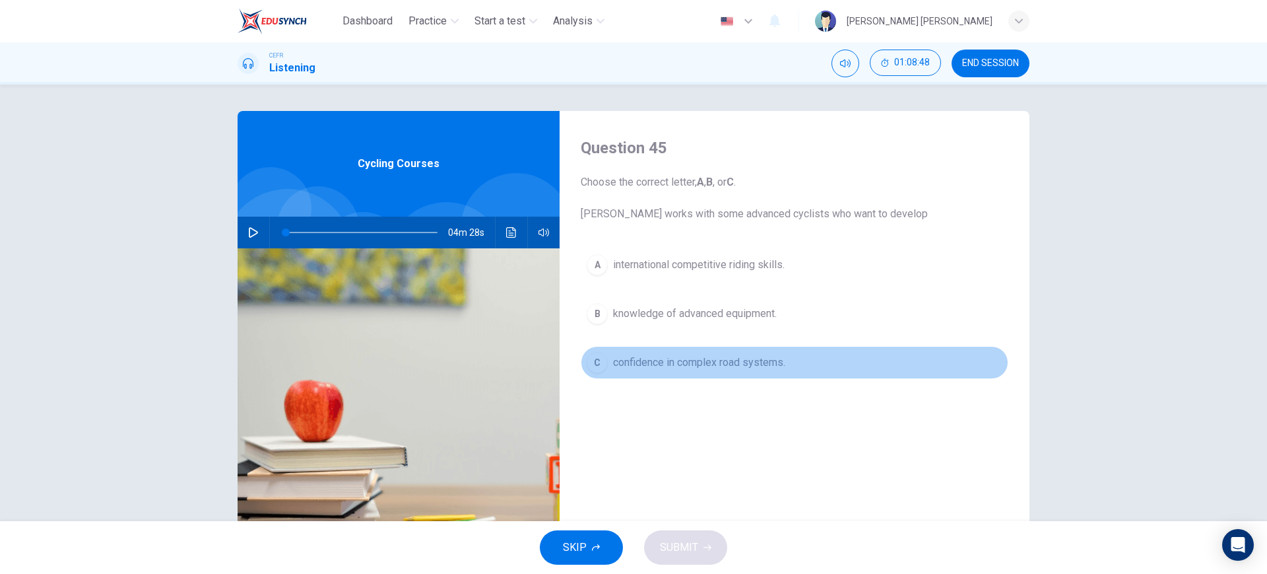
click at [722, 365] on span "confidence in complex road systems." at bounding box center [699, 362] width 172 height 16
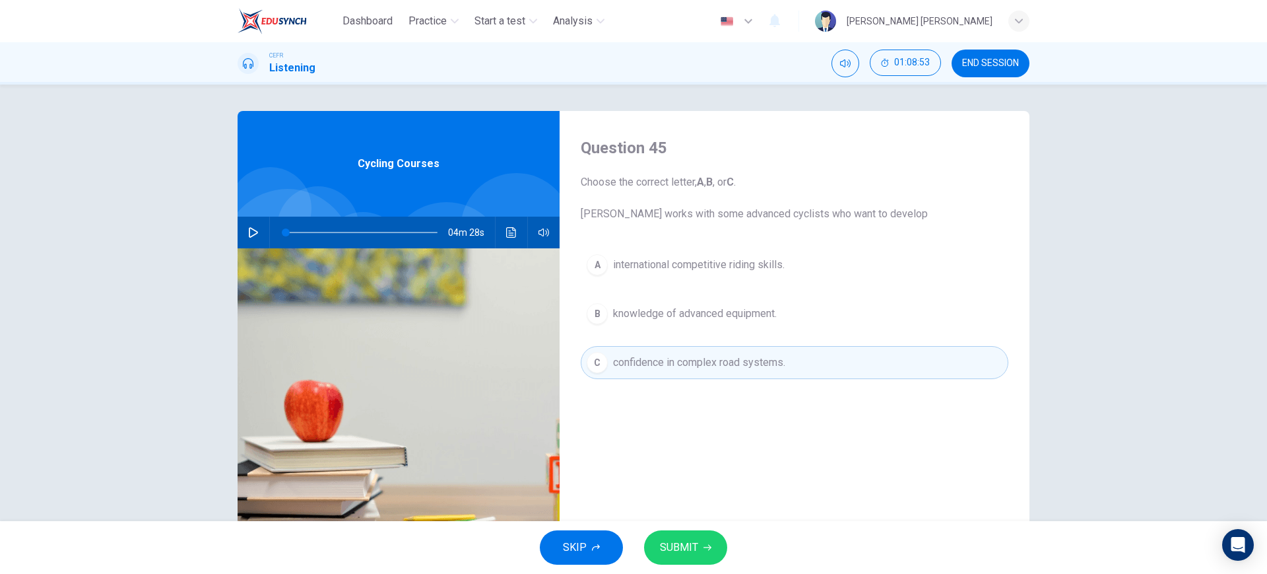
click at [694, 548] on span "SUBMIT" at bounding box center [679, 547] width 38 height 18
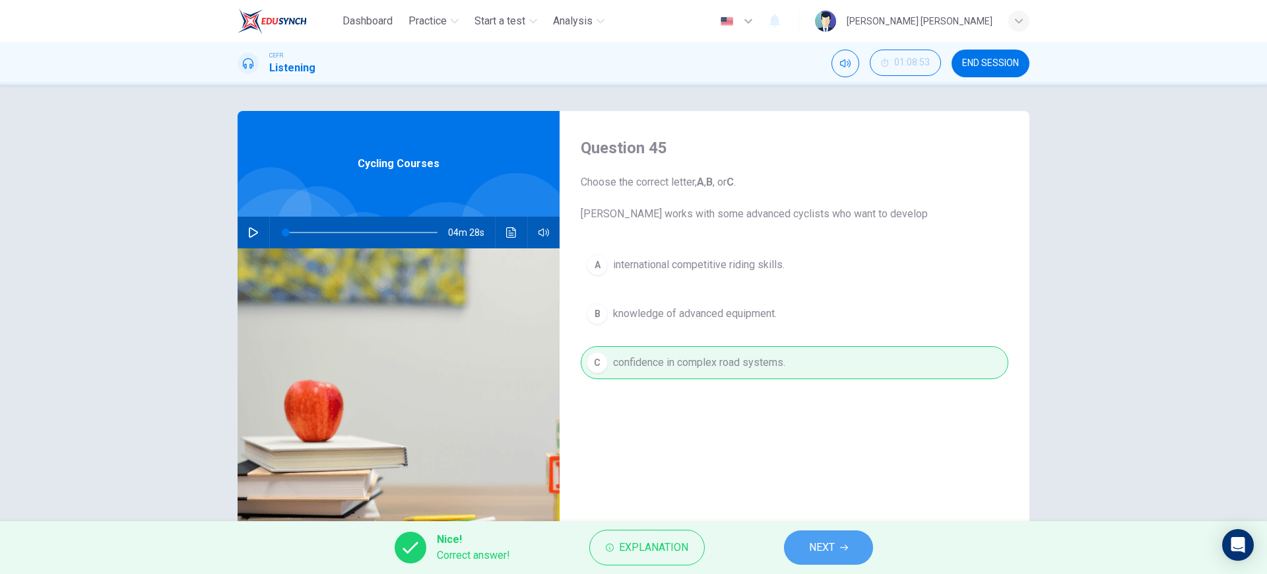
click at [820, 553] on span "NEXT" at bounding box center [822, 547] width 26 height 18
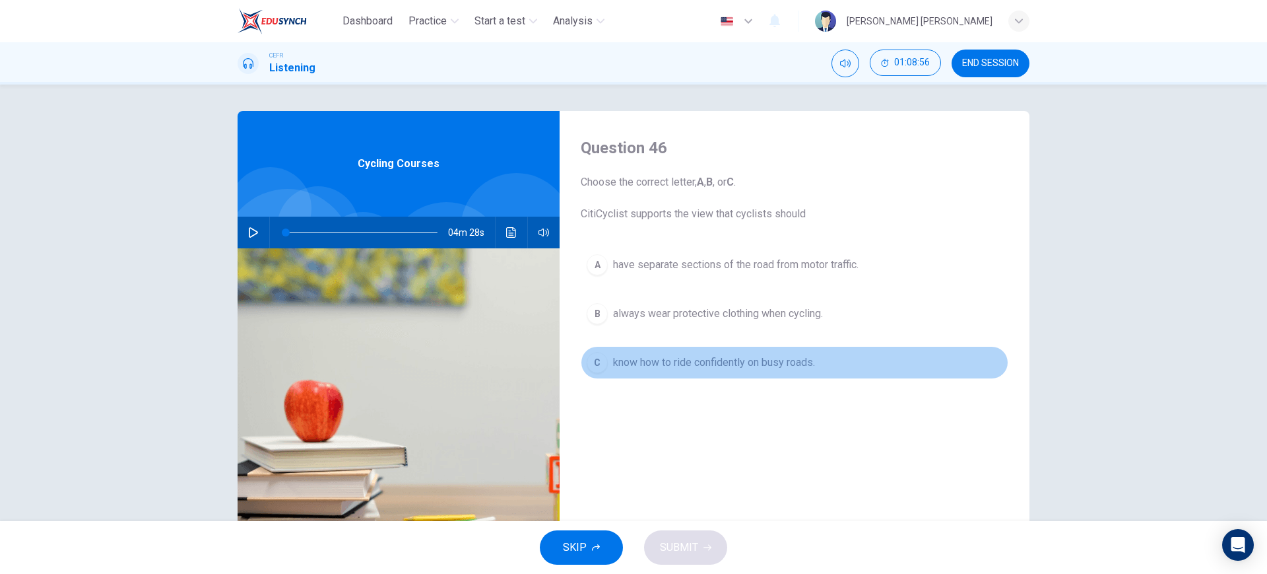
click at [698, 359] on span "know how to ride confidently on busy roads." at bounding box center [714, 362] width 202 height 16
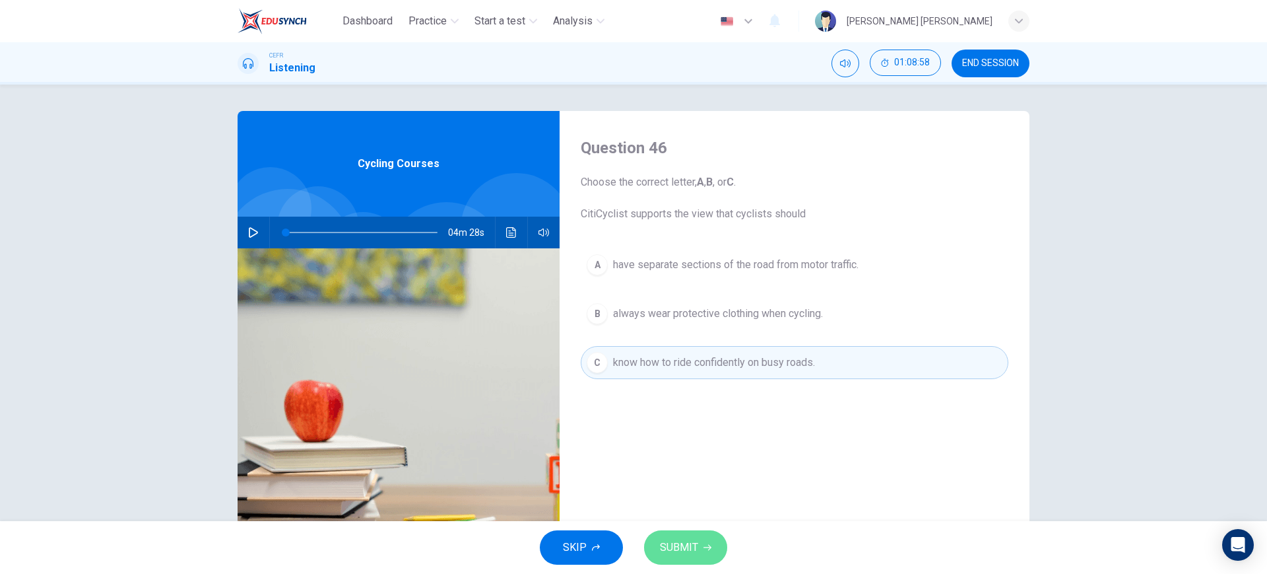
click at [661, 544] on span "SUBMIT" at bounding box center [679, 547] width 38 height 18
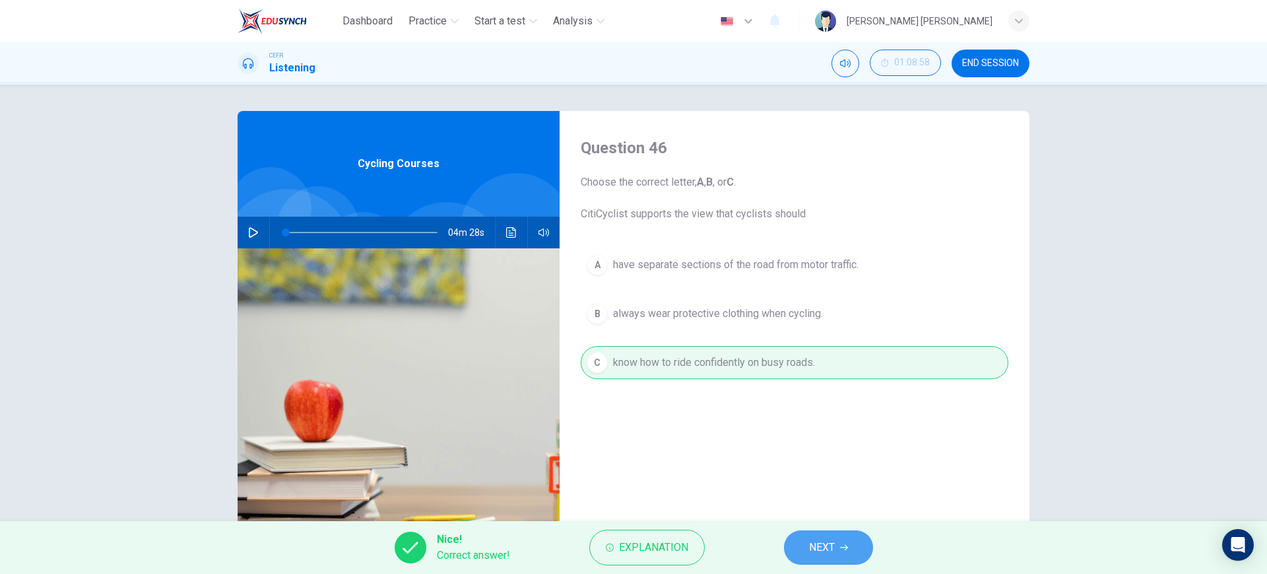
click at [832, 552] on span "NEXT" at bounding box center [822, 547] width 26 height 18
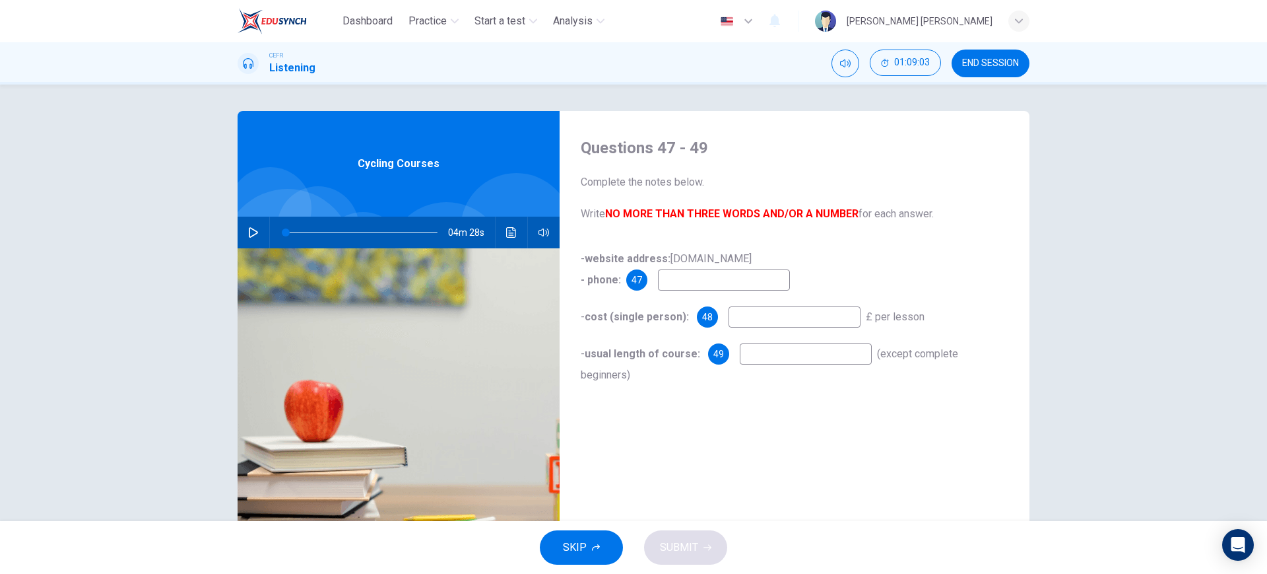
click at [760, 354] on input at bounding box center [806, 353] width 132 height 21
click at [769, 323] on input at bounding box center [795, 316] width 132 height 21
click at [674, 273] on input at bounding box center [724, 279] width 132 height 21
click at [679, 550] on span "SUBMIT" at bounding box center [679, 547] width 38 height 18
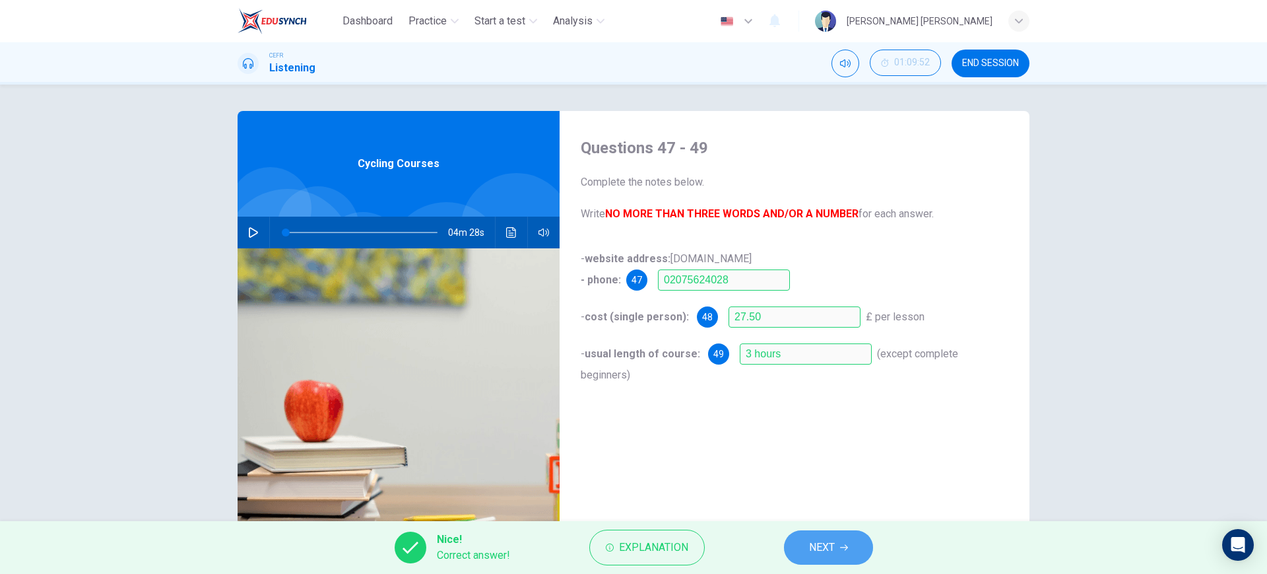
click at [831, 547] on span "NEXT" at bounding box center [822, 547] width 26 height 18
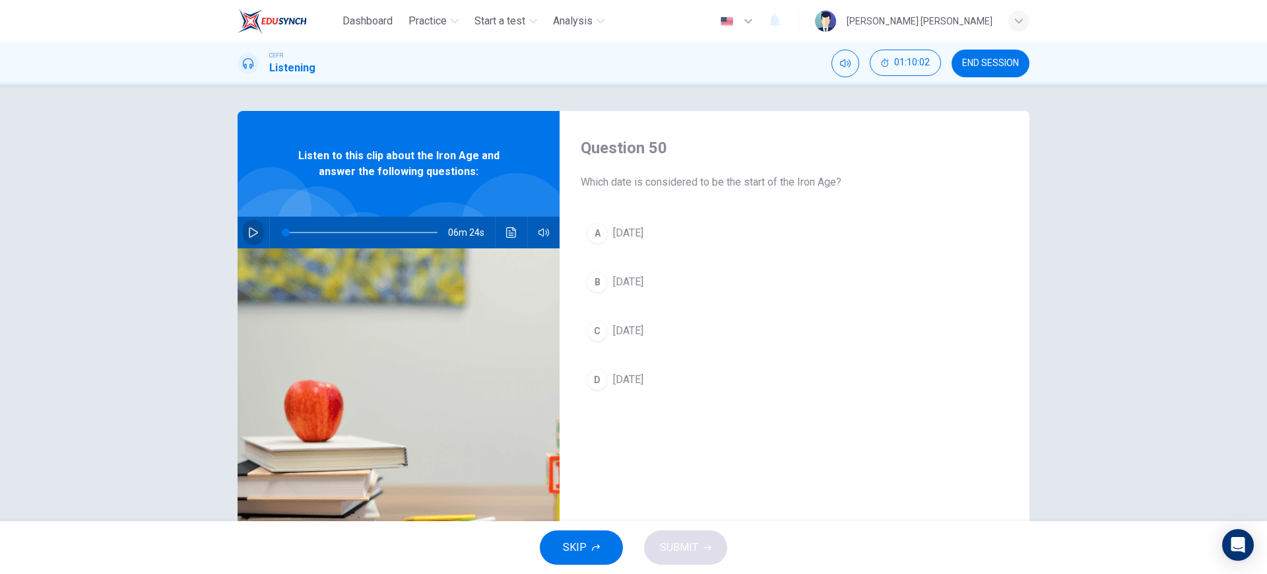
click at [253, 237] on icon "button" at bounding box center [253, 232] width 11 height 11
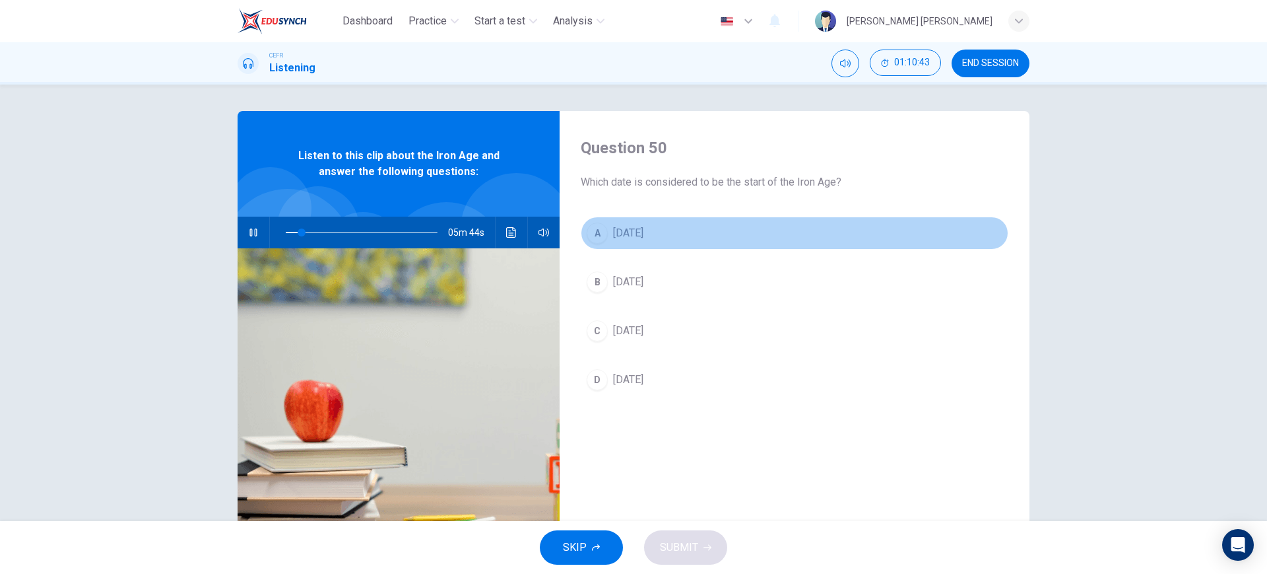
click at [644, 240] on span "2000 BC" at bounding box center [628, 233] width 30 height 16
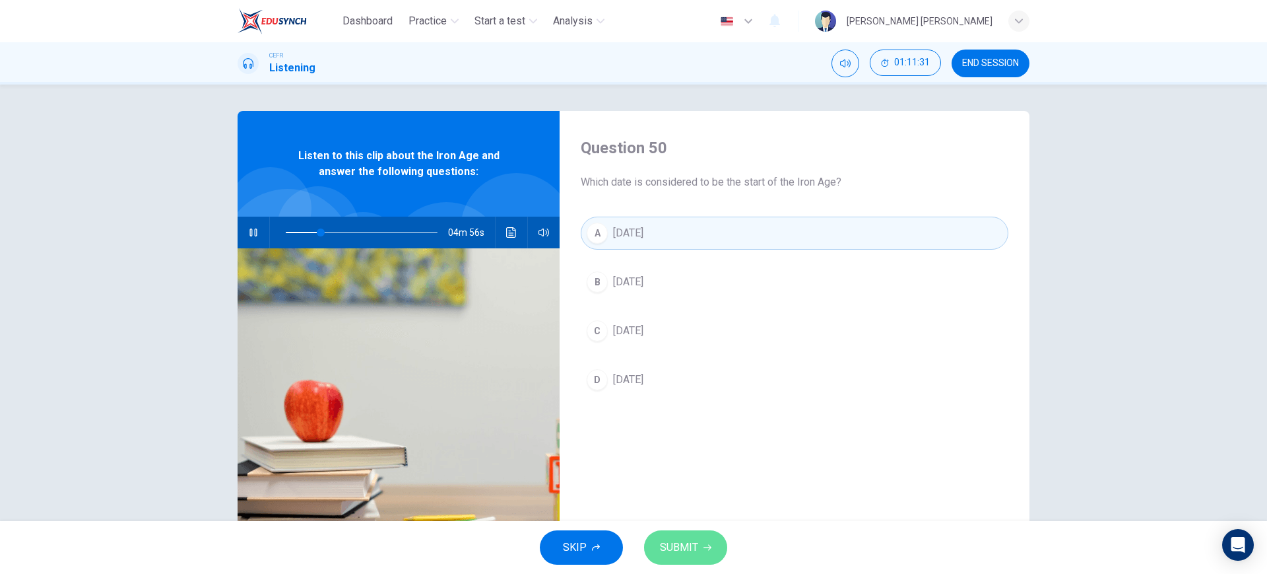
click at [707, 539] on button "SUBMIT" at bounding box center [685, 547] width 83 height 34
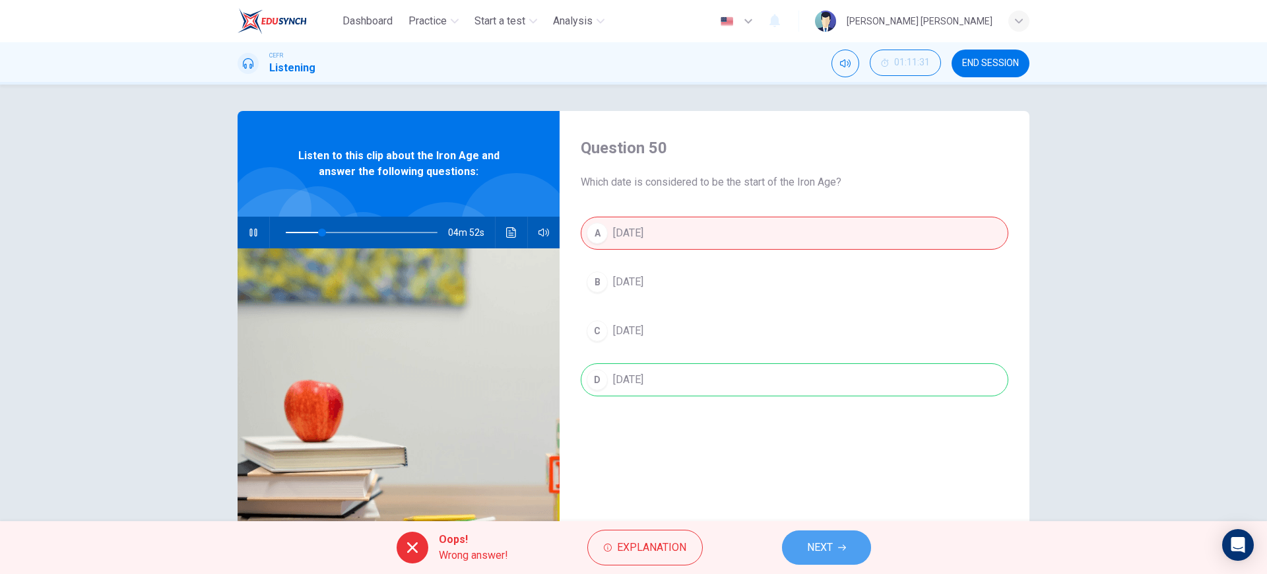
click at [837, 539] on button "NEXT" at bounding box center [826, 547] width 89 height 34
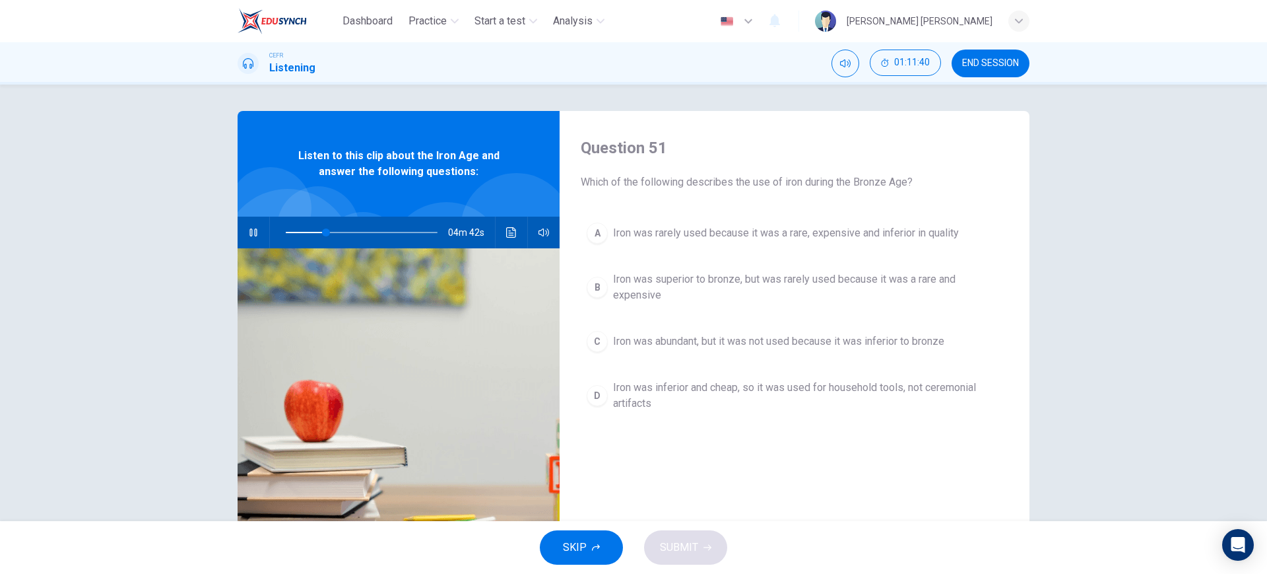
click at [831, 236] on span "Iron was rarely used because it was a rare, expensive and inferior in quality" at bounding box center [786, 233] width 346 height 16
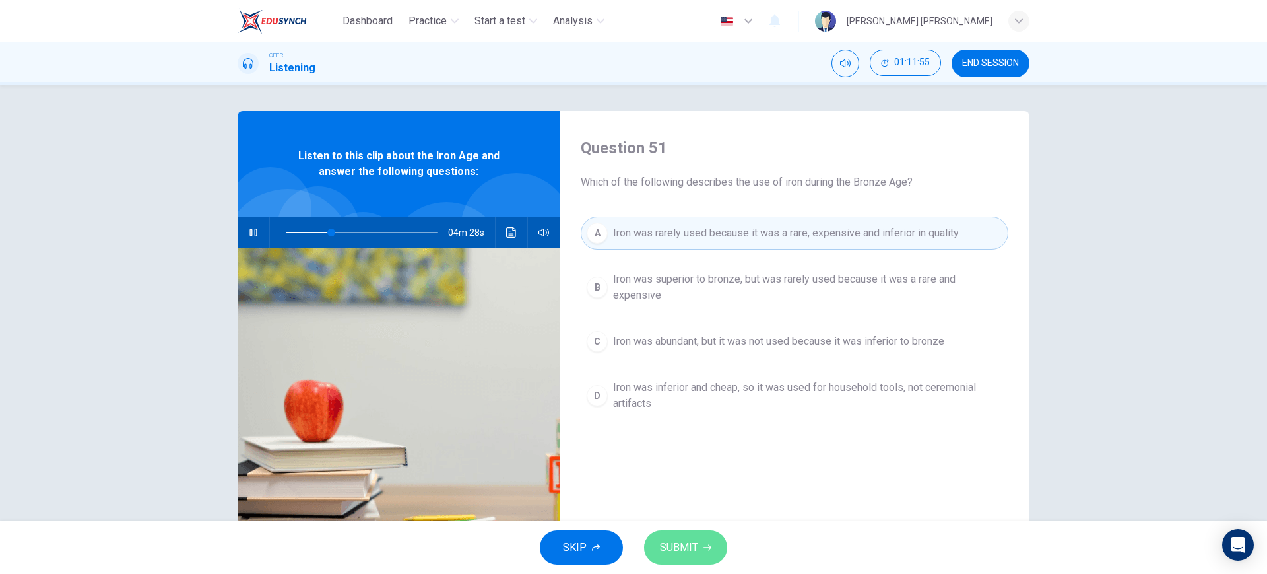
click at [697, 552] on span "SUBMIT" at bounding box center [679, 547] width 38 height 18
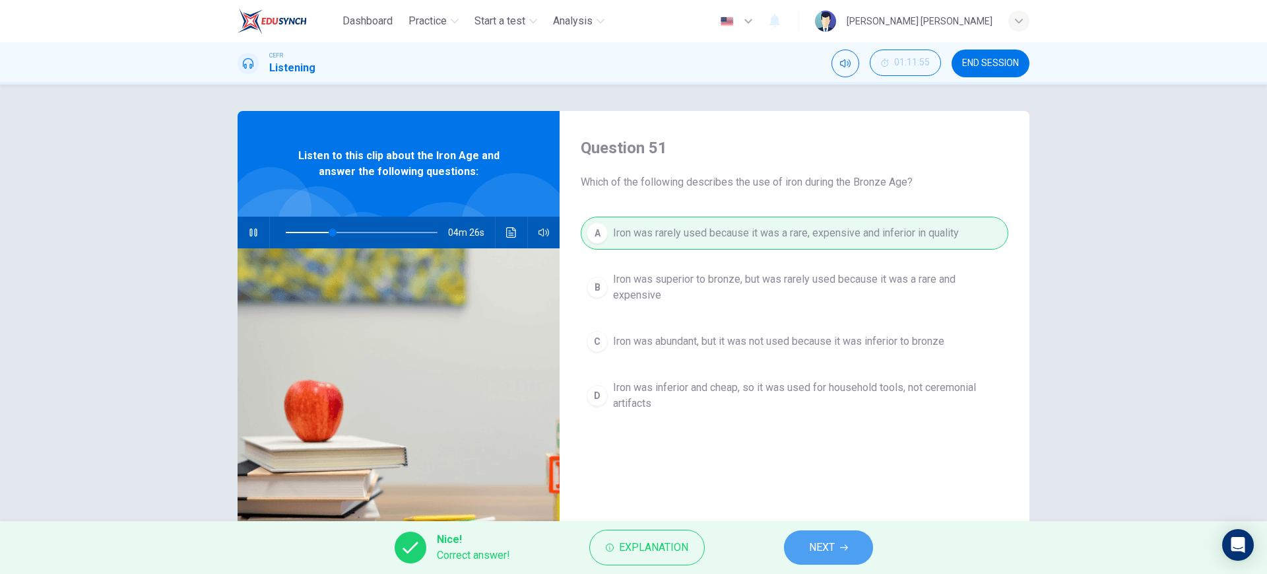
click at [827, 541] on span "NEXT" at bounding box center [822, 547] width 26 height 18
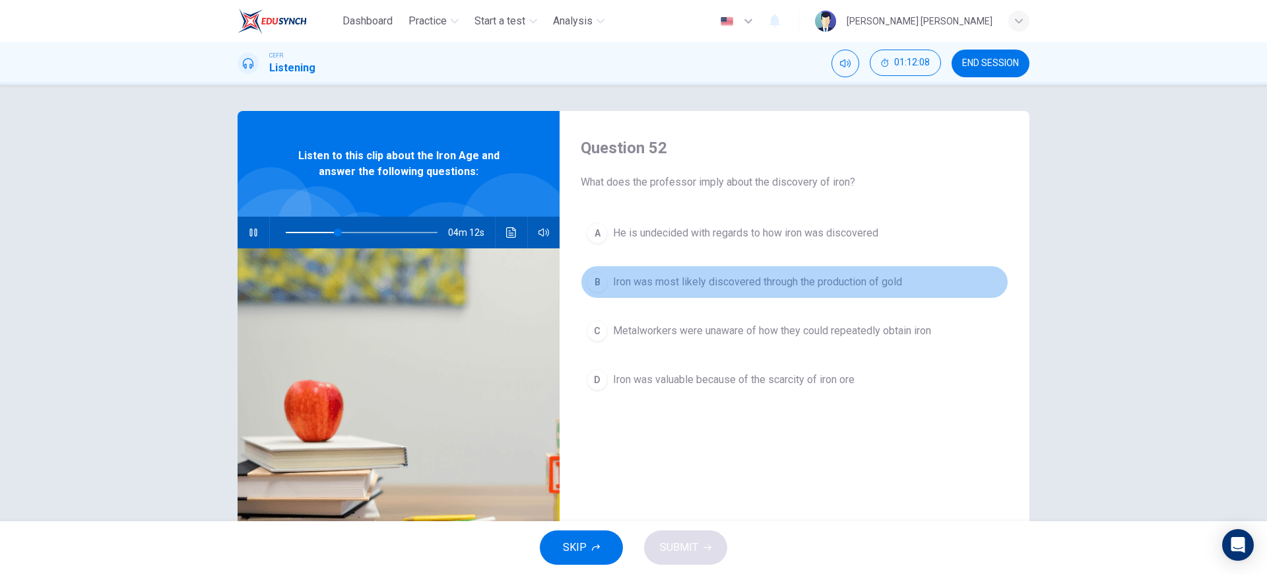
click at [766, 290] on button "B Iron was most likely discovered through the production of gold" at bounding box center [795, 281] width 428 height 33
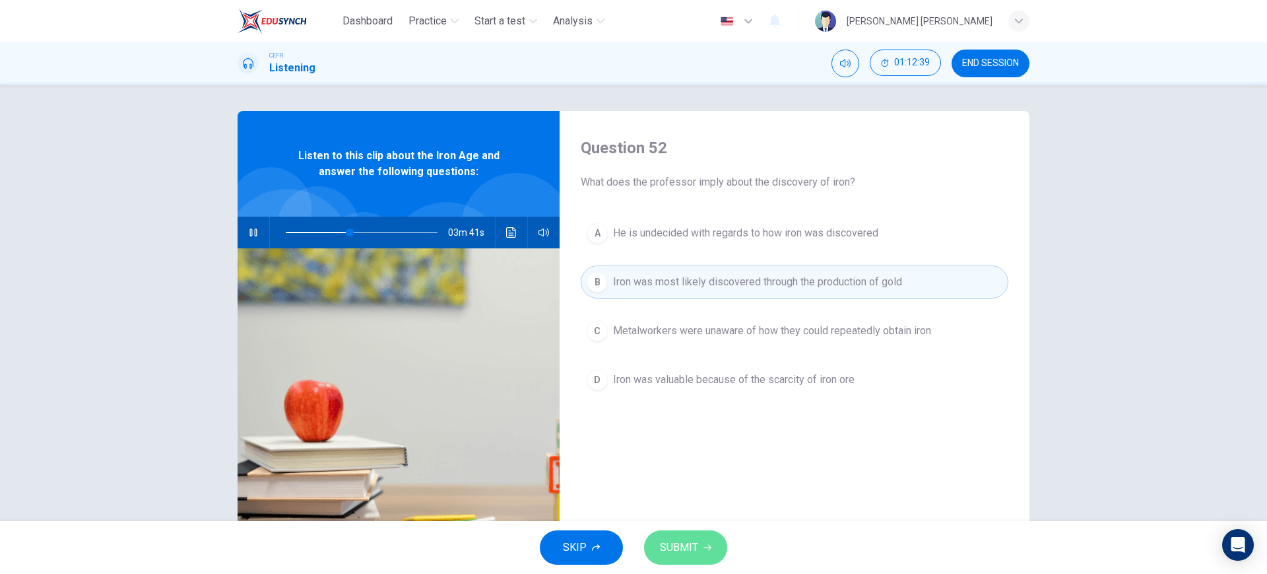
click at [683, 545] on span "SUBMIT" at bounding box center [679, 547] width 38 height 18
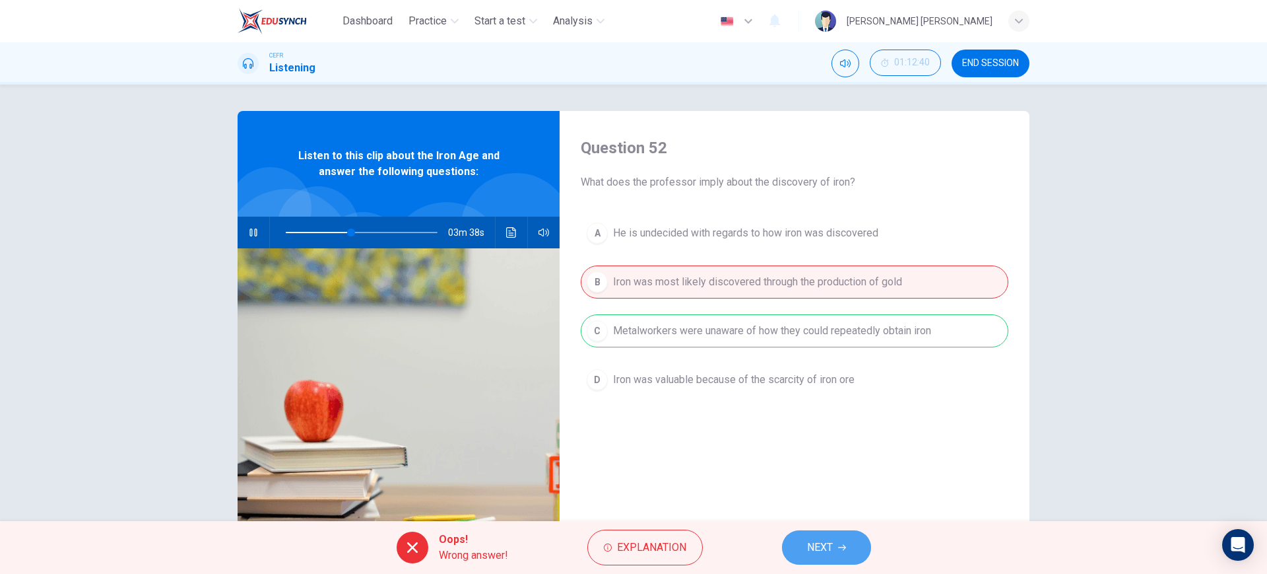
click at [840, 543] on icon "button" at bounding box center [842, 547] width 8 height 8
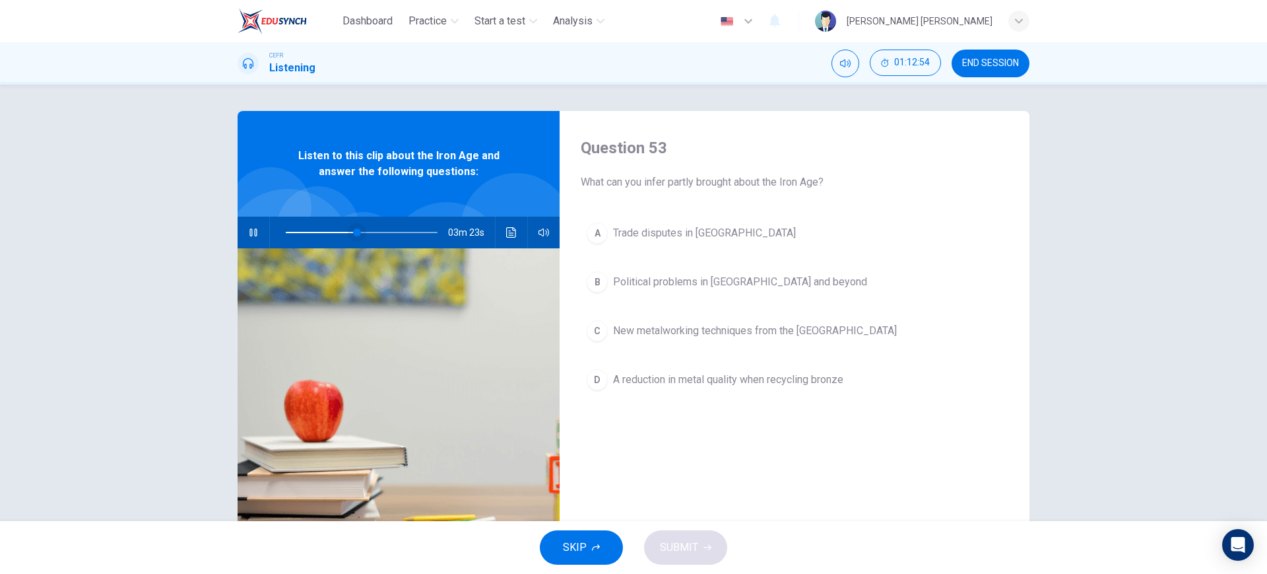
click at [361, 228] on span at bounding box center [357, 232] width 8 height 8
click at [380, 231] on span at bounding box center [383, 232] width 8 height 8
click at [250, 223] on button "button" at bounding box center [253, 233] width 21 height 32
click at [257, 228] on button "button" at bounding box center [253, 233] width 21 height 32
click at [254, 234] on icon "button" at bounding box center [253, 232] width 11 height 11
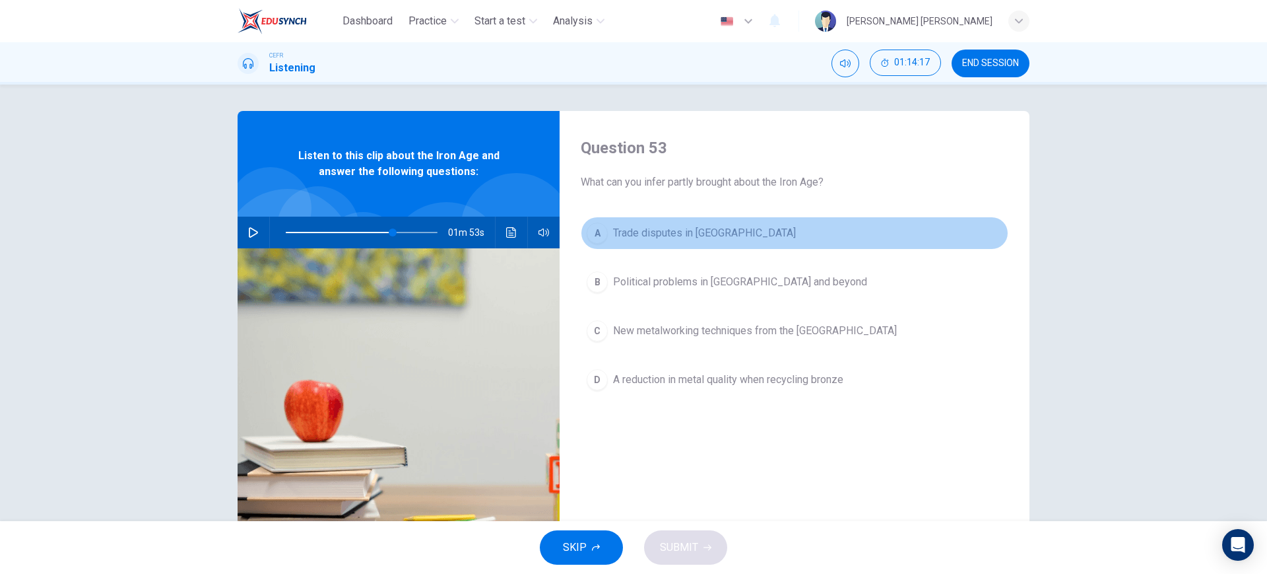
click at [765, 220] on button "A Trade disputes in Cyprus" at bounding box center [795, 233] width 428 height 33
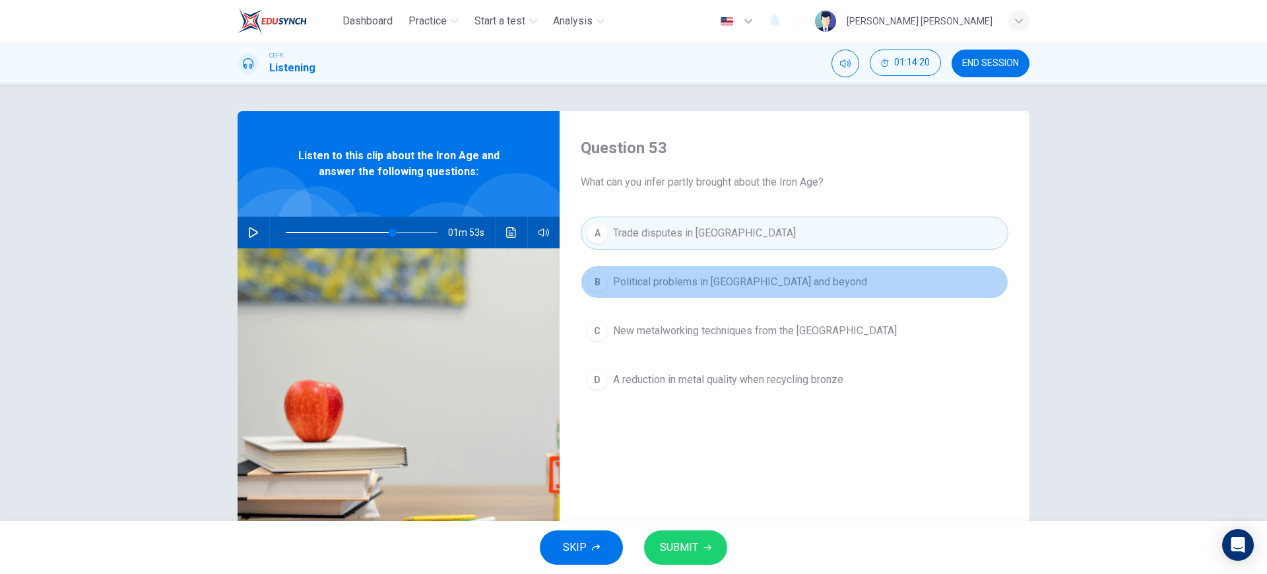
click at [773, 289] on span "Political problems in Iran and beyond" at bounding box center [740, 282] width 254 height 16
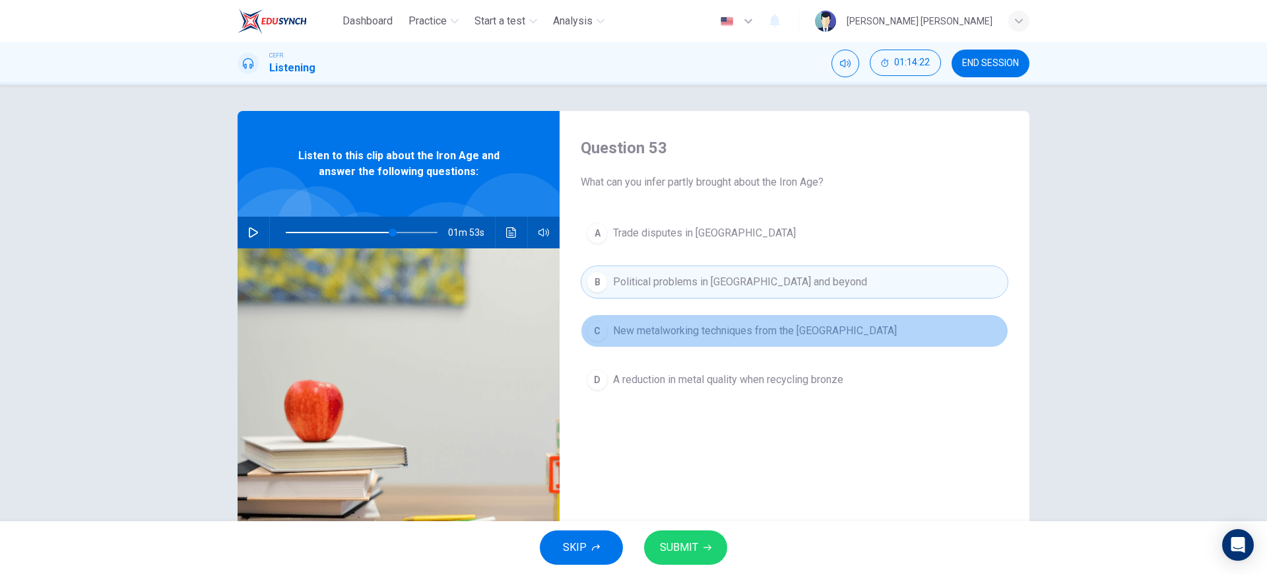
click at [738, 331] on span "New metalworking techniques from the Near East" at bounding box center [755, 331] width 284 height 16
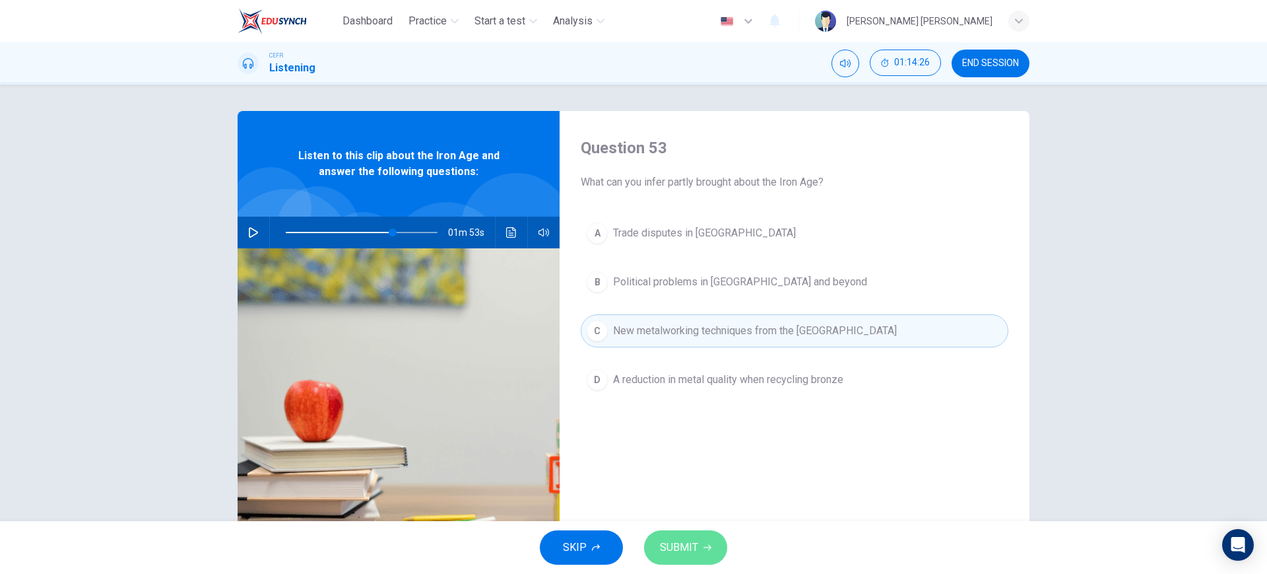
click at [689, 545] on span "SUBMIT" at bounding box center [679, 547] width 38 height 18
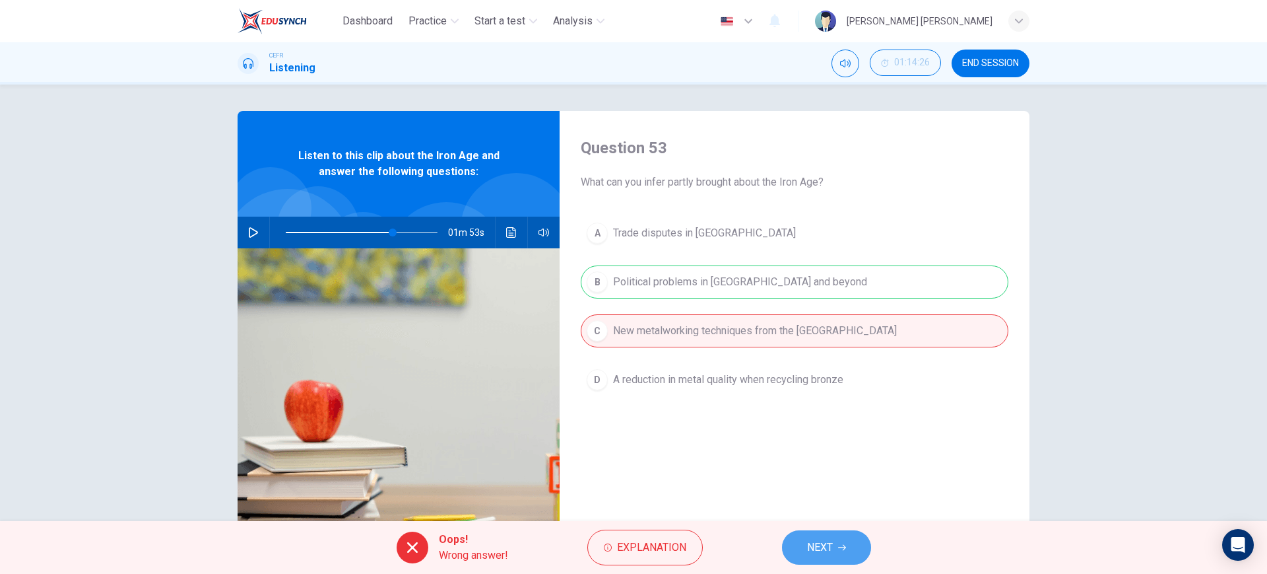
click at [837, 545] on button "NEXT" at bounding box center [826, 547] width 89 height 34
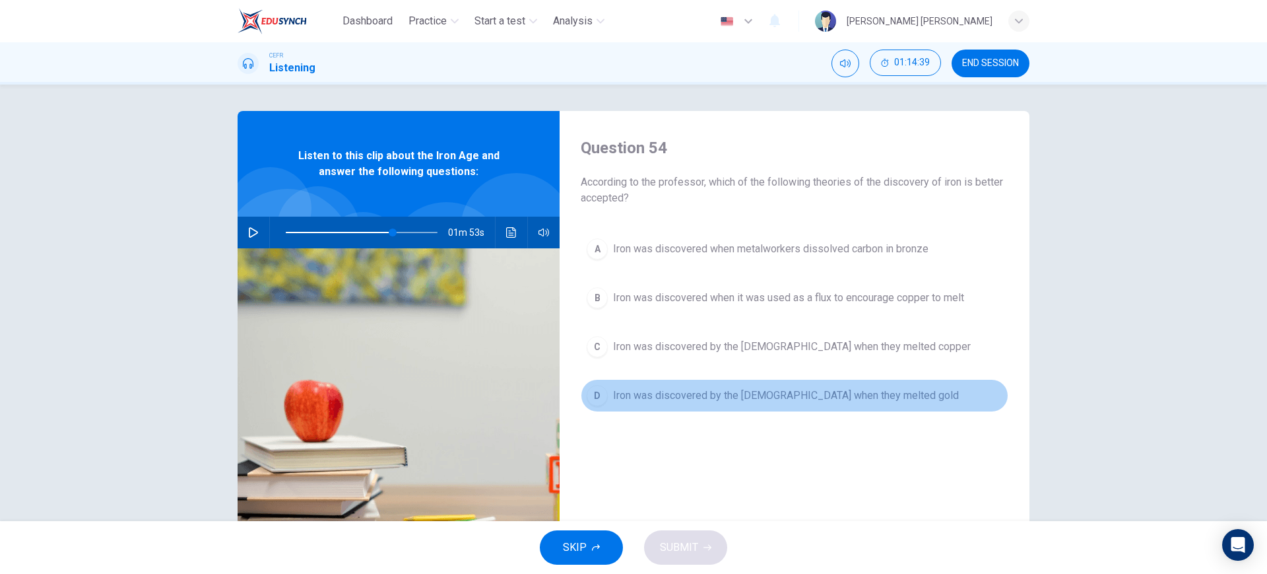
click at [740, 407] on button "D Iron was discovered by the Egyptians when they melted gold" at bounding box center [795, 395] width 428 height 33
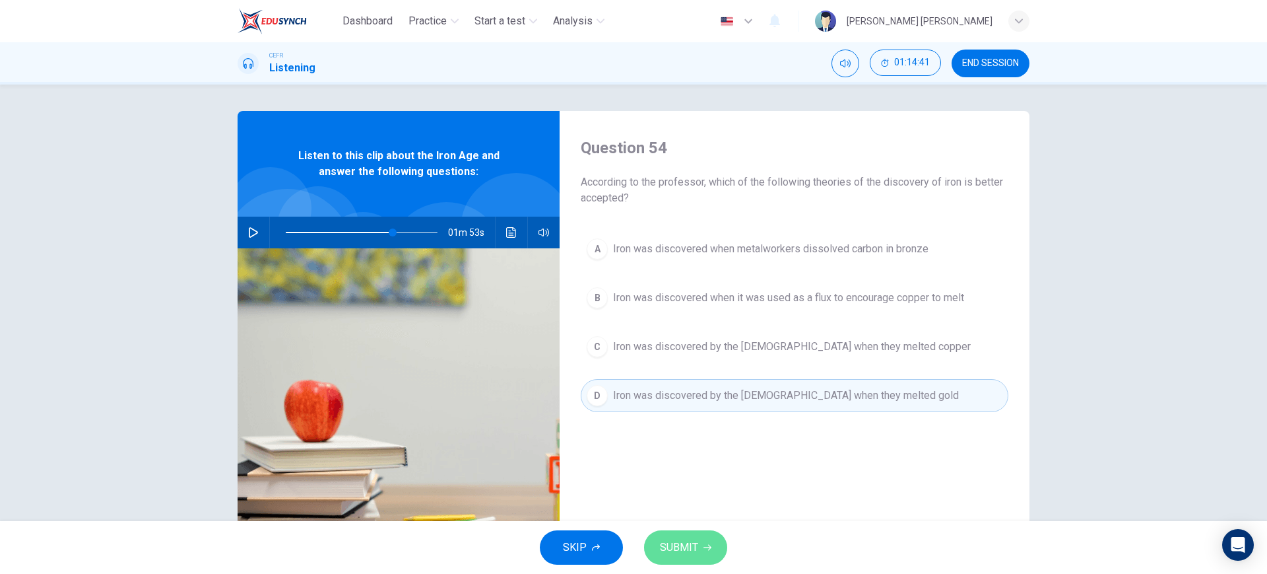
click at [695, 550] on span "SUBMIT" at bounding box center [679, 547] width 38 height 18
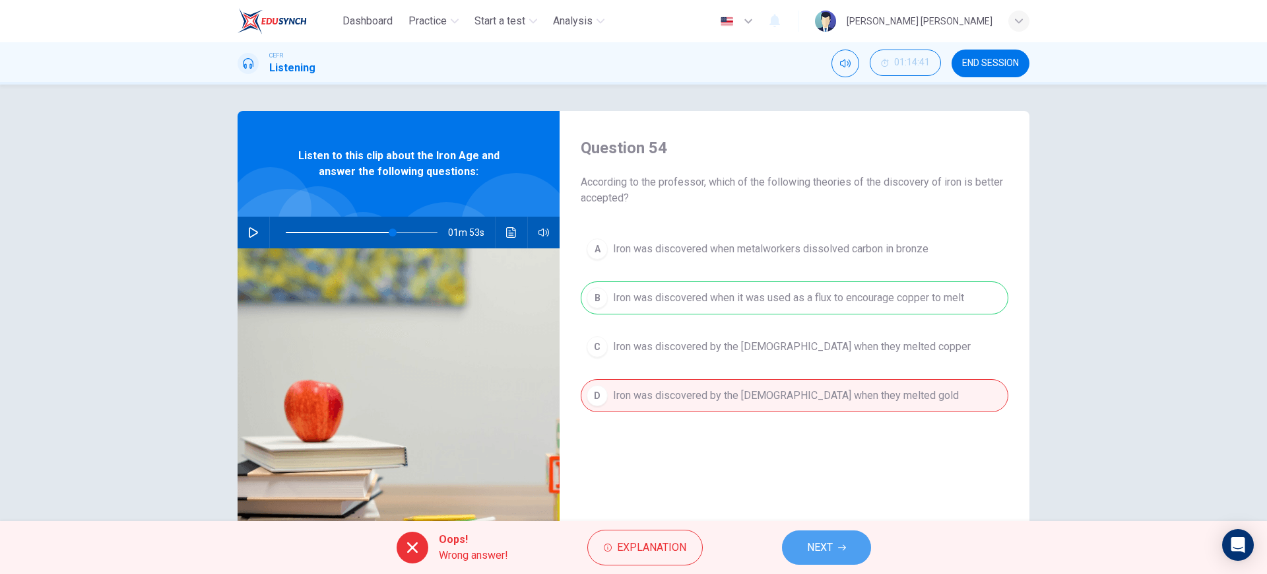
click at [824, 543] on span "NEXT" at bounding box center [820, 547] width 26 height 18
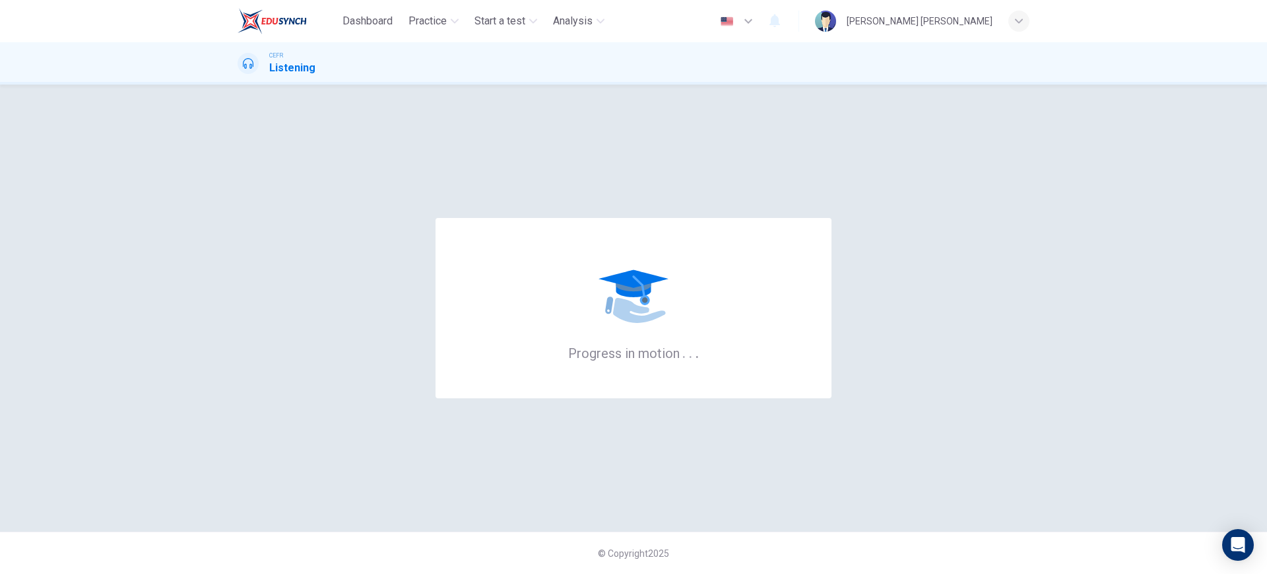
click at [462, 178] on div "Progress in motion . . ." at bounding box center [634, 308] width 792 height 394
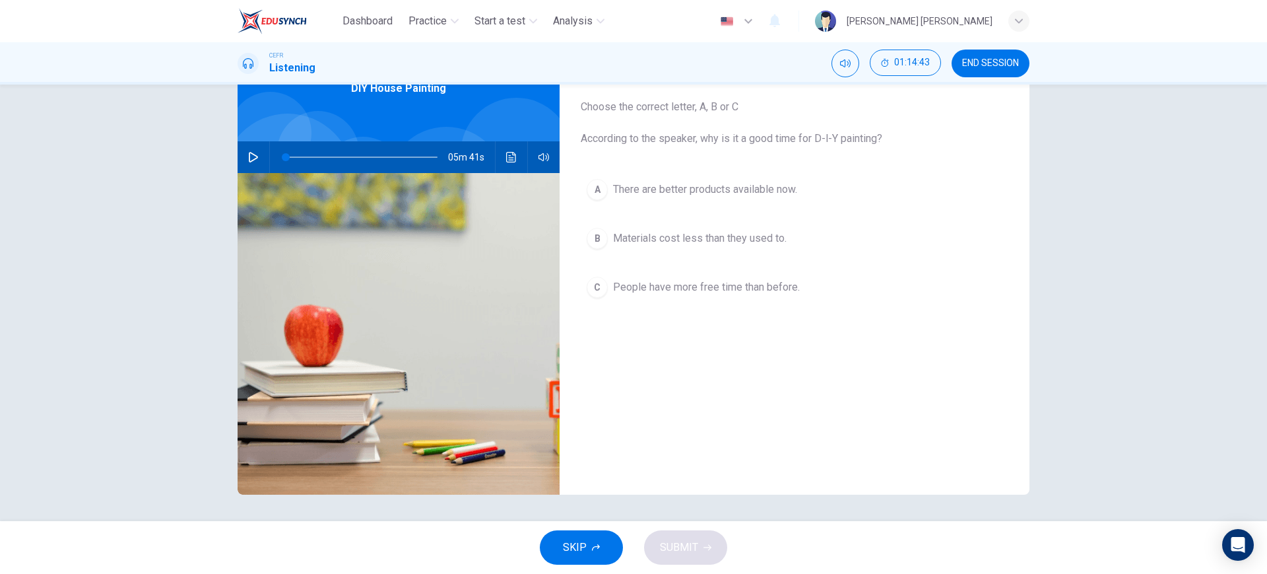
scroll to position [74, 0]
